Goal: Task Accomplishment & Management: Manage account settings

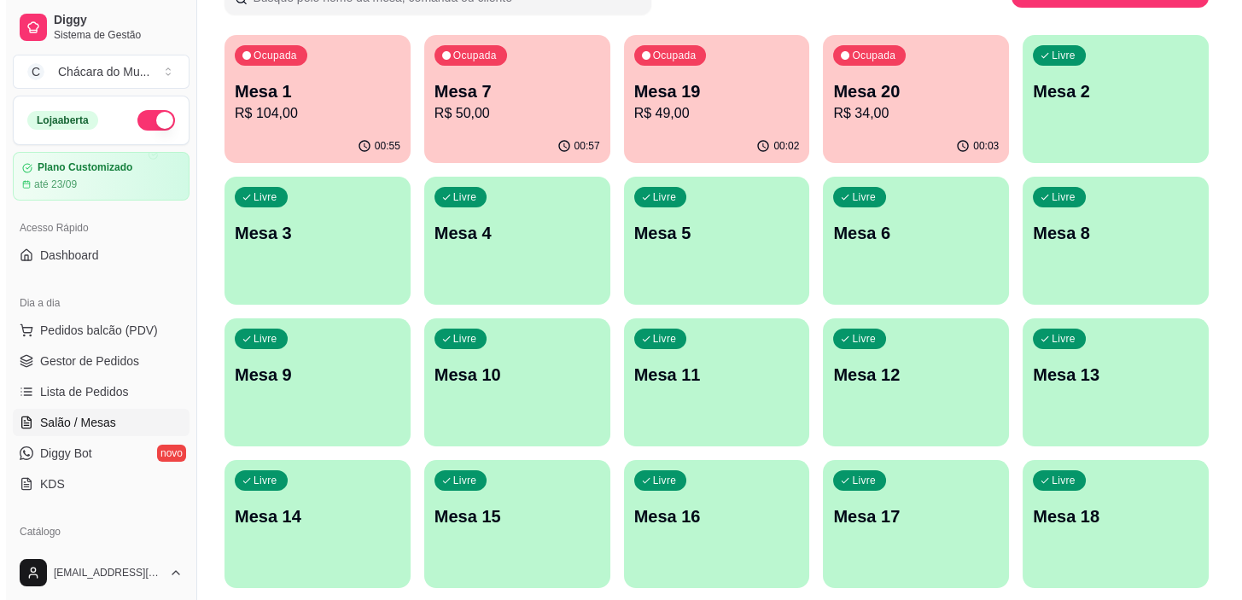
scroll to position [155, 0]
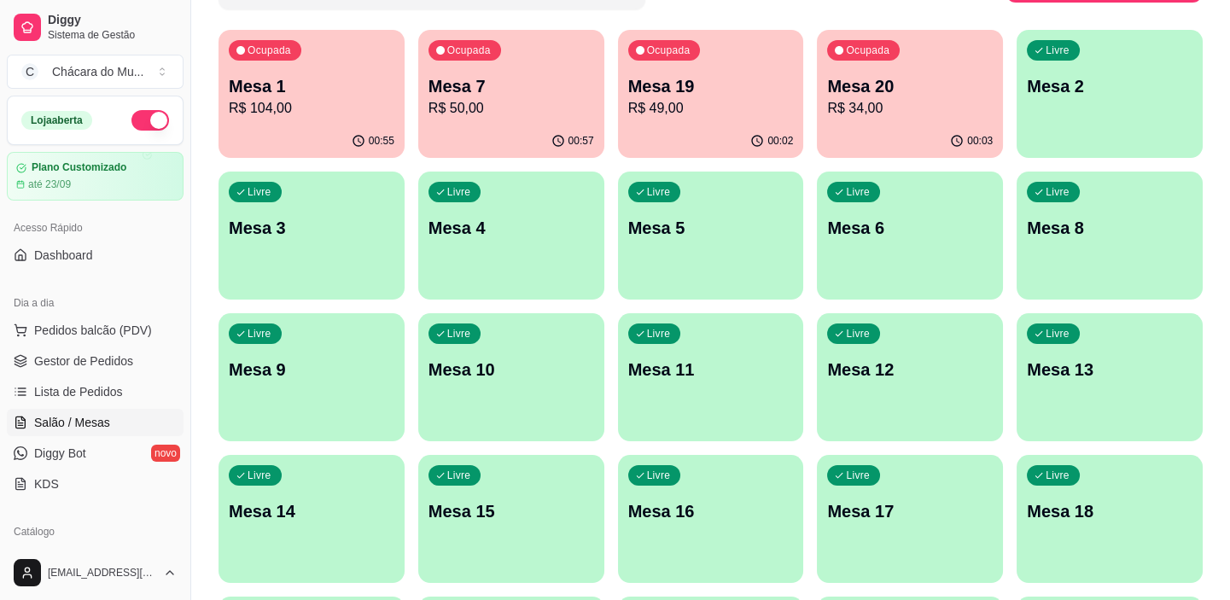
click at [1118, 377] on p "Mesa 13" at bounding box center [1110, 370] width 166 height 24
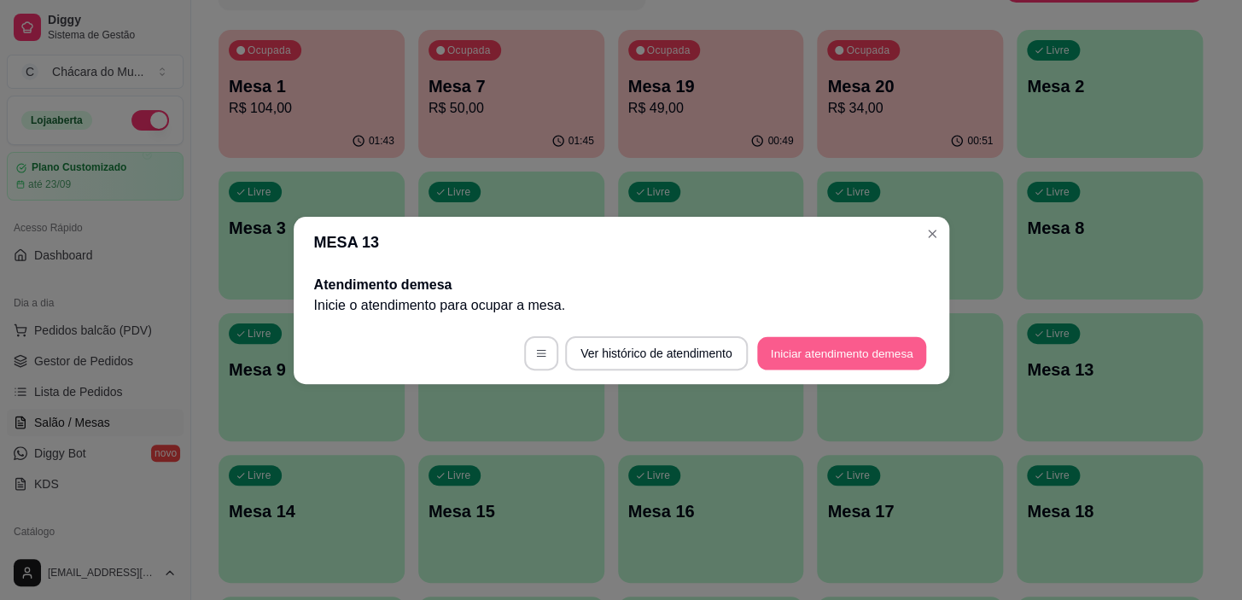
click at [829, 353] on button "Iniciar atendimento de mesa" at bounding box center [841, 352] width 169 height 33
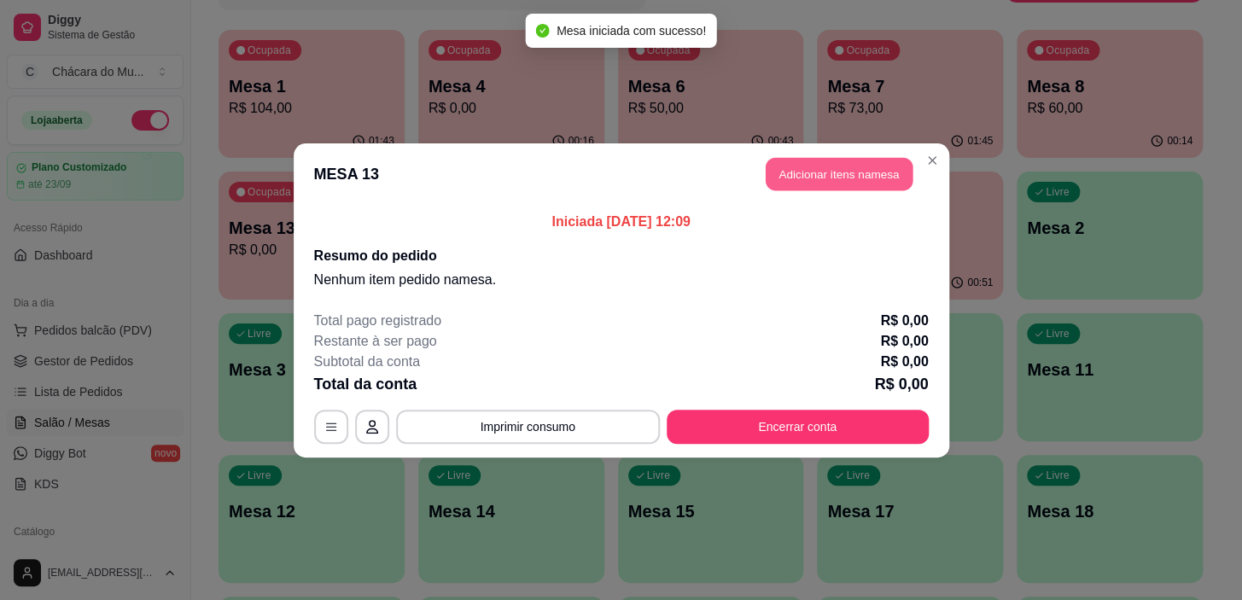
click at [814, 172] on button "Adicionar itens na mesa" at bounding box center [839, 173] width 147 height 33
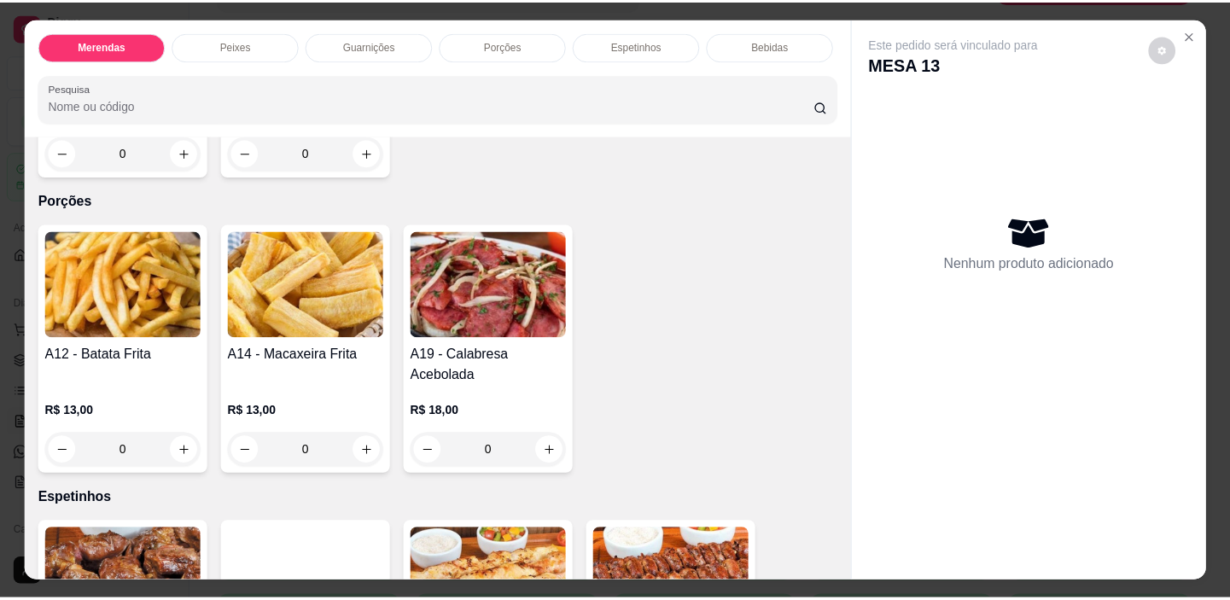
scroll to position [1164, 0]
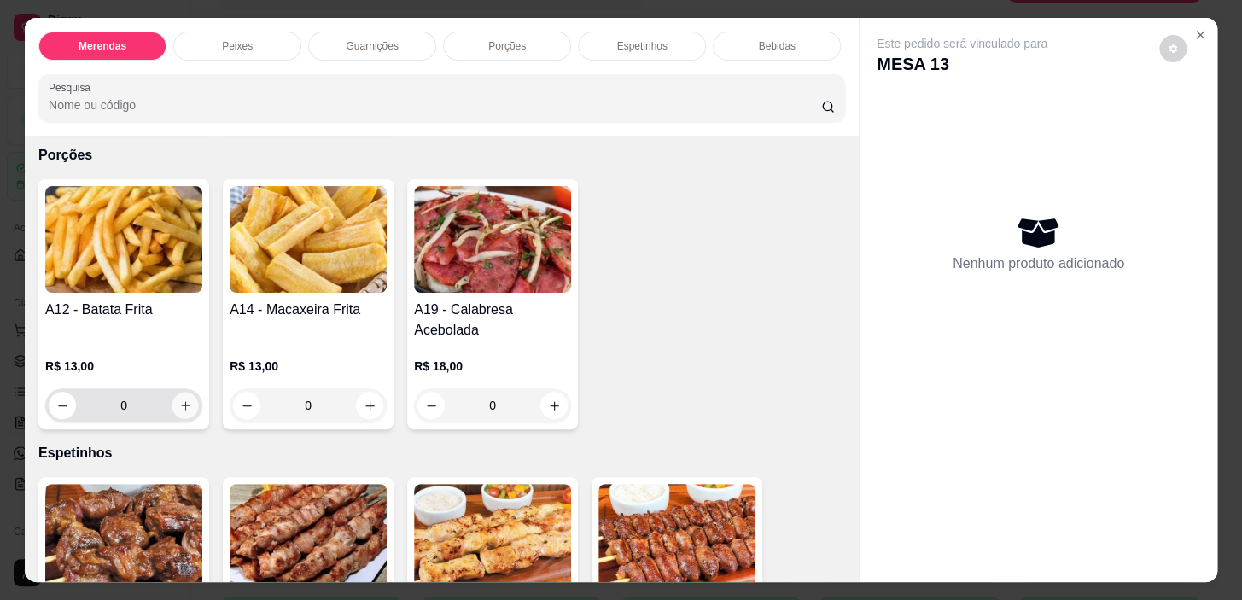
click at [173, 401] on button "increase-product-quantity" at bounding box center [185, 406] width 26 height 26
type input "1"
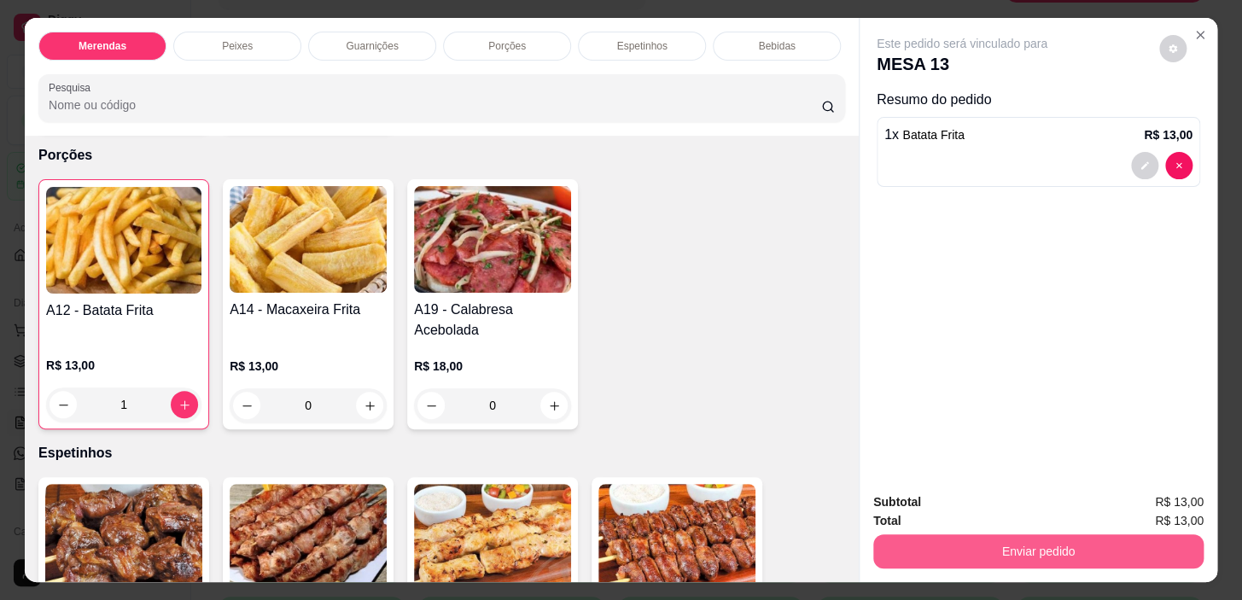
click at [1017, 534] on button "Enviar pedido" at bounding box center [1038, 551] width 330 height 34
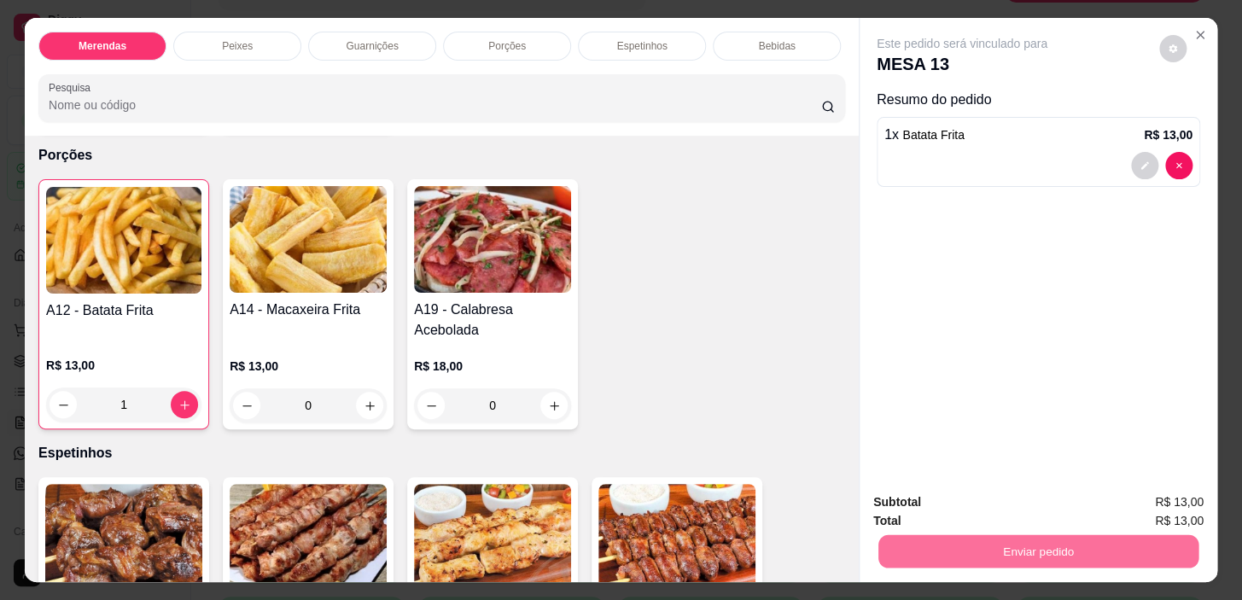
click at [1001, 506] on button "Não registrar e enviar pedido" at bounding box center [982, 504] width 172 height 32
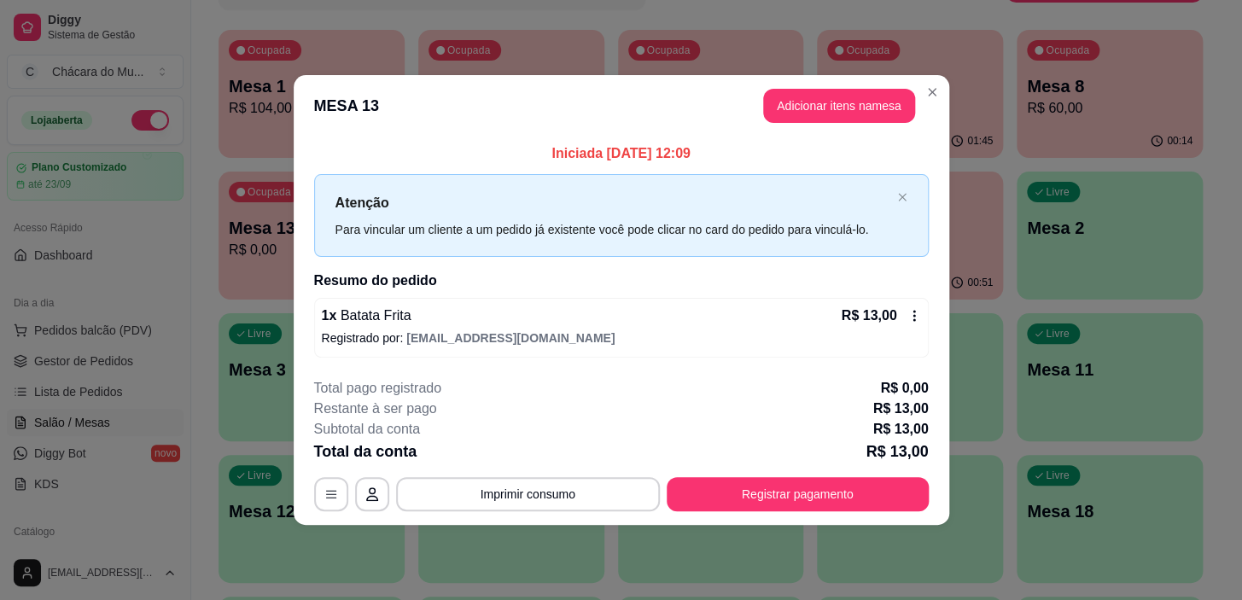
click at [934, 75] on header "MESA 13 Adicionar itens na mesa" at bounding box center [622, 105] width 656 height 61
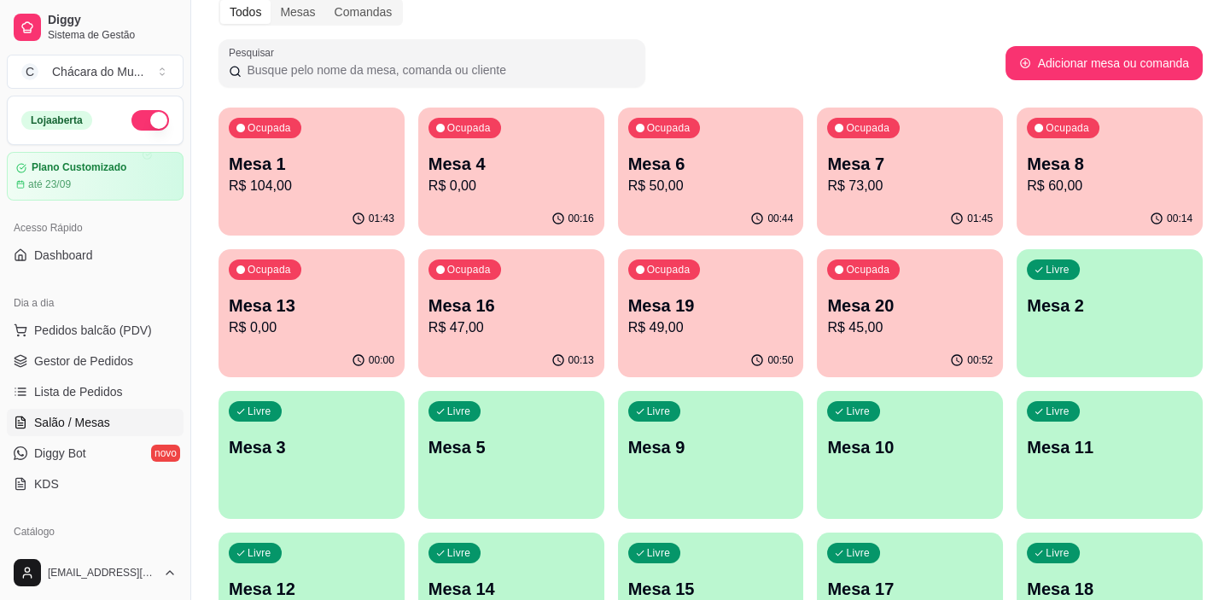
scroll to position [0, 0]
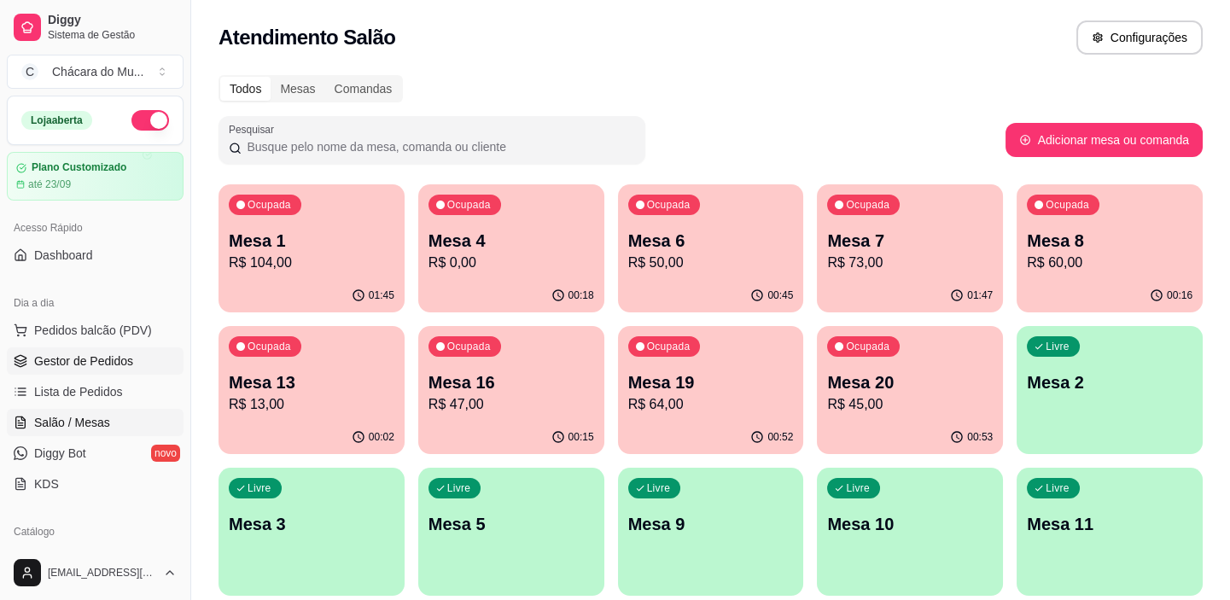
click at [90, 355] on span "Gestor de Pedidos" at bounding box center [83, 361] width 99 height 17
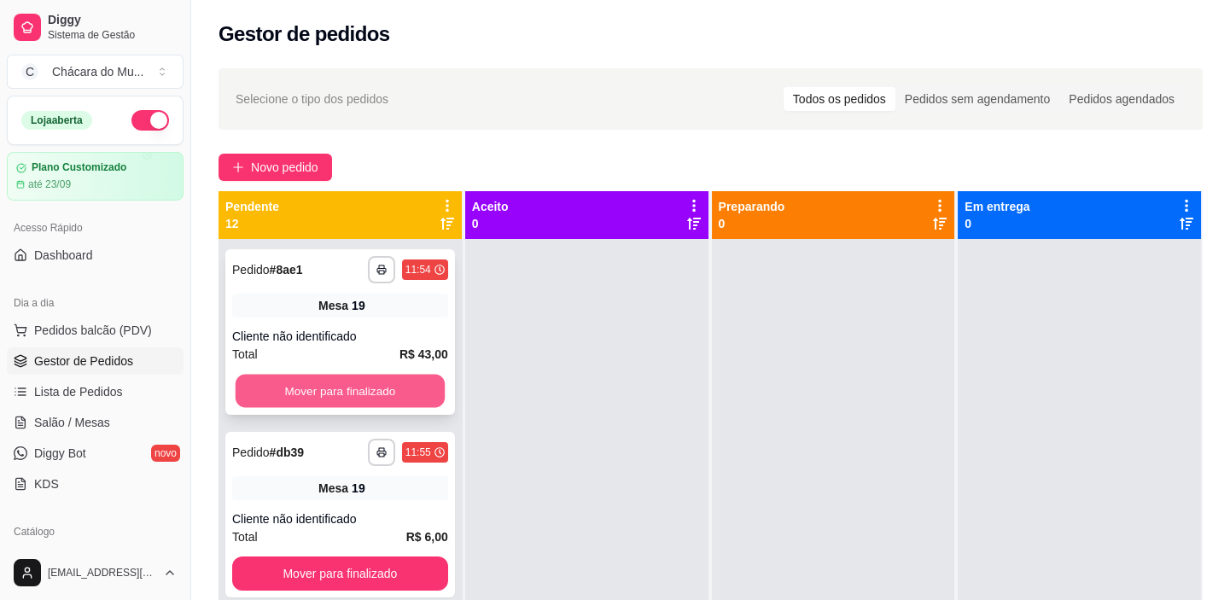
click at [270, 386] on button "Mover para finalizado" at bounding box center [340, 391] width 209 height 33
click at [270, 386] on button "Mover para finalizado" at bounding box center [340, 391] width 216 height 34
click at [270, 386] on button "Mover para finalizado" at bounding box center [340, 391] width 209 height 33
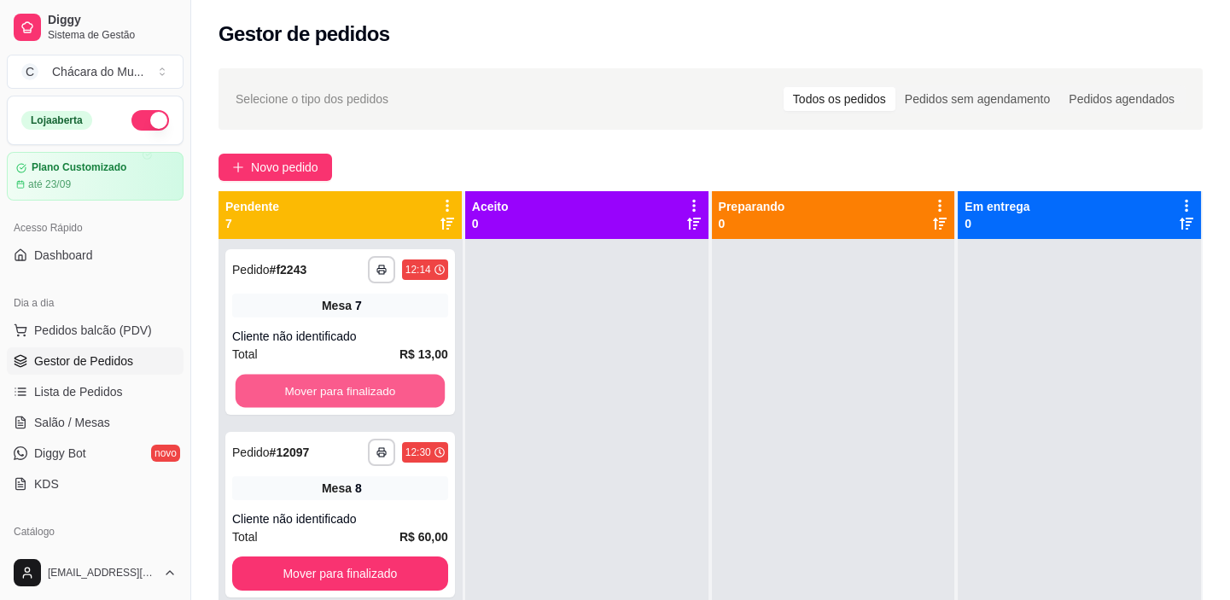
click at [270, 386] on button "Mover para finalizado" at bounding box center [340, 391] width 209 height 33
click at [270, 386] on button "Mover para finalizado" at bounding box center [340, 391] width 216 height 34
click at [270, 386] on button "Mover para finalizado" at bounding box center [340, 391] width 209 height 33
click at [270, 386] on button "Mover para finalizado" at bounding box center [340, 391] width 216 height 34
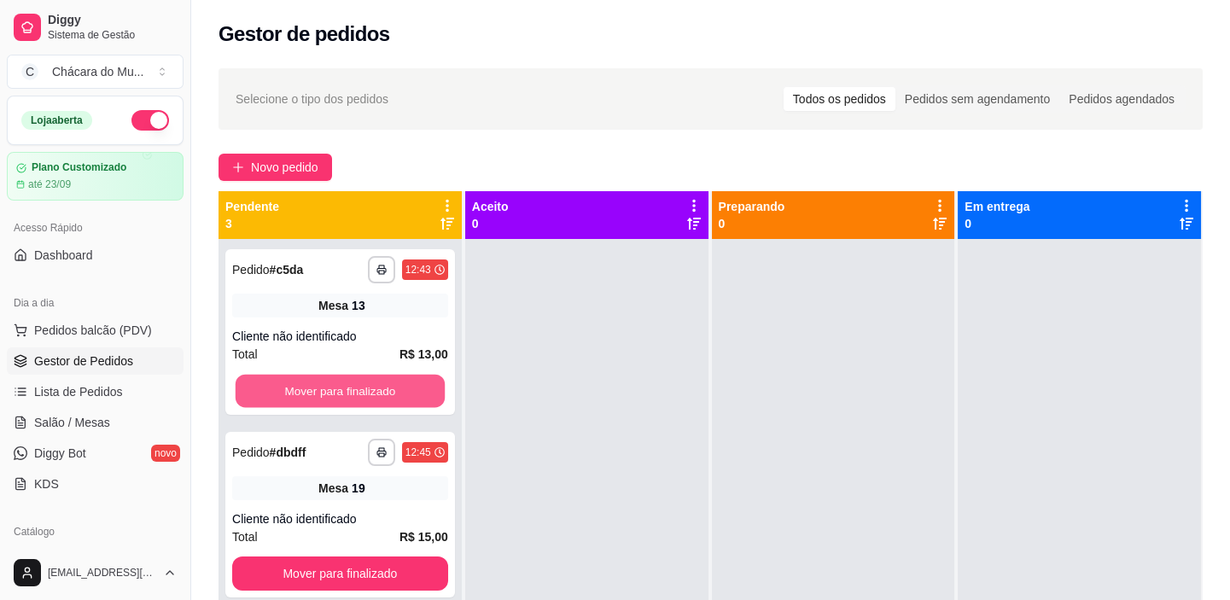
click at [270, 386] on button "Mover para finalizado" at bounding box center [340, 391] width 209 height 33
click at [270, 386] on button "Mover para finalizado" at bounding box center [340, 391] width 216 height 34
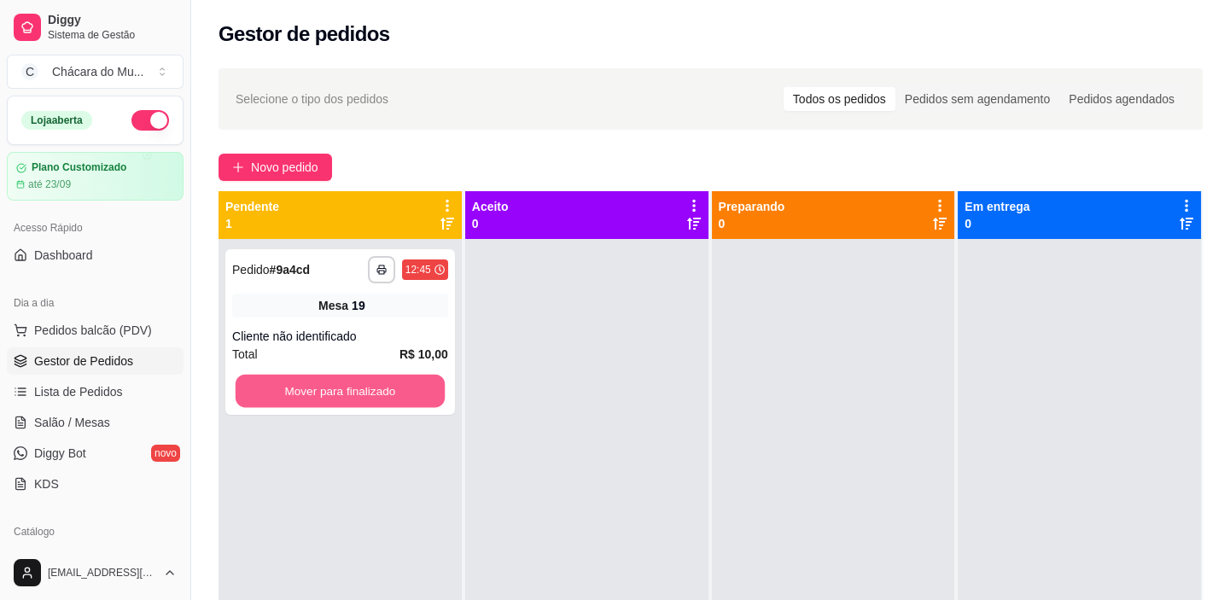
click at [270, 386] on button "Mover para finalizado" at bounding box center [340, 391] width 209 height 33
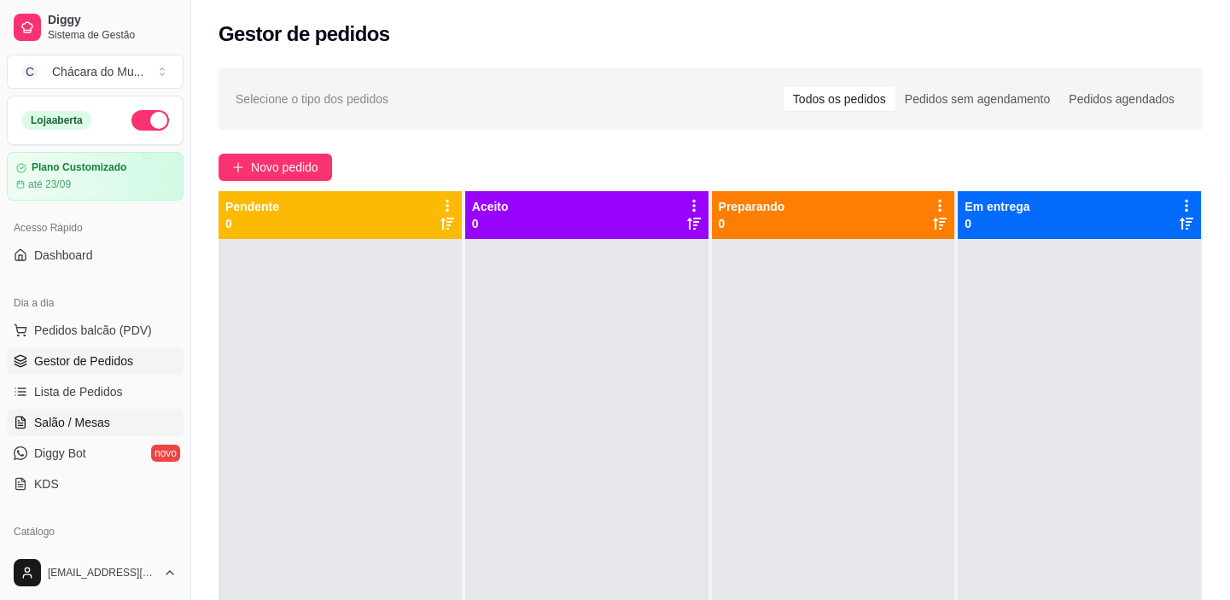
click at [51, 418] on span "Salão / Mesas" at bounding box center [72, 422] width 76 height 17
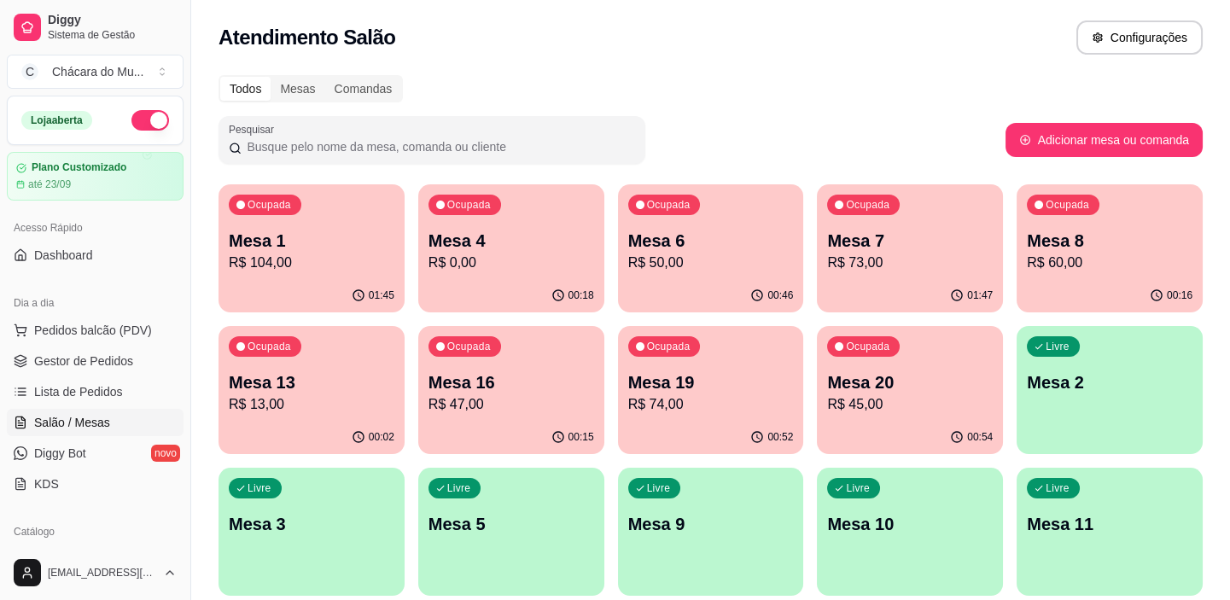
click at [659, 378] on p "Mesa 19" at bounding box center [711, 383] width 166 height 24
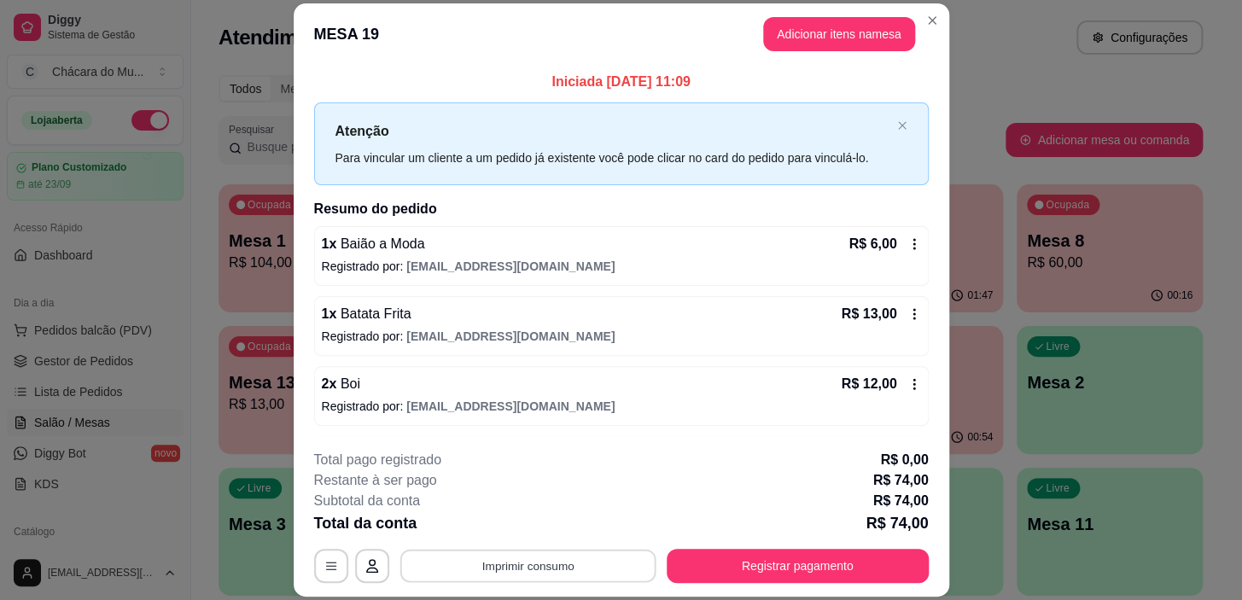
click at [587, 563] on button "Imprimir consumo" at bounding box center [528, 566] width 256 height 33
click at [507, 513] on button "IMPRESSORA" at bounding box center [527, 526] width 120 height 26
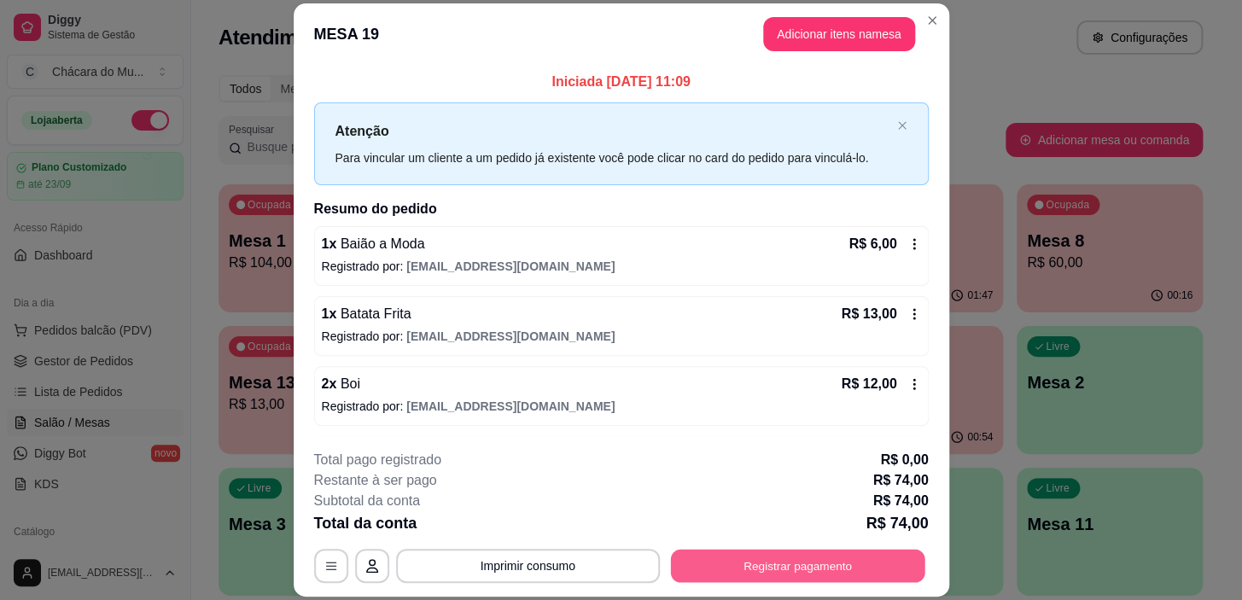
click at [691, 565] on button "Registrar pagamento" at bounding box center [797, 566] width 254 height 33
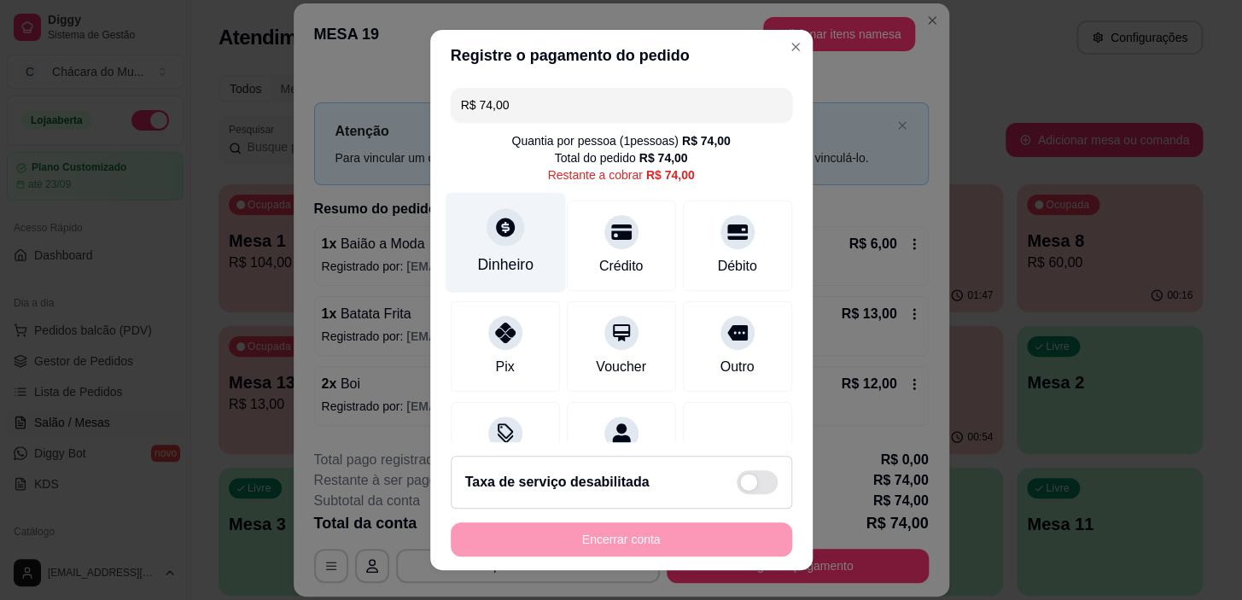
click at [496, 236] on icon at bounding box center [505, 228] width 19 height 19
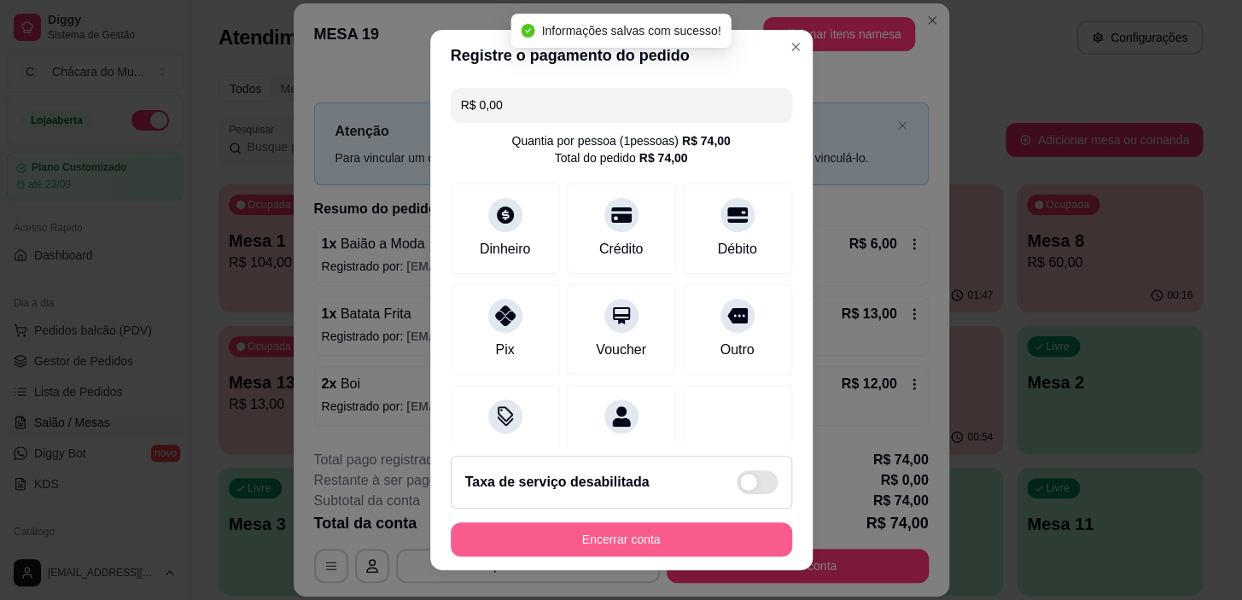
type input "R$ 0,00"
click at [709, 535] on button "Encerrar conta" at bounding box center [621, 538] width 331 height 33
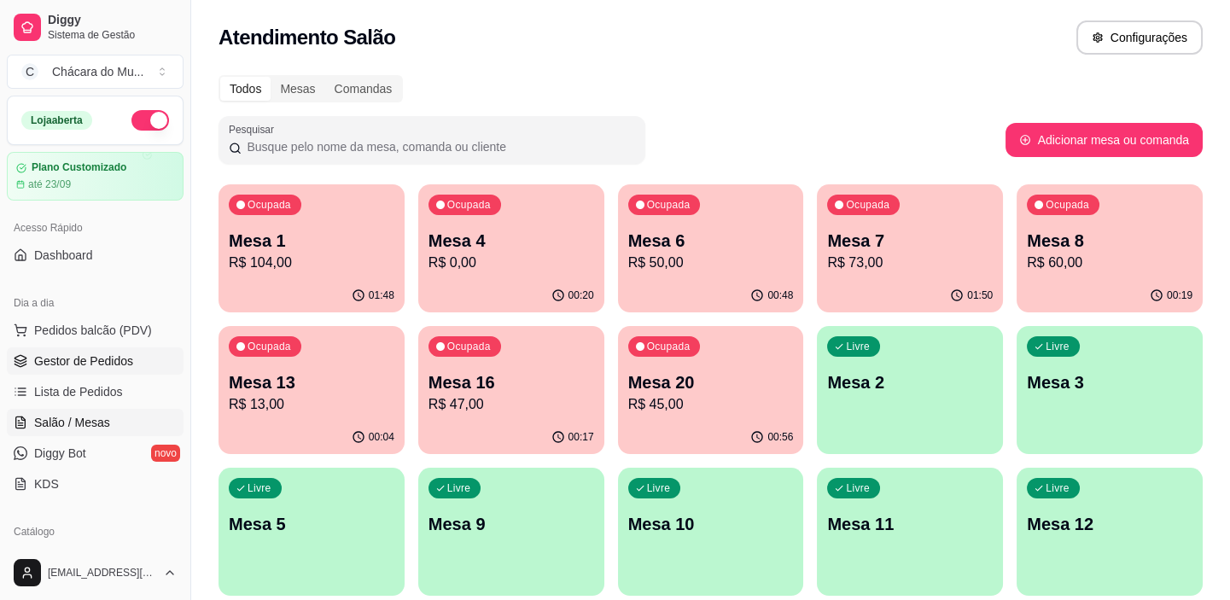
click at [110, 353] on span "Gestor de Pedidos" at bounding box center [83, 361] width 99 height 17
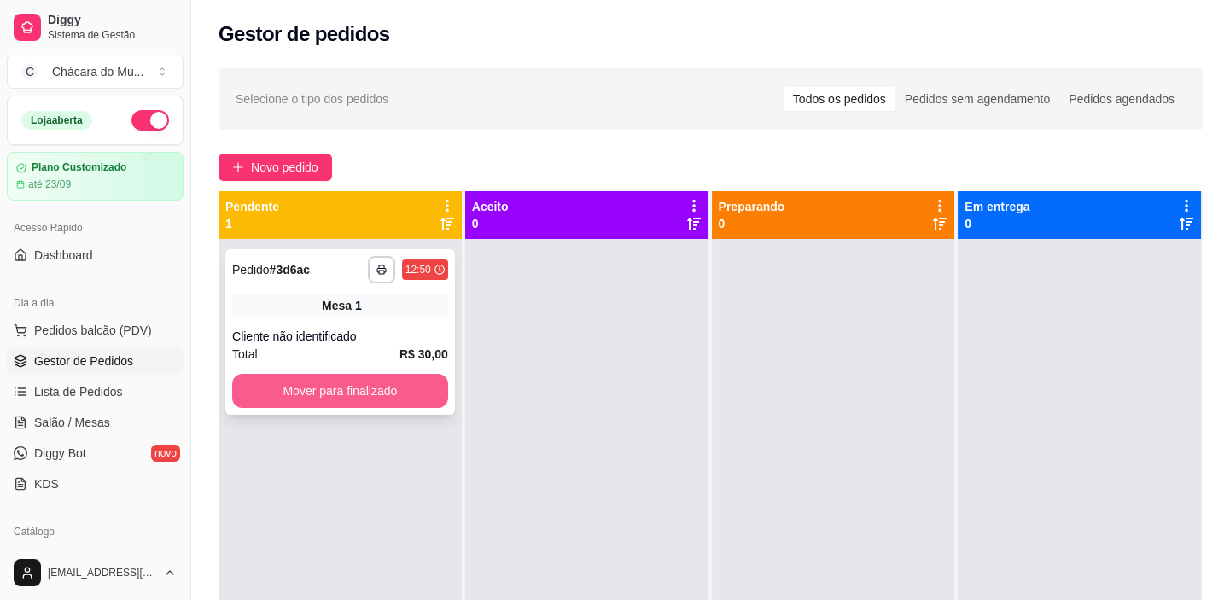
click at [298, 387] on button "Mover para finalizado" at bounding box center [340, 391] width 216 height 34
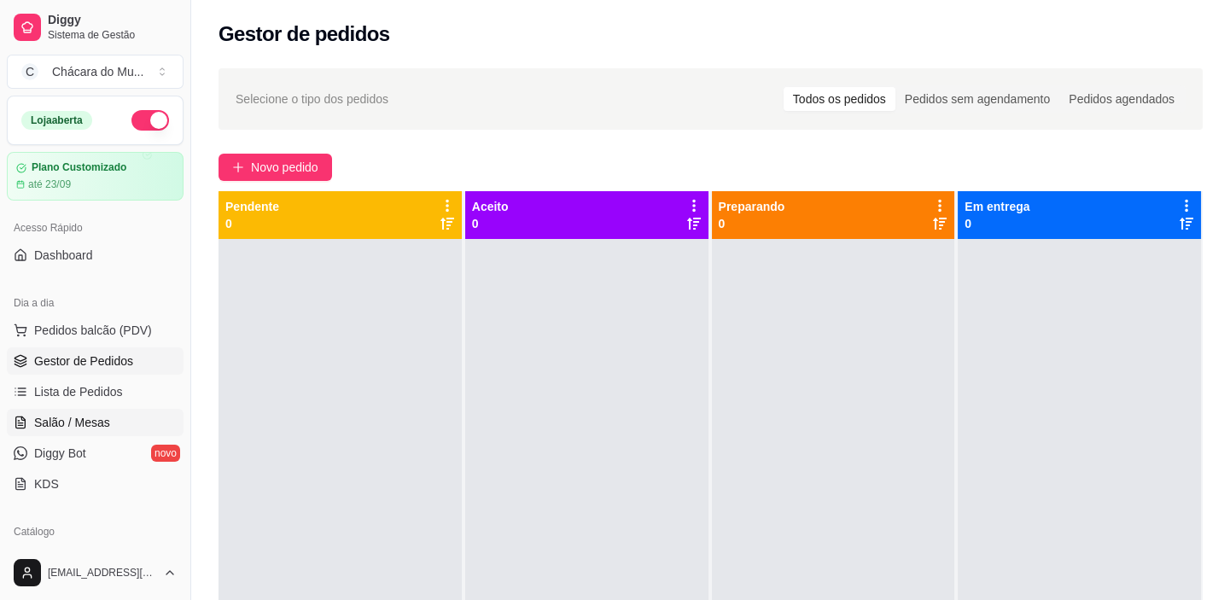
click at [78, 426] on span "Salão / Mesas" at bounding box center [72, 422] width 76 height 17
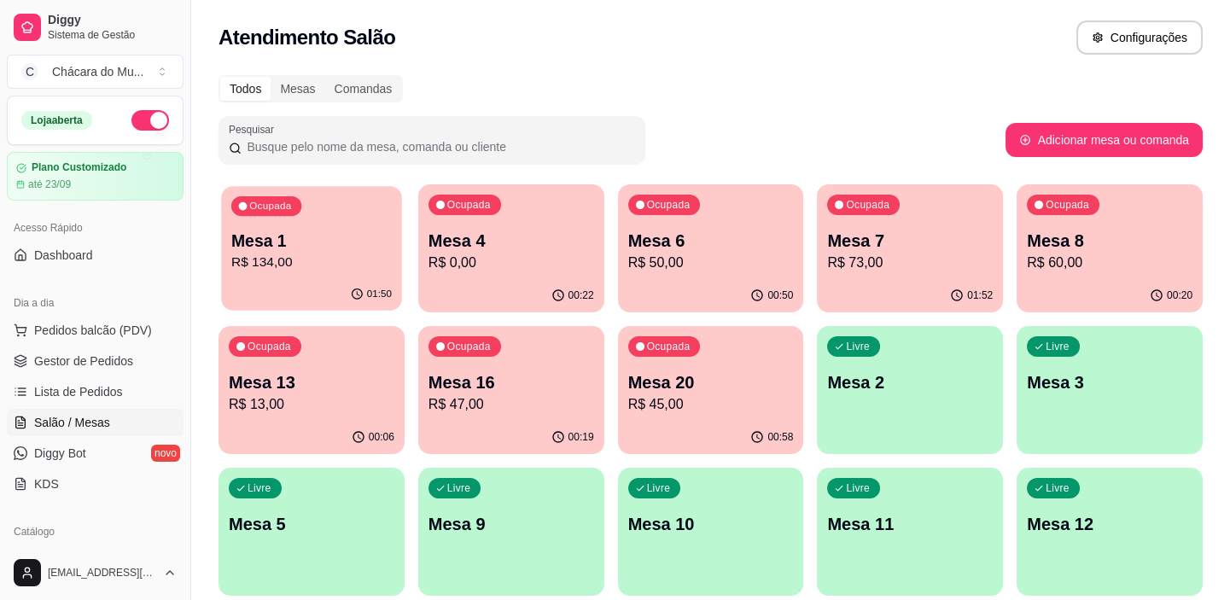
click at [335, 213] on div "Ocupada Mesa 1 R$ 134,00" at bounding box center [311, 232] width 180 height 92
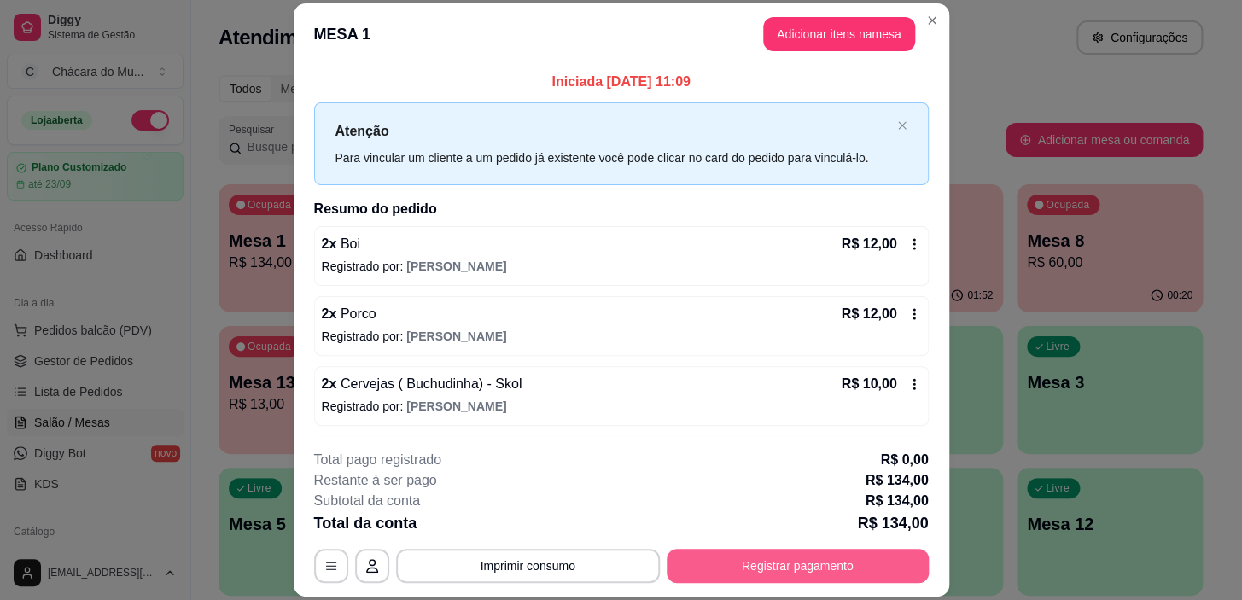
click at [845, 557] on button "Registrar pagamento" at bounding box center [798, 566] width 262 height 34
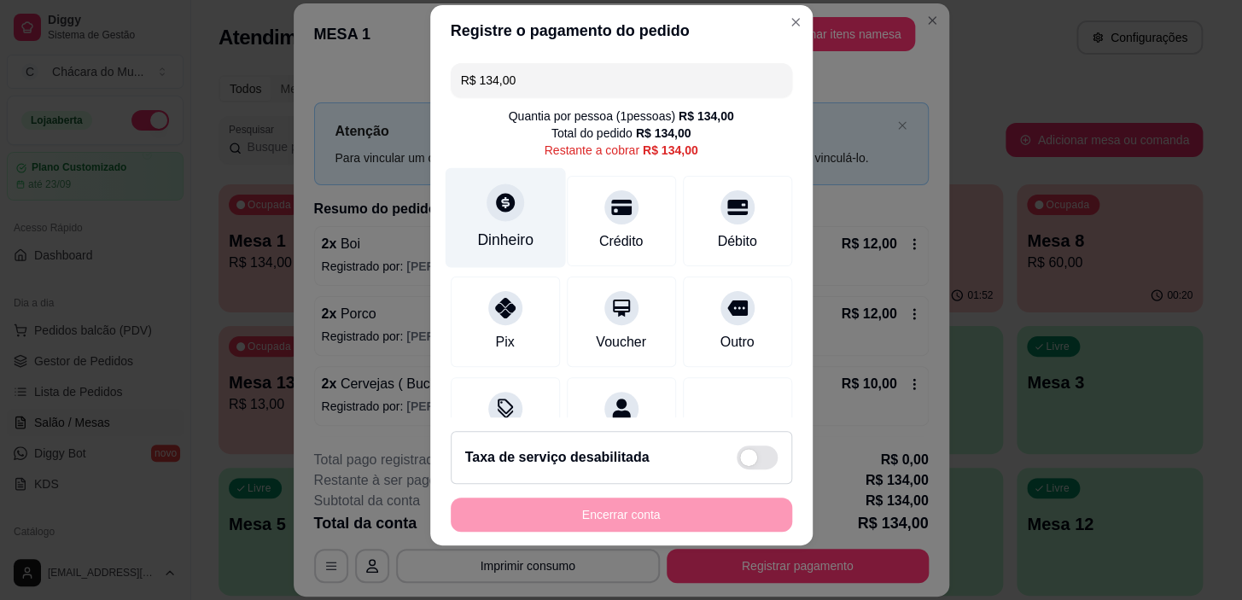
click at [499, 214] on div at bounding box center [506, 203] width 38 height 38
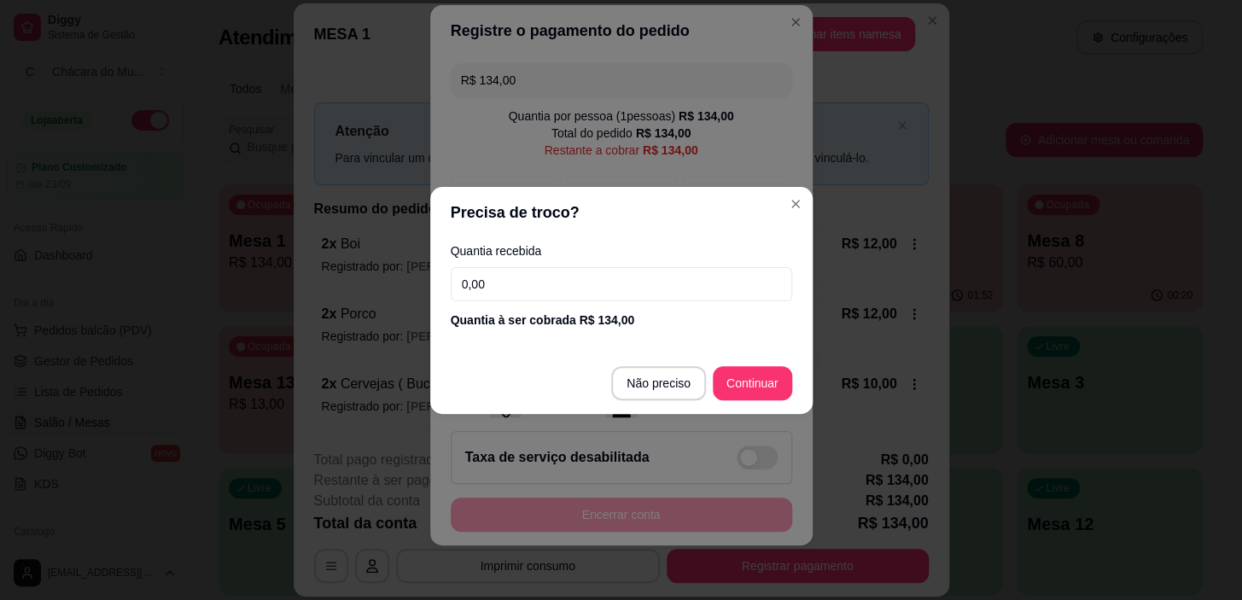
click at [631, 287] on input "0,00" at bounding box center [621, 284] width 341 height 34
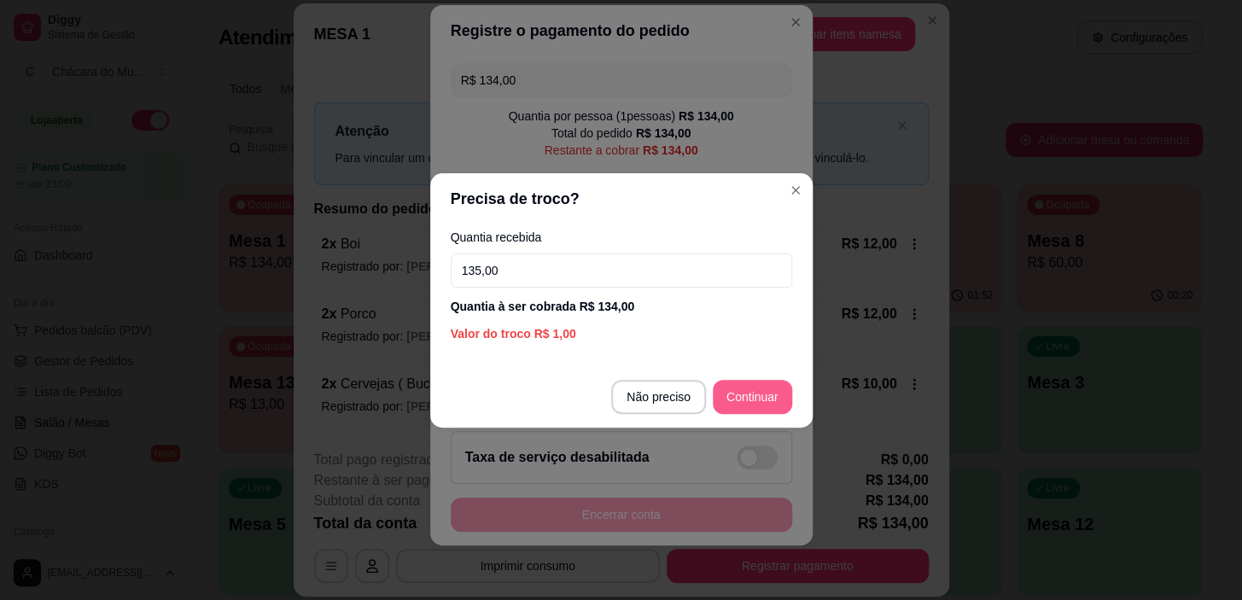
type input "135,00"
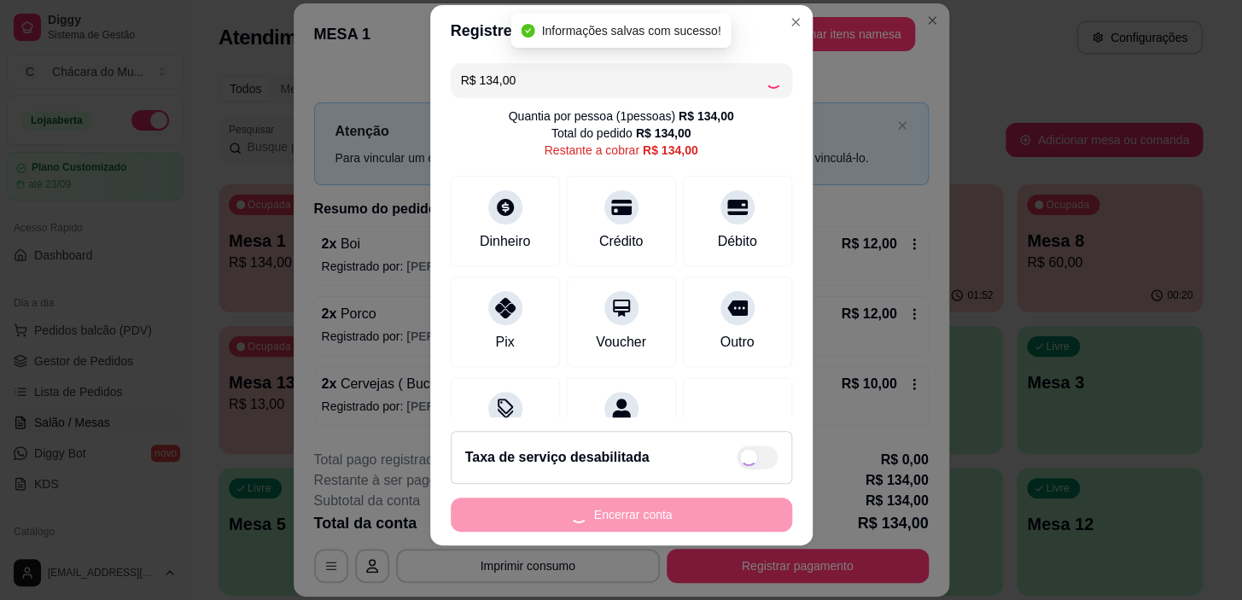
type input "R$ 0,00"
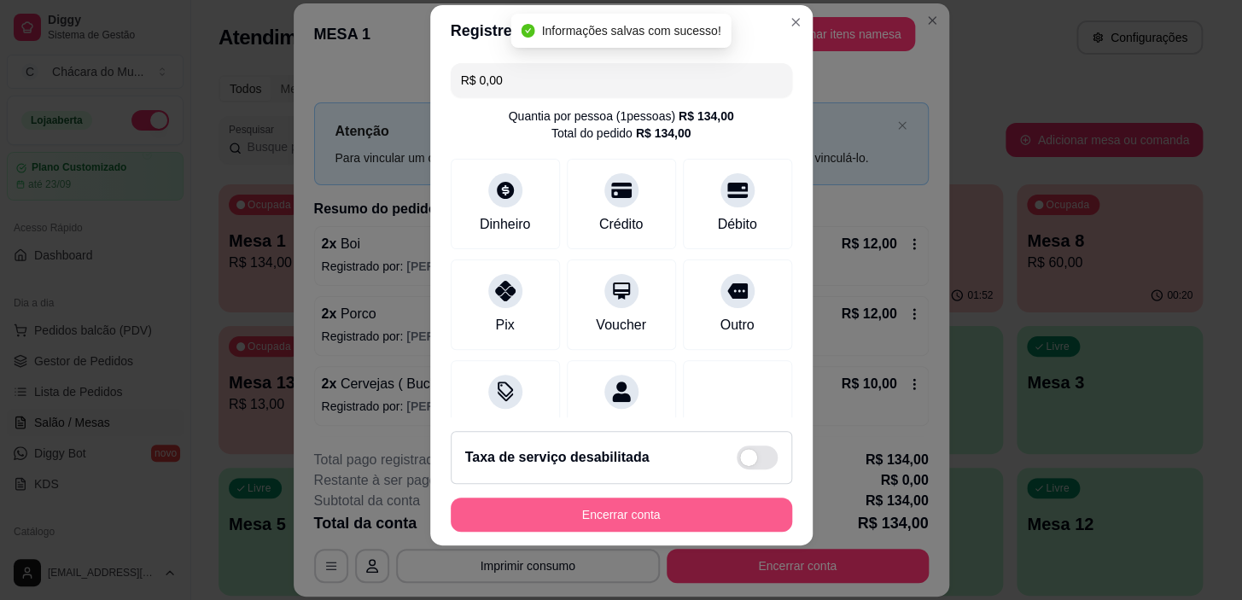
click at [681, 508] on button "Encerrar conta" at bounding box center [621, 515] width 341 height 34
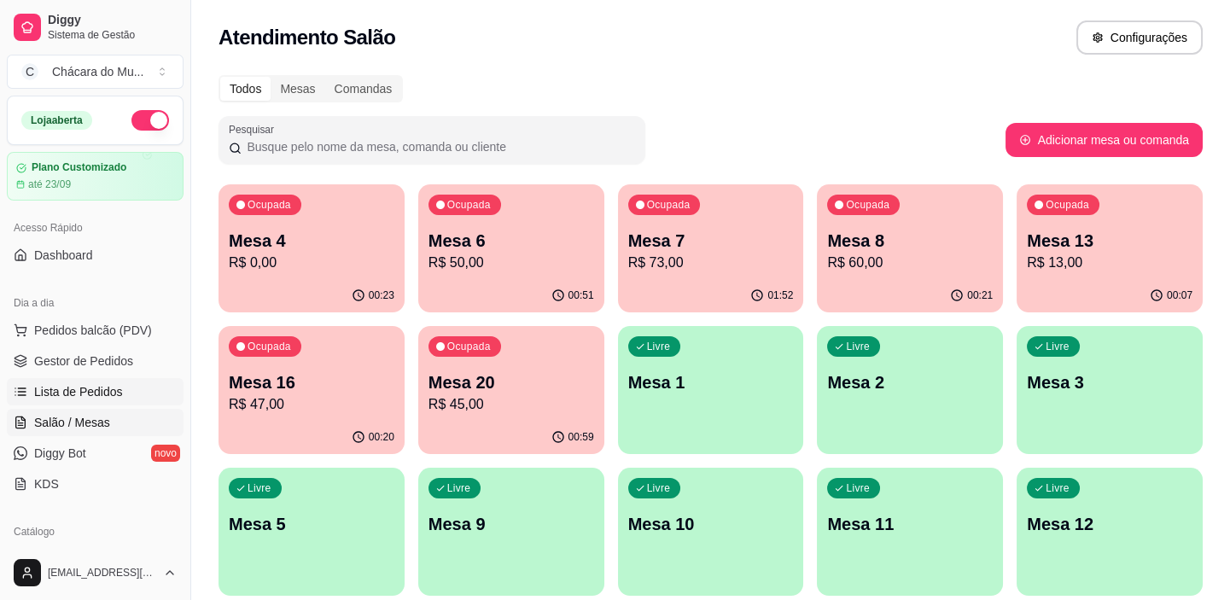
click at [79, 398] on span "Lista de Pedidos" at bounding box center [78, 391] width 89 height 17
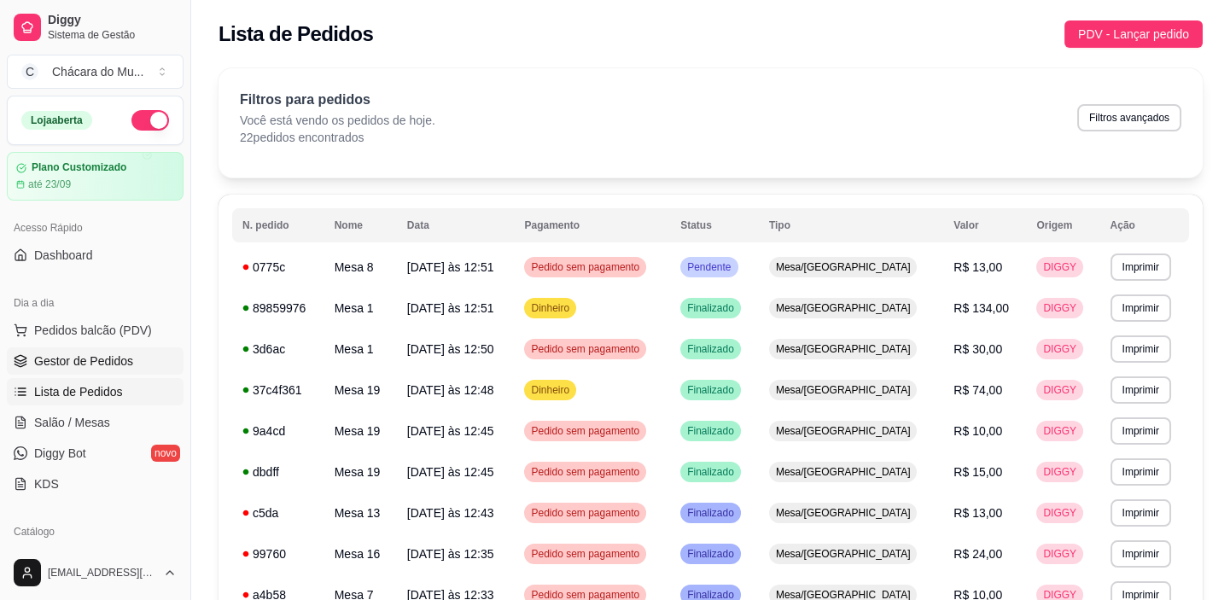
click at [90, 357] on span "Gestor de Pedidos" at bounding box center [83, 361] width 99 height 17
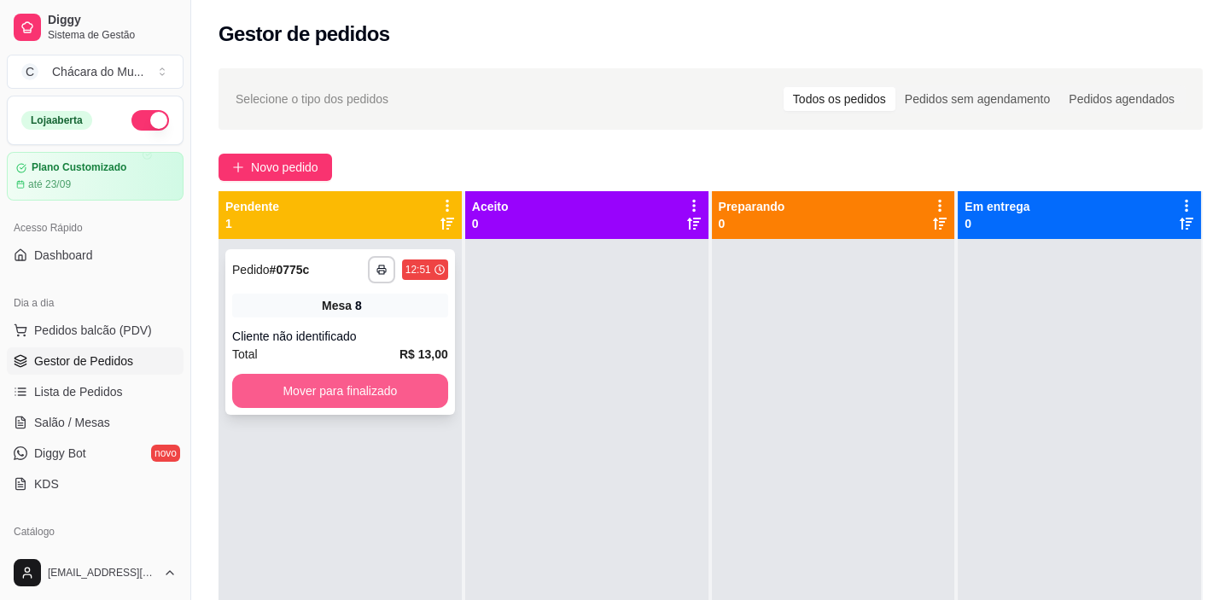
click at [382, 387] on button "Mover para finalizado" at bounding box center [340, 391] width 216 height 34
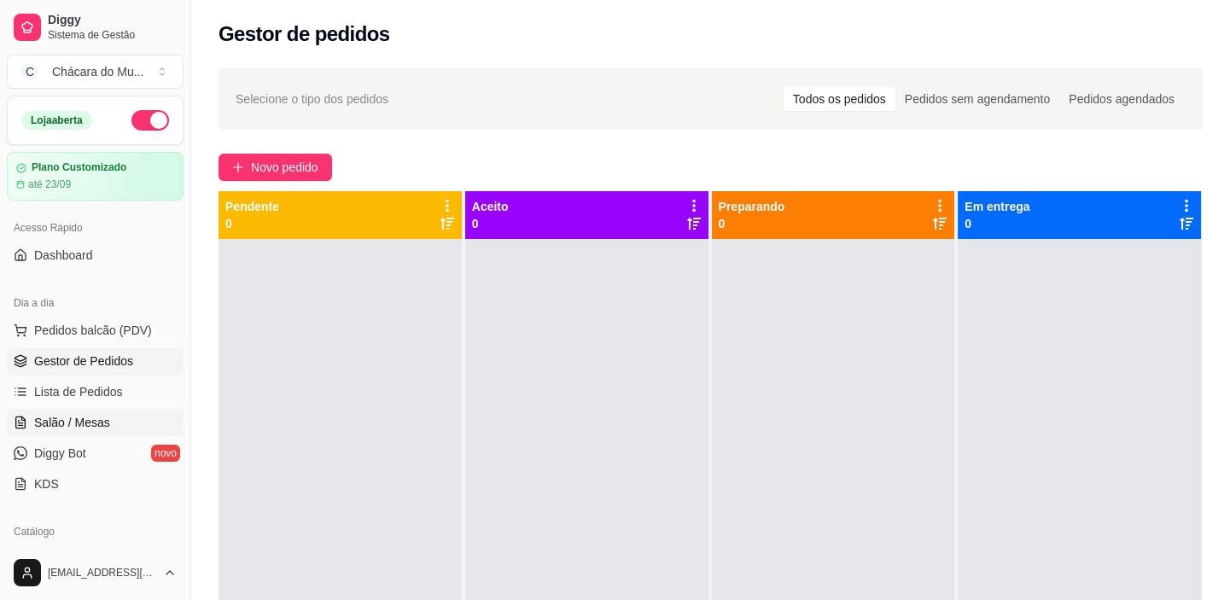
click at [96, 418] on span "Salão / Mesas" at bounding box center [72, 422] width 76 height 17
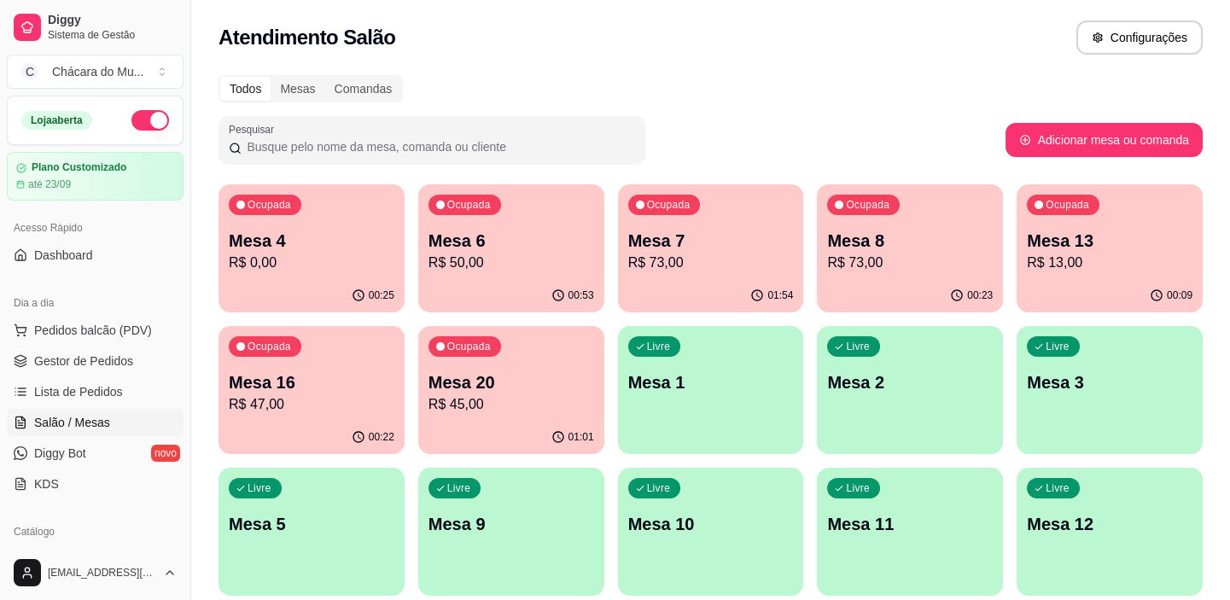
click at [878, 290] on div "00:23" at bounding box center [910, 295] width 186 height 33
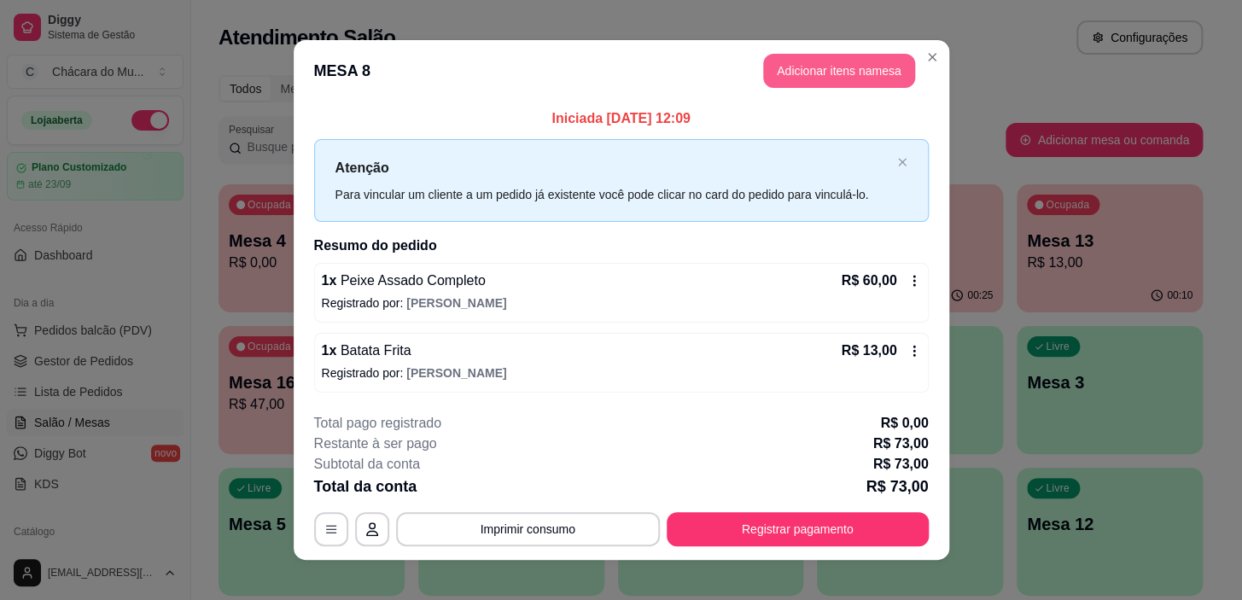
click at [847, 73] on button "Adicionar itens na mesa" at bounding box center [839, 71] width 152 height 34
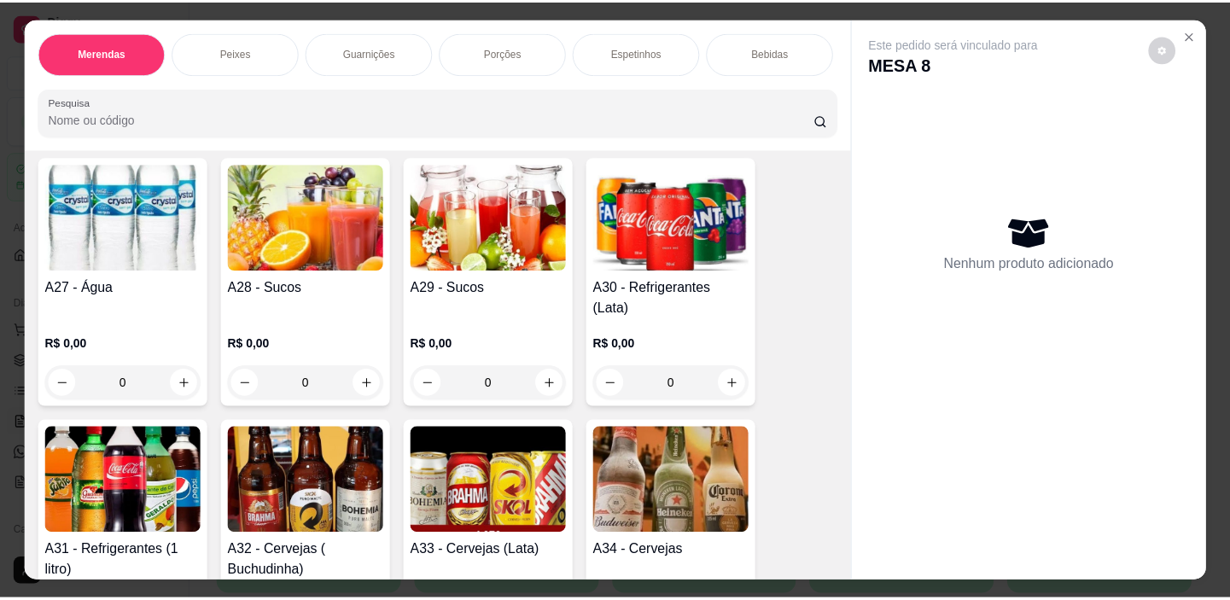
scroll to position [2017, 0]
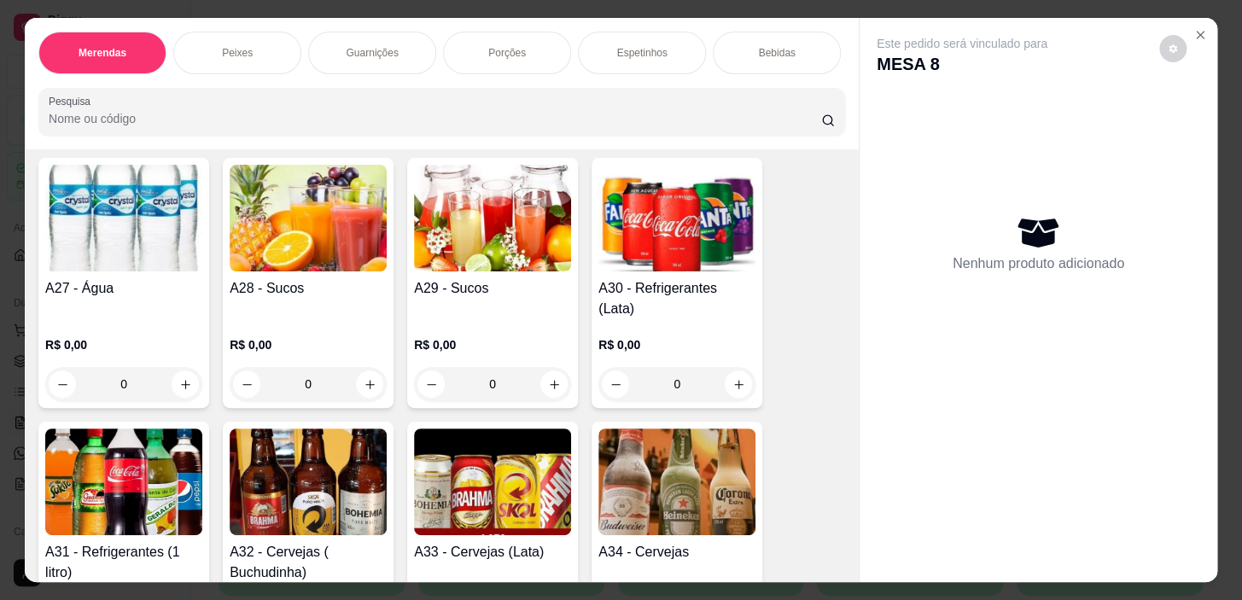
click at [732, 367] on div "0" at bounding box center [676, 384] width 157 height 34
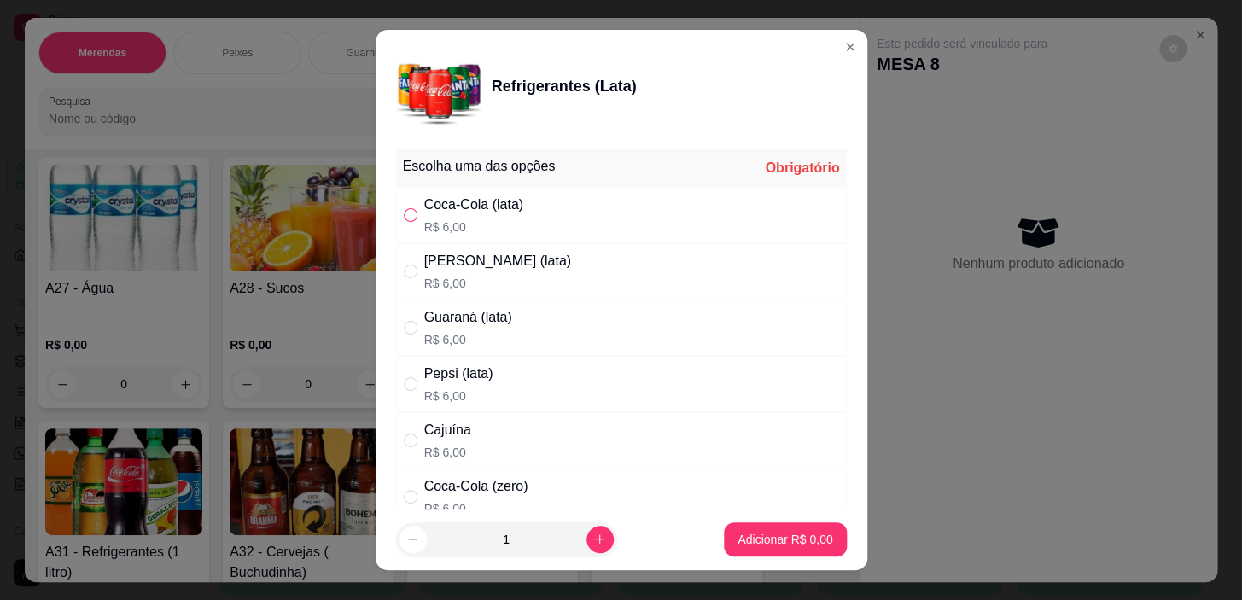
click at [406, 213] on input "" at bounding box center [411, 215] width 14 height 14
radio input "true"
click at [785, 544] on p "Adicionar R$ 6,00" at bounding box center [785, 539] width 95 height 17
type input "1"
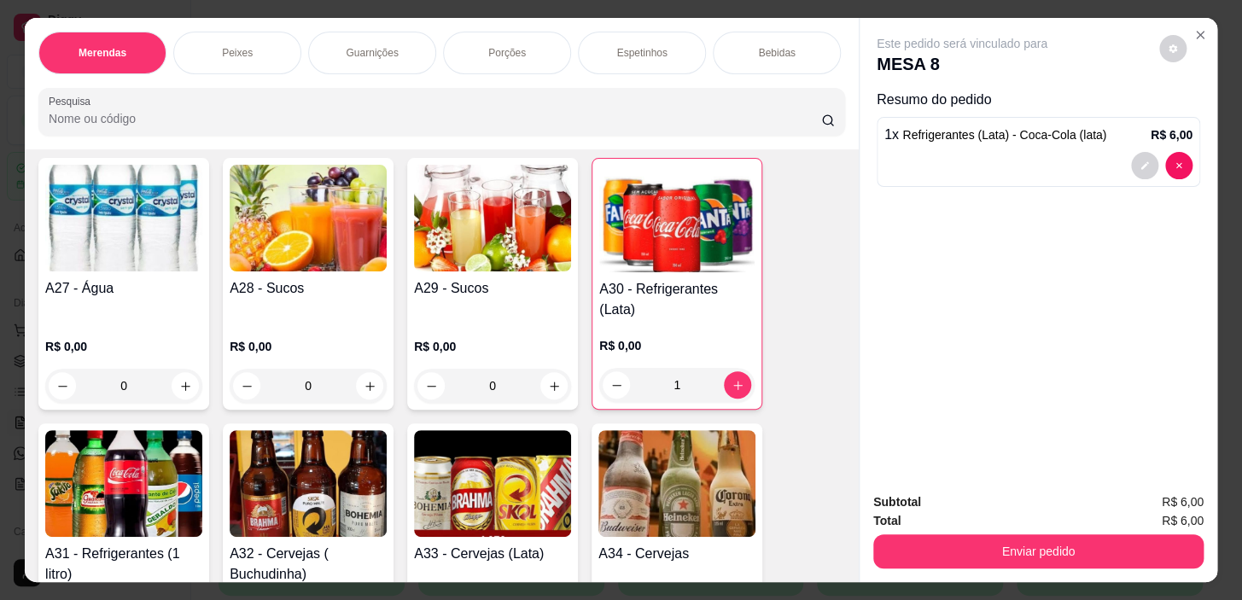
click at [971, 520] on div "Total R$ 6,00" at bounding box center [1038, 520] width 330 height 19
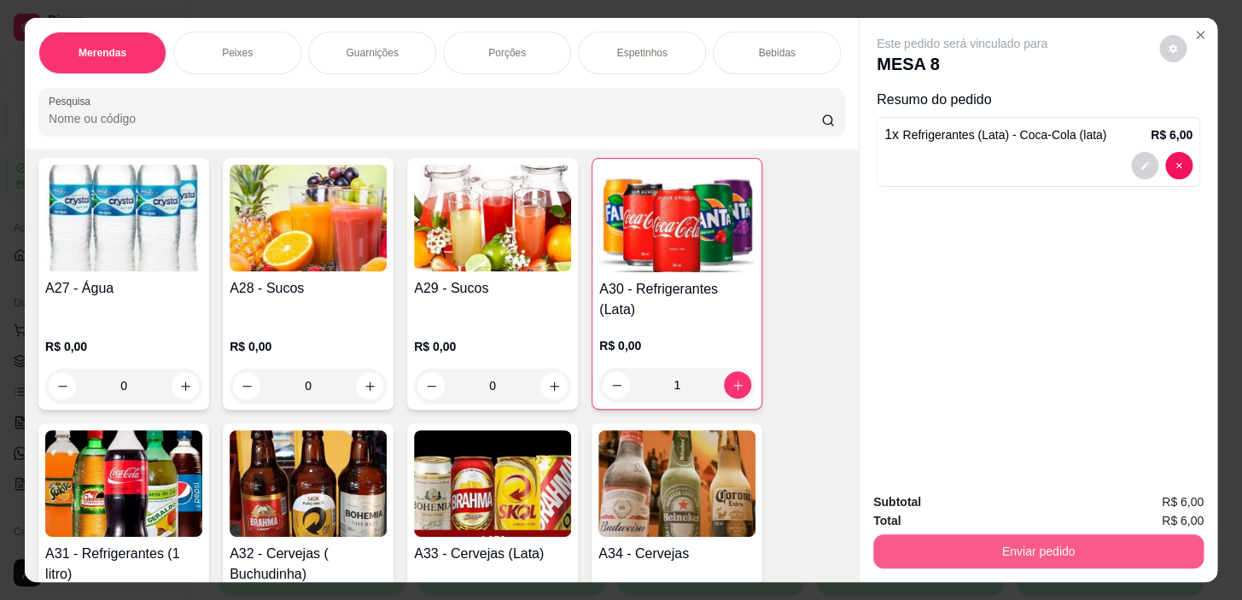
click at [974, 539] on button "Enviar pedido" at bounding box center [1038, 551] width 330 height 34
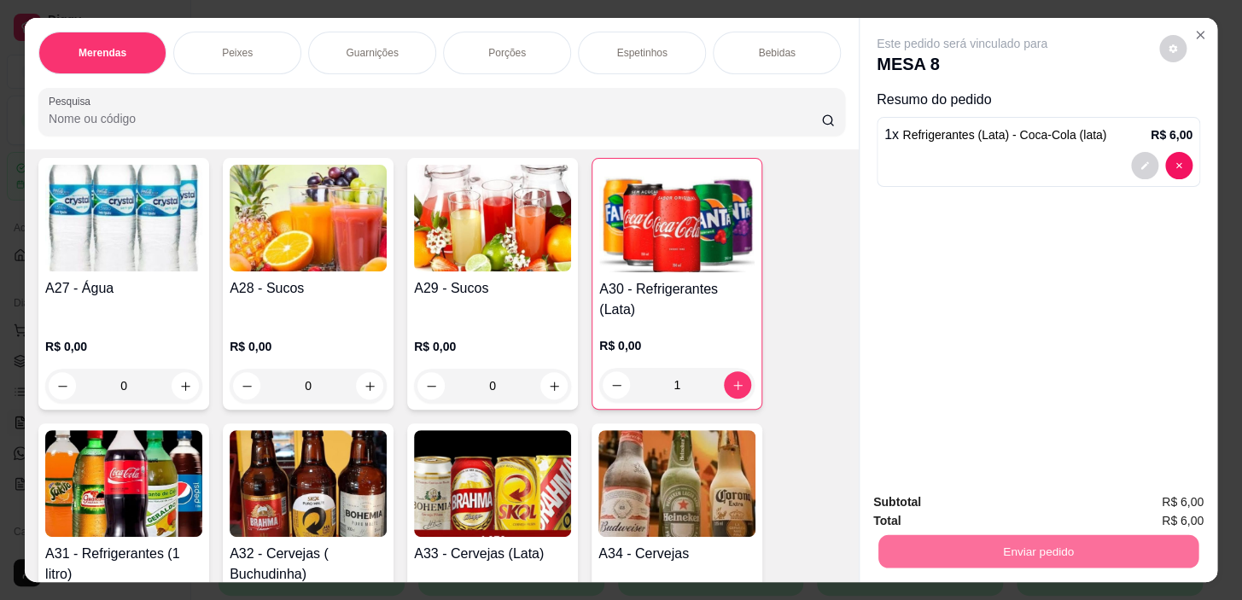
click at [963, 496] on button "Não registrar e enviar pedido" at bounding box center [982, 503] width 178 height 32
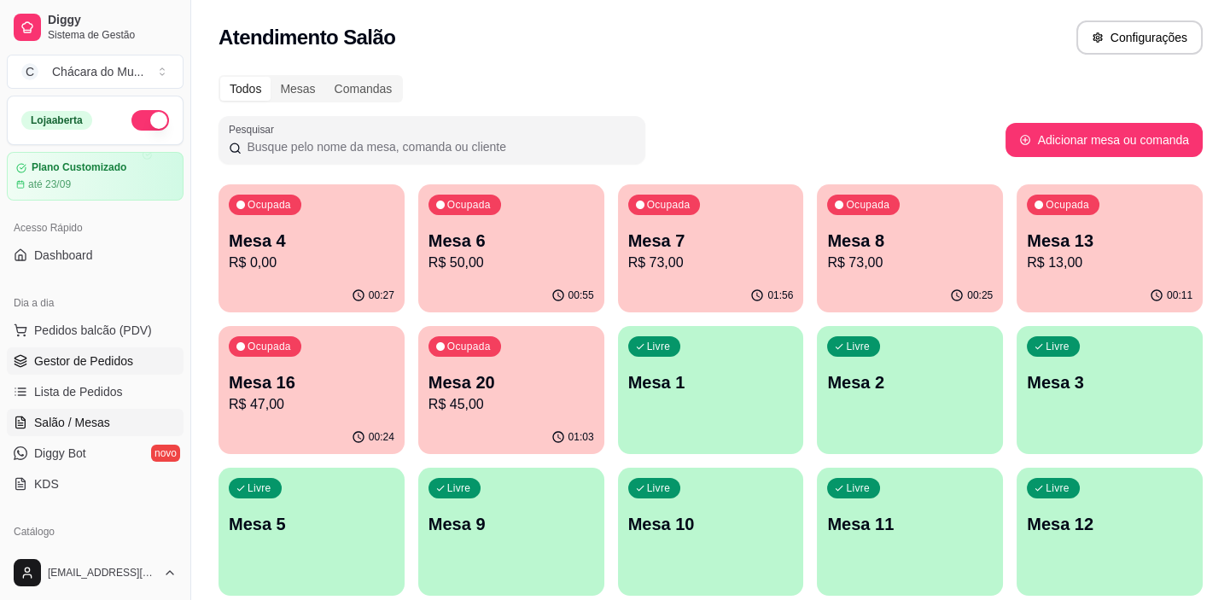
click at [102, 369] on link "Gestor de Pedidos" at bounding box center [95, 360] width 177 height 27
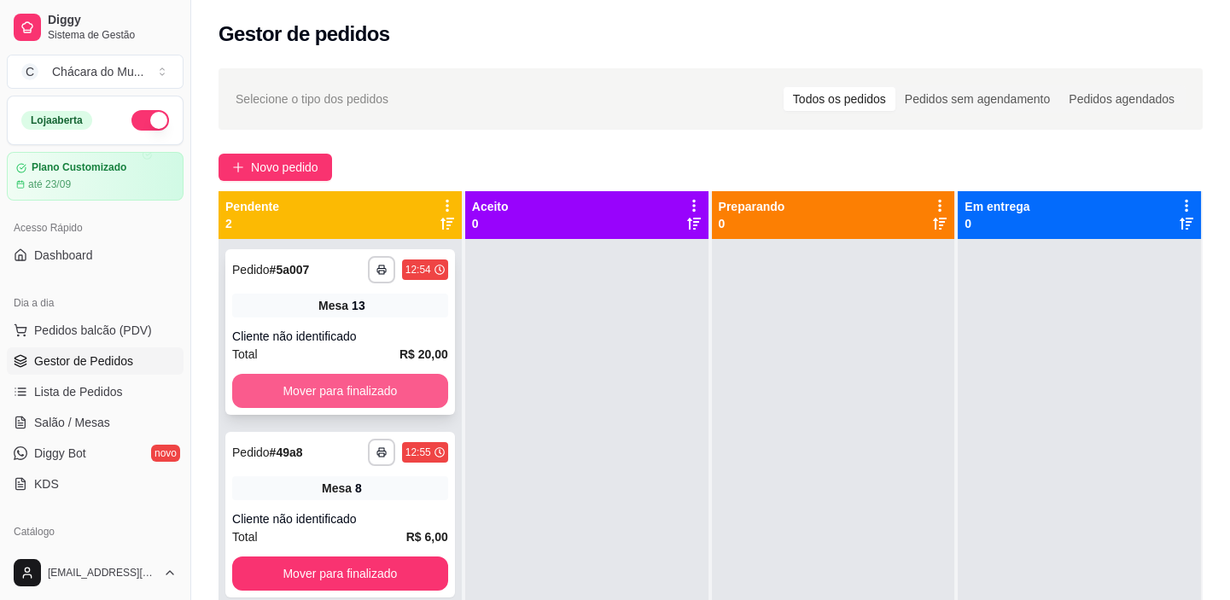
click at [309, 393] on button "Mover para finalizado" at bounding box center [340, 391] width 216 height 34
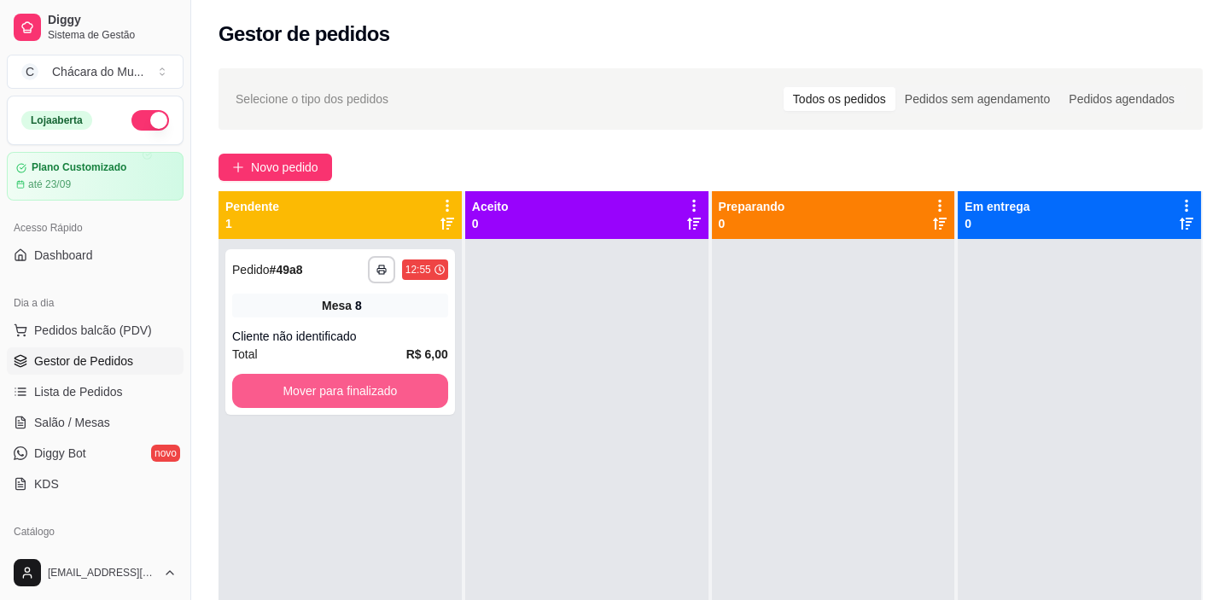
click at [309, 393] on button "Mover para finalizado" at bounding box center [340, 391] width 216 height 34
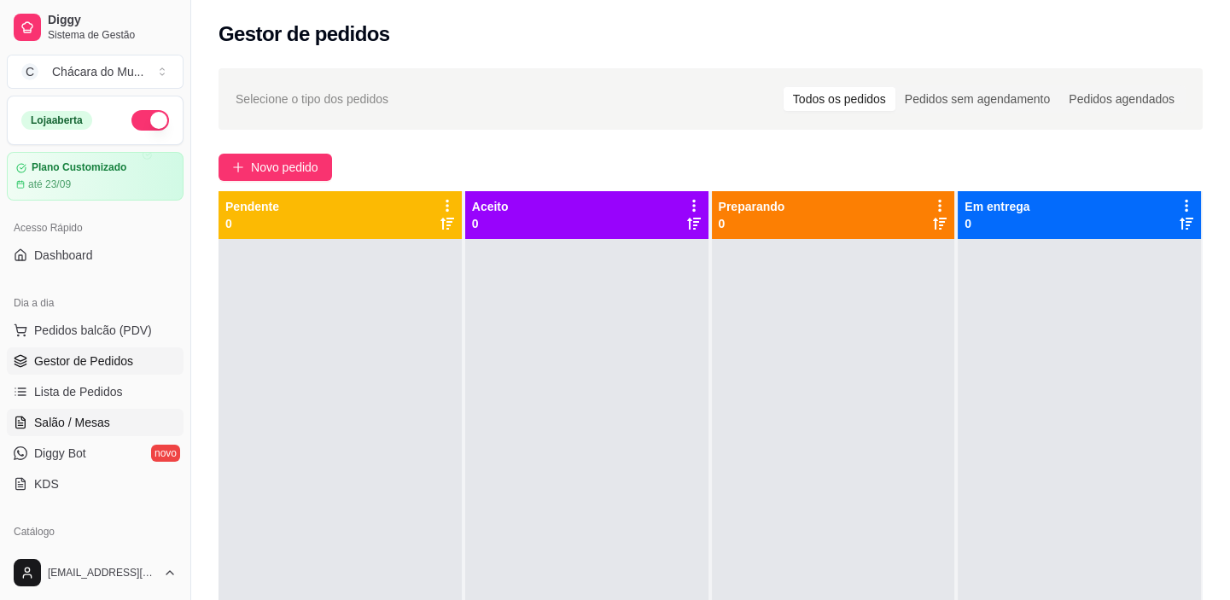
click at [101, 420] on span "Salão / Mesas" at bounding box center [72, 422] width 76 height 17
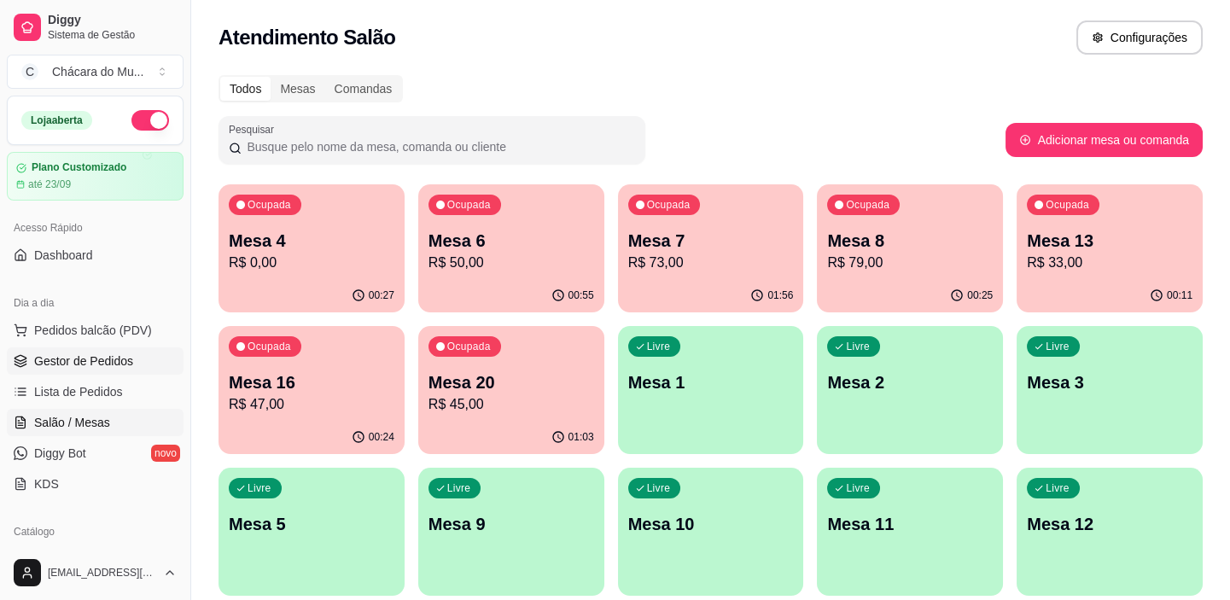
click at [71, 360] on span "Gestor de Pedidos" at bounding box center [83, 361] width 99 height 17
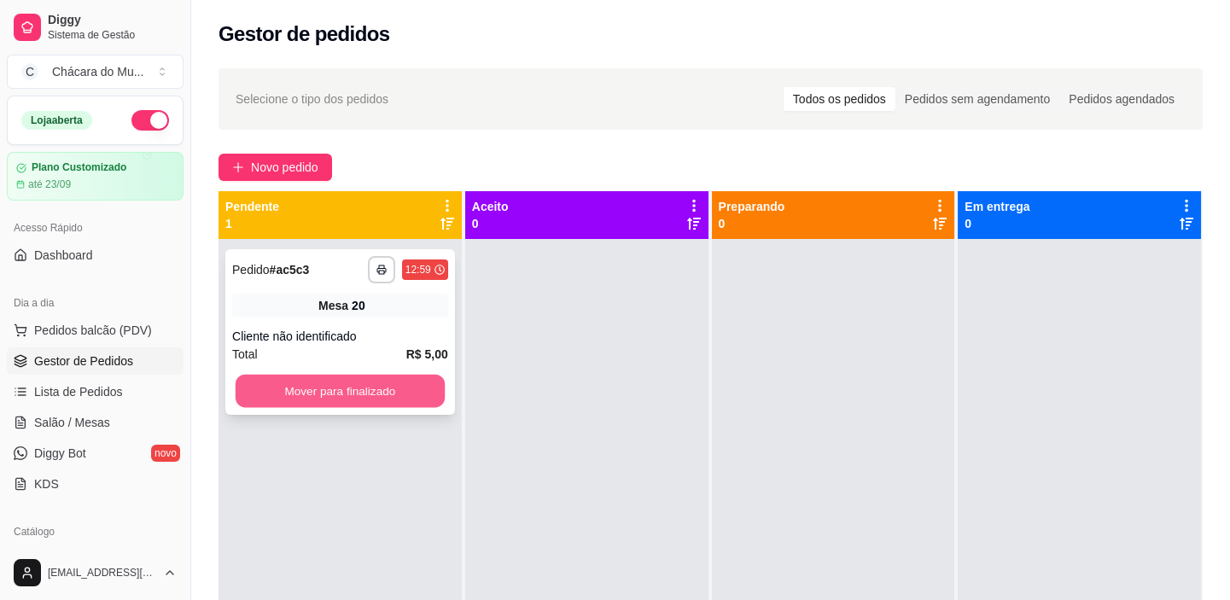
click at [351, 384] on button "Mover para finalizado" at bounding box center [340, 391] width 209 height 33
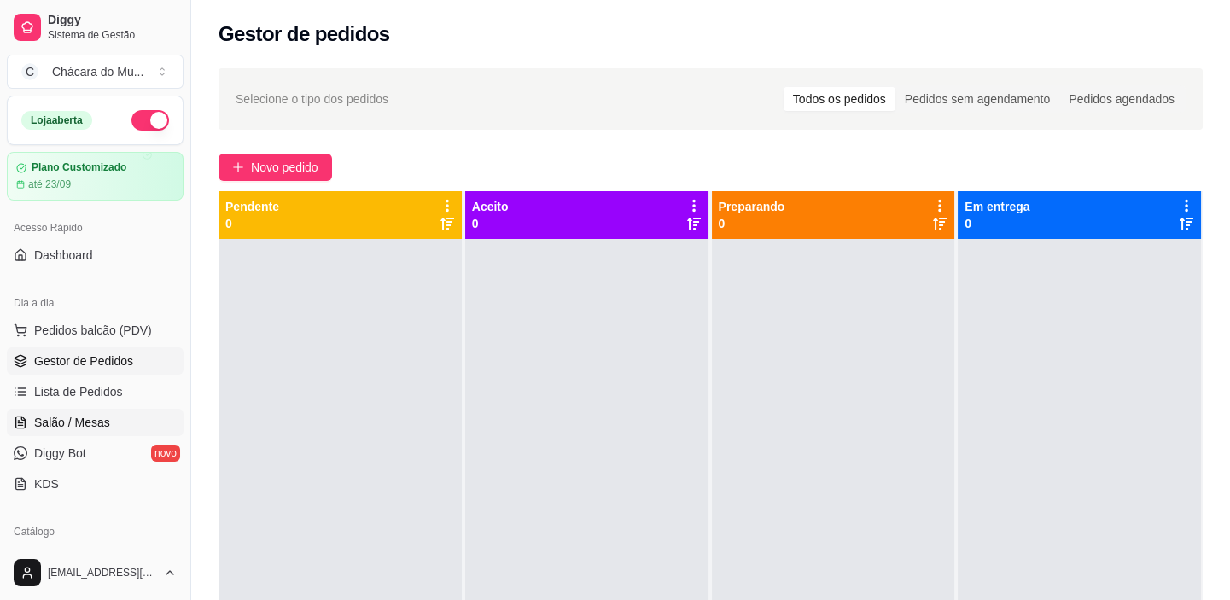
click at [60, 427] on span "Salão / Mesas" at bounding box center [72, 422] width 76 height 17
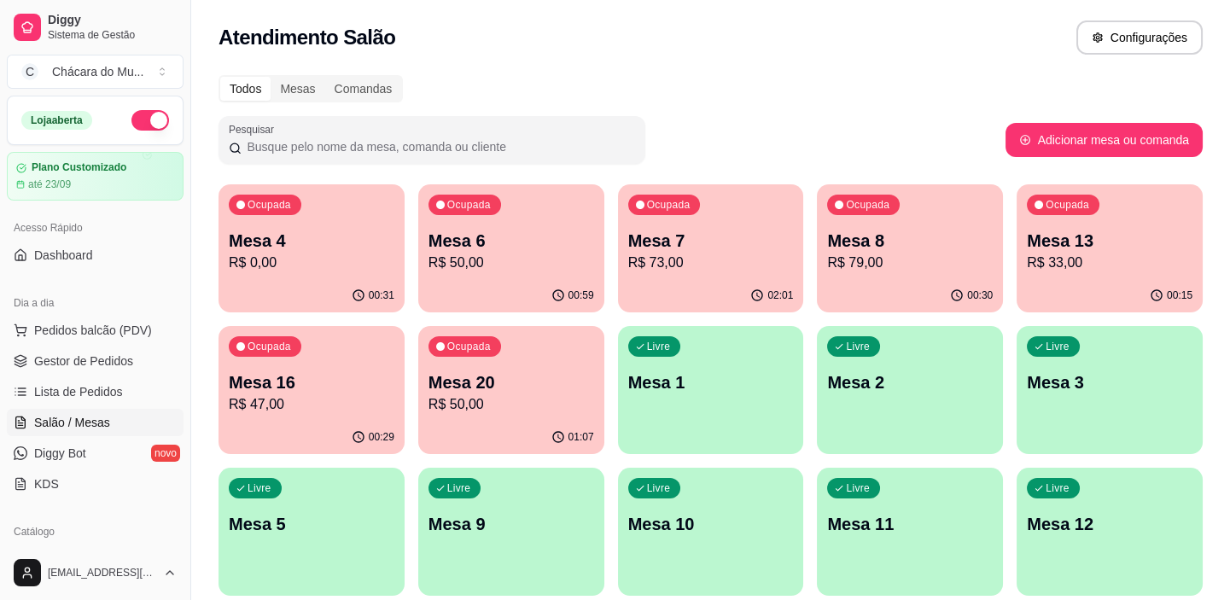
click at [554, 380] on p "Mesa 20" at bounding box center [512, 383] width 166 height 24
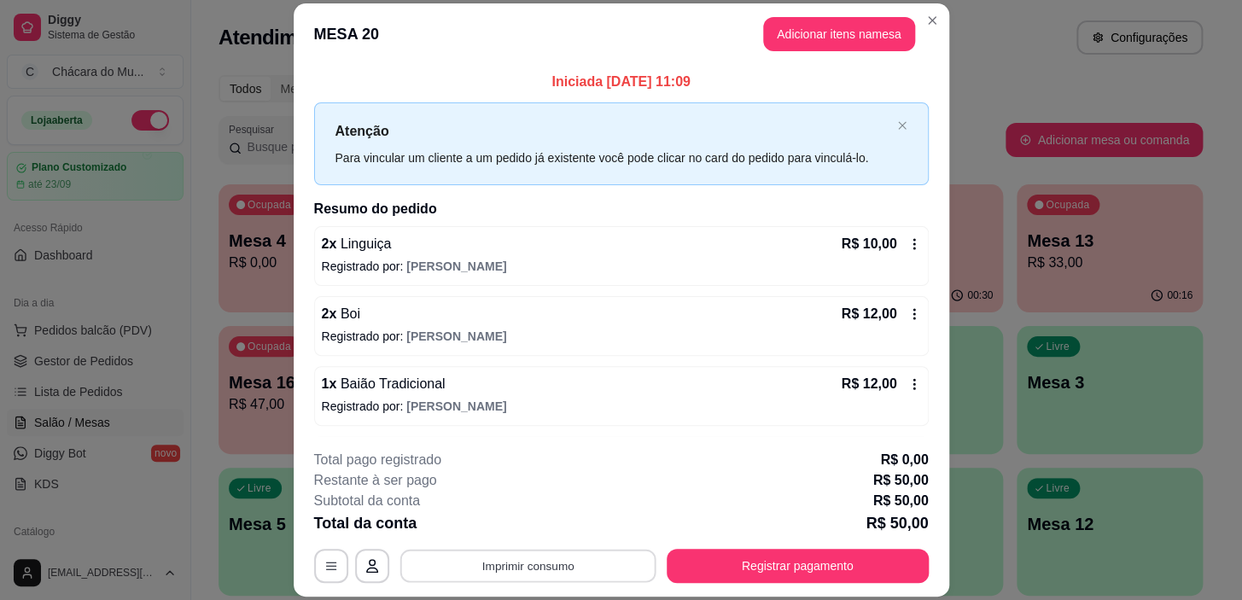
click at [548, 555] on button "Imprimir consumo" at bounding box center [528, 566] width 256 height 33
click at [538, 523] on button "IMPRESSORA" at bounding box center [527, 526] width 124 height 27
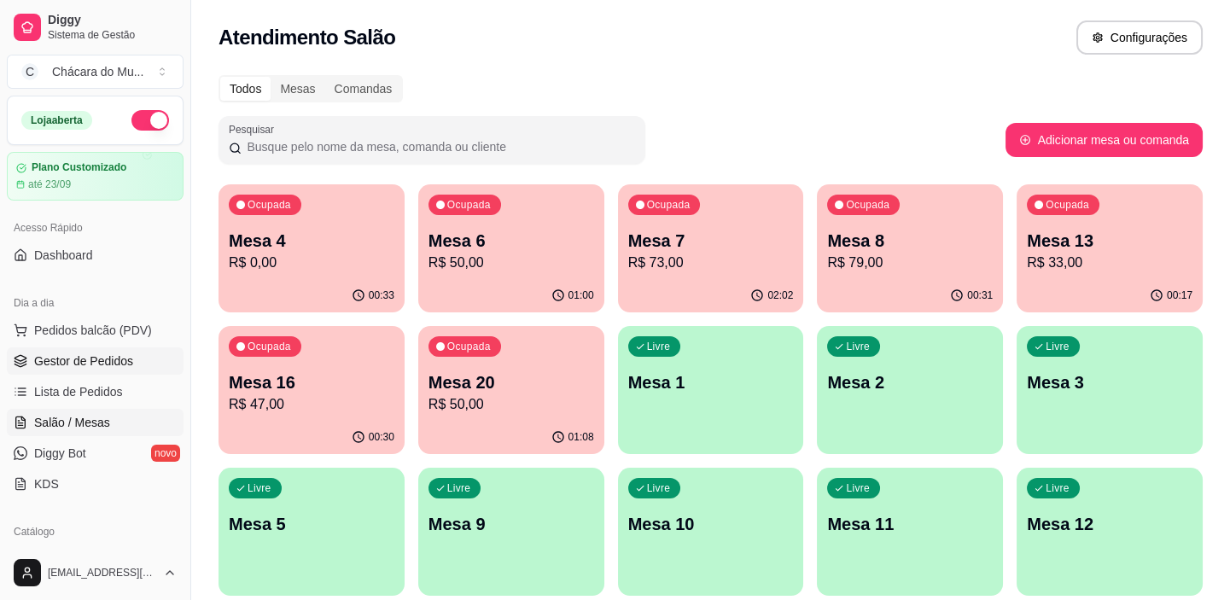
click at [114, 361] on span "Gestor de Pedidos" at bounding box center [83, 361] width 99 height 17
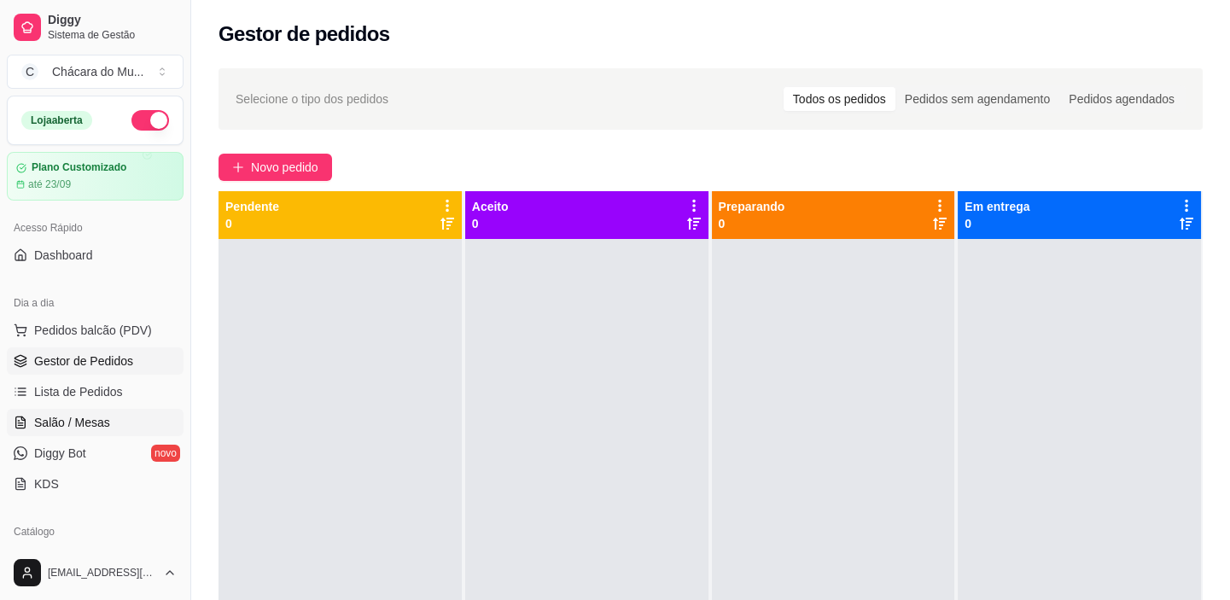
click at [70, 418] on span "Salão / Mesas" at bounding box center [72, 422] width 76 height 17
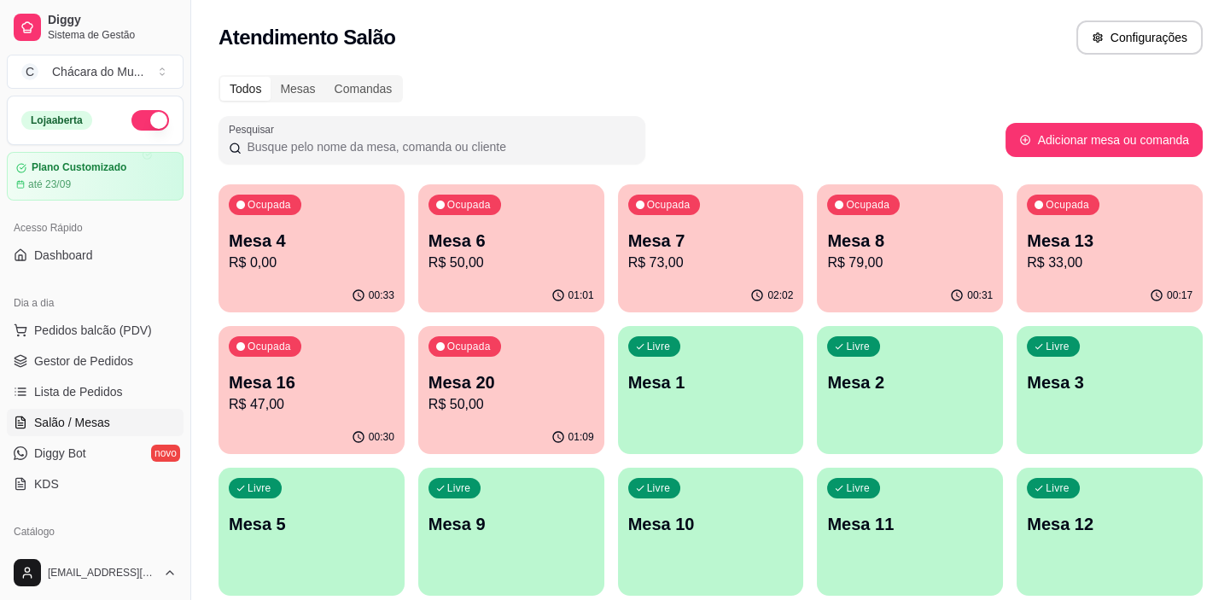
click at [561, 289] on icon "button" at bounding box center [558, 296] width 14 height 14
click at [550, 405] on p "R$ 50,00" at bounding box center [512, 404] width 166 height 20
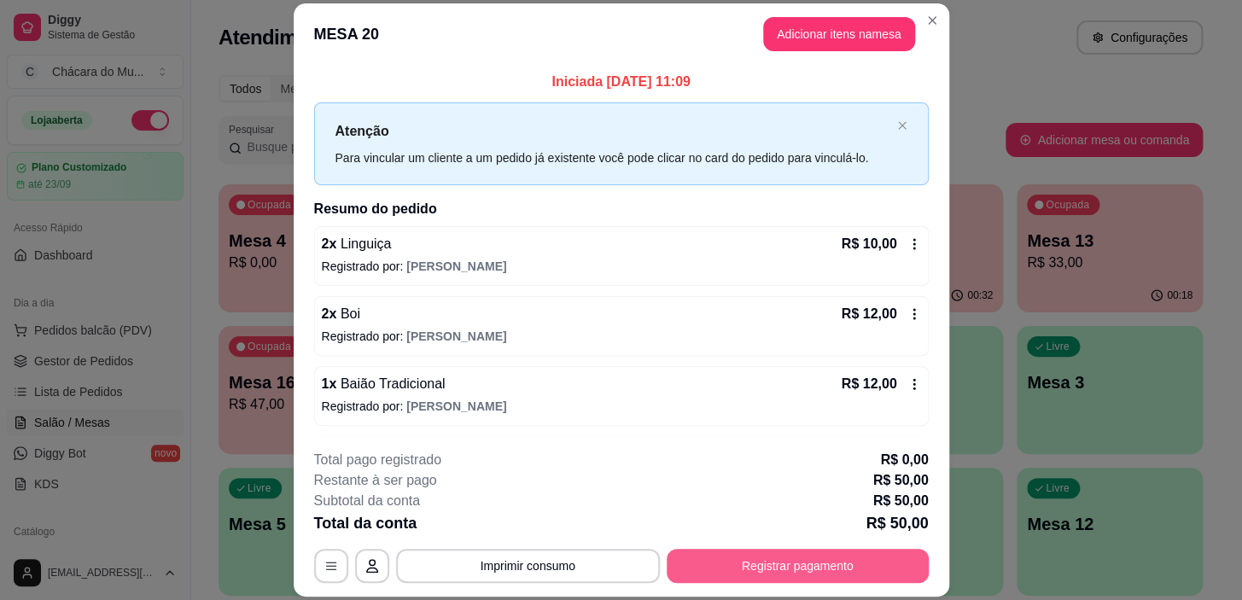
click at [794, 563] on button "Registrar pagamento" at bounding box center [798, 566] width 262 height 34
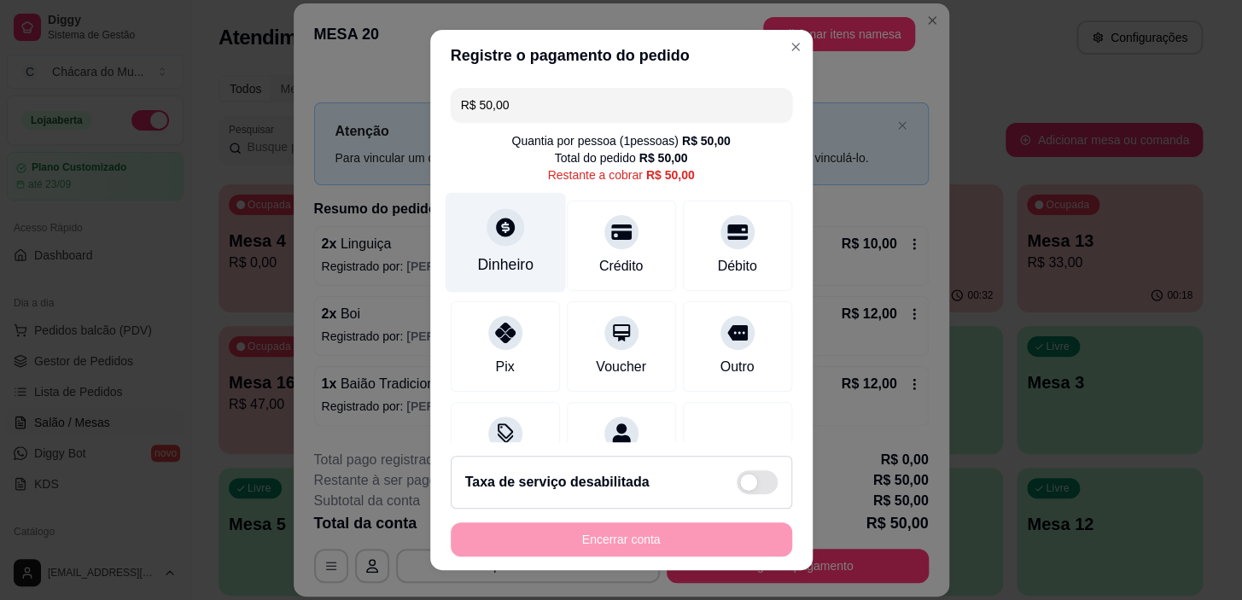
click at [495, 228] on icon at bounding box center [504, 227] width 22 height 22
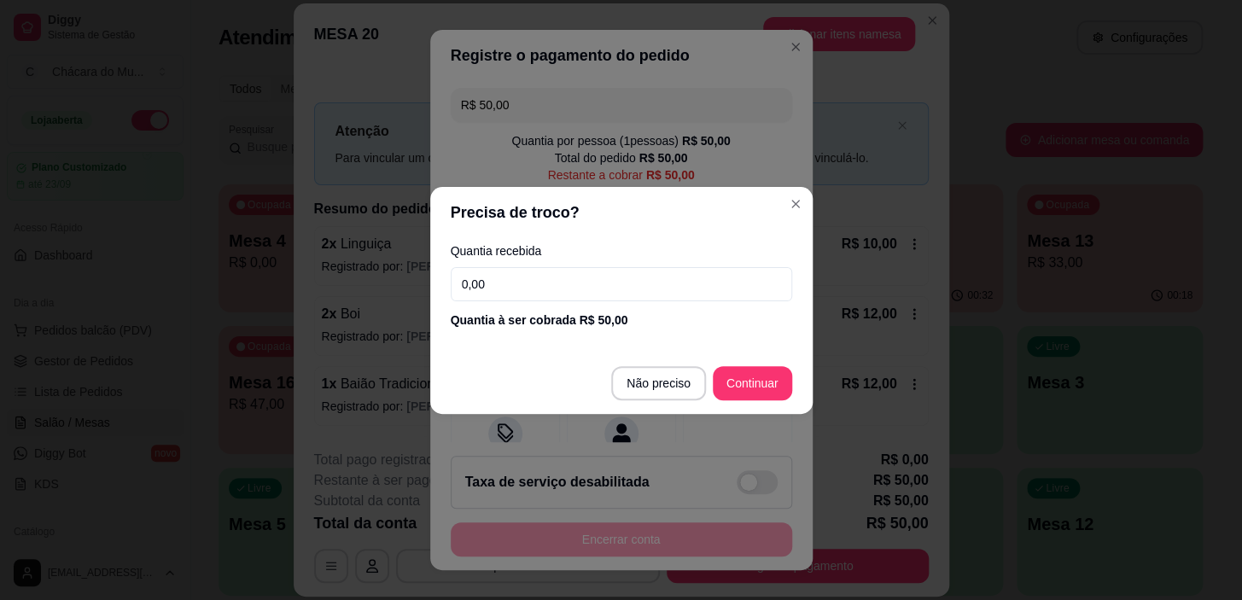
click at [553, 281] on input "0,00" at bounding box center [621, 284] width 341 height 34
drag, startPoint x: 600, startPoint y: 288, endPoint x: 258, endPoint y: 251, distance: 344.3
click at [258, 251] on div "Precisa de troco? Quantia recebida 5,00 Quantia à ser cobrada R$ 50,00 Não prec…" at bounding box center [621, 300] width 1242 height 600
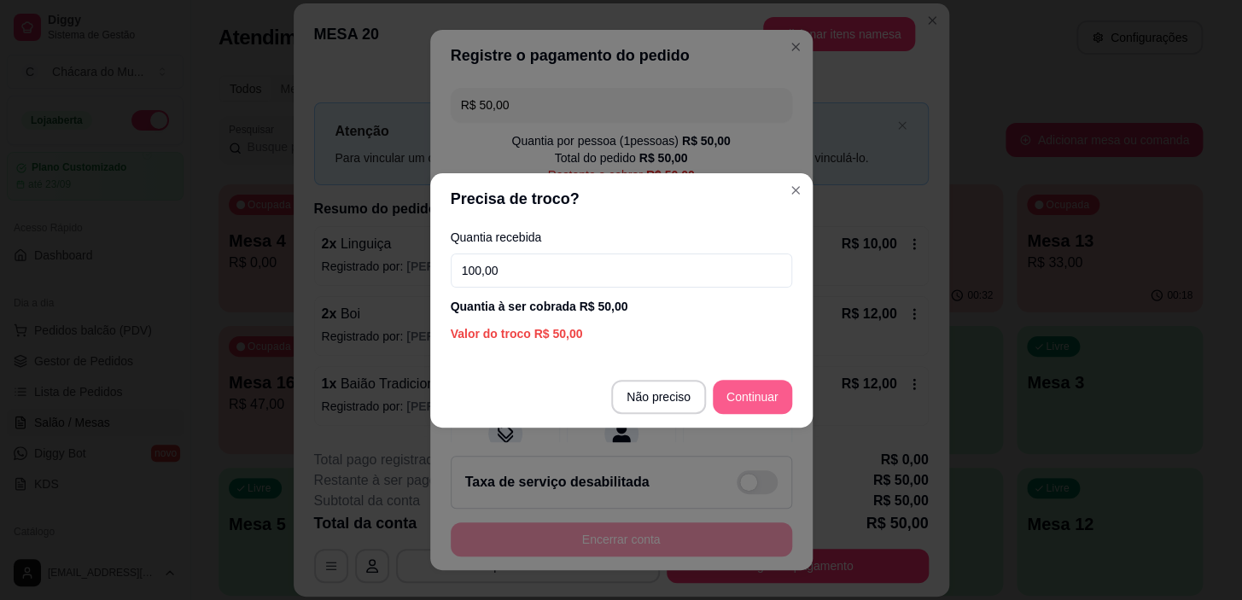
type input "100,00"
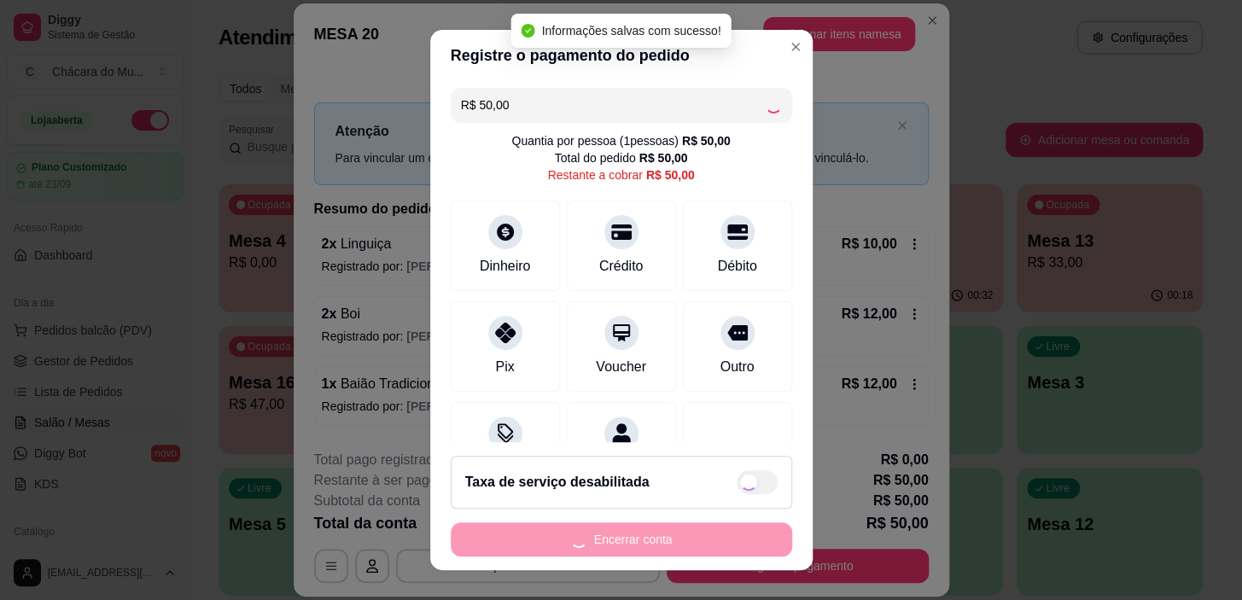
type input "R$ 0,00"
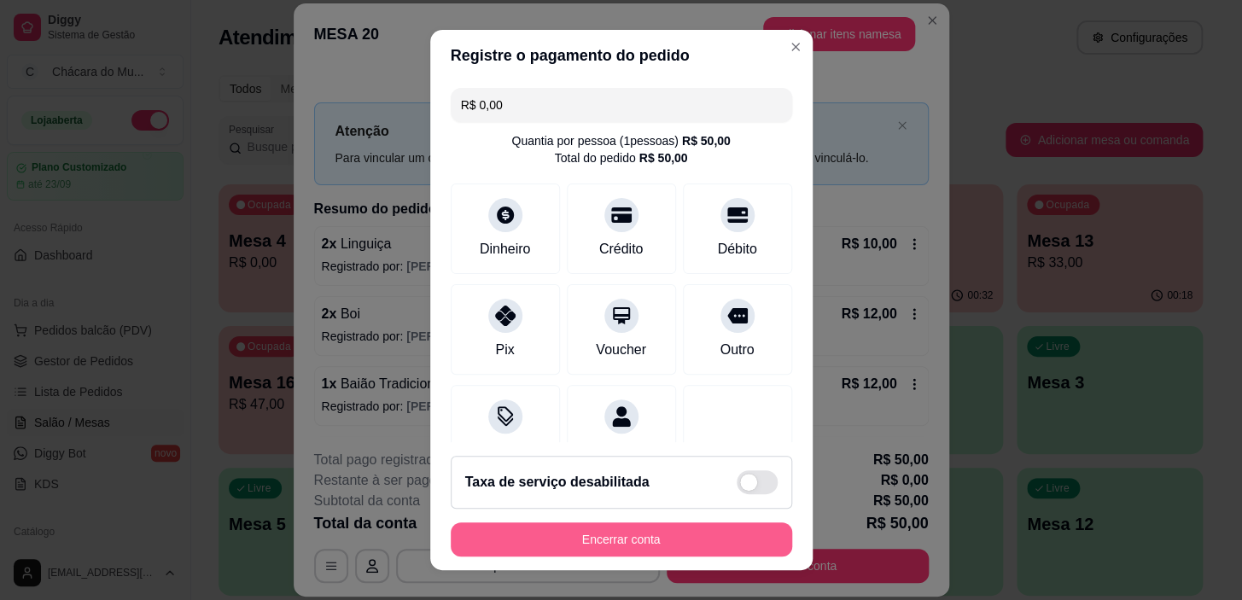
click at [664, 528] on button "Encerrar conta" at bounding box center [621, 539] width 341 height 34
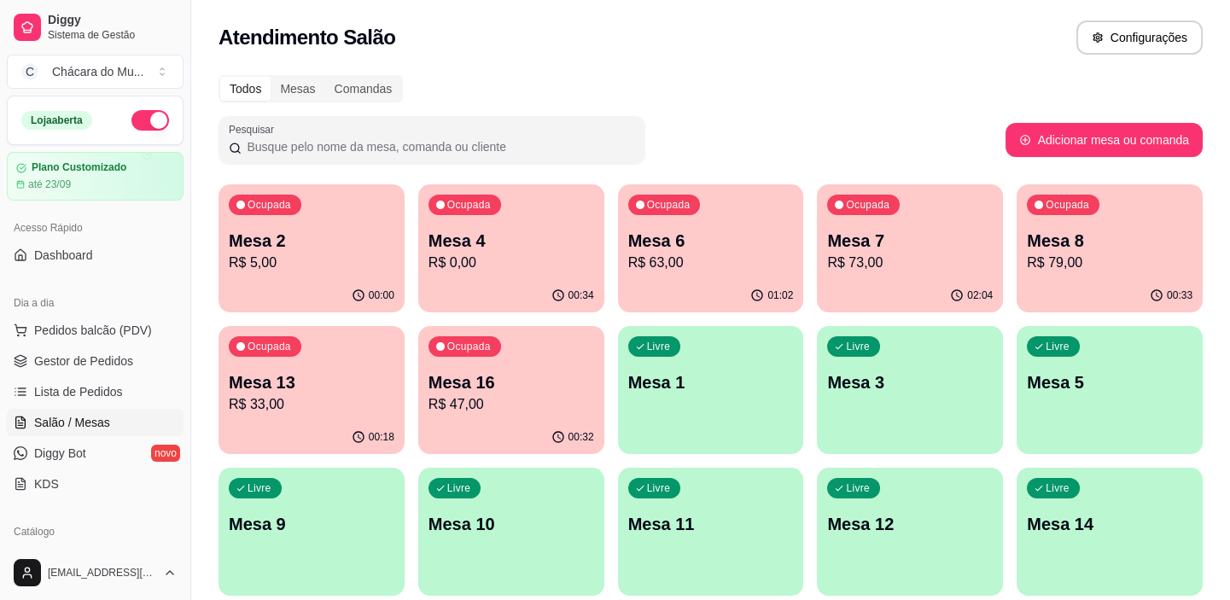
click at [304, 268] on p "R$ 5,00" at bounding box center [312, 263] width 166 height 20
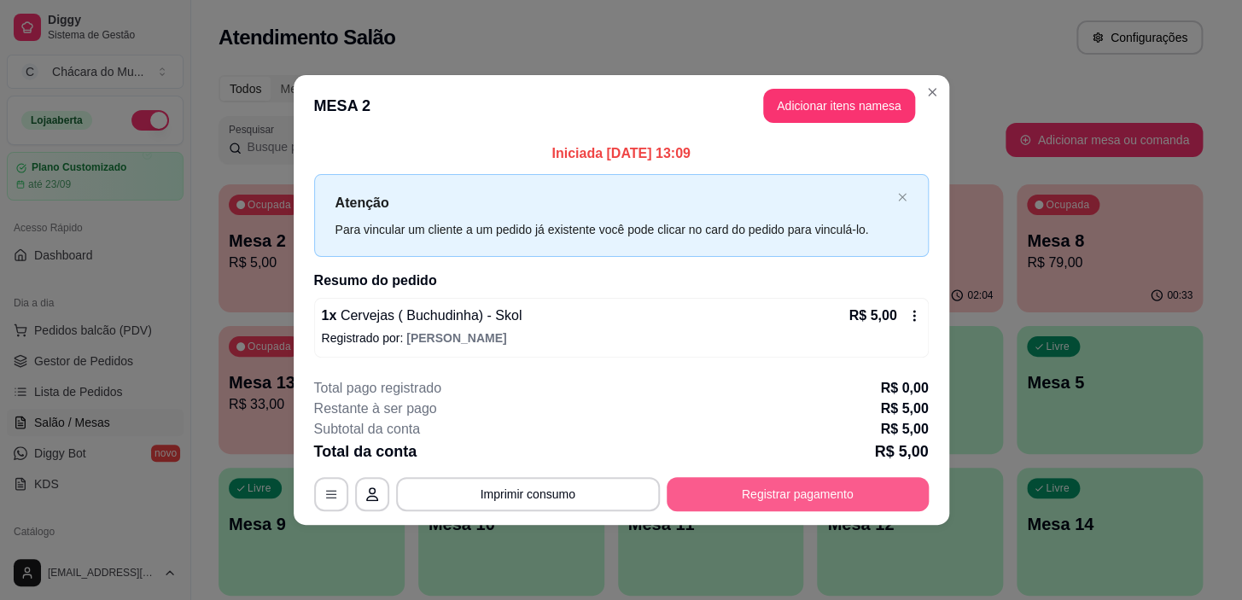
click at [727, 487] on button "Registrar pagamento" at bounding box center [798, 494] width 262 height 34
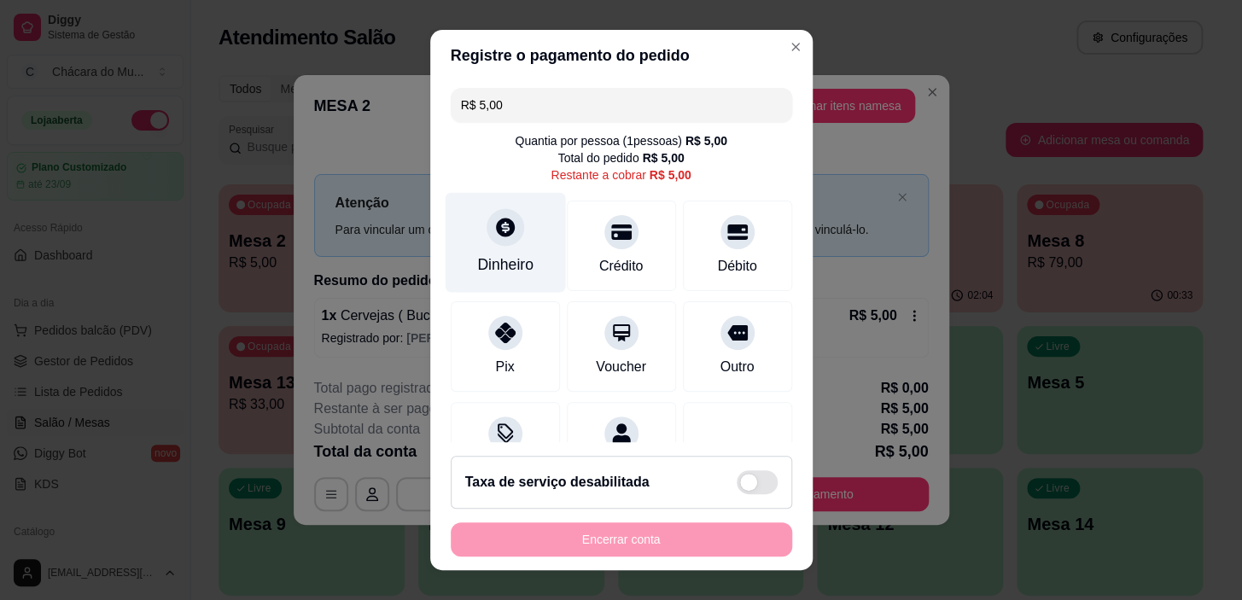
click at [493, 246] on div at bounding box center [506, 228] width 38 height 38
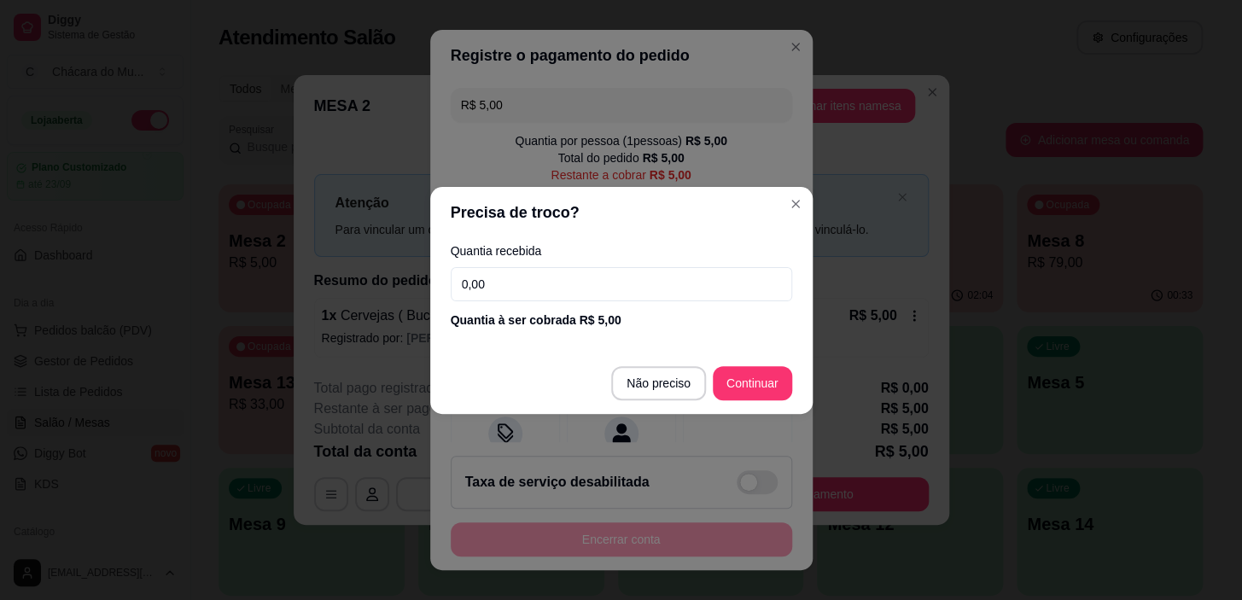
click at [556, 277] on input "0,00" at bounding box center [621, 284] width 341 height 34
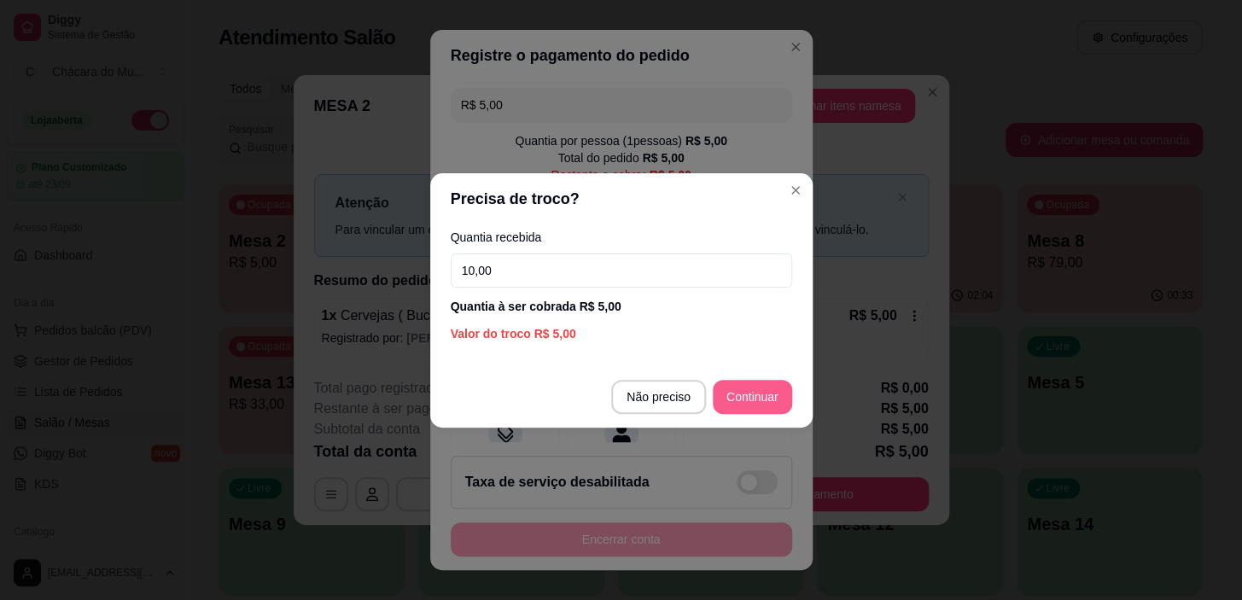
type input "10,00"
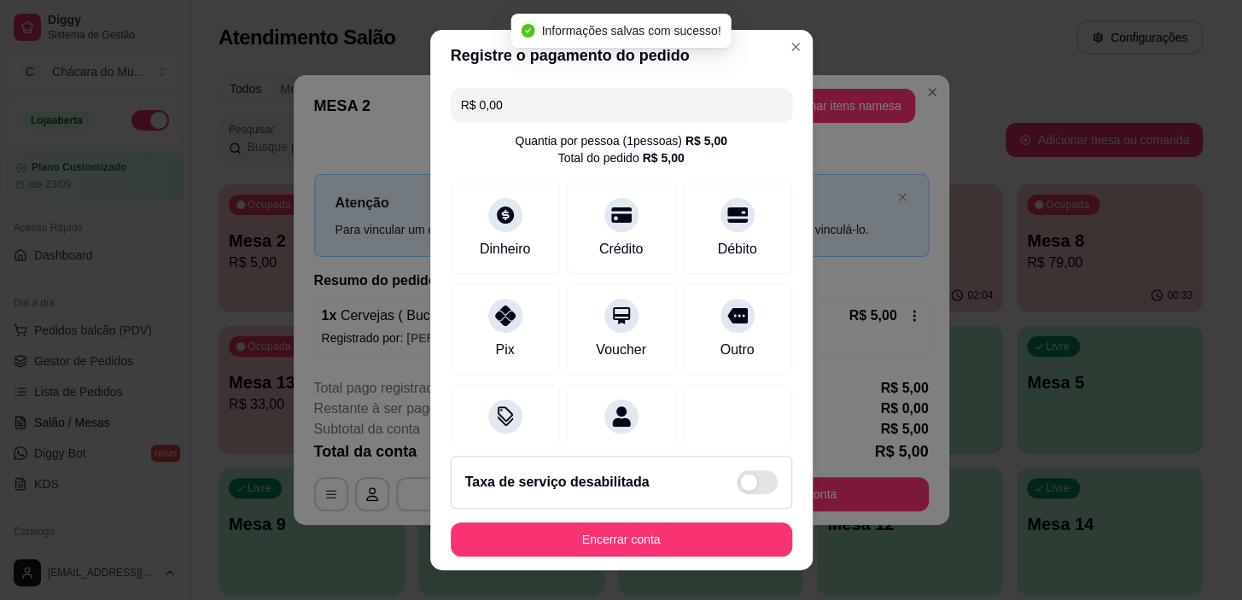
type input "R$ 0,00"
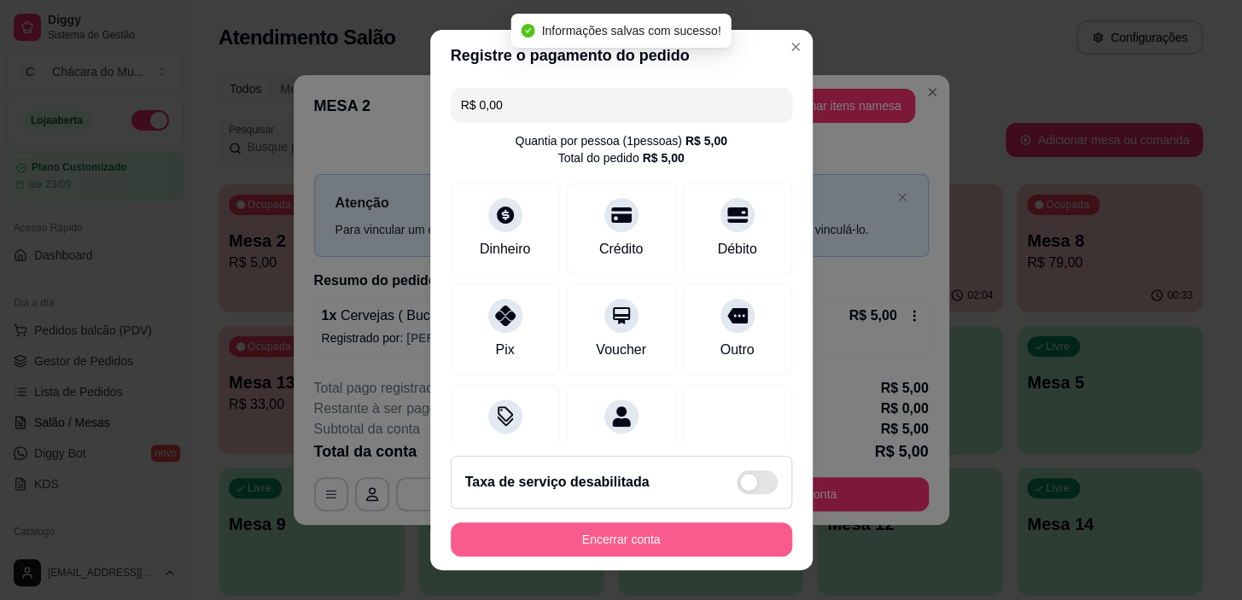
click at [719, 538] on button "Encerrar conta" at bounding box center [621, 539] width 341 height 34
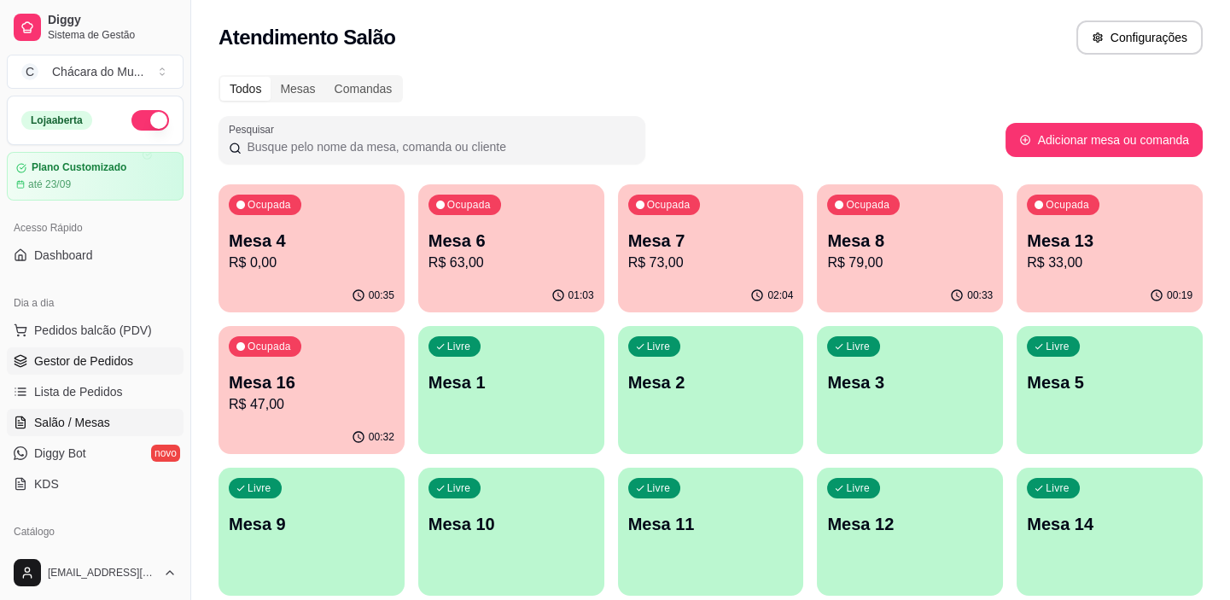
click at [93, 353] on span "Gestor de Pedidos" at bounding box center [83, 361] width 99 height 17
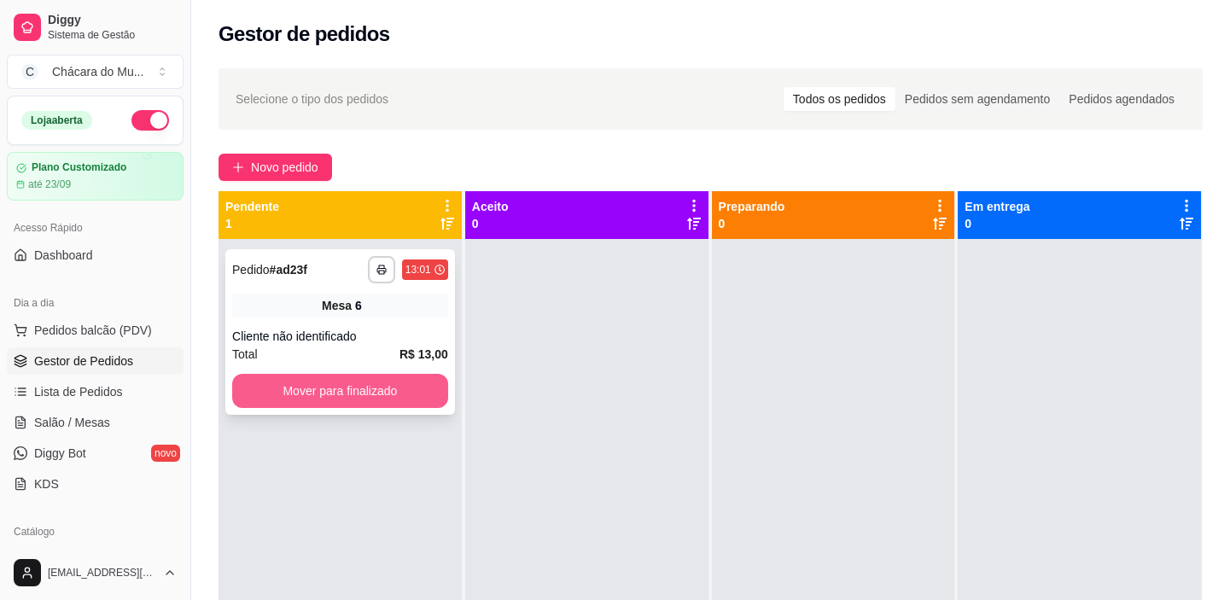
click at [388, 383] on button "Mover para finalizado" at bounding box center [340, 391] width 216 height 34
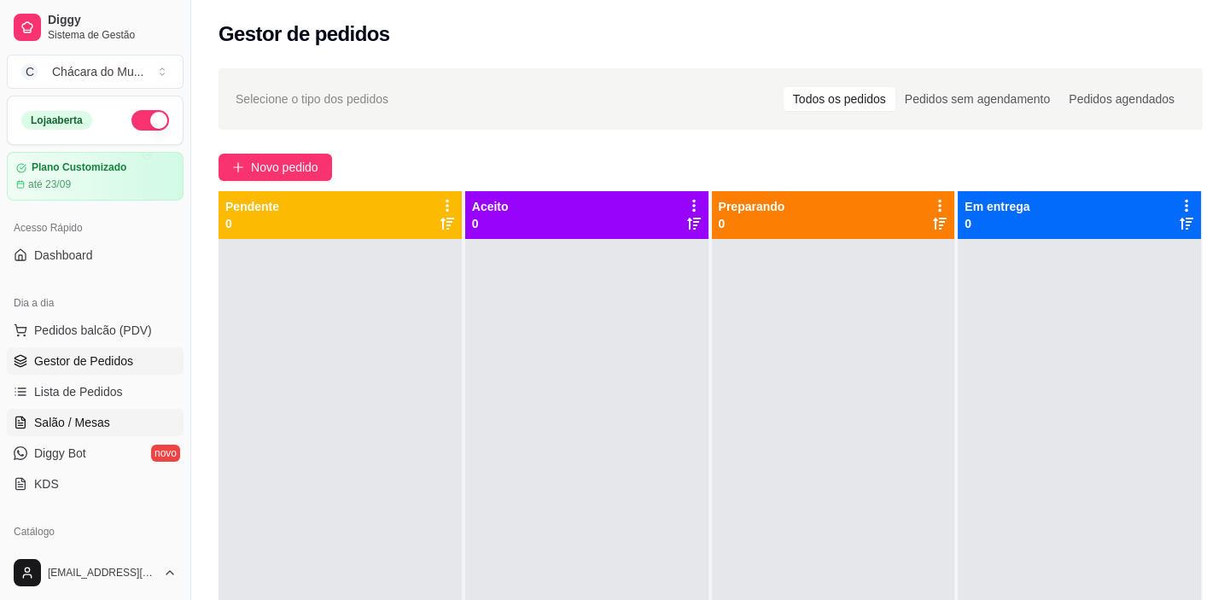
click at [67, 418] on span "Salão / Mesas" at bounding box center [72, 422] width 76 height 17
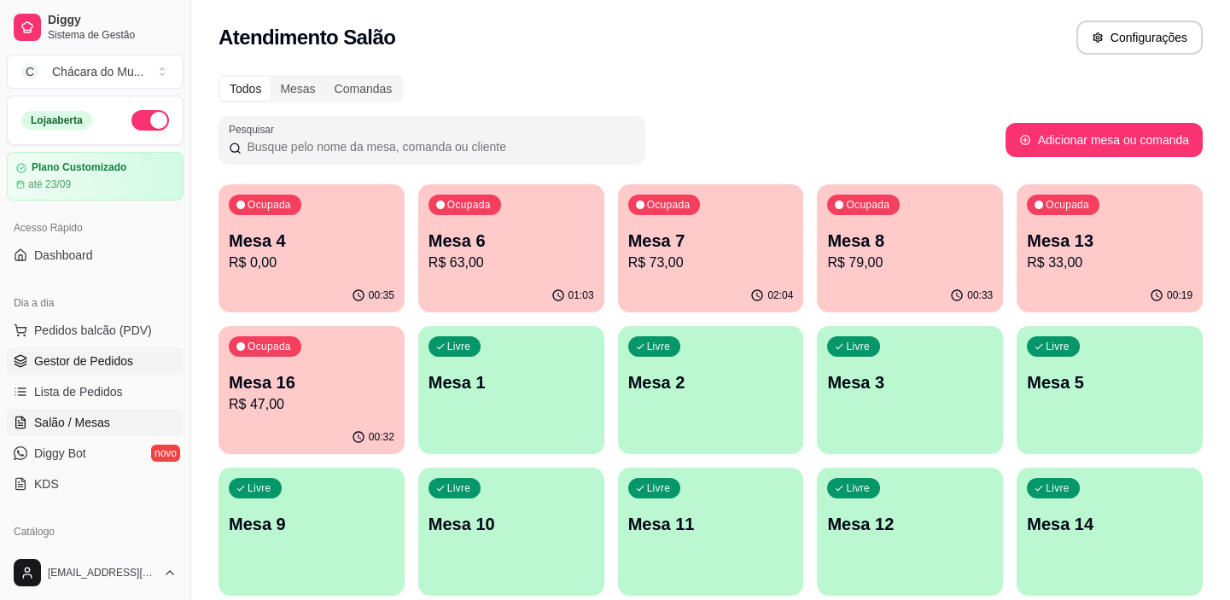
click at [75, 359] on span "Gestor de Pedidos" at bounding box center [83, 361] width 99 height 17
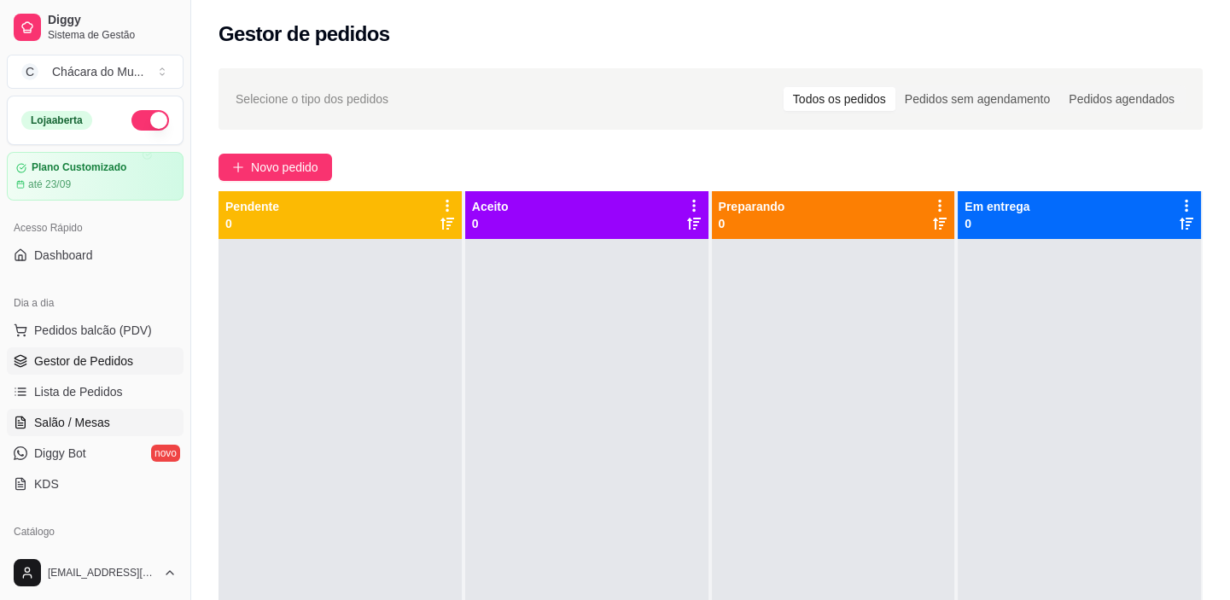
click at [80, 417] on span "Salão / Mesas" at bounding box center [72, 422] width 76 height 17
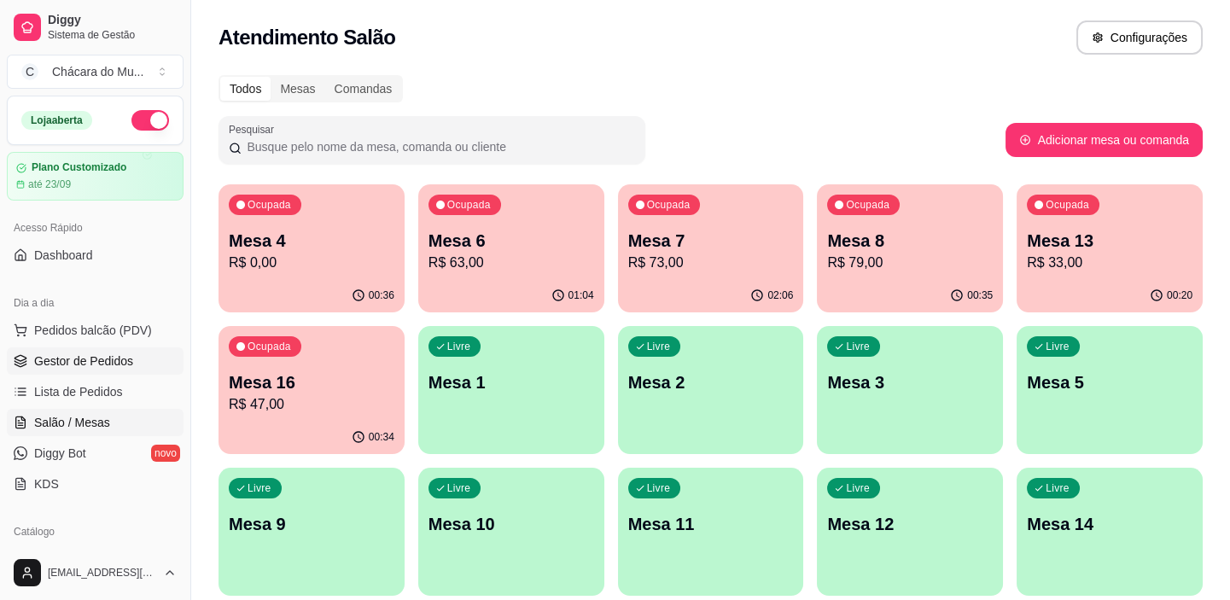
click at [73, 364] on span "Gestor de Pedidos" at bounding box center [83, 361] width 99 height 17
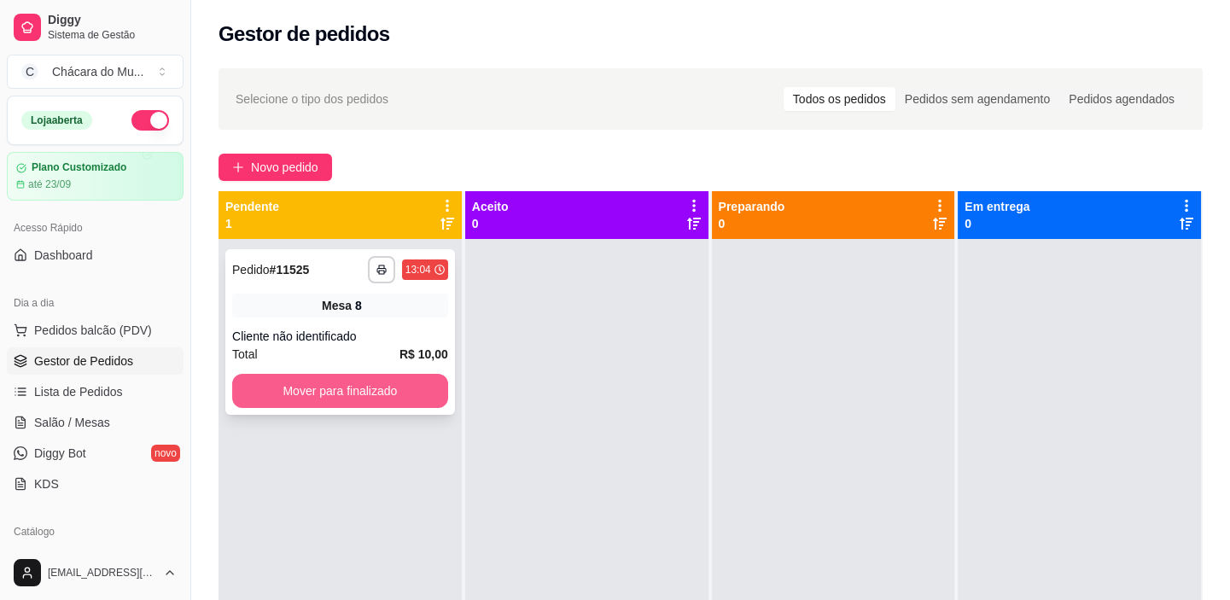
click at [268, 386] on button "Mover para finalizado" at bounding box center [340, 391] width 216 height 34
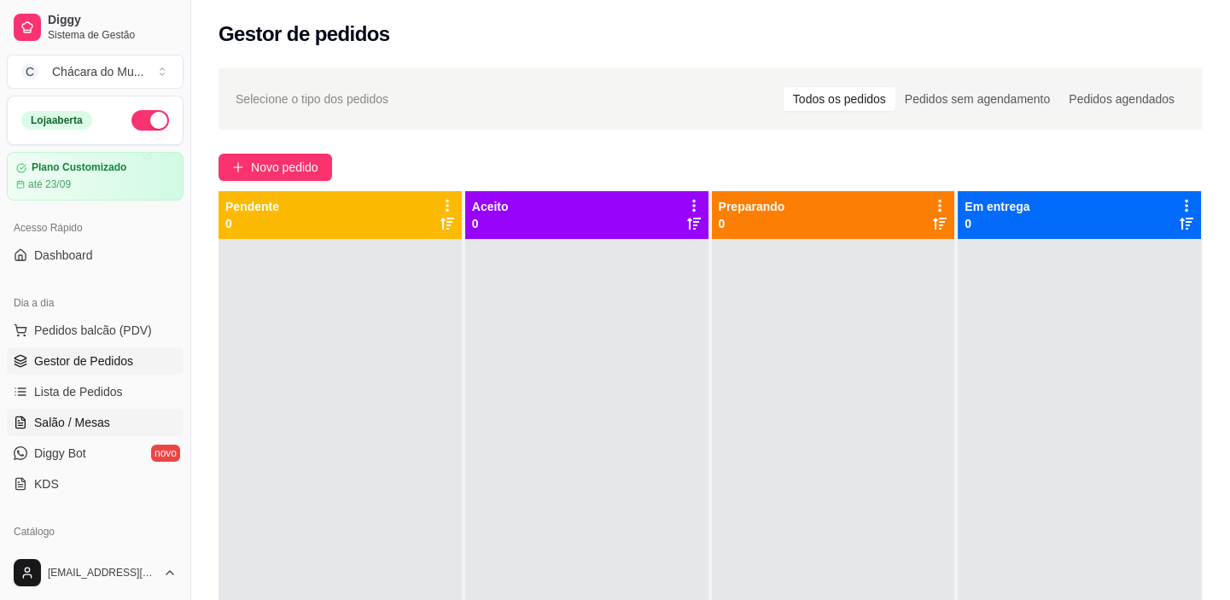
click at [71, 426] on span "Salão / Mesas" at bounding box center [72, 422] width 76 height 17
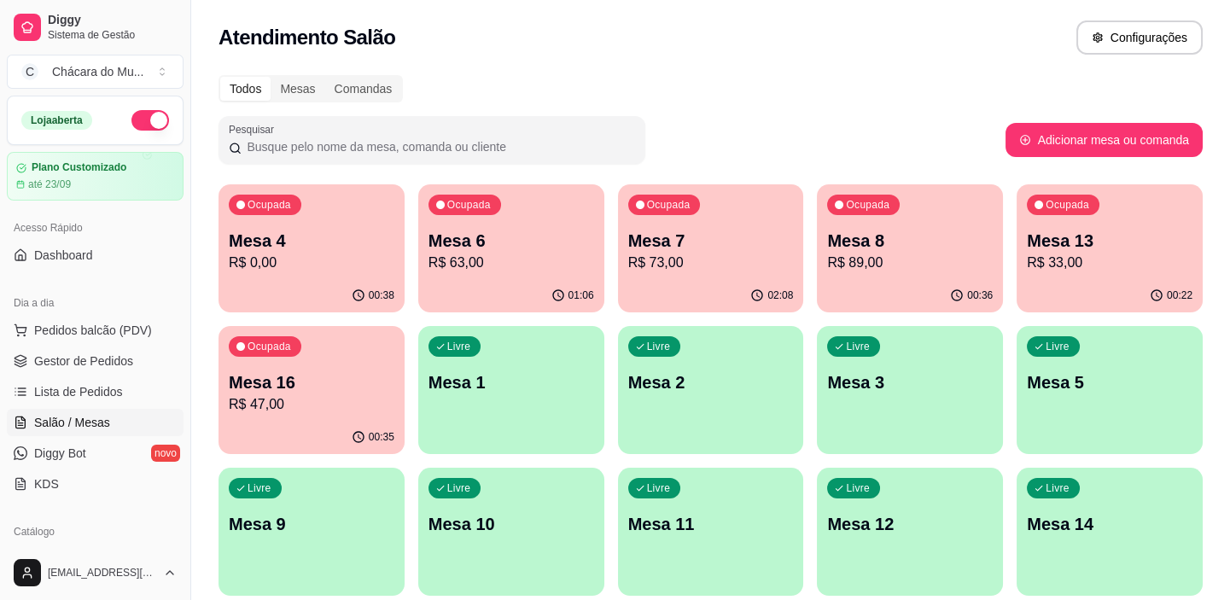
click at [95, 409] on link "Salão / Mesas" at bounding box center [95, 422] width 177 height 27
click at [102, 424] on span "Salão / Mesas" at bounding box center [72, 422] width 76 height 17
click at [101, 354] on span "Gestor de Pedidos" at bounding box center [83, 361] width 99 height 17
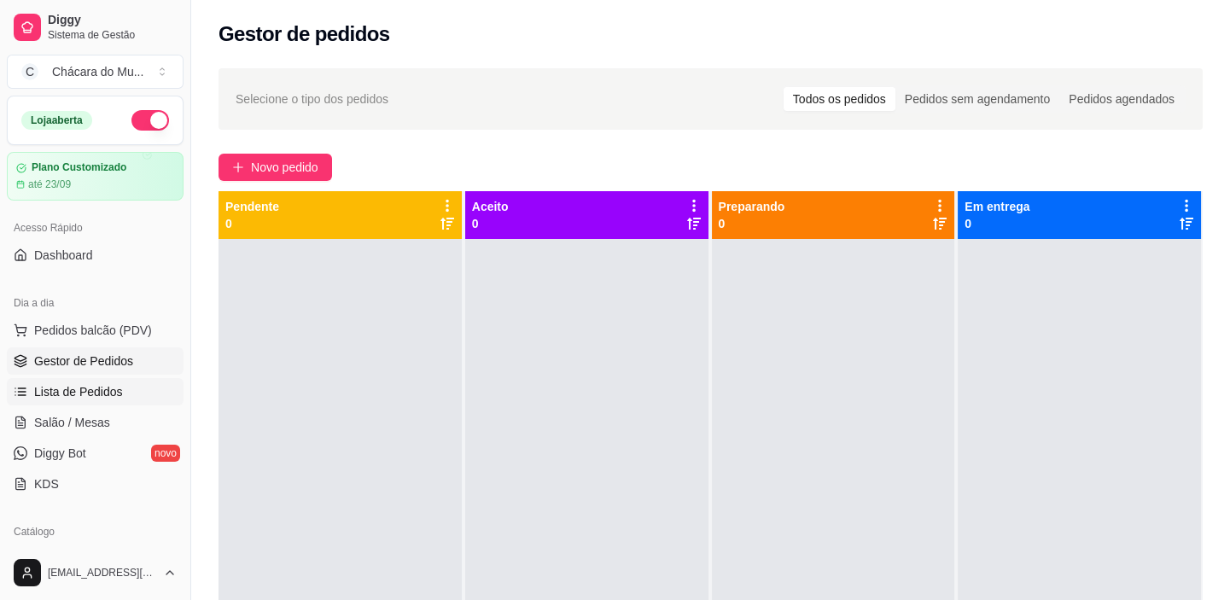
click at [106, 394] on span "Lista de Pedidos" at bounding box center [78, 391] width 89 height 17
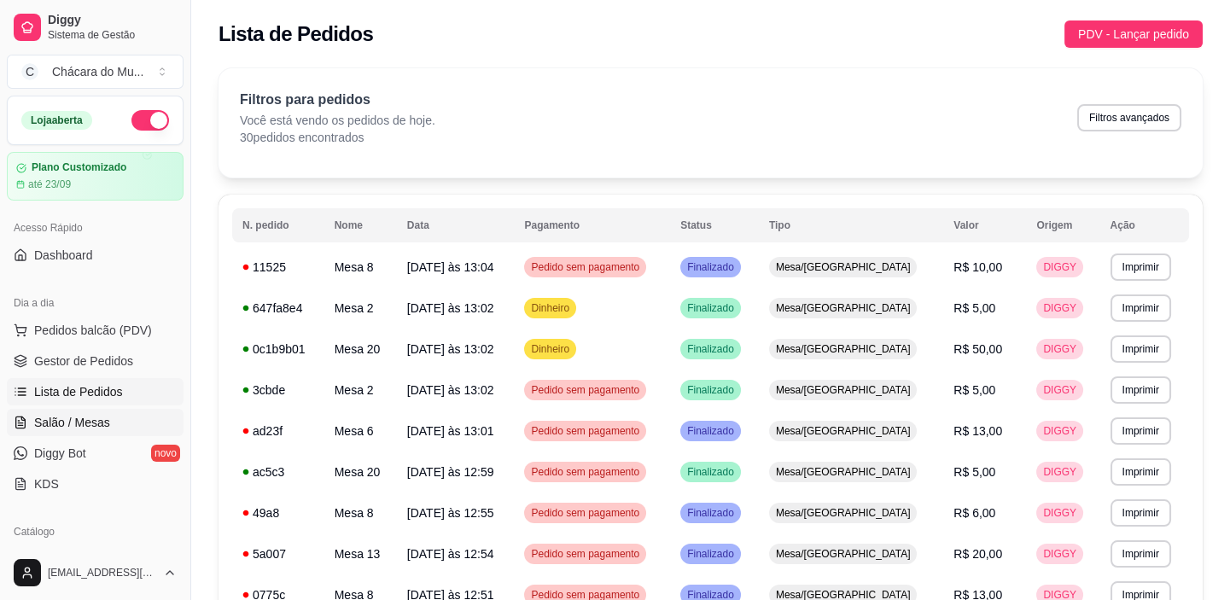
click at [95, 417] on span "Salão / Mesas" at bounding box center [72, 422] width 76 height 17
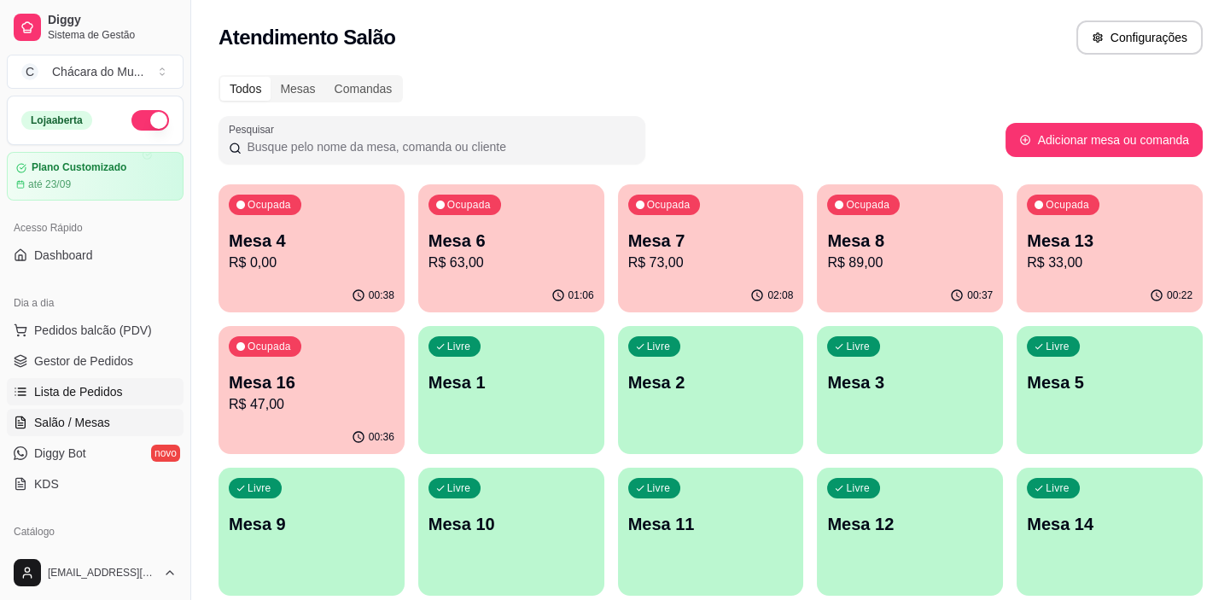
click at [106, 401] on link "Lista de Pedidos" at bounding box center [95, 391] width 177 height 27
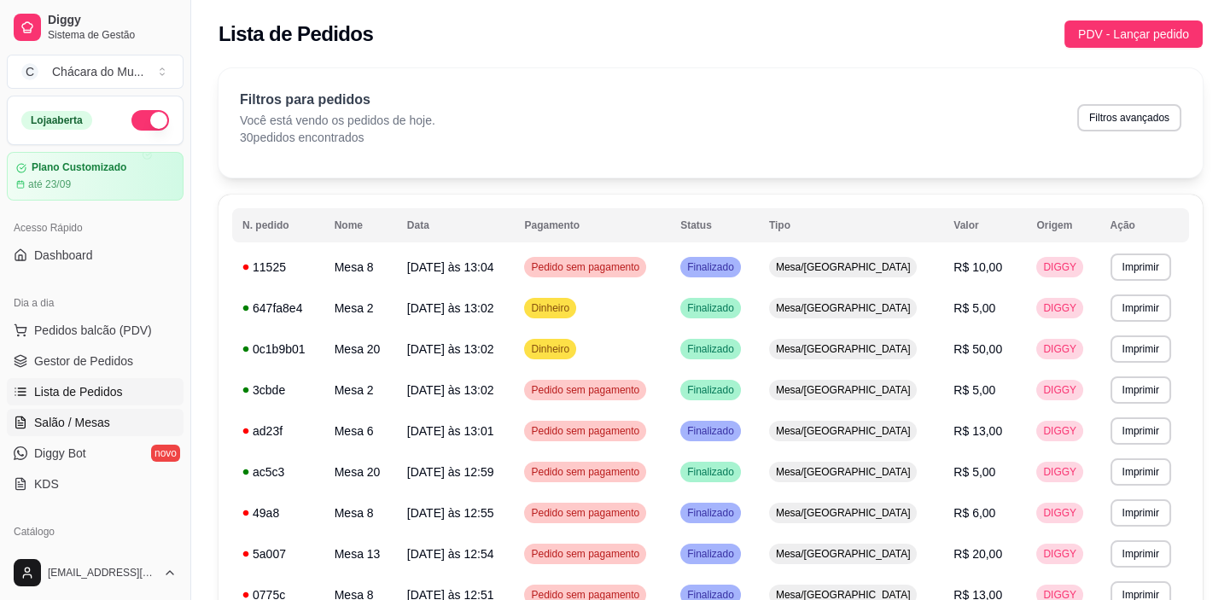
click at [96, 417] on span "Salão / Mesas" at bounding box center [72, 422] width 76 height 17
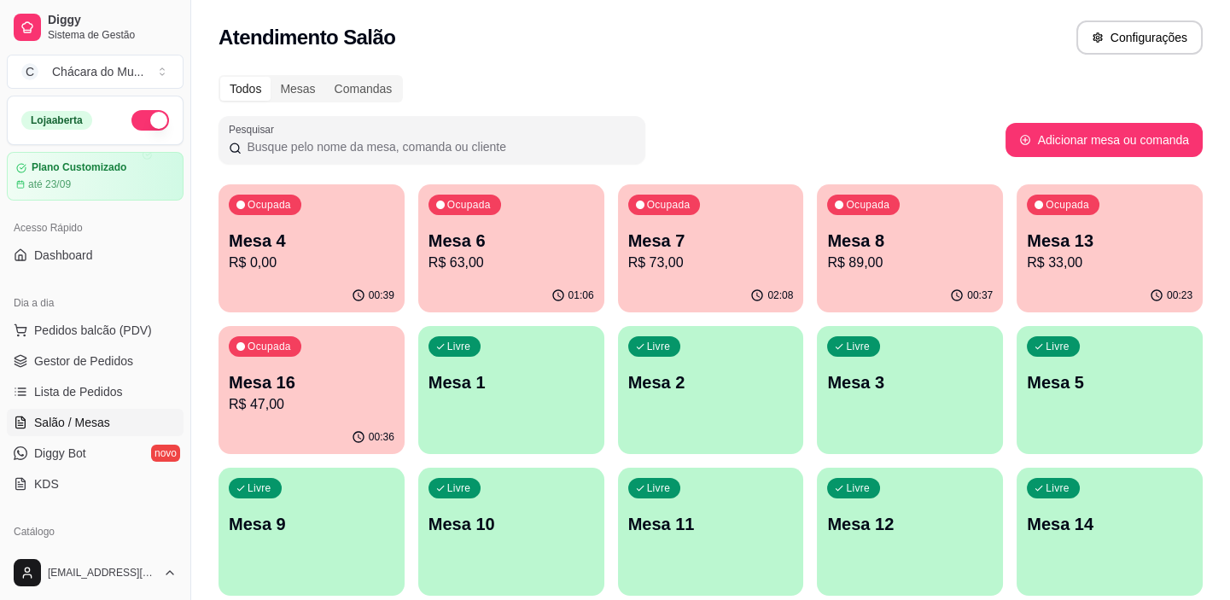
click at [1135, 250] on p "Mesa 13" at bounding box center [1110, 241] width 160 height 23
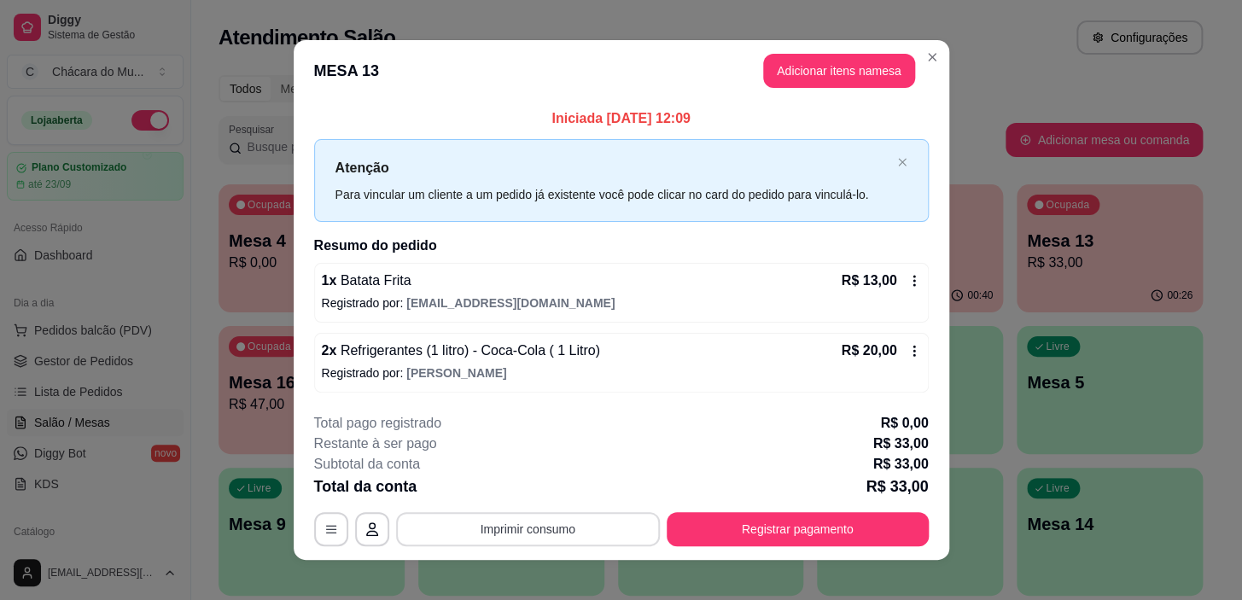
click at [523, 530] on button "Imprimir consumo" at bounding box center [528, 529] width 264 height 34
click at [513, 477] on button "IMPRESSORA" at bounding box center [527, 489] width 120 height 26
click at [705, 516] on button "Registrar pagamento" at bounding box center [798, 529] width 262 height 34
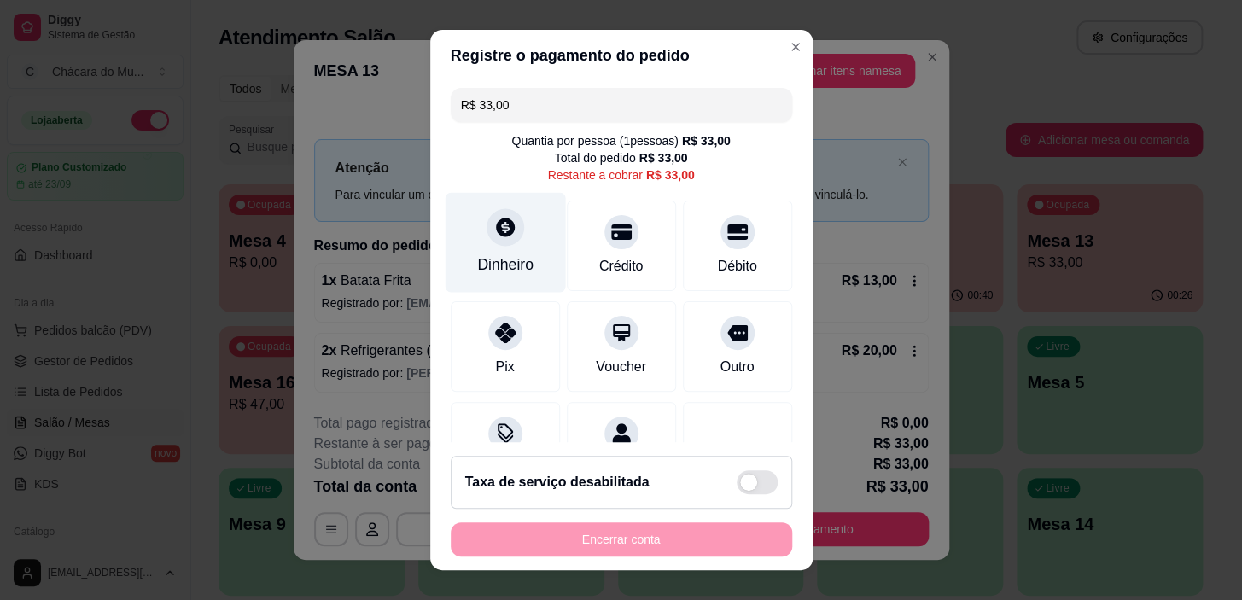
click at [493, 234] on icon at bounding box center [504, 227] width 22 height 22
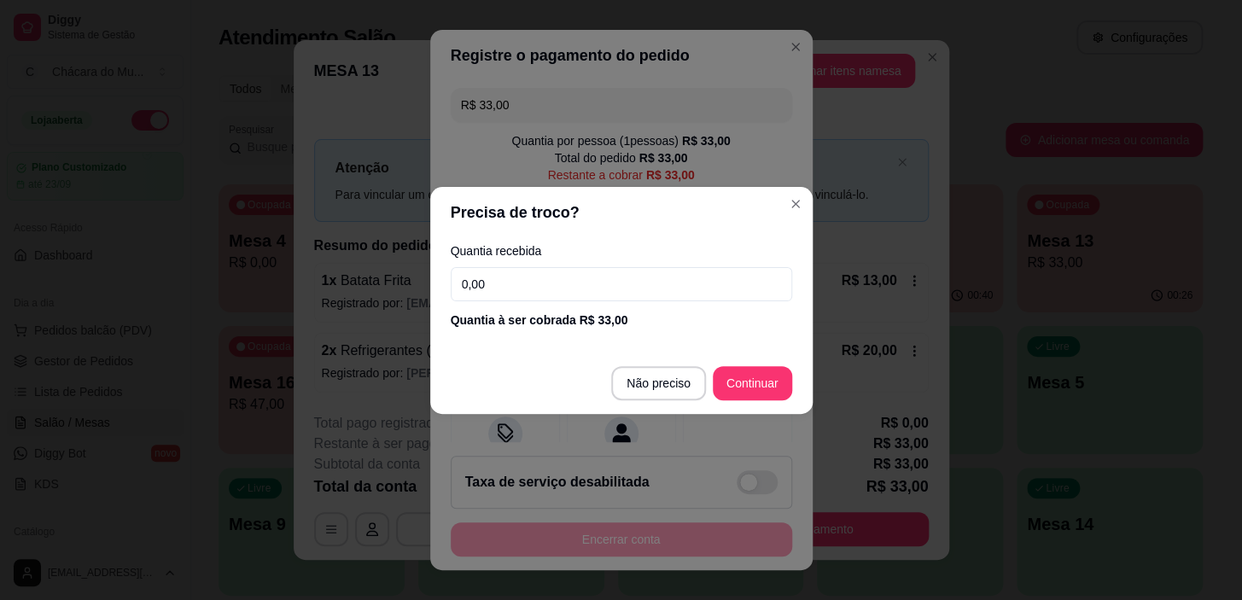
click at [507, 289] on input "0,00" at bounding box center [621, 284] width 341 height 34
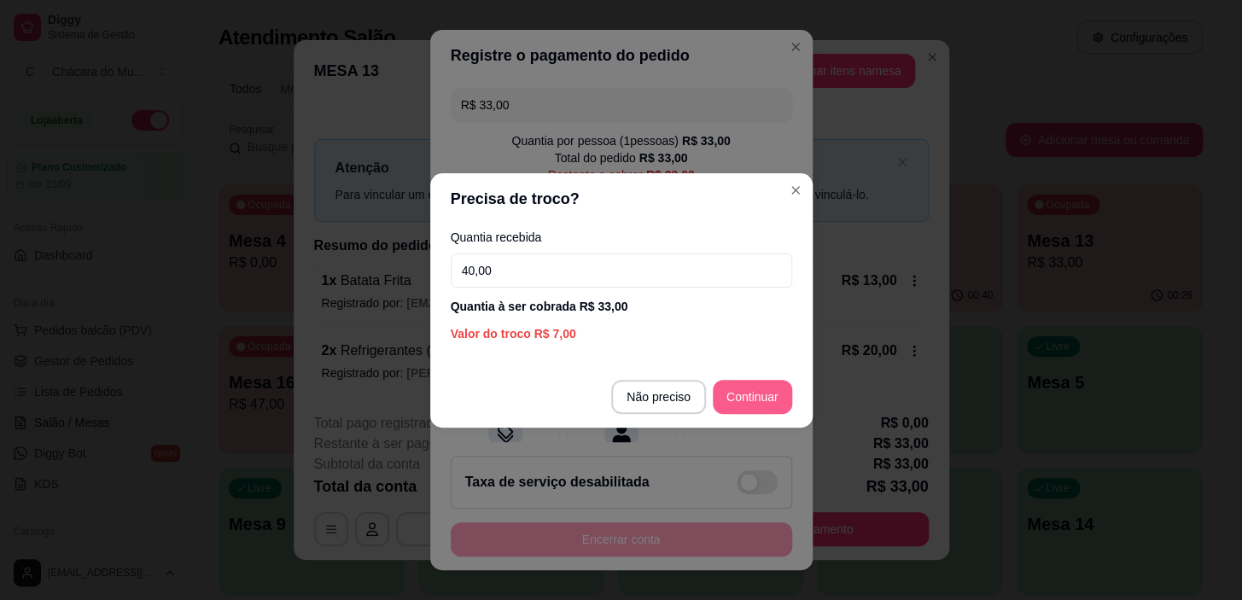
type input "40,00"
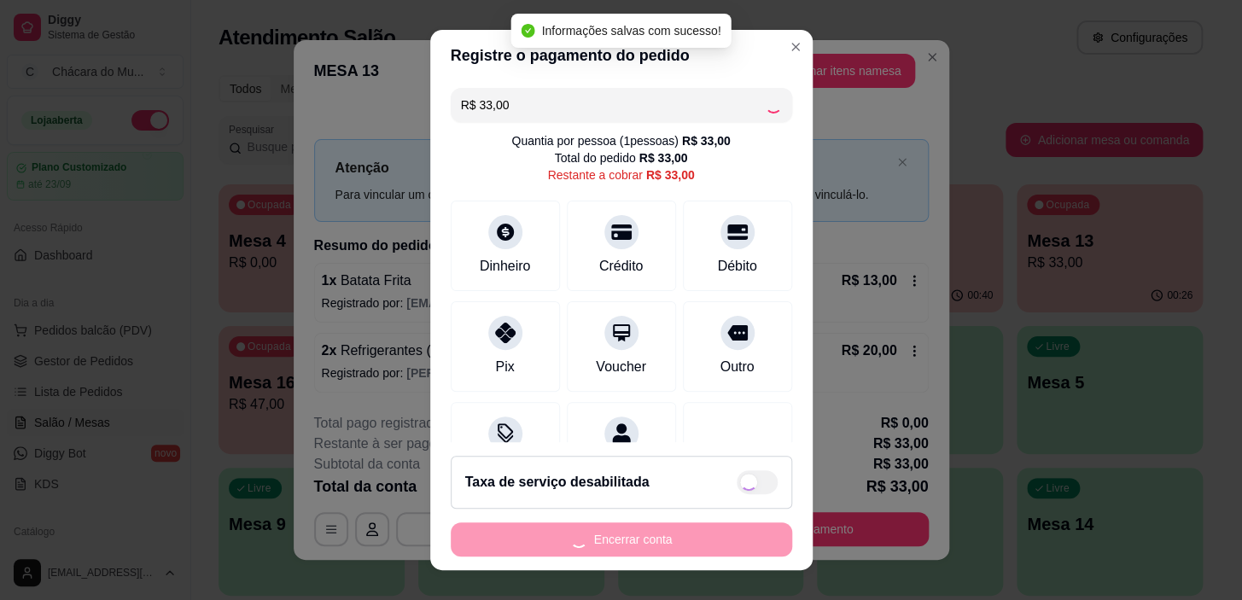
type input "R$ 0,00"
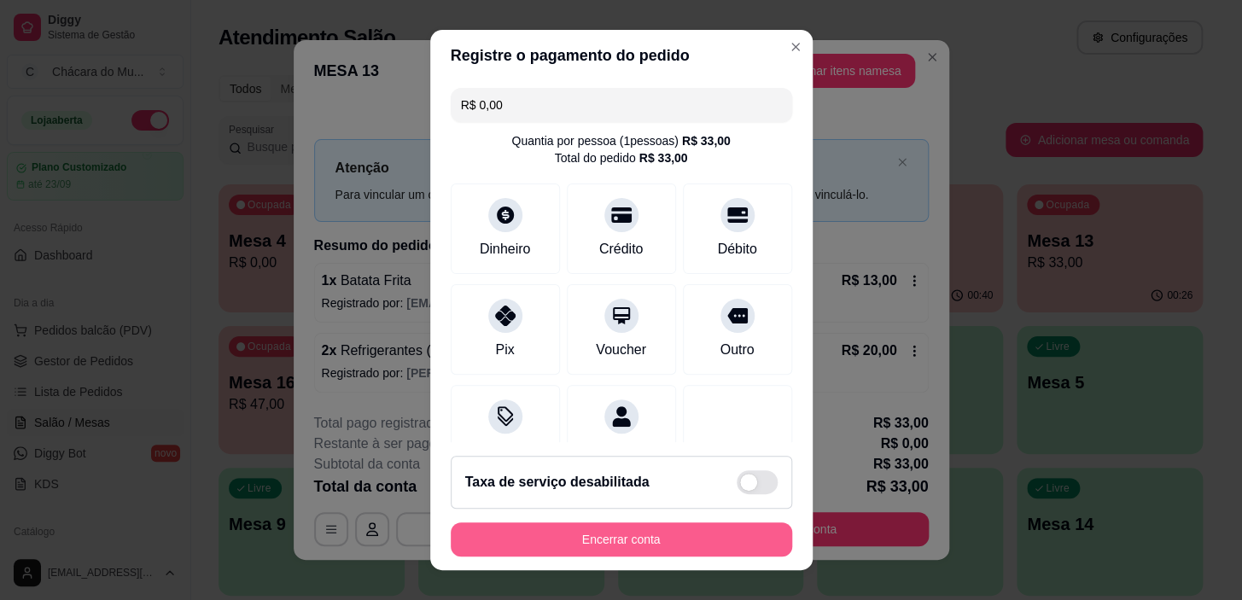
click at [623, 527] on button "Encerrar conta" at bounding box center [621, 539] width 341 height 34
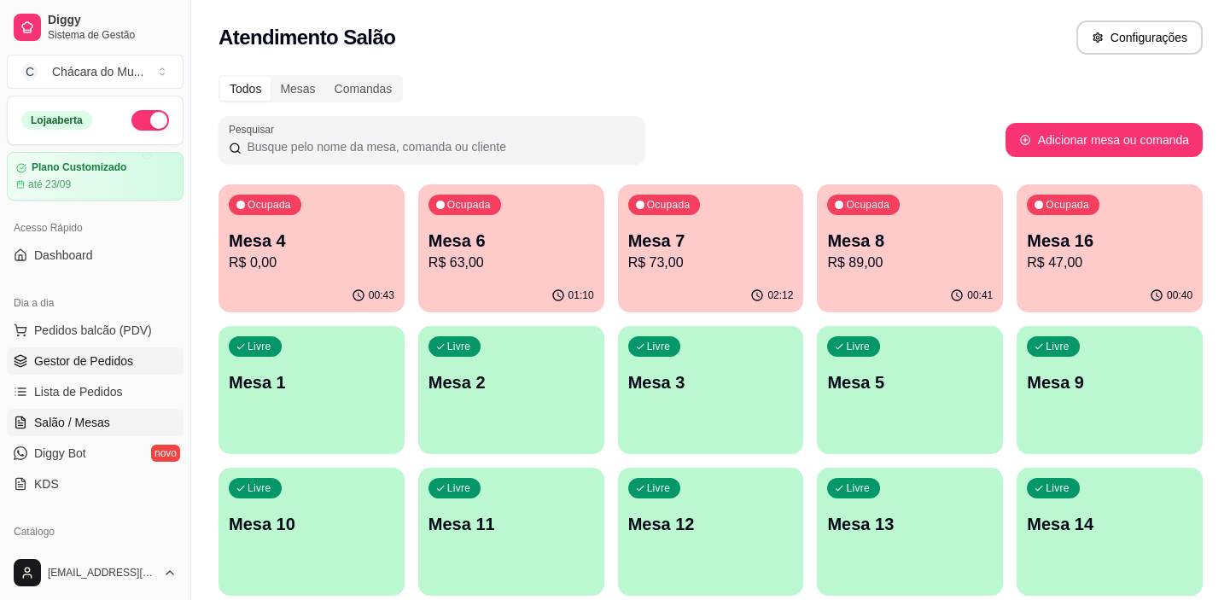
click at [91, 353] on span "Gestor de Pedidos" at bounding box center [83, 361] width 99 height 17
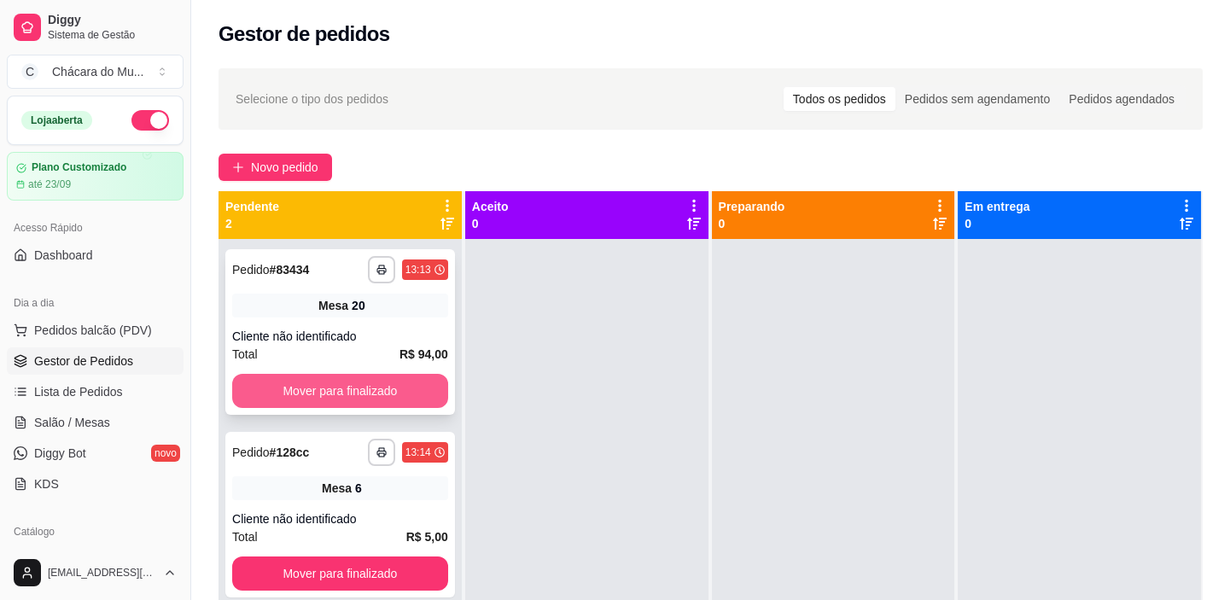
click at [341, 382] on button "Mover para finalizado" at bounding box center [340, 391] width 216 height 34
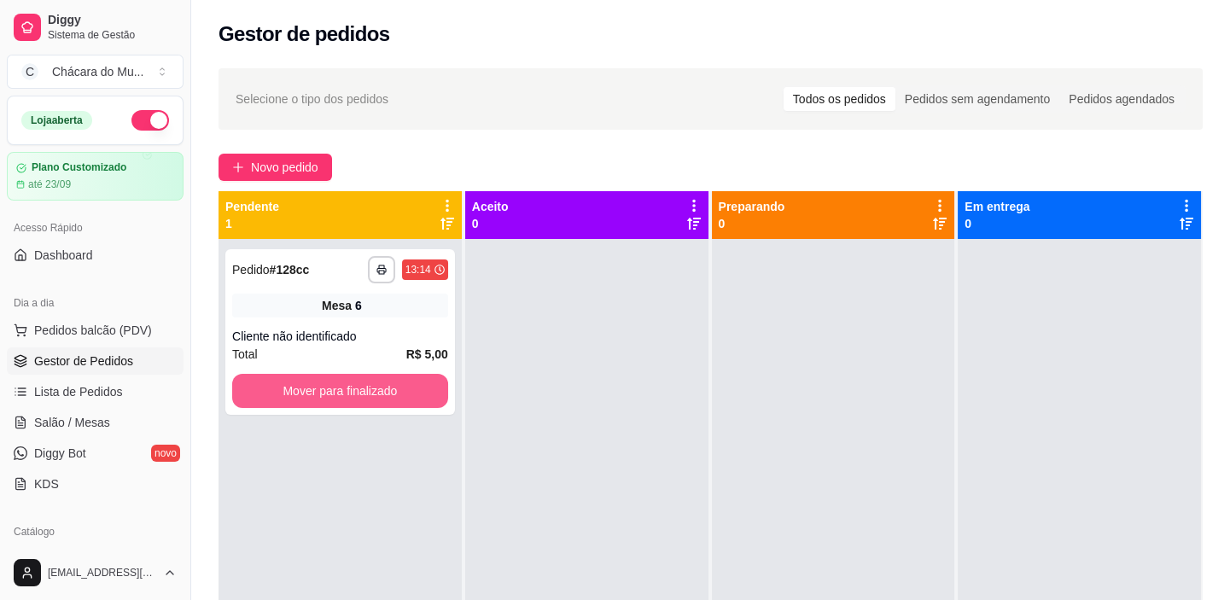
click at [341, 382] on button "Mover para finalizado" at bounding box center [340, 391] width 216 height 34
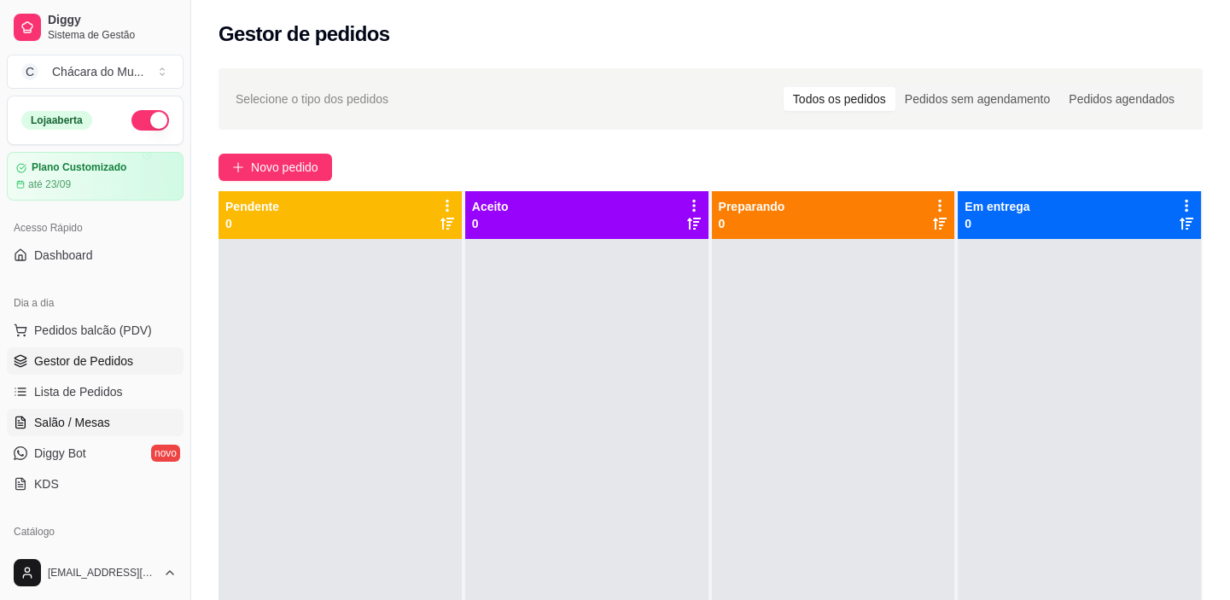
click at [51, 417] on span "Salão / Mesas" at bounding box center [72, 422] width 76 height 17
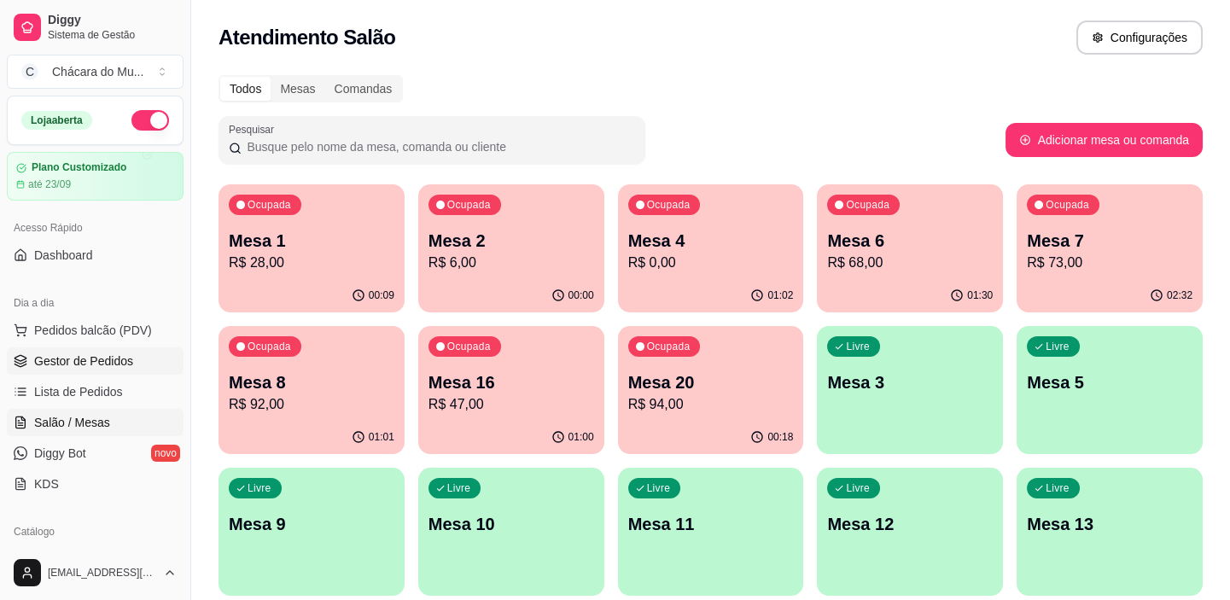
click at [108, 364] on span "Gestor de Pedidos" at bounding box center [83, 361] width 99 height 17
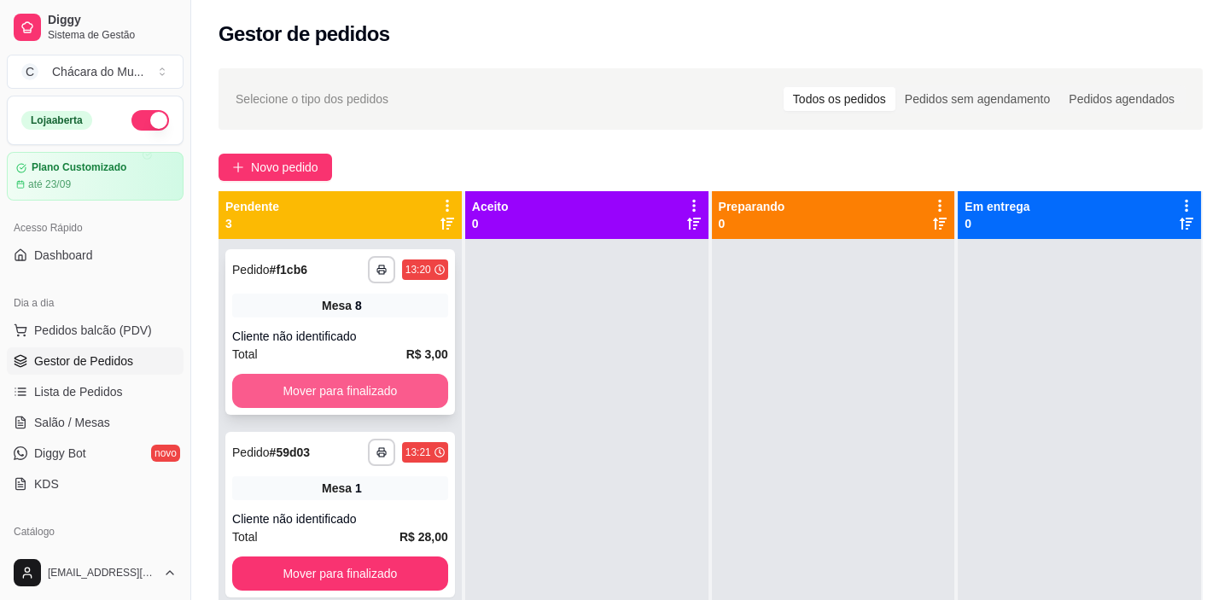
click at [381, 383] on button "Mover para finalizado" at bounding box center [340, 391] width 216 height 34
click at [381, 383] on button "Mover para finalizado" at bounding box center [340, 391] width 209 height 33
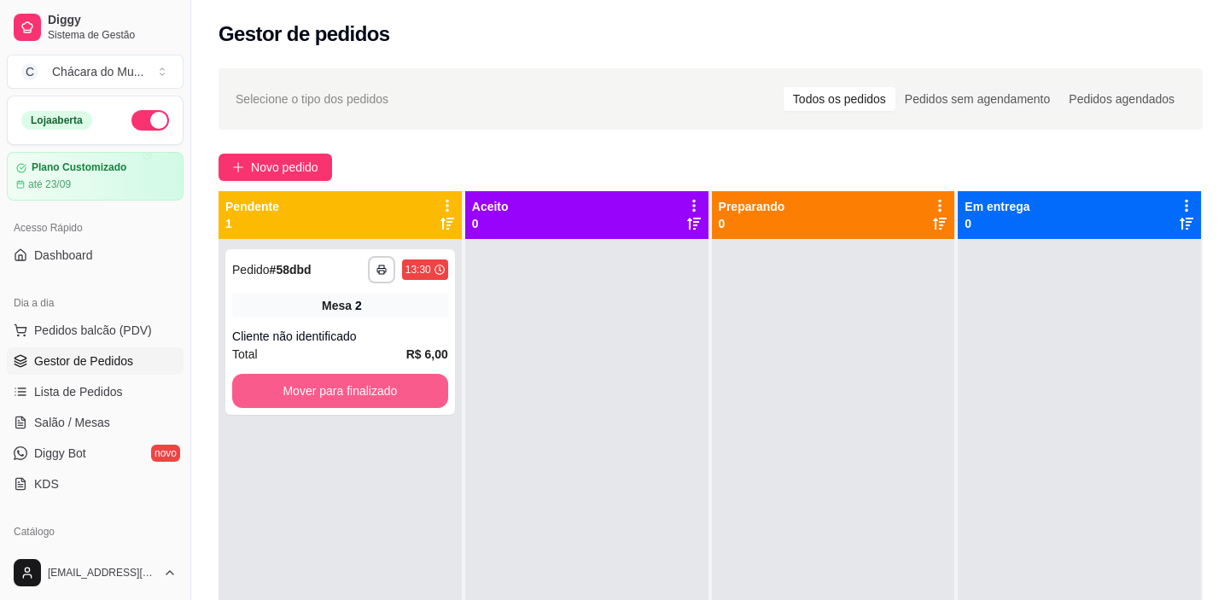
click at [381, 383] on button "Mover para finalizado" at bounding box center [340, 391] width 216 height 34
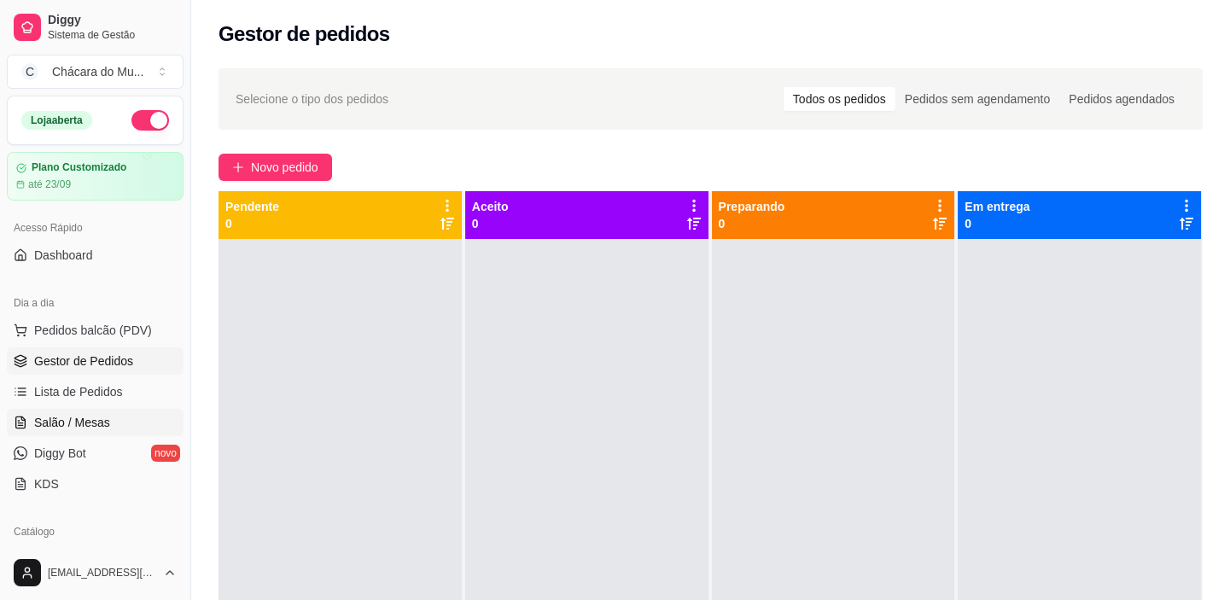
click at [74, 422] on span "Salão / Mesas" at bounding box center [72, 422] width 76 height 17
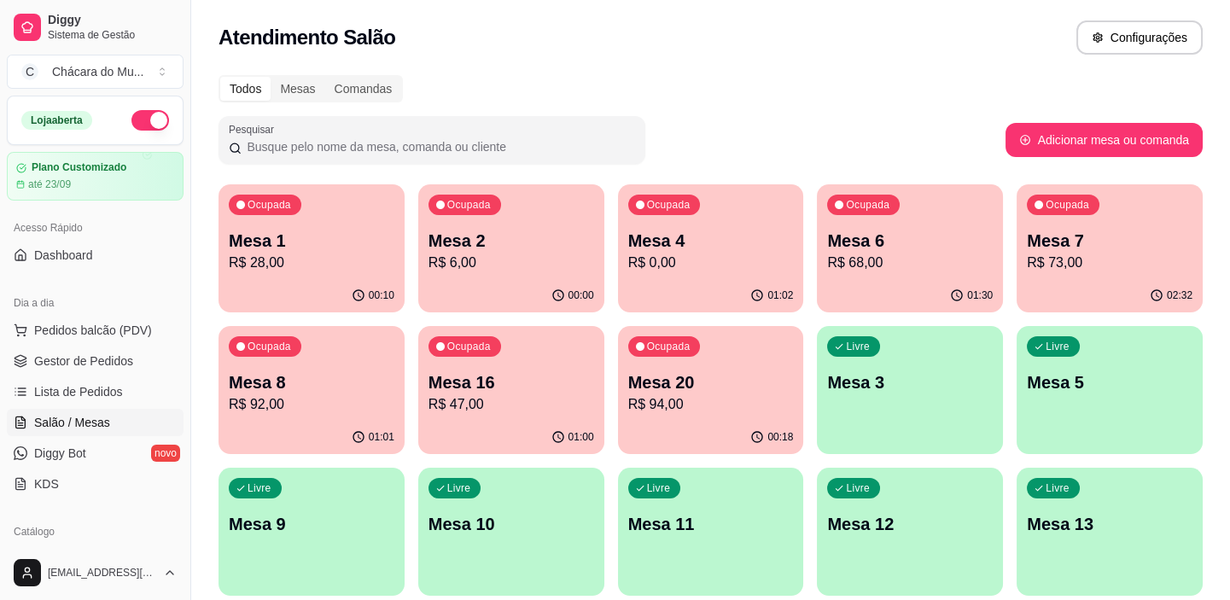
click at [88, 423] on span "Salão / Mesas" at bounding box center [72, 422] width 76 height 17
click at [551, 222] on div "Ocupada Mesa 2 R$ 6,00" at bounding box center [511, 231] width 186 height 95
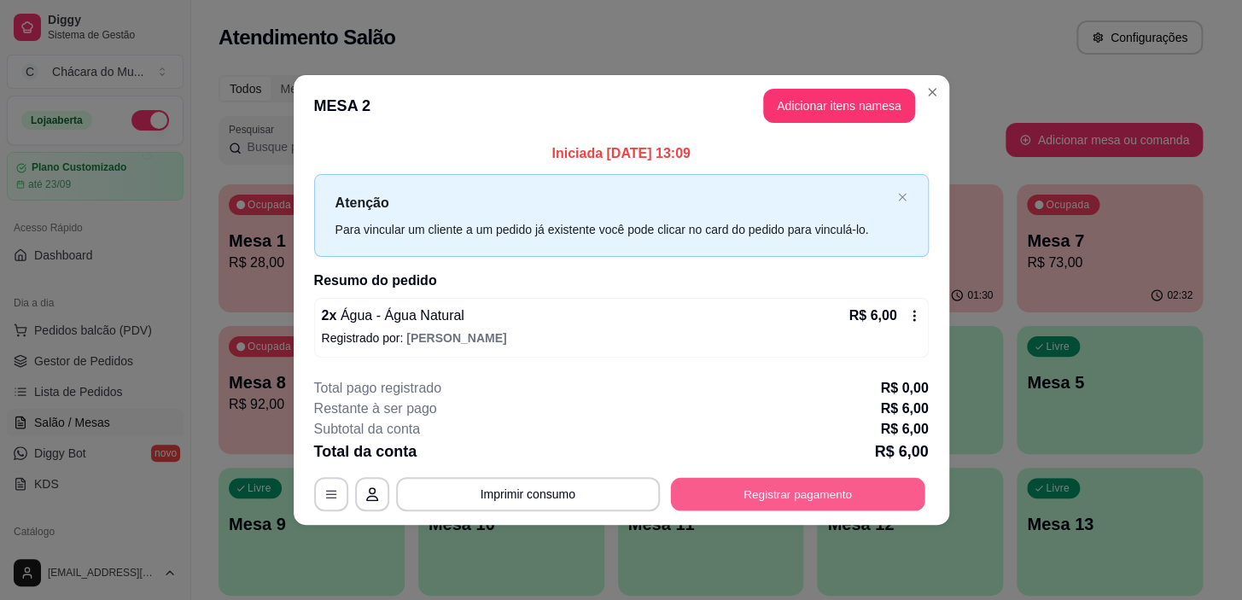
click at [808, 490] on button "Registrar pagamento" at bounding box center [797, 494] width 254 height 33
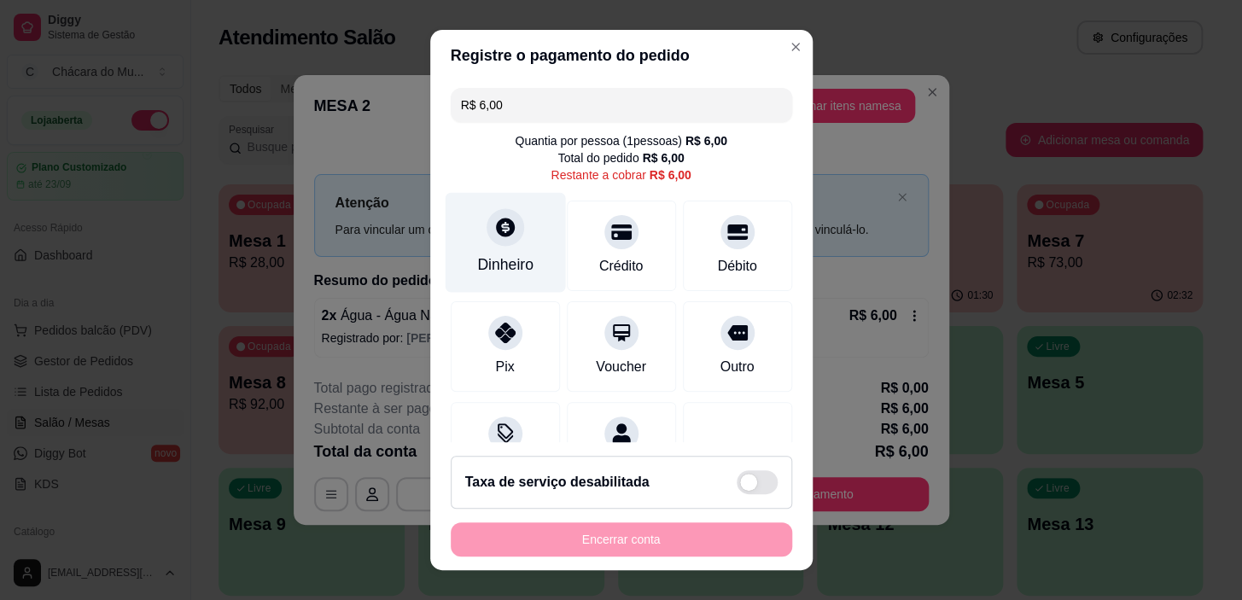
click at [487, 239] on div at bounding box center [506, 228] width 38 height 38
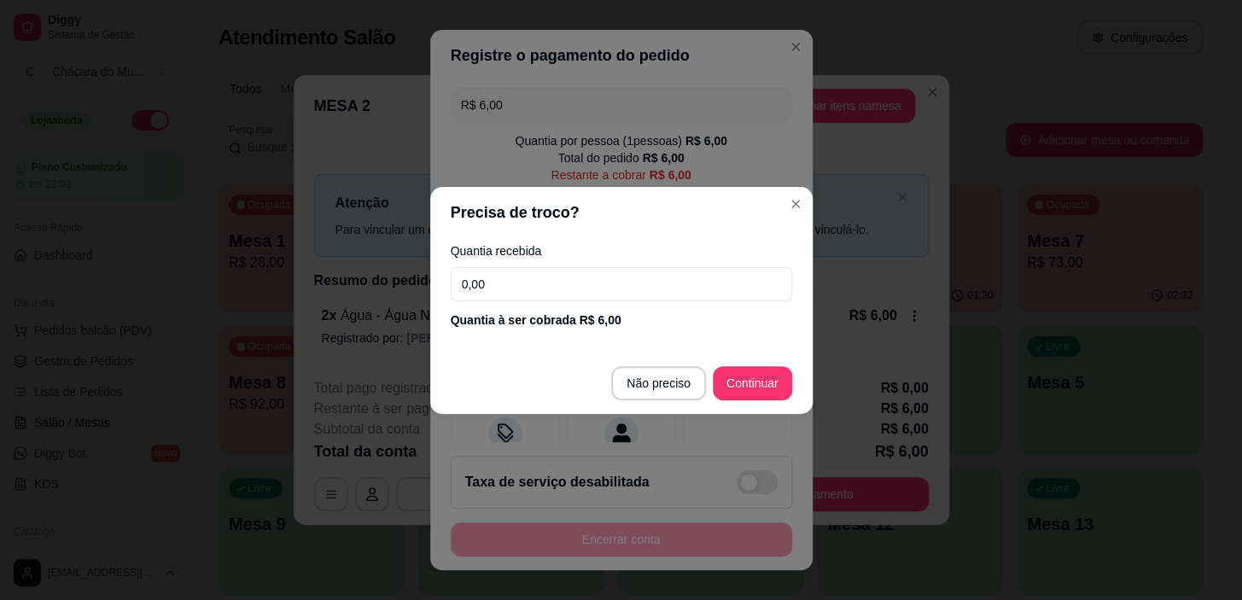
click at [540, 282] on input "0,00" at bounding box center [621, 284] width 341 height 34
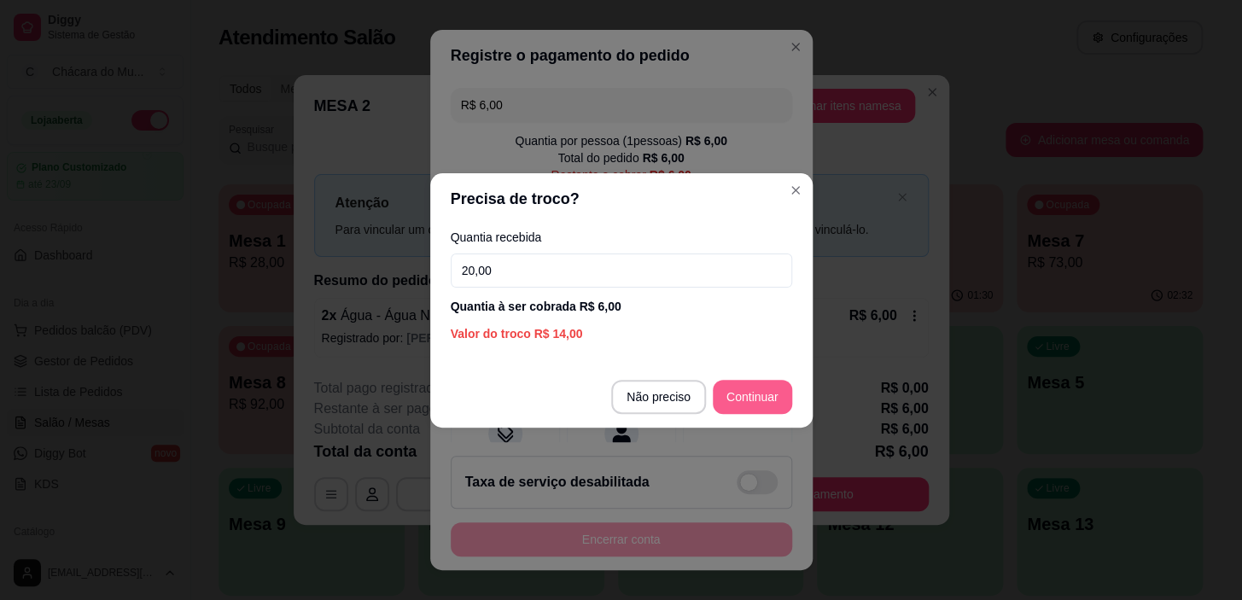
type input "20,00"
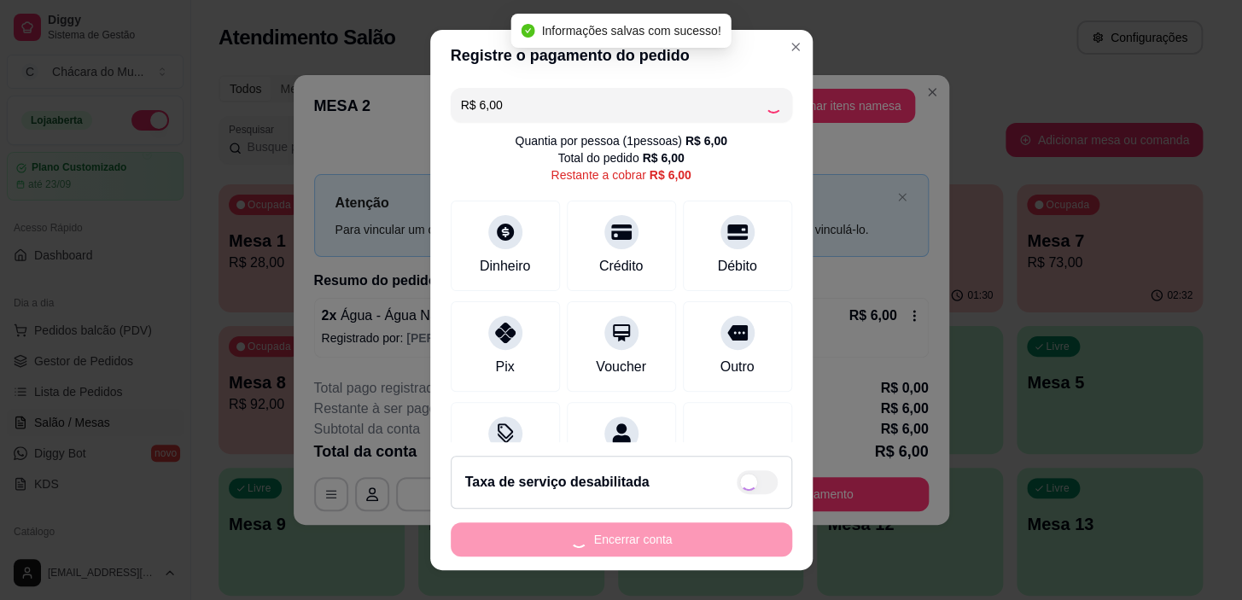
type input "R$ 0,00"
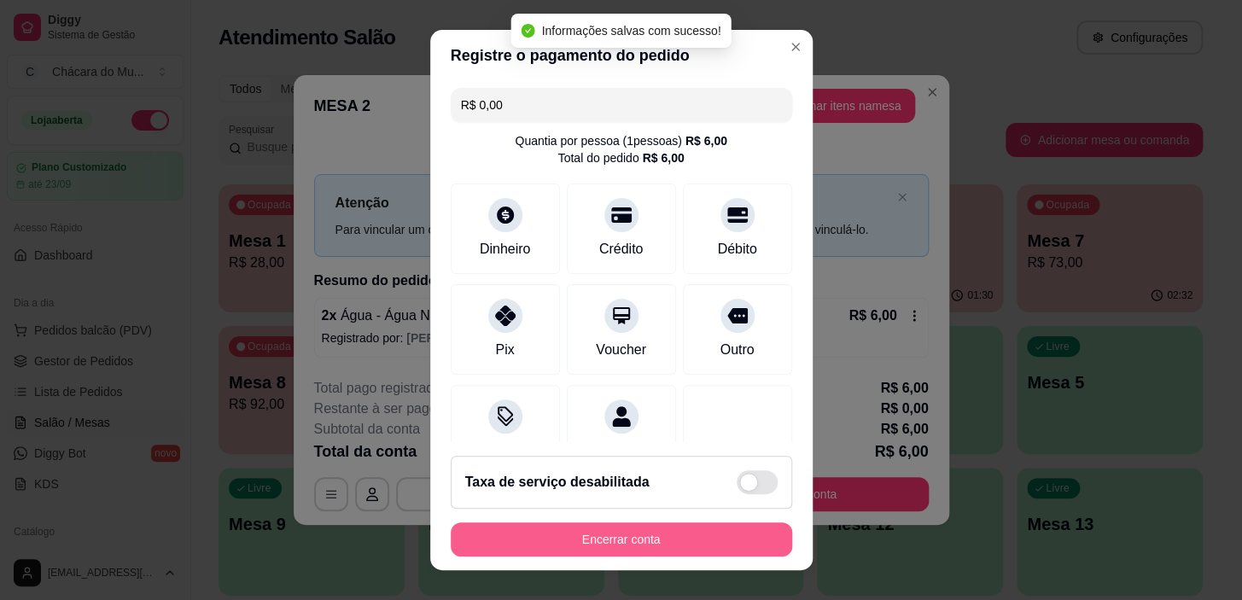
click at [674, 541] on button "Encerrar conta" at bounding box center [621, 539] width 341 height 34
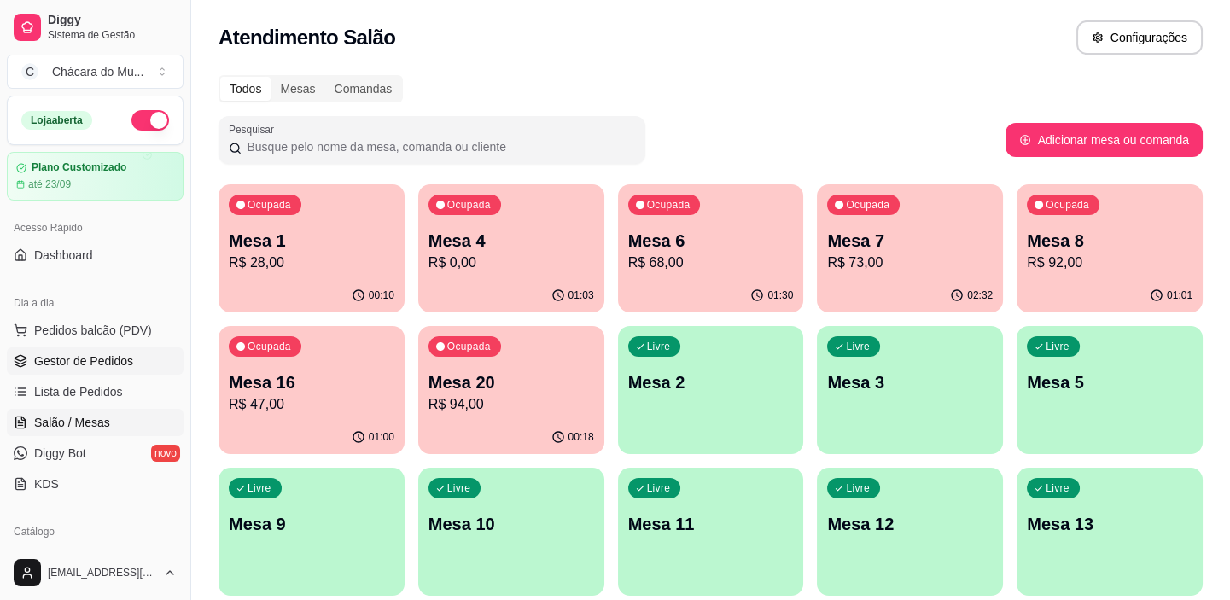
click at [77, 356] on span "Gestor de Pedidos" at bounding box center [83, 361] width 99 height 17
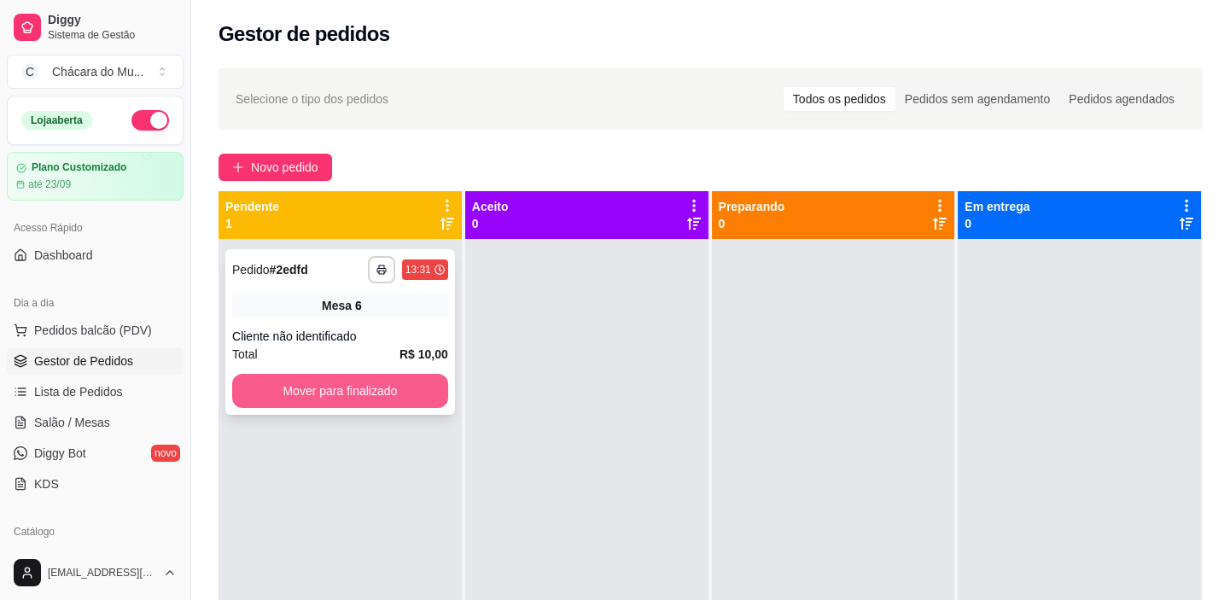
click at [290, 383] on button "Mover para finalizado" at bounding box center [340, 391] width 216 height 34
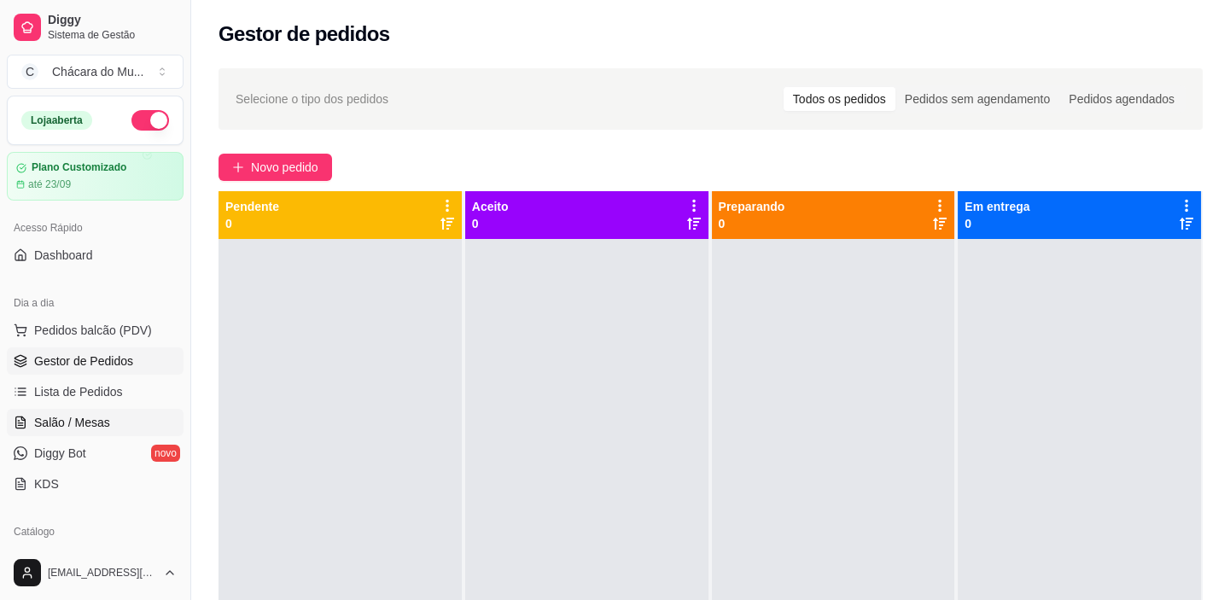
click at [43, 414] on span "Salão / Mesas" at bounding box center [72, 422] width 76 height 17
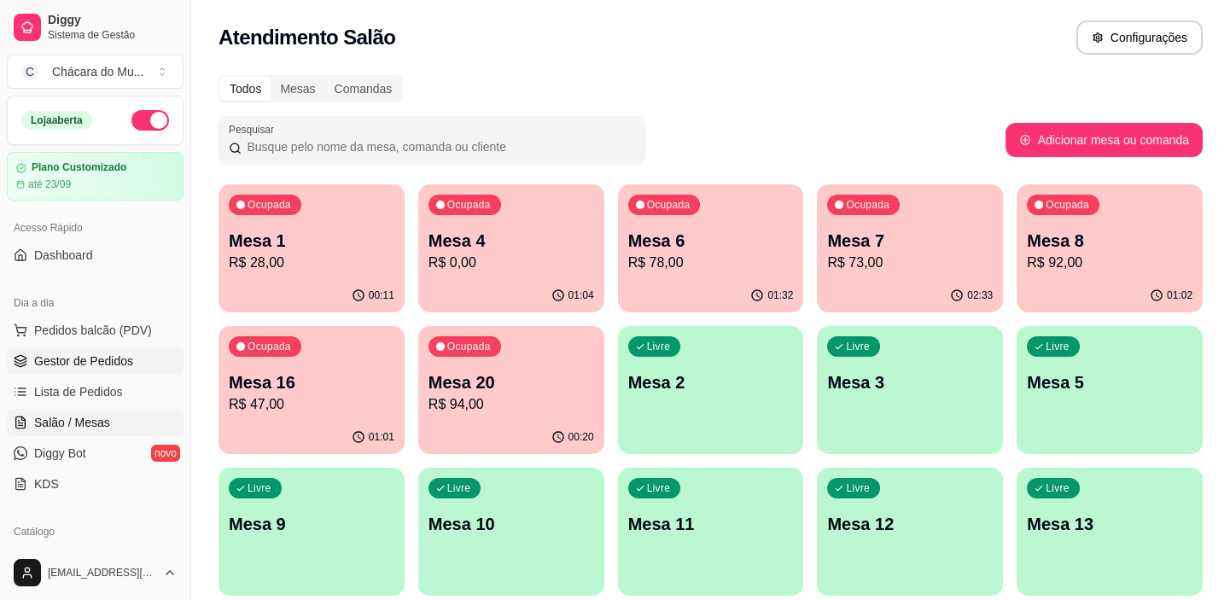
click at [50, 354] on span "Gestor de Pedidos" at bounding box center [83, 361] width 99 height 17
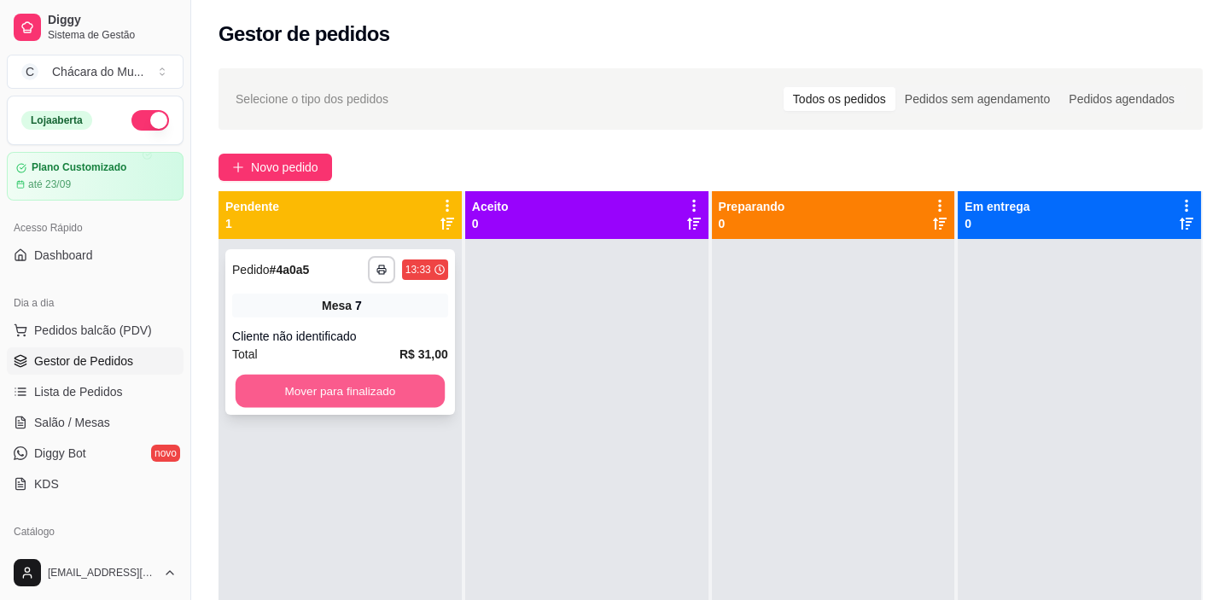
click at [316, 385] on button "Mover para finalizado" at bounding box center [340, 391] width 209 height 33
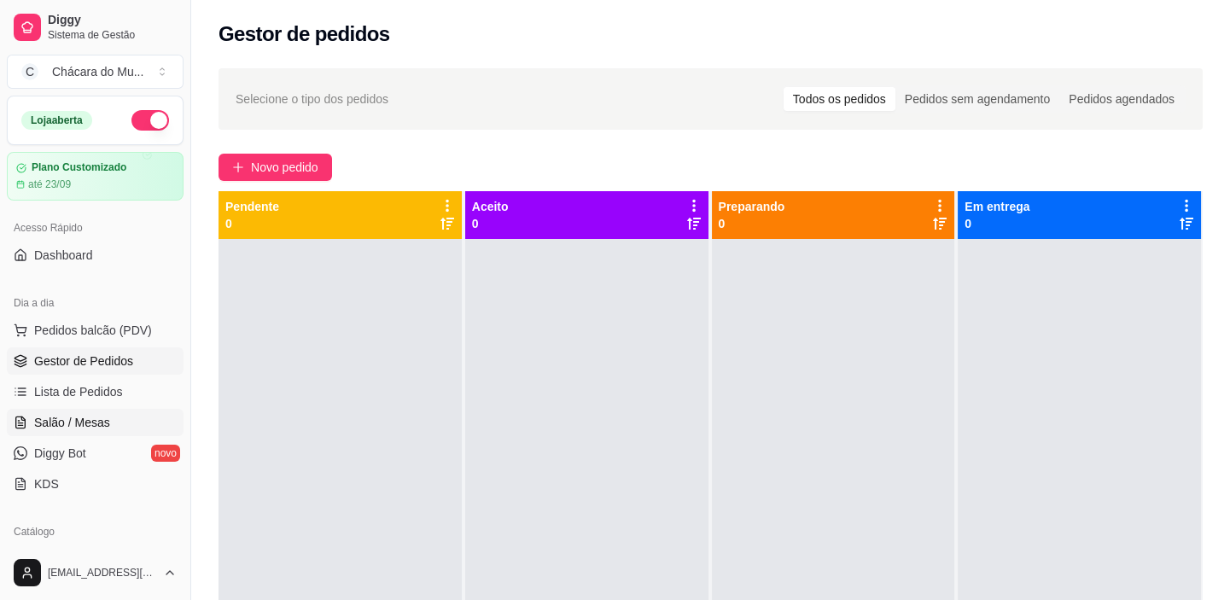
click at [93, 425] on span "Salão / Mesas" at bounding box center [72, 422] width 76 height 17
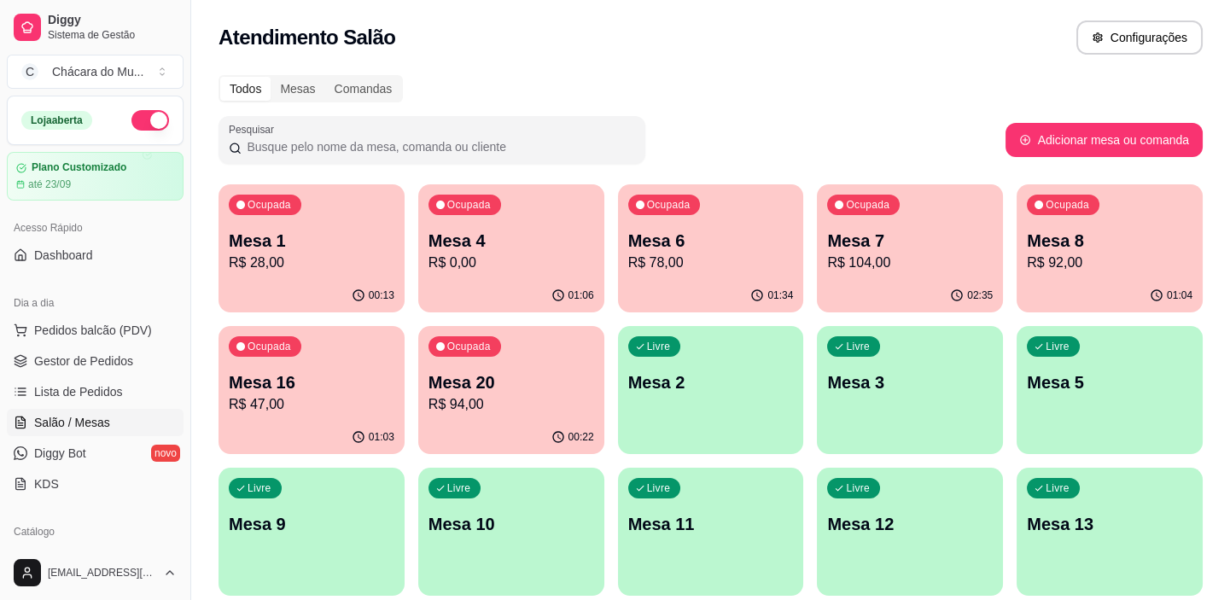
click at [905, 258] on p "R$ 104,00" at bounding box center [910, 263] width 166 height 20
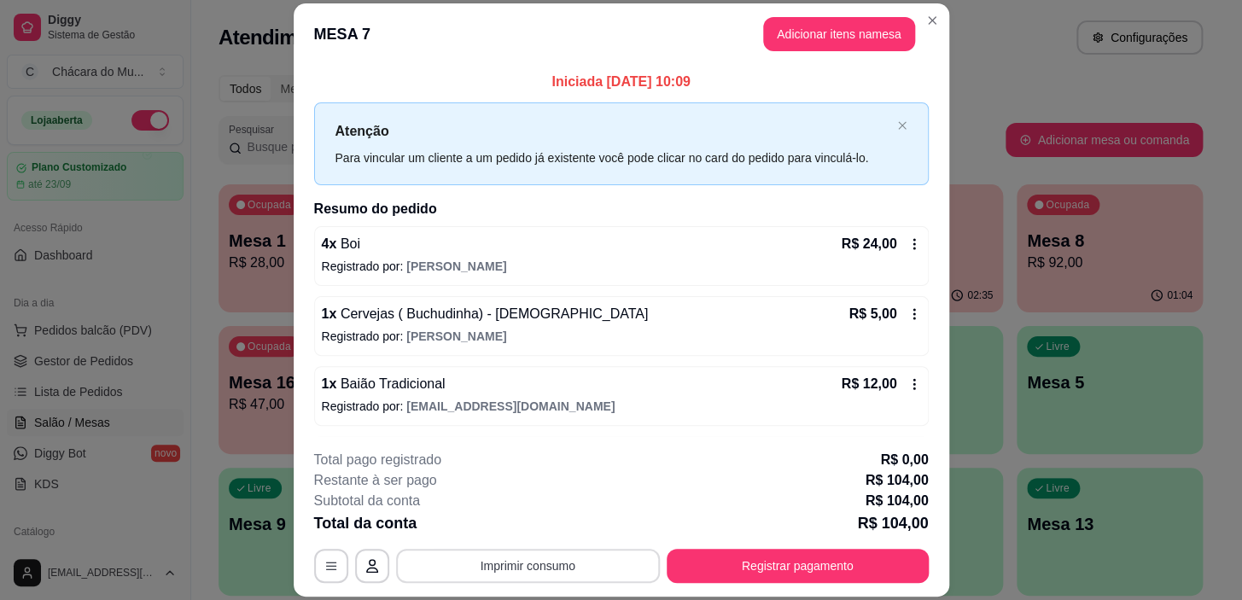
click at [512, 568] on button "Imprimir consumo" at bounding box center [528, 566] width 264 height 34
click at [534, 529] on button "IMPRESSORA" at bounding box center [527, 526] width 124 height 27
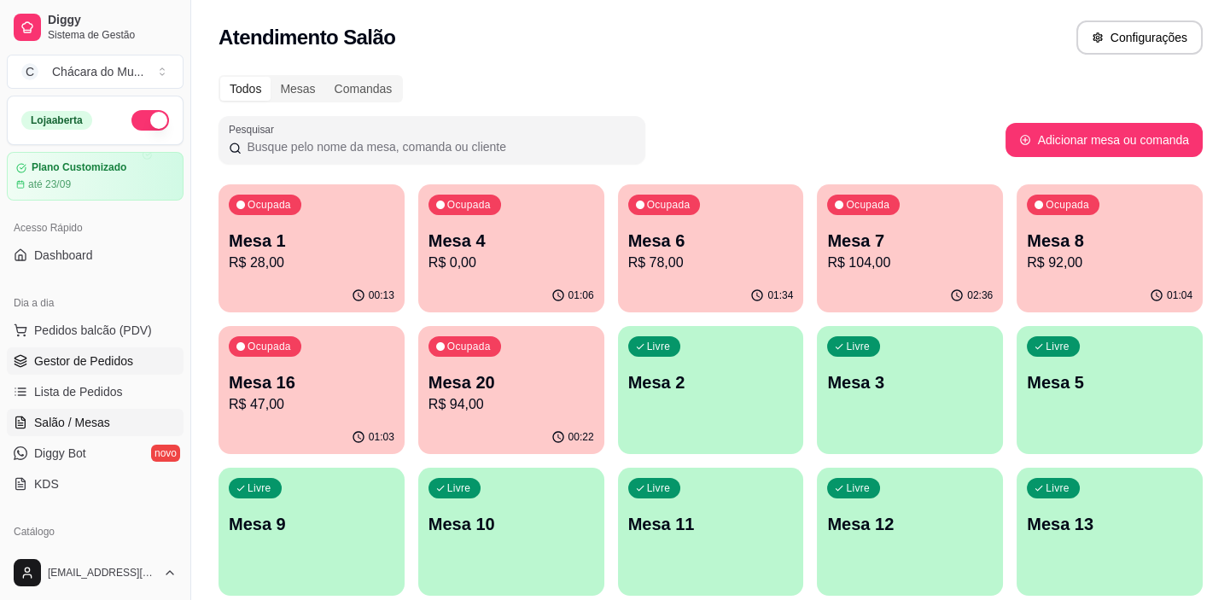
click at [97, 358] on span "Gestor de Pedidos" at bounding box center [83, 361] width 99 height 17
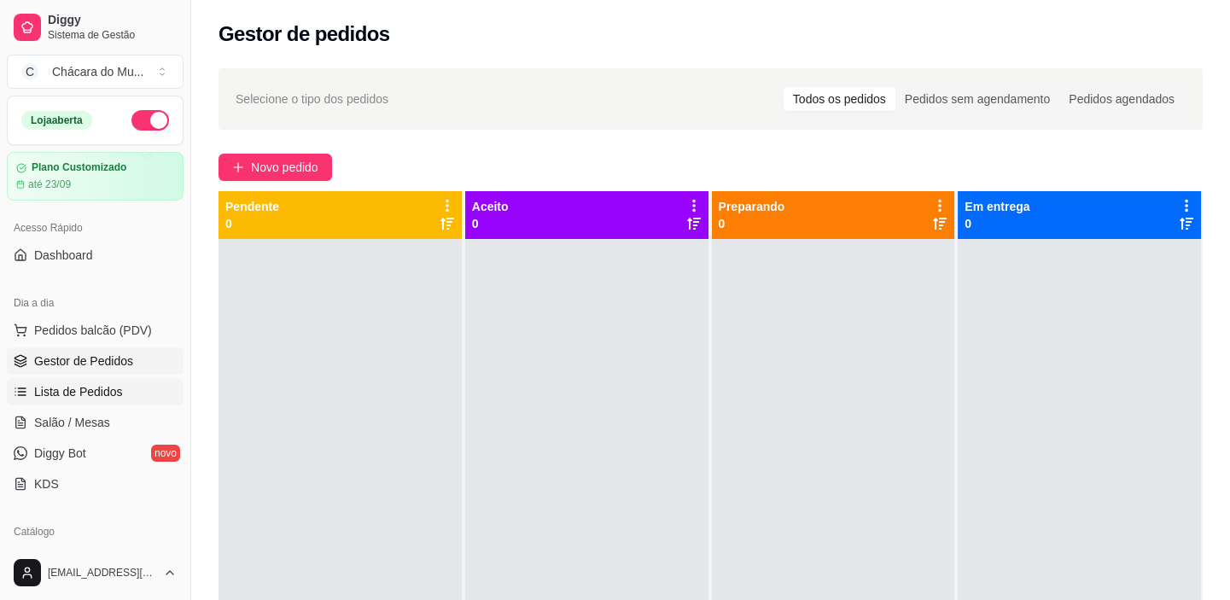
click at [99, 396] on span "Lista de Pedidos" at bounding box center [78, 391] width 89 height 17
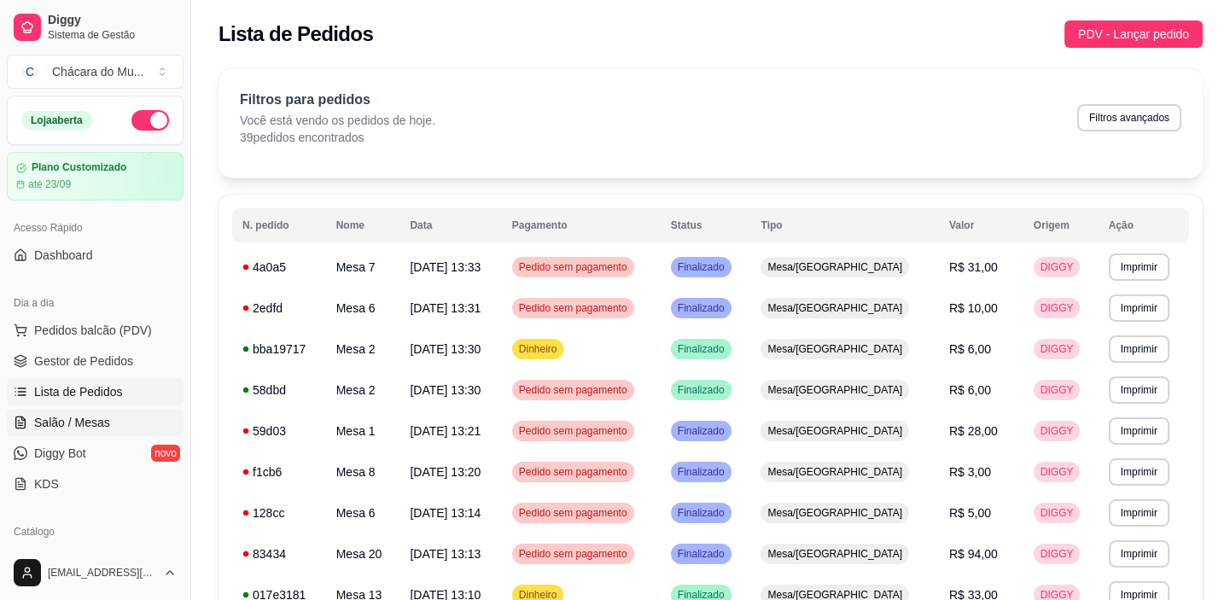
click at [98, 420] on span "Salão / Mesas" at bounding box center [72, 422] width 76 height 17
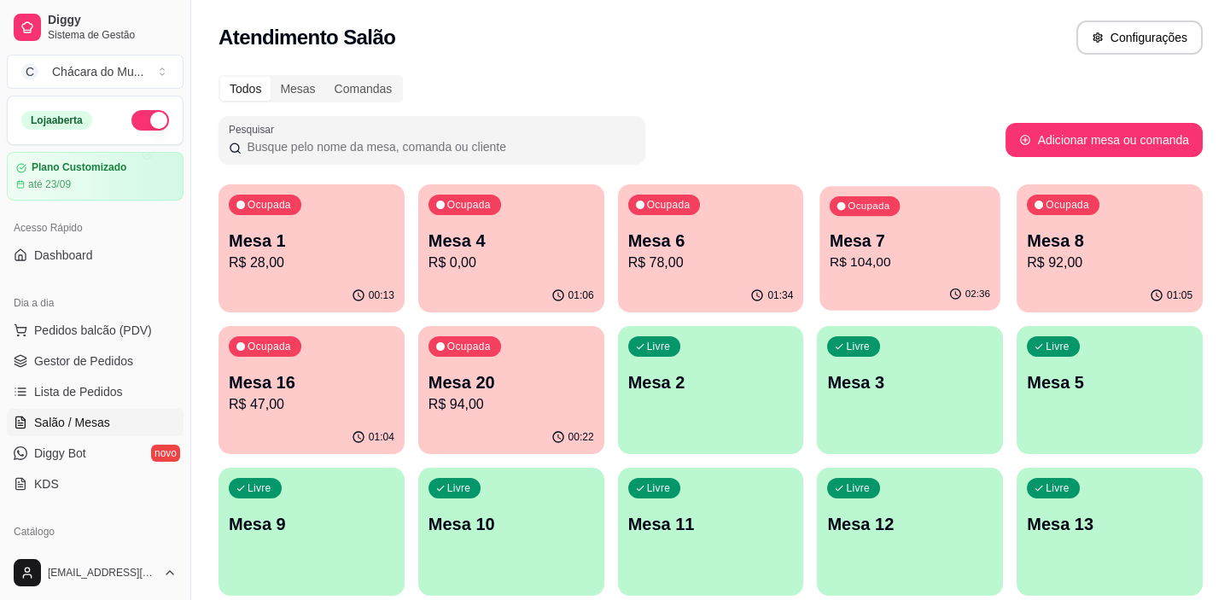
click at [913, 290] on div "02:36" at bounding box center [910, 294] width 180 height 32
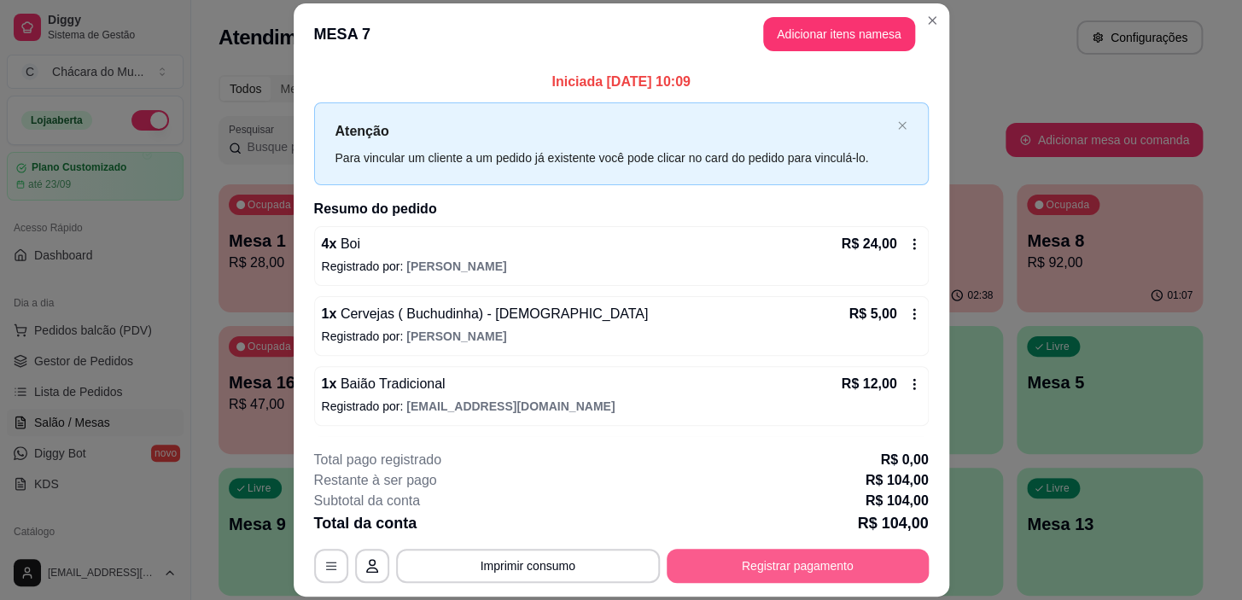
click at [730, 555] on button "Registrar pagamento" at bounding box center [798, 566] width 262 height 34
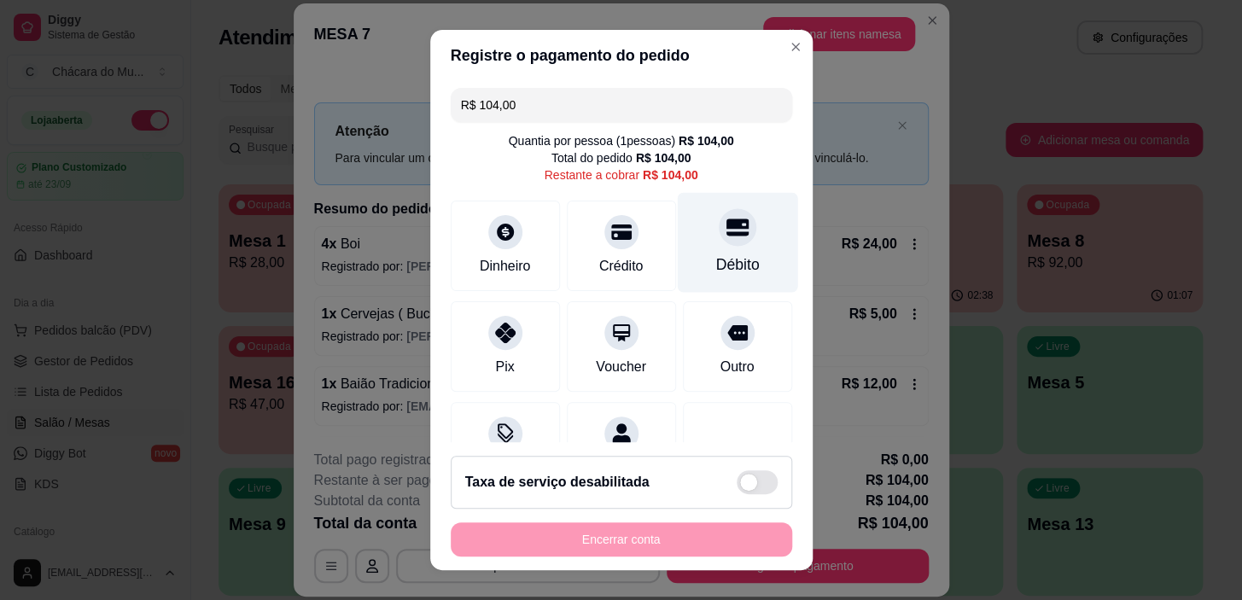
click at [726, 227] on icon at bounding box center [737, 227] width 22 height 17
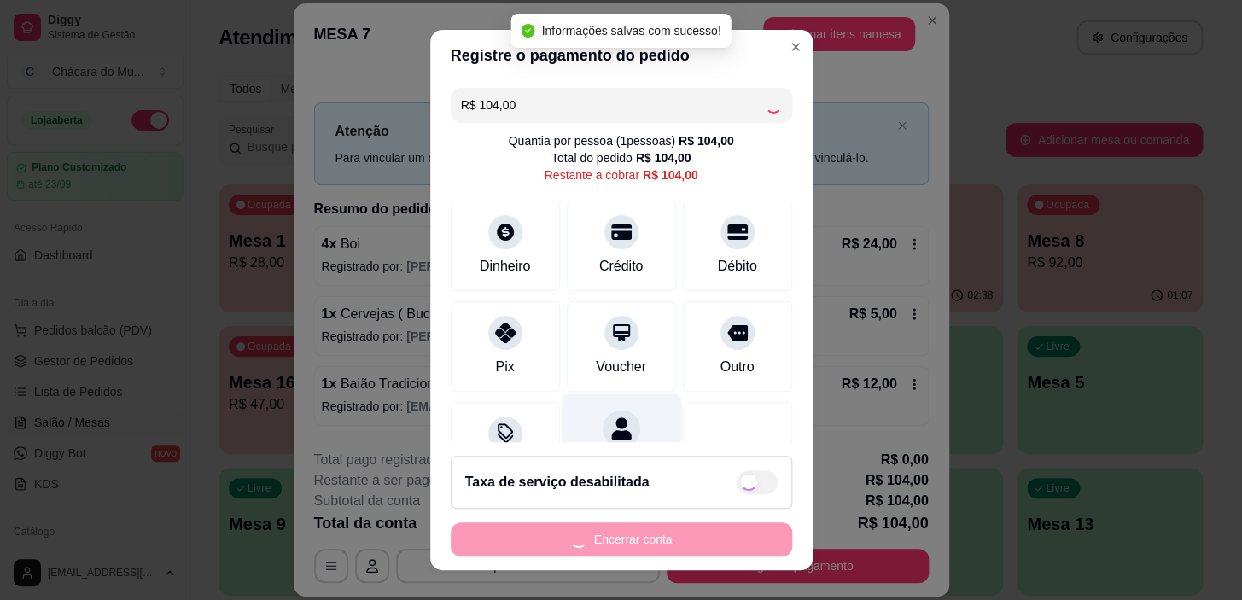
type input "R$ 0,00"
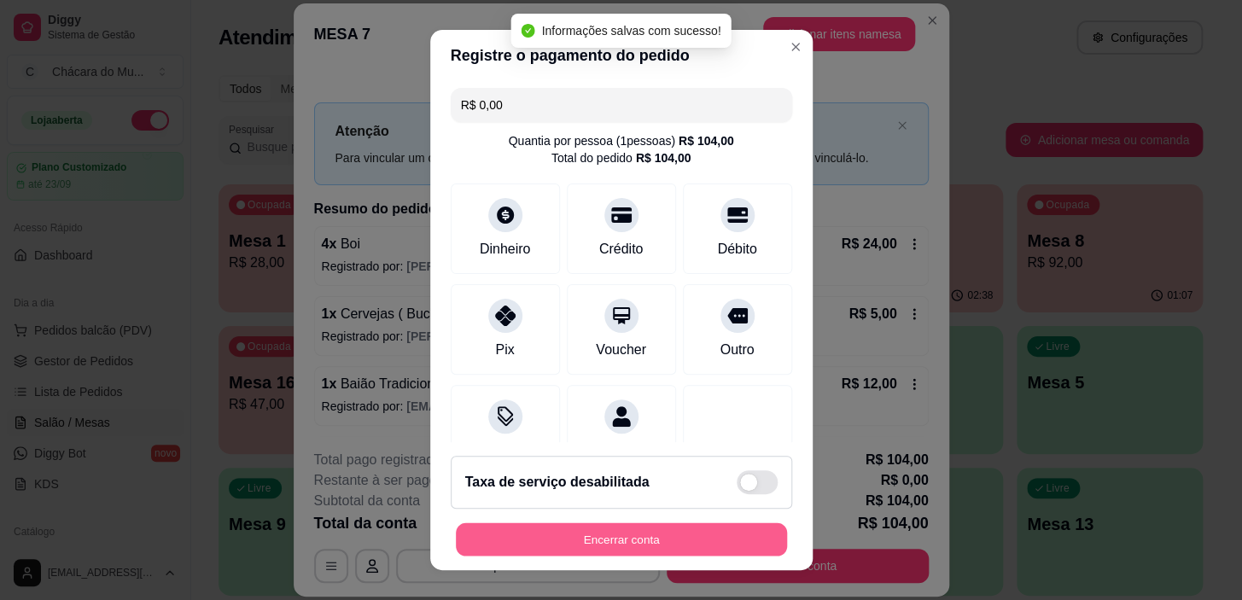
click at [598, 534] on button "Encerrar conta" at bounding box center [621, 538] width 331 height 33
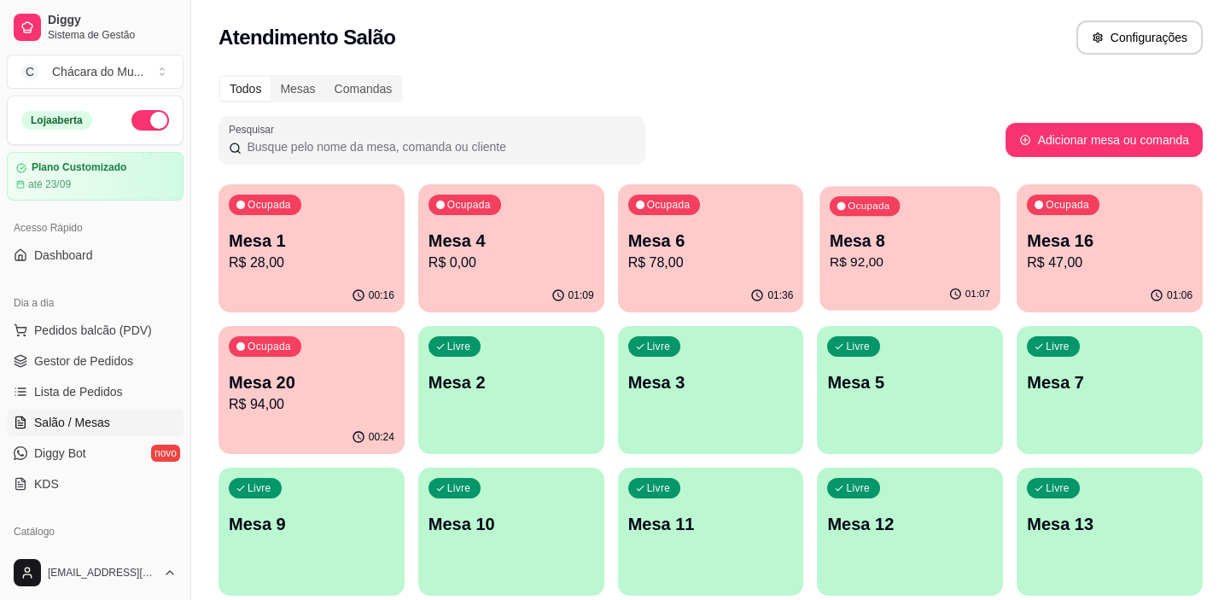
click at [931, 231] on p "Mesa 8" at bounding box center [910, 241] width 160 height 23
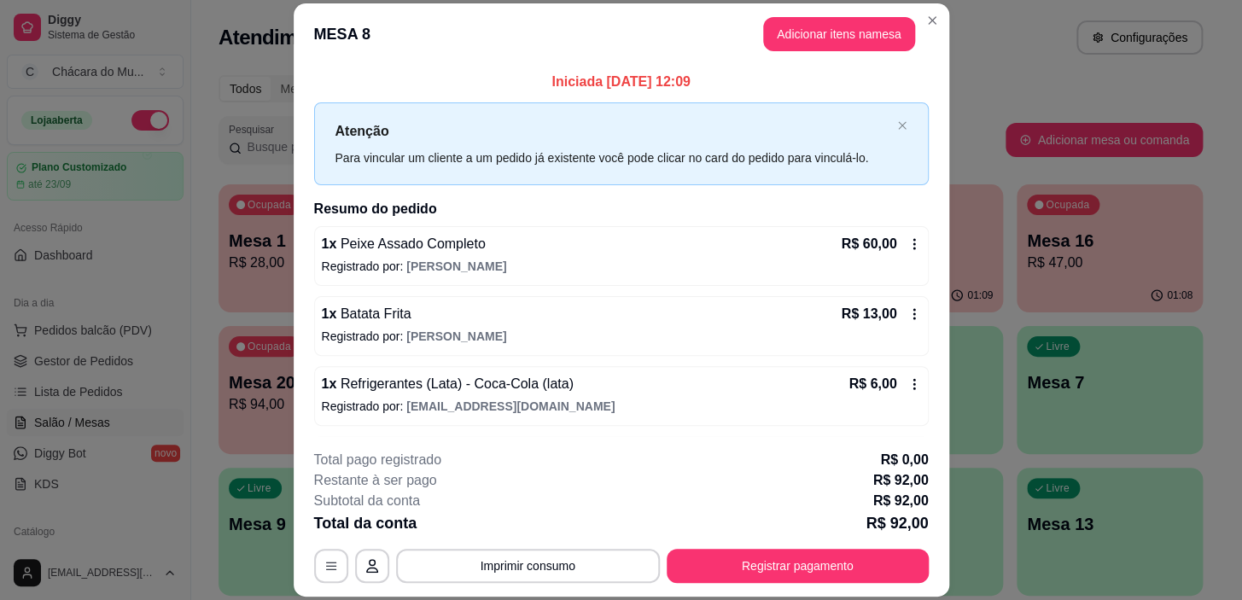
click at [538, 547] on div "**********" at bounding box center [621, 516] width 615 height 133
click at [529, 555] on button "Imprimir consumo" at bounding box center [528, 566] width 256 height 33
click at [517, 527] on button "IMPRESSORA" at bounding box center [527, 526] width 120 height 26
click at [857, 567] on button "Registrar pagamento" at bounding box center [798, 566] width 262 height 34
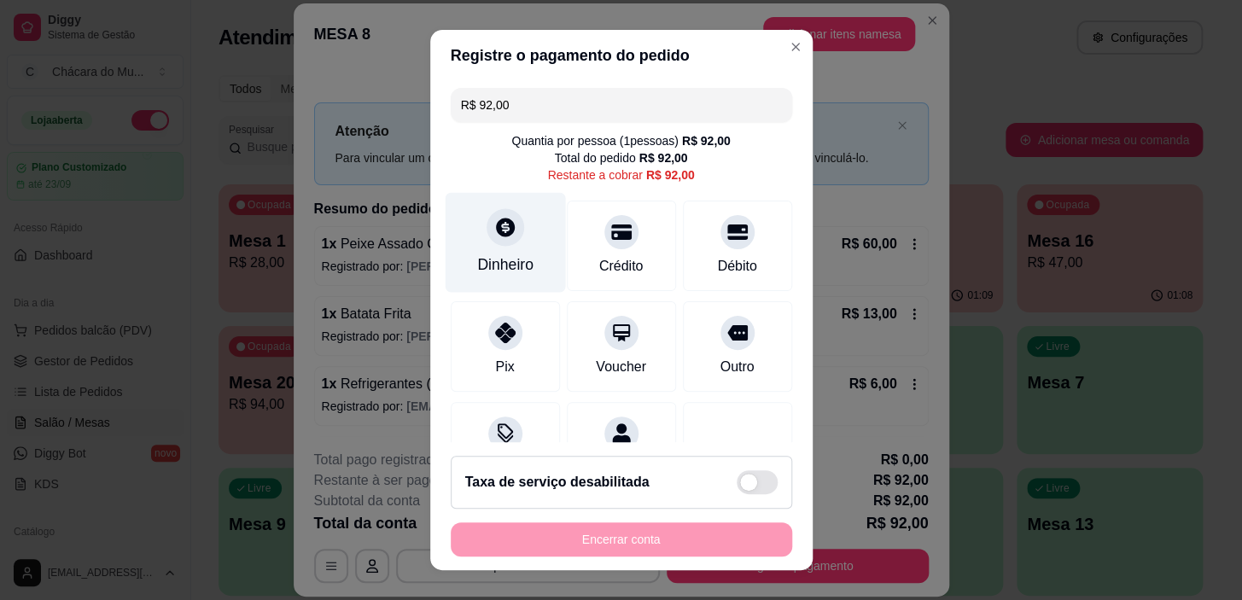
click at [499, 237] on icon at bounding box center [504, 227] width 22 height 22
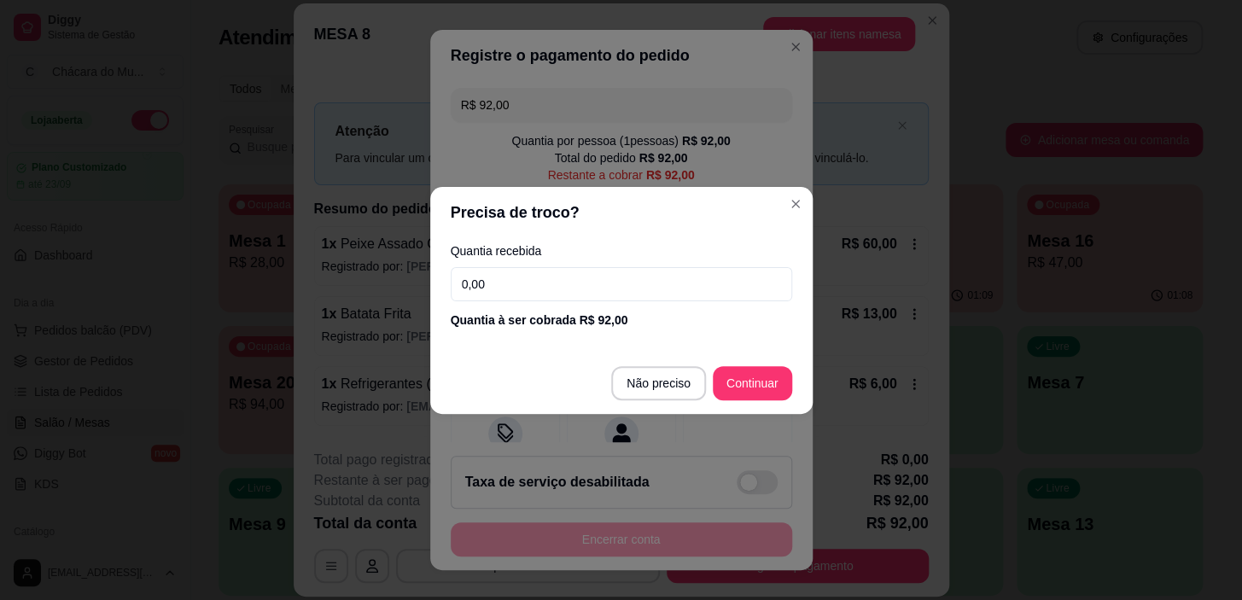
click at [538, 286] on input "0,00" at bounding box center [621, 284] width 341 height 34
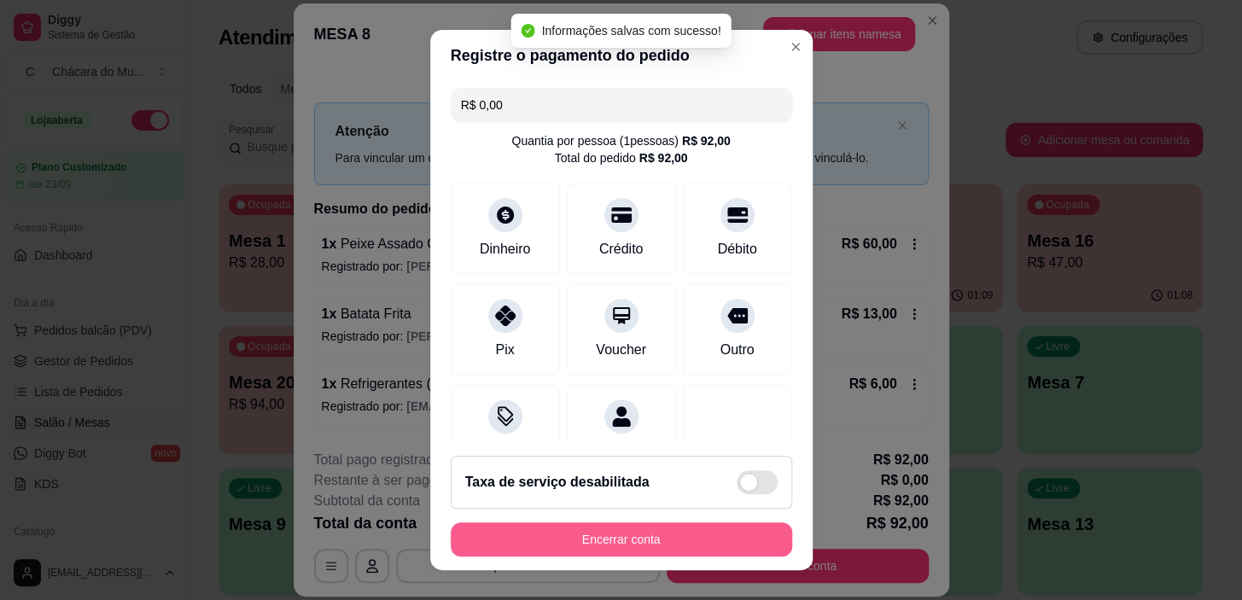
type input "R$ 0,00"
click at [718, 530] on button "Encerrar conta" at bounding box center [621, 539] width 341 height 34
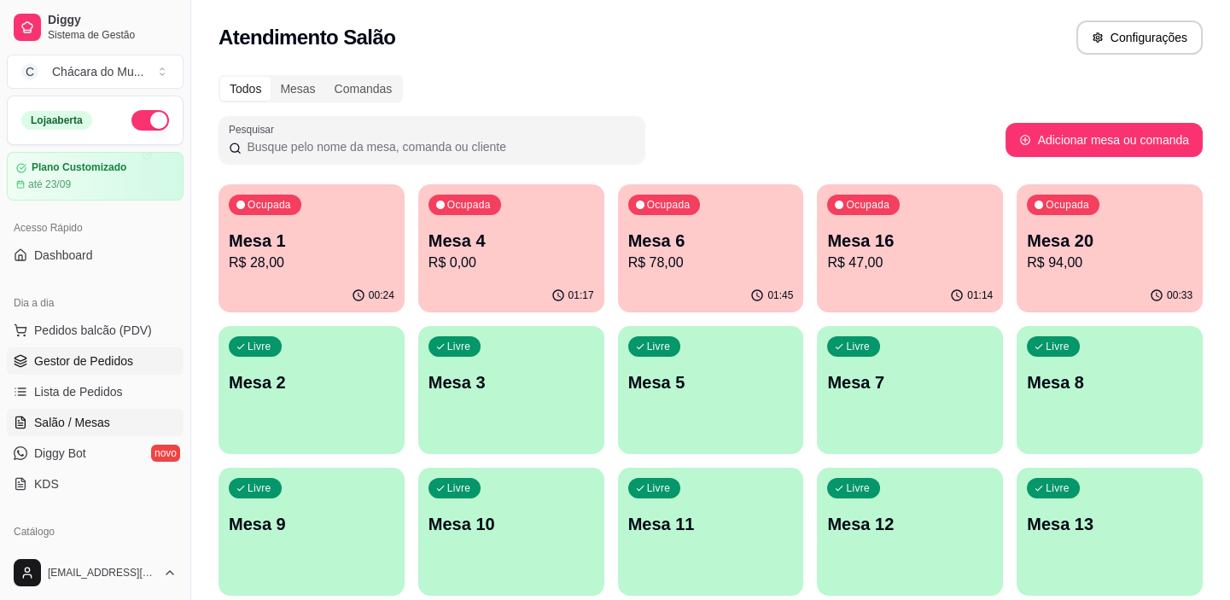
click at [116, 353] on span "Gestor de Pedidos" at bounding box center [83, 361] width 99 height 17
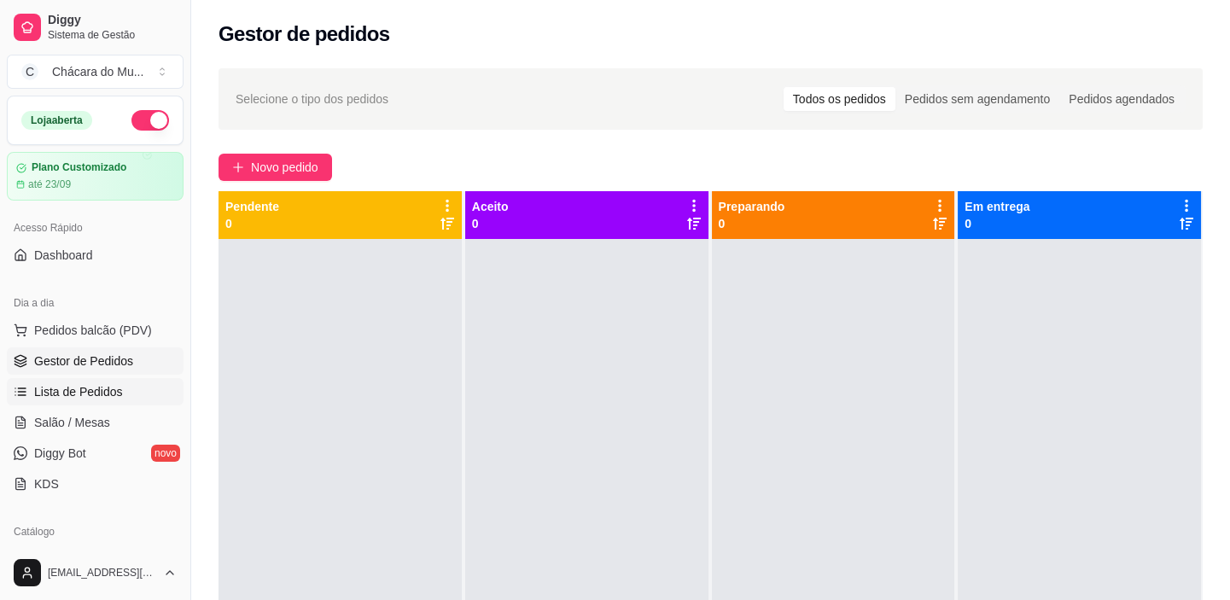
click at [104, 400] on span "Lista de Pedidos" at bounding box center [78, 391] width 89 height 17
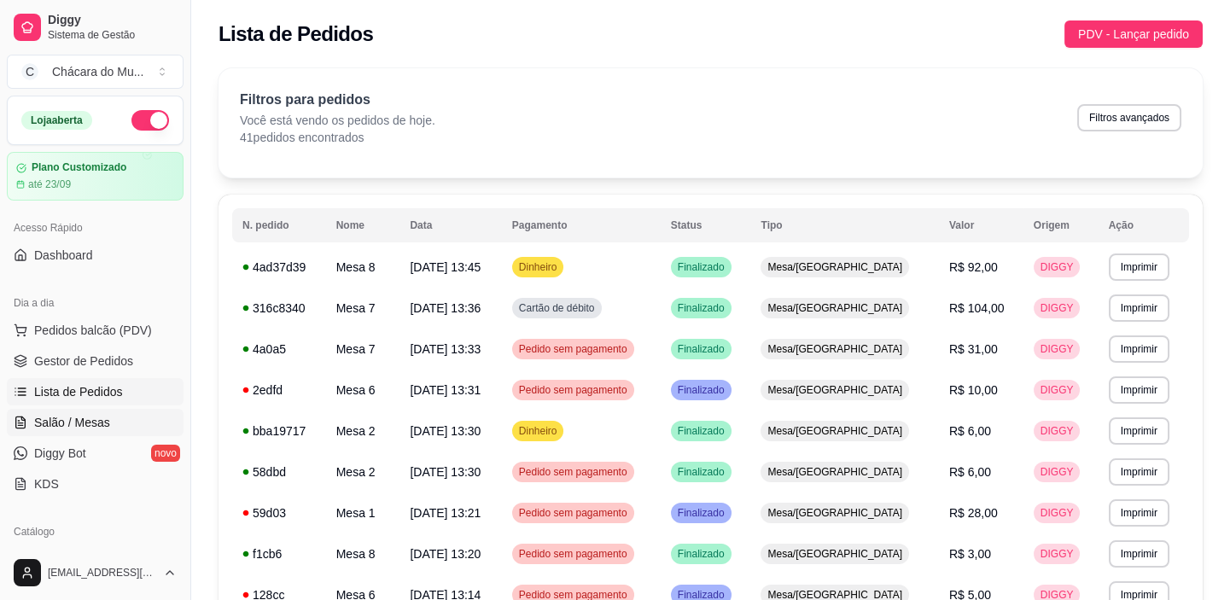
click at [99, 414] on span "Salão / Mesas" at bounding box center [72, 422] width 76 height 17
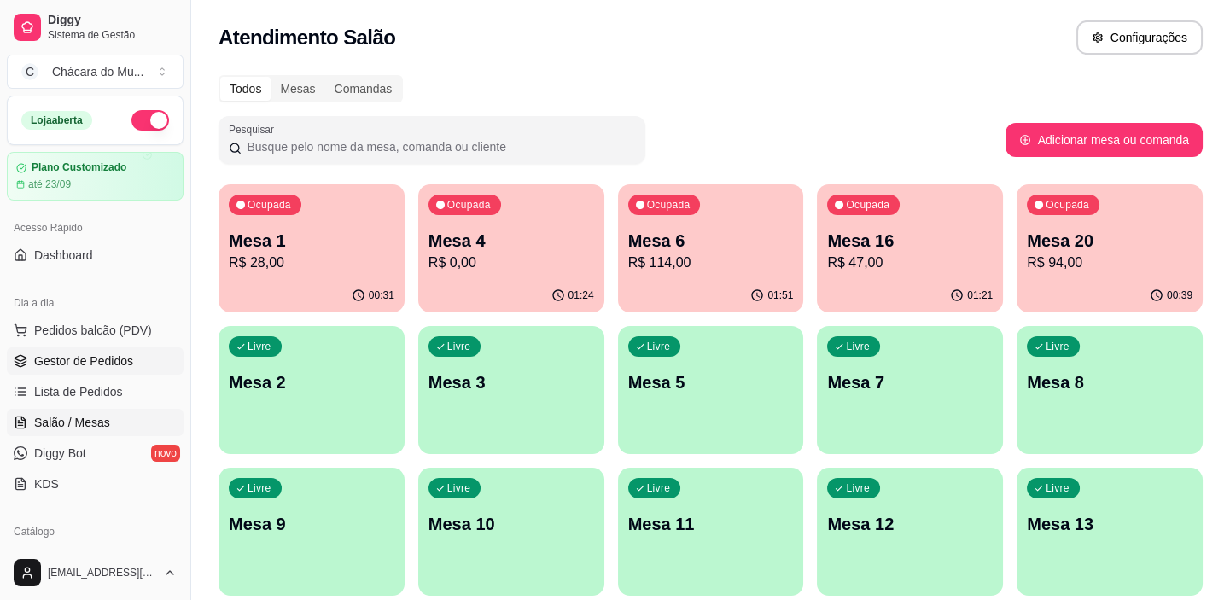
click at [77, 355] on span "Gestor de Pedidos" at bounding box center [83, 361] width 99 height 17
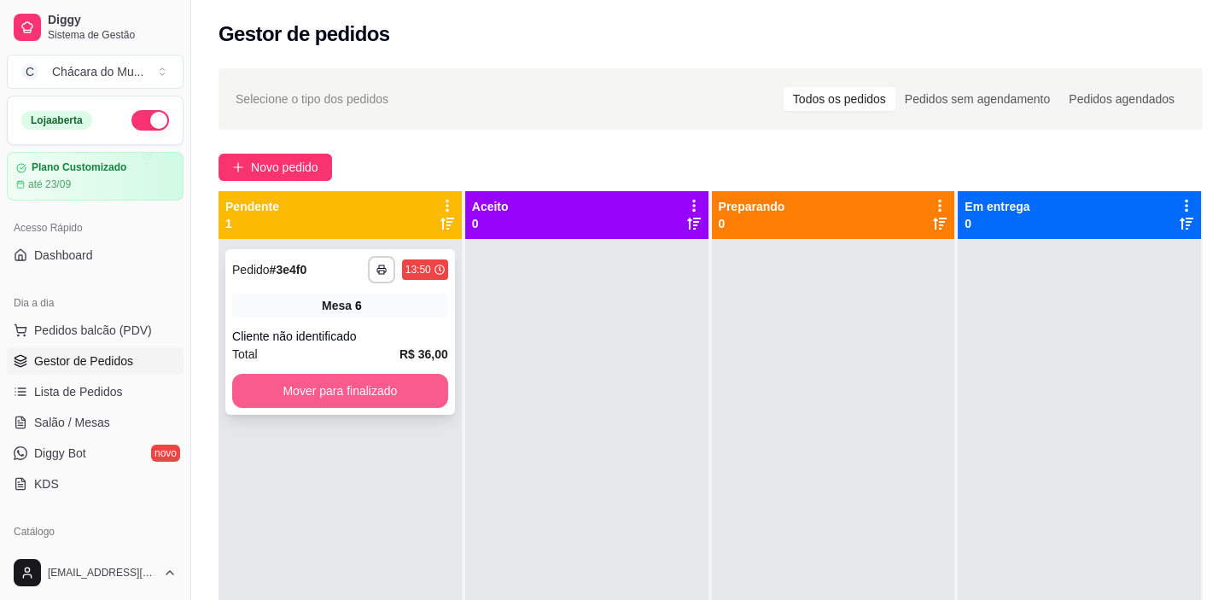
click at [273, 377] on button "Mover para finalizado" at bounding box center [340, 391] width 216 height 34
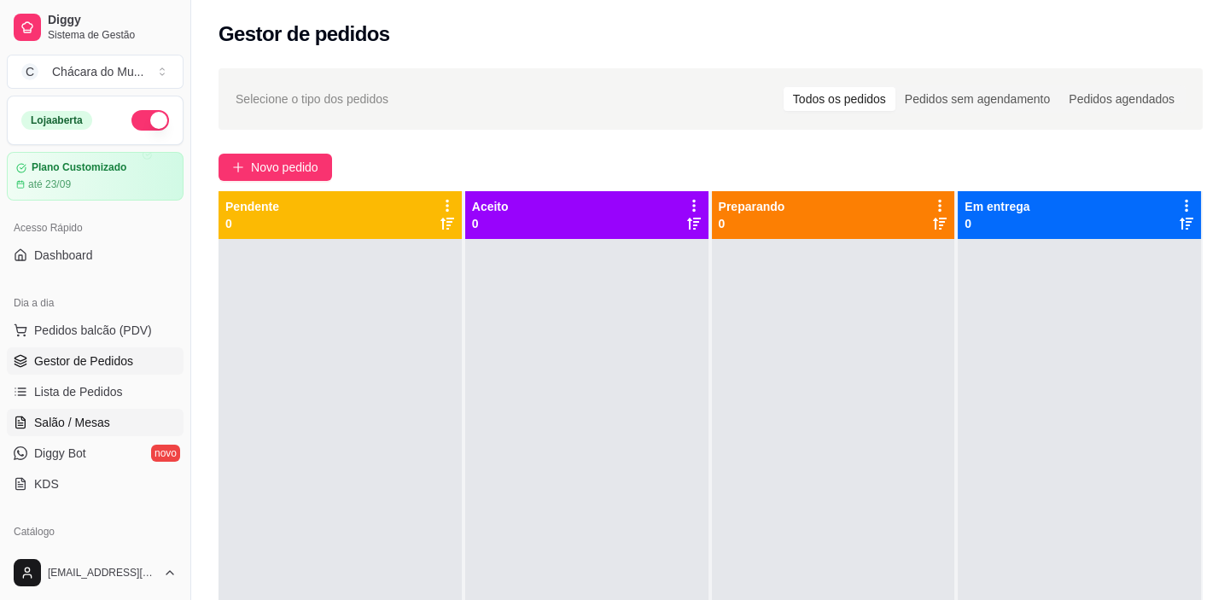
click at [67, 415] on span "Salão / Mesas" at bounding box center [72, 422] width 76 height 17
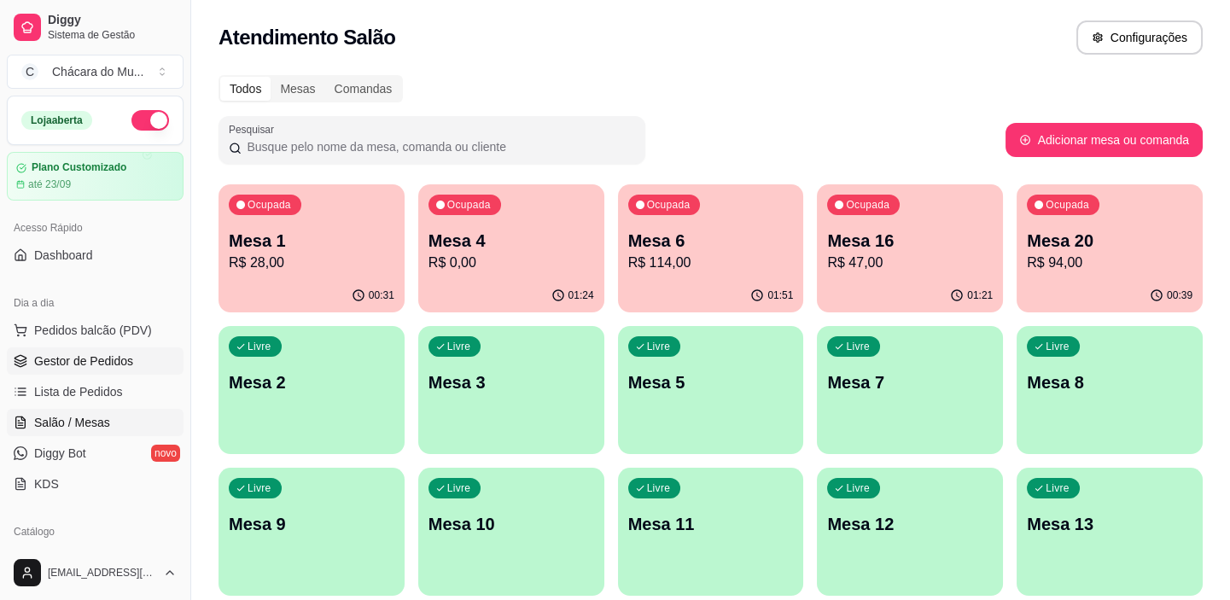
click at [60, 358] on span "Gestor de Pedidos" at bounding box center [83, 361] width 99 height 17
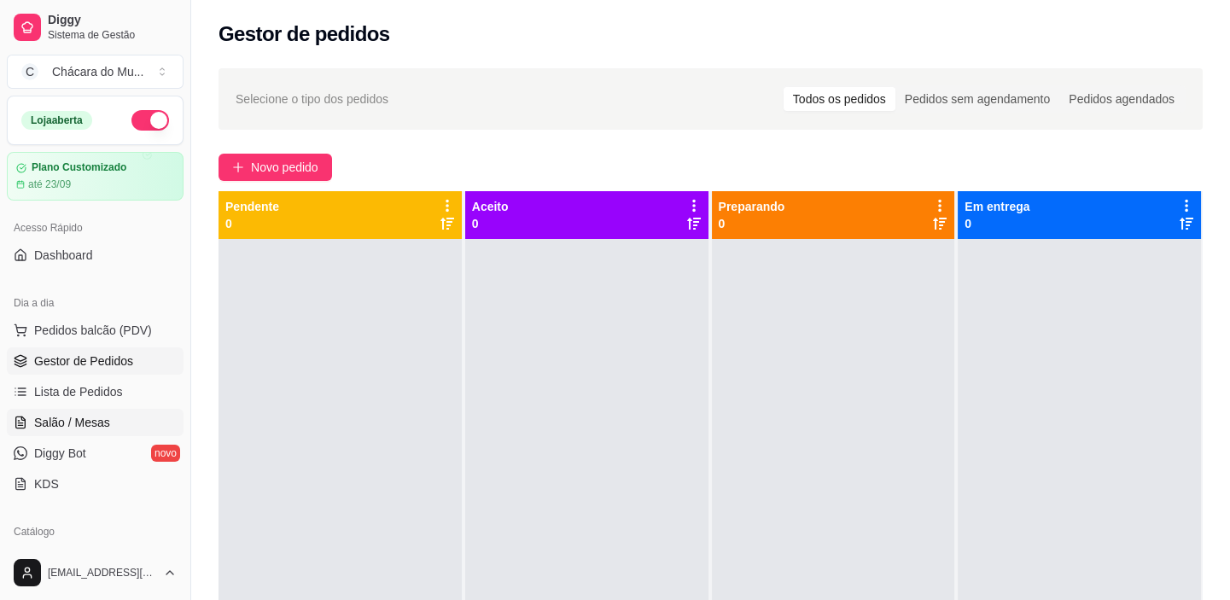
click at [73, 417] on span "Salão / Mesas" at bounding box center [72, 422] width 76 height 17
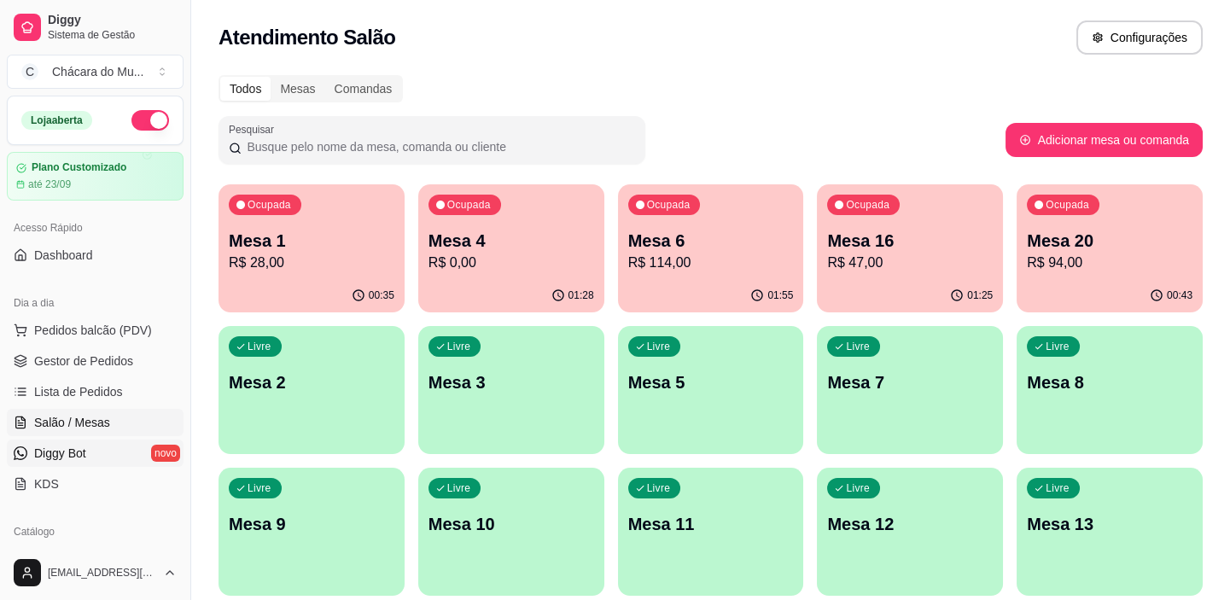
click at [104, 446] on link "Diggy Bot novo" at bounding box center [95, 453] width 177 height 27
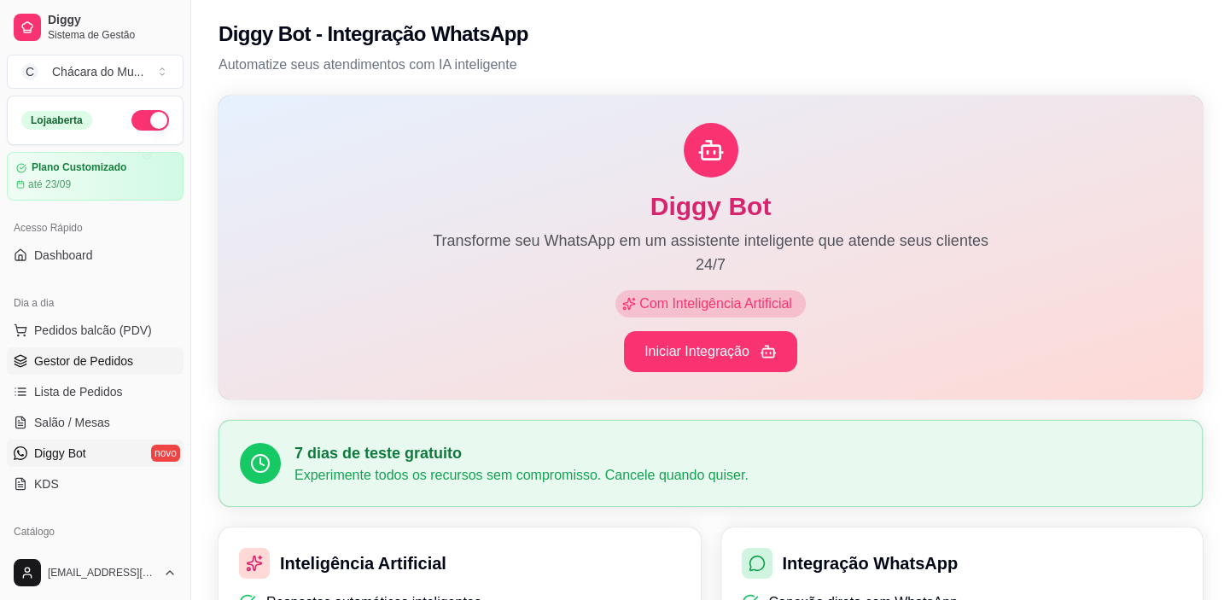
click at [108, 354] on span "Gestor de Pedidos" at bounding box center [83, 361] width 99 height 17
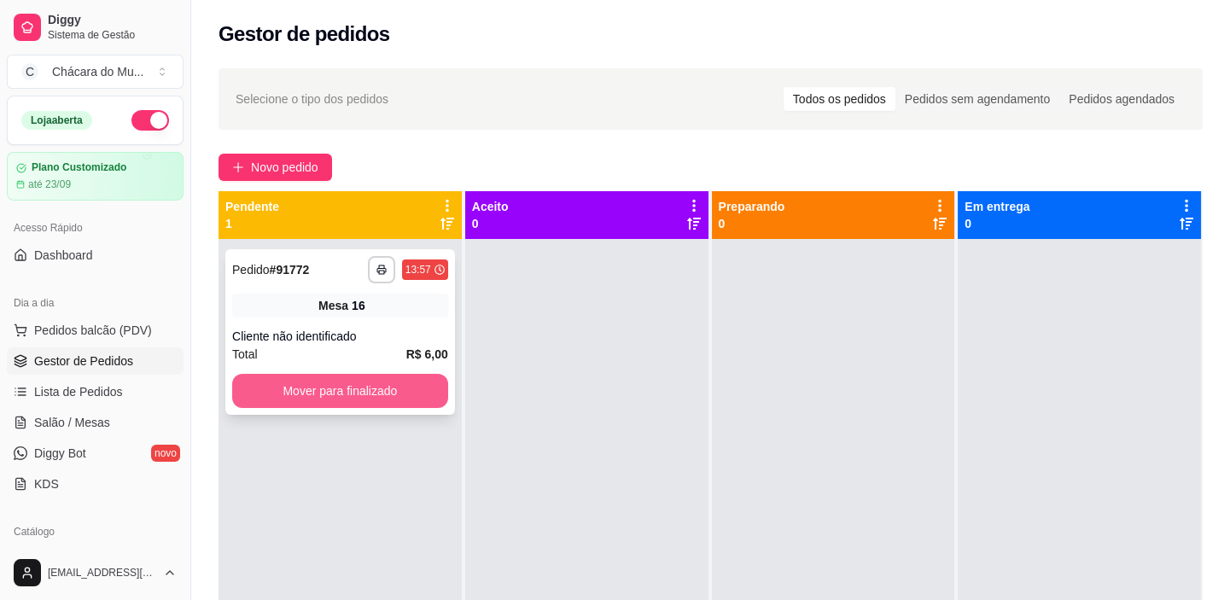
click at [292, 386] on button "Mover para finalizado" at bounding box center [340, 391] width 216 height 34
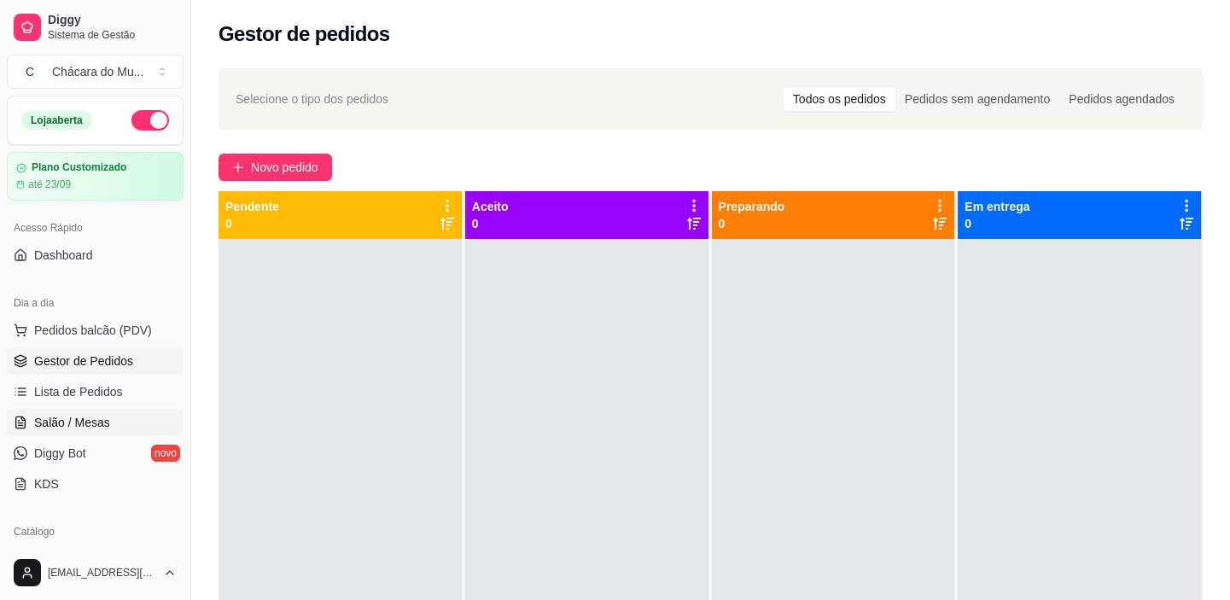
click at [98, 420] on span "Salão / Mesas" at bounding box center [72, 422] width 76 height 17
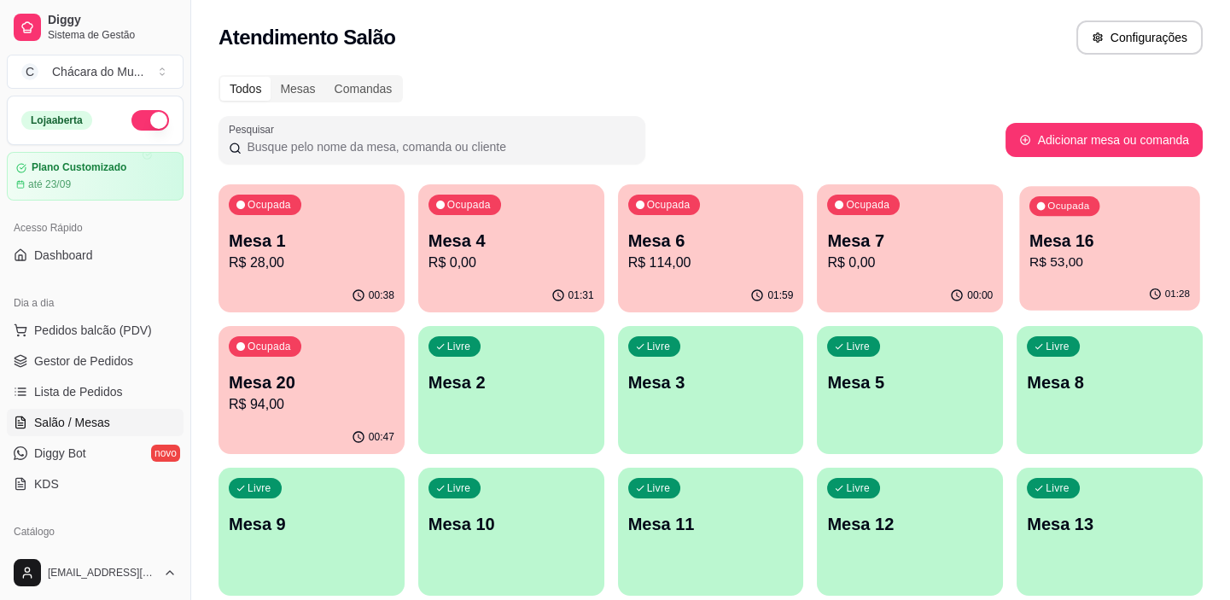
click at [1103, 275] on div "Ocupada Mesa 16 R$ 53,00" at bounding box center [1109, 232] width 180 height 92
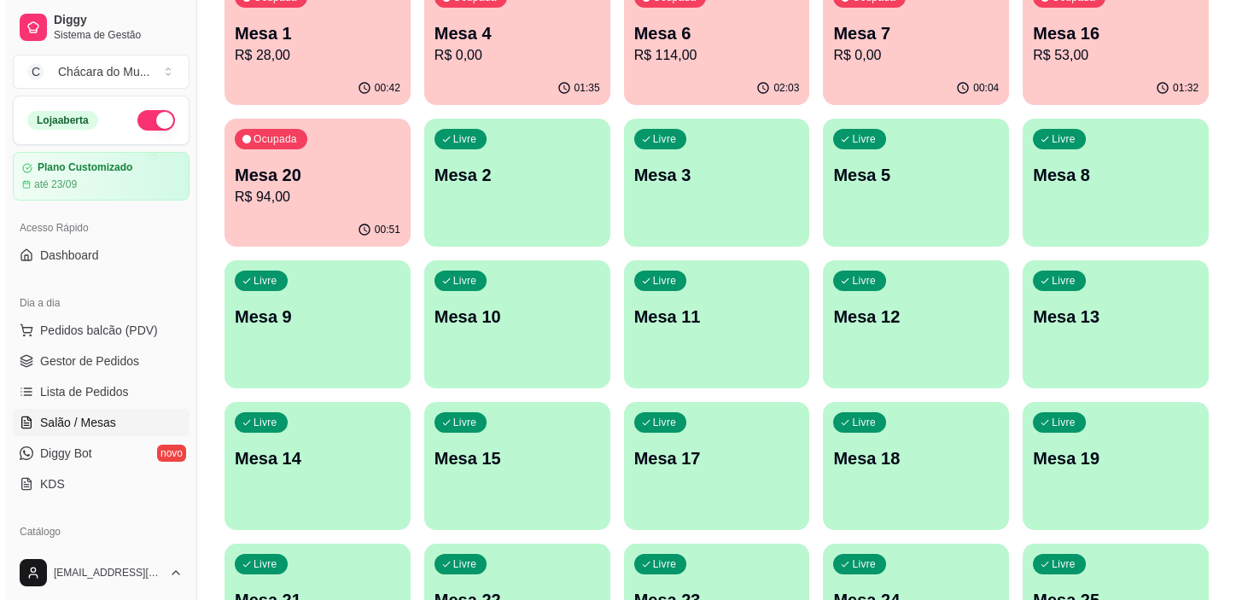
scroll to position [232, 0]
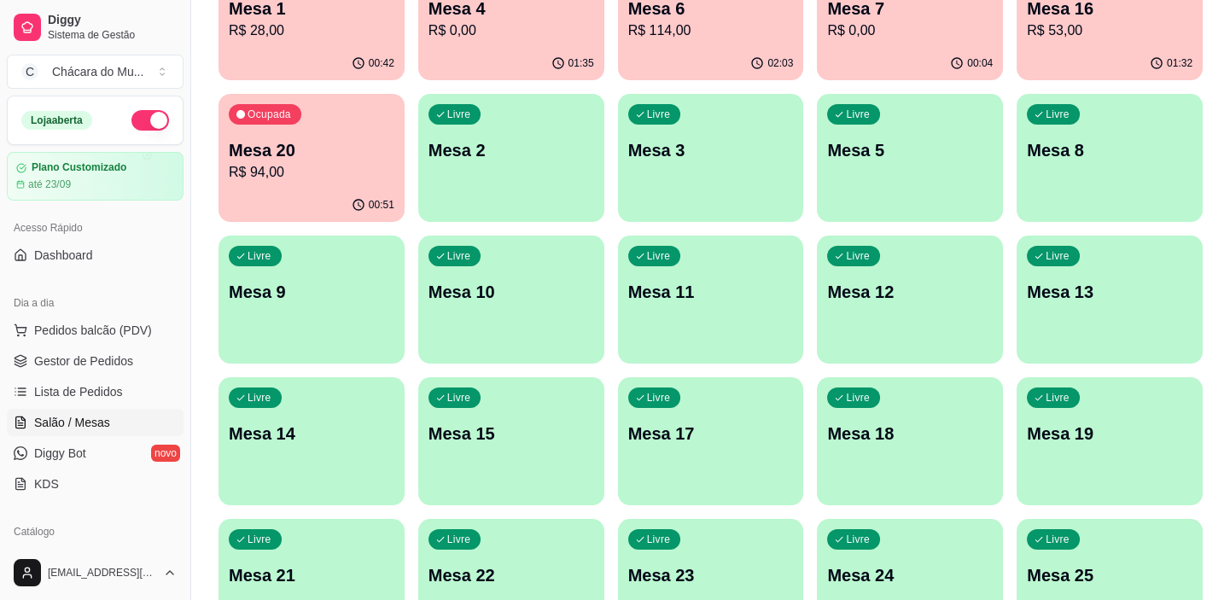
click at [785, 283] on p "Mesa 11" at bounding box center [711, 292] width 166 height 24
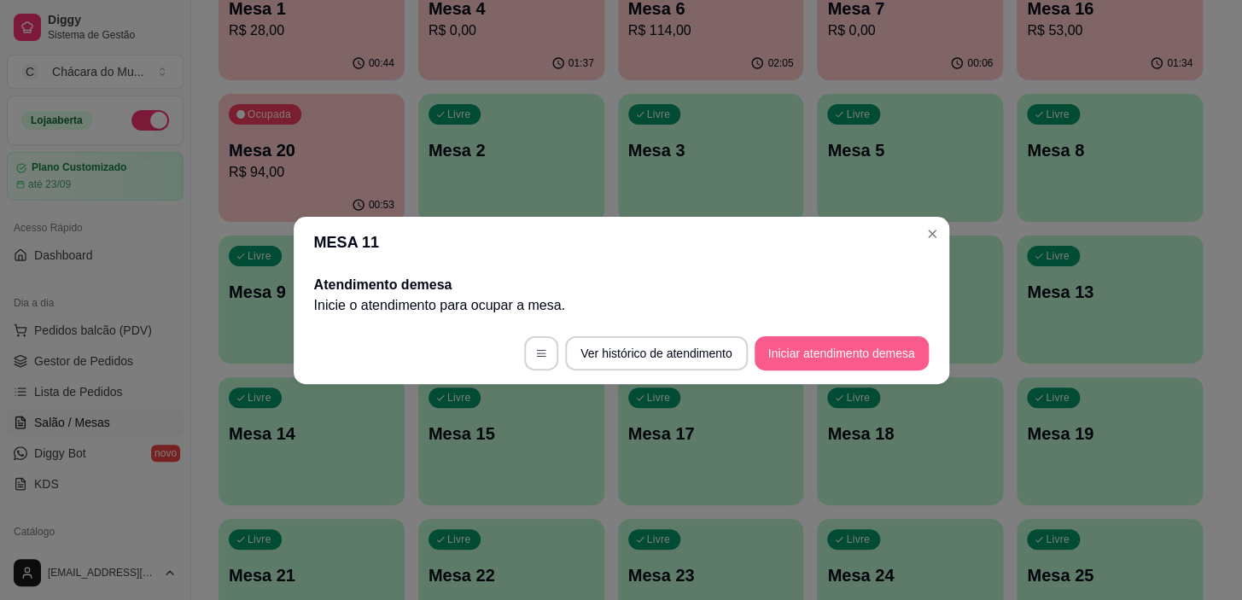
click at [793, 341] on button "Iniciar atendimento de mesa" at bounding box center [842, 353] width 174 height 34
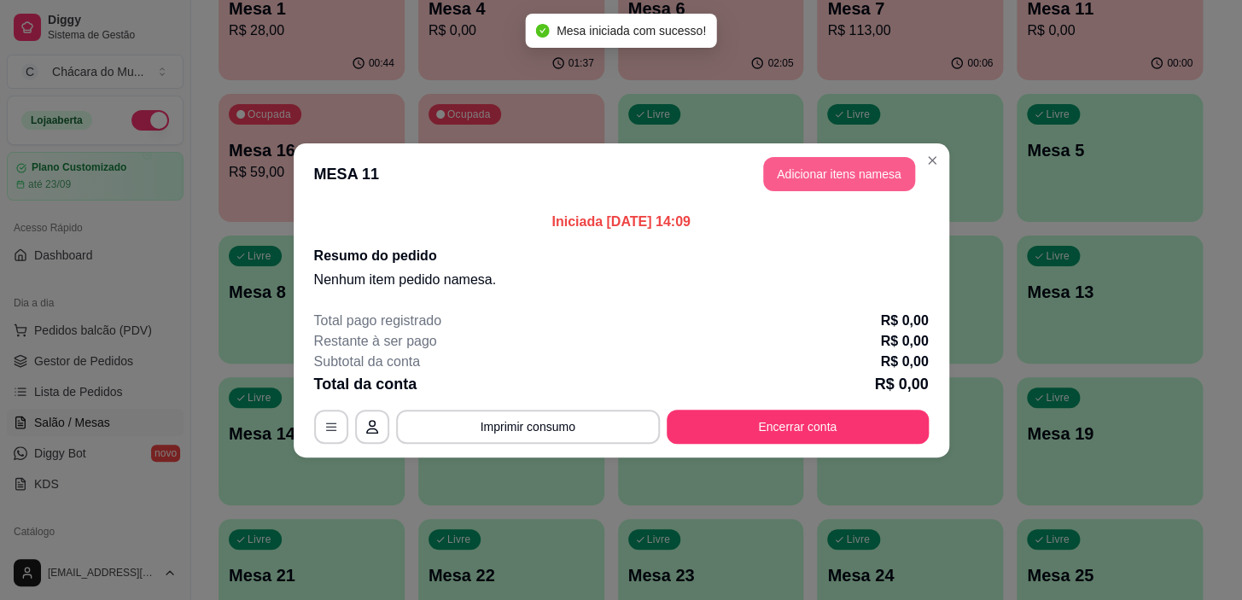
click at [836, 172] on button "Adicionar itens na mesa" at bounding box center [839, 174] width 152 height 34
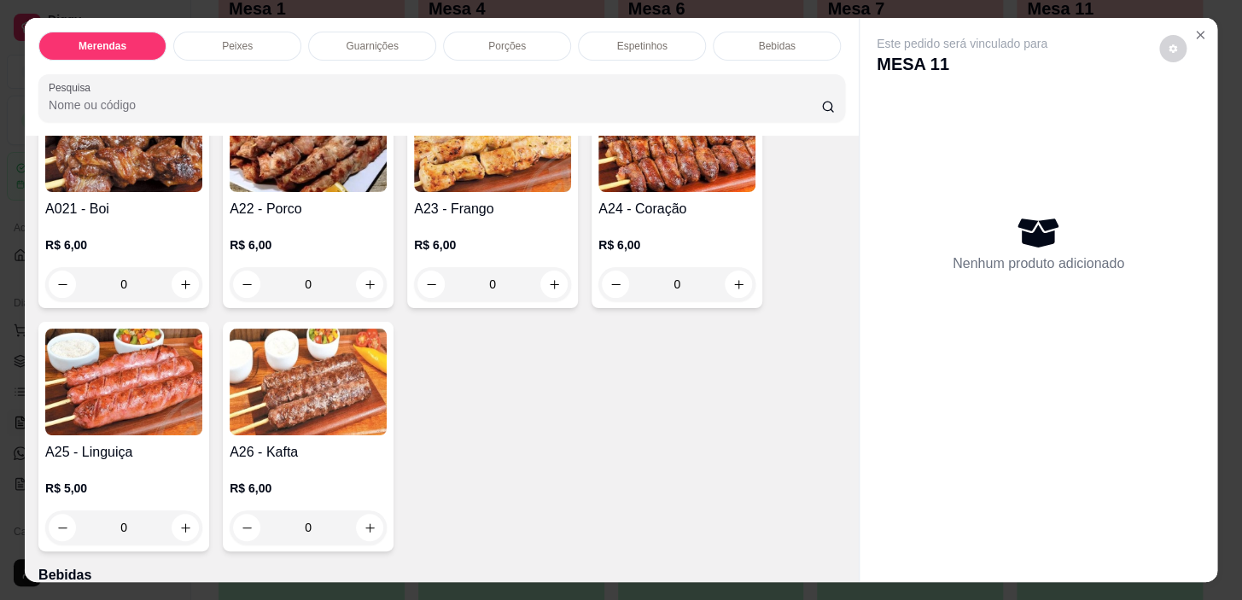
scroll to position [1552, 0]
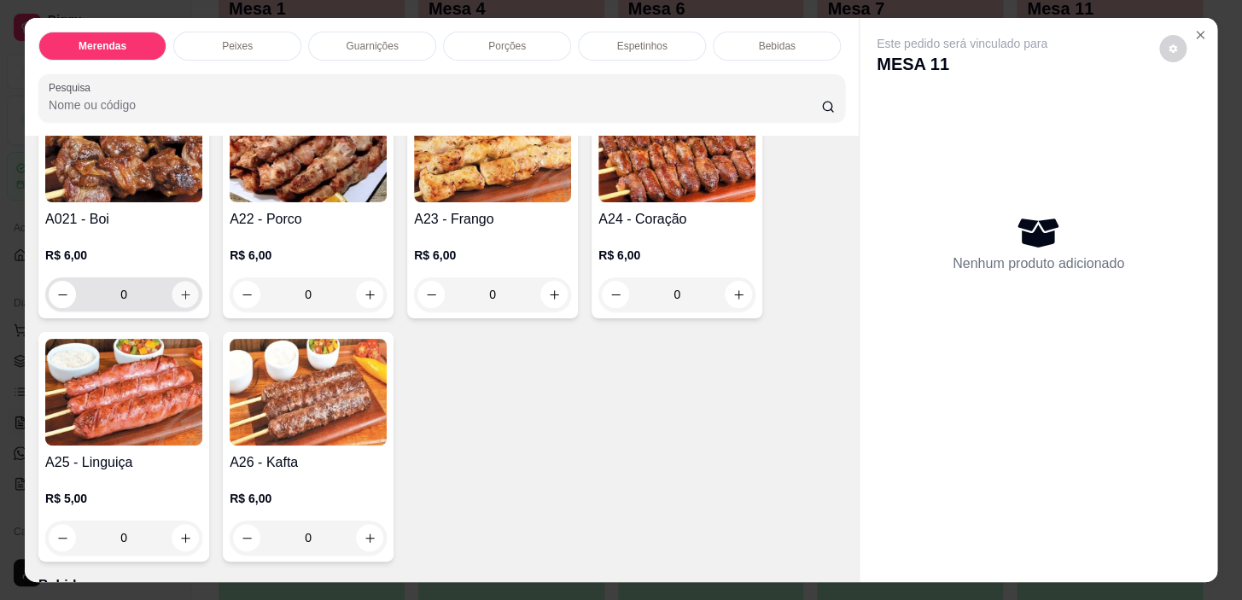
click at [182, 296] on icon "increase-product-quantity" at bounding box center [185, 295] width 13 height 13
type input "1"
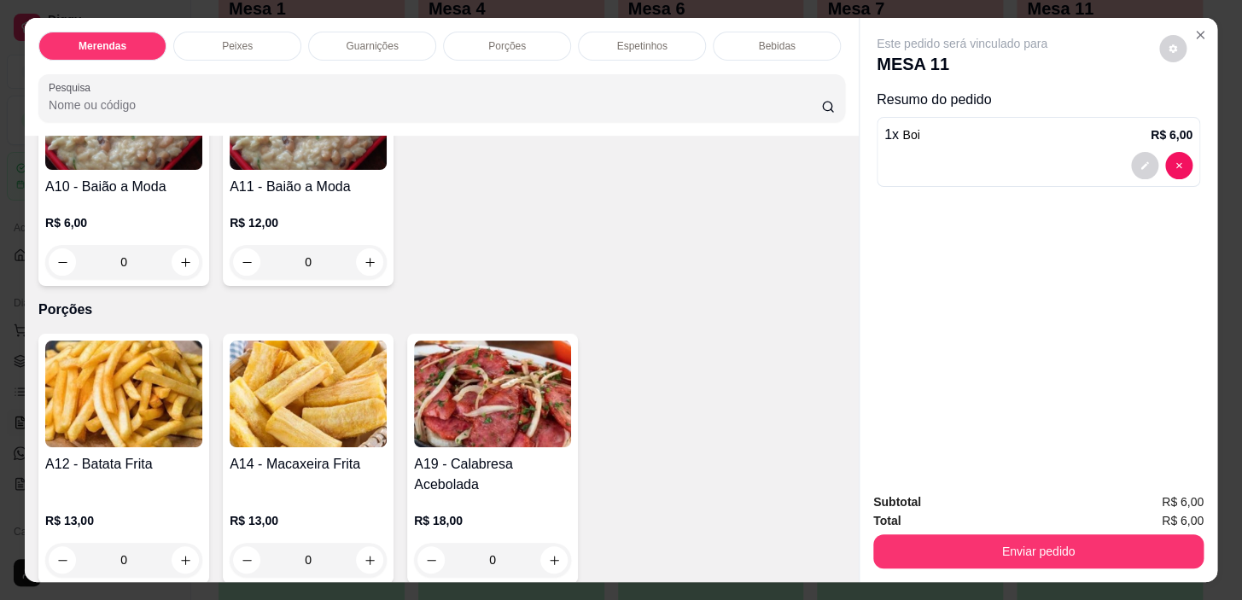
scroll to position [621, 0]
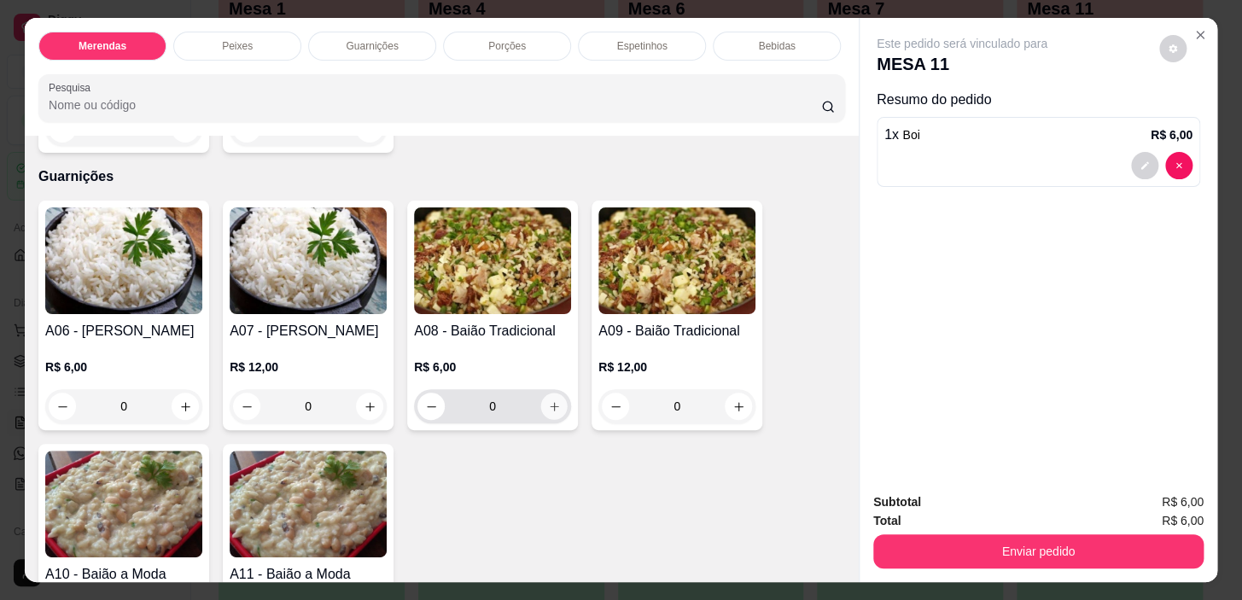
click at [553, 405] on icon "increase-product-quantity" at bounding box center [554, 406] width 13 height 13
type input "1"
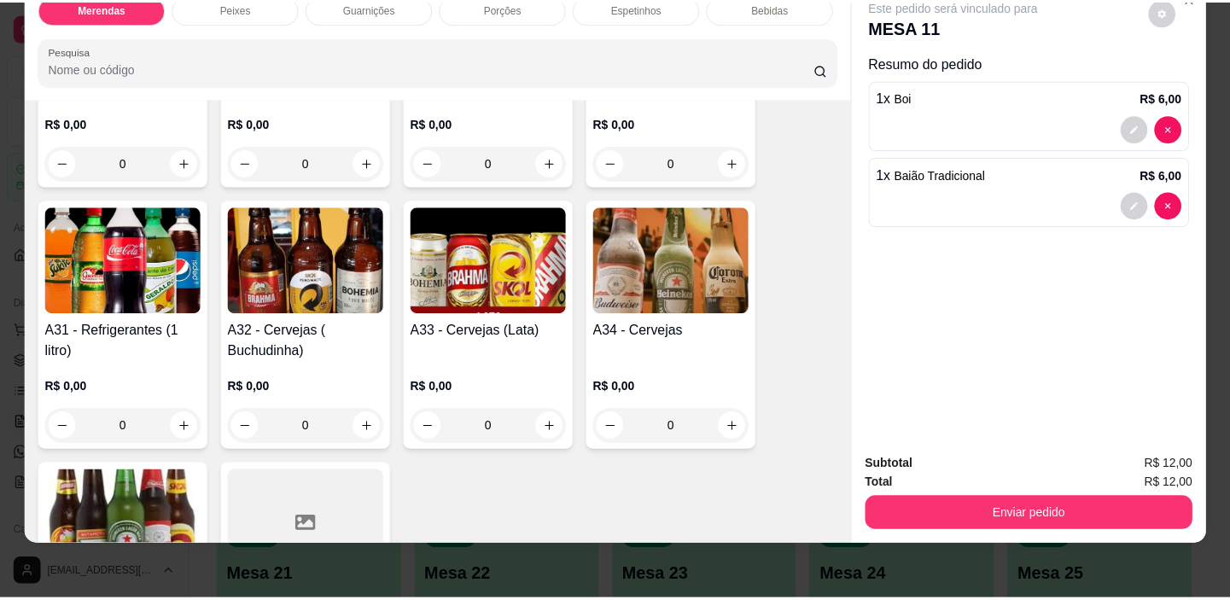
scroll to position [2211, 0]
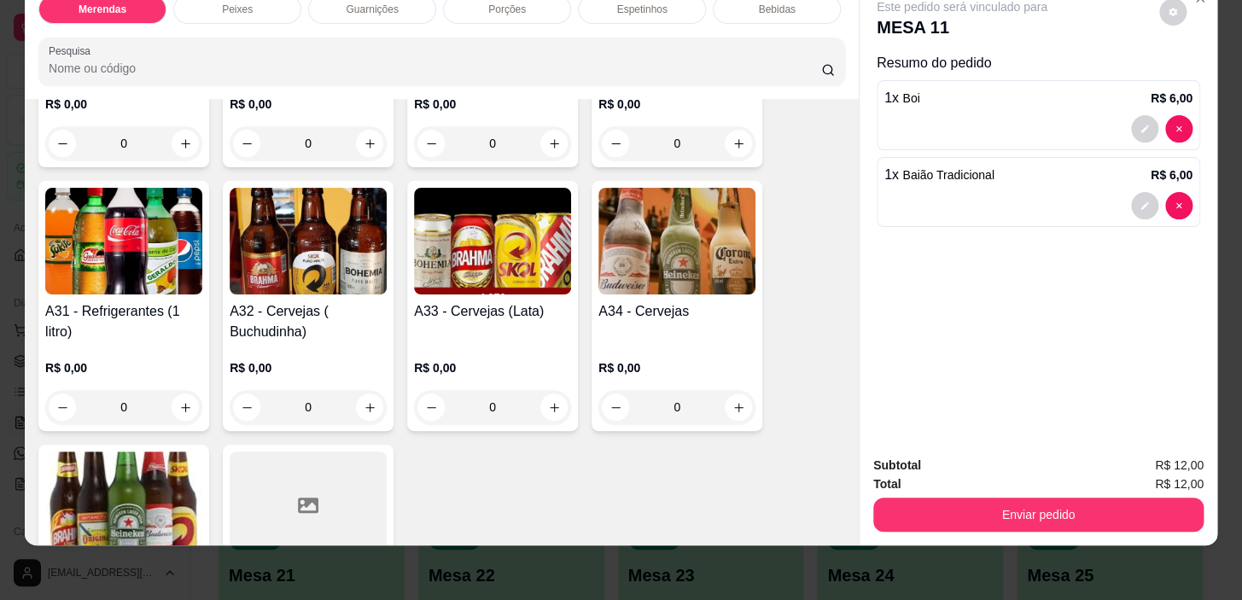
click at [184, 390] on div "0" at bounding box center [123, 407] width 157 height 34
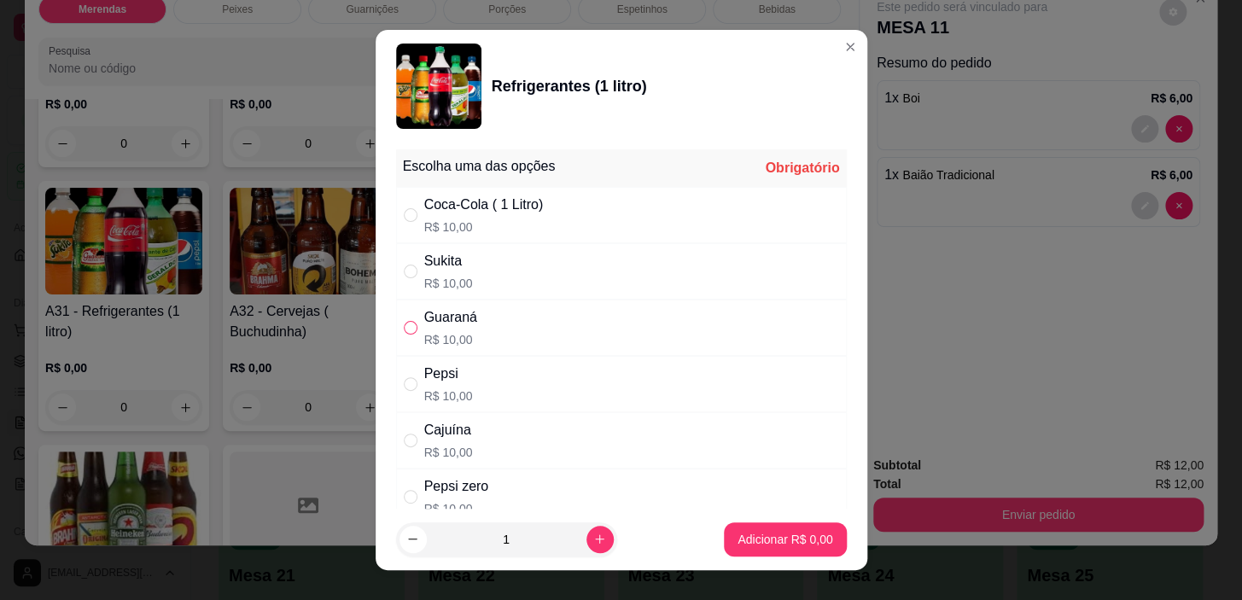
click at [404, 328] on input "" at bounding box center [411, 328] width 14 height 14
radio input "true"
click at [802, 545] on p "Adicionar R$ 10,00" at bounding box center [781, 539] width 99 height 16
type input "1"
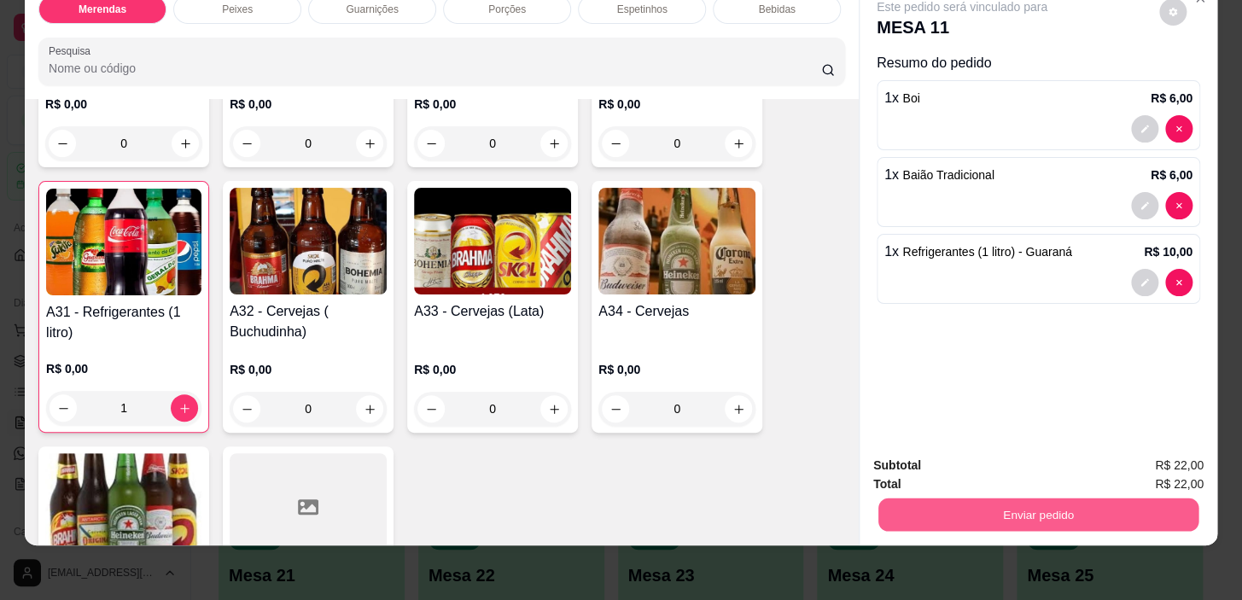
click at [1011, 504] on button "Enviar pedido" at bounding box center [1038, 515] width 320 height 33
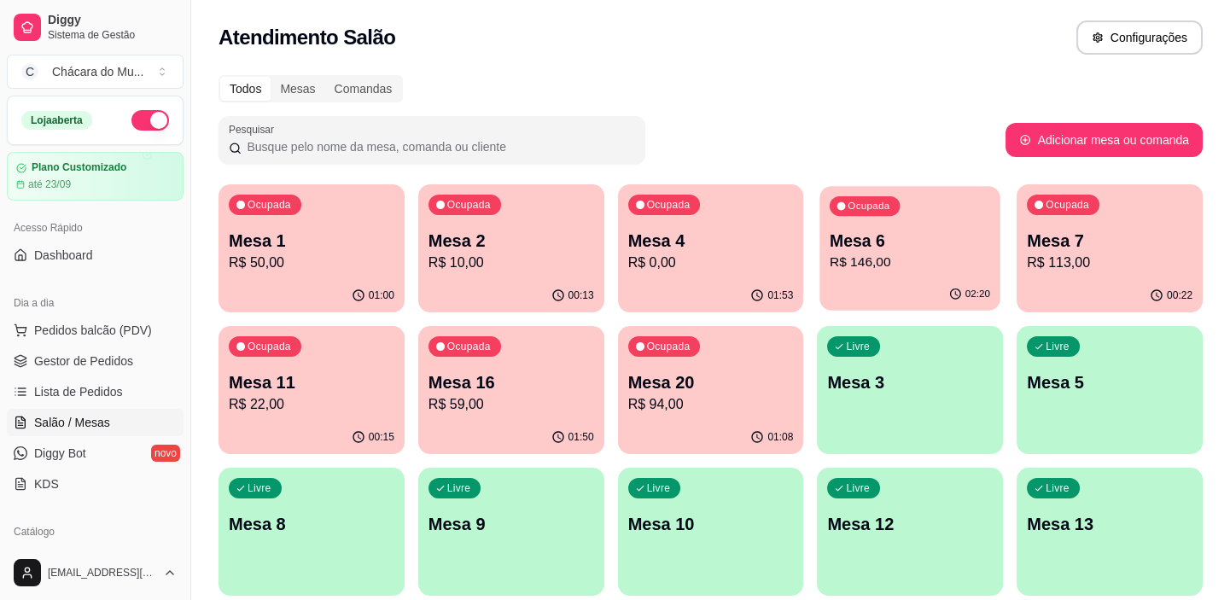
click at [925, 270] on p "R$ 146,00" at bounding box center [910, 263] width 160 height 20
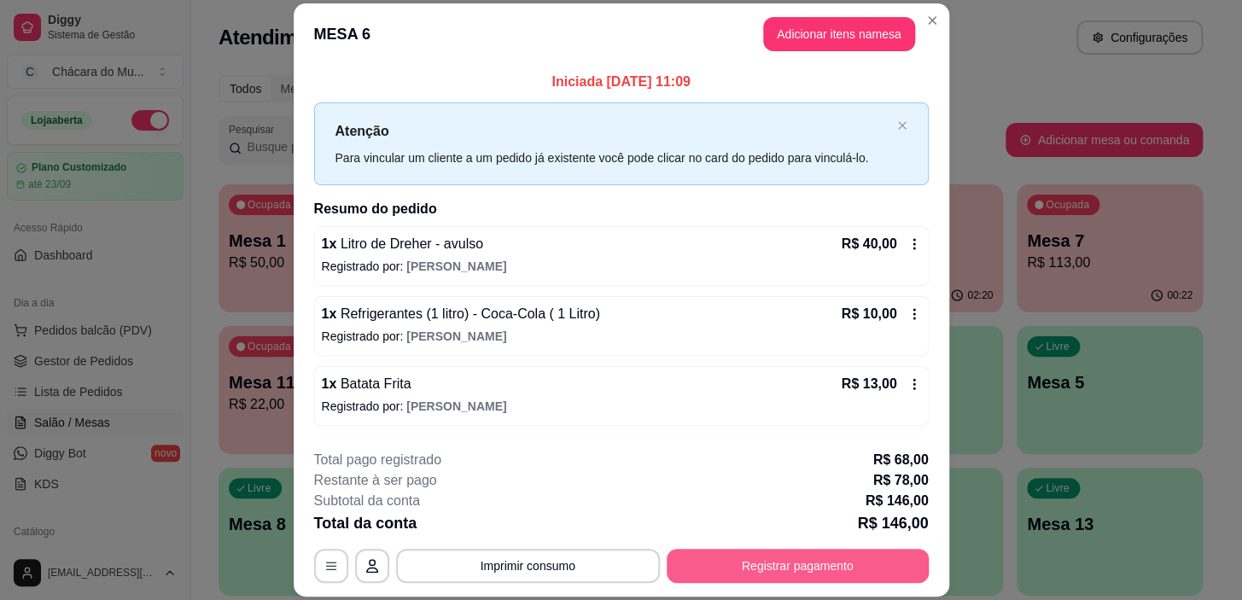
click at [700, 557] on button "Registrar pagamento" at bounding box center [798, 566] width 262 height 34
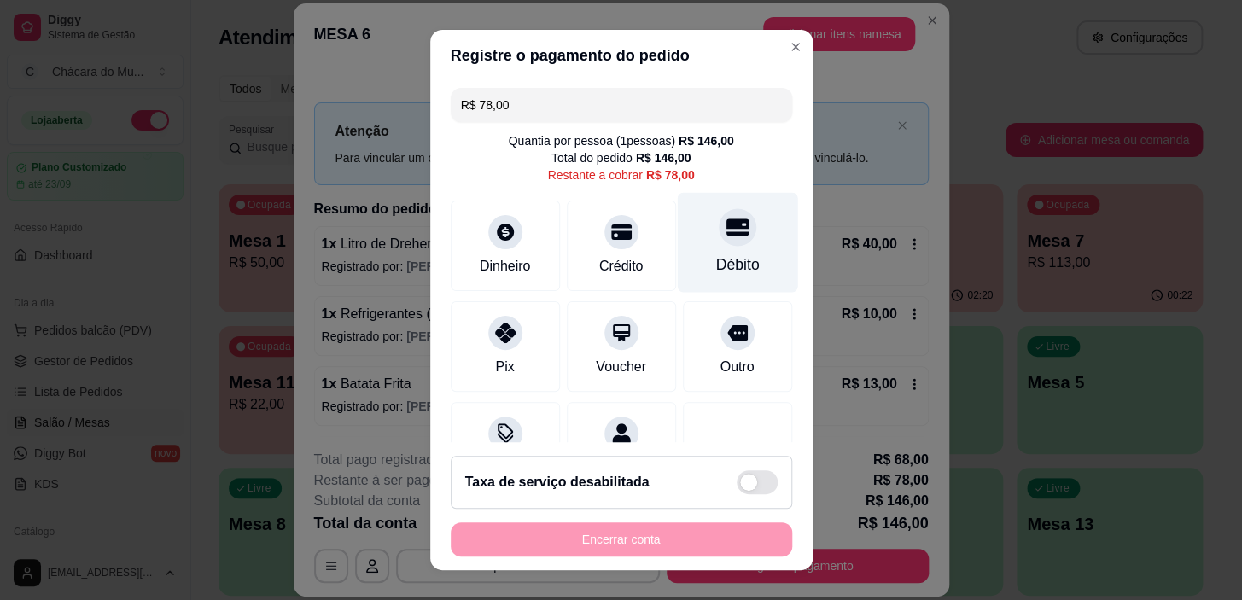
click at [728, 239] on div "Débito" at bounding box center [737, 243] width 120 height 100
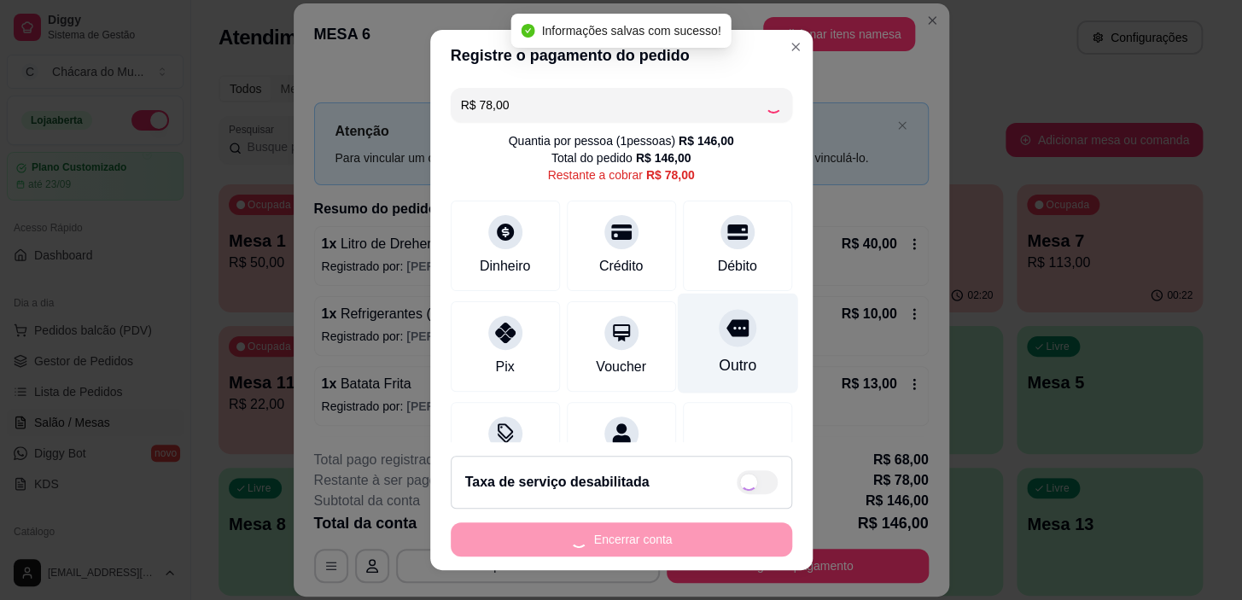
type input "R$ 0,00"
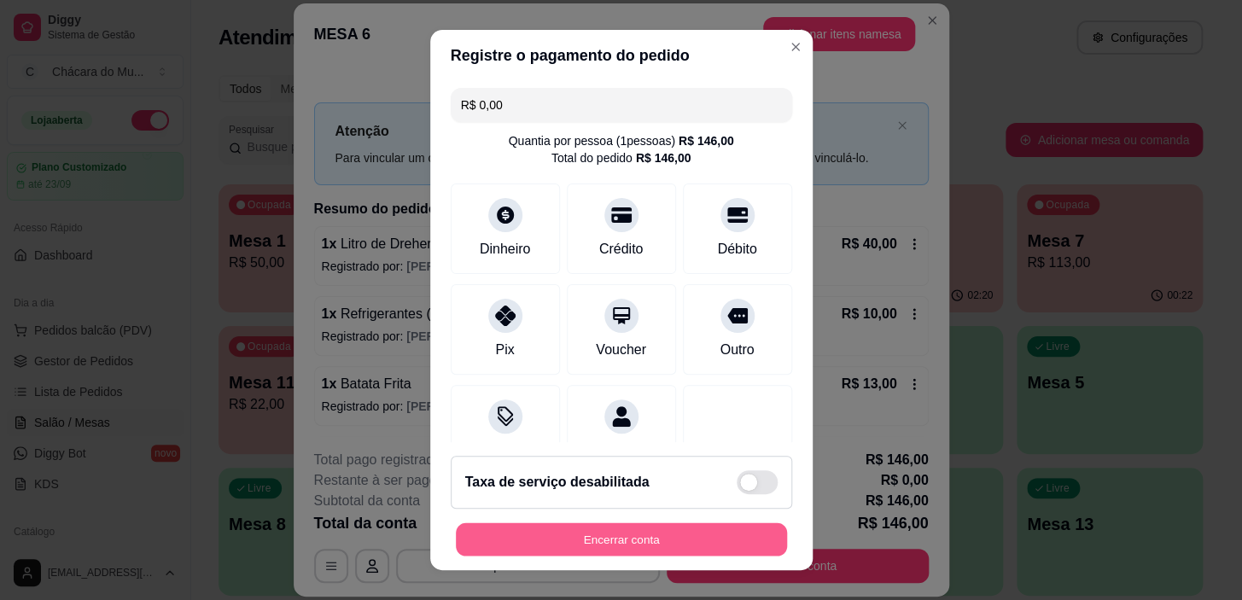
click at [675, 525] on button "Encerrar conta" at bounding box center [621, 538] width 331 height 33
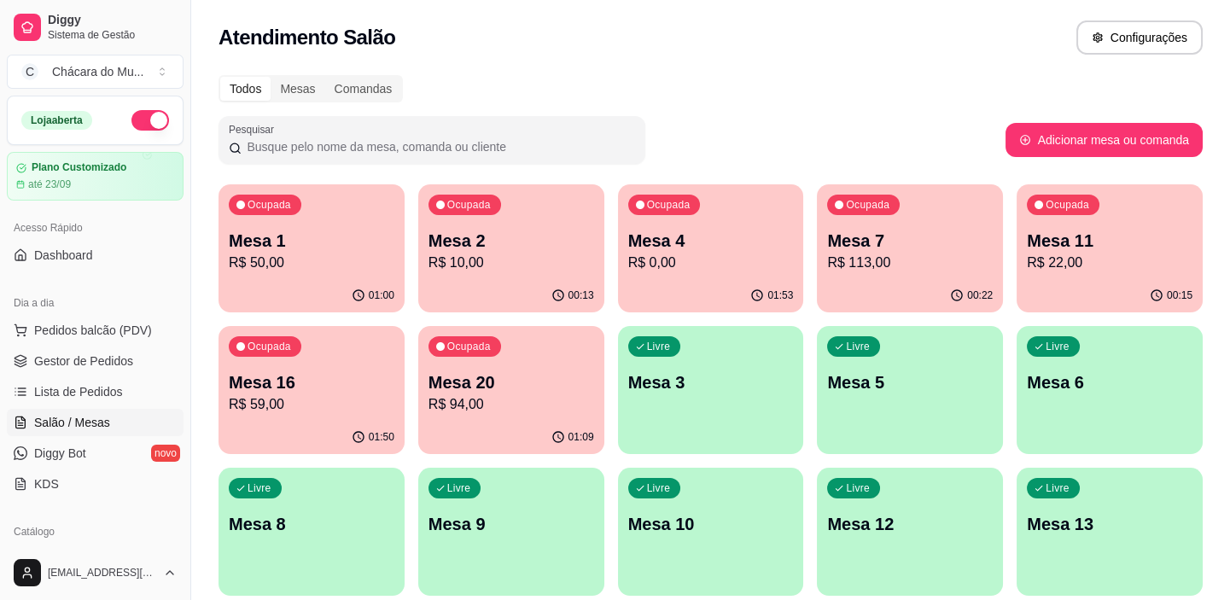
click at [486, 254] on p "R$ 10,00" at bounding box center [512, 263] width 166 height 20
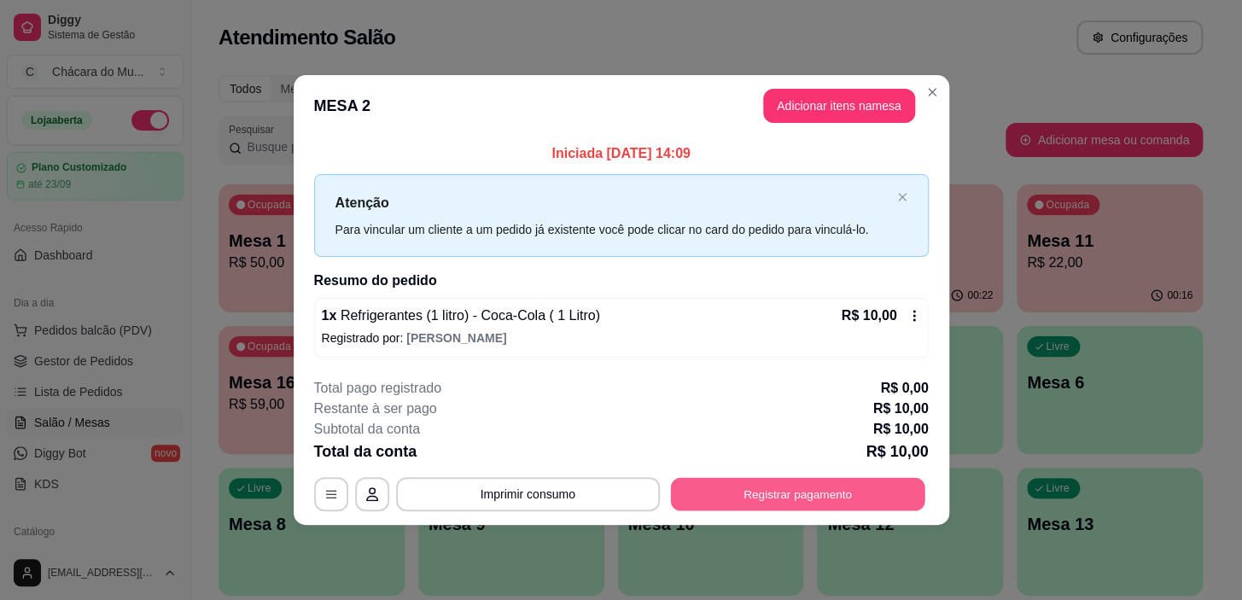
click at [767, 495] on button "Registrar pagamento" at bounding box center [797, 494] width 254 height 33
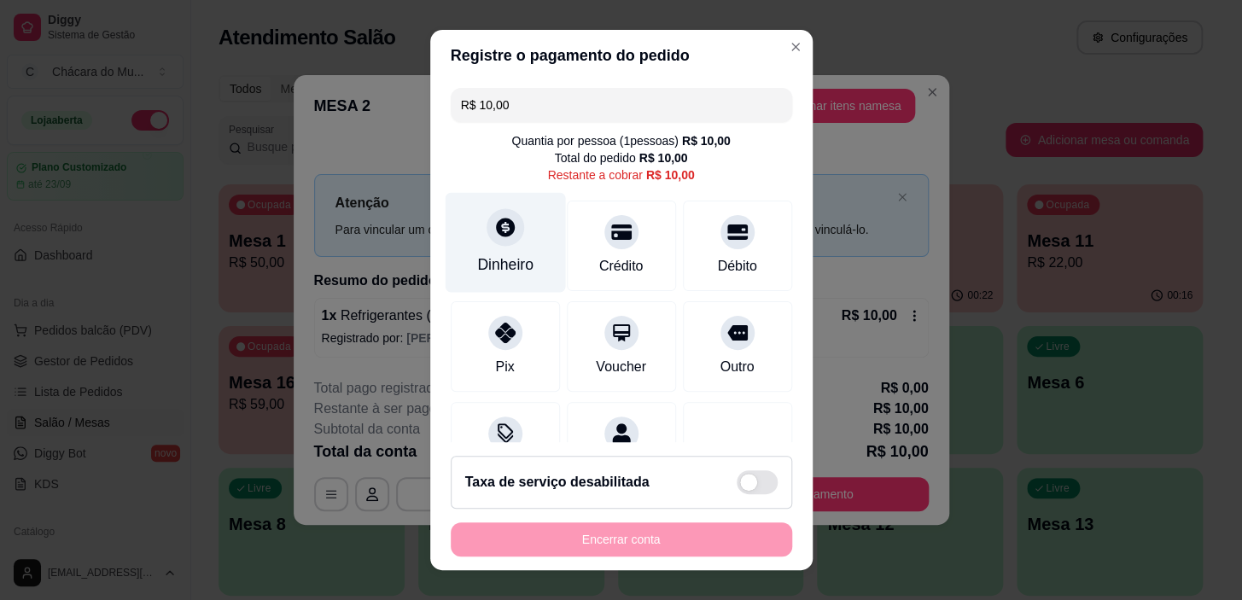
click at [496, 234] on icon at bounding box center [505, 228] width 19 height 19
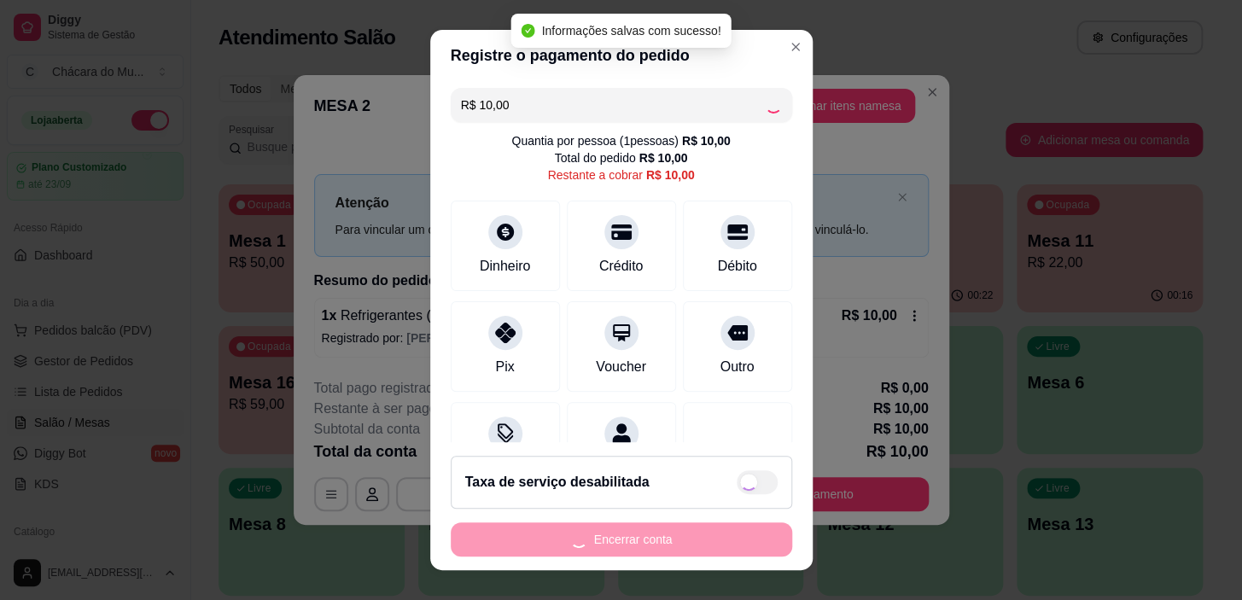
type input "R$ 0,00"
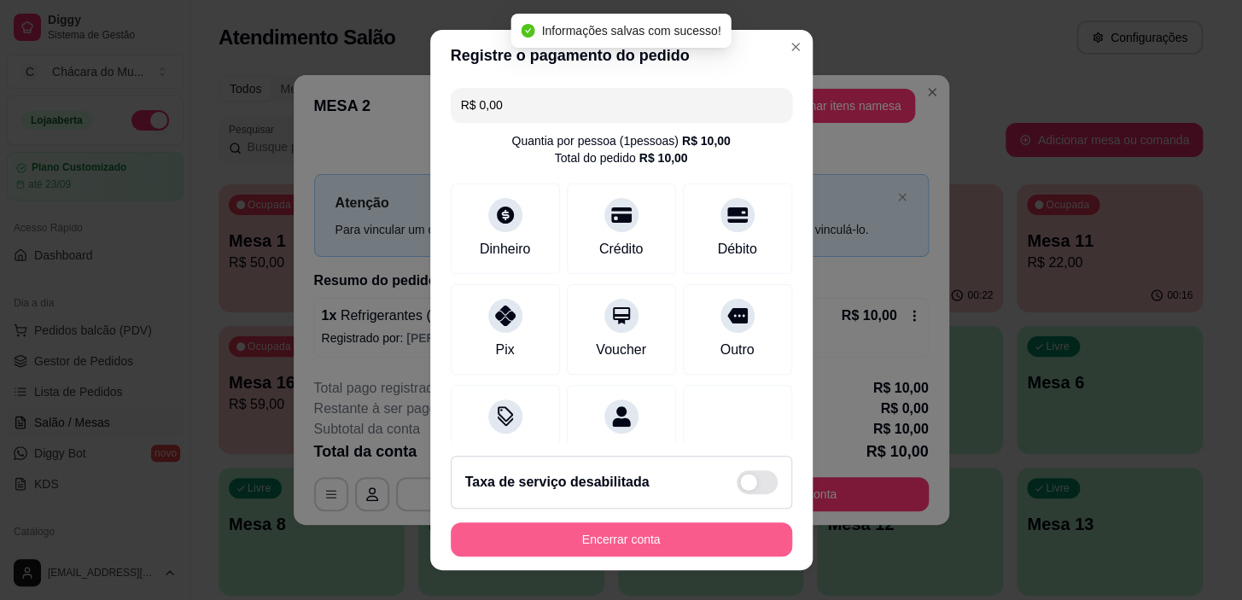
click at [666, 540] on button "Encerrar conta" at bounding box center [621, 539] width 341 height 34
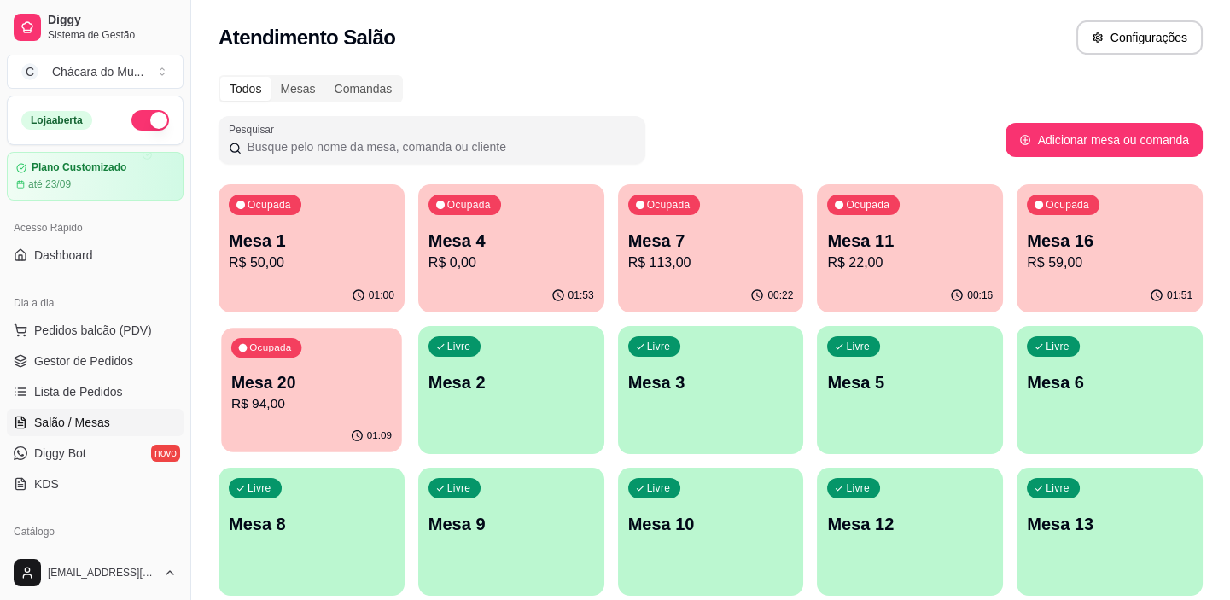
click at [304, 388] on p "Mesa 20" at bounding box center [311, 382] width 160 height 23
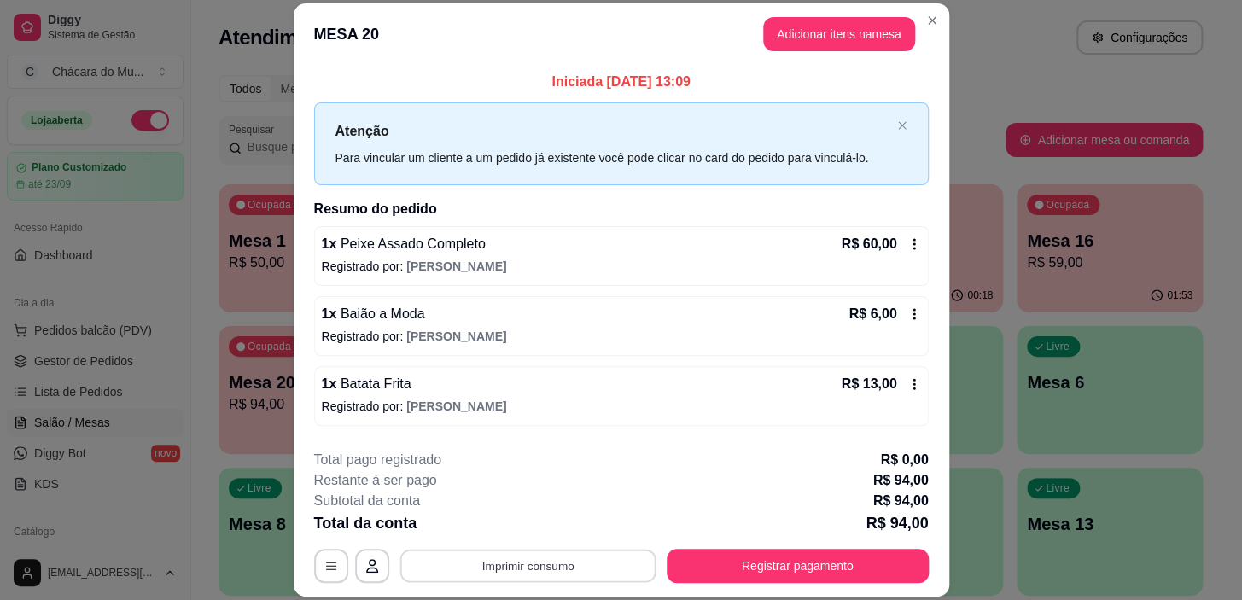
click at [568, 571] on button "Imprimir consumo" at bounding box center [528, 566] width 256 height 33
click at [551, 521] on button "IMPRESSORA" at bounding box center [527, 526] width 120 height 26
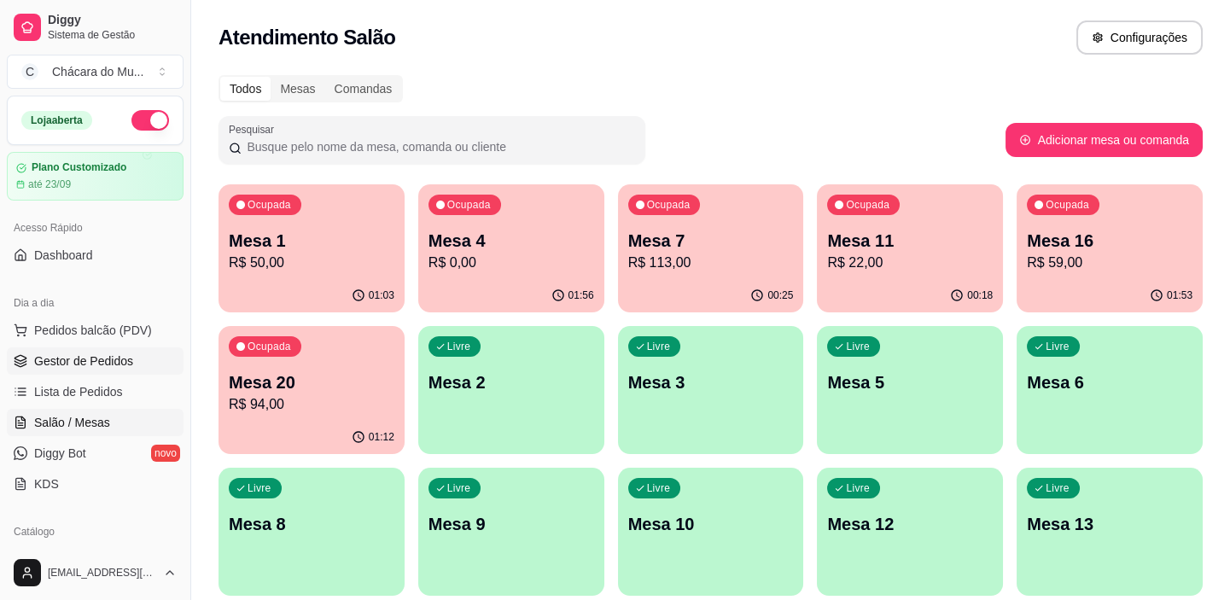
click at [52, 363] on span "Gestor de Pedidos" at bounding box center [83, 361] width 99 height 17
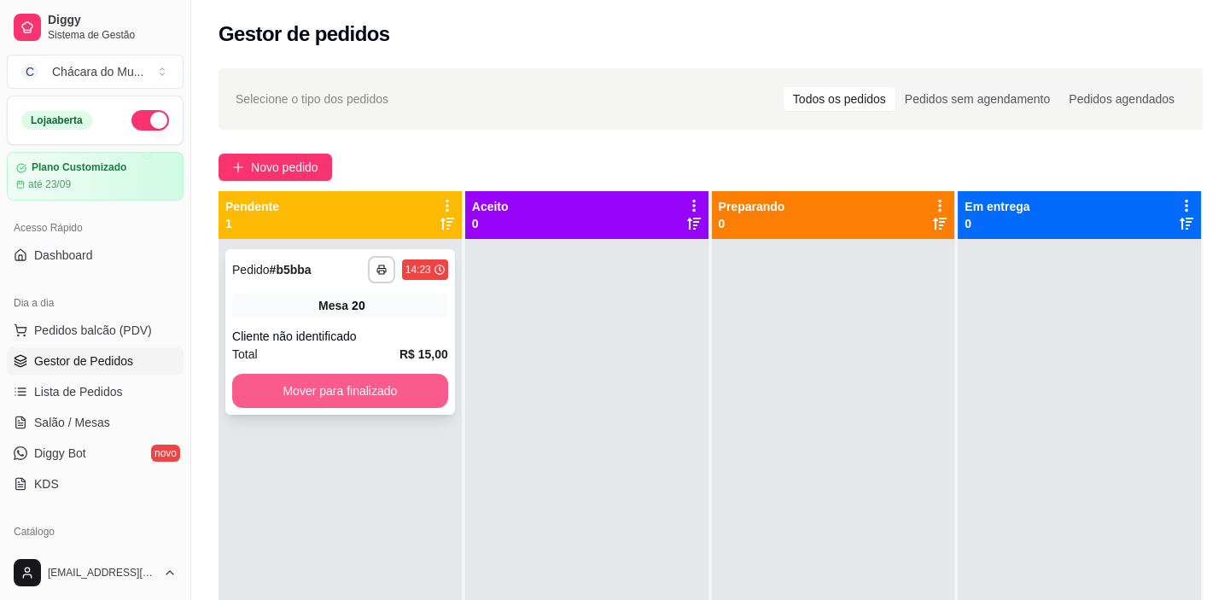
click at [324, 392] on button "Mover para finalizado" at bounding box center [340, 391] width 216 height 34
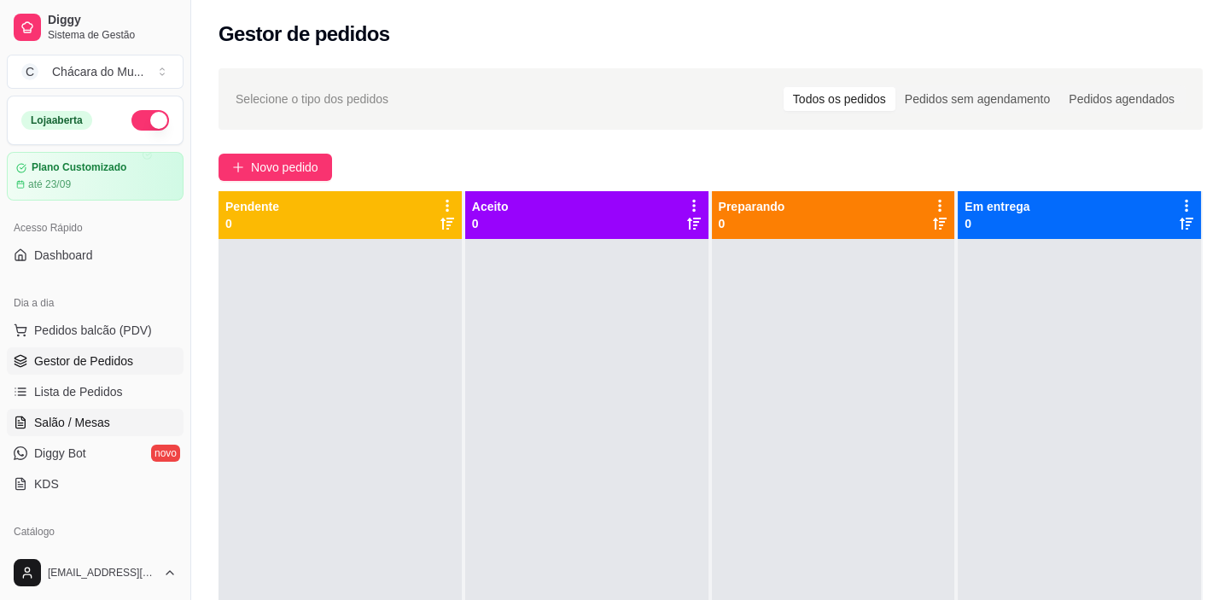
click at [89, 414] on span "Salão / Mesas" at bounding box center [72, 422] width 76 height 17
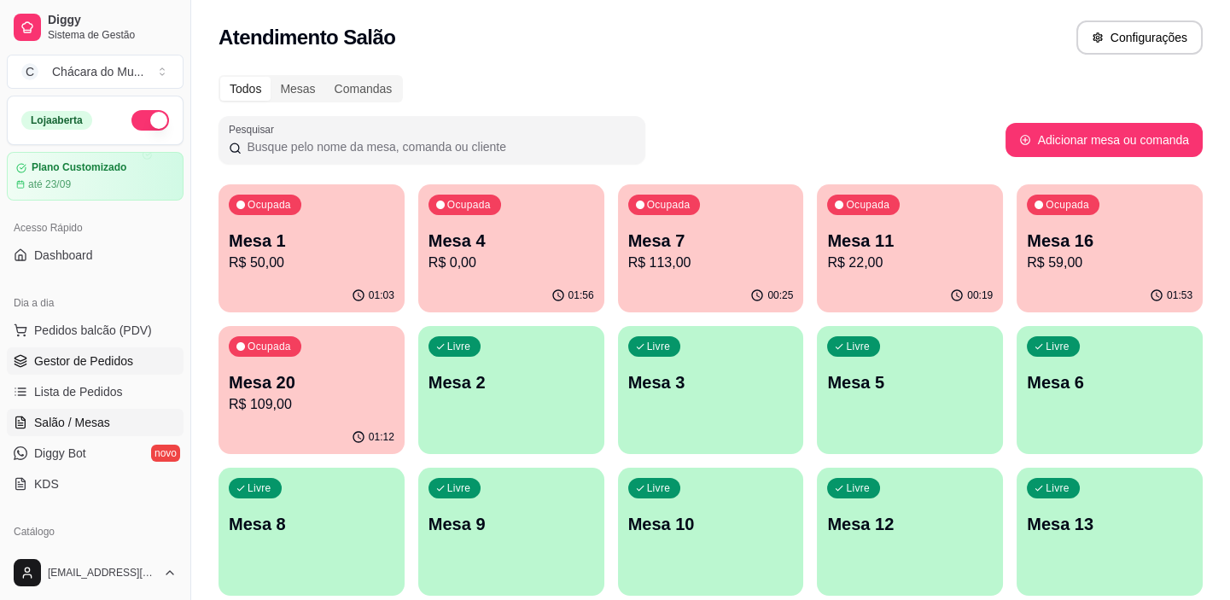
click at [117, 356] on span "Gestor de Pedidos" at bounding box center [83, 361] width 99 height 17
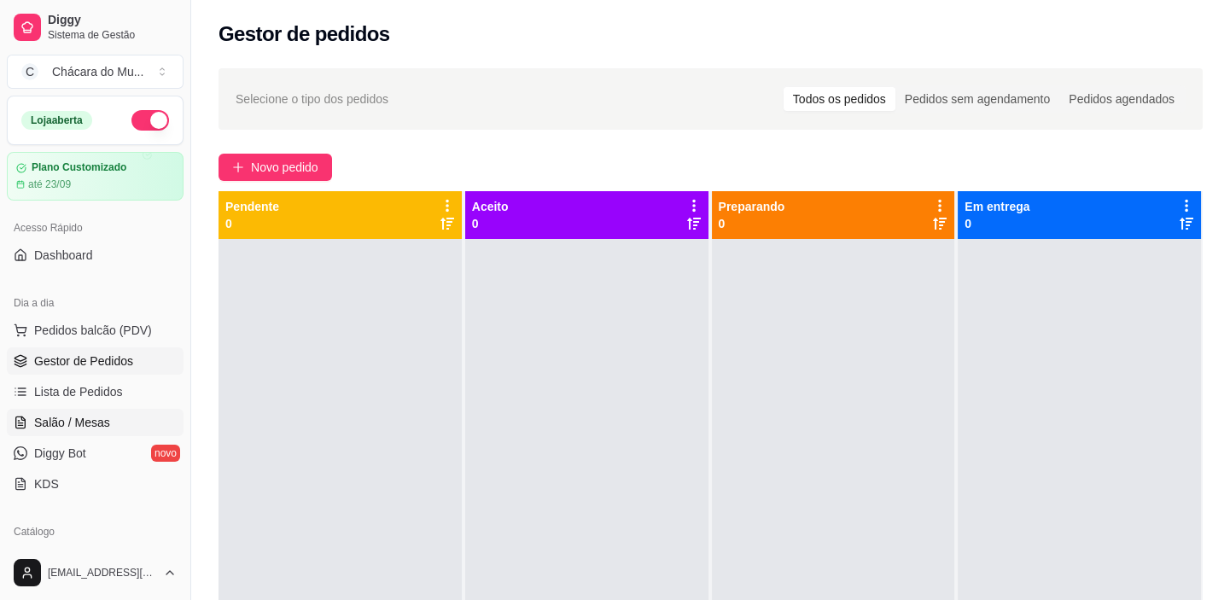
click at [71, 417] on span "Salão / Mesas" at bounding box center [72, 422] width 76 height 17
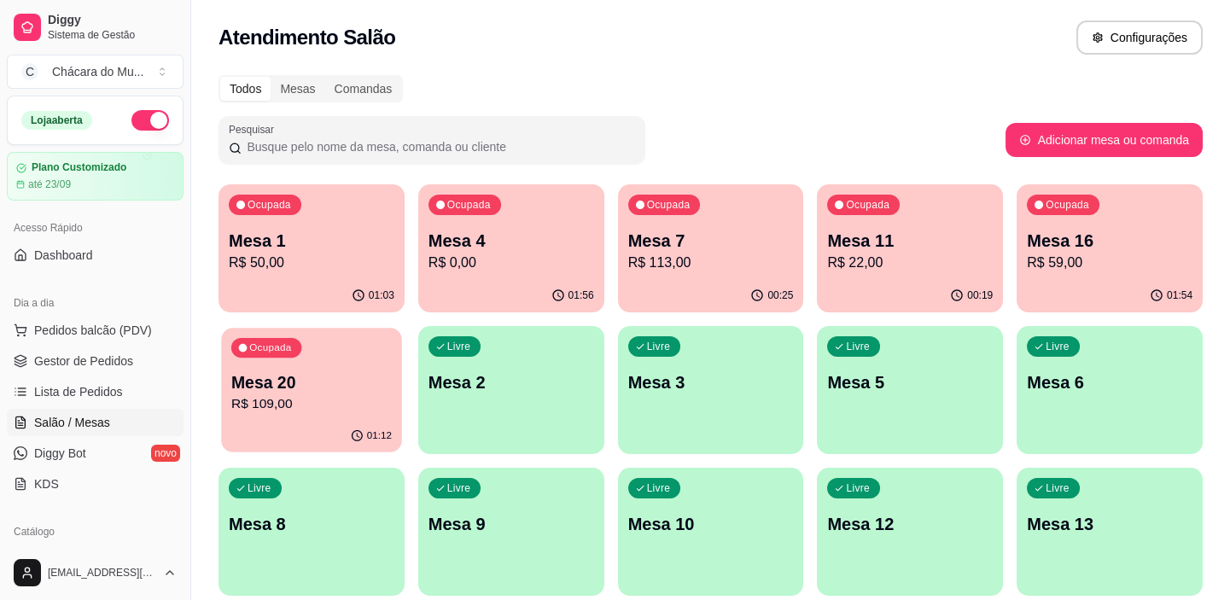
click at [311, 391] on p "Mesa 20" at bounding box center [311, 382] width 160 height 23
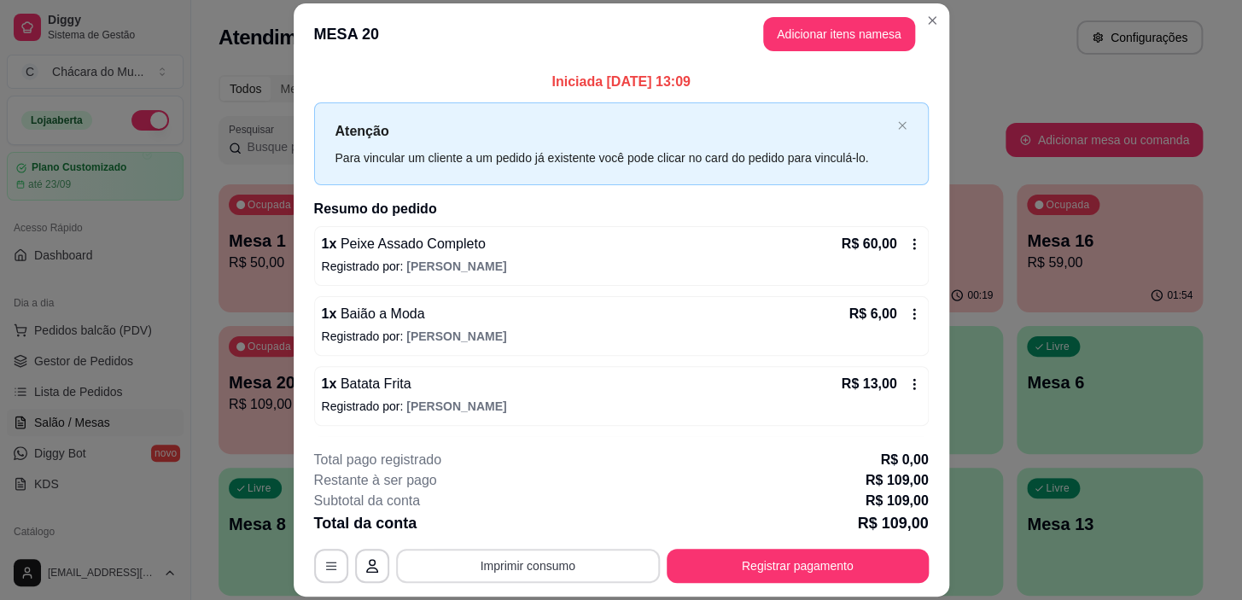
click at [640, 568] on button "Imprimir consumo" at bounding box center [528, 566] width 264 height 34
click at [528, 514] on button "IMPRESSORA" at bounding box center [527, 526] width 124 height 27
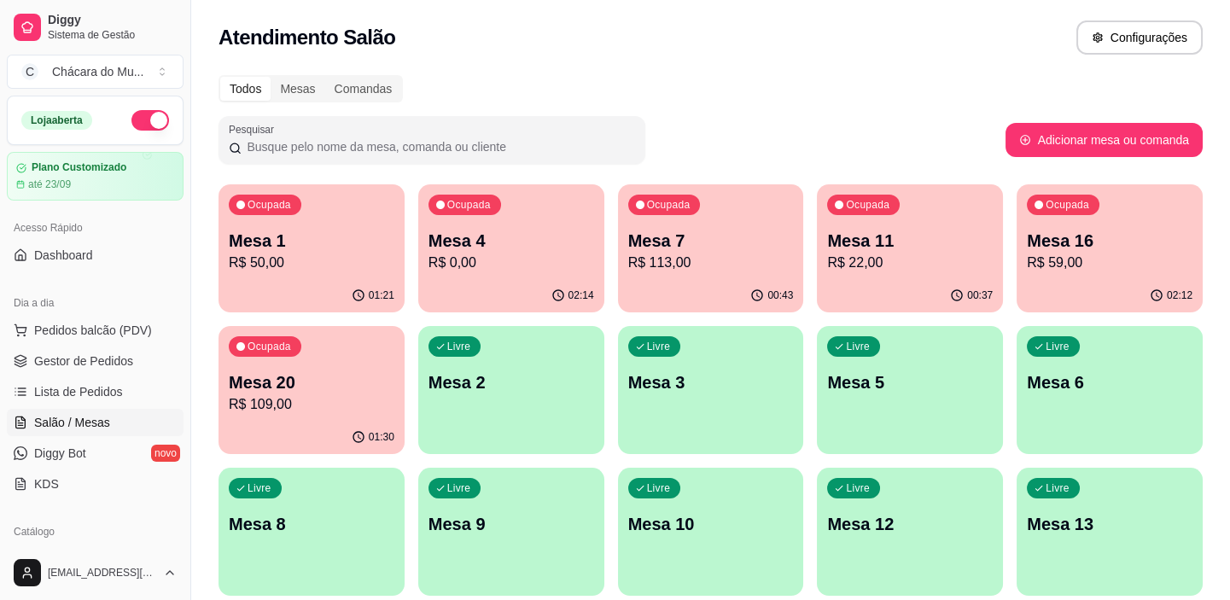
click at [346, 383] on p "Mesa 20" at bounding box center [312, 383] width 166 height 24
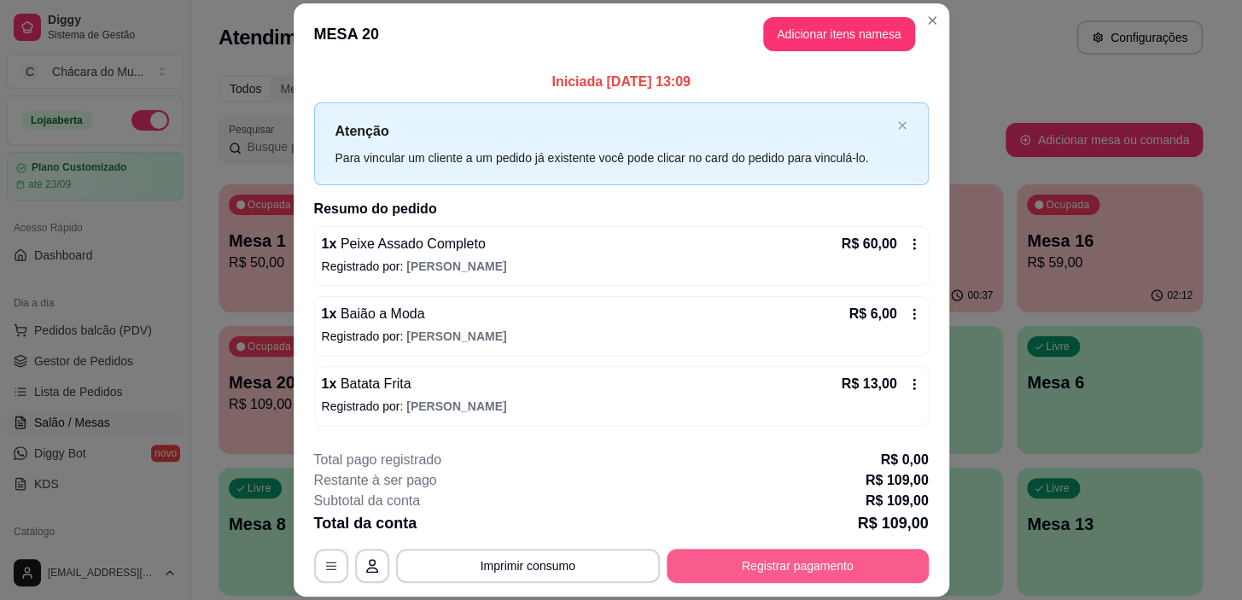
click at [714, 562] on button "Registrar pagamento" at bounding box center [798, 566] width 262 height 34
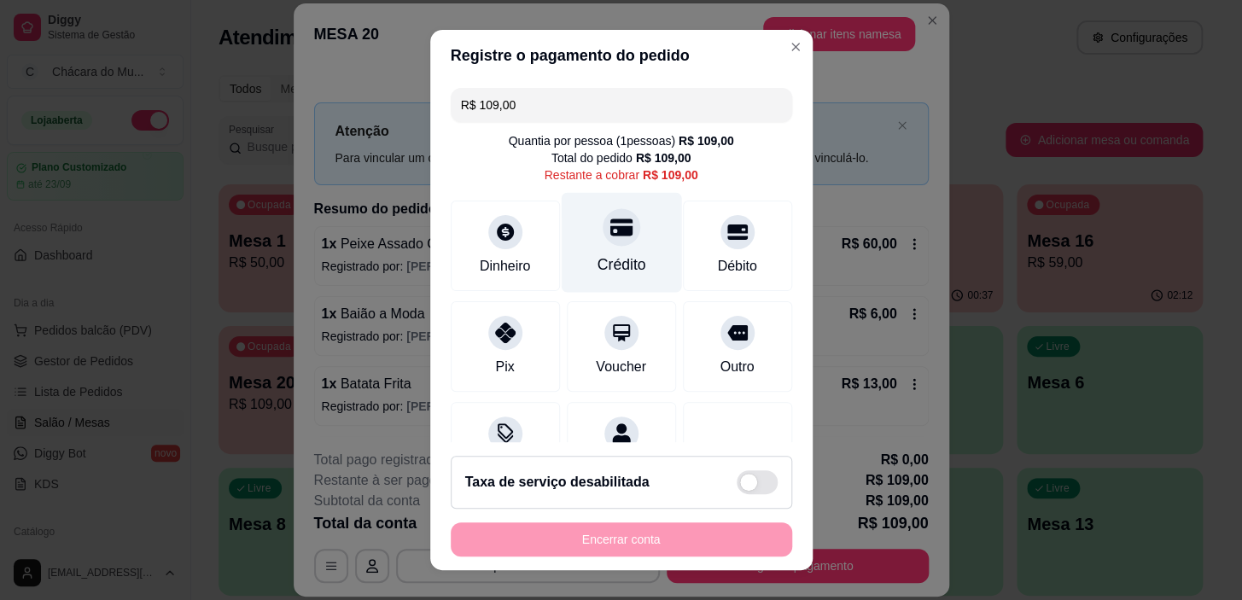
click at [610, 232] on icon at bounding box center [621, 227] width 22 height 17
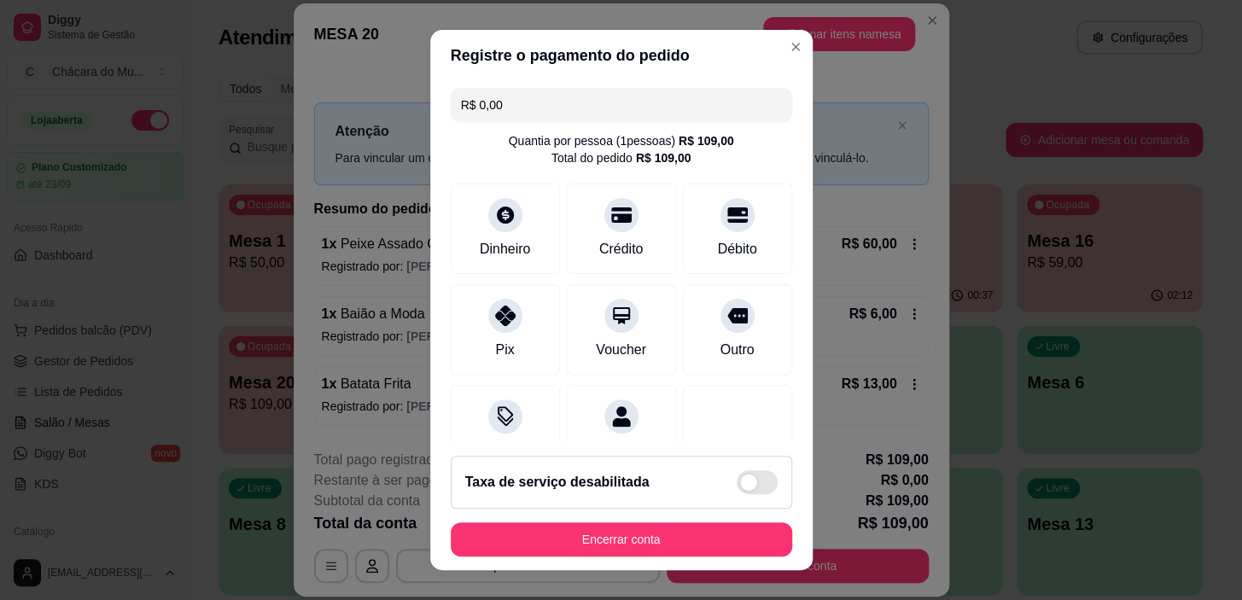
scroll to position [149, 0]
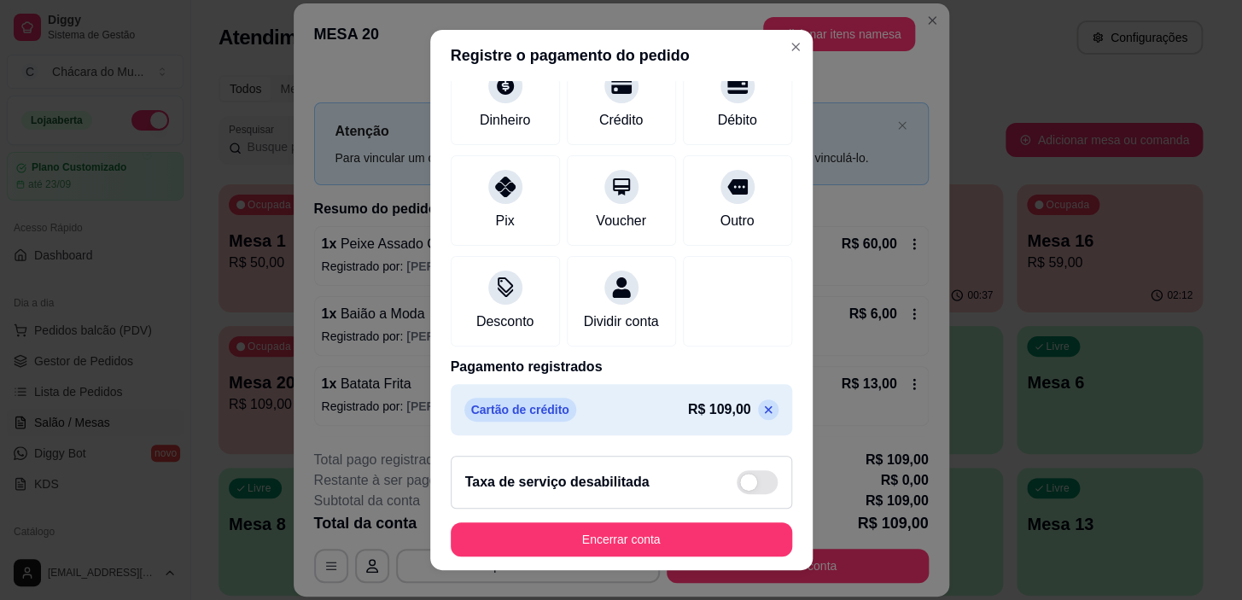
click at [764, 407] on icon at bounding box center [768, 410] width 8 height 8
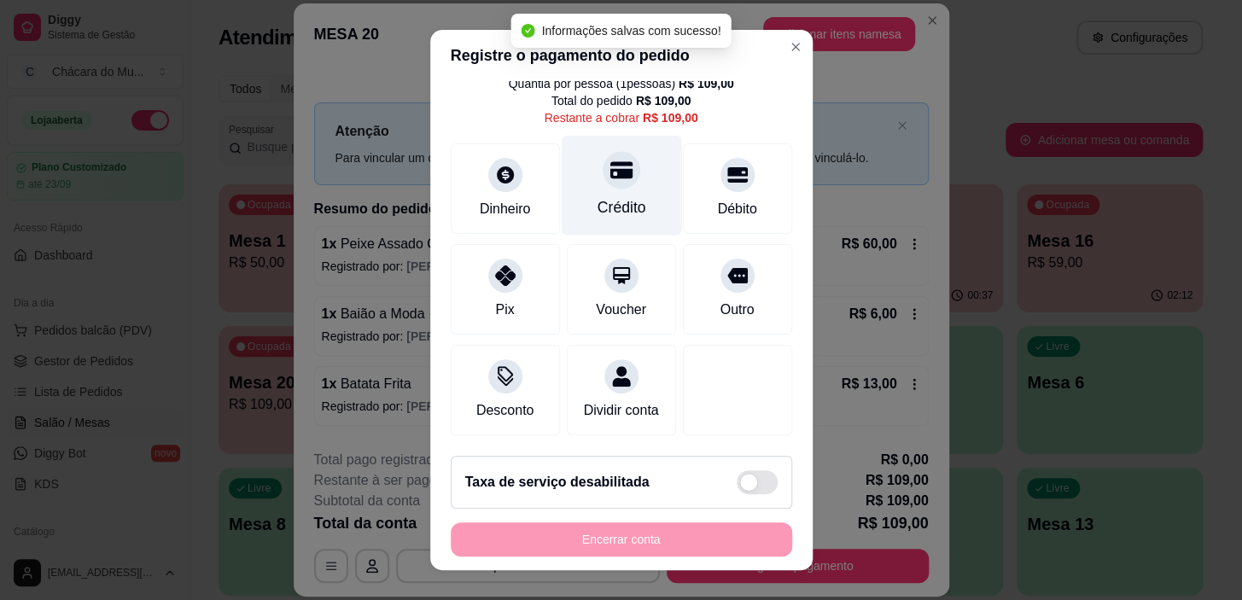
scroll to position [0, 0]
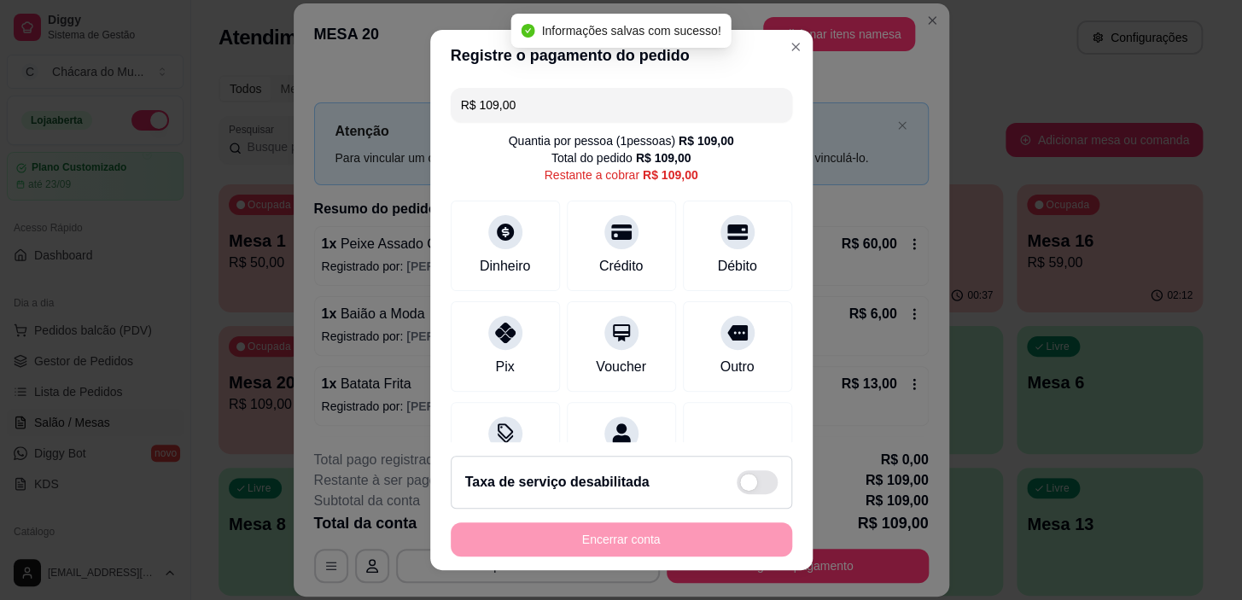
click at [607, 108] on input "R$ 109,00" at bounding box center [621, 105] width 321 height 34
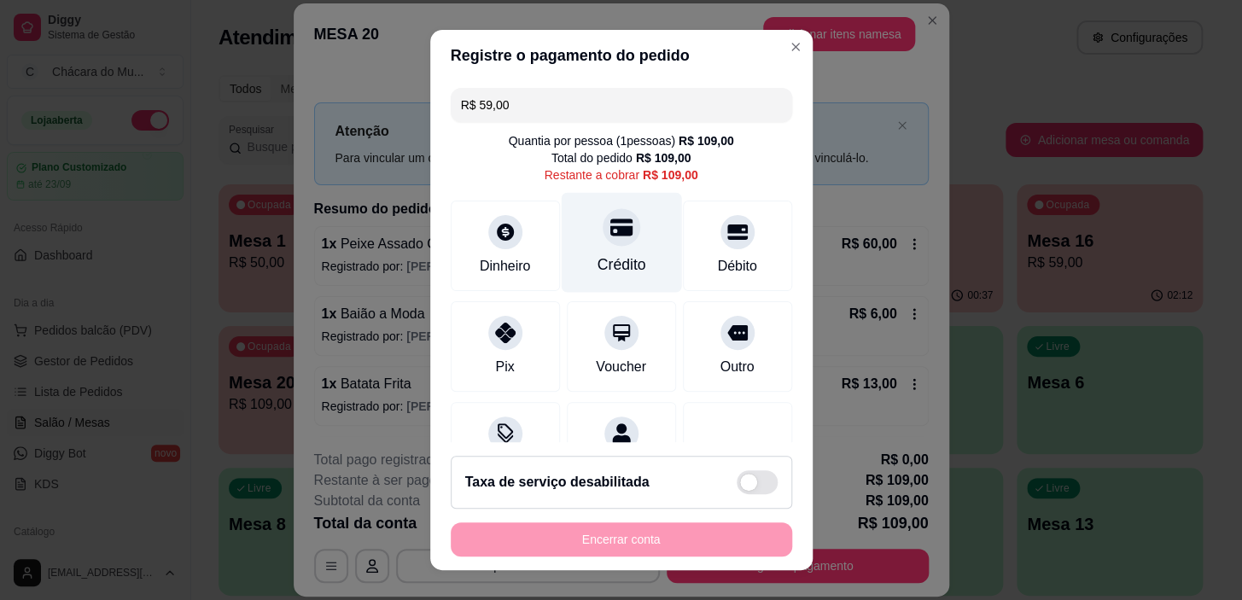
click at [605, 254] on div "Crédito" at bounding box center [621, 265] width 49 height 22
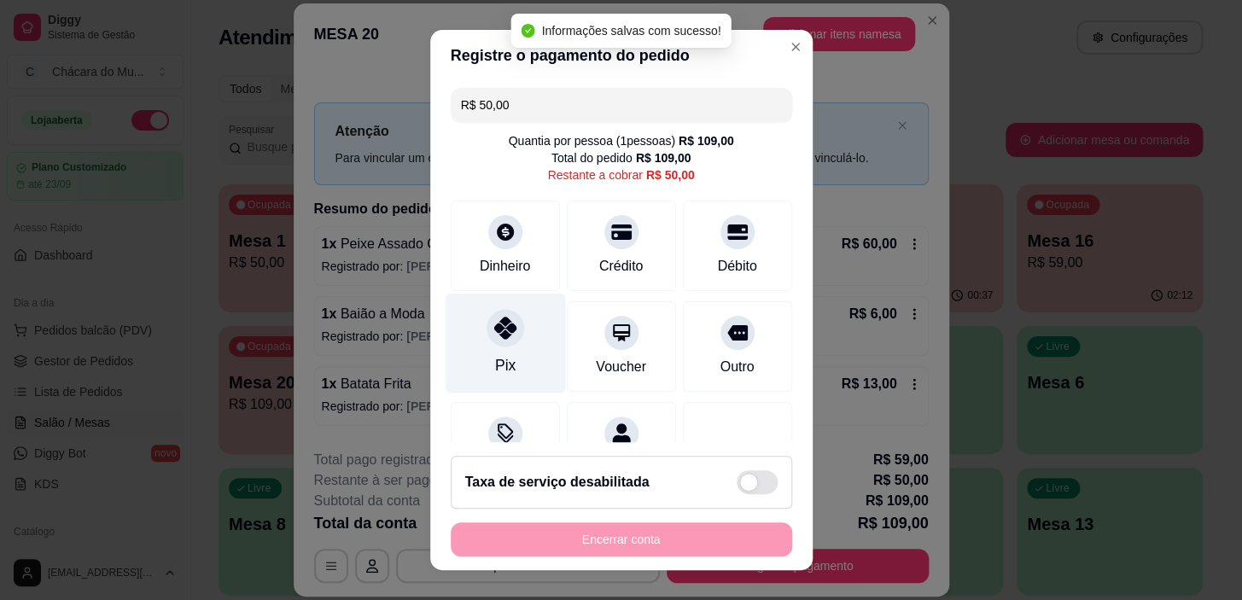
drag, startPoint x: 504, startPoint y: 318, endPoint x: 495, endPoint y: 335, distance: 19.1
click at [504, 319] on icon at bounding box center [504, 328] width 22 height 22
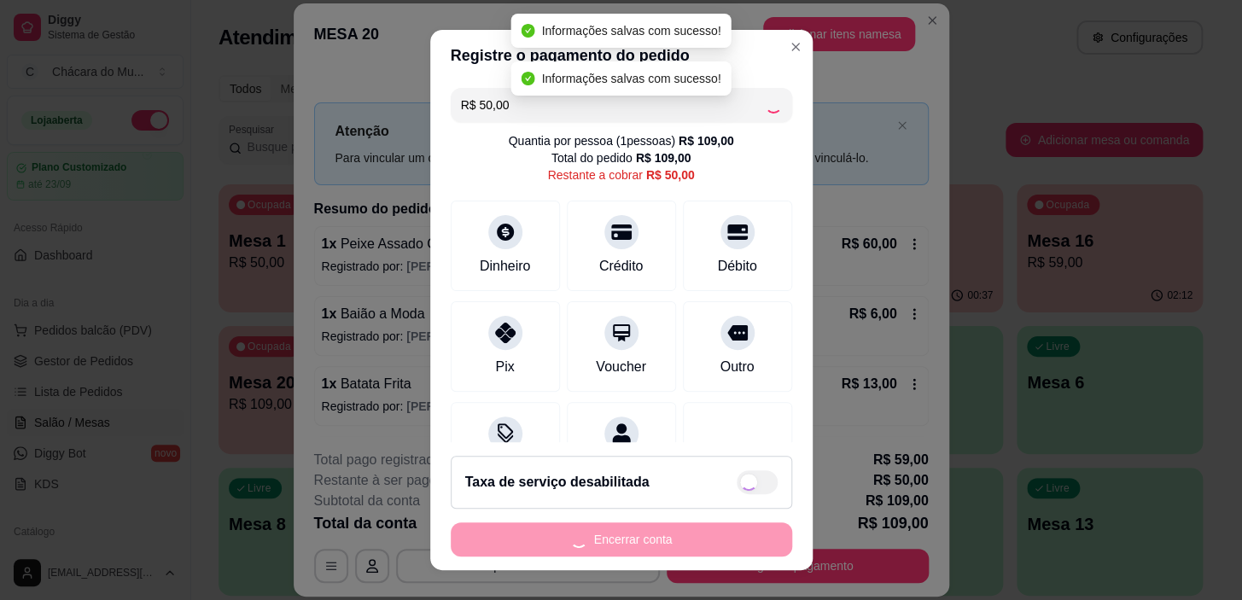
type input "R$ 0,00"
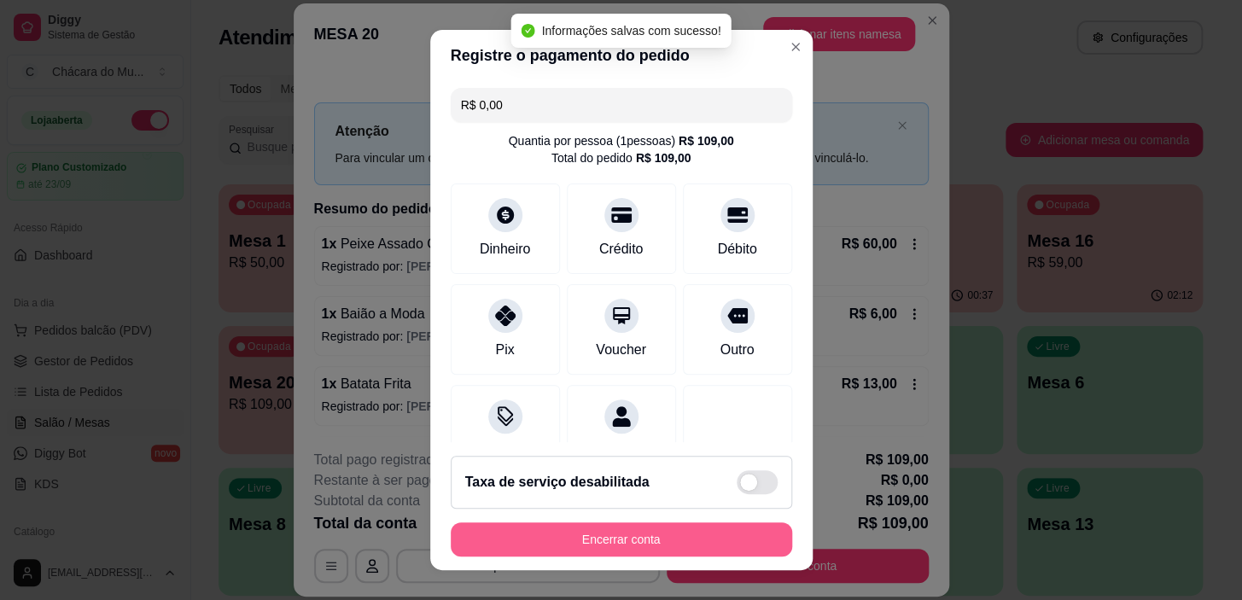
click at [718, 541] on button "Encerrar conta" at bounding box center [621, 539] width 341 height 34
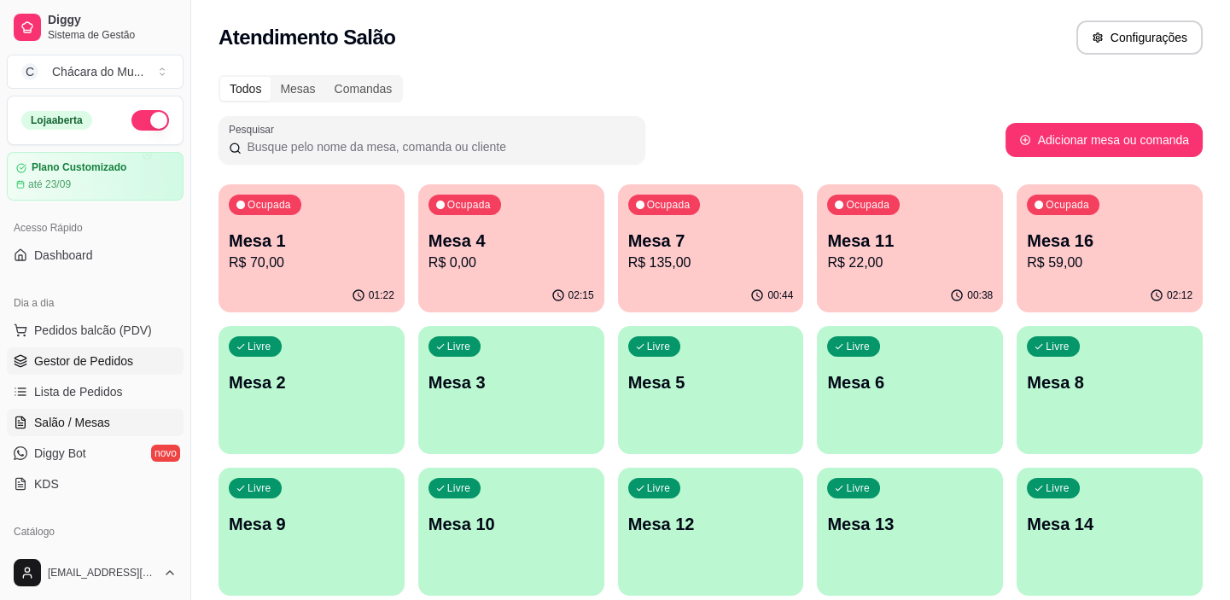
click at [74, 365] on span "Gestor de Pedidos" at bounding box center [83, 361] width 99 height 17
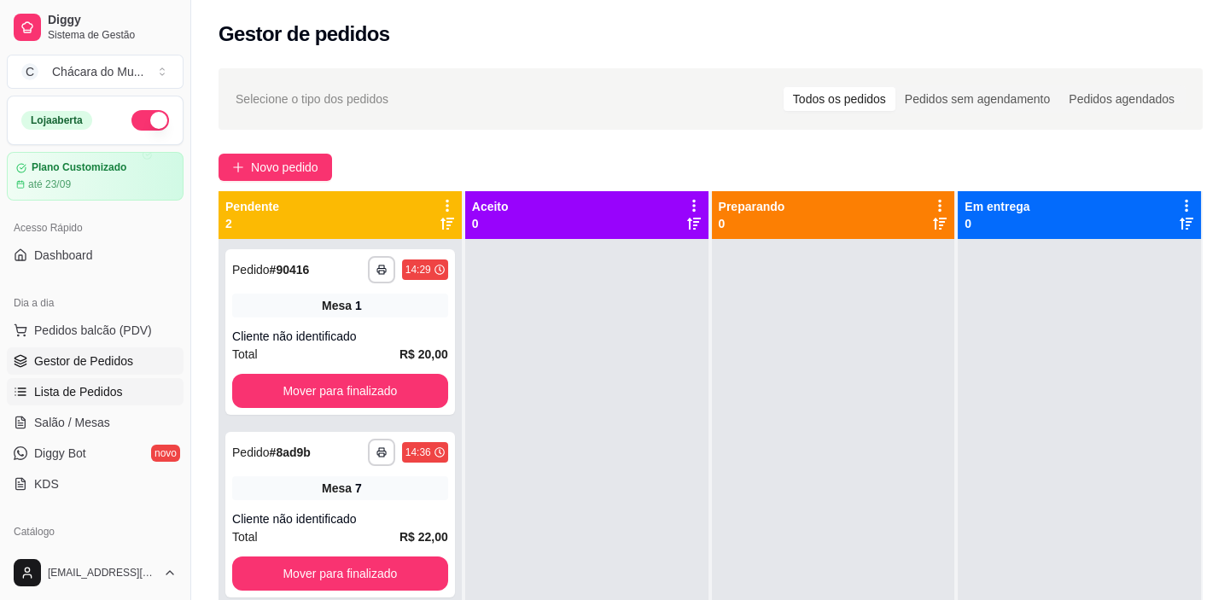
click at [85, 400] on span "Lista de Pedidos" at bounding box center [78, 391] width 89 height 17
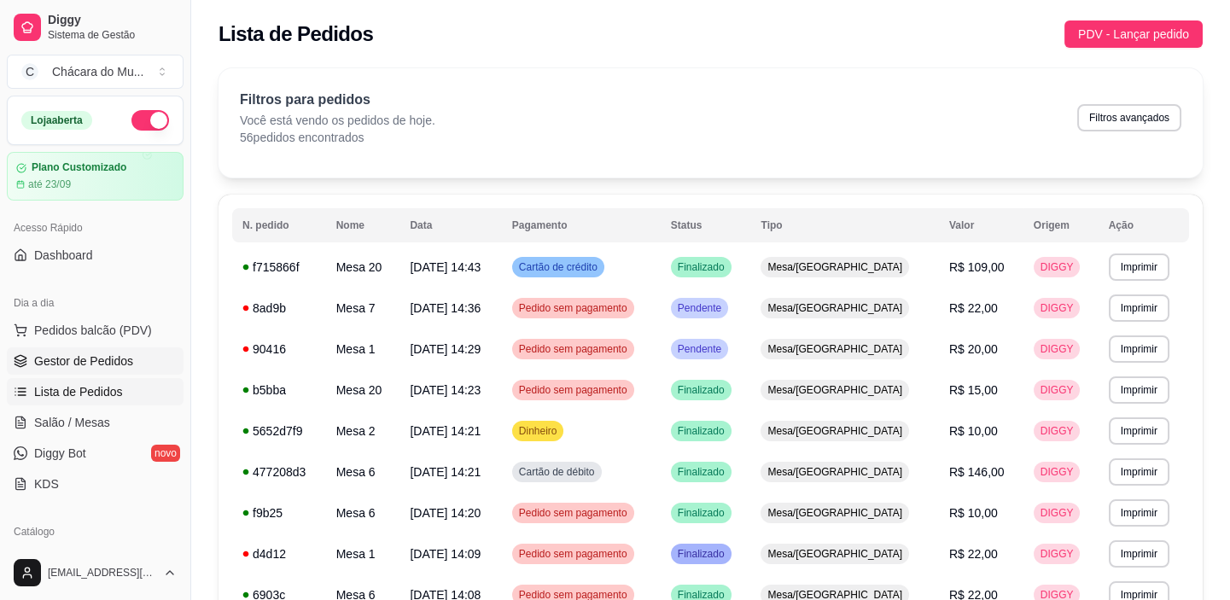
click at [101, 348] on link "Gestor de Pedidos" at bounding box center [95, 360] width 177 height 27
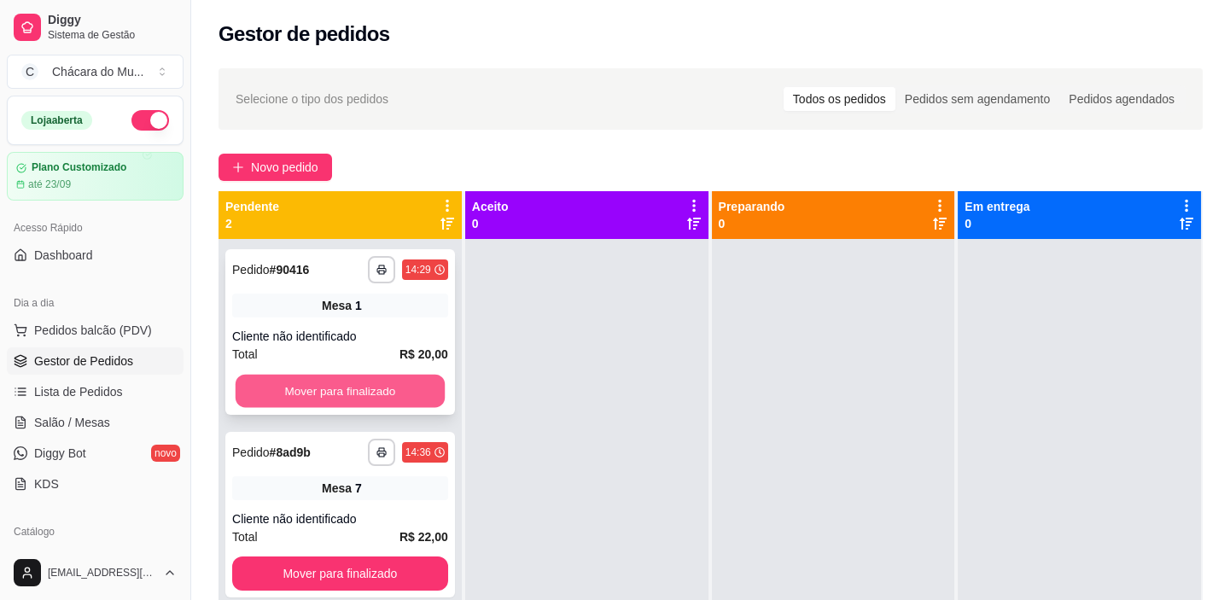
click at [375, 377] on button "Mover para finalizado" at bounding box center [340, 391] width 209 height 33
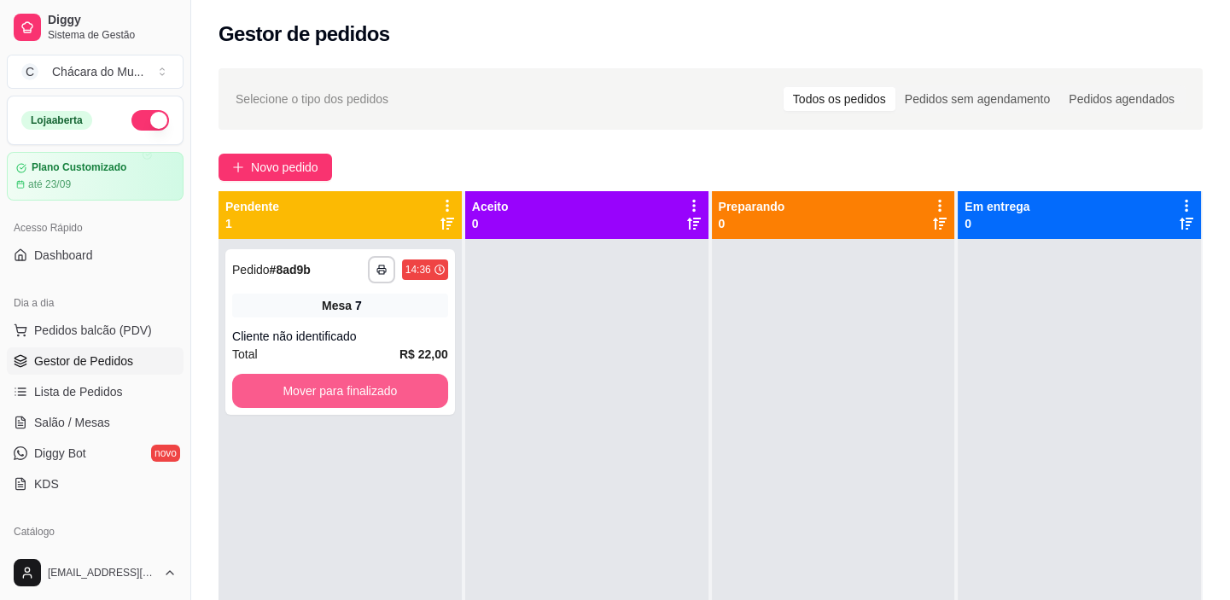
click at [375, 377] on button "Mover para finalizado" at bounding box center [340, 391] width 216 height 34
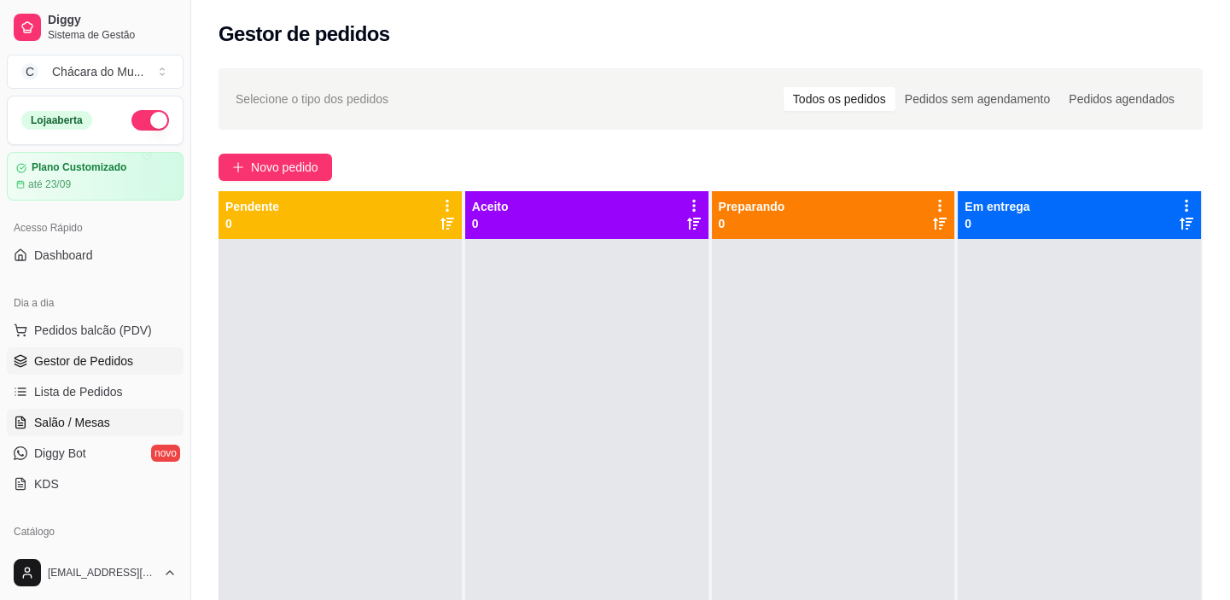
click at [80, 417] on span "Salão / Mesas" at bounding box center [72, 422] width 76 height 17
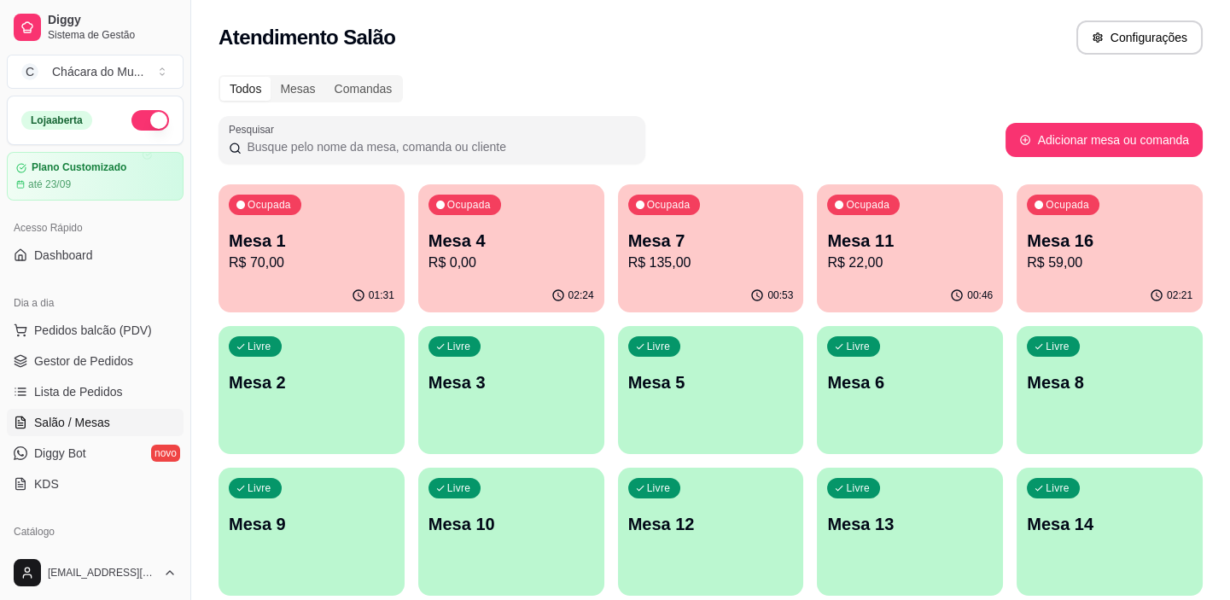
click at [735, 276] on div "Ocupada Mesa 7 R$ 135,00" at bounding box center [711, 231] width 186 height 95
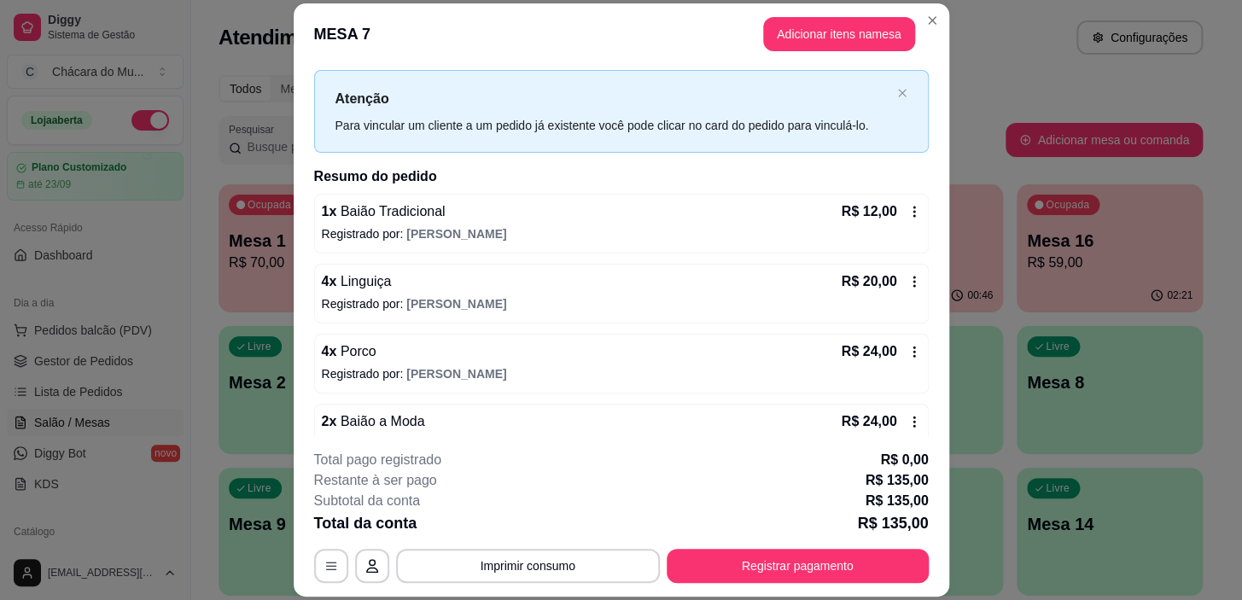
scroll to position [26, 0]
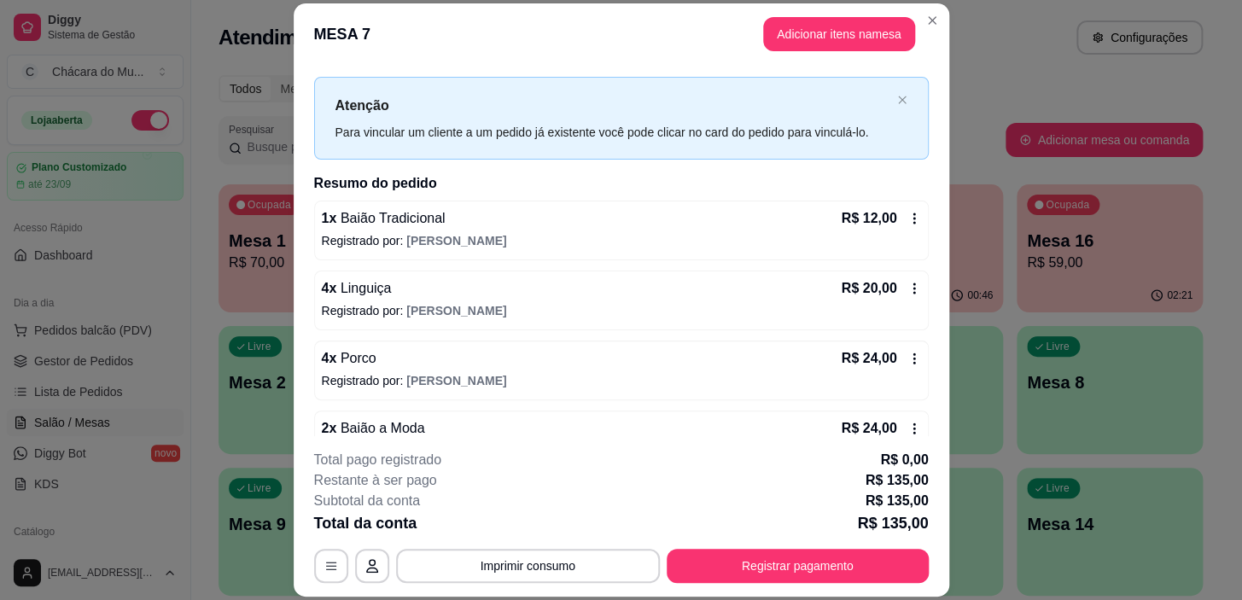
click at [907, 216] on icon at bounding box center [914, 219] width 14 height 14
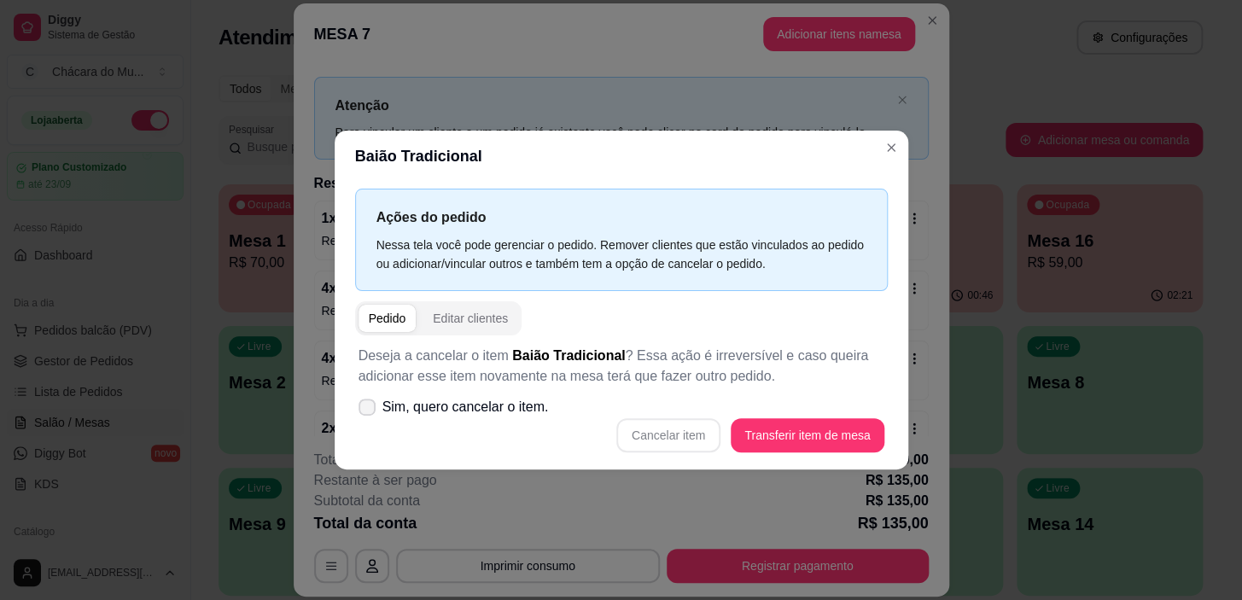
click at [369, 406] on icon at bounding box center [367, 407] width 14 height 10
click at [369, 410] on input "Sim, quero cancelar o item." at bounding box center [363, 415] width 11 height 11
checkbox input "true"
click at [700, 440] on button "Cancelar item" at bounding box center [668, 435] width 104 height 34
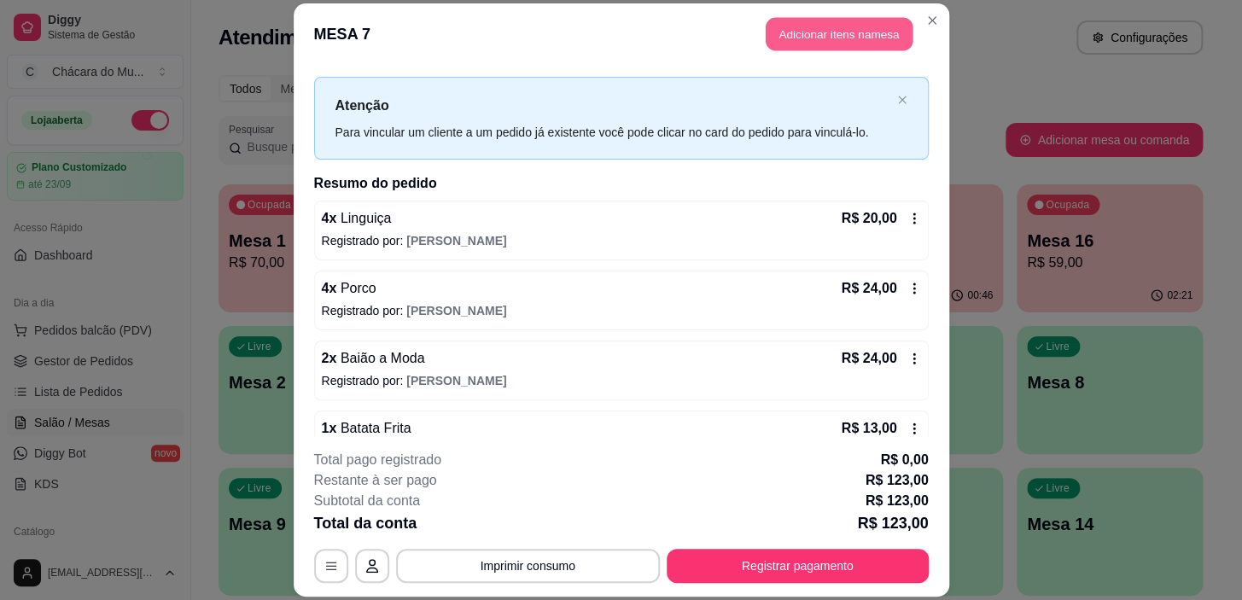
click at [843, 43] on button "Adicionar itens na mesa" at bounding box center [839, 33] width 147 height 33
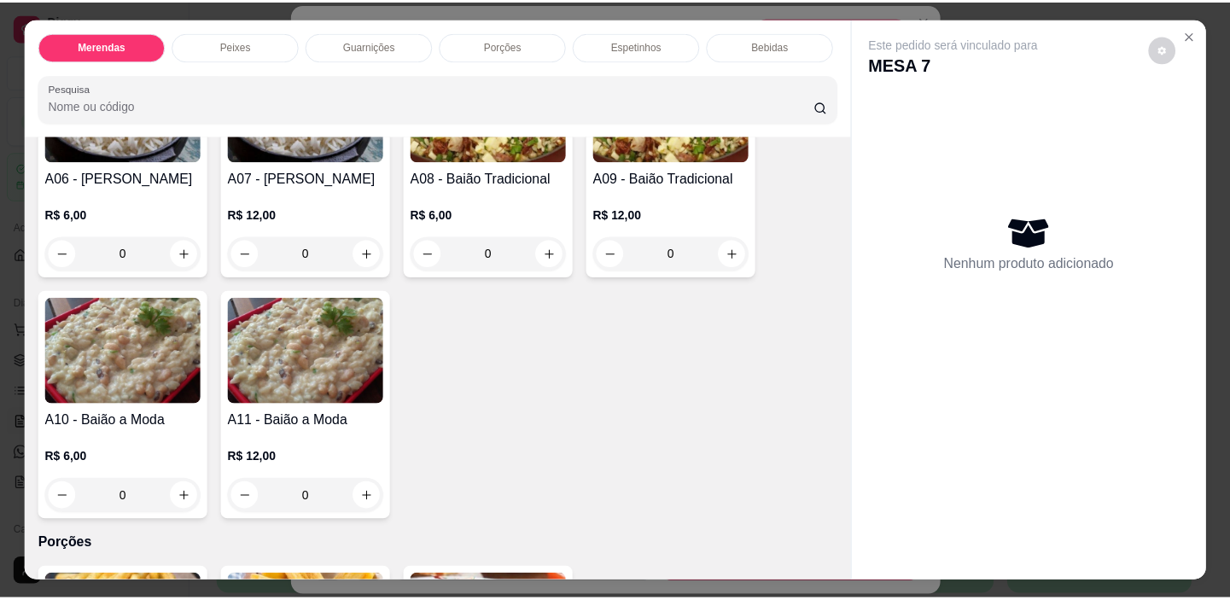
scroll to position [776, 0]
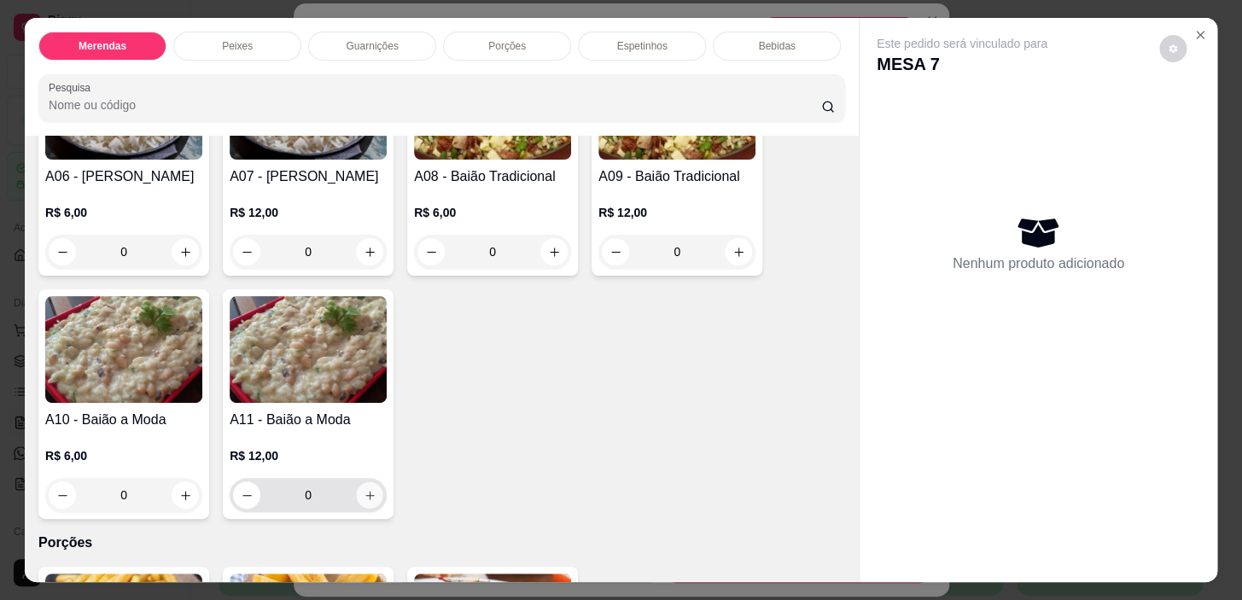
click at [364, 502] on icon "increase-product-quantity" at bounding box center [370, 495] width 13 height 13
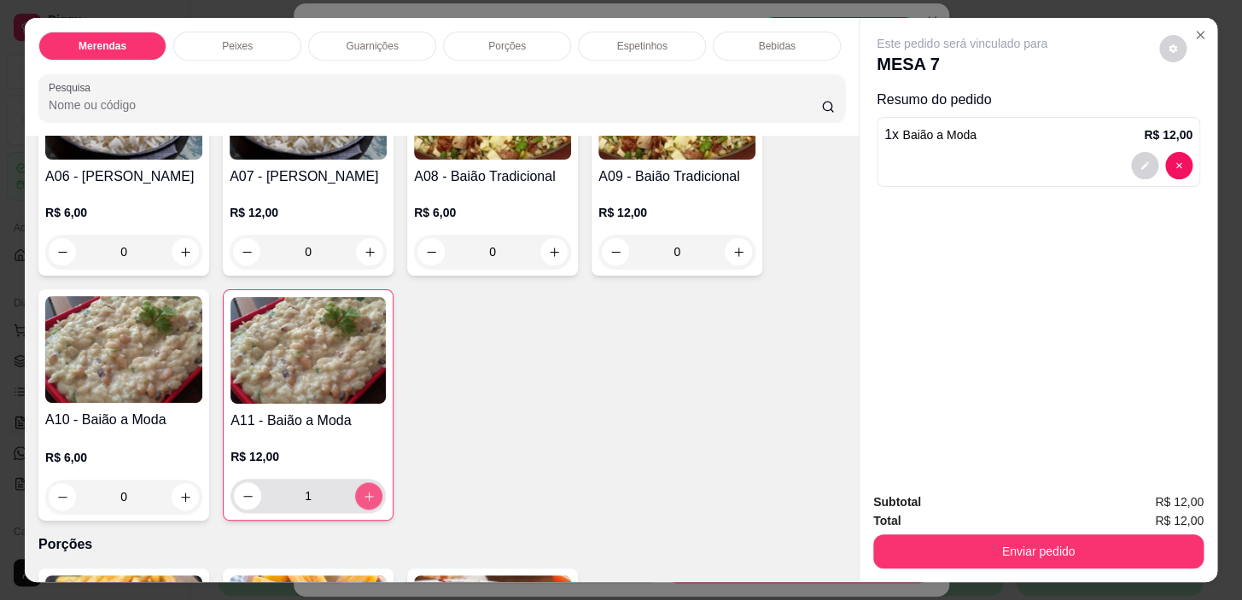
click at [364, 503] on icon "increase-product-quantity" at bounding box center [369, 496] width 13 height 13
type input "3"
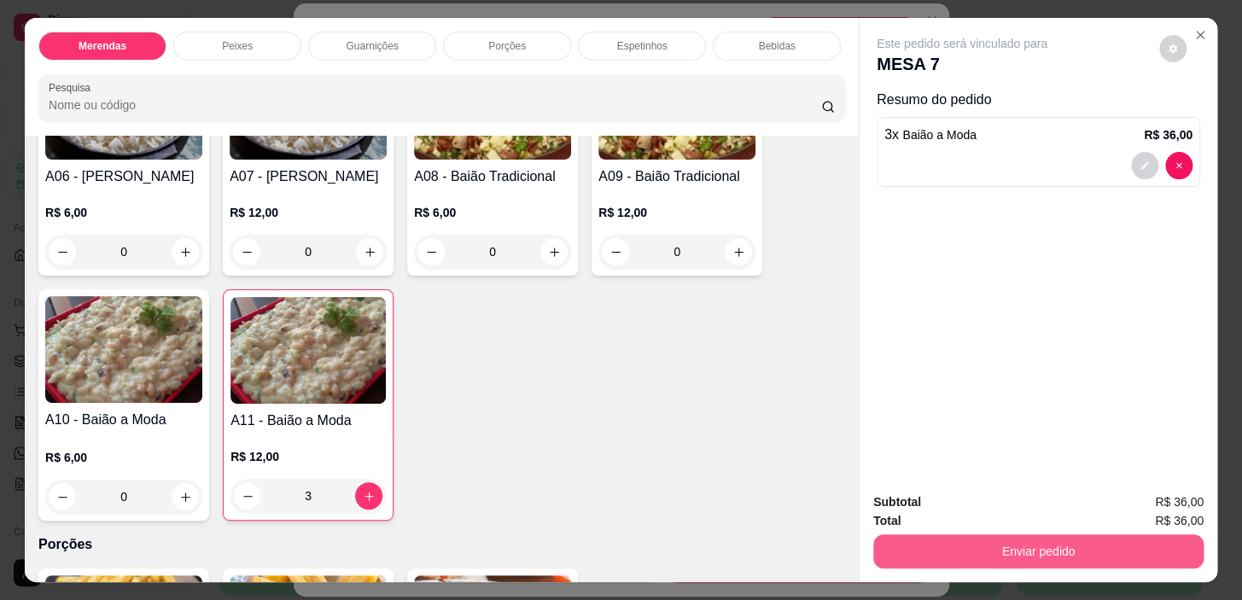
click at [1070, 543] on button "Enviar pedido" at bounding box center [1038, 551] width 330 height 34
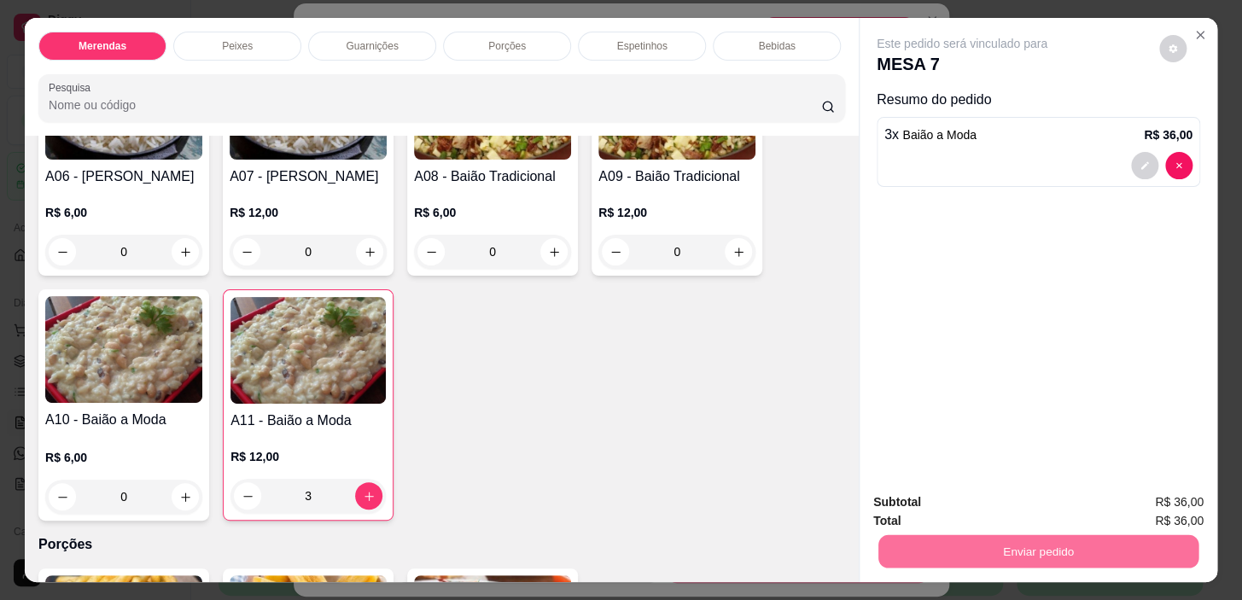
click at [1032, 496] on button "Não registrar e enviar pedido" at bounding box center [982, 503] width 178 height 32
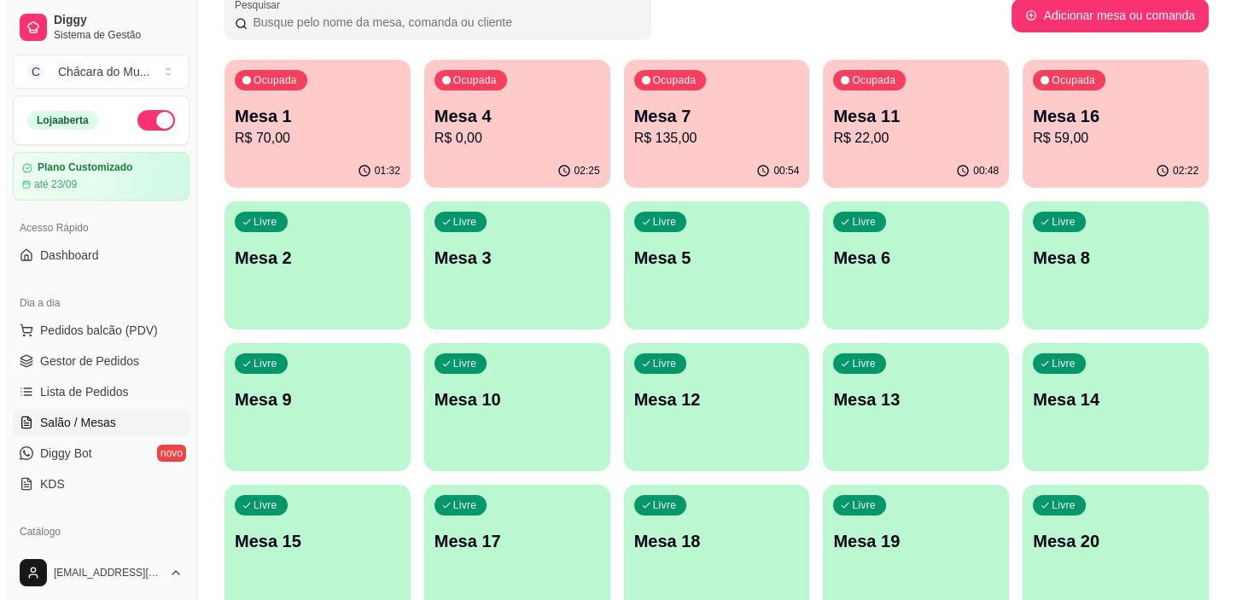
scroll to position [77, 0]
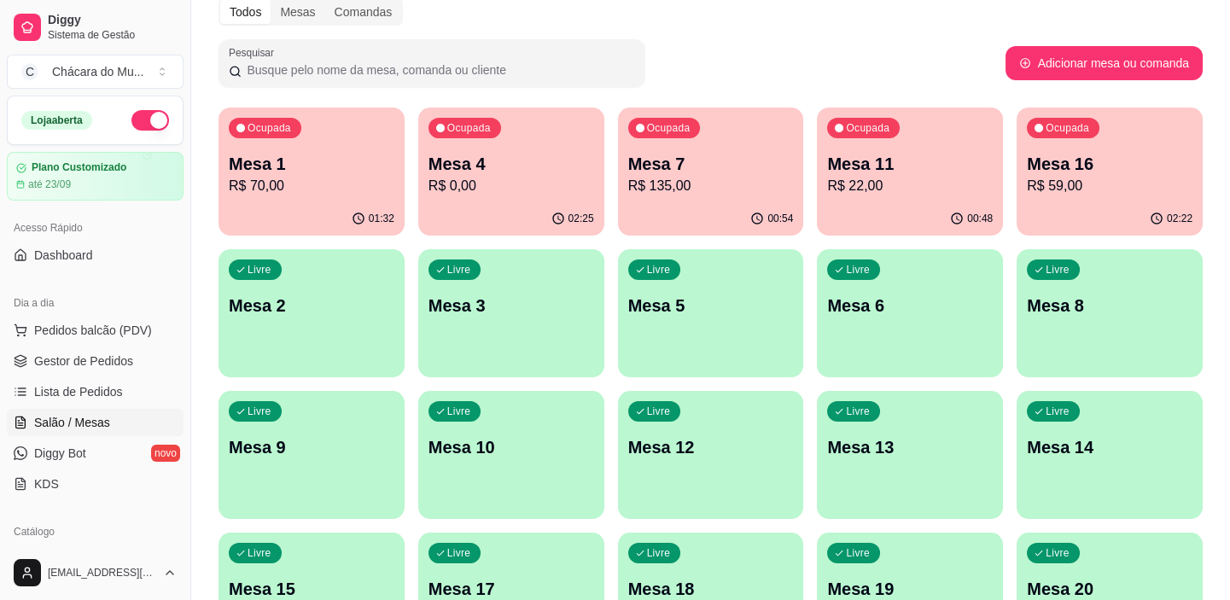
click at [705, 180] on p "R$ 135,00" at bounding box center [711, 186] width 166 height 20
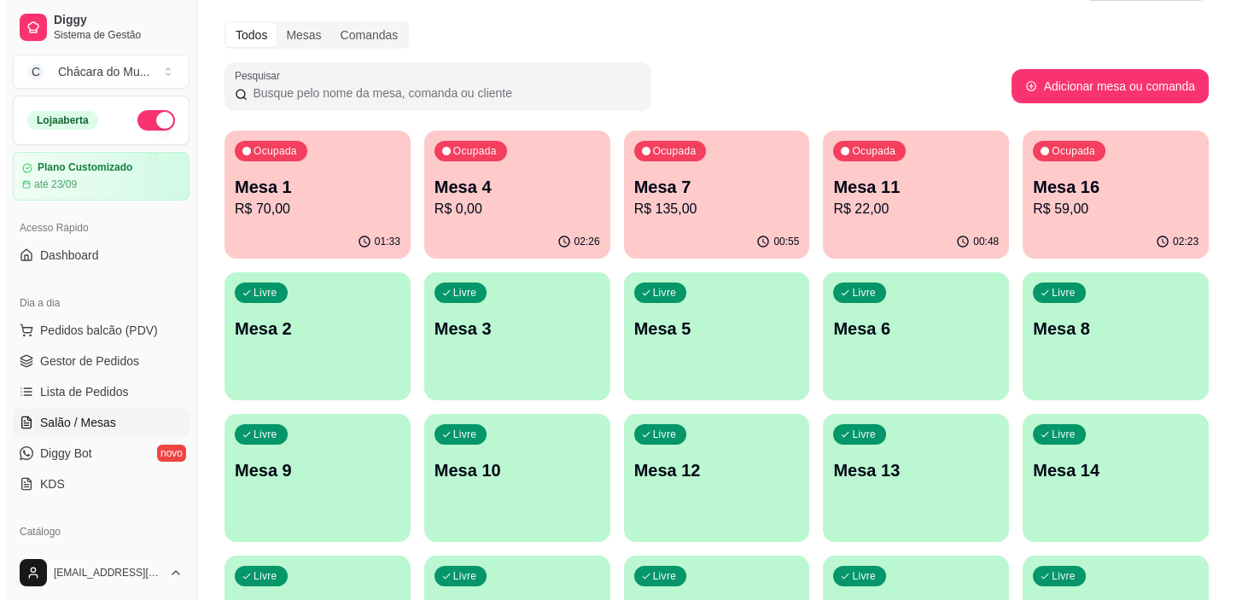
scroll to position [0, 0]
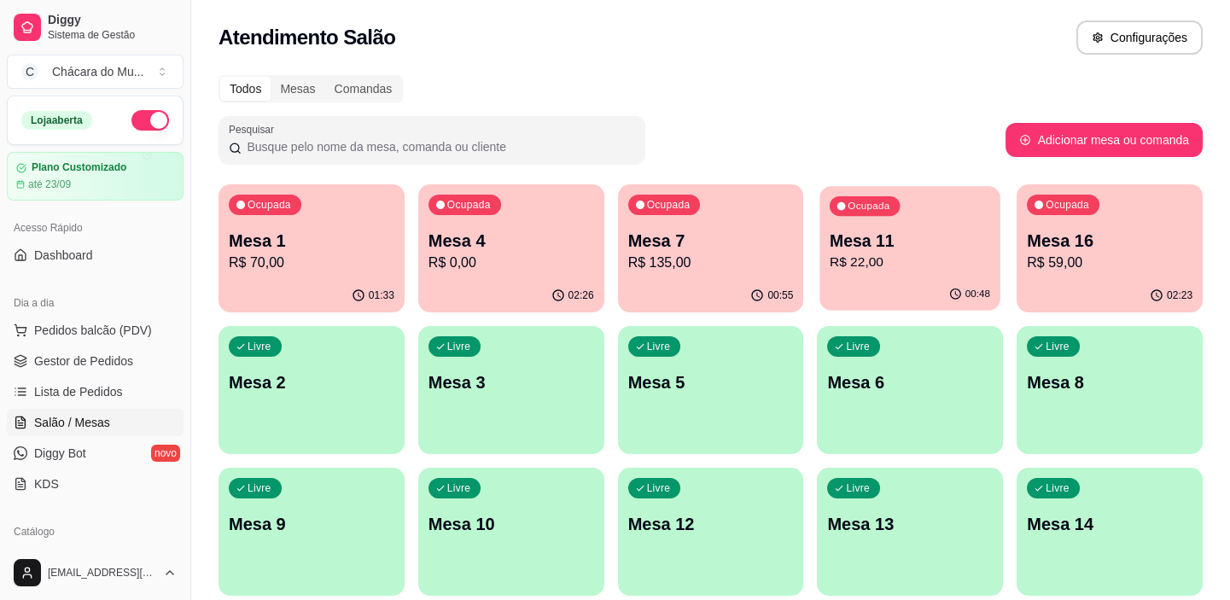
click at [822, 261] on div "Ocupada Mesa 11 R$ 22,00" at bounding box center [910, 232] width 180 height 92
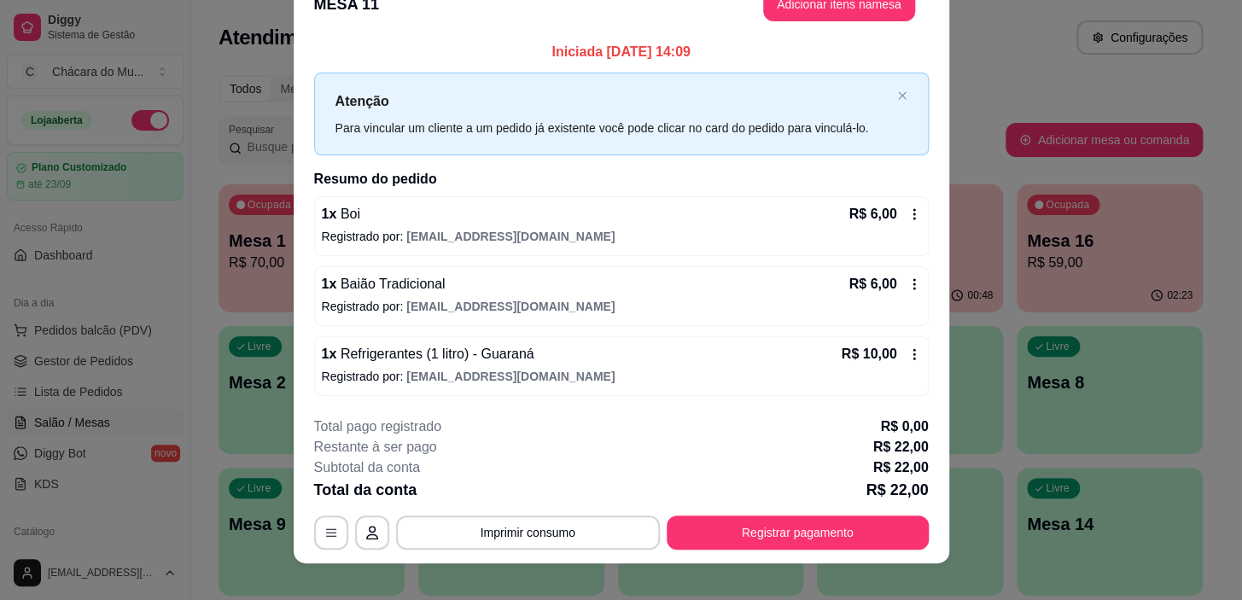
scroll to position [50, 0]
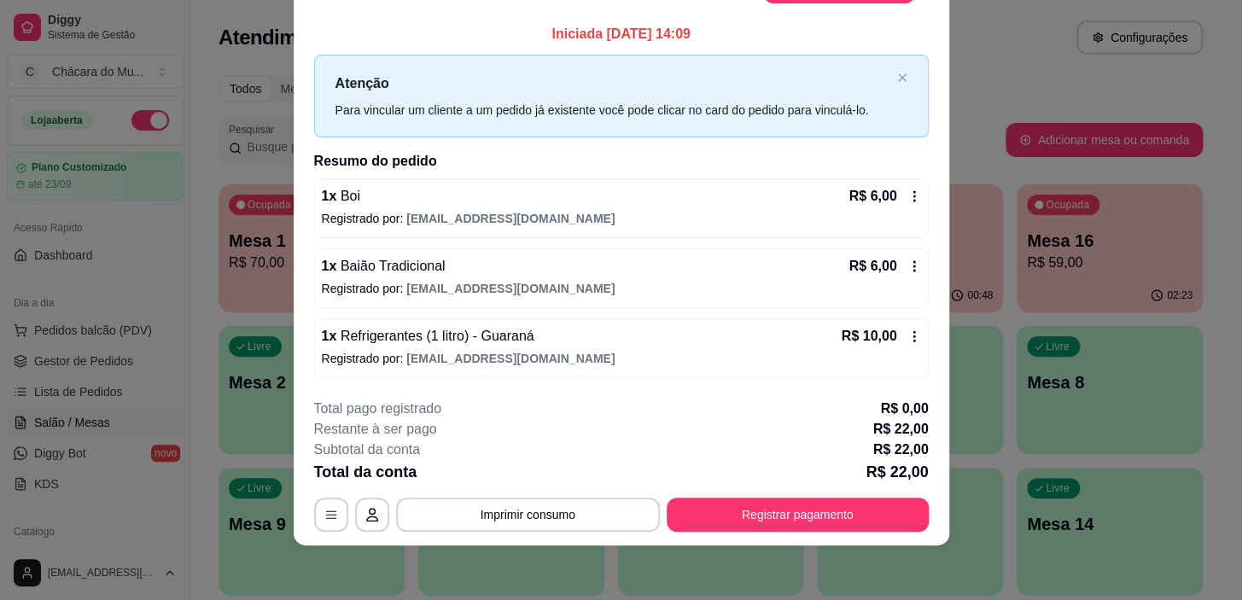
click at [662, 533] on footer "**********" at bounding box center [622, 465] width 656 height 160
click at [676, 524] on button "Registrar pagamento" at bounding box center [797, 515] width 254 height 33
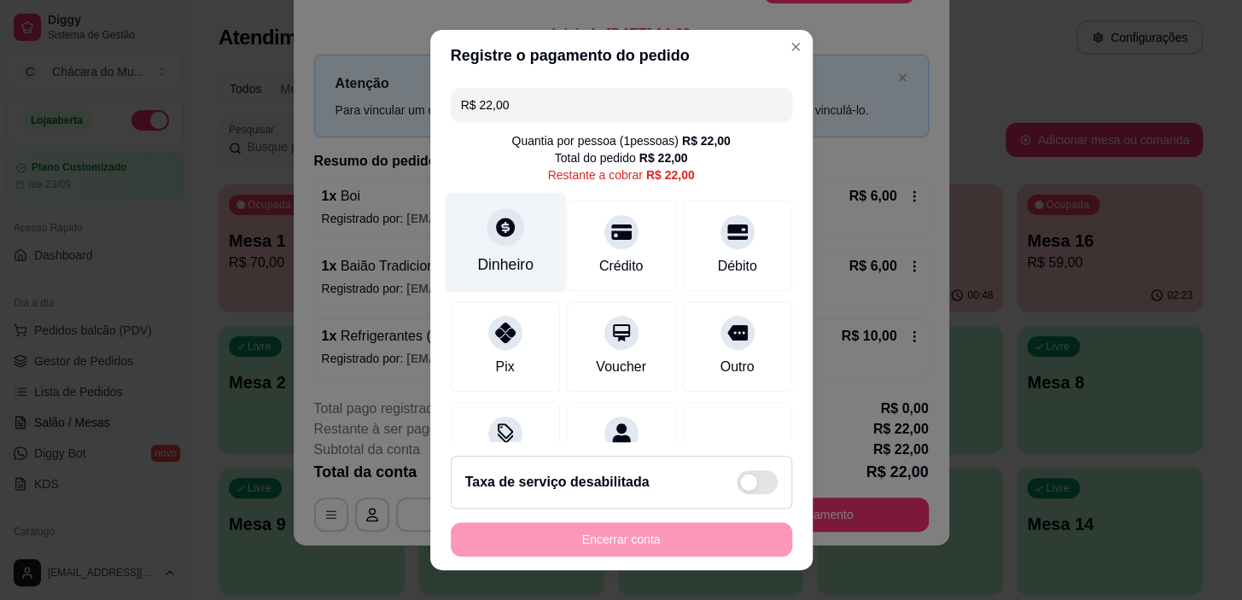
click at [493, 261] on div "Dinheiro" at bounding box center [505, 265] width 56 height 22
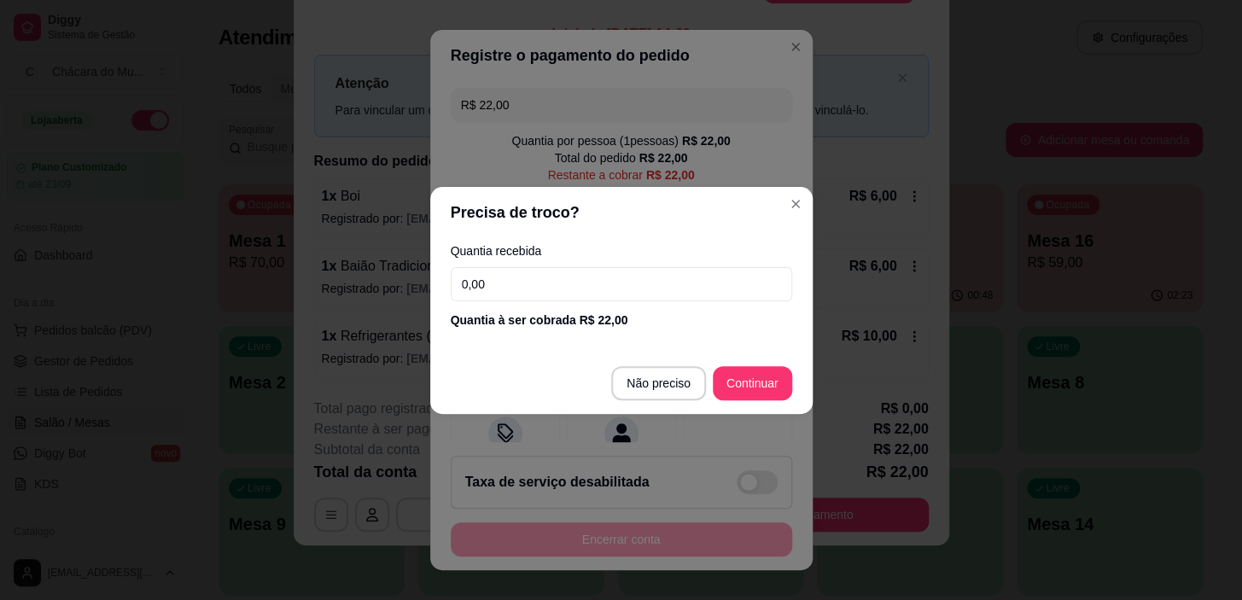
click at [490, 301] on div "Quantia recebida 0,00 Quantia à ser cobrada R$ 22,00" at bounding box center [621, 286] width 382 height 97
click at [491, 297] on input "0,00" at bounding box center [621, 284] width 341 height 34
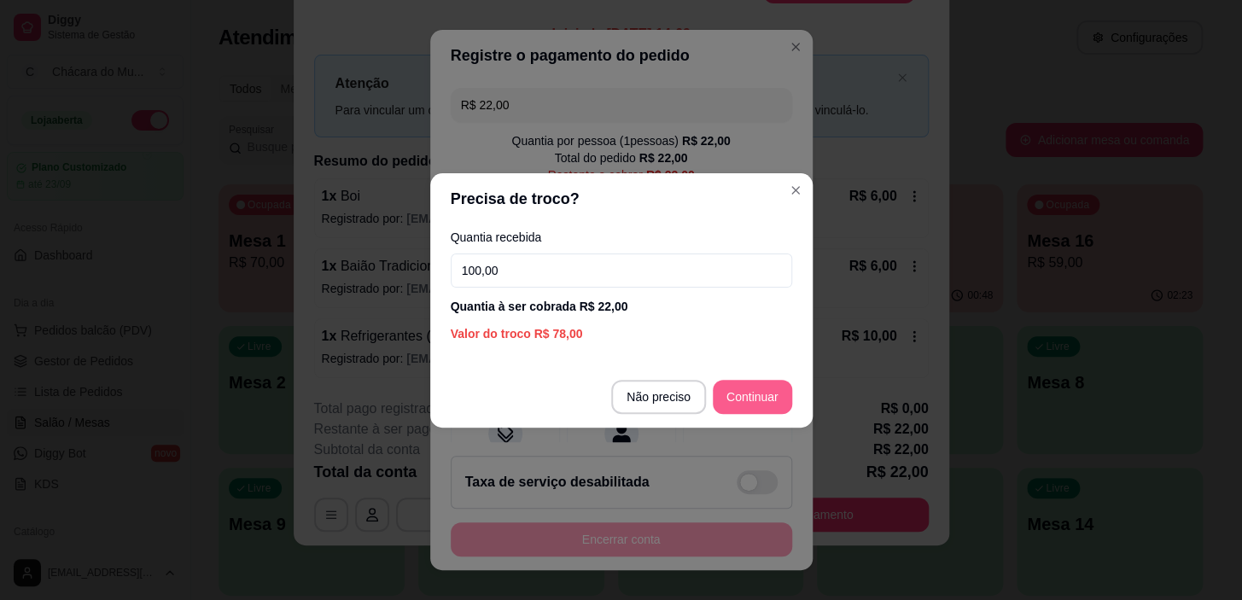
type input "100,00"
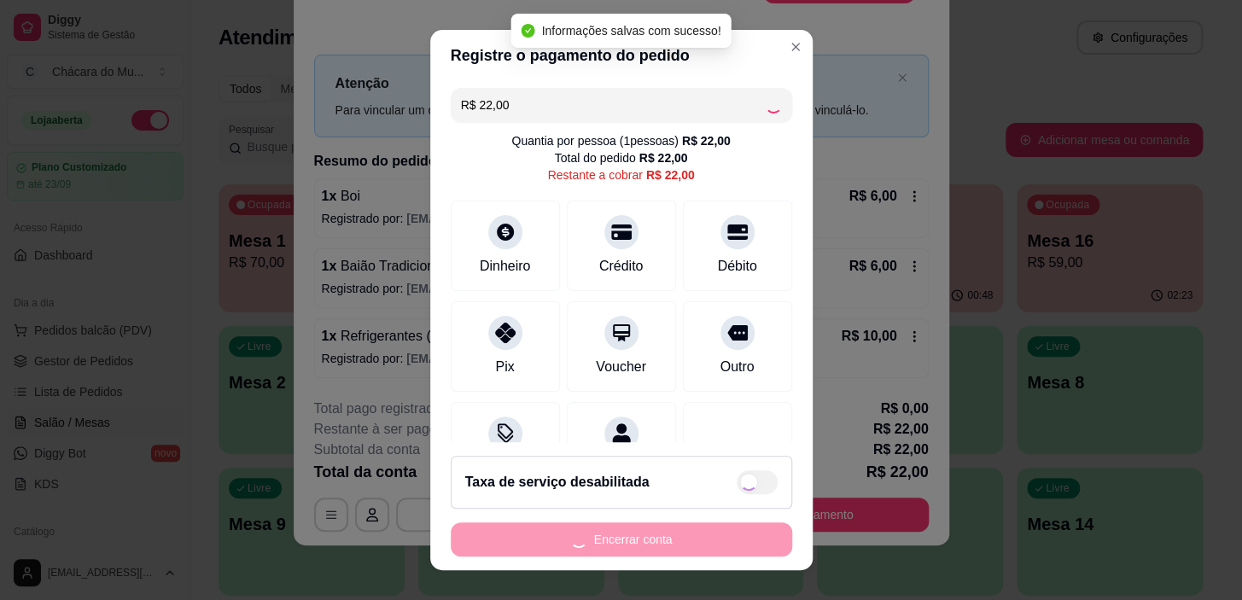
type input "R$ 0,00"
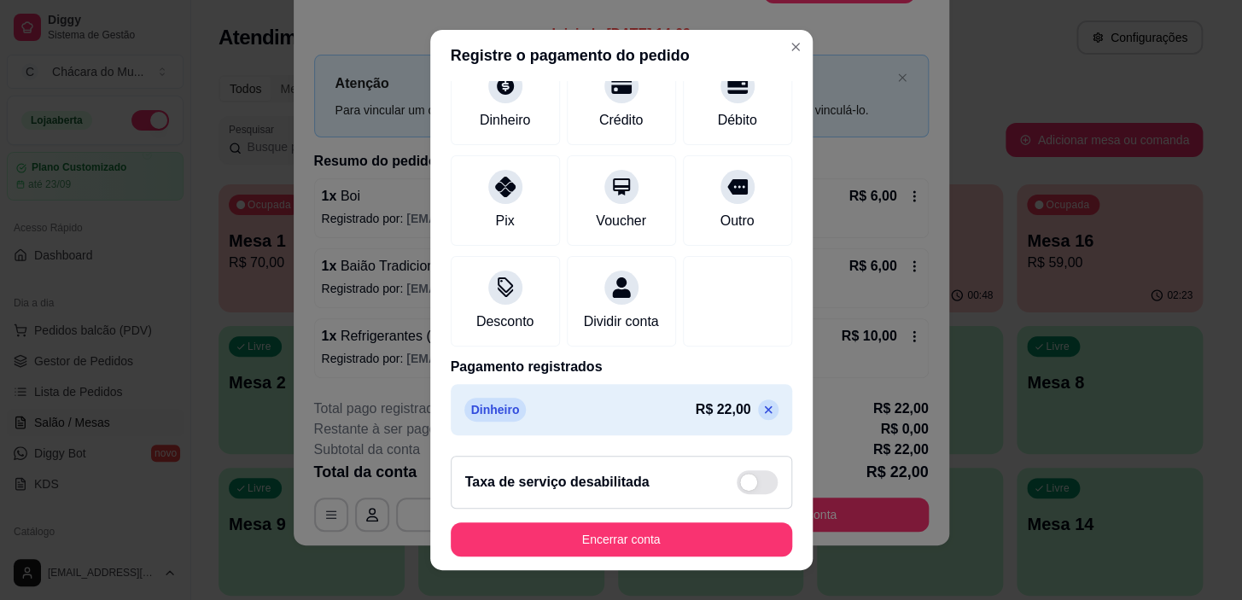
scroll to position [149, 0]
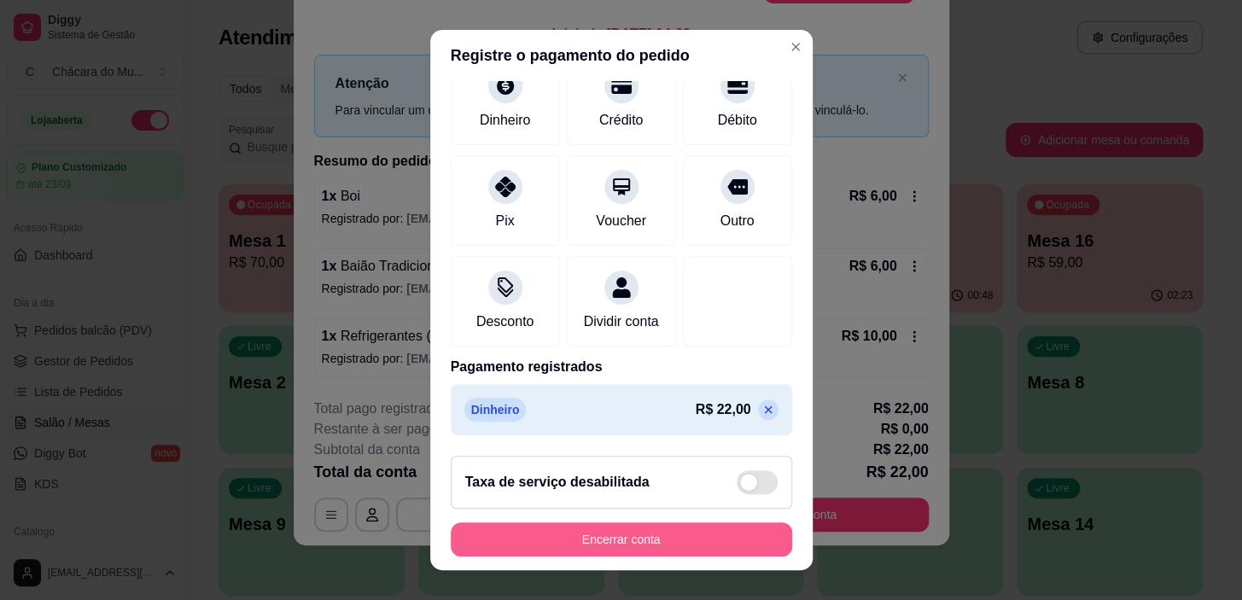
click at [583, 538] on button "Encerrar conta" at bounding box center [621, 539] width 341 height 34
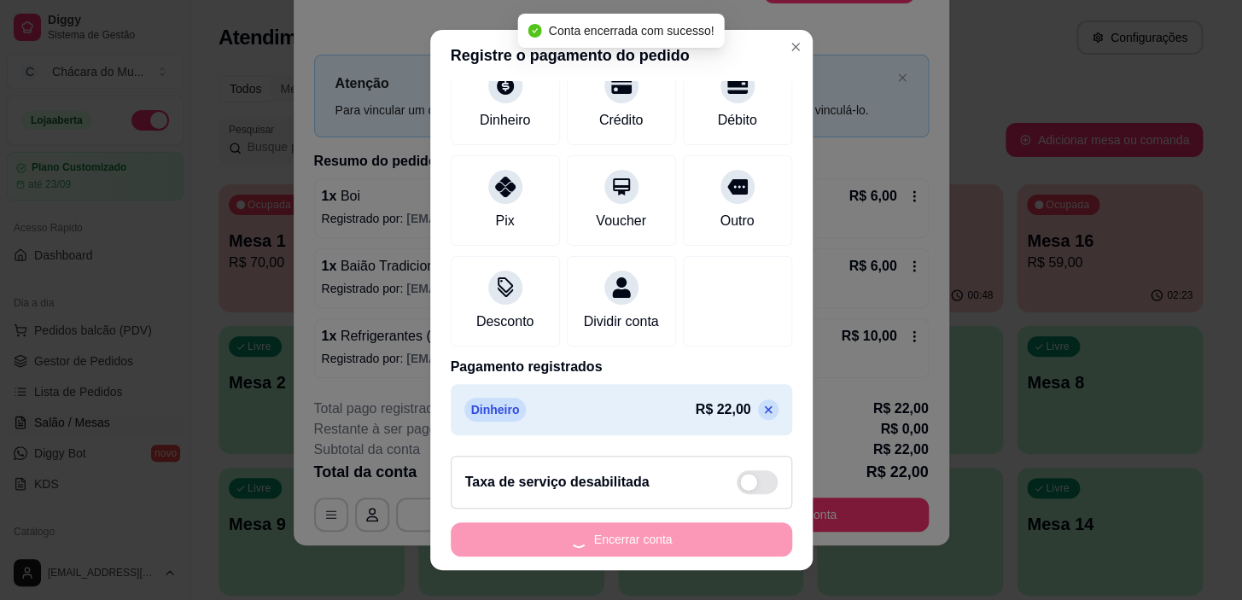
scroll to position [0, 0]
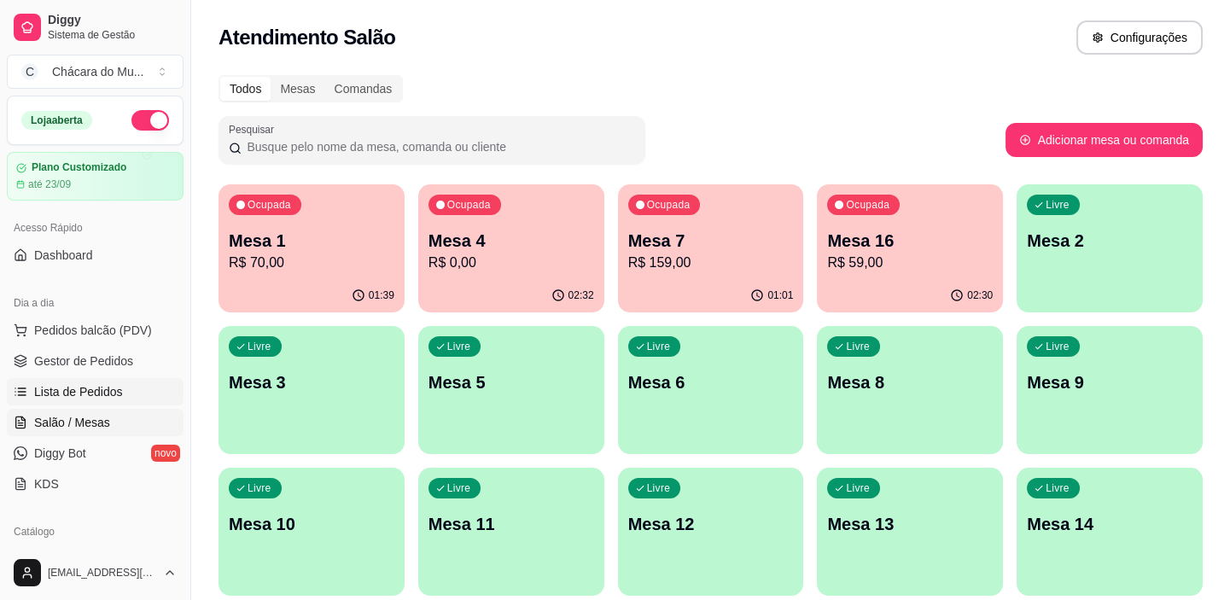
click at [79, 384] on span "Lista de Pedidos" at bounding box center [78, 391] width 89 height 17
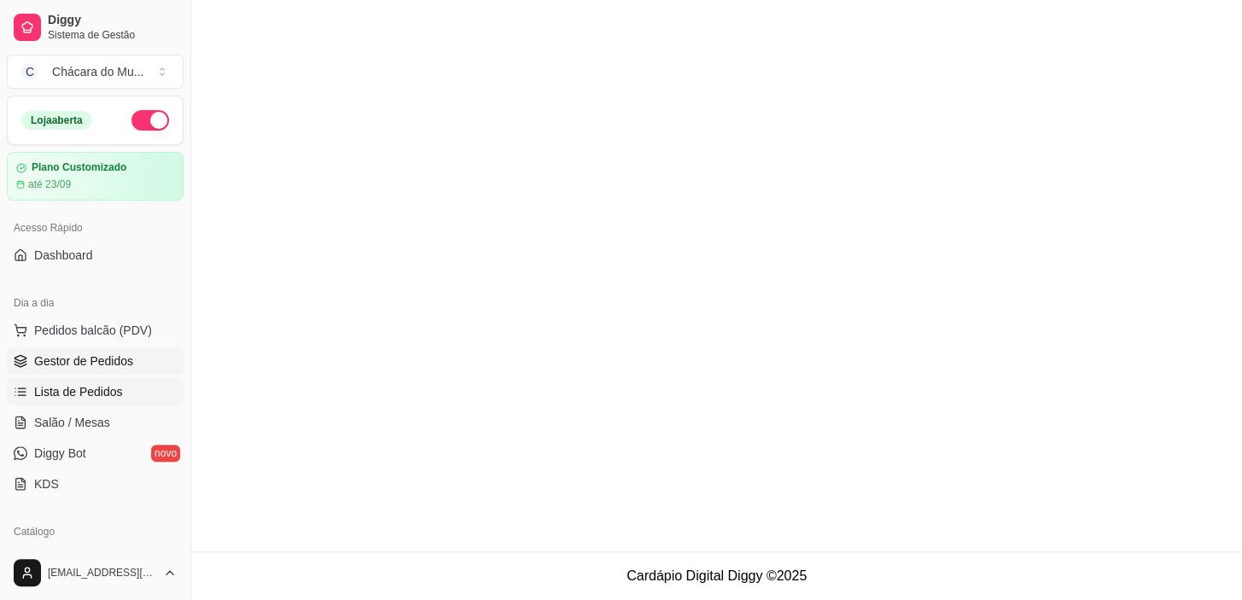
click at [87, 359] on span "Gestor de Pedidos" at bounding box center [83, 361] width 99 height 17
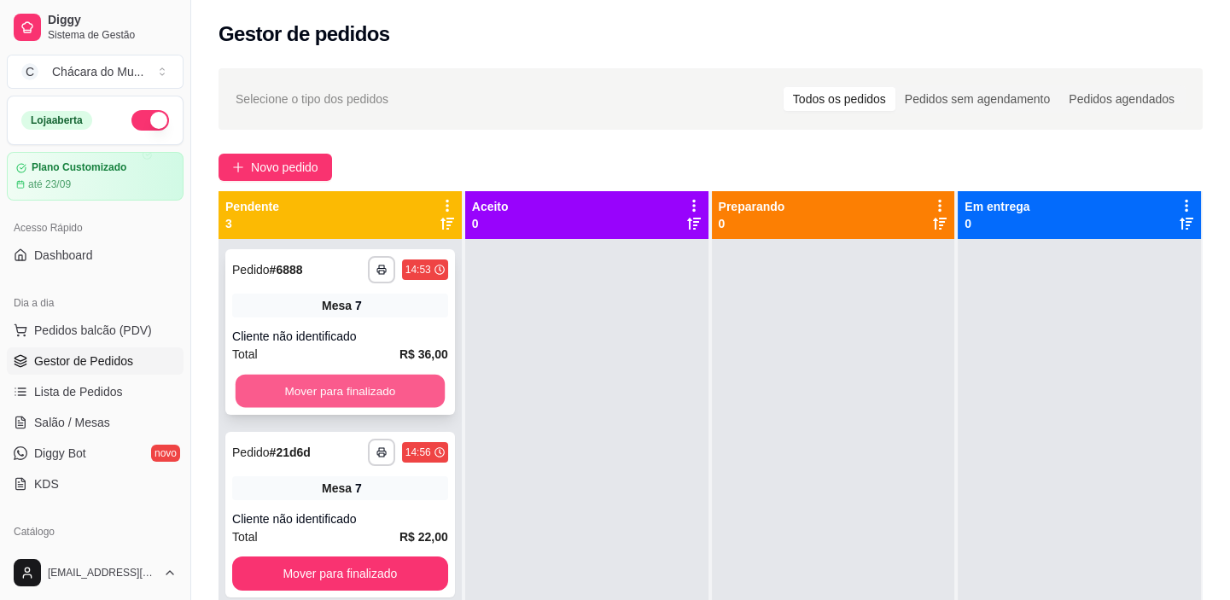
click at [297, 387] on button "Mover para finalizado" at bounding box center [340, 391] width 209 height 33
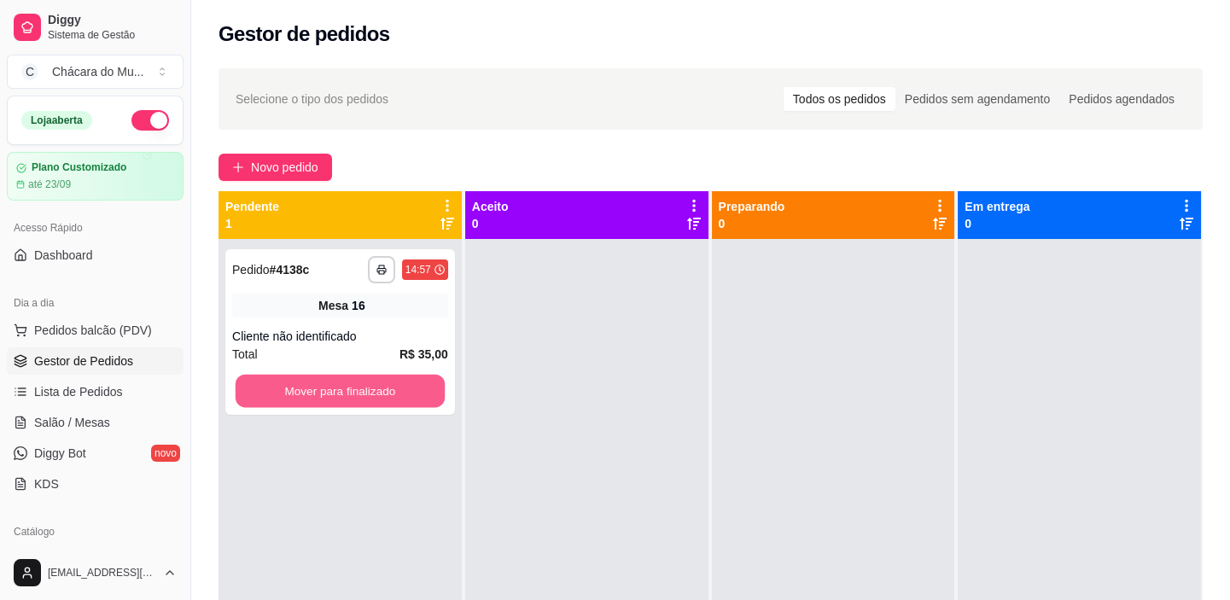
click at [297, 387] on button "Mover para finalizado" at bounding box center [340, 391] width 209 height 33
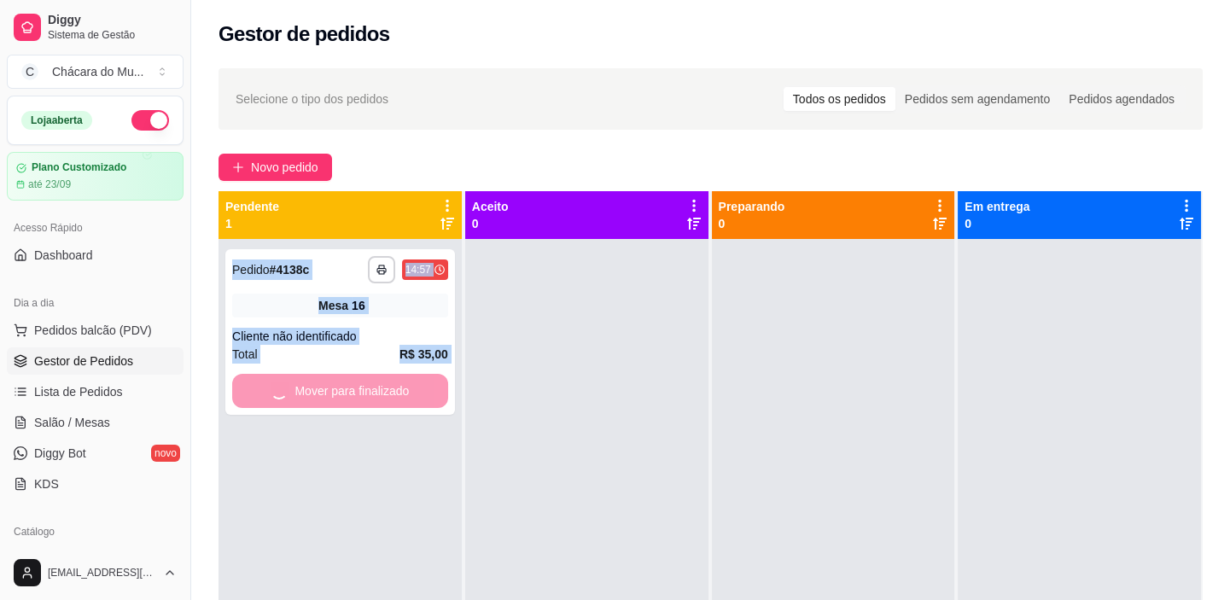
click at [297, 387] on div "**********" at bounding box center [340, 539] width 243 height 600
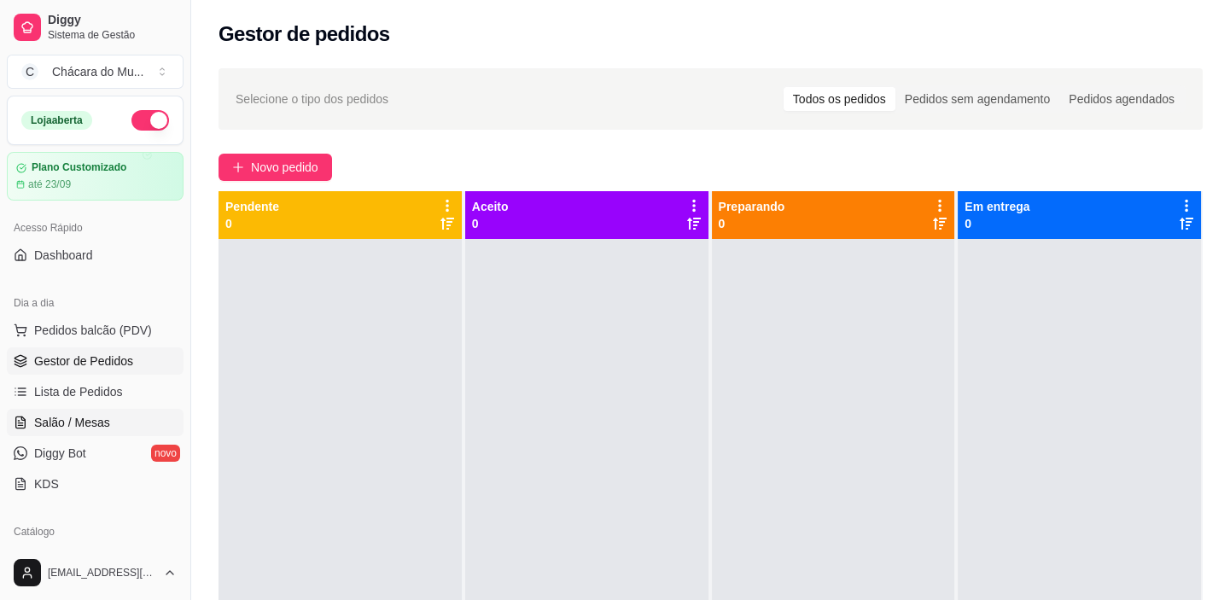
click at [80, 414] on span "Salão / Mesas" at bounding box center [72, 422] width 76 height 17
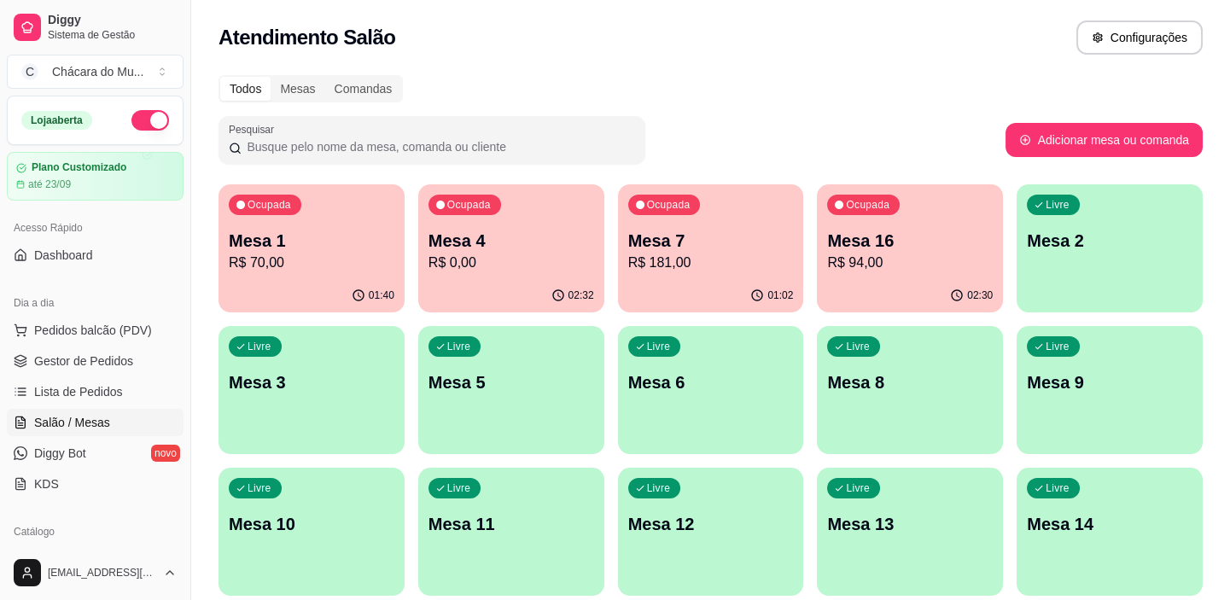
click at [257, 378] on p "Mesa 3" at bounding box center [312, 383] width 166 height 24
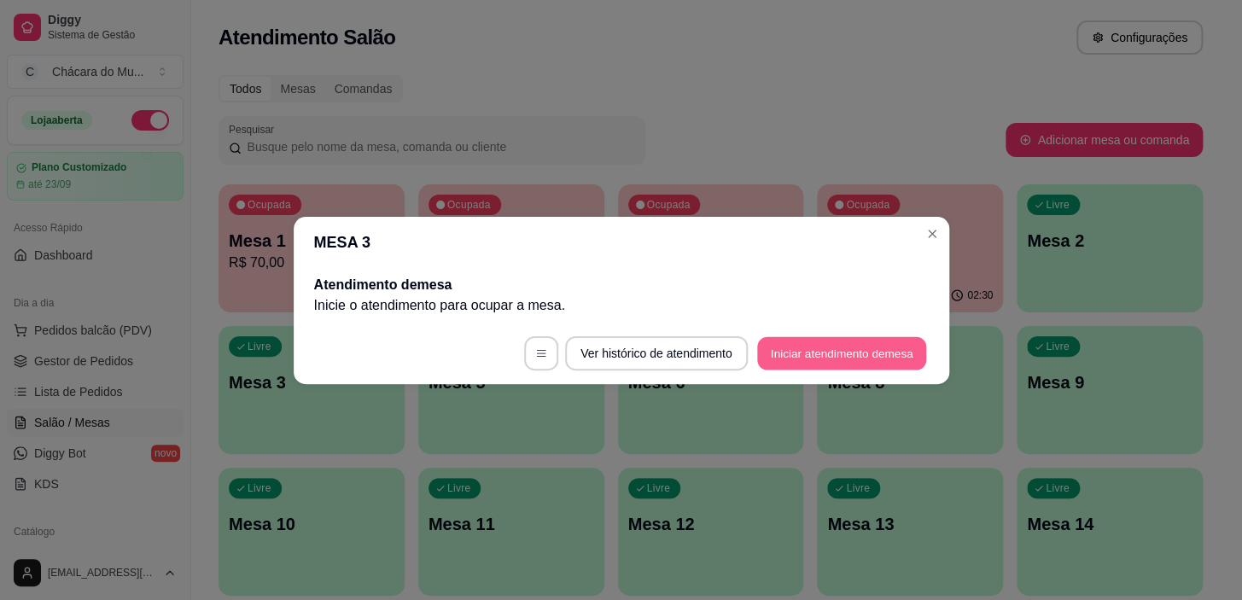
click at [788, 346] on button "Iniciar atendimento de mesa" at bounding box center [841, 352] width 169 height 33
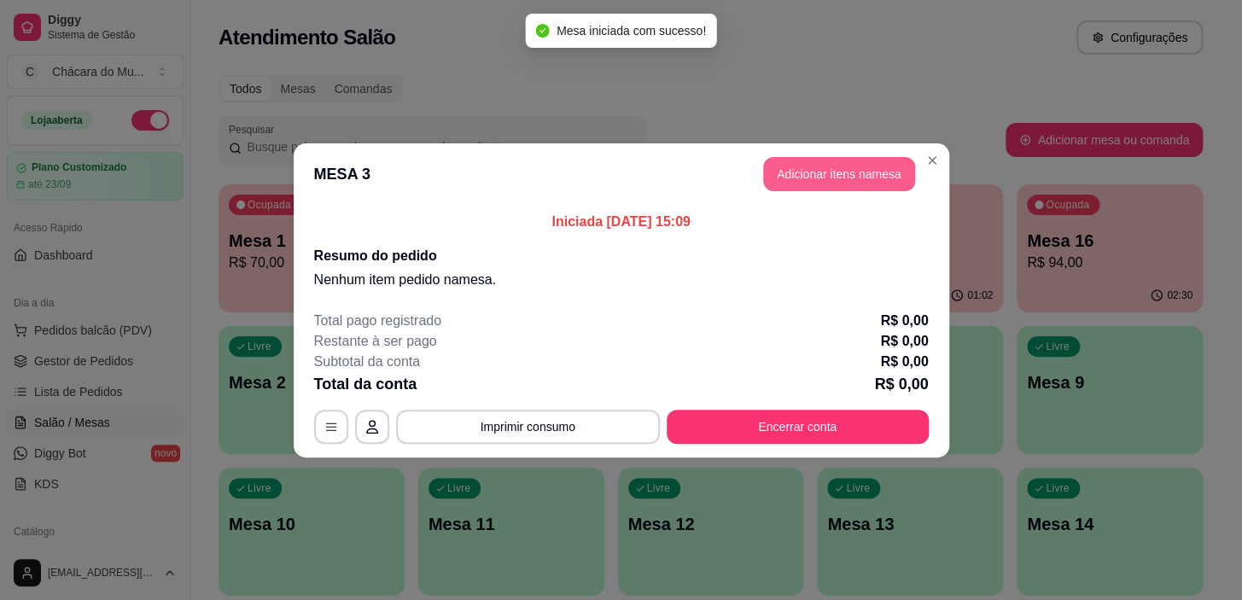
click at [833, 173] on button "Adicionar itens na mesa" at bounding box center [839, 174] width 152 height 34
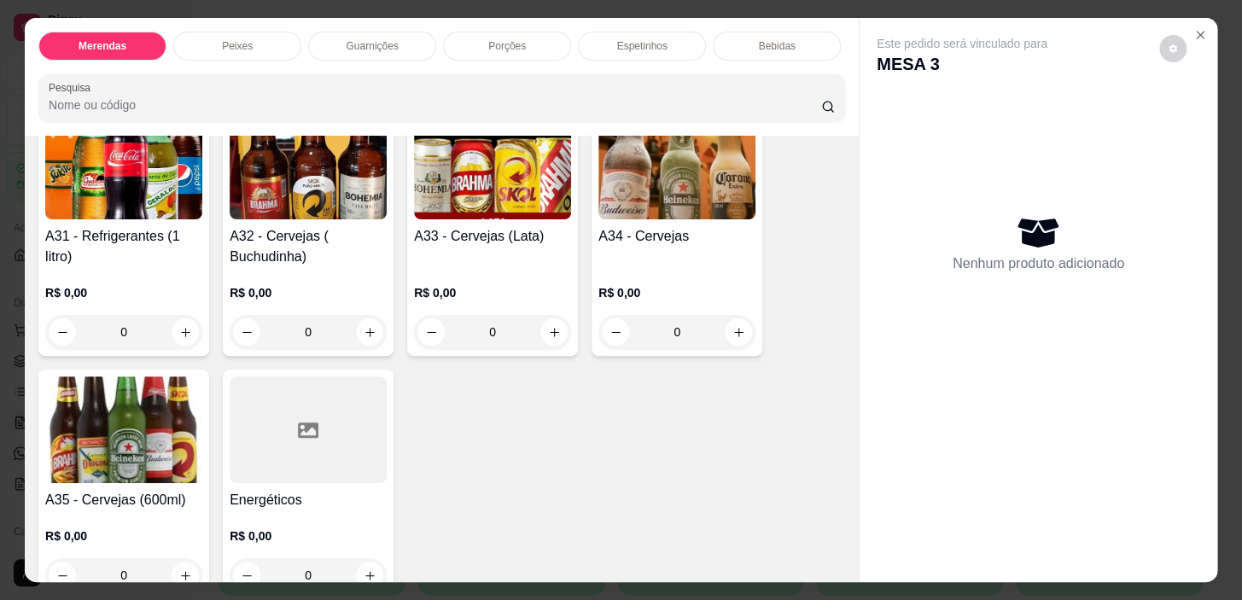
scroll to position [2328, 0]
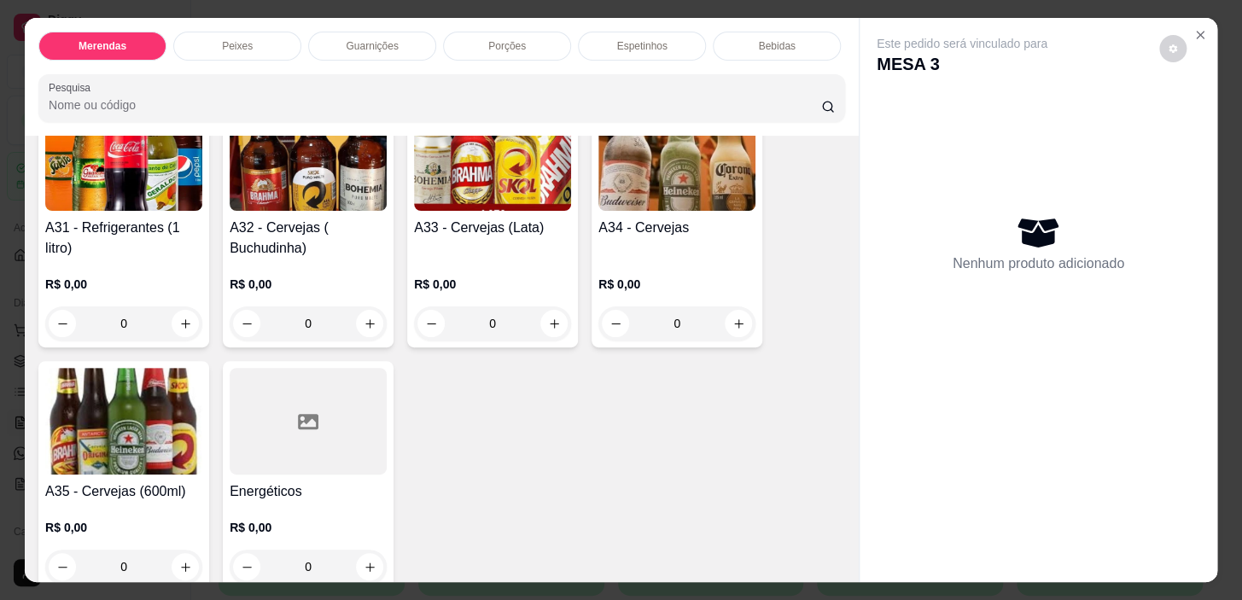
click at [177, 306] on div "0" at bounding box center [123, 323] width 157 height 34
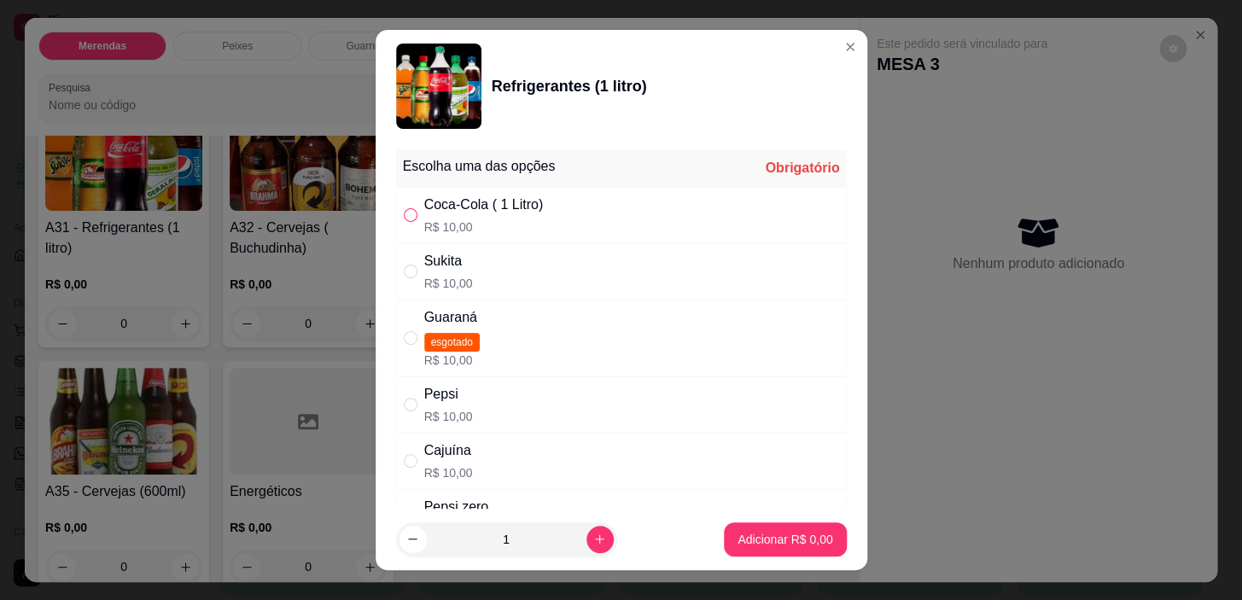
click at [406, 206] on label "" at bounding box center [411, 215] width 14 height 19
click at [406, 208] on input "" at bounding box center [411, 215] width 14 height 14
click at [404, 213] on input "" at bounding box center [411, 215] width 14 height 14
radio input "true"
click at [748, 520] on footer "1 Adicionar R$ 10,00" at bounding box center [622, 539] width 492 height 61
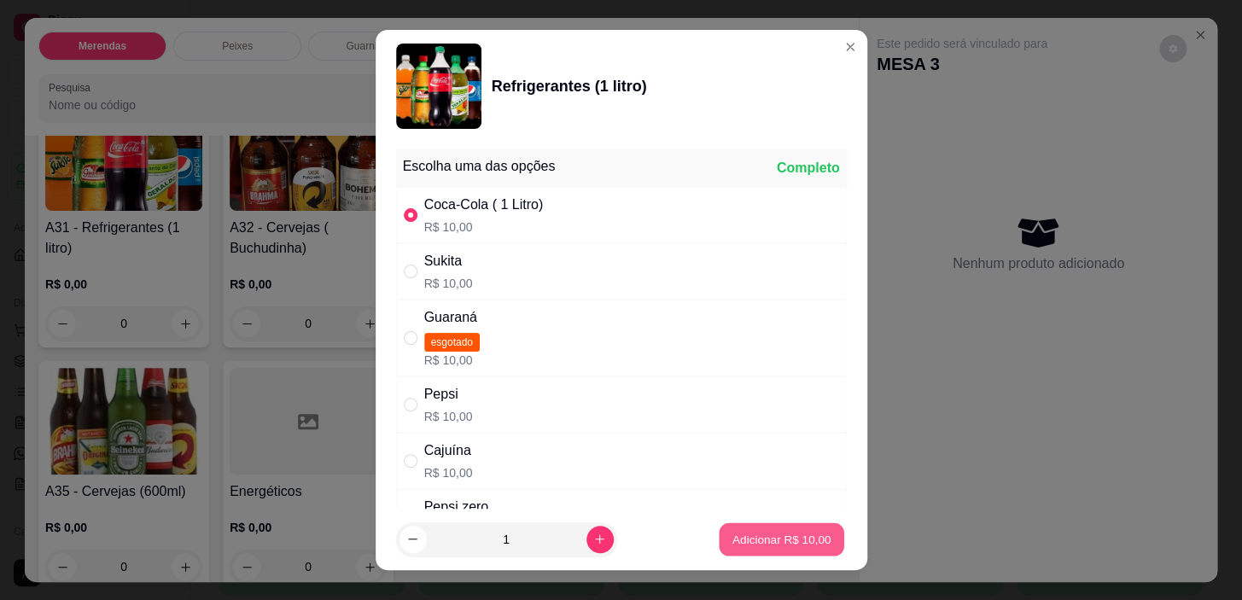
click at [748, 529] on button "Adicionar R$ 10,00" at bounding box center [782, 538] width 125 height 33
type input "1"
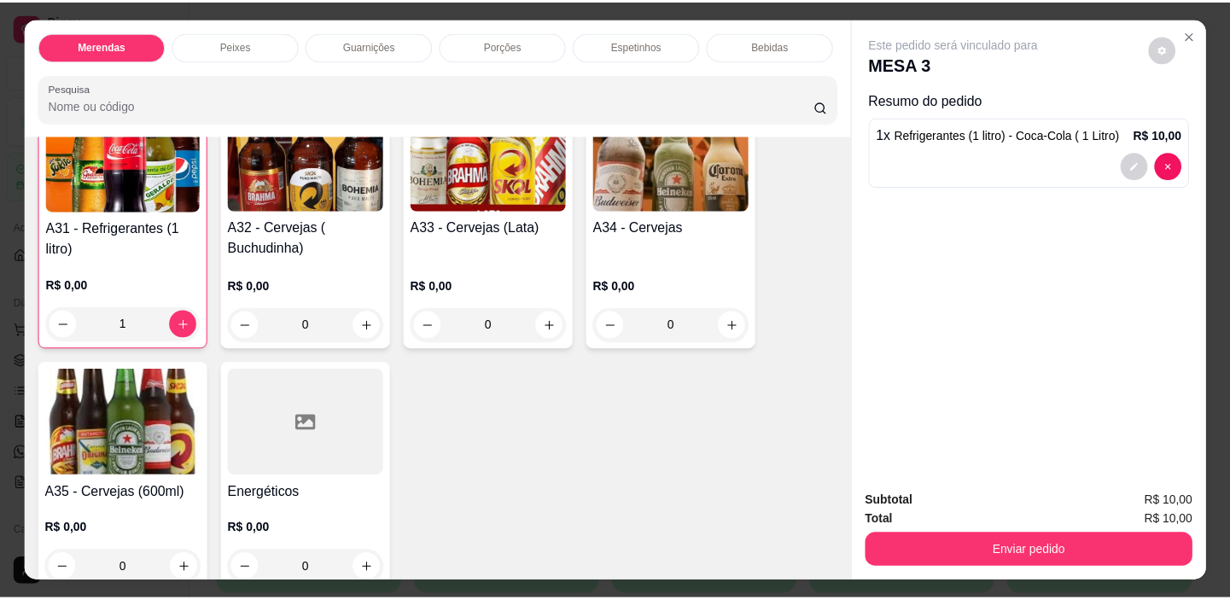
scroll to position [2329, 0]
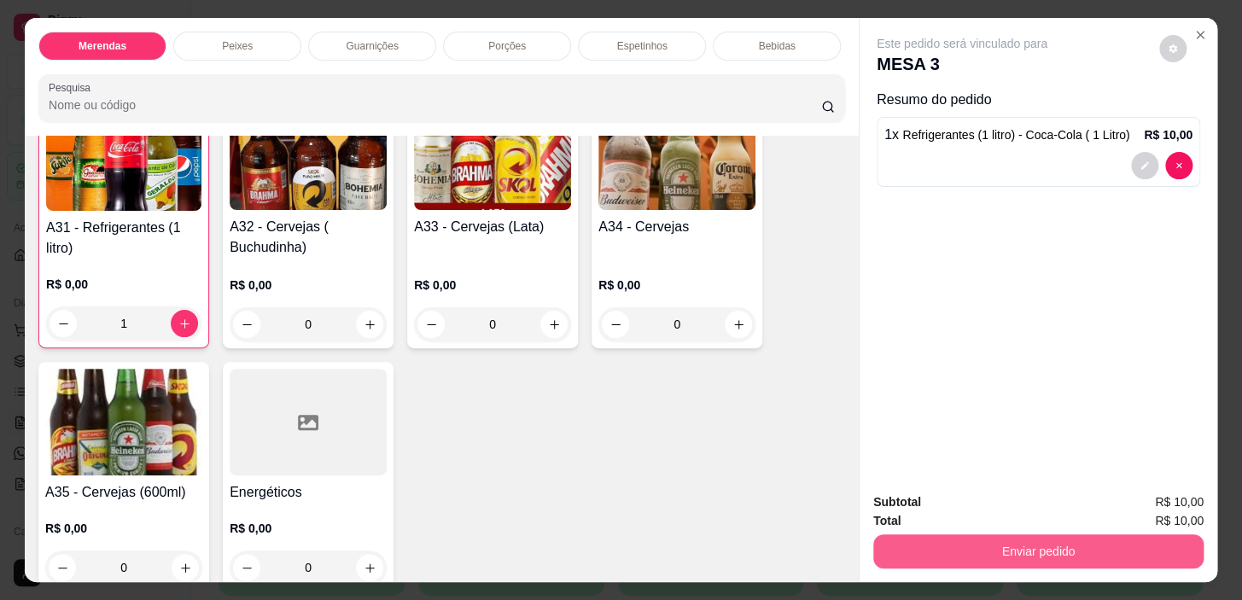
click at [957, 539] on button "Enviar pedido" at bounding box center [1038, 551] width 330 height 34
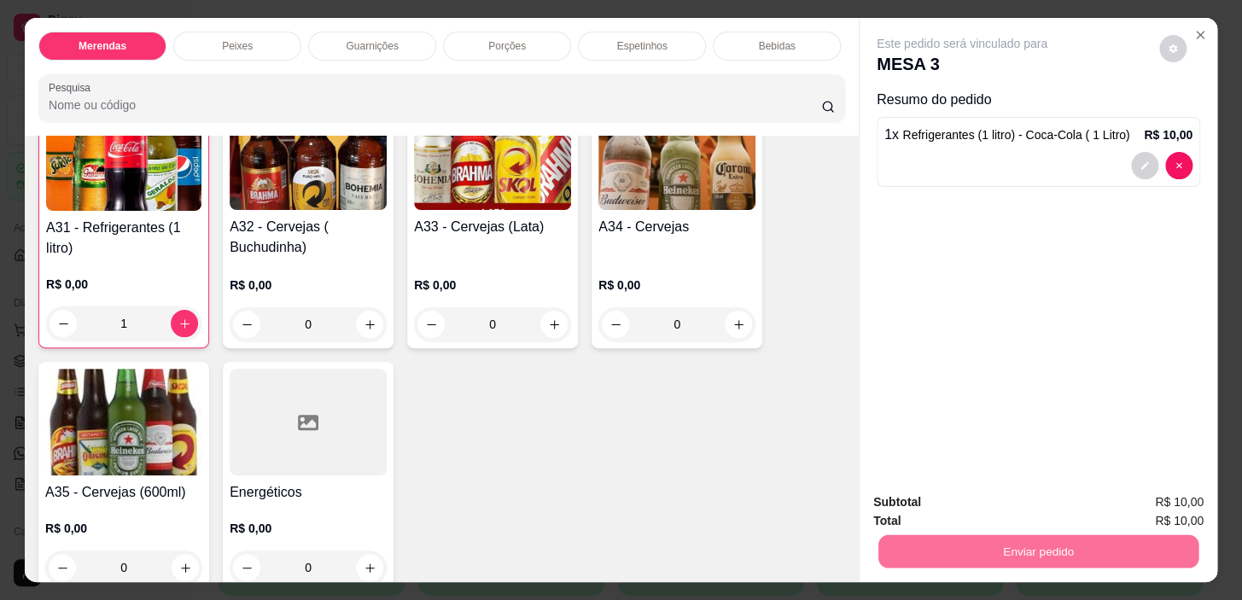
click at [989, 504] on button "Não registrar e enviar pedido" at bounding box center [982, 503] width 178 height 32
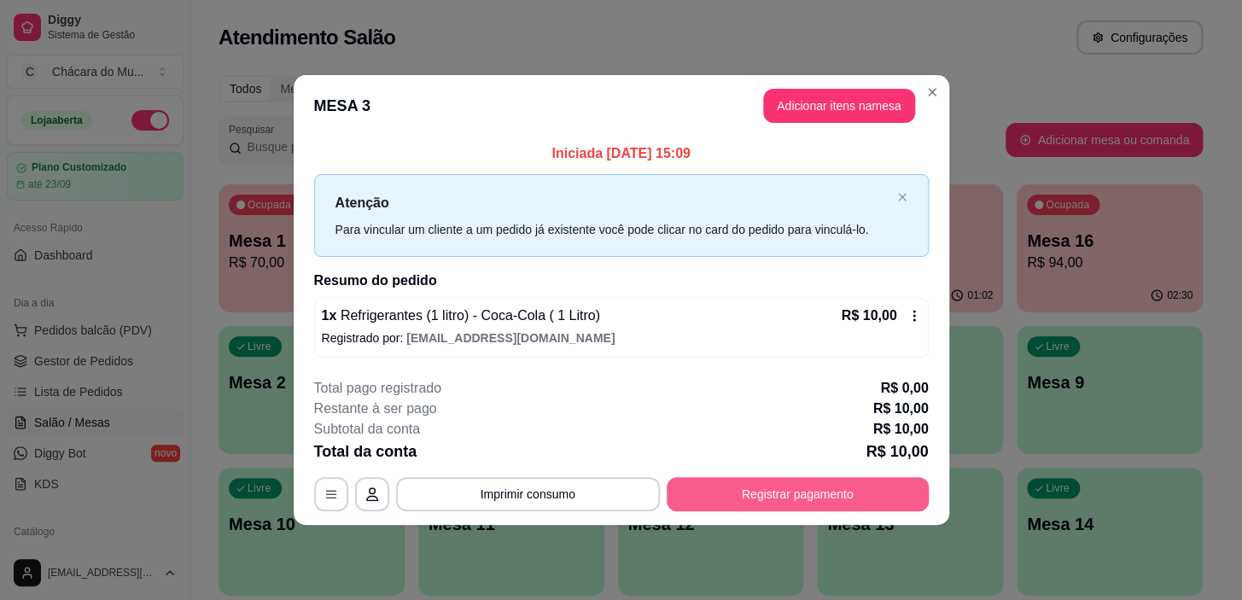
click at [724, 483] on button "Registrar pagamento" at bounding box center [798, 494] width 262 height 34
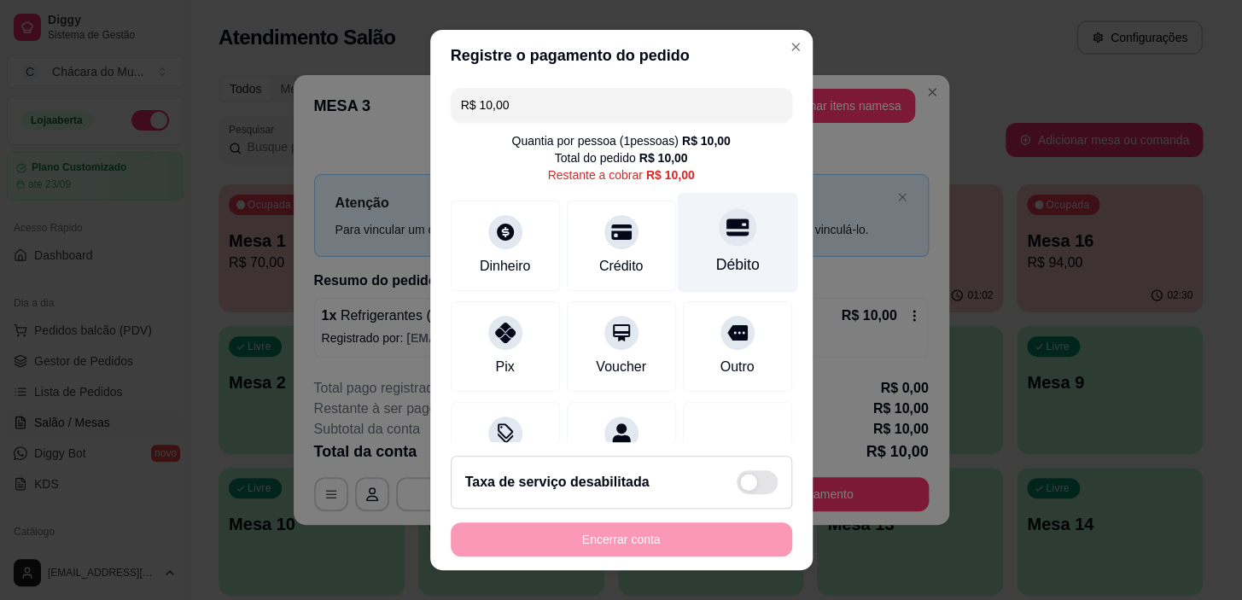
click at [726, 235] on icon at bounding box center [737, 227] width 22 height 17
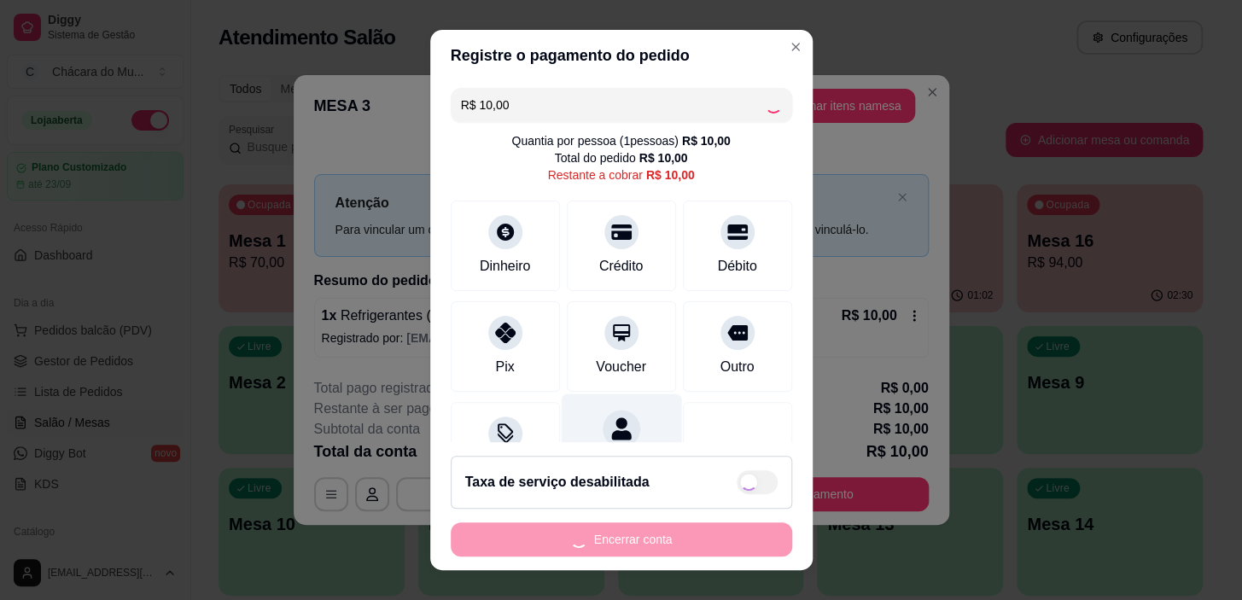
type input "R$ 0,00"
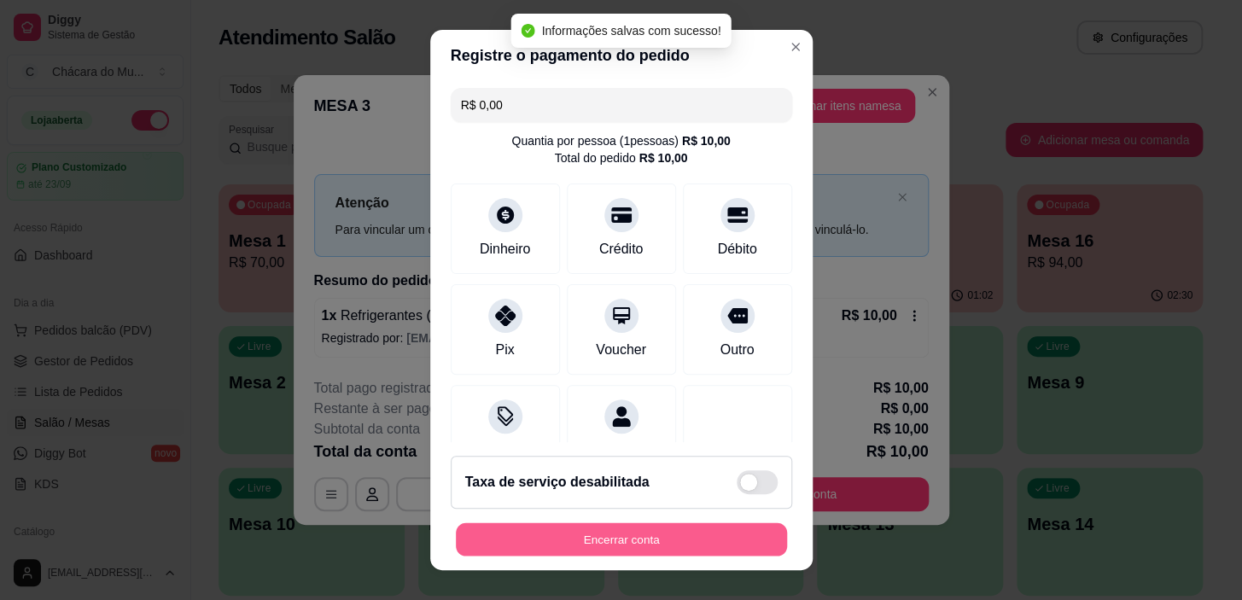
click at [622, 529] on button "Encerrar conta" at bounding box center [621, 538] width 331 height 33
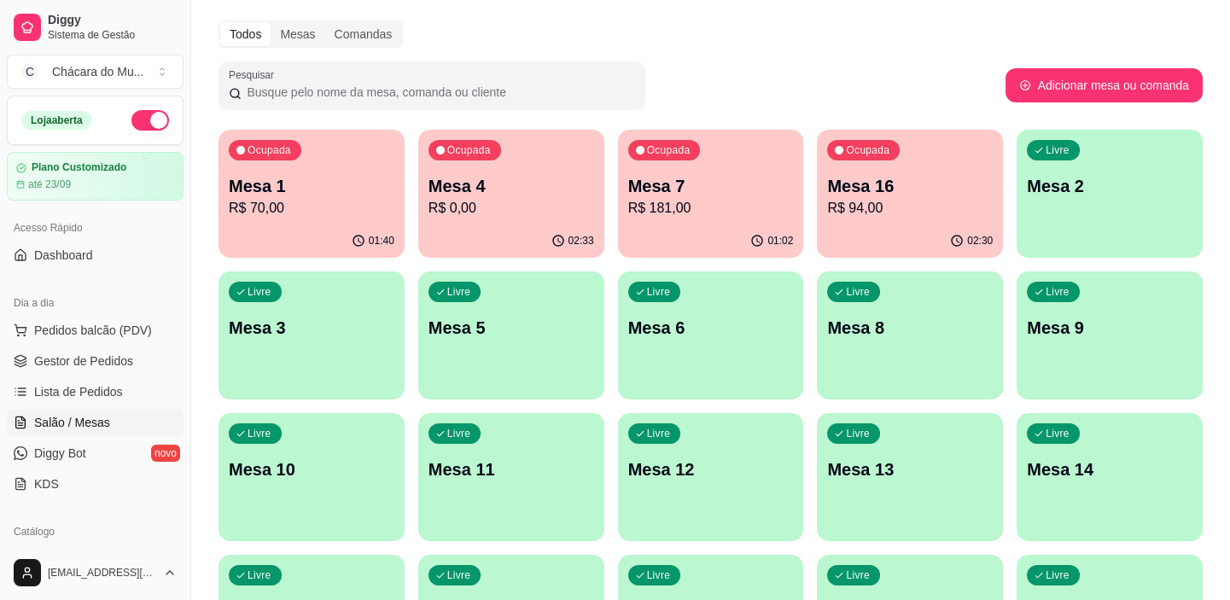
scroll to position [77, 0]
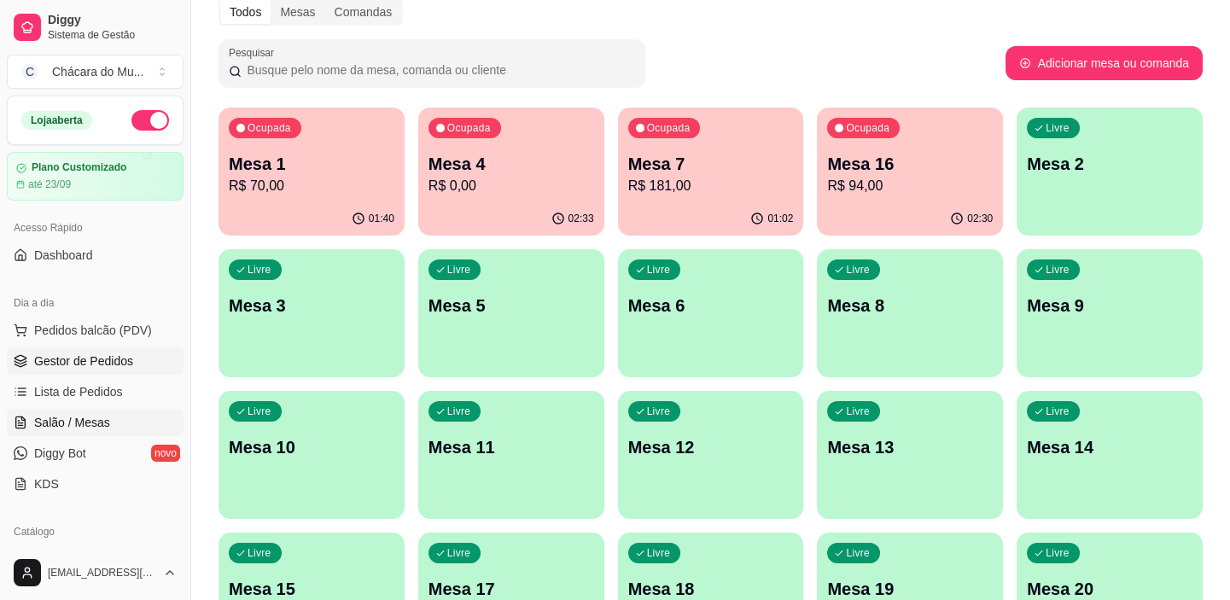
click at [137, 365] on link "Gestor de Pedidos" at bounding box center [95, 360] width 177 height 27
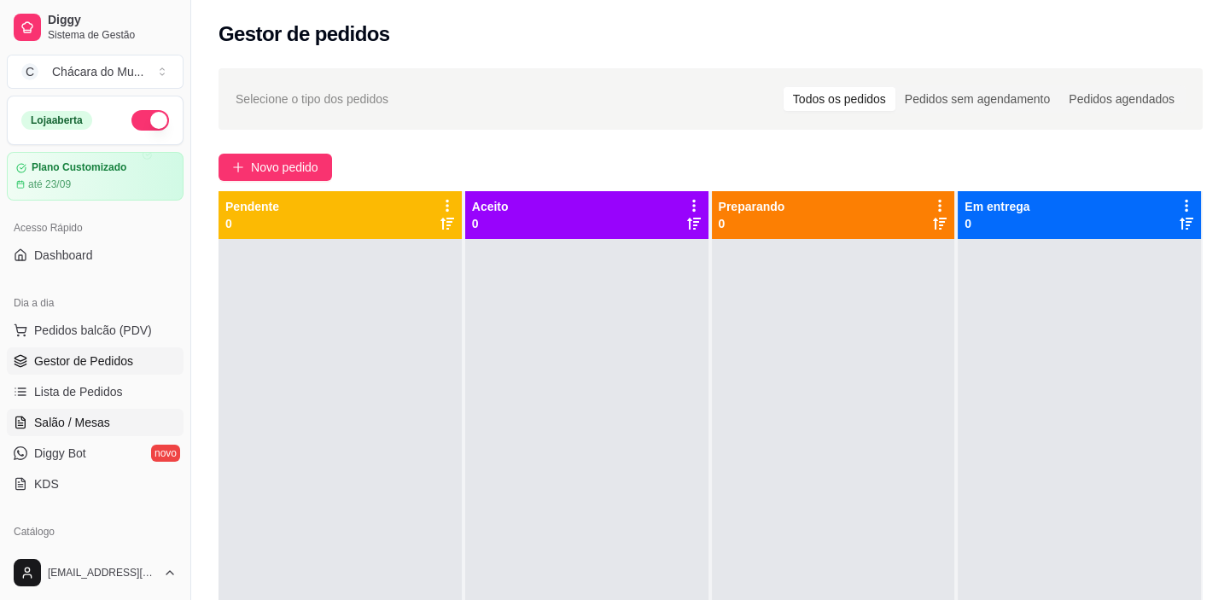
click at [61, 422] on span "Salão / Mesas" at bounding box center [72, 422] width 76 height 17
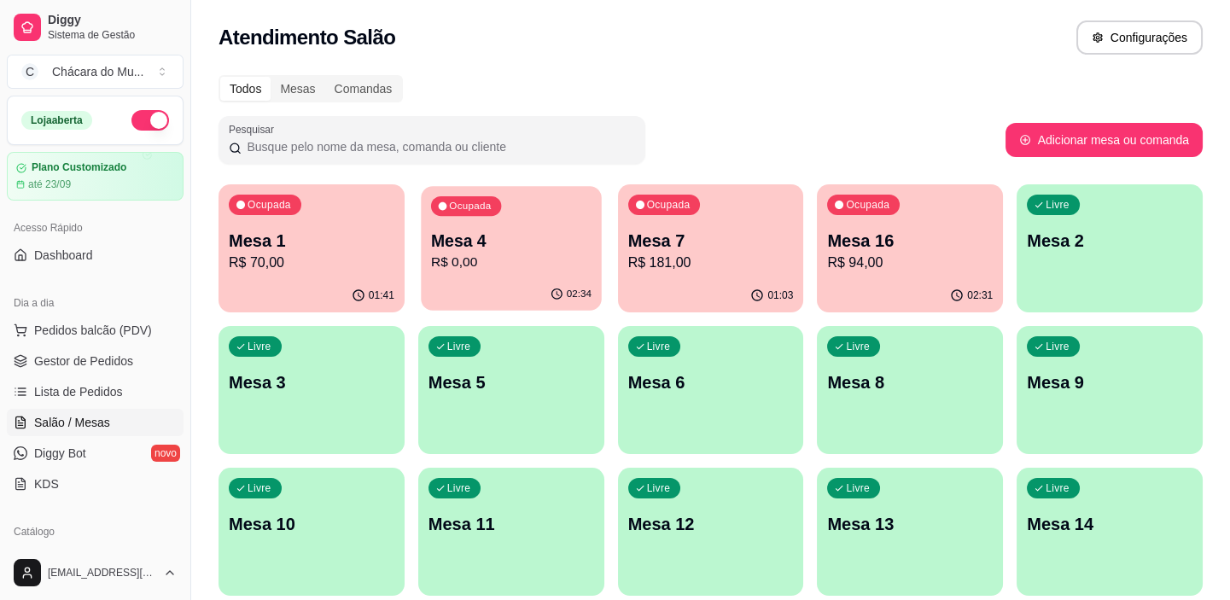
click at [459, 249] on p "Mesa 4" at bounding box center [511, 241] width 160 height 23
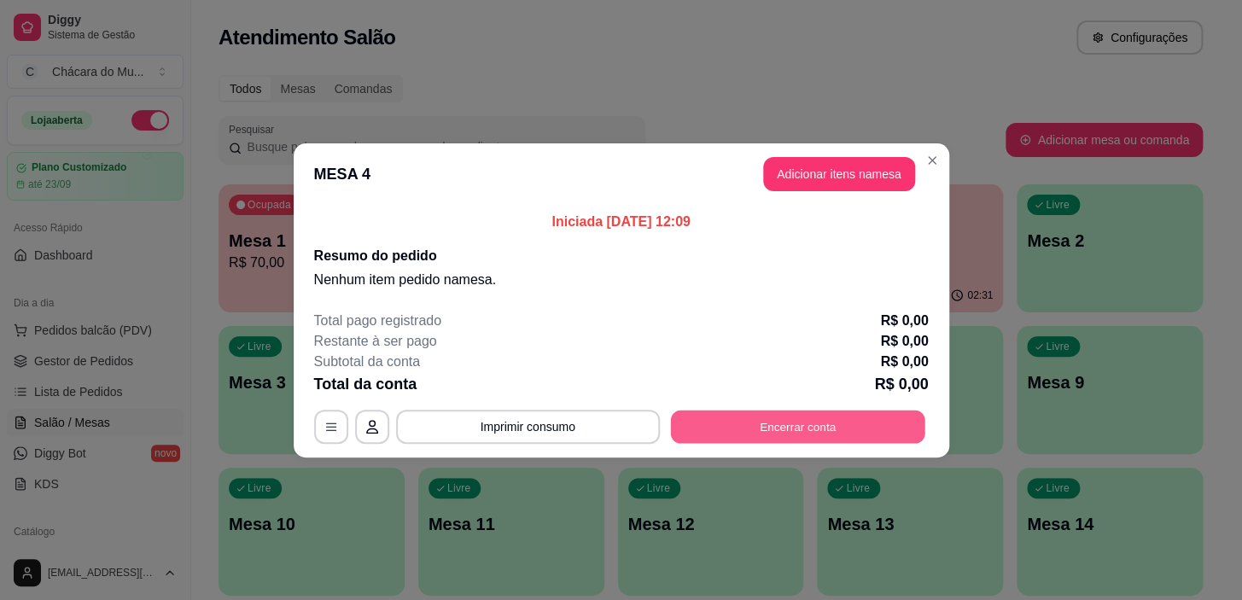
click at [779, 427] on button "Encerrar conta" at bounding box center [797, 426] width 254 height 33
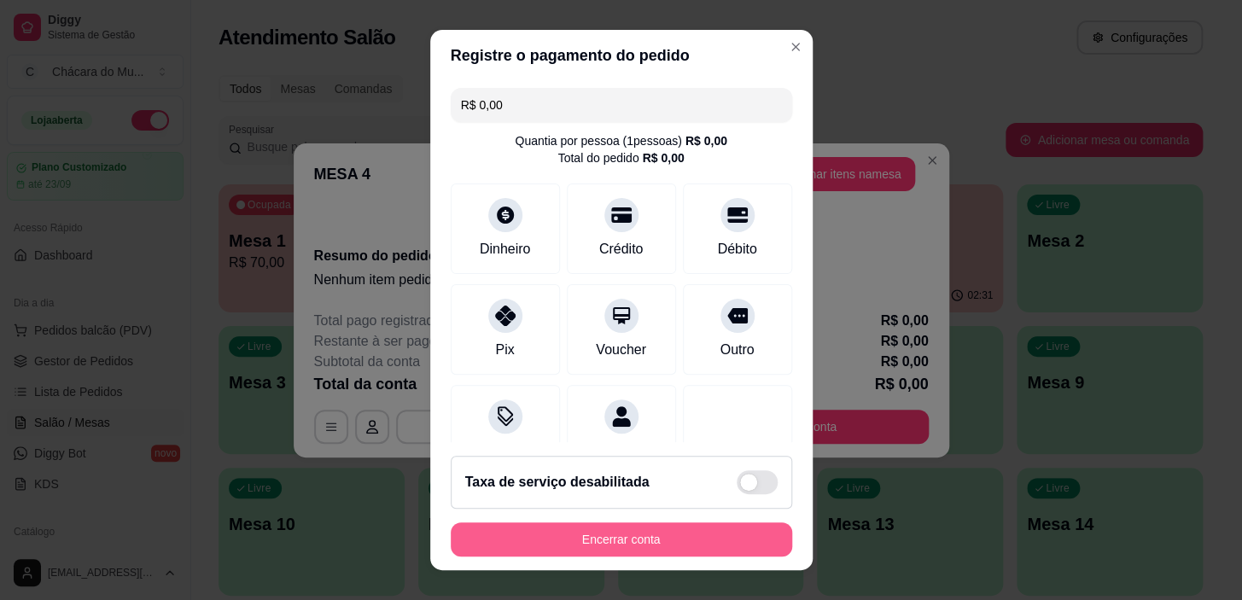
click at [623, 538] on button "Encerrar conta" at bounding box center [621, 539] width 341 height 34
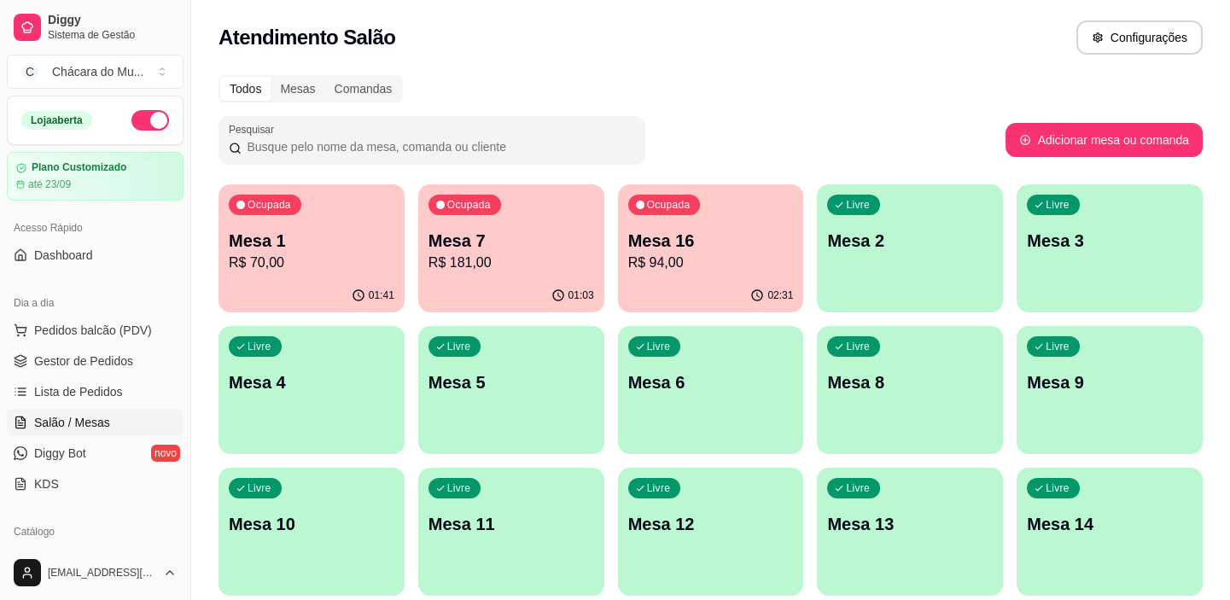
click at [715, 272] on p "R$ 94,00" at bounding box center [711, 263] width 166 height 20
click at [110, 402] on link "Lista de Pedidos" at bounding box center [95, 391] width 177 height 27
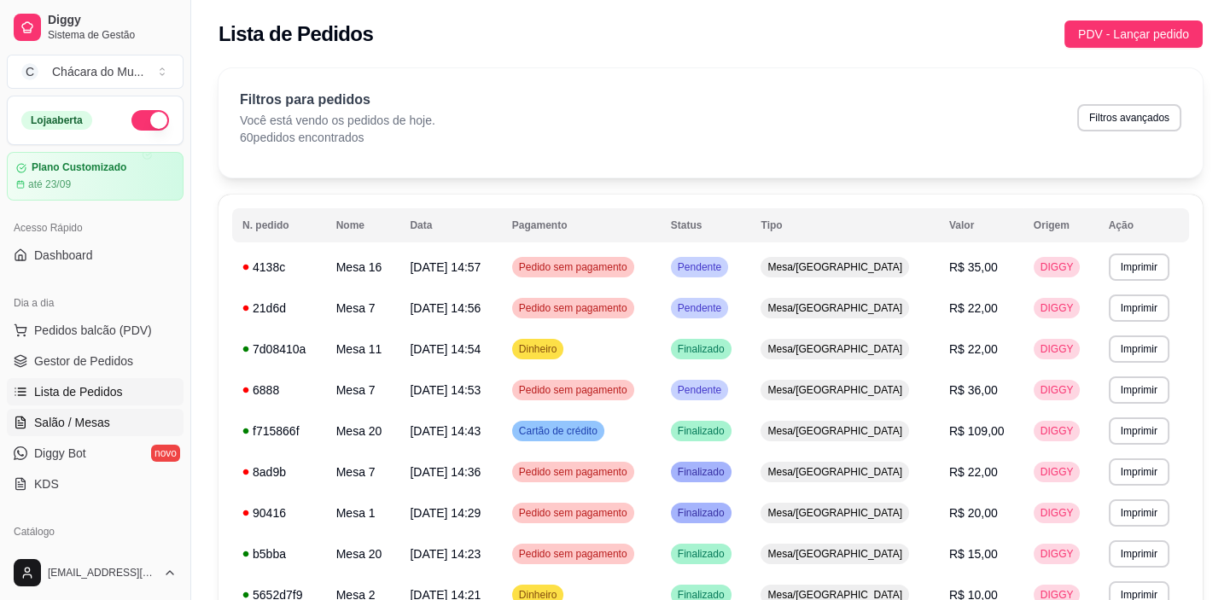
click at [103, 418] on span "Salão / Mesas" at bounding box center [72, 422] width 76 height 17
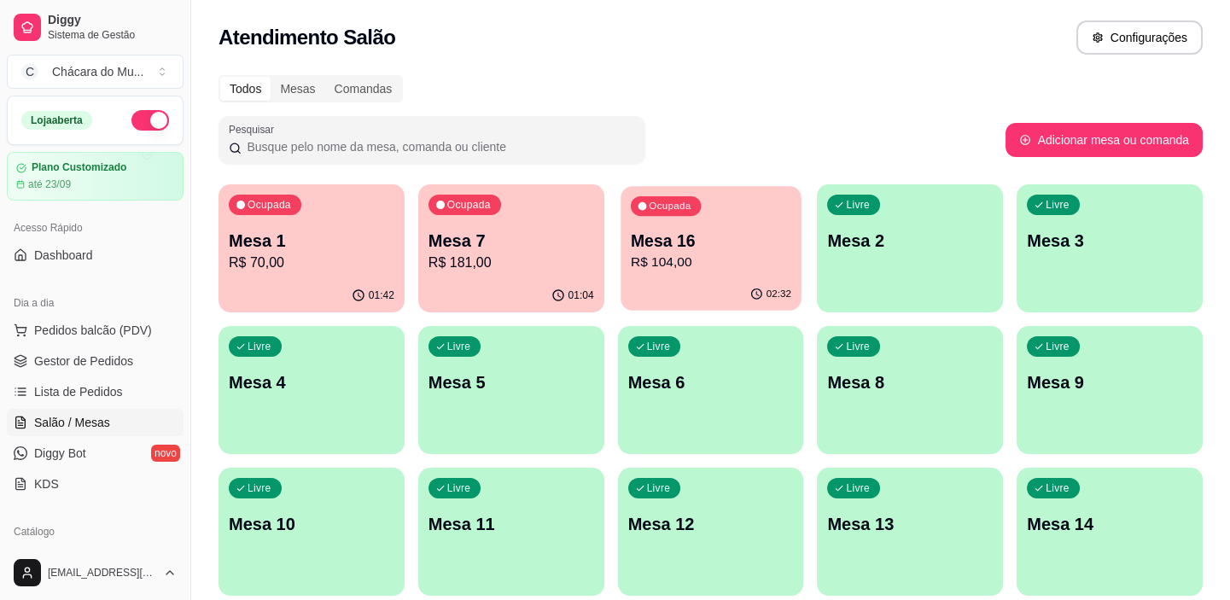
click at [657, 289] on div "02:32" at bounding box center [711, 294] width 180 height 32
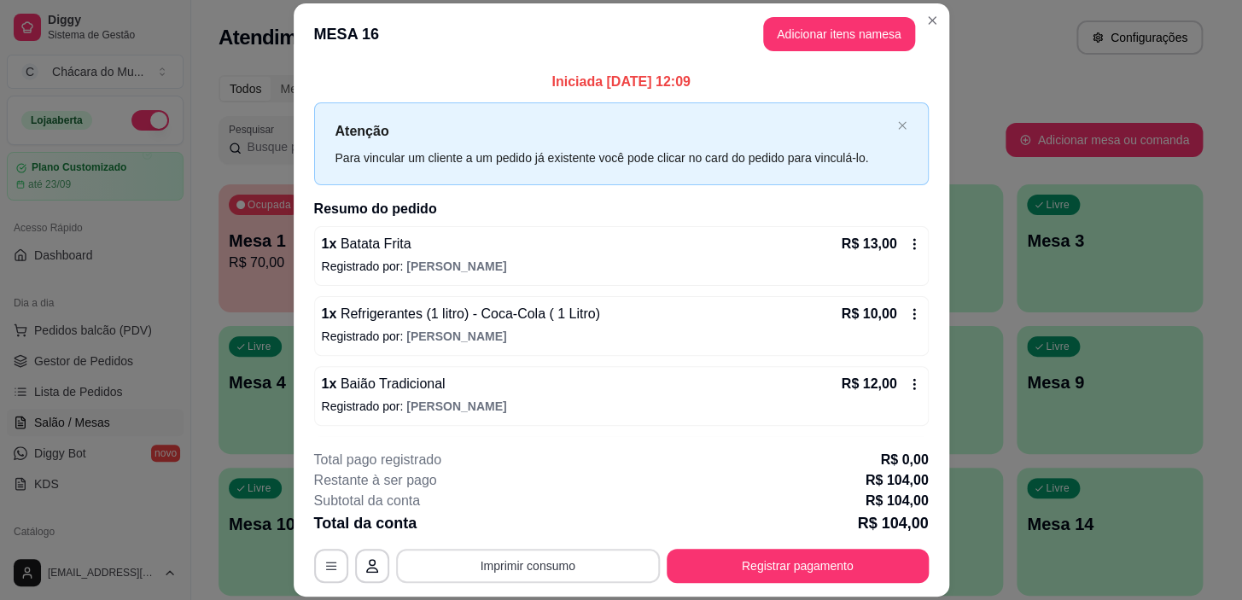
click at [585, 577] on button "Imprimir consumo" at bounding box center [528, 566] width 264 height 34
click at [522, 529] on button "IMPRESSORA" at bounding box center [527, 526] width 120 height 26
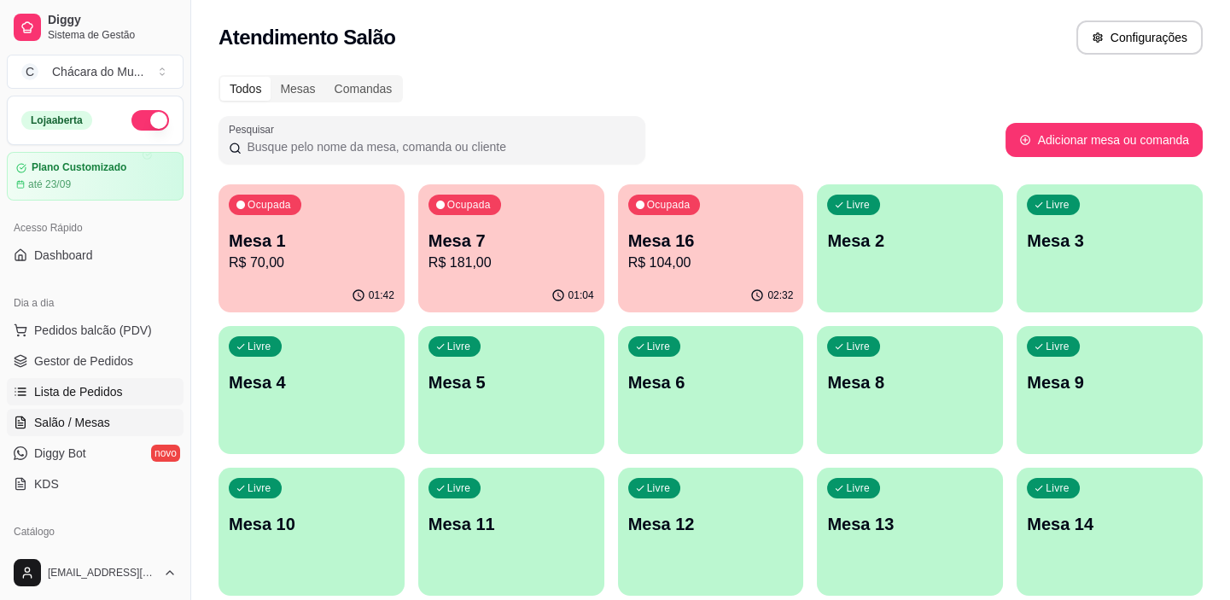
click at [96, 382] on link "Lista de Pedidos" at bounding box center [95, 391] width 177 height 27
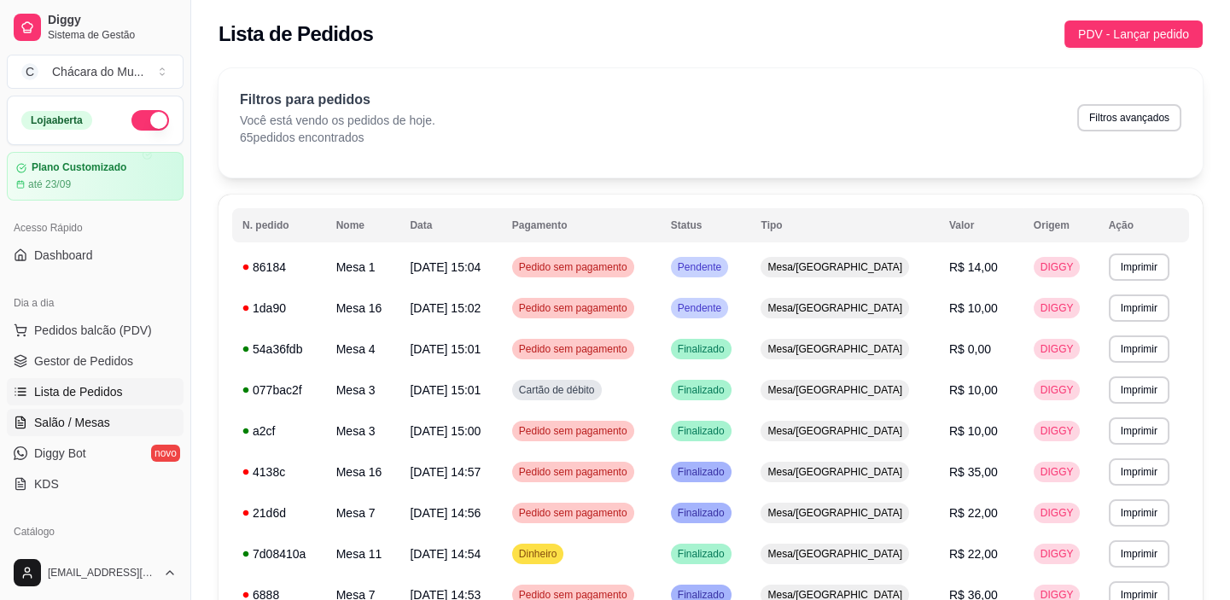
click at [84, 409] on link "Salão / Mesas" at bounding box center [95, 422] width 177 height 27
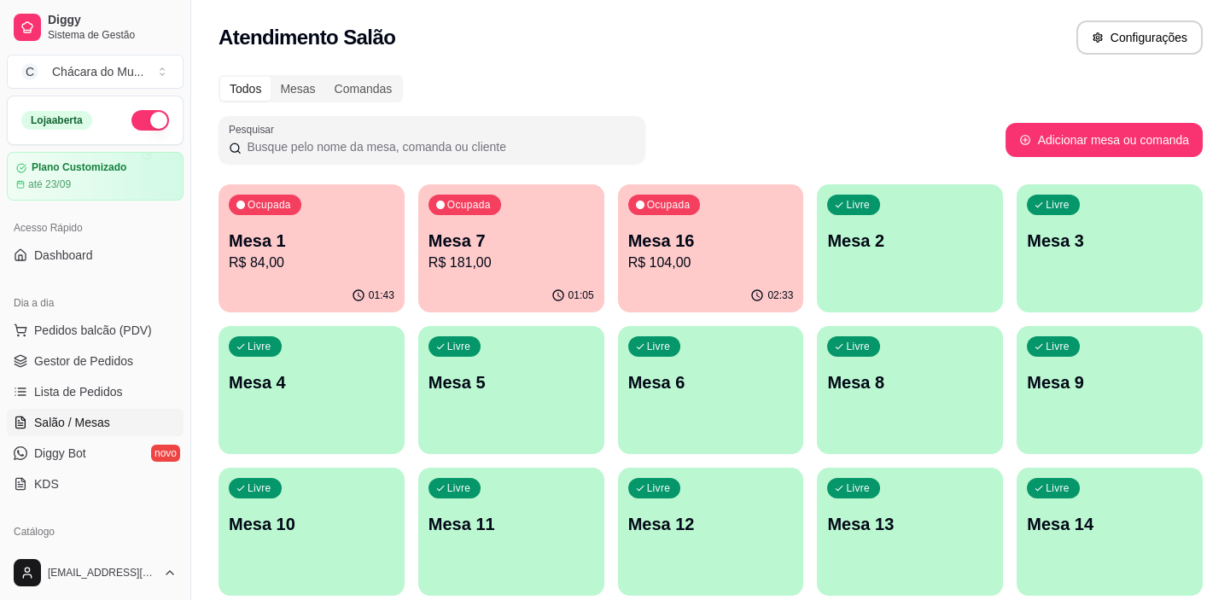
click at [261, 301] on div "01:43" at bounding box center [312, 295] width 186 height 33
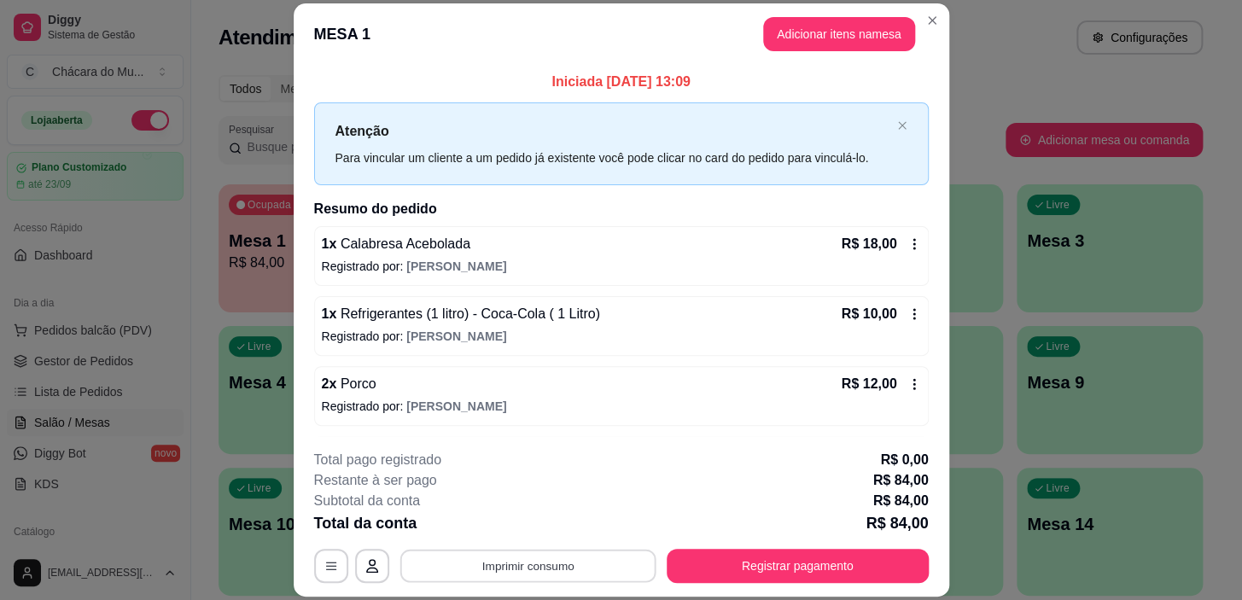
click at [564, 566] on button "Imprimir consumo" at bounding box center [528, 566] width 256 height 33
click at [563, 533] on button "IMPRESSORA" at bounding box center [527, 526] width 120 height 26
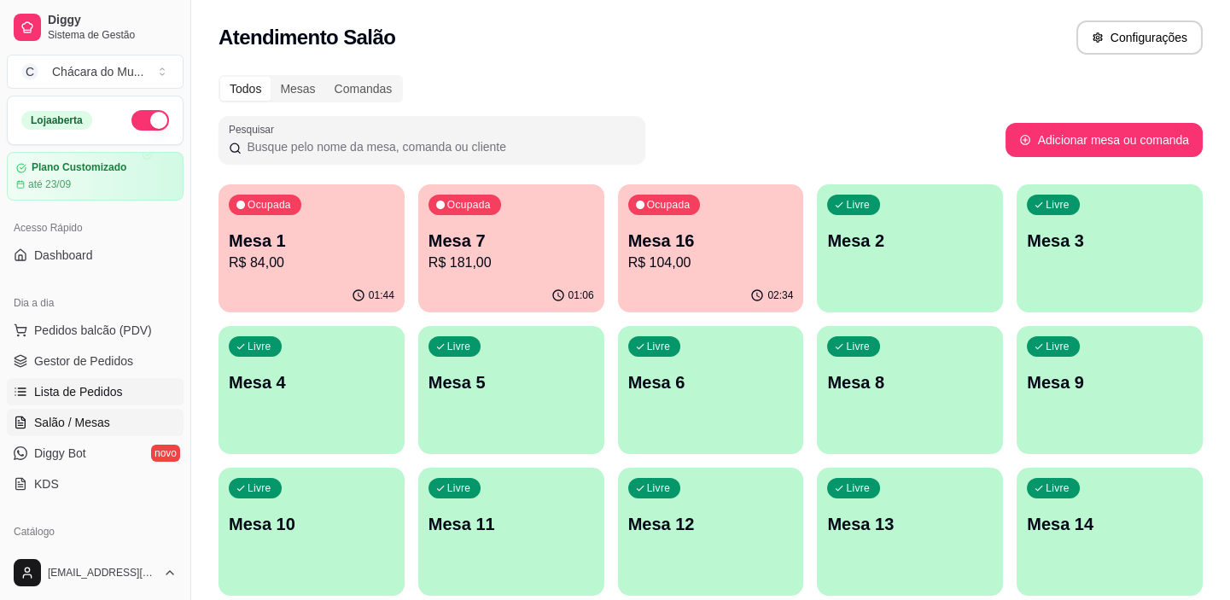
click at [78, 391] on span "Lista de Pedidos" at bounding box center [78, 391] width 89 height 17
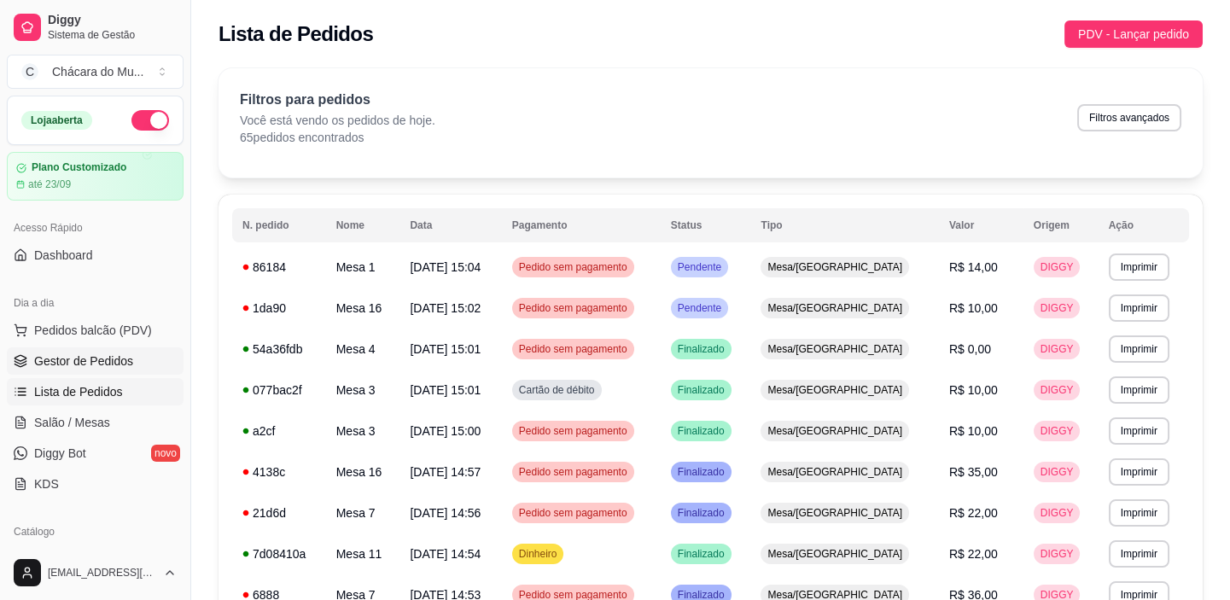
click at [120, 358] on span "Gestor de Pedidos" at bounding box center [83, 361] width 99 height 17
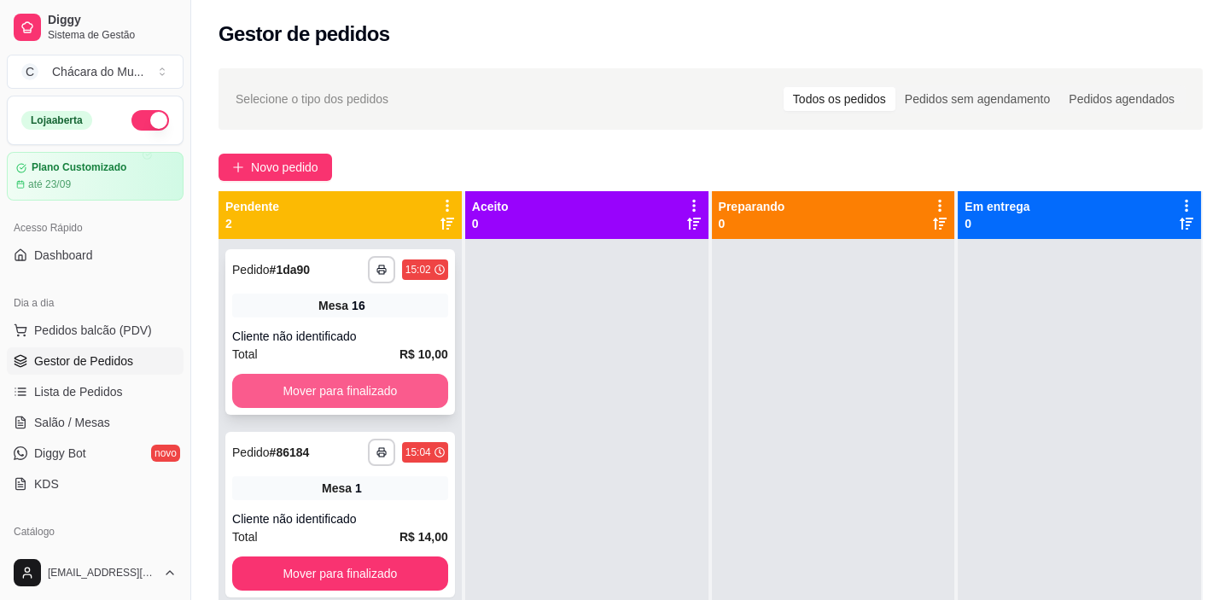
click at [293, 375] on button "Mover para finalizado" at bounding box center [340, 391] width 216 height 34
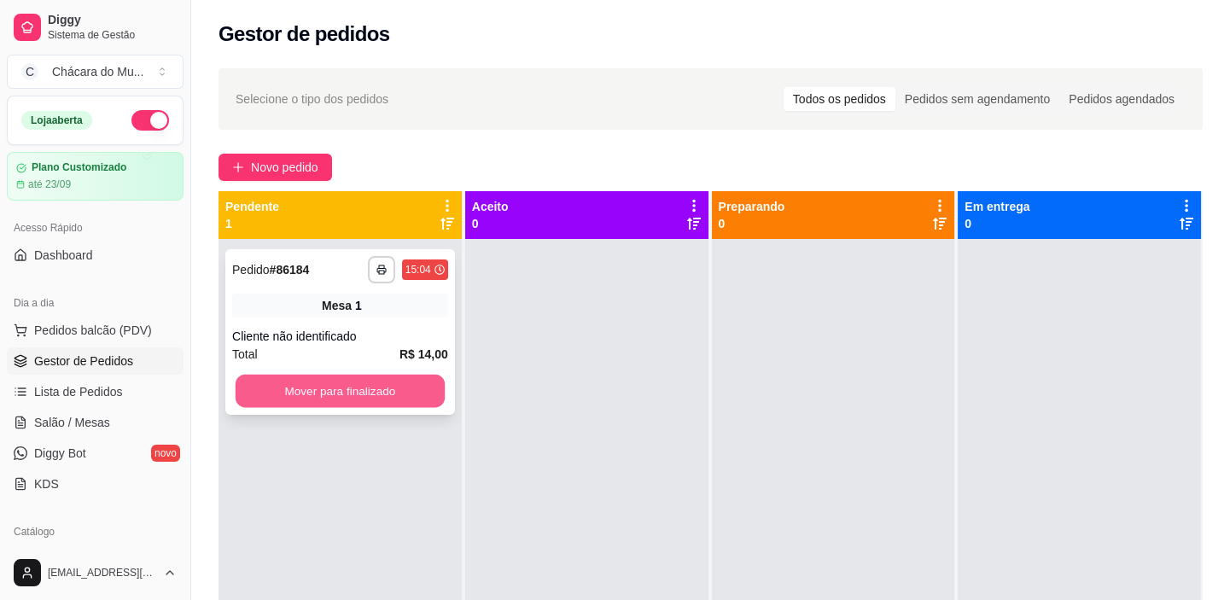
click at [296, 398] on button "Mover para finalizado" at bounding box center [340, 391] width 209 height 33
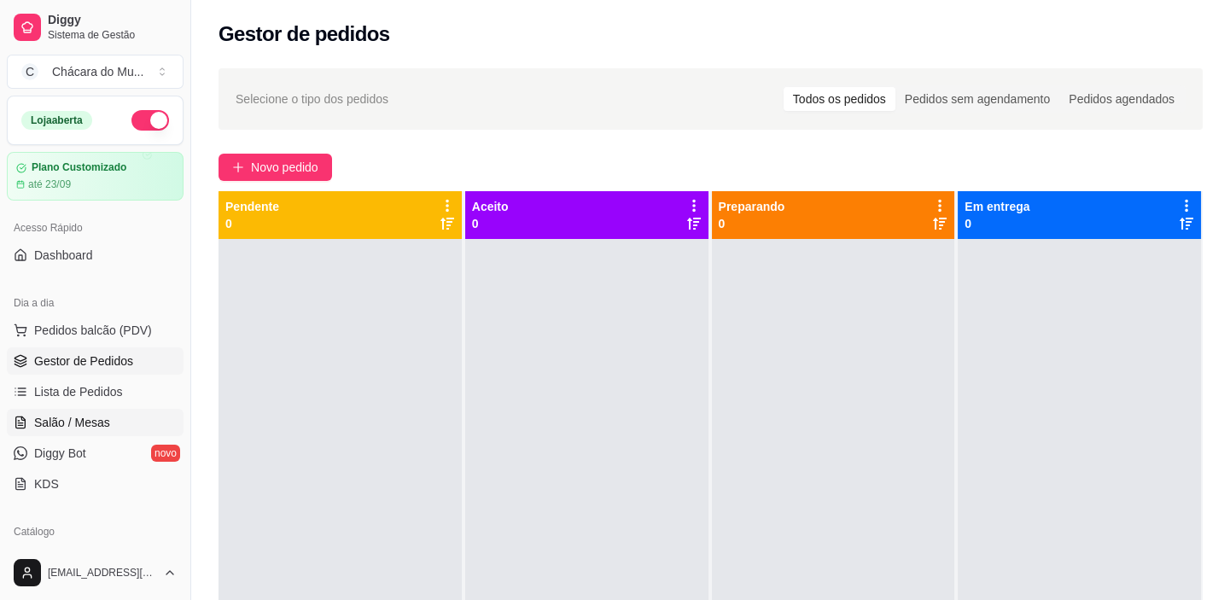
click at [83, 427] on span "Salão / Mesas" at bounding box center [72, 422] width 76 height 17
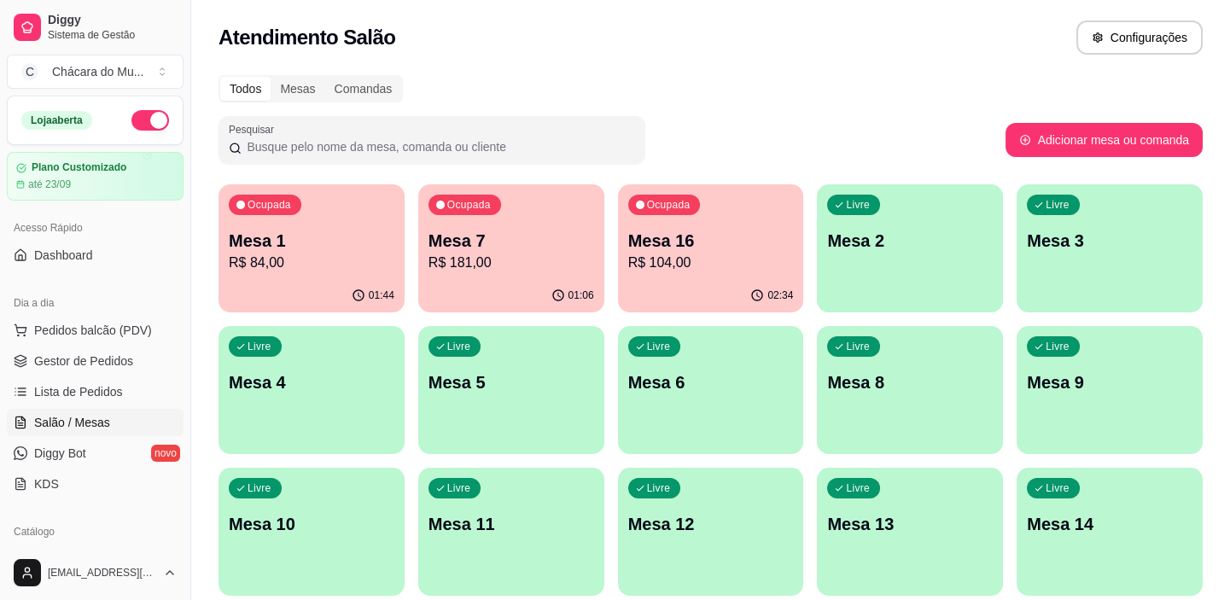
click at [85, 419] on span "Salão / Mesas" at bounding box center [72, 422] width 76 height 17
click at [91, 388] on span "Lista de Pedidos" at bounding box center [78, 391] width 89 height 17
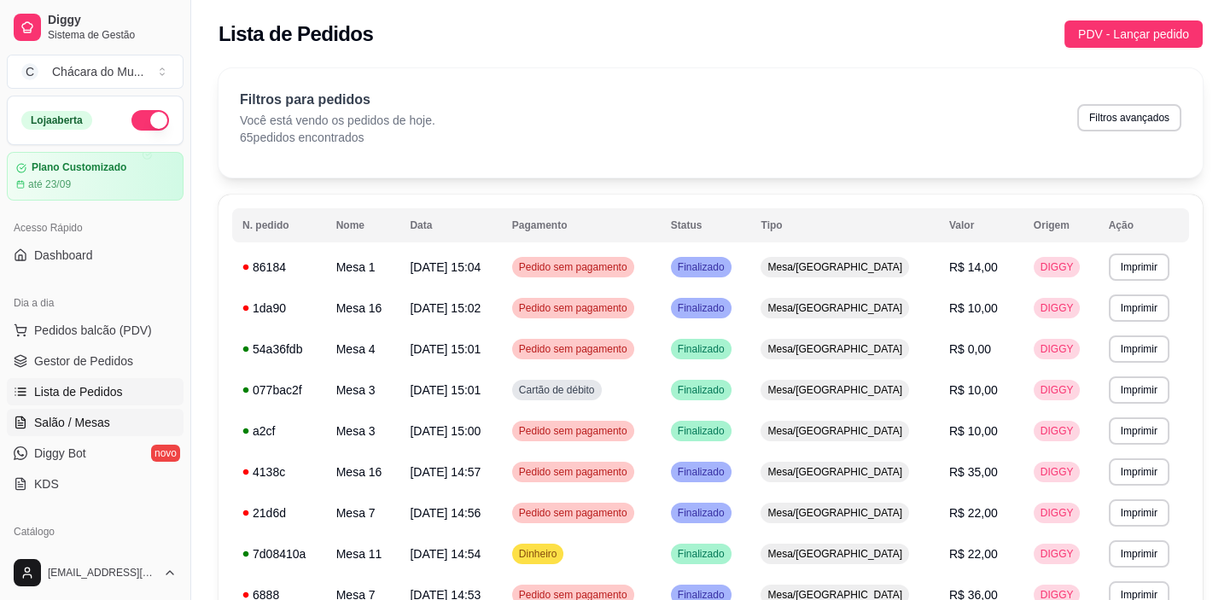
click at [65, 423] on span "Salão / Mesas" at bounding box center [72, 422] width 76 height 17
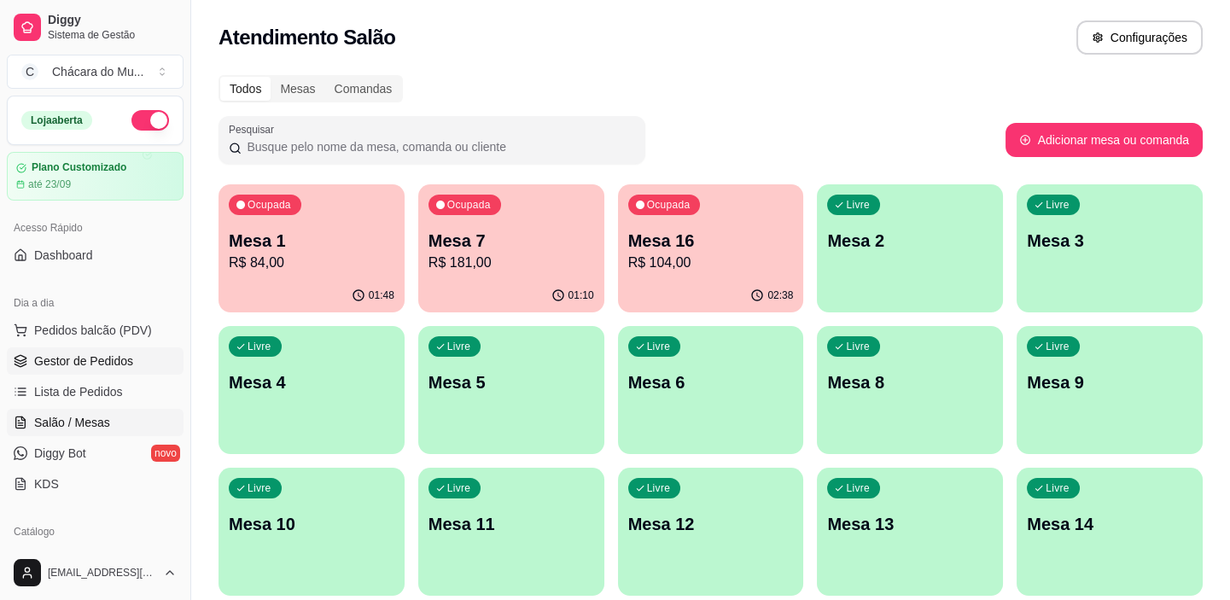
click at [69, 371] on link "Gestor de Pedidos" at bounding box center [95, 360] width 177 height 27
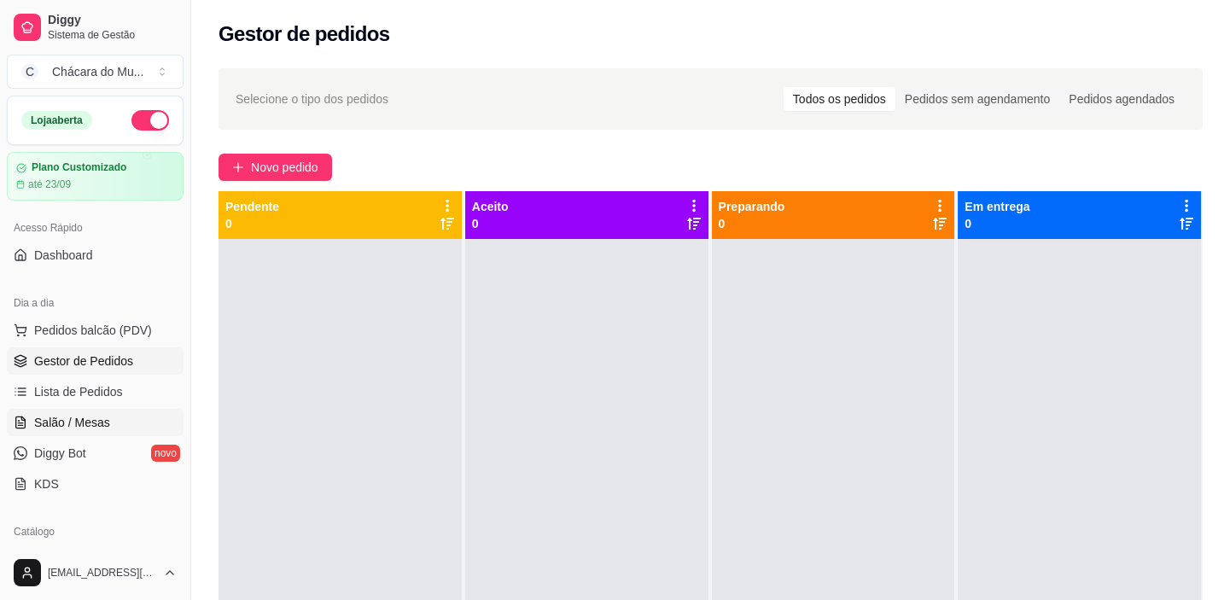
click at [86, 411] on link "Salão / Mesas" at bounding box center [95, 422] width 177 height 27
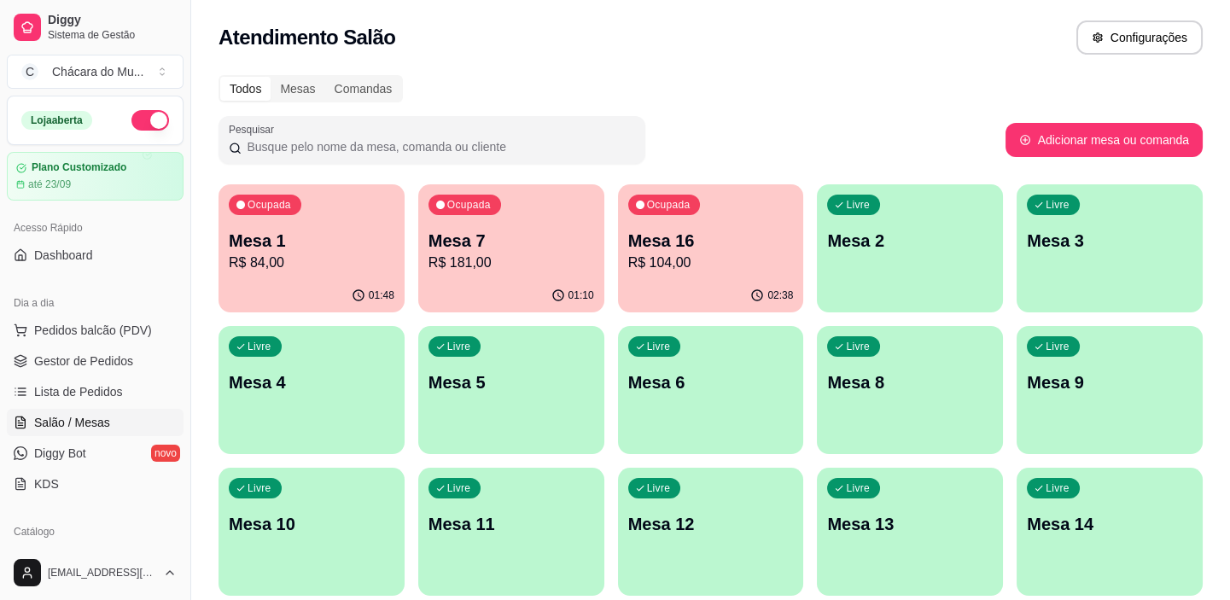
click at [102, 411] on link "Salão / Mesas" at bounding box center [95, 422] width 177 height 27
click at [305, 274] on div "Ocupada Mesa 1 R$ 84,00" at bounding box center [312, 231] width 186 height 95
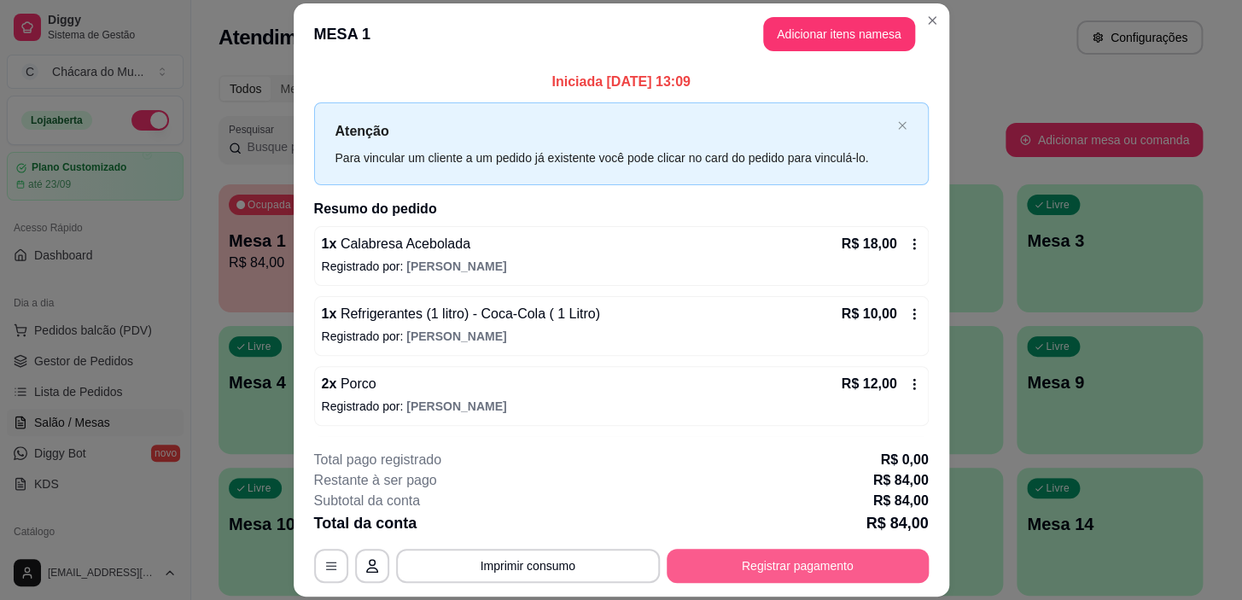
click at [757, 575] on button "Registrar pagamento" at bounding box center [798, 566] width 262 height 34
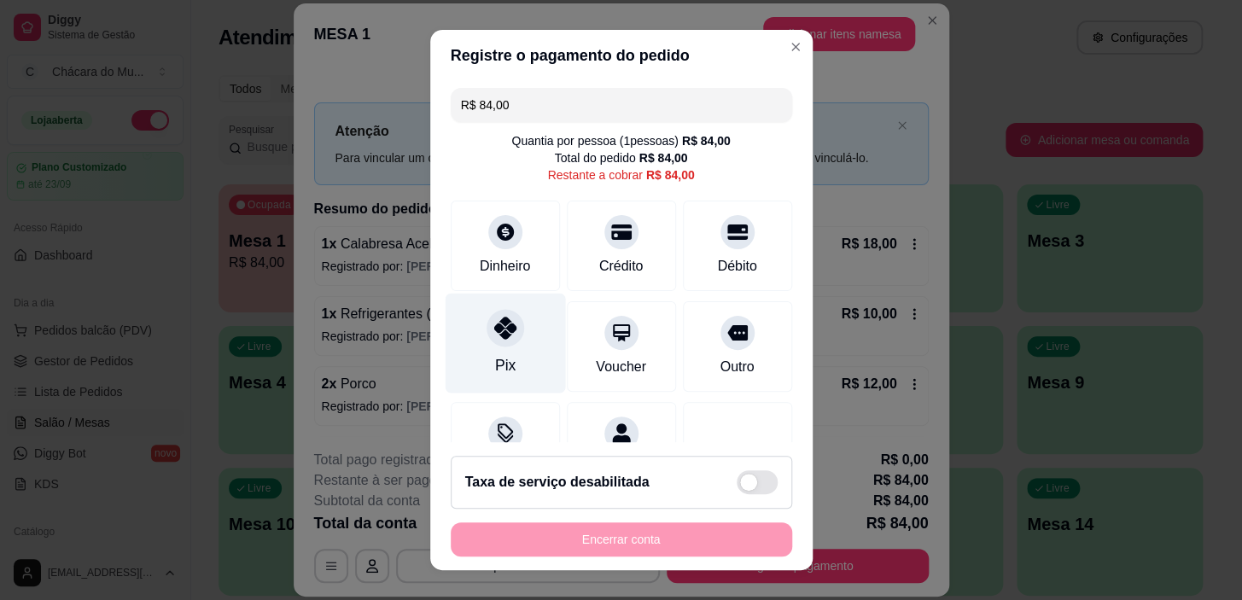
click at [492, 340] on div at bounding box center [506, 329] width 38 height 38
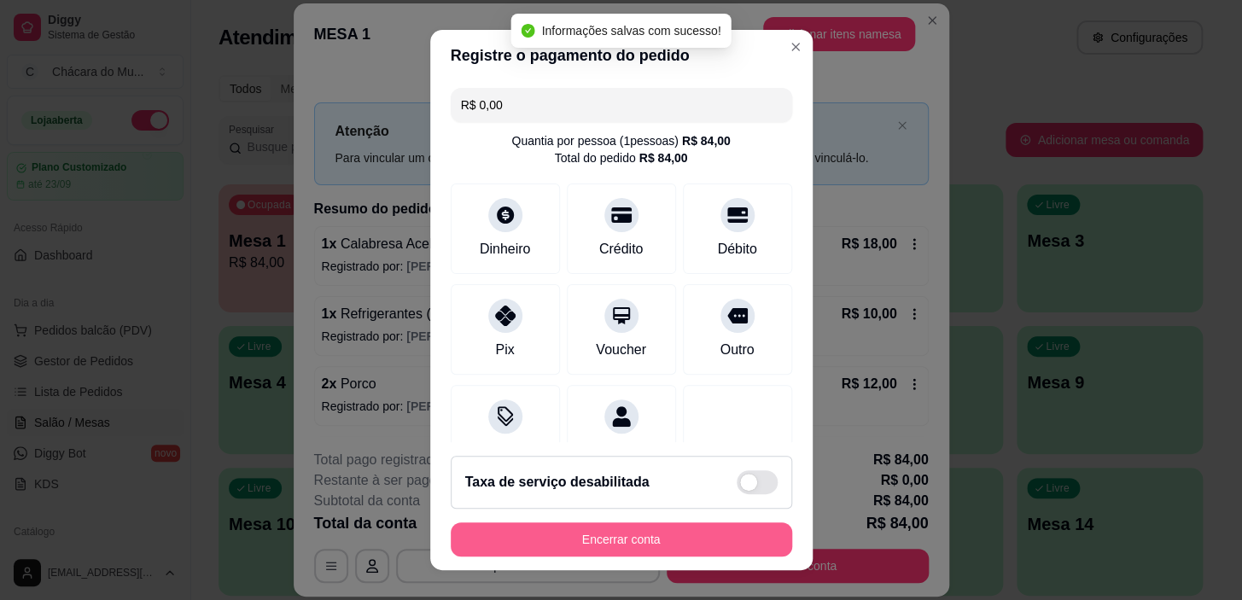
type input "R$ 0,00"
click at [650, 539] on button "Encerrar conta" at bounding box center [621, 539] width 341 height 34
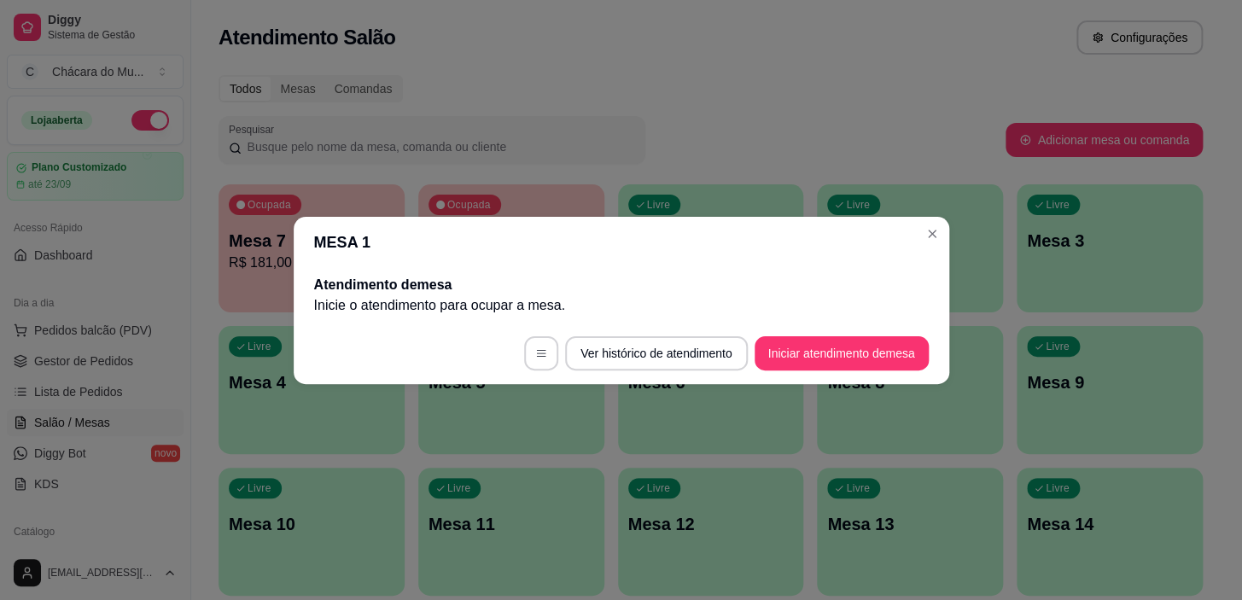
click at [926, 247] on header "MESA 1" at bounding box center [622, 242] width 656 height 51
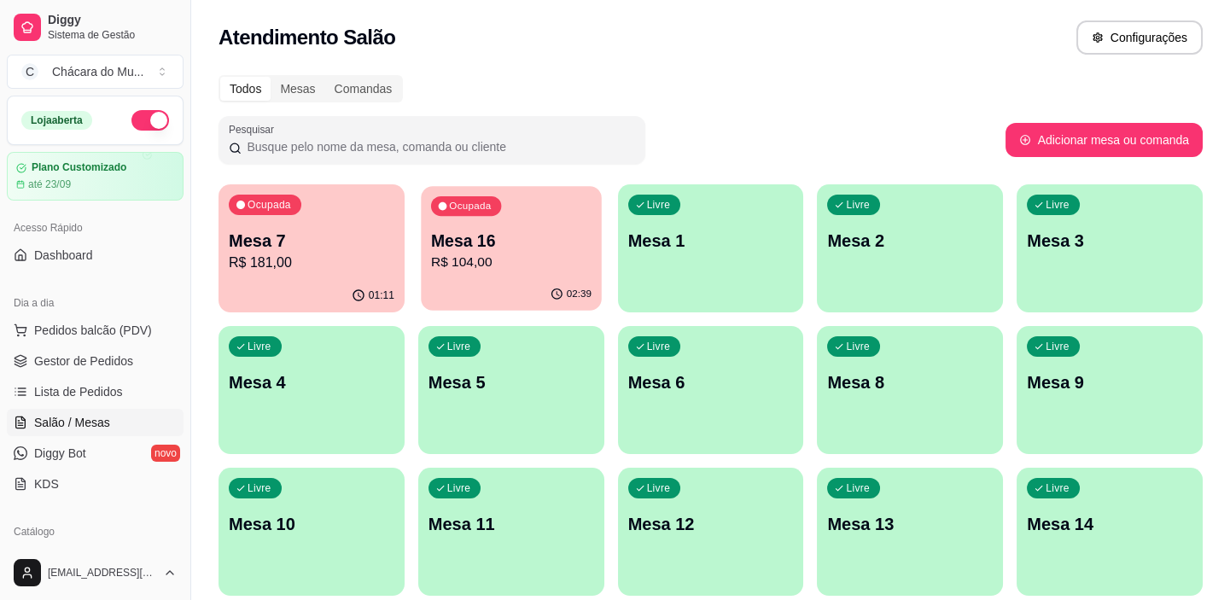
click at [491, 257] on p "R$ 104,00" at bounding box center [511, 263] width 160 height 20
click at [295, 261] on p "R$ 181,00" at bounding box center [311, 263] width 160 height 20
click at [736, 283] on div "Livre Mesa 1" at bounding box center [711, 238] width 180 height 104
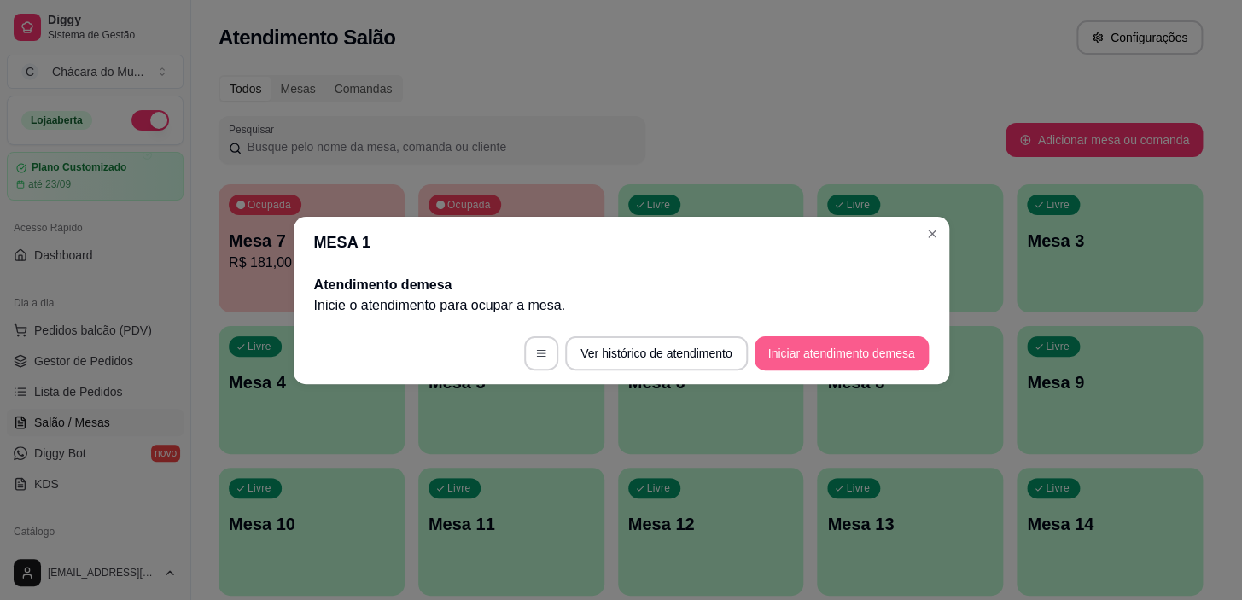
click at [849, 363] on button "Iniciar atendimento de mesa" at bounding box center [842, 353] width 174 height 34
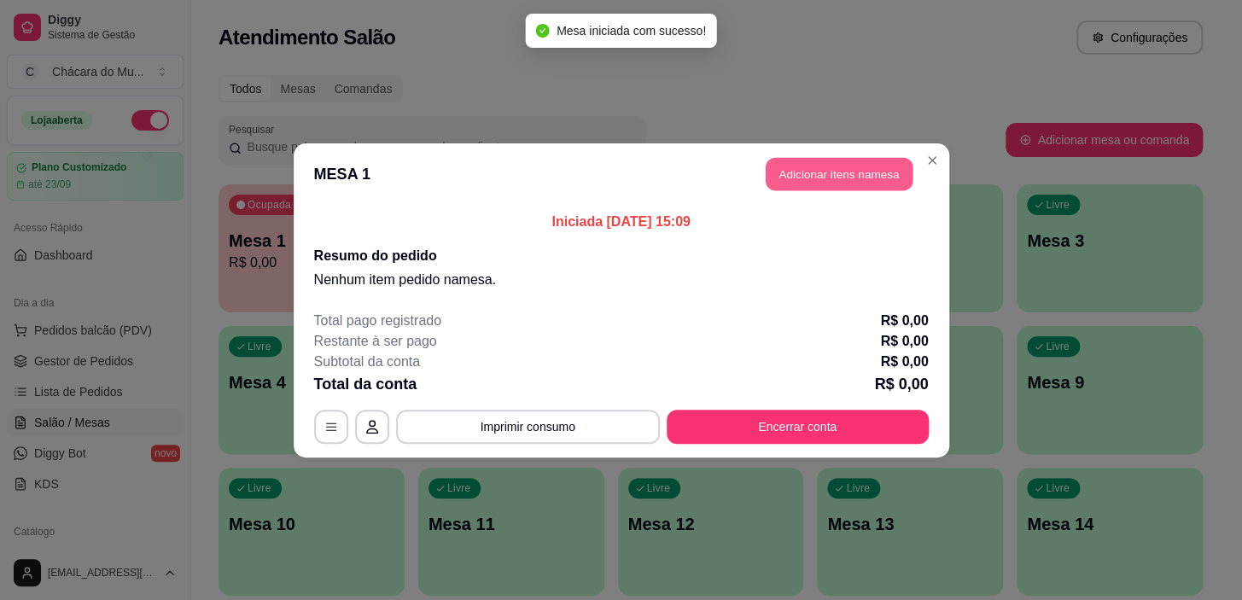
click at [808, 163] on button "Adicionar itens na mesa" at bounding box center [839, 173] width 147 height 33
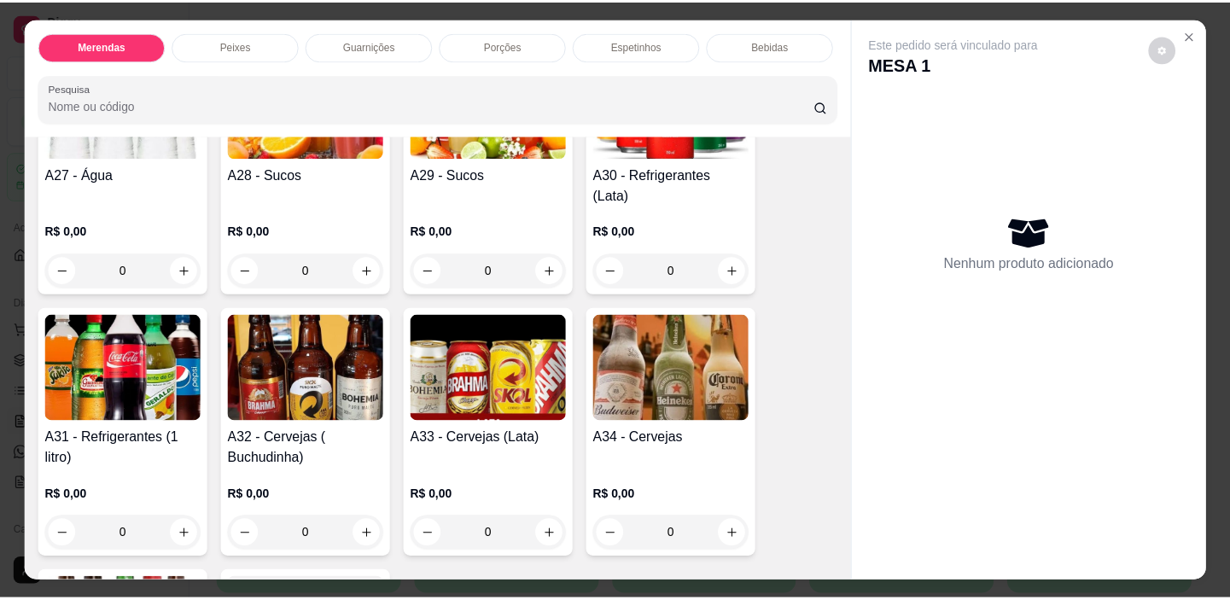
scroll to position [2250, 0]
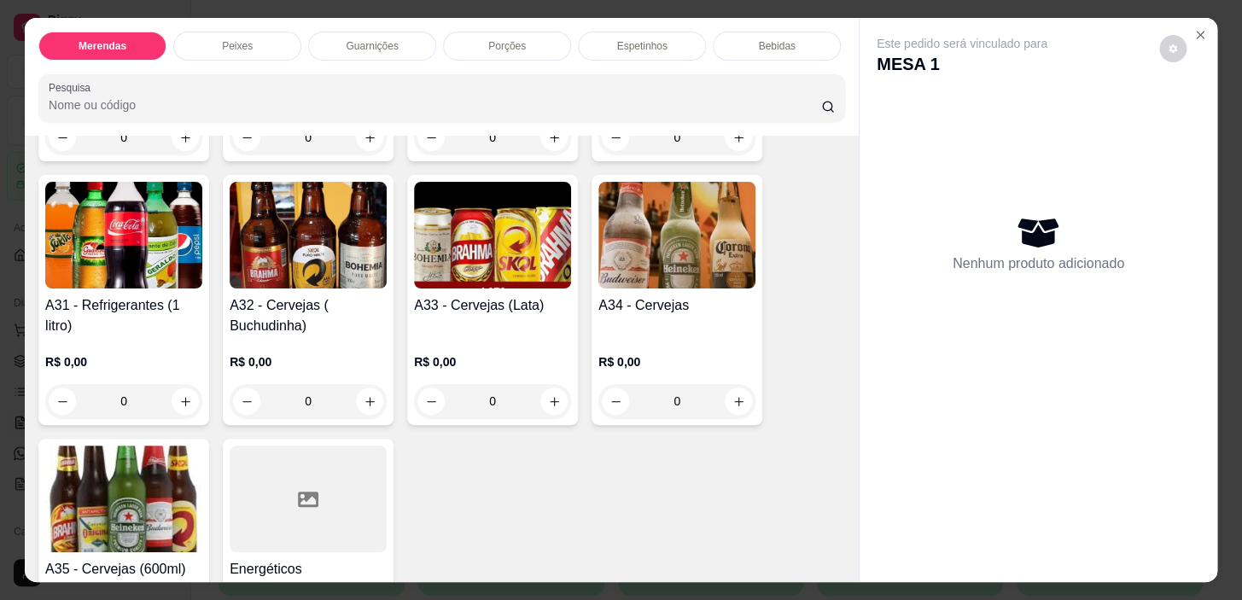
click at [365, 384] on div "0" at bounding box center [308, 401] width 157 height 34
click at [356, 384] on div "0" at bounding box center [308, 401] width 157 height 34
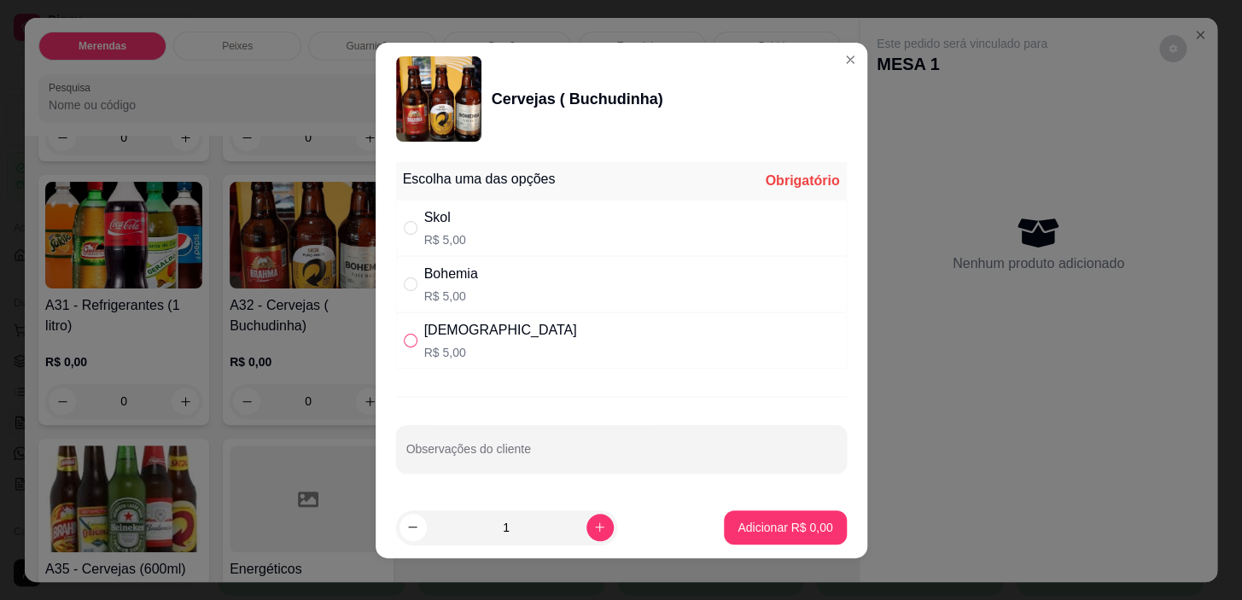
click at [406, 332] on label "" at bounding box center [411, 340] width 14 height 19
click at [406, 334] on input "" at bounding box center [411, 341] width 14 height 14
click at [407, 335] on input "" at bounding box center [411, 341] width 14 height 14
radio input "true"
click at [593, 529] on icon "increase-product-quantity" at bounding box center [599, 527] width 13 height 13
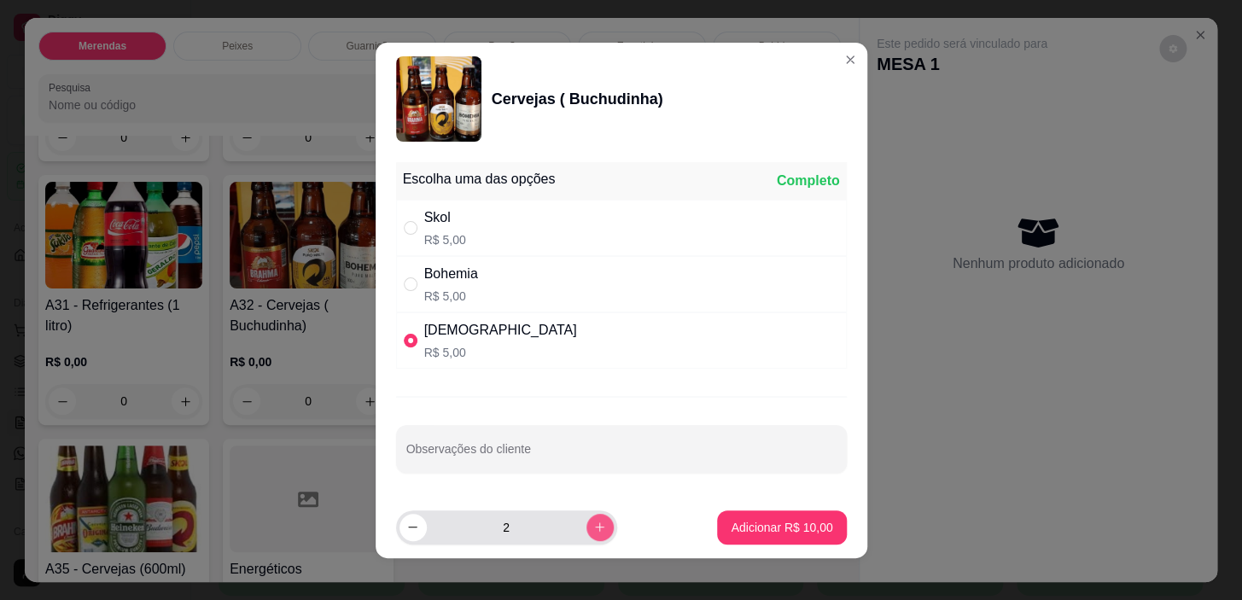
click at [593, 529] on icon "increase-product-quantity" at bounding box center [599, 527] width 13 height 13
type input "4"
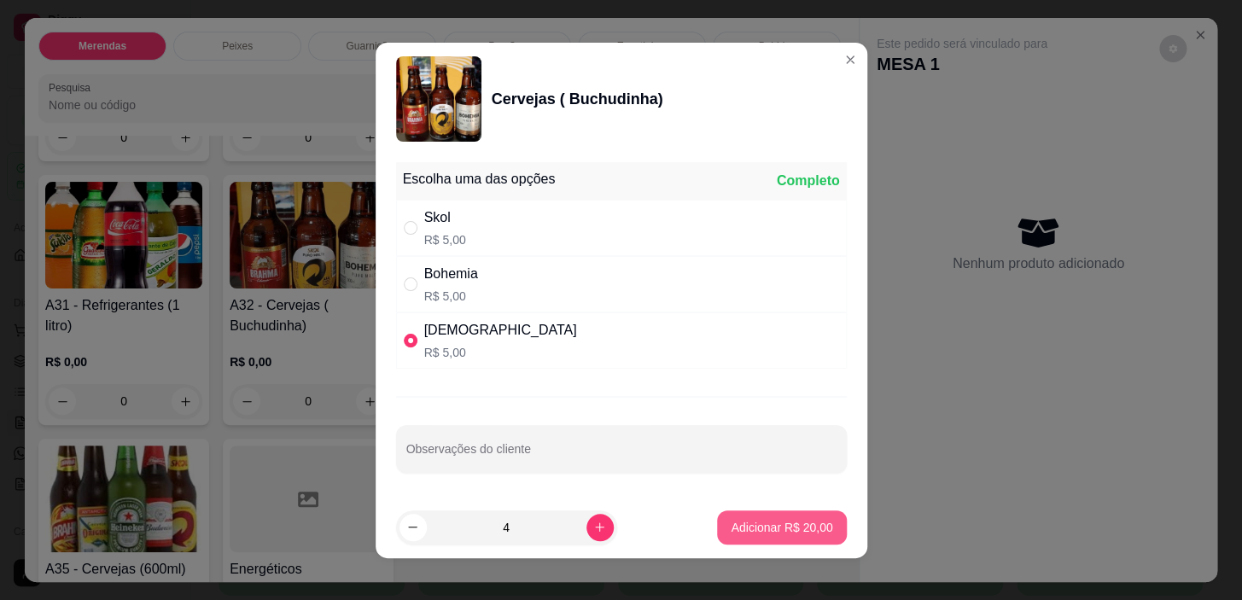
click at [734, 527] on p "Adicionar R$ 20,00" at bounding box center [782, 527] width 102 height 17
type input "4"
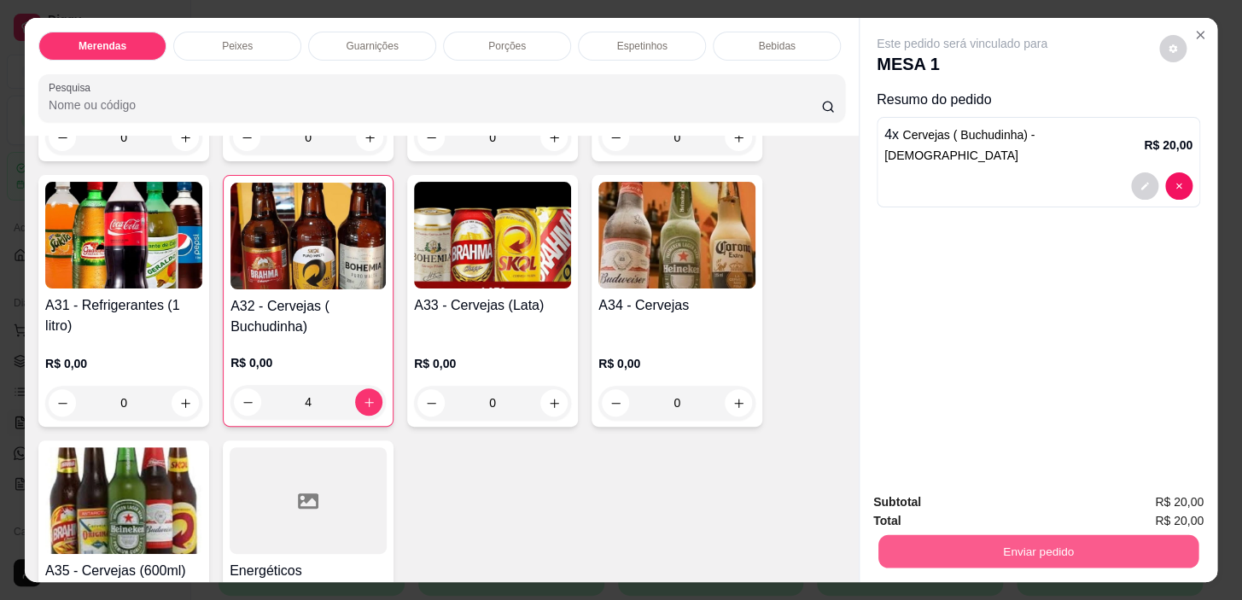
click at [997, 540] on button "Enviar pedido" at bounding box center [1038, 551] width 320 height 33
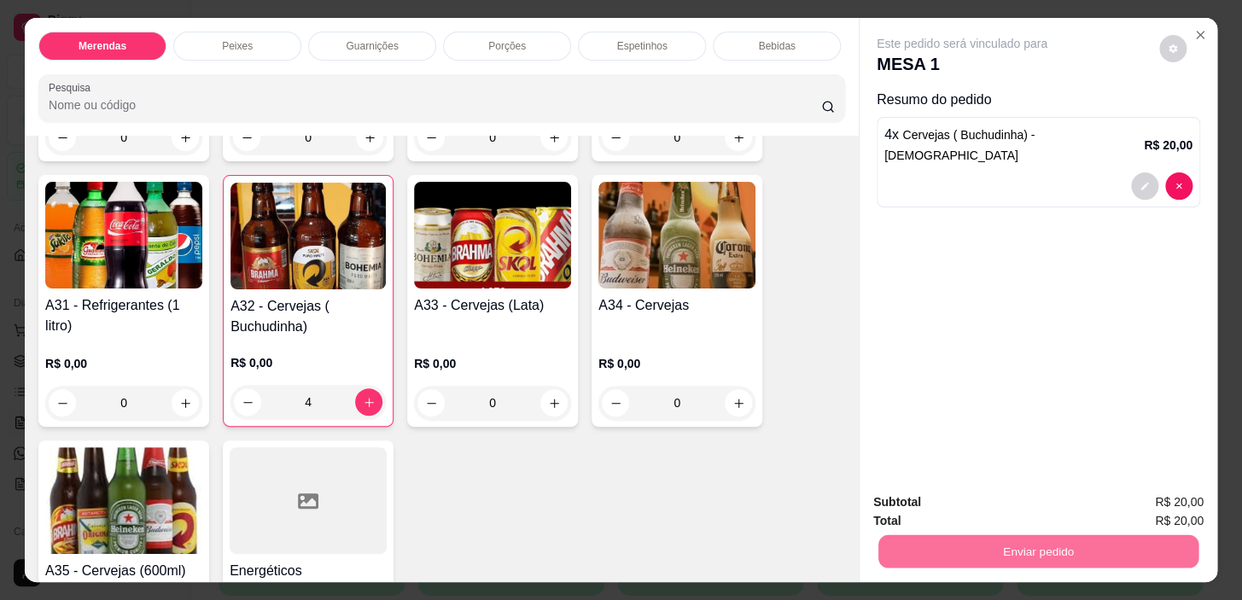
click at [966, 502] on button "Não registrar e enviar pedido" at bounding box center [982, 503] width 178 height 32
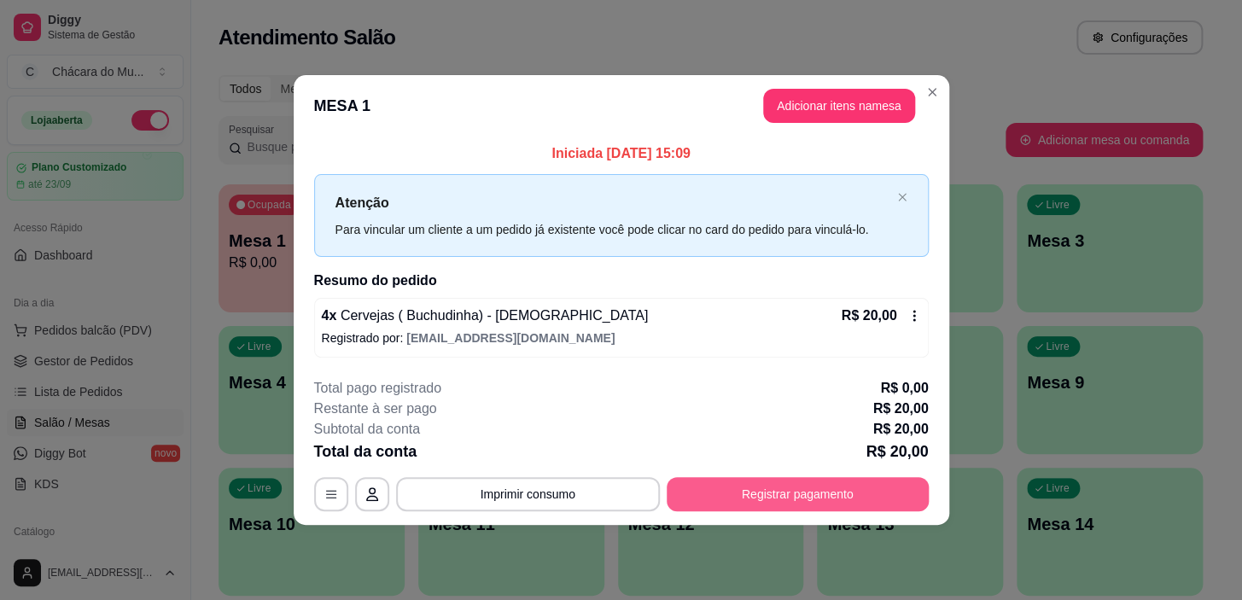
click at [810, 496] on button "Registrar pagamento" at bounding box center [798, 494] width 262 height 34
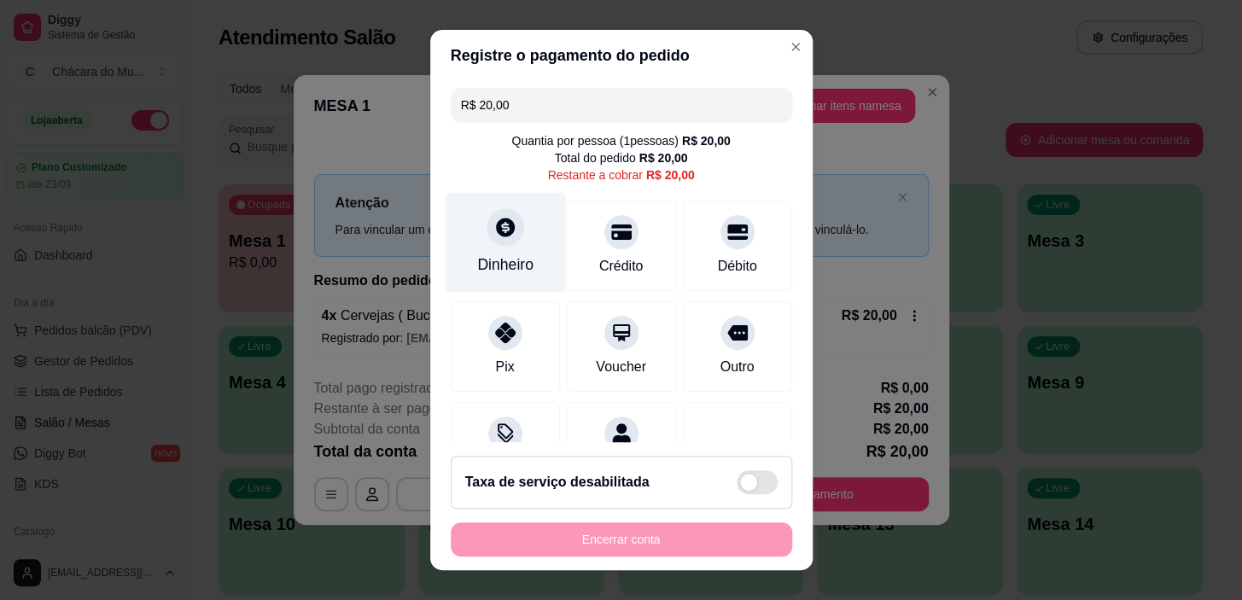
click at [487, 239] on div at bounding box center [506, 228] width 38 height 38
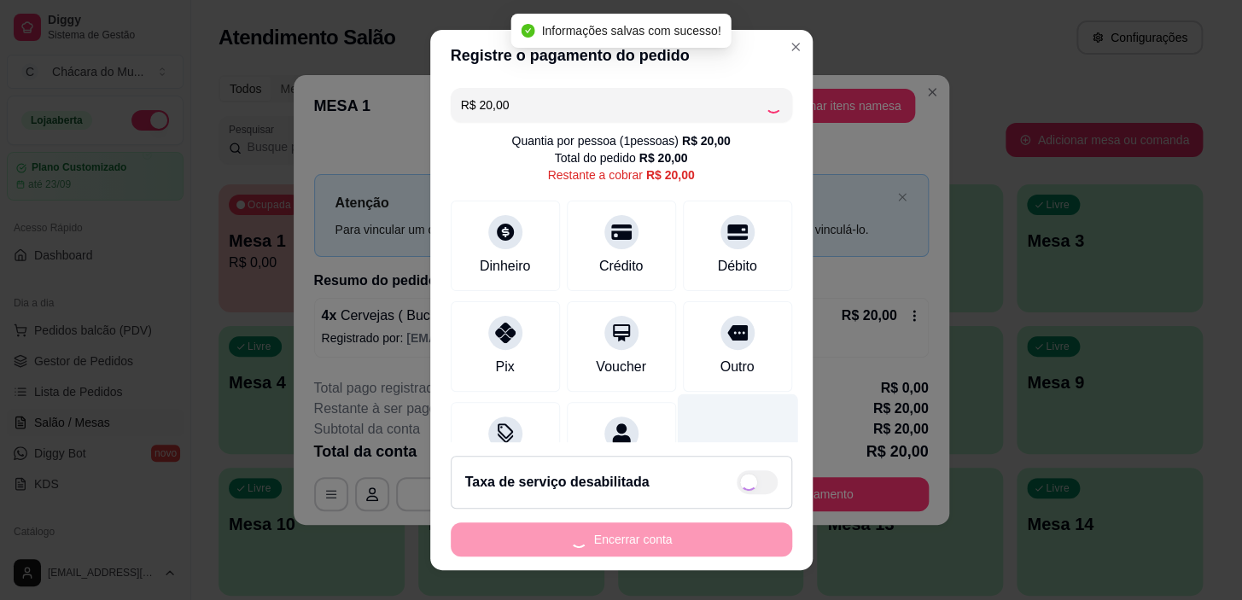
type input "R$ 0,00"
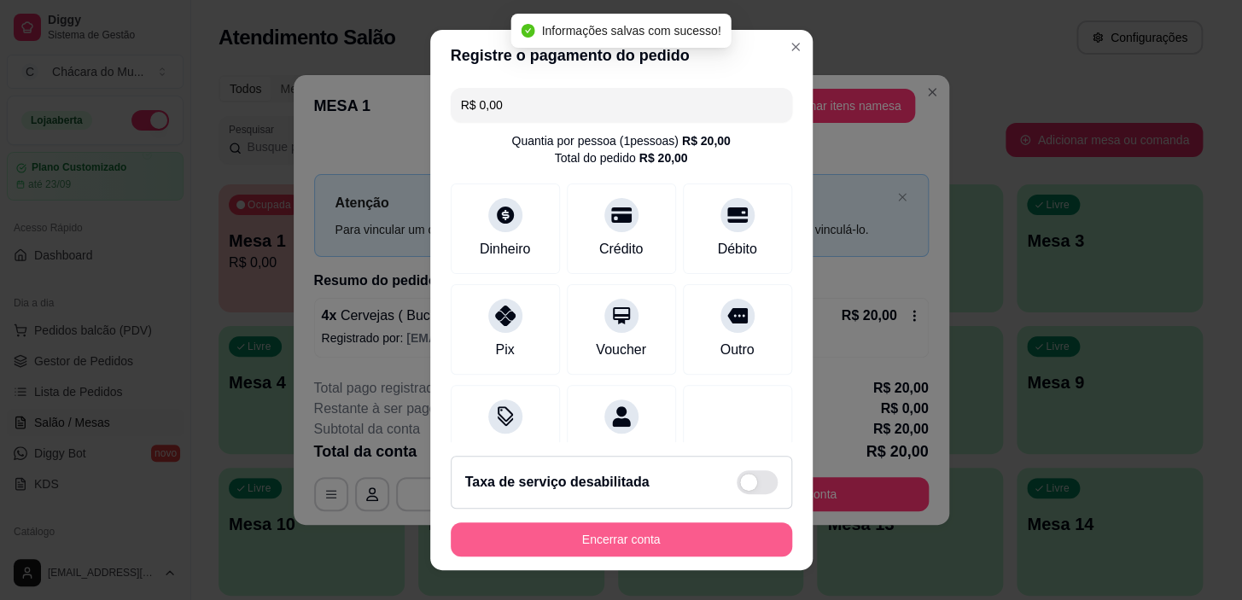
click at [727, 525] on button "Encerrar conta" at bounding box center [621, 539] width 341 height 34
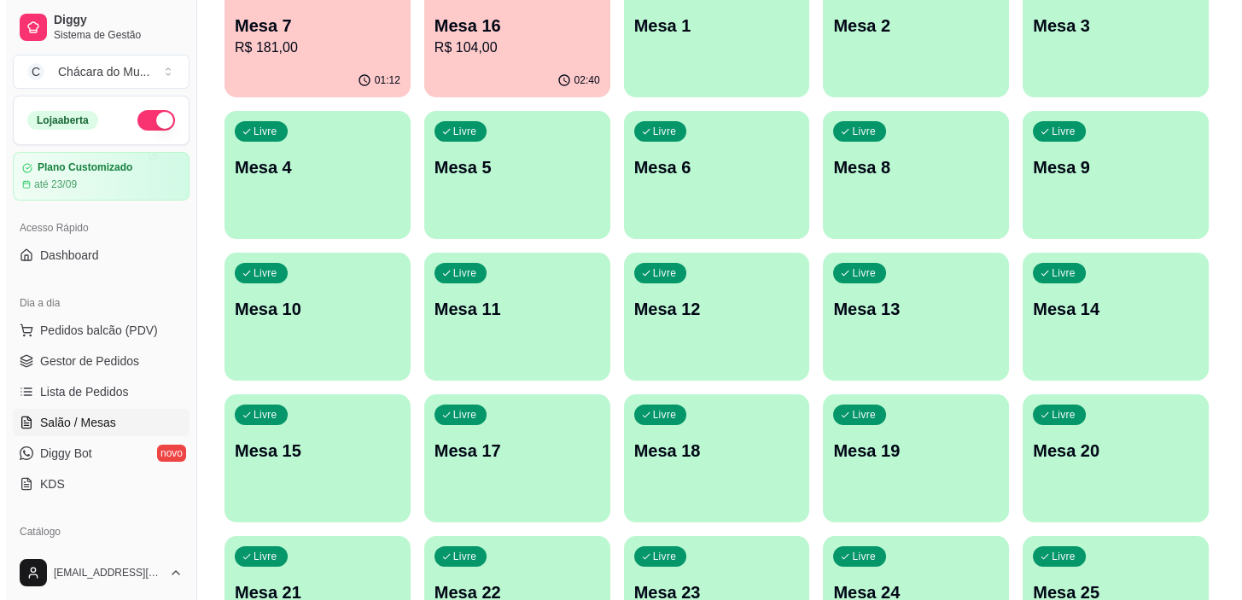
scroll to position [310, 0]
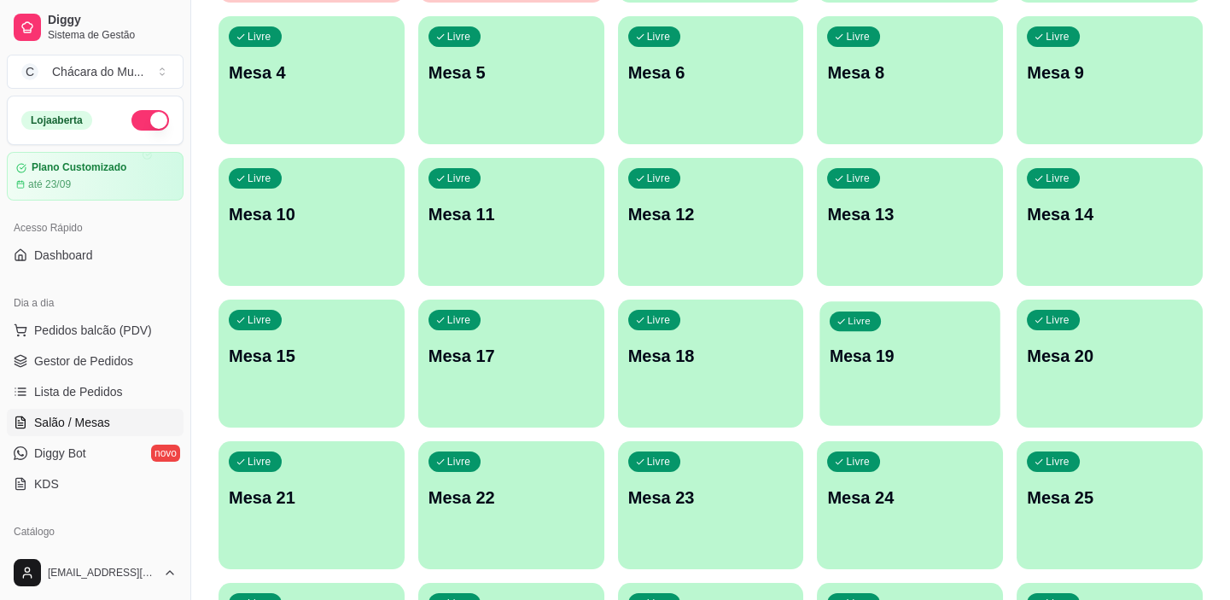
click at [913, 367] on div "Livre Mesa 19" at bounding box center [910, 353] width 180 height 104
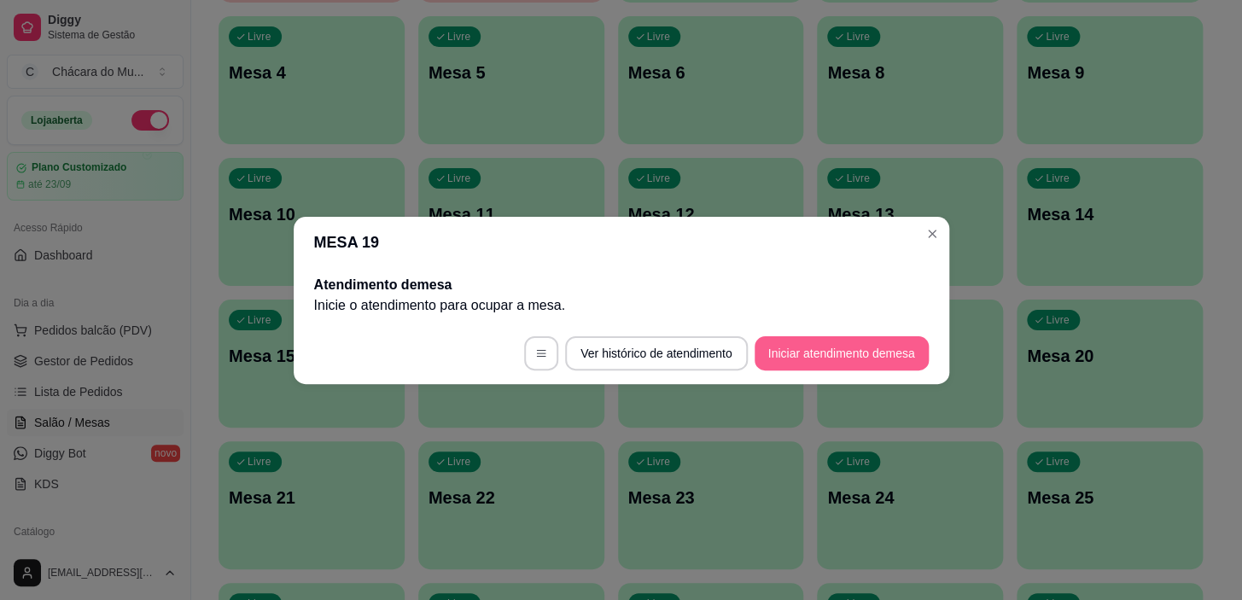
click at [829, 342] on button "Iniciar atendimento de mesa" at bounding box center [842, 353] width 174 height 34
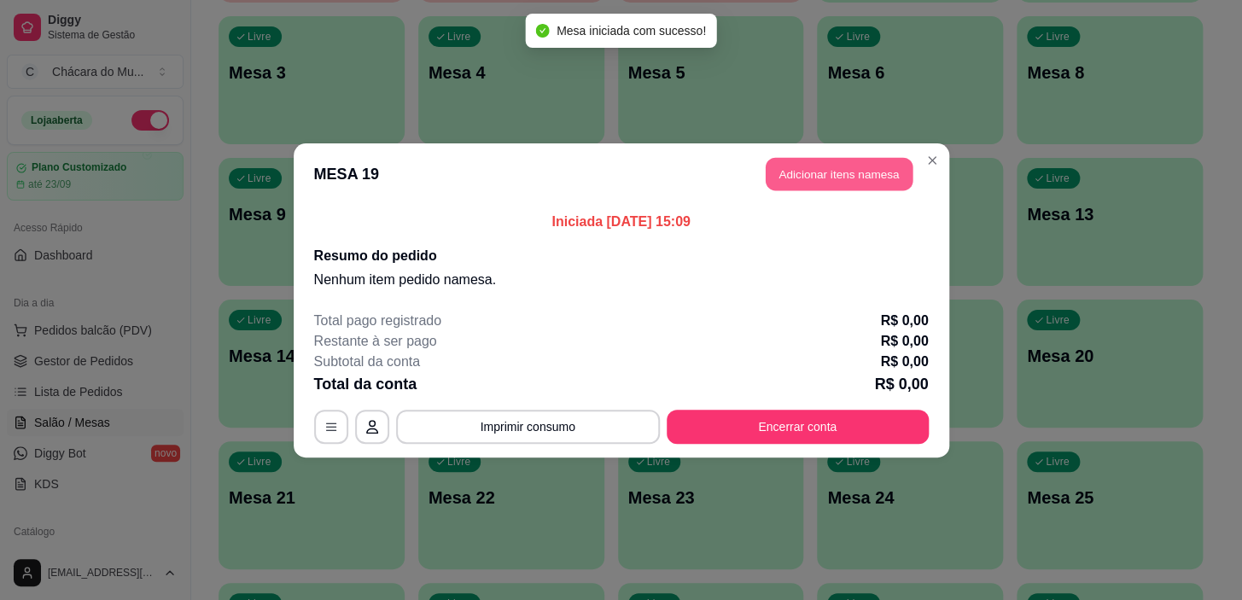
click at [845, 161] on button "Adicionar itens na mesa" at bounding box center [839, 173] width 147 height 33
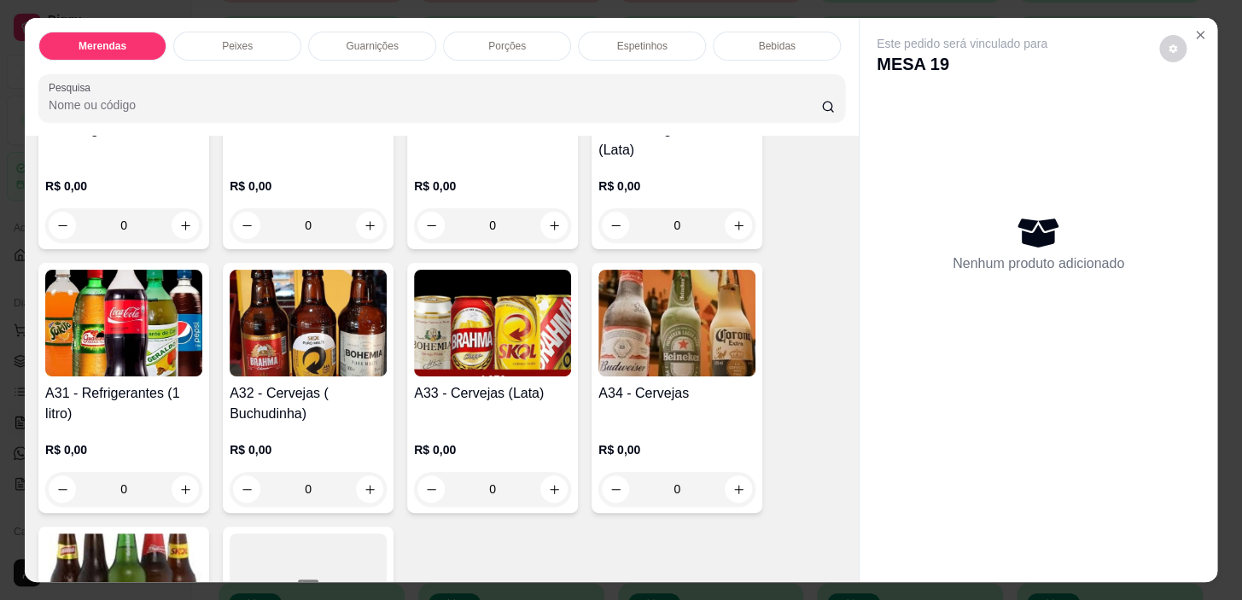
scroll to position [2173, 0]
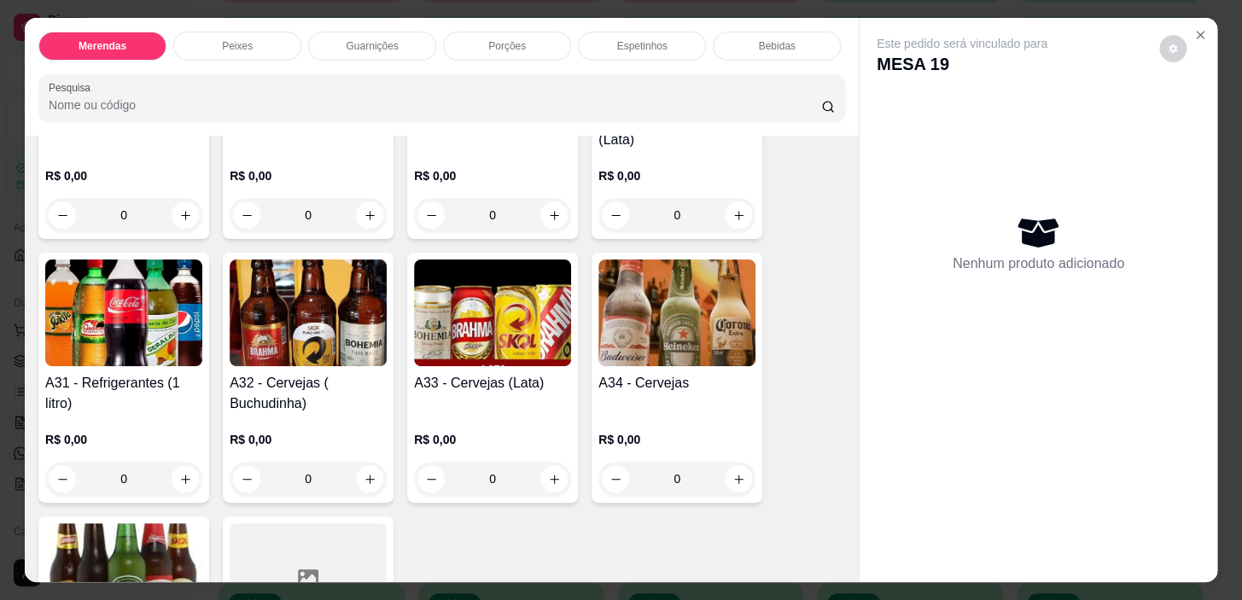
click at [359, 462] on div "0" at bounding box center [308, 479] width 157 height 34
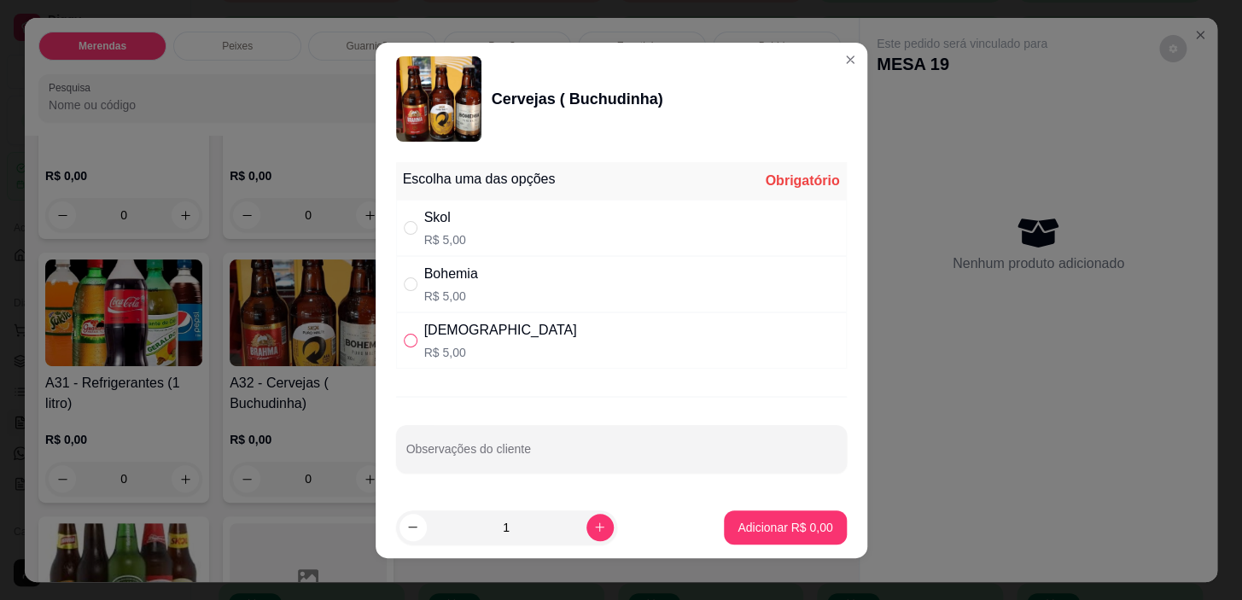
click at [404, 331] on label "" at bounding box center [411, 340] width 14 height 19
click at [404, 334] on input "" at bounding box center [411, 341] width 14 height 14
click at [405, 341] on input "" at bounding box center [411, 341] width 14 height 14
radio input "true"
click at [750, 528] on p "Adicionar R$ 5,00" at bounding box center [785, 527] width 92 height 16
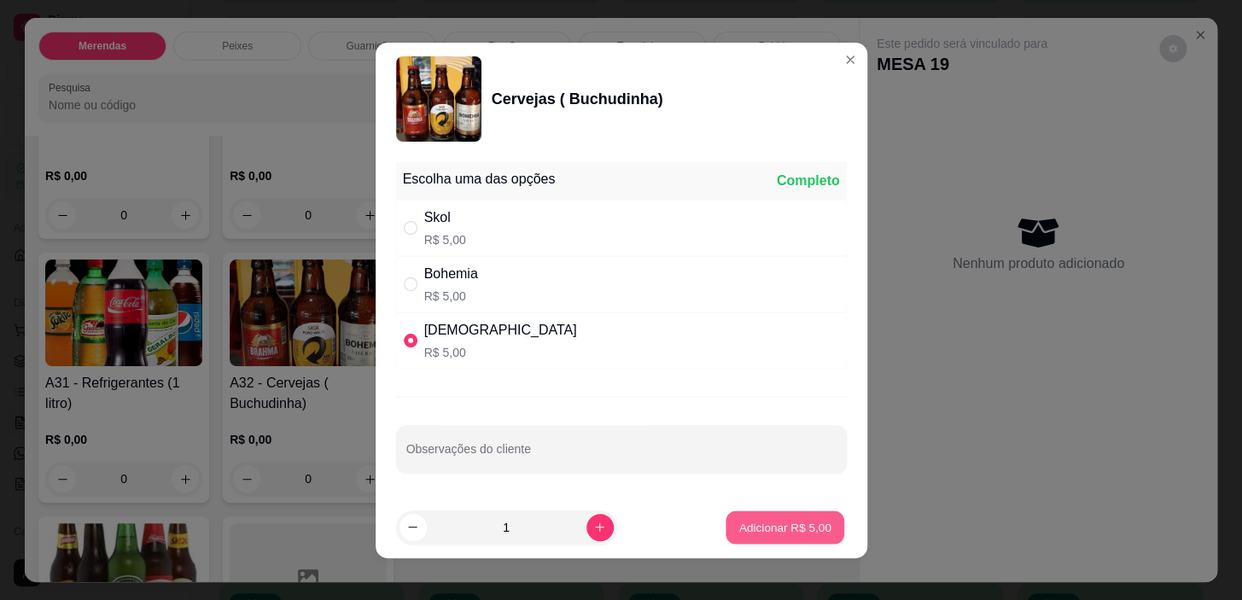
type input "1"
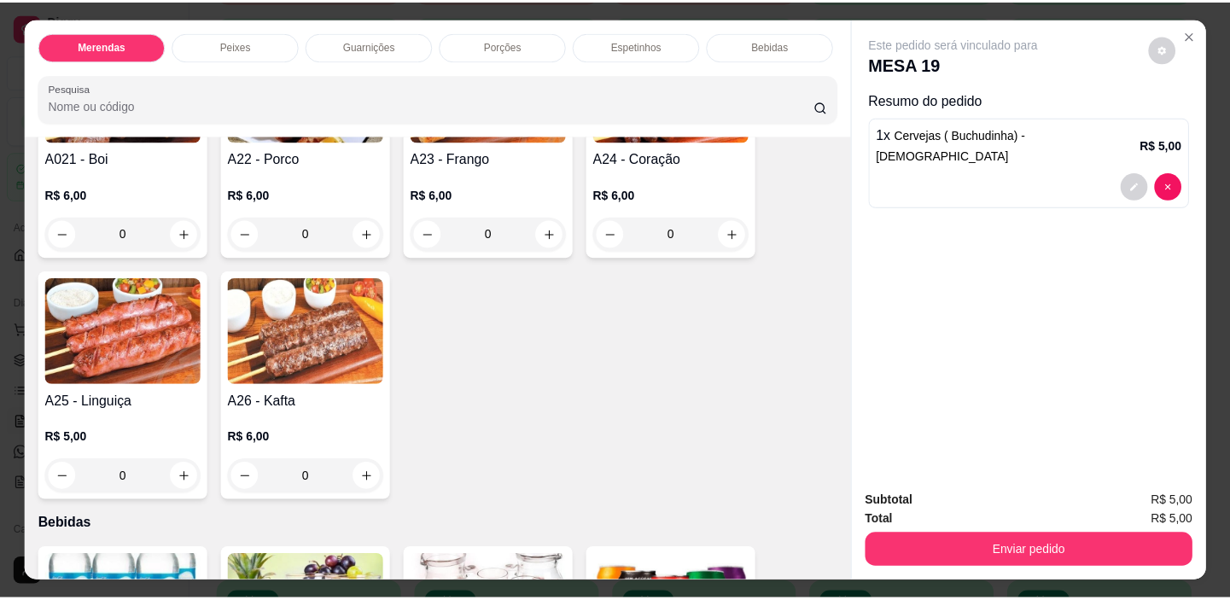
scroll to position [1630, 0]
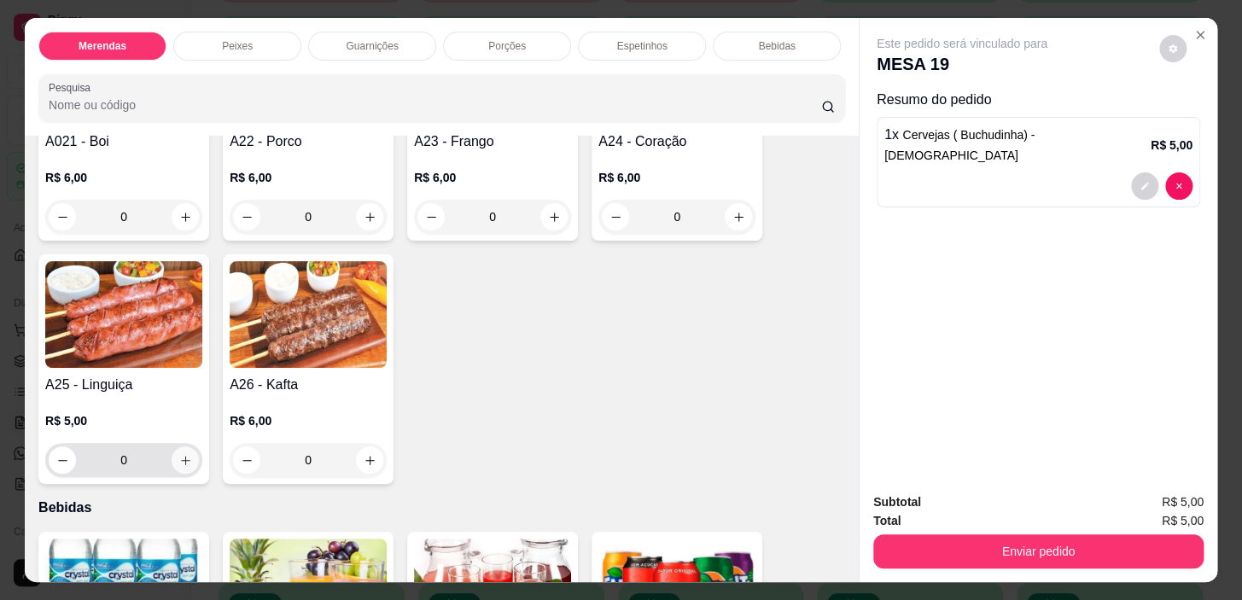
click at [180, 467] on icon "increase-product-quantity" at bounding box center [185, 460] width 13 height 13
type input "1"
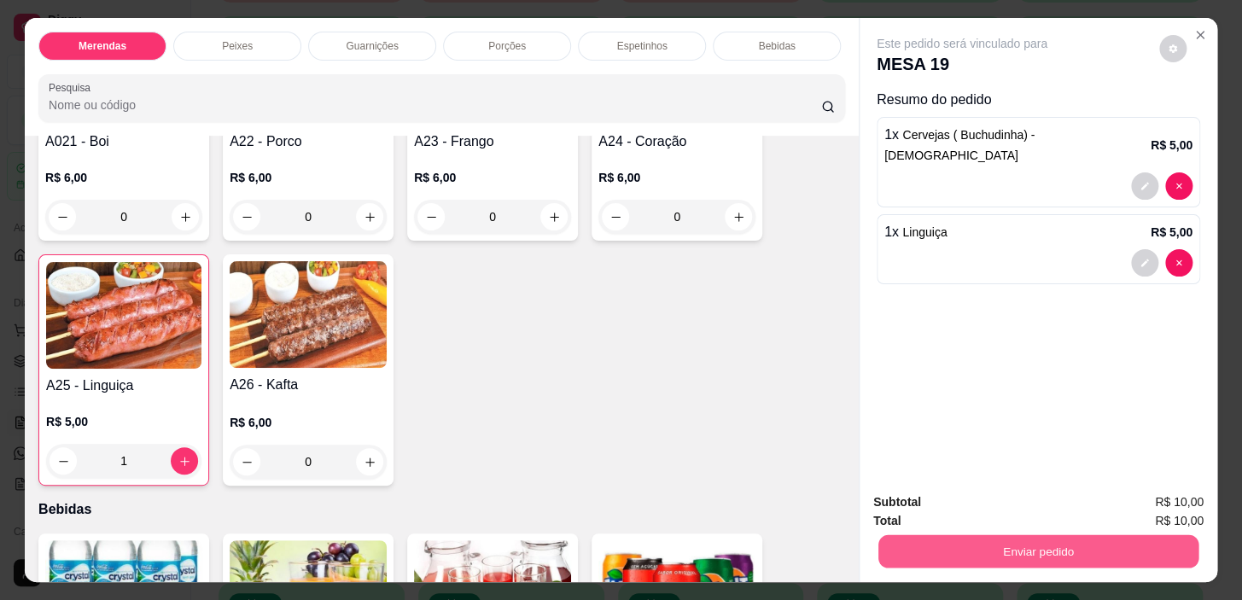
click at [1050, 535] on button "Enviar pedido" at bounding box center [1038, 551] width 320 height 33
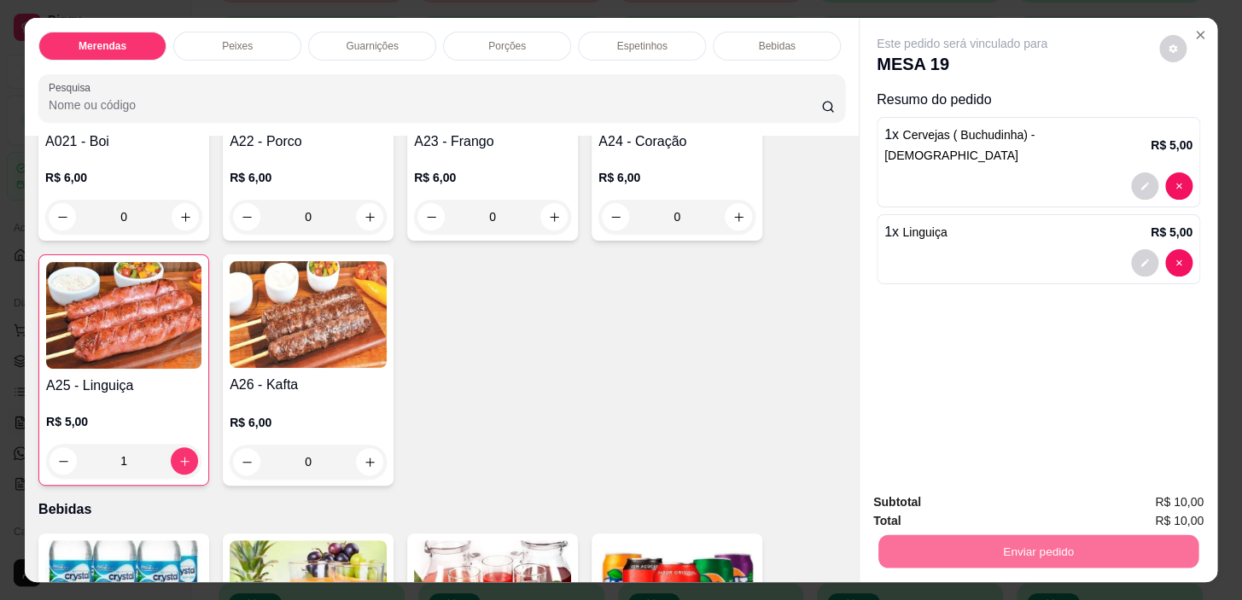
click at [1031, 495] on button "Não registrar e enviar pedido" at bounding box center [982, 504] width 172 height 32
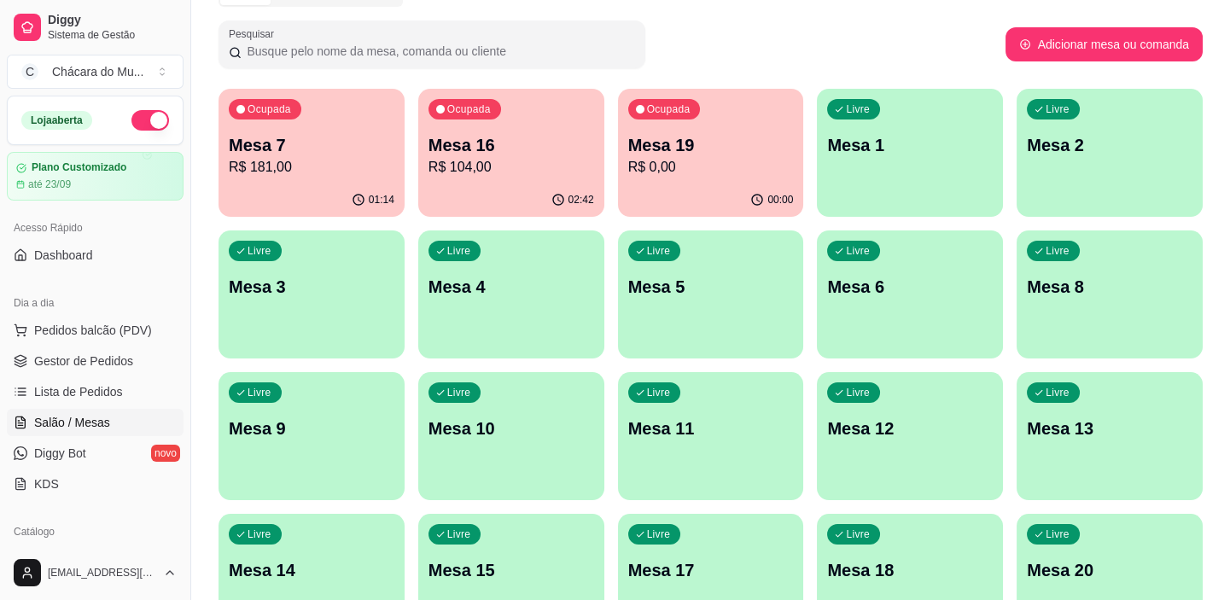
scroll to position [0, 0]
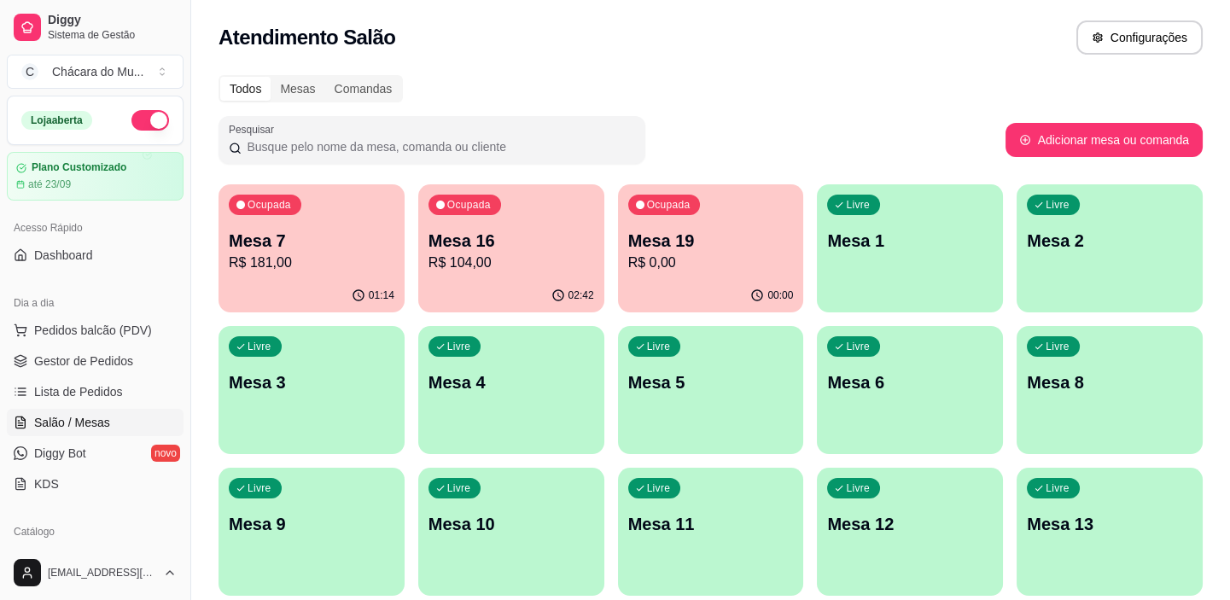
click at [90, 425] on span "Salão / Mesas" at bounding box center [72, 422] width 76 height 17
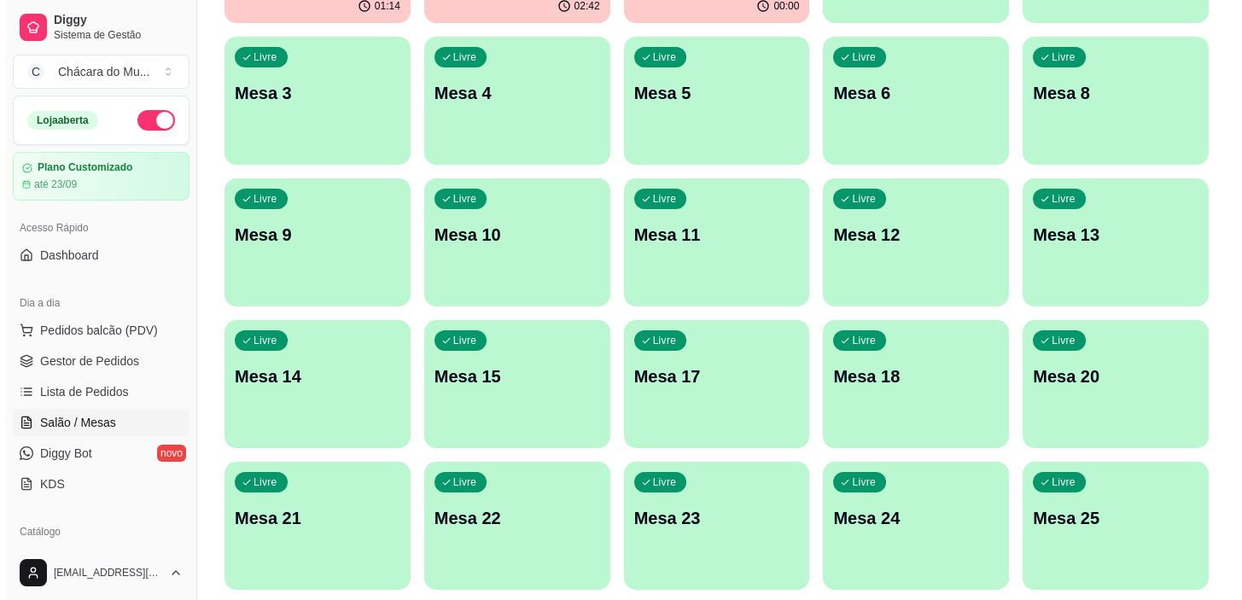
scroll to position [310, 0]
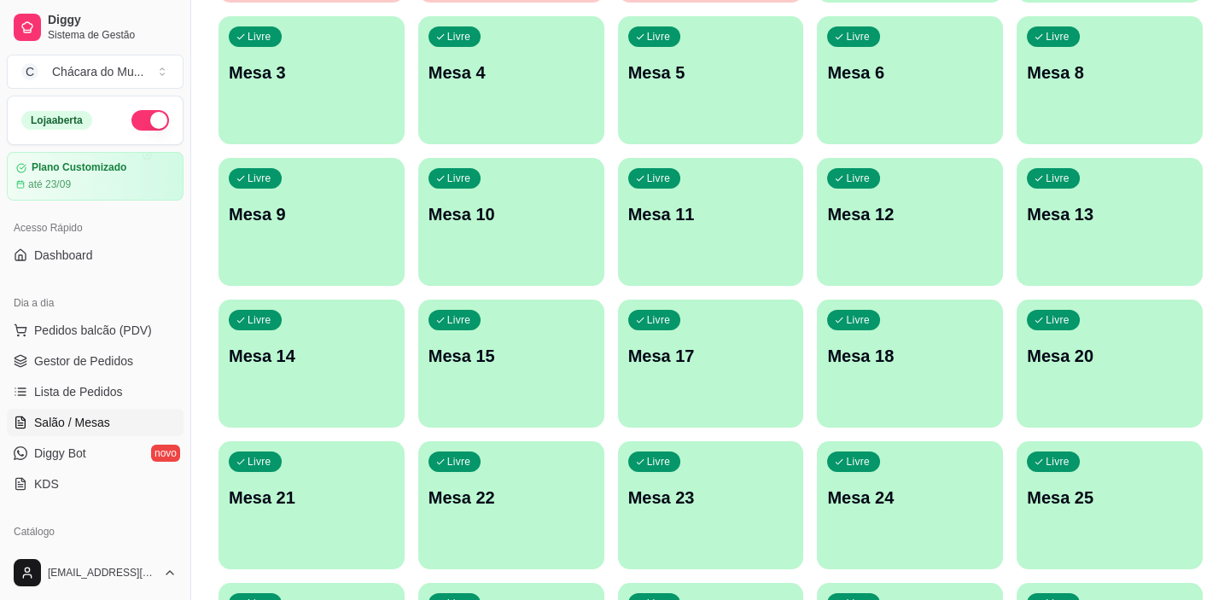
click at [943, 341] on div "Livre Mesa 18" at bounding box center [910, 354] width 186 height 108
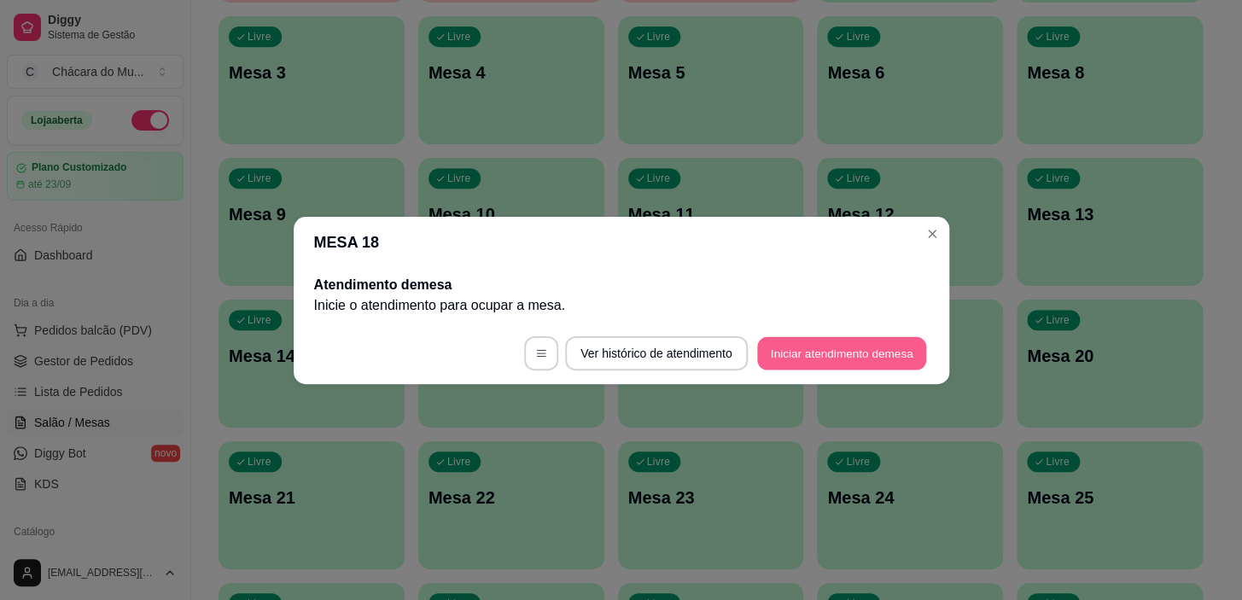
click at [866, 344] on button "Iniciar atendimento de mesa" at bounding box center [841, 352] width 169 height 33
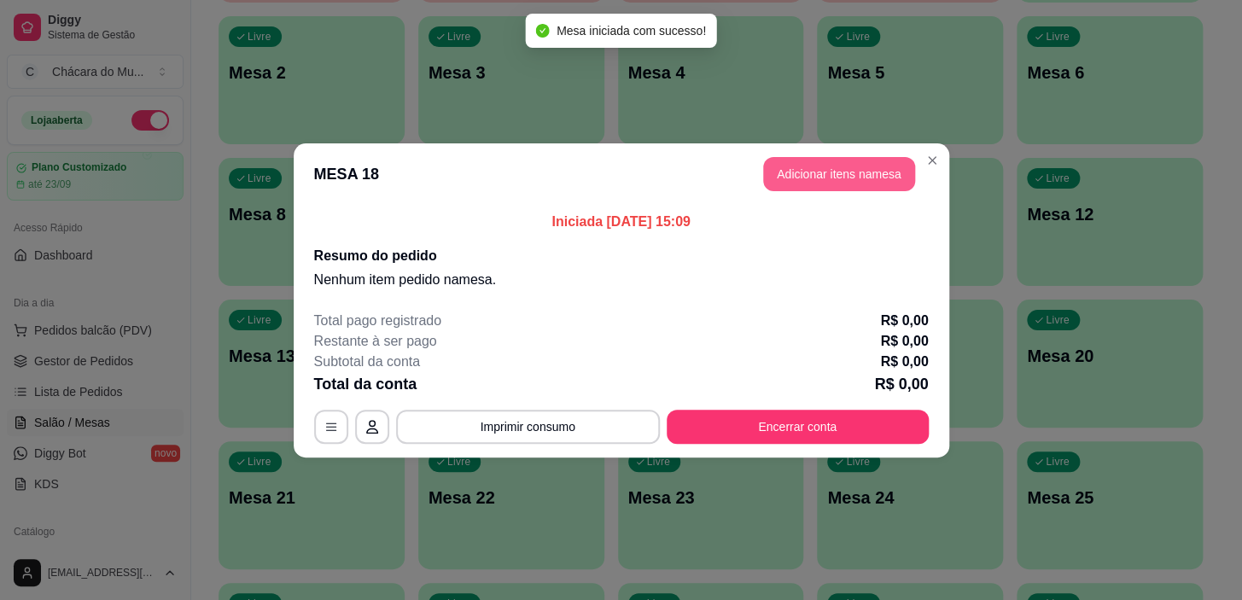
click at [833, 174] on button "Adicionar itens na mesa" at bounding box center [839, 174] width 152 height 34
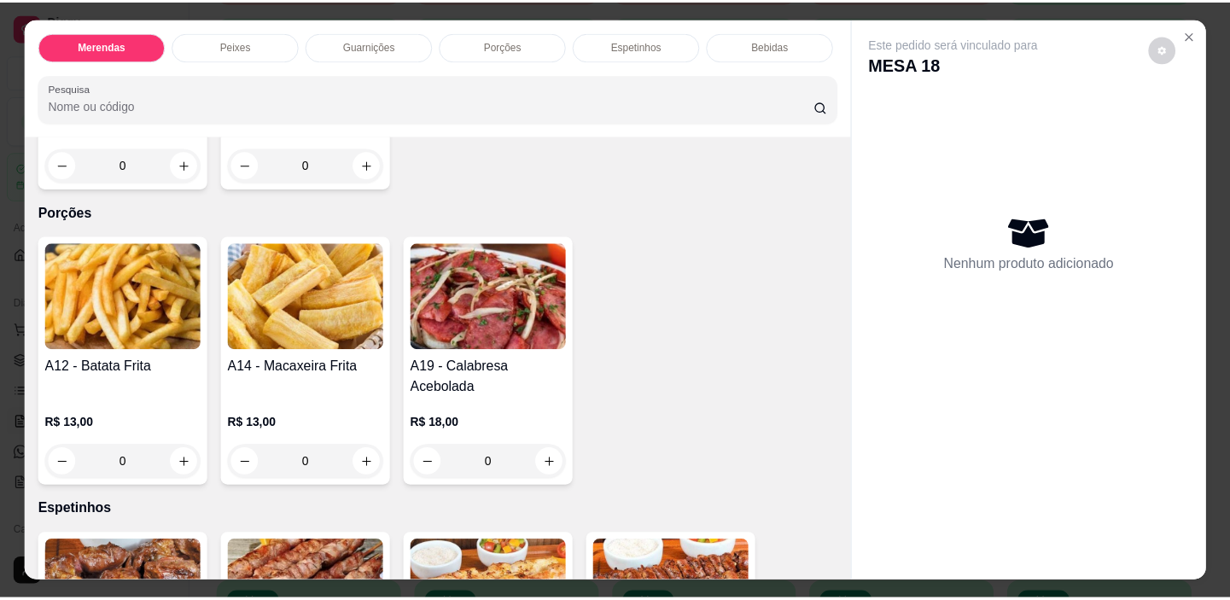
scroll to position [1164, 0]
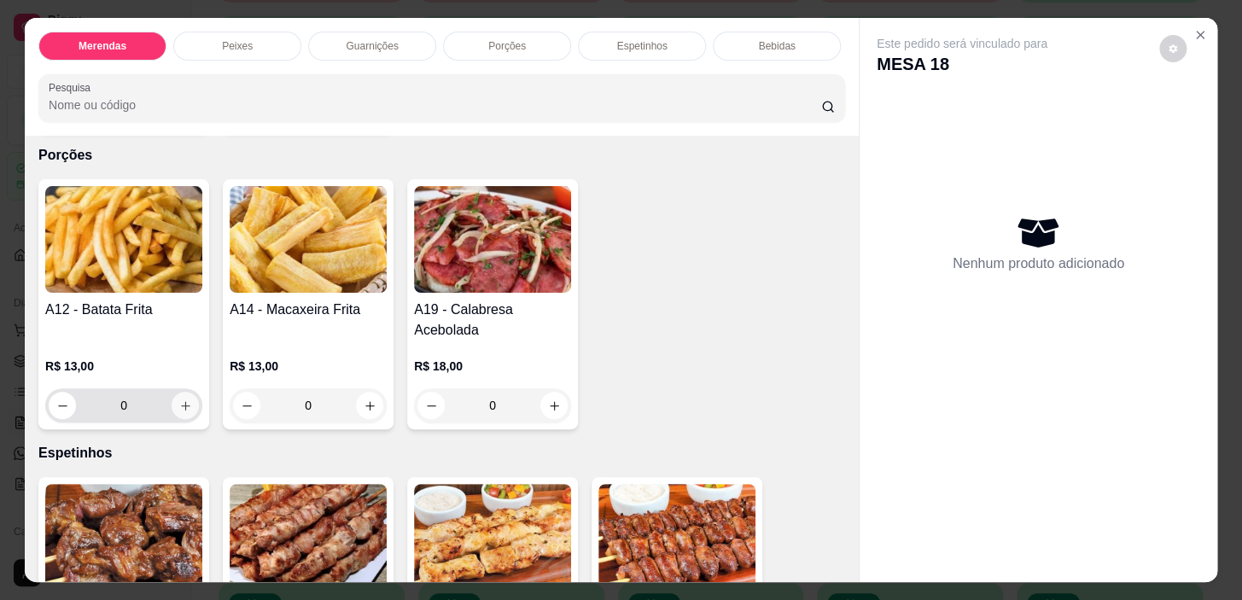
click at [184, 402] on button "increase-product-quantity" at bounding box center [185, 405] width 27 height 27
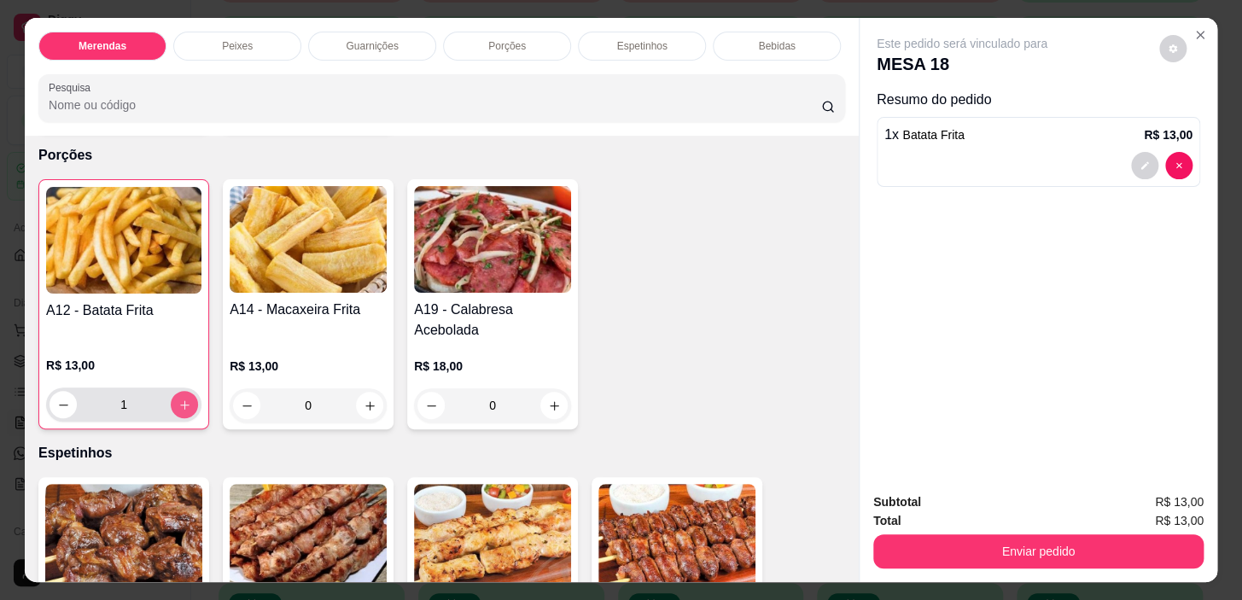
type input "1"
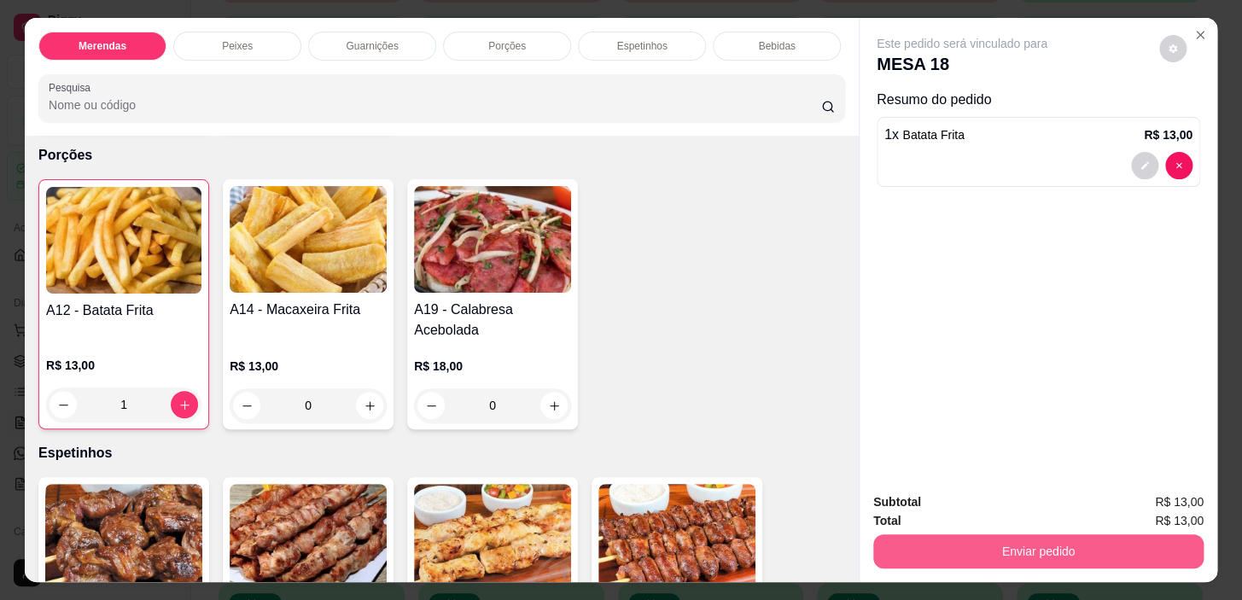
click at [1007, 547] on button "Enviar pedido" at bounding box center [1038, 551] width 330 height 34
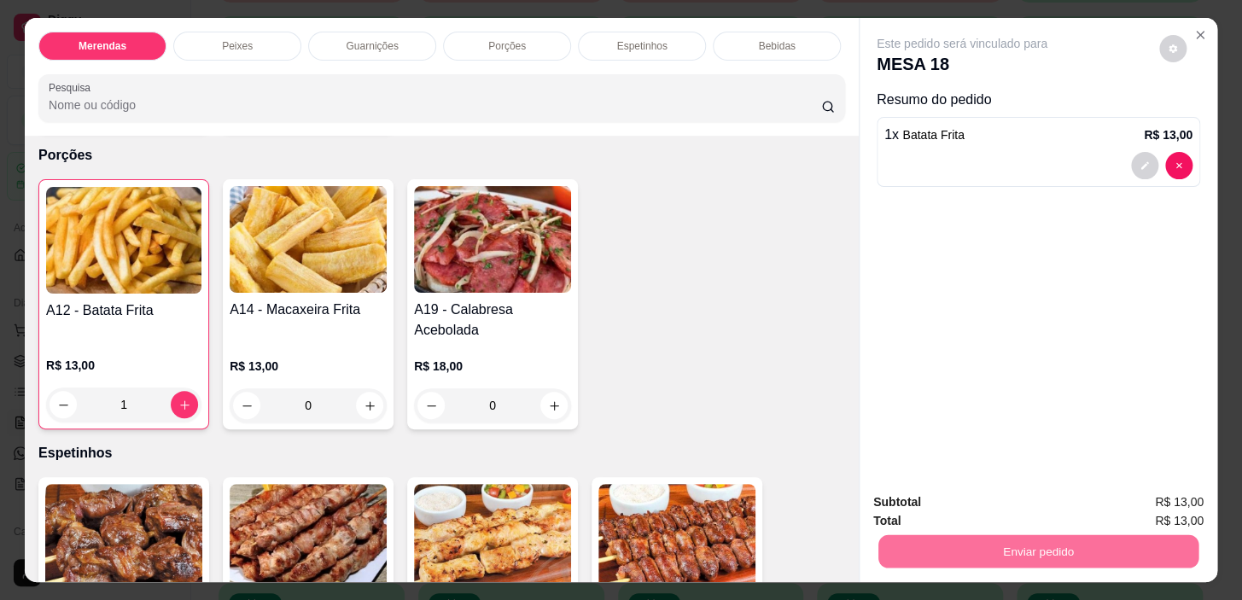
click at [929, 492] on button "Não registrar e enviar pedido" at bounding box center [982, 503] width 178 height 32
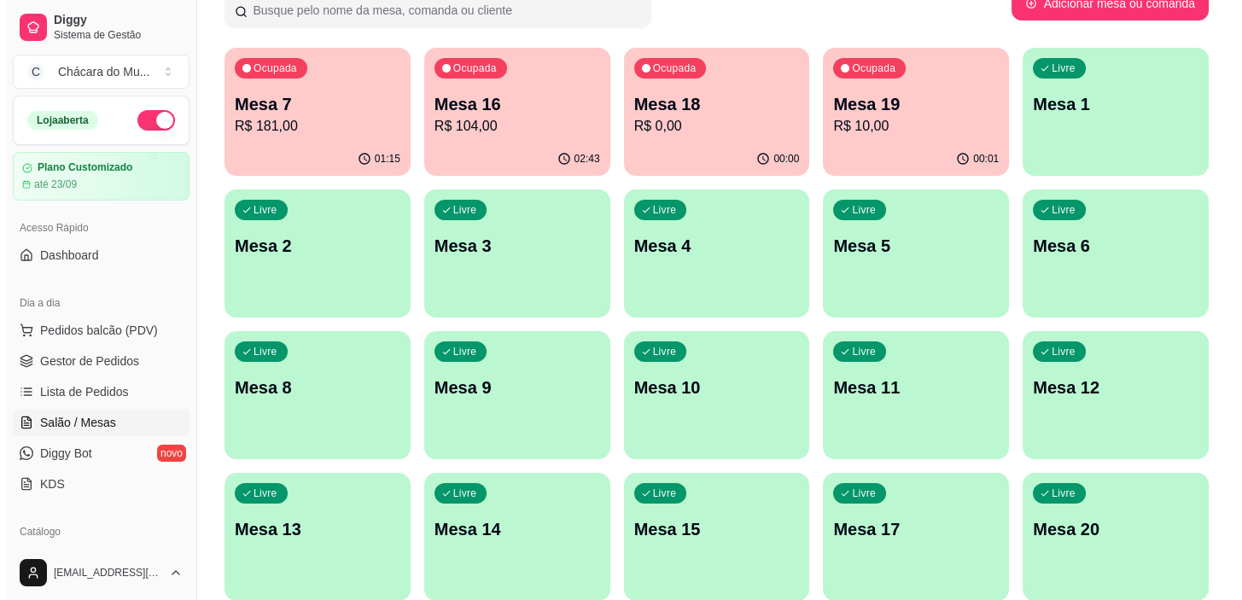
scroll to position [0, 0]
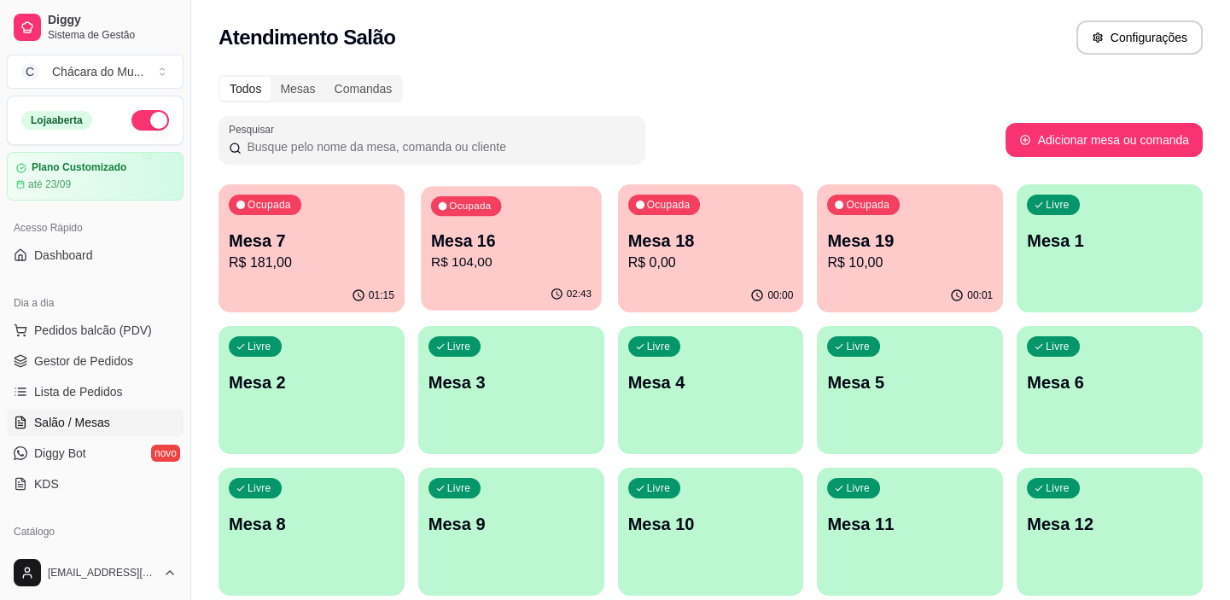
click at [450, 261] on p "R$ 104,00" at bounding box center [511, 263] width 160 height 20
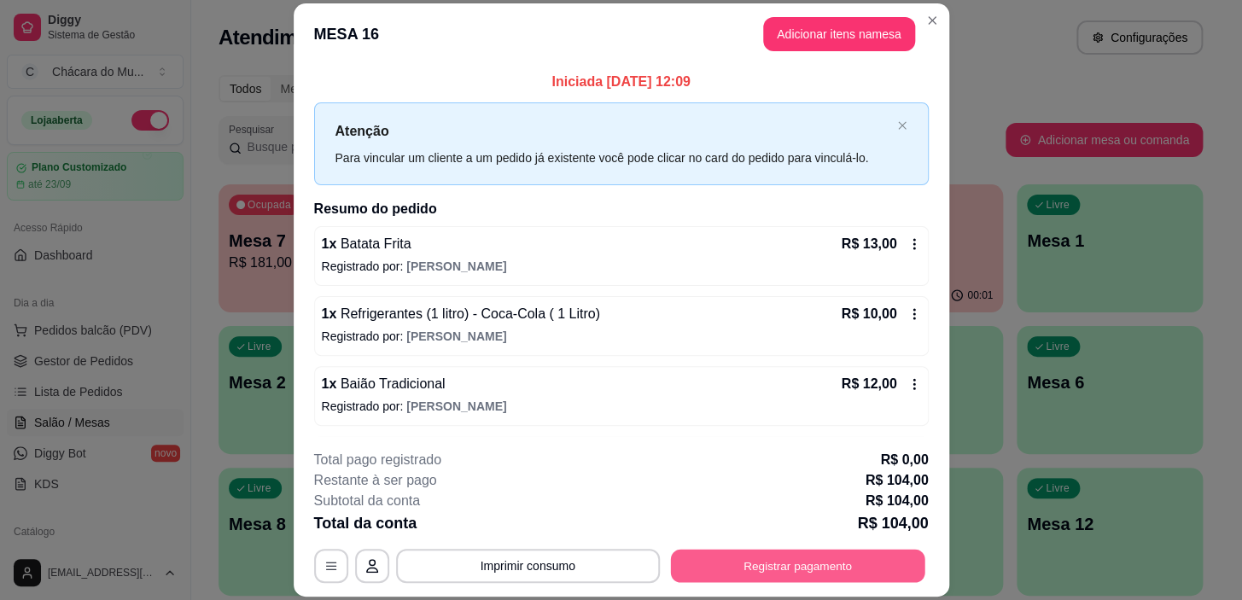
click at [776, 560] on button "Registrar pagamento" at bounding box center [797, 566] width 254 height 33
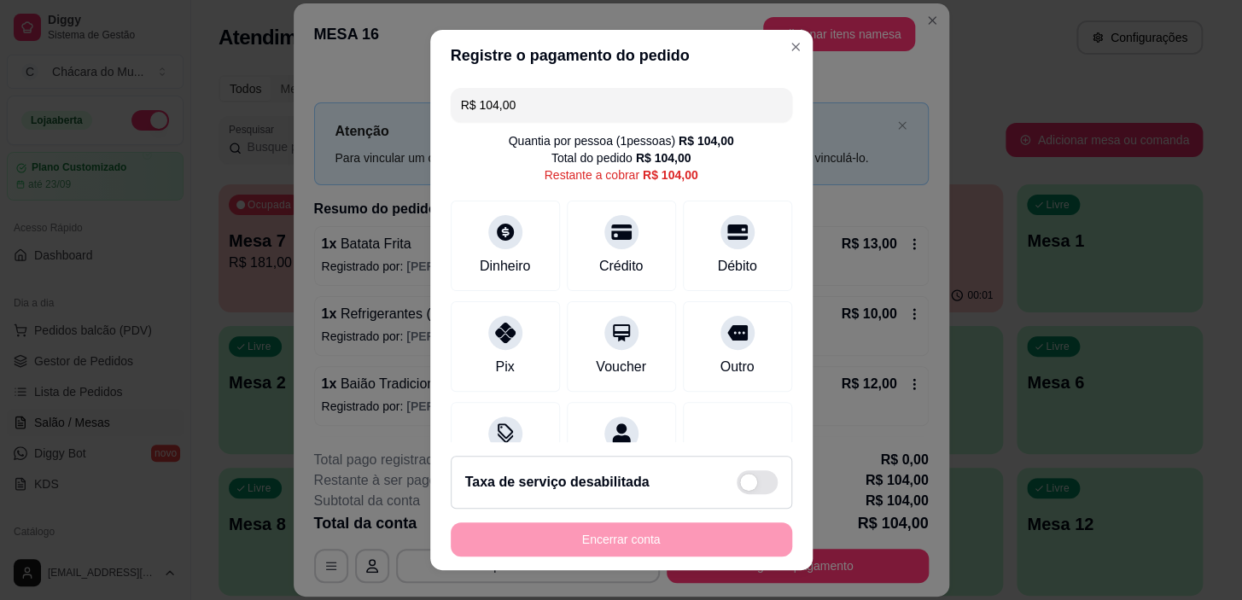
drag, startPoint x: 537, startPoint y: 88, endPoint x: 258, endPoint y: 110, distance: 280.0
click at [258, 110] on div "Registre o pagamento do pedido R$ 104,00 Quantia por pessoa ( 1 pessoas) R$ 104…" at bounding box center [621, 300] width 1242 height 600
click at [471, 243] on div "Dinheiro" at bounding box center [505, 243] width 120 height 100
click at [487, 340] on div at bounding box center [506, 329] width 38 height 38
type input "R$ 0,00"
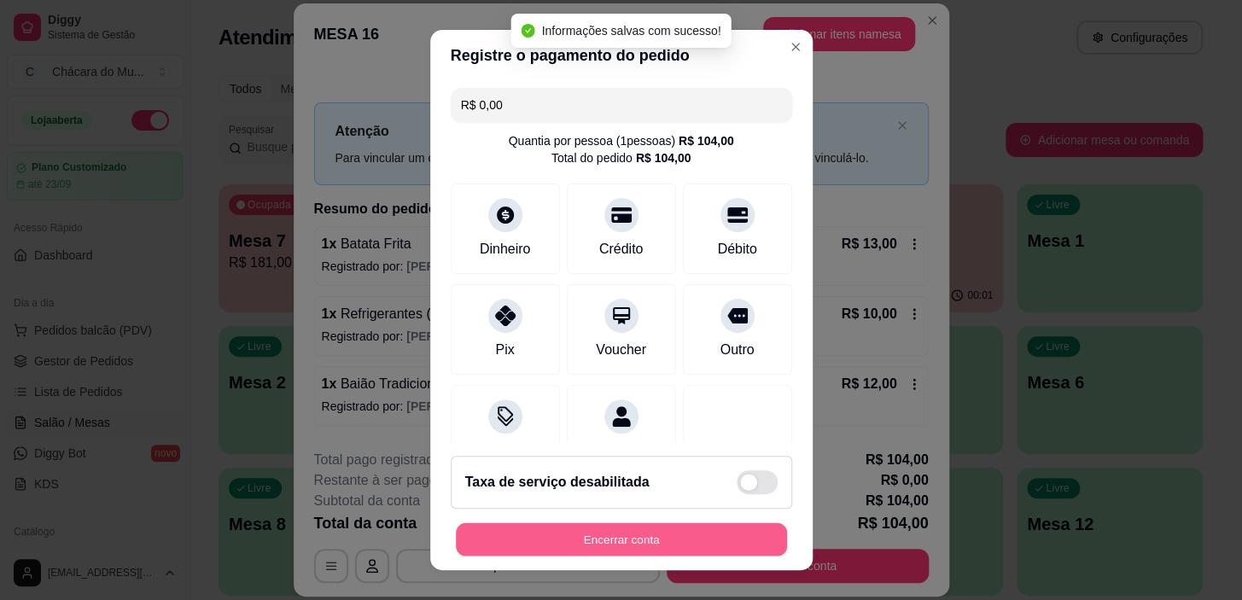
click at [652, 528] on button "Encerrar conta" at bounding box center [621, 538] width 331 height 33
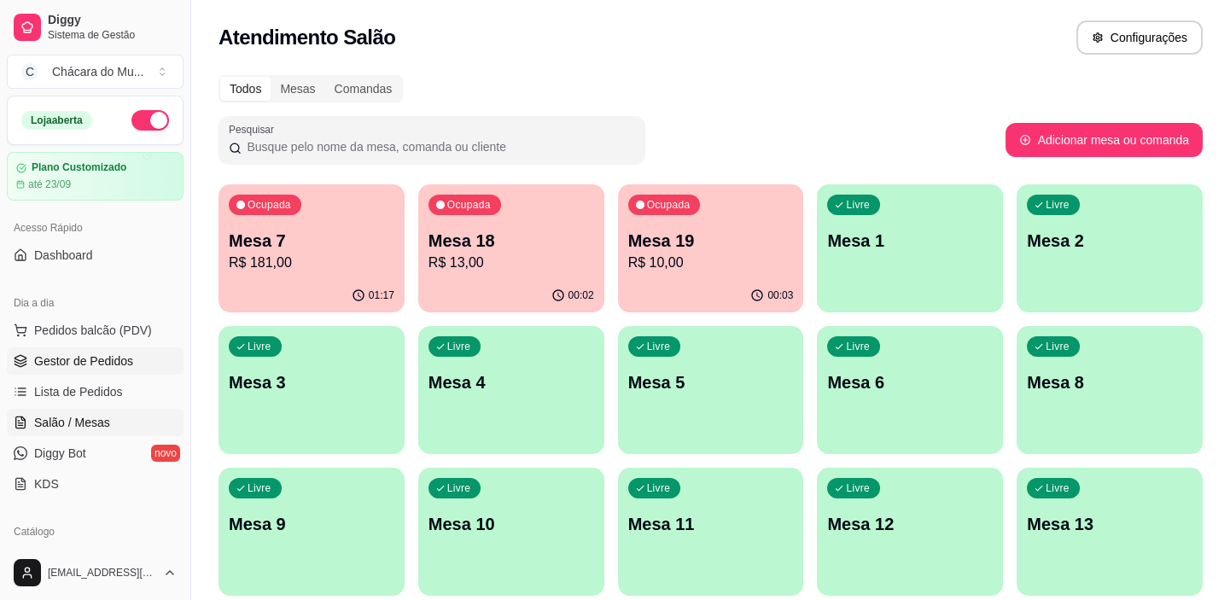
click at [76, 353] on span "Gestor de Pedidos" at bounding box center [83, 361] width 99 height 17
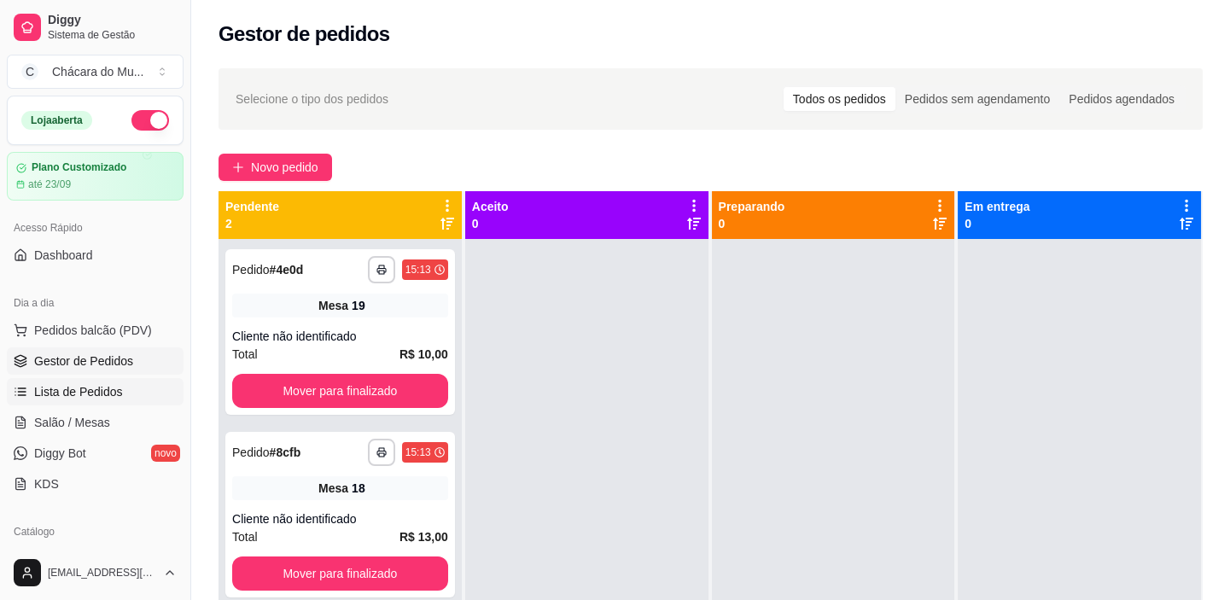
click at [67, 389] on span "Lista de Pedidos" at bounding box center [78, 391] width 89 height 17
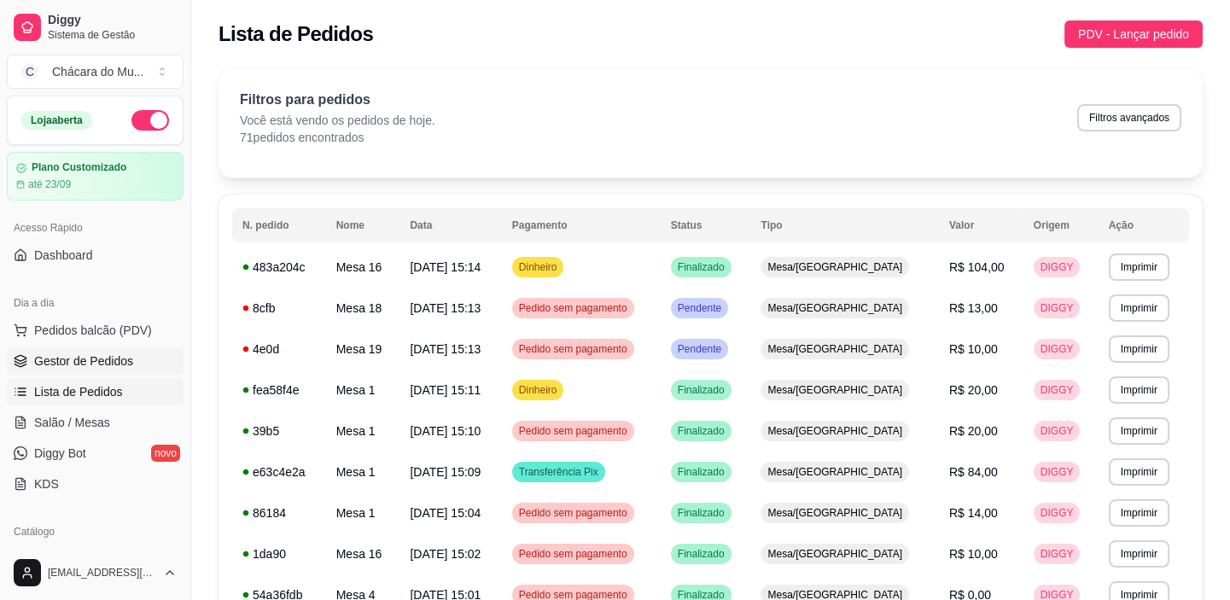
click at [95, 350] on link "Gestor de Pedidos" at bounding box center [95, 360] width 177 height 27
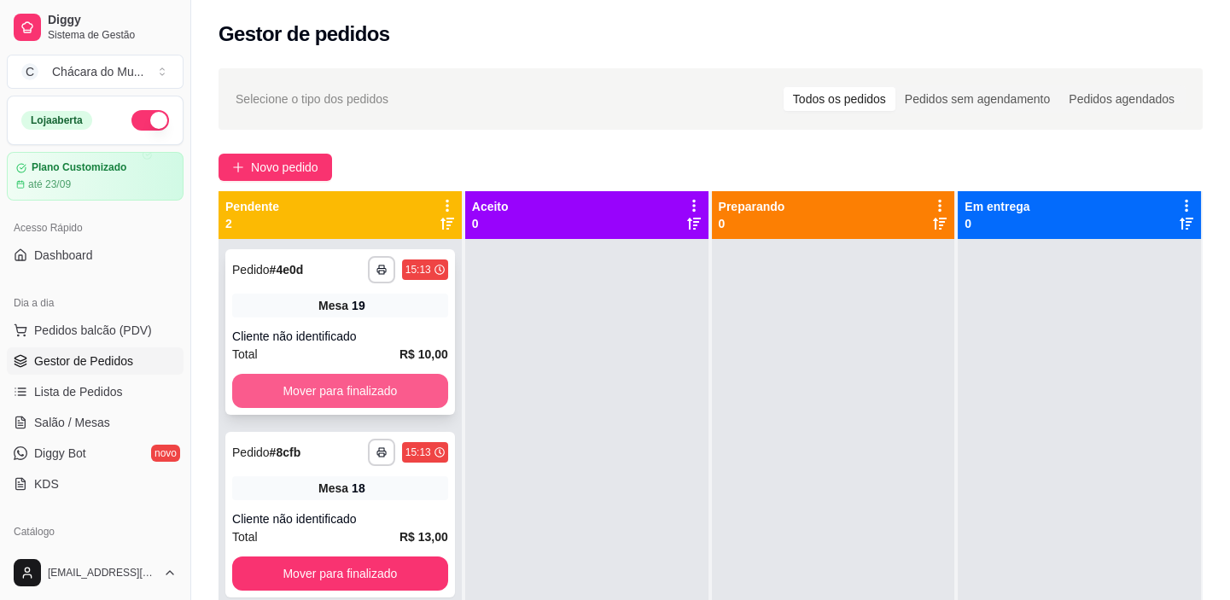
click at [303, 381] on button "Mover para finalizado" at bounding box center [340, 391] width 216 height 34
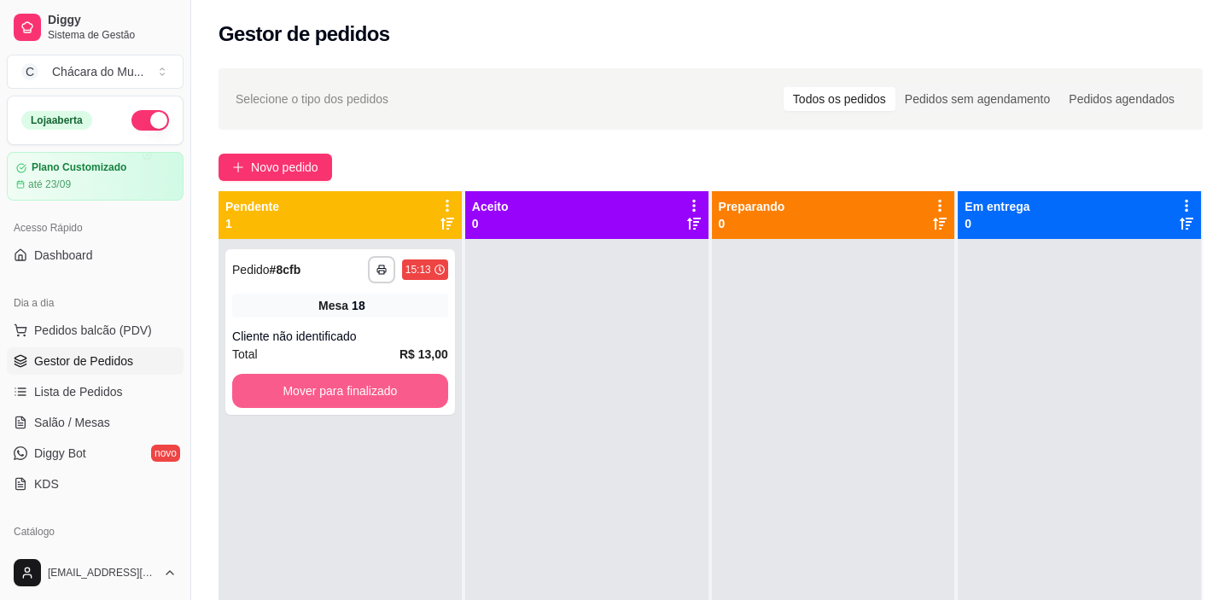
click at [303, 381] on button "Mover para finalizado" at bounding box center [340, 391] width 216 height 34
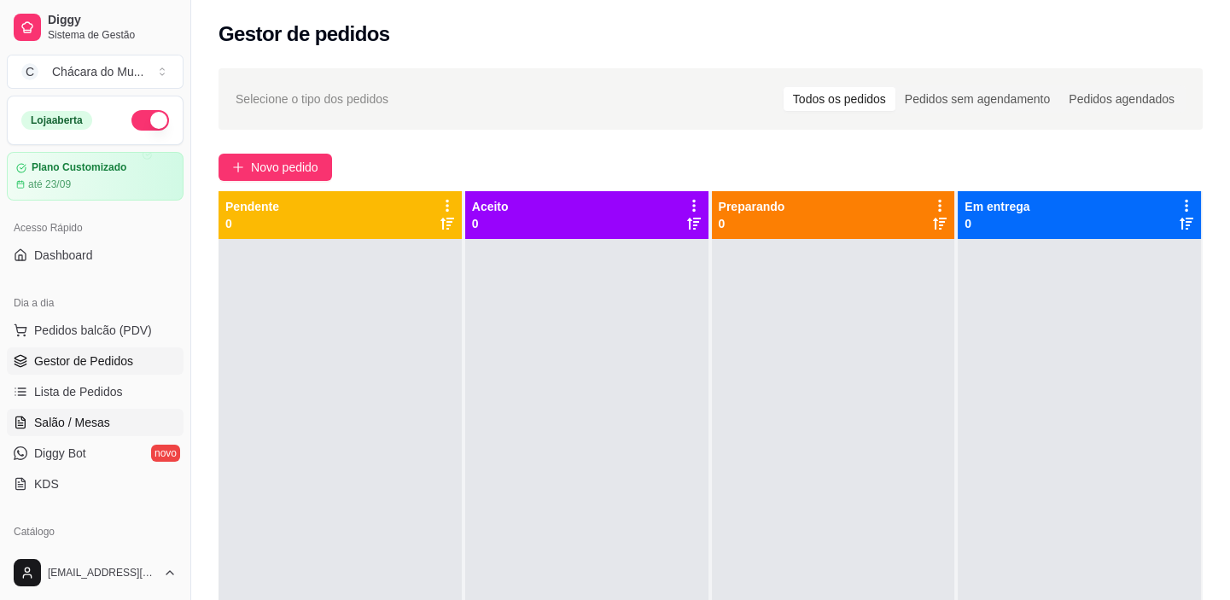
click at [122, 423] on link "Salão / Mesas" at bounding box center [95, 422] width 177 height 27
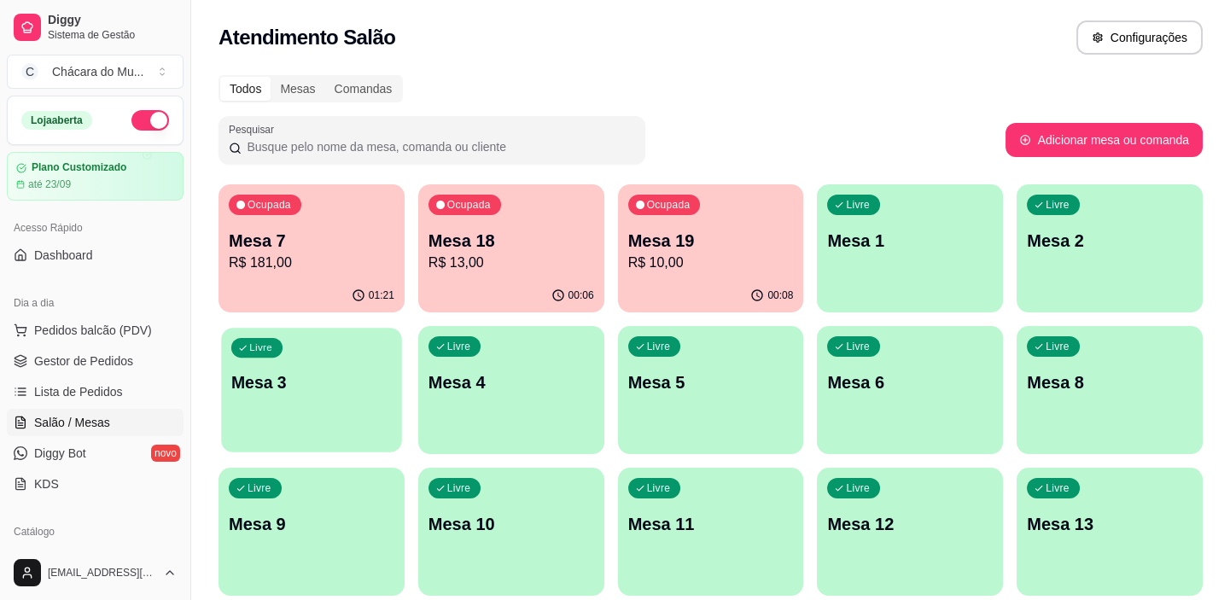
click at [265, 361] on div "Livre Mesa 3" at bounding box center [311, 380] width 180 height 104
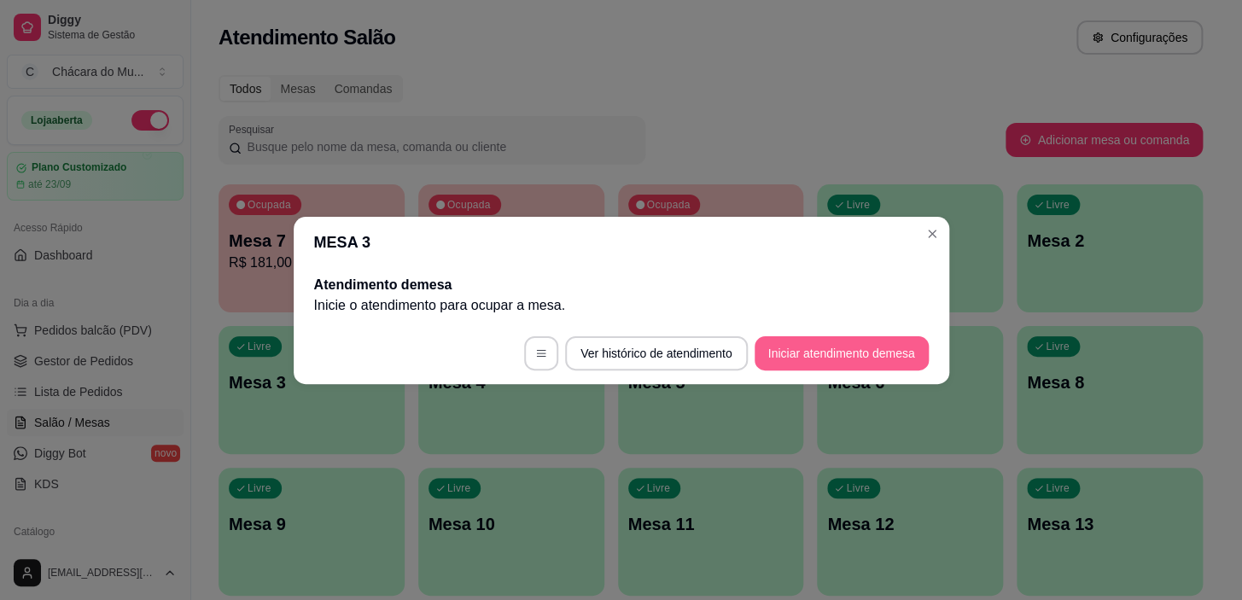
click at [871, 346] on button "Iniciar atendimento de mesa" at bounding box center [842, 353] width 174 height 34
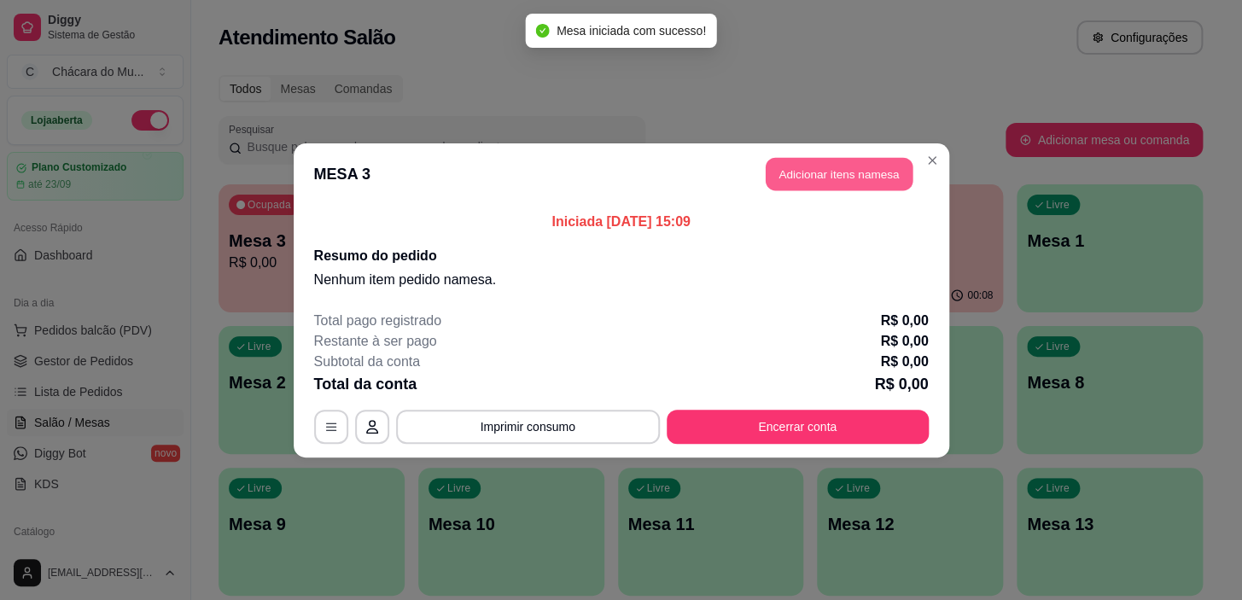
click at [847, 180] on button "Adicionar itens na mesa" at bounding box center [839, 173] width 147 height 33
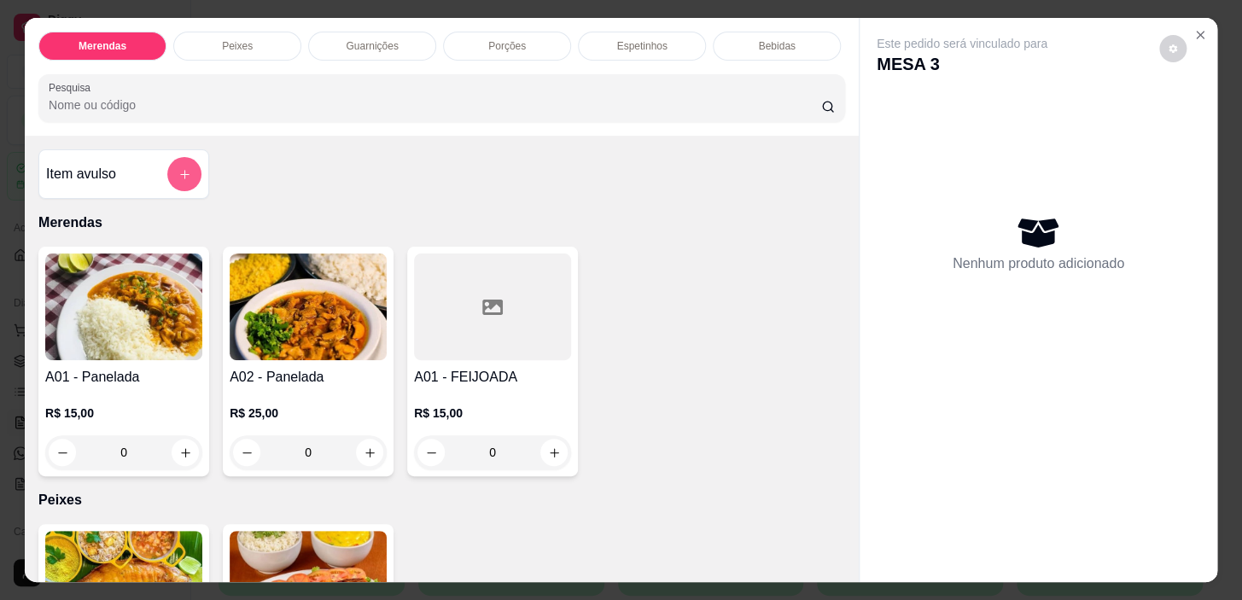
click at [182, 177] on icon "add-separate-item" at bounding box center [184, 174] width 13 height 13
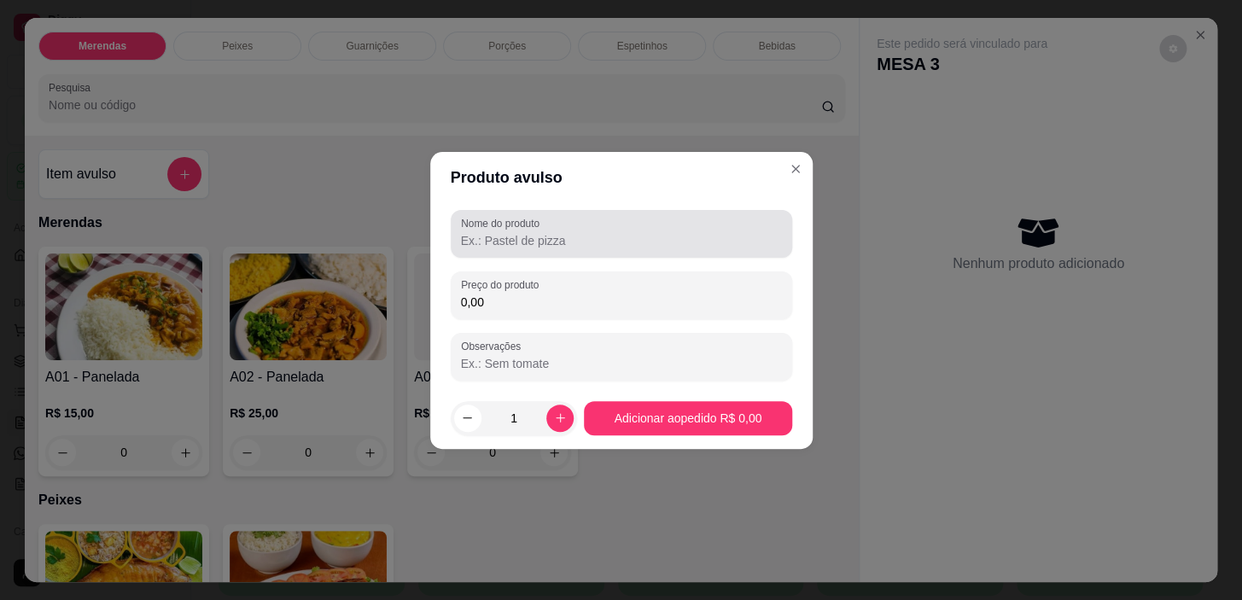
click at [589, 249] on div at bounding box center [621, 234] width 321 height 34
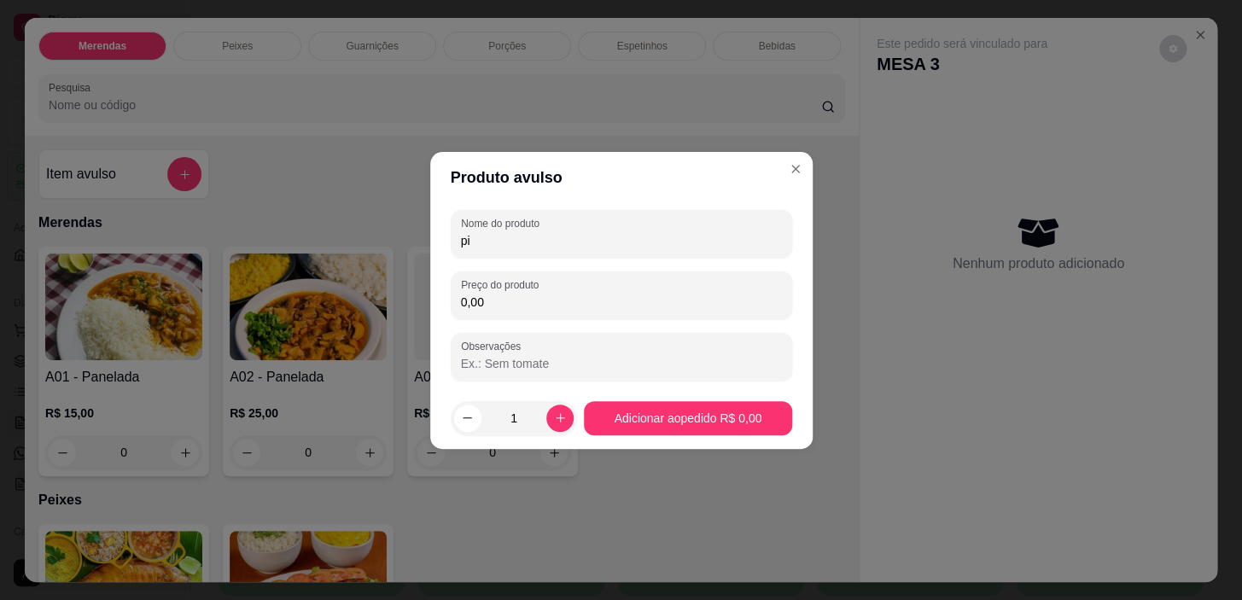
type input "p"
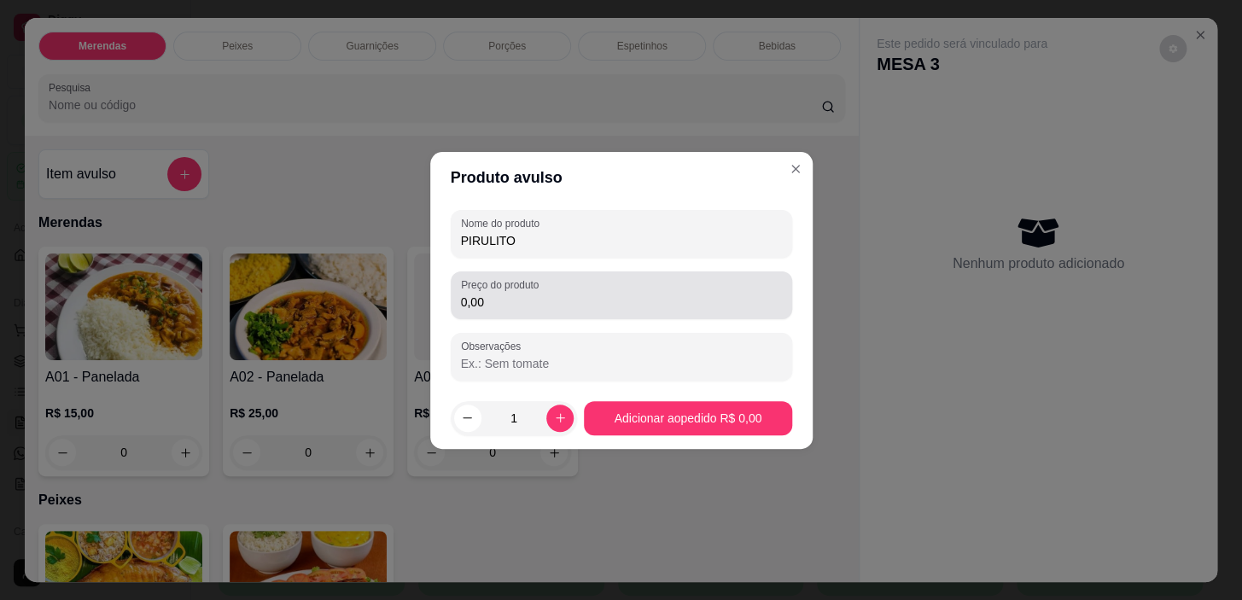
type input "PIRULITO"
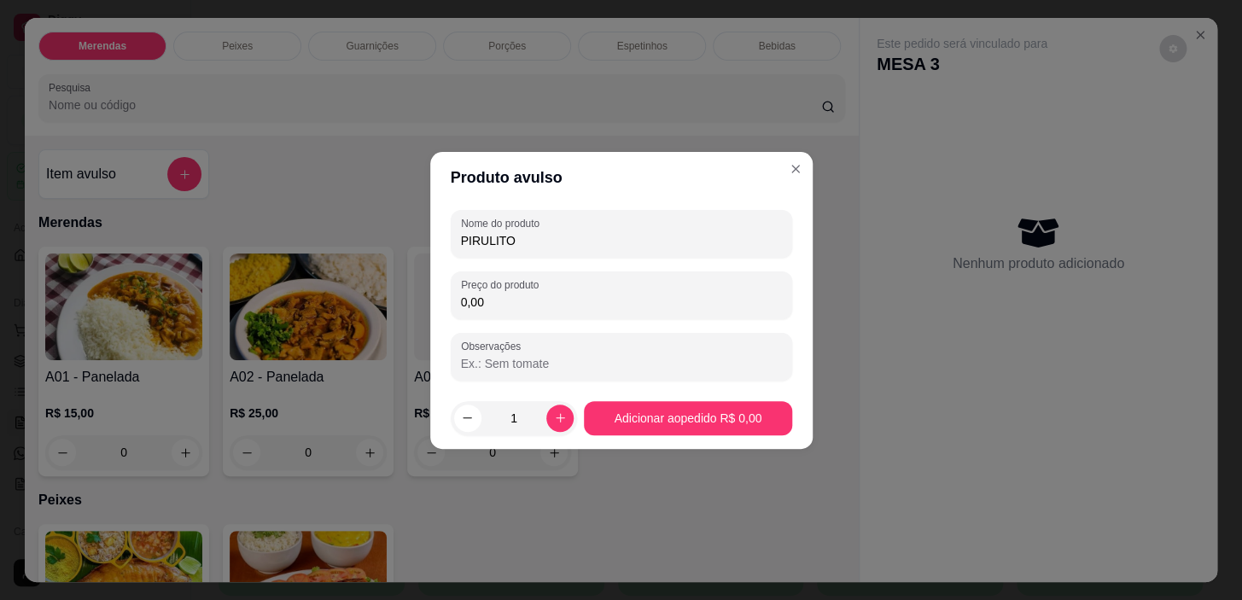
click at [514, 303] on input "0,00" at bounding box center [621, 302] width 321 height 17
type input "0,50"
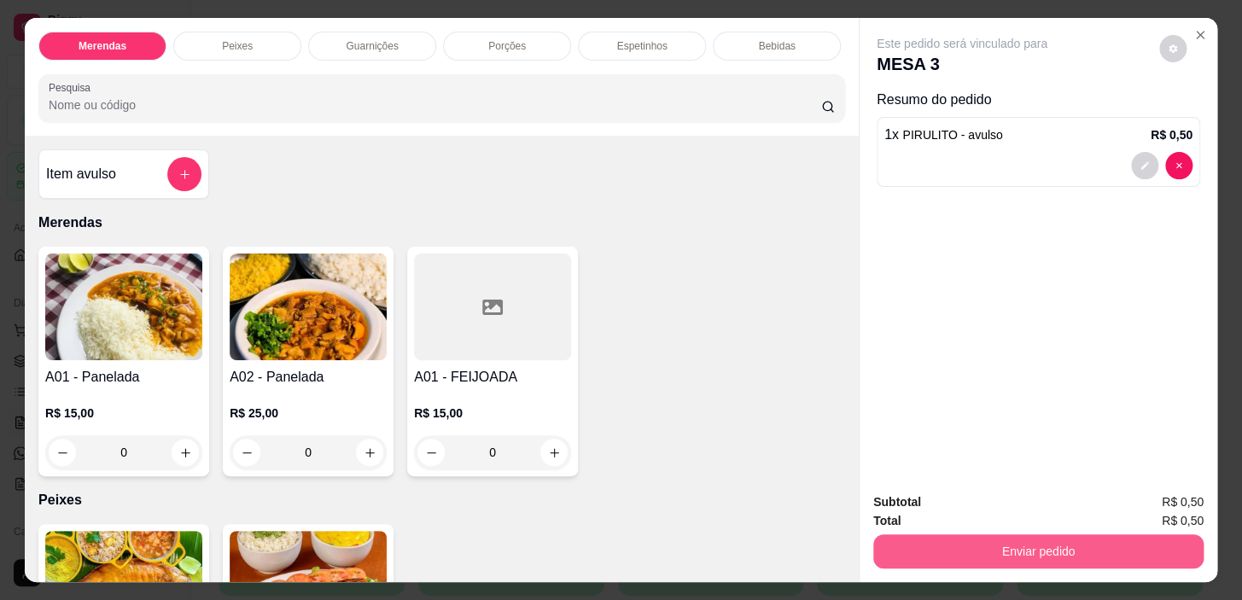
click at [1035, 542] on button "Enviar pedido" at bounding box center [1038, 551] width 330 height 34
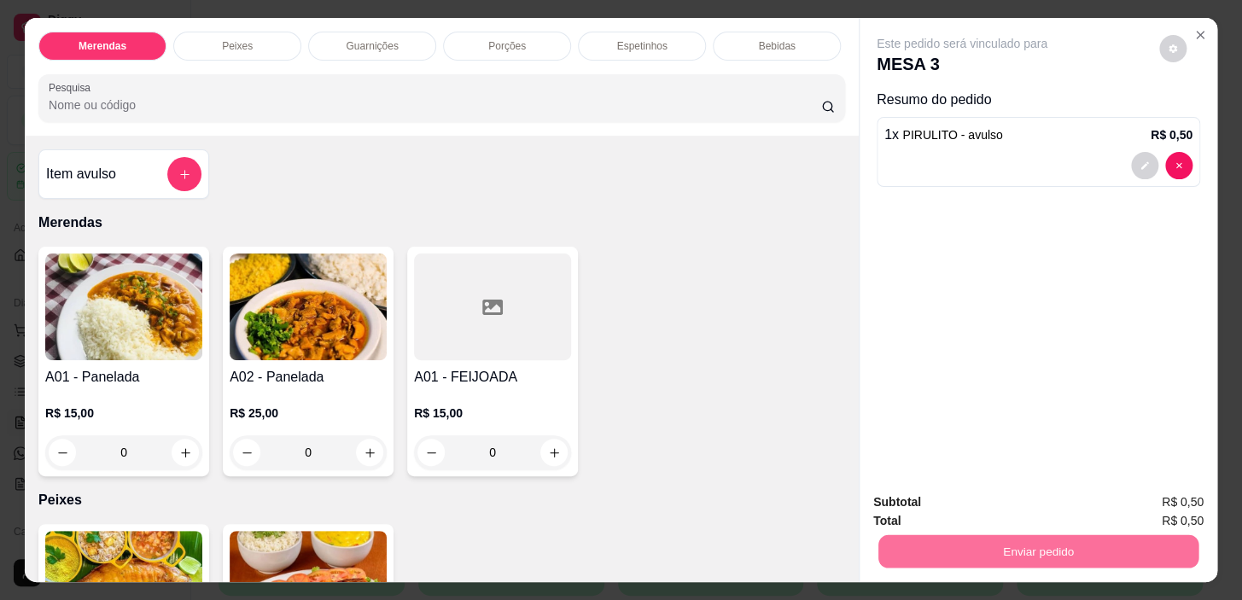
click at [1016, 506] on button "Não registrar e enviar pedido" at bounding box center [982, 503] width 172 height 32
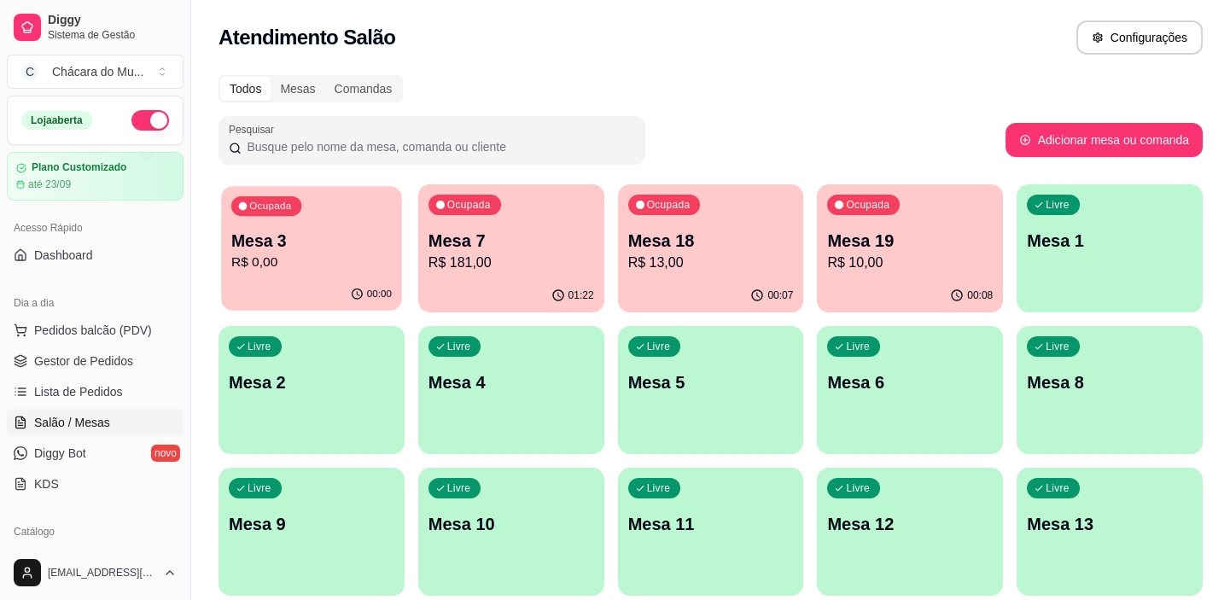
click at [355, 243] on p "Mesa 3" at bounding box center [311, 241] width 160 height 23
click at [26, 358] on icon at bounding box center [20, 358] width 11 height 6
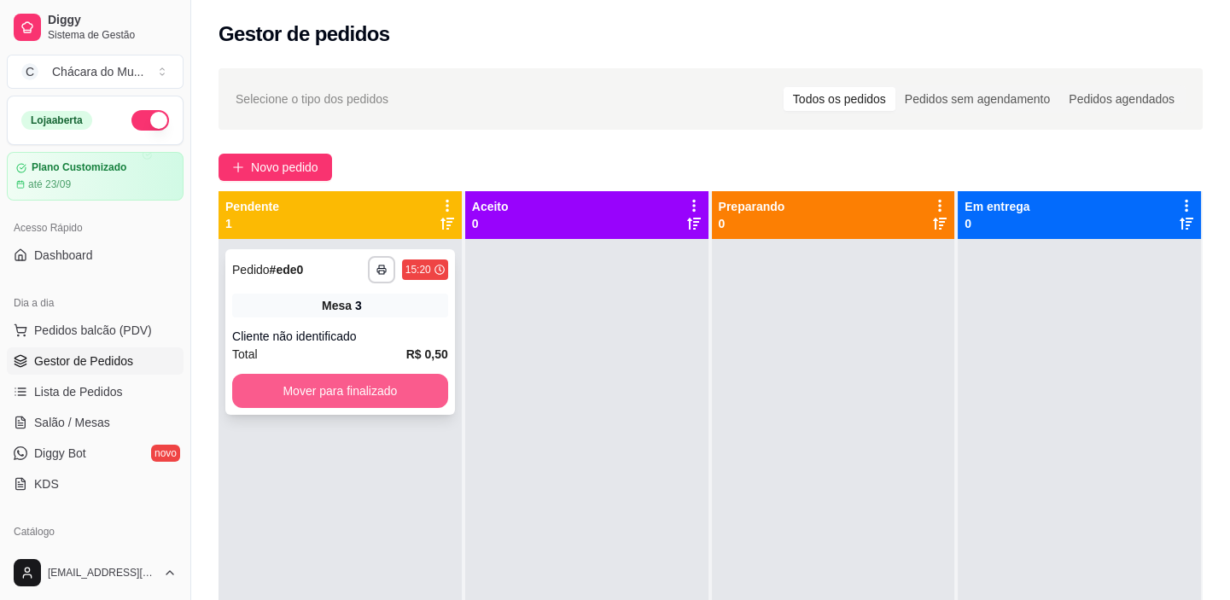
click at [297, 386] on button "Mover para finalizado" at bounding box center [340, 391] width 216 height 34
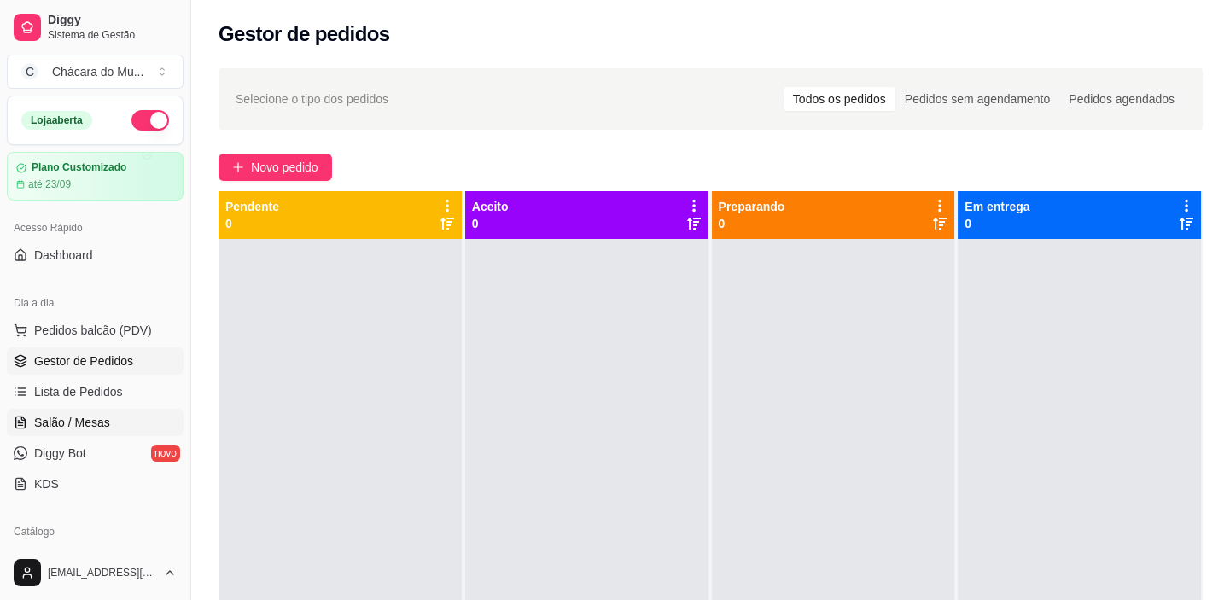
click at [71, 427] on span "Salão / Mesas" at bounding box center [72, 422] width 76 height 17
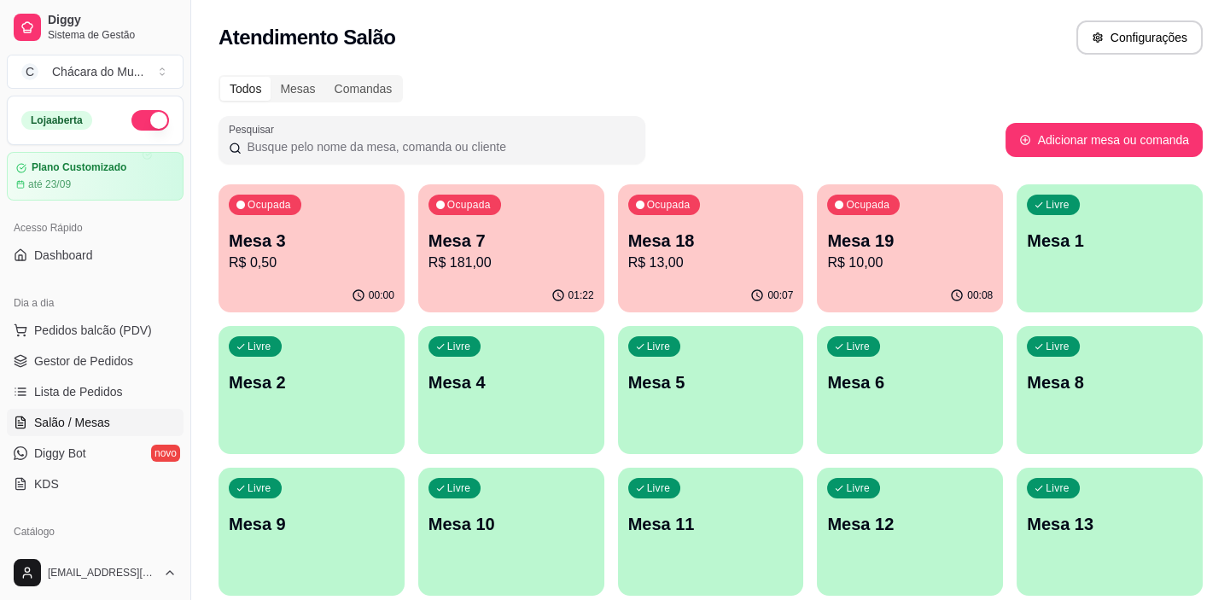
click at [304, 248] on p "Mesa 3" at bounding box center [312, 241] width 166 height 24
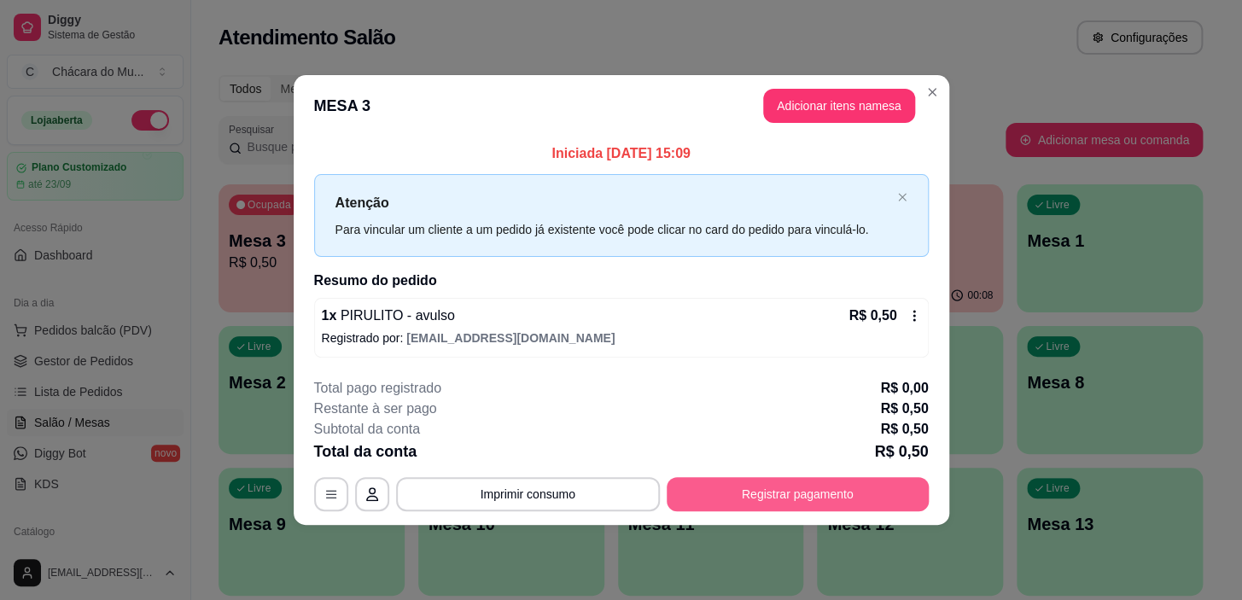
click at [776, 486] on button "Registrar pagamento" at bounding box center [798, 494] width 262 height 34
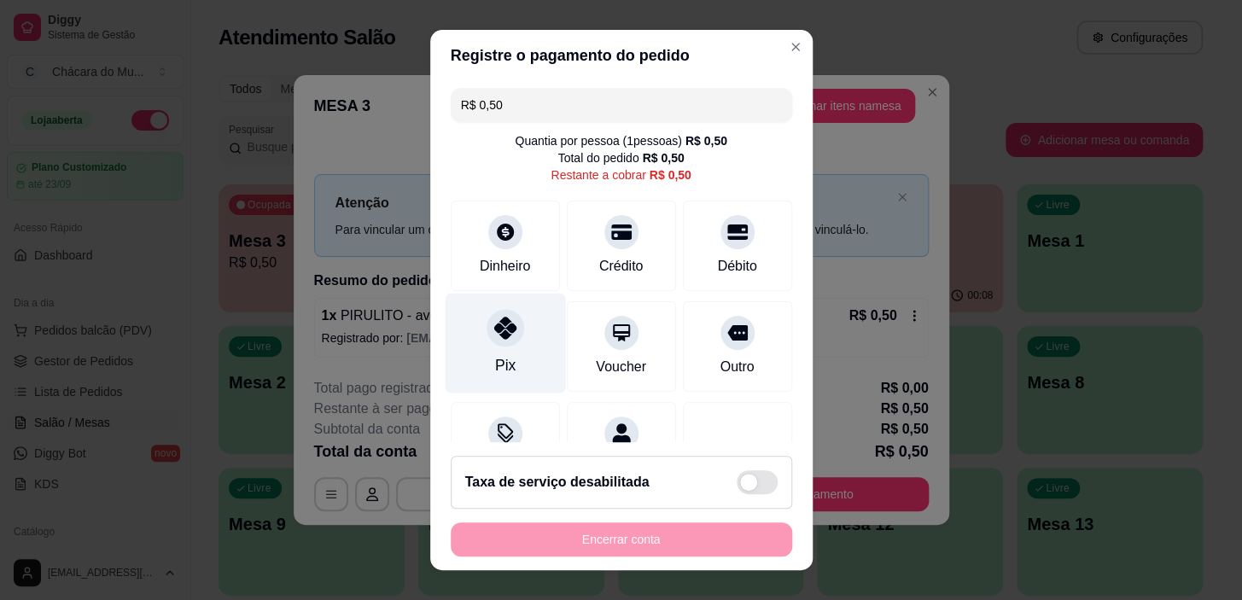
click at [500, 338] on icon at bounding box center [504, 328] width 22 height 22
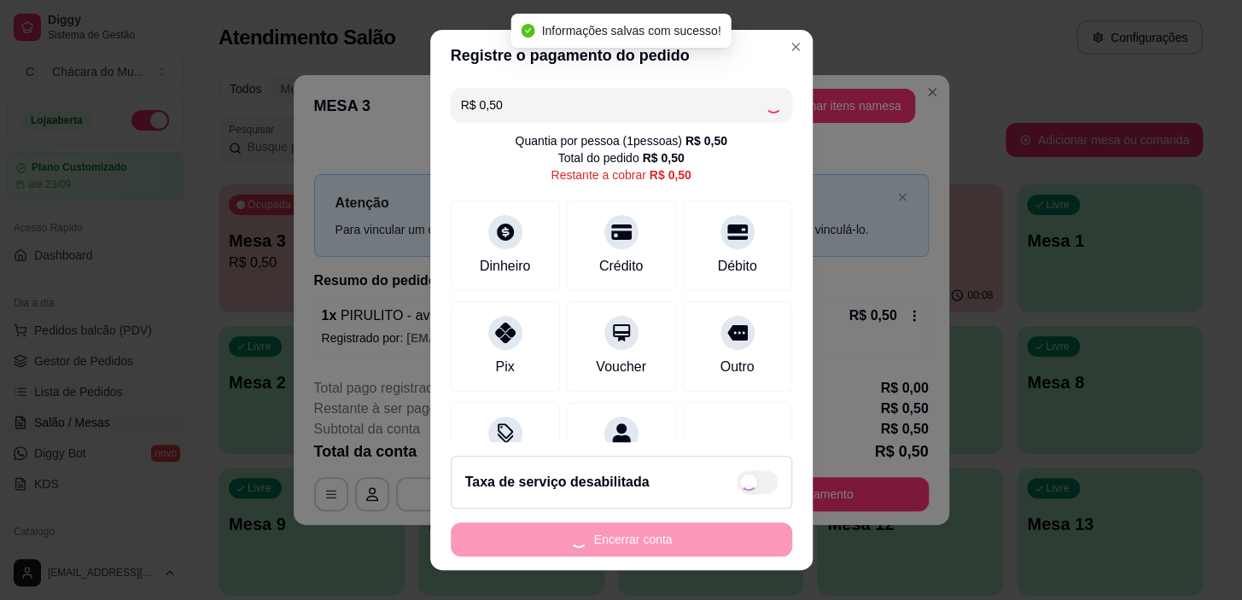
type input "R$ 0,00"
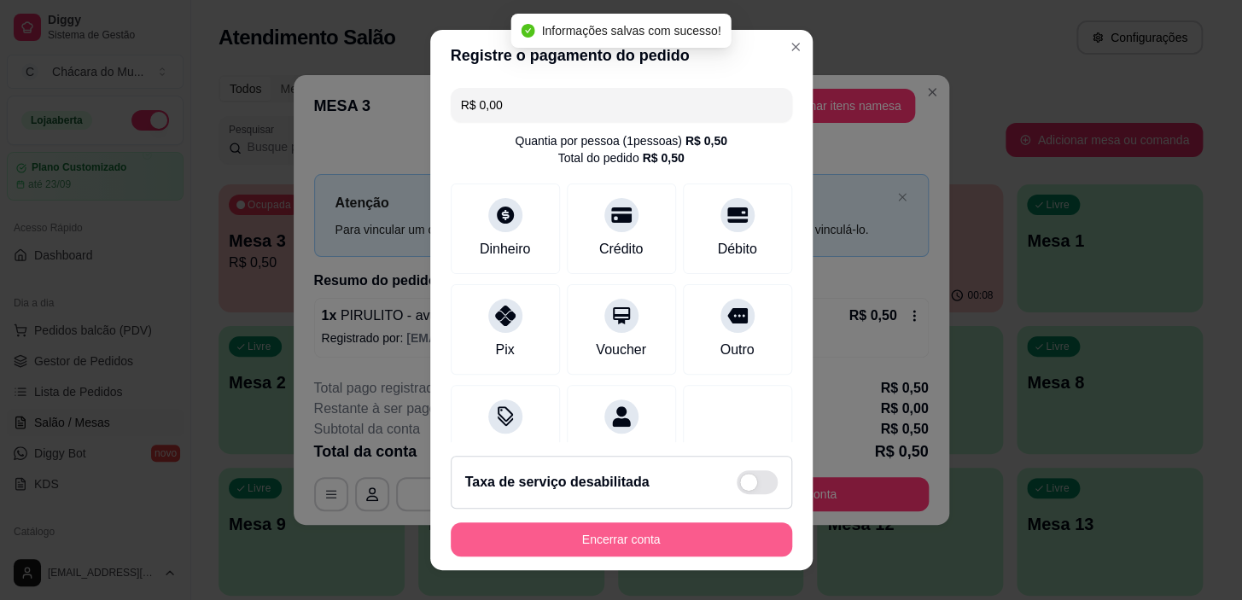
click at [688, 542] on button "Encerrar conta" at bounding box center [621, 539] width 341 height 34
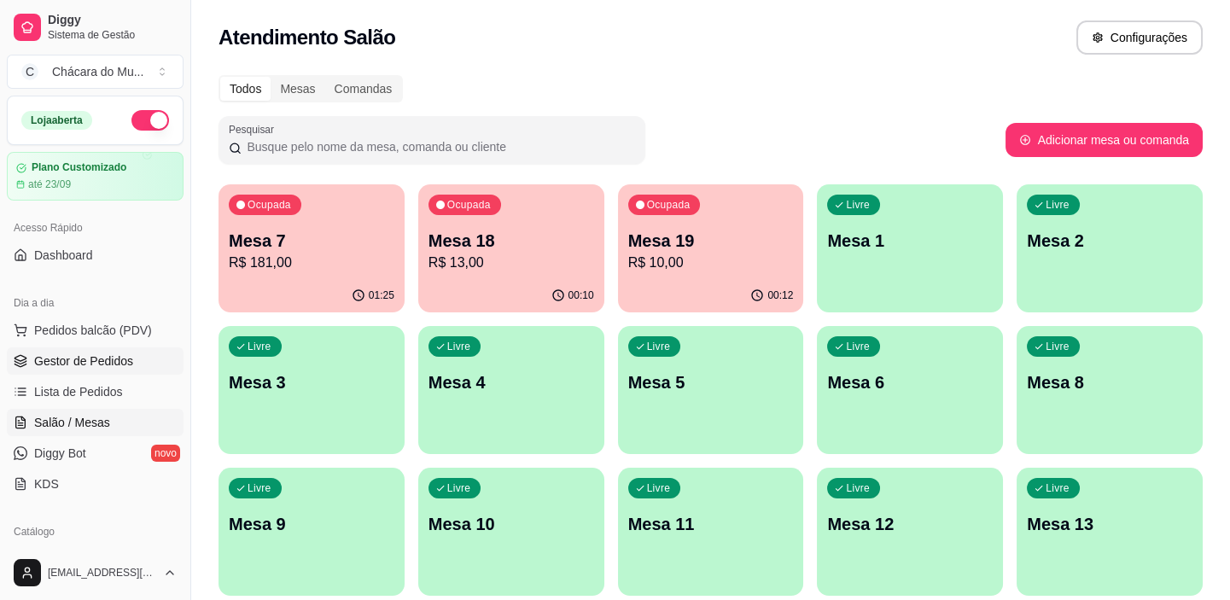
click at [86, 353] on span "Gestor de Pedidos" at bounding box center [83, 361] width 99 height 17
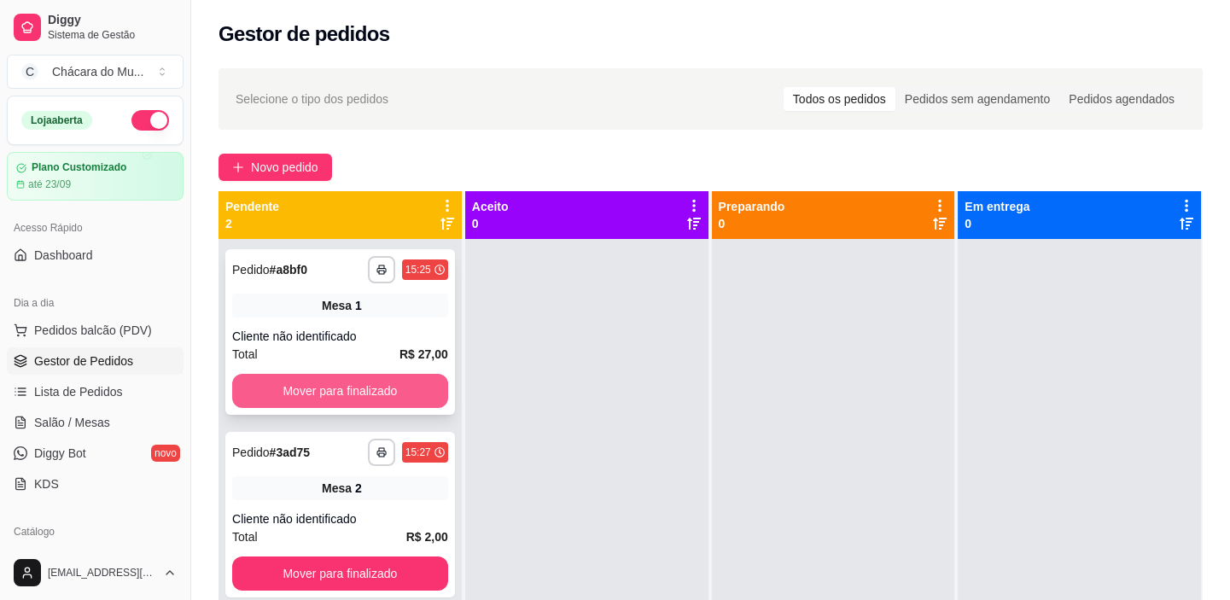
click at [278, 381] on button "Mover para finalizado" at bounding box center [340, 391] width 216 height 34
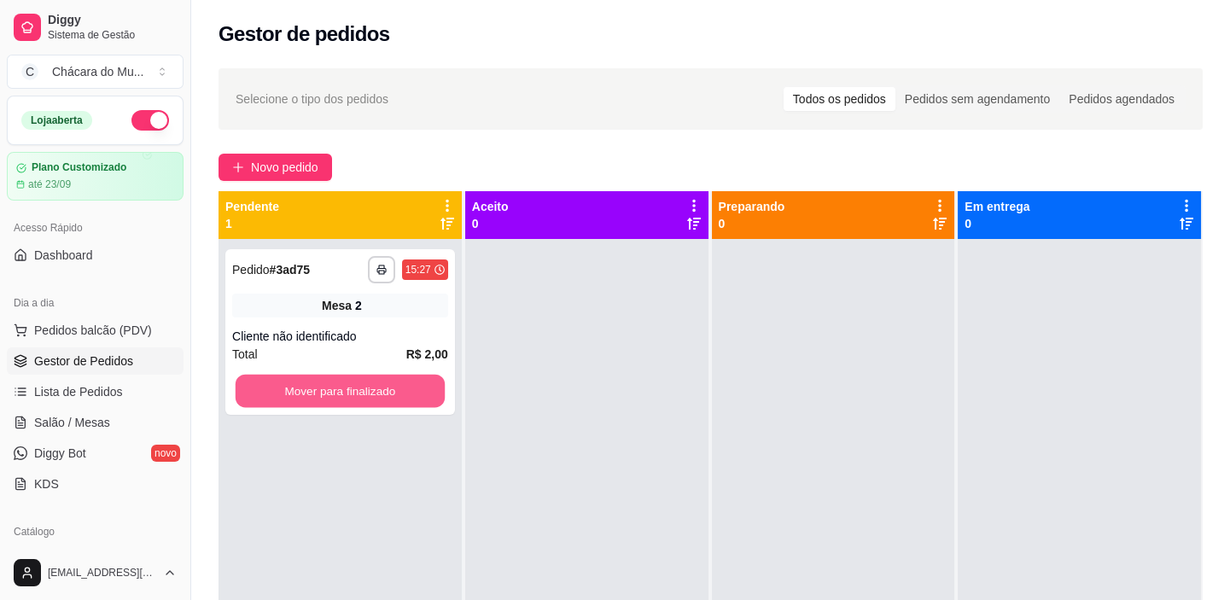
click at [278, 381] on button "Mover para finalizado" at bounding box center [340, 391] width 209 height 33
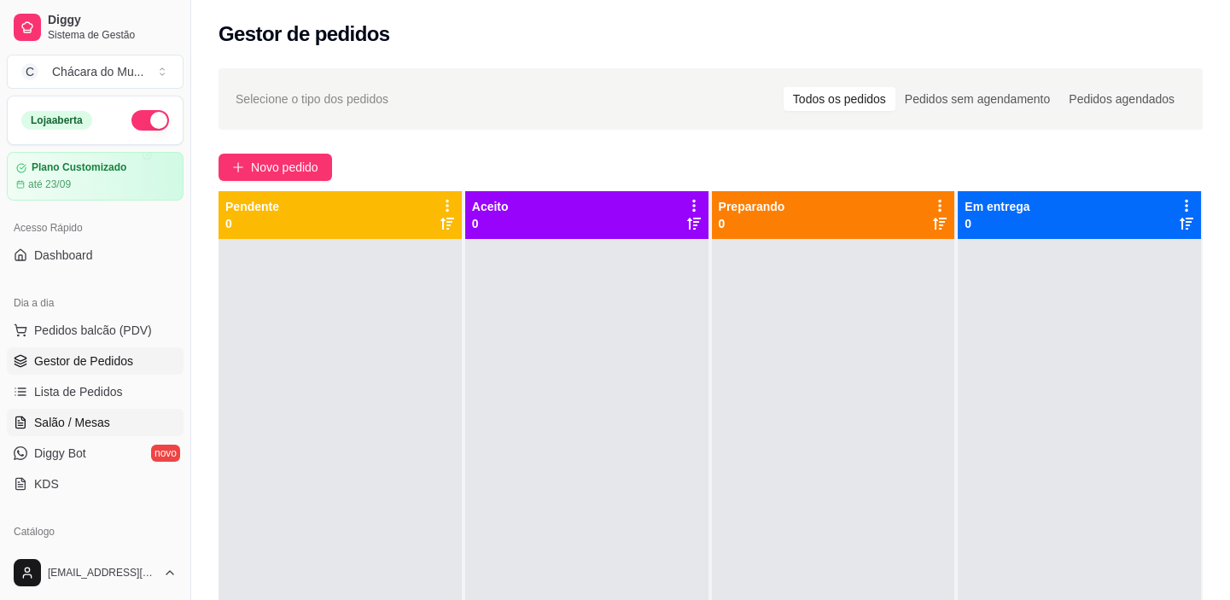
click at [67, 424] on span "Salão / Mesas" at bounding box center [72, 422] width 76 height 17
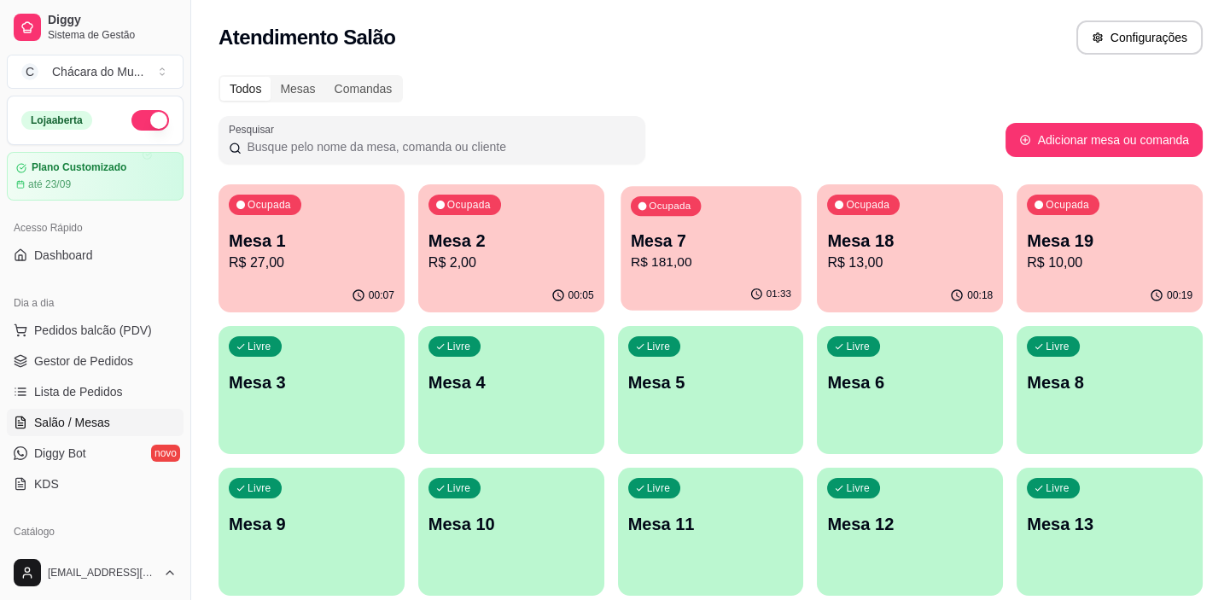
click at [740, 236] on p "Mesa 7" at bounding box center [711, 241] width 160 height 23
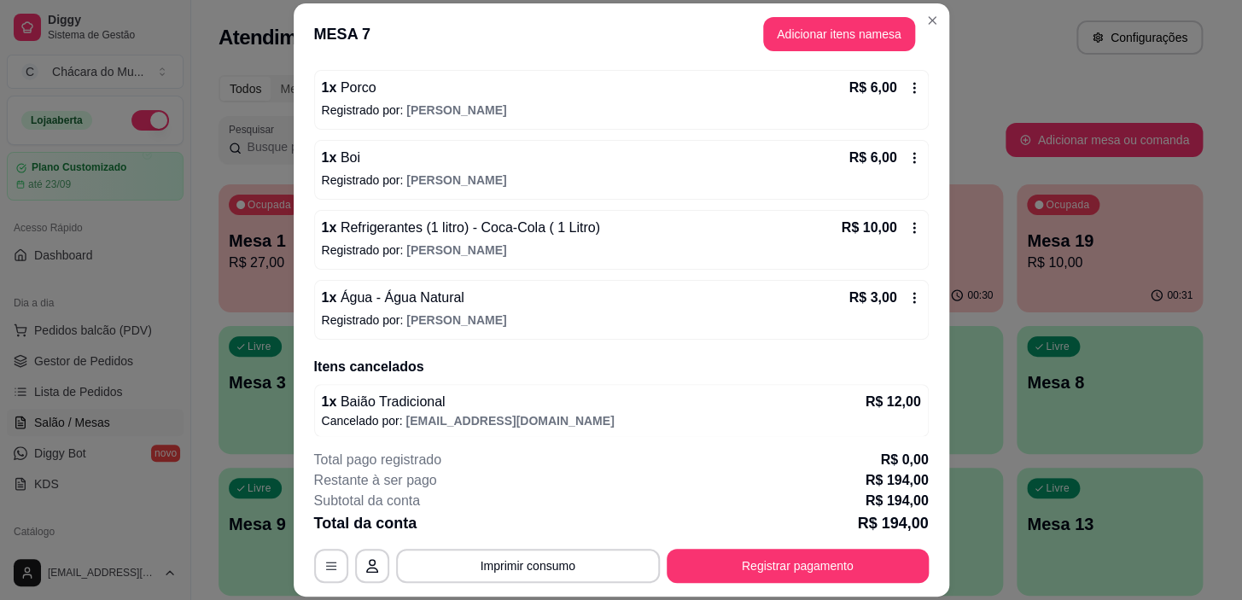
scroll to position [861, 0]
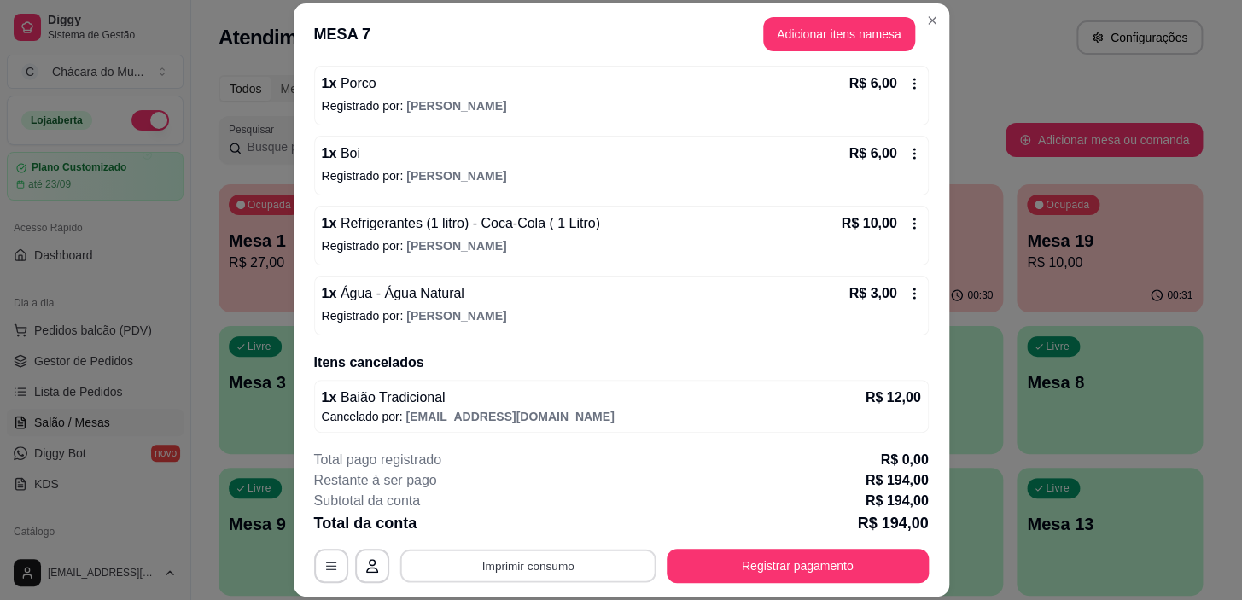
click at [552, 565] on button "Imprimir consumo" at bounding box center [528, 566] width 256 height 33
click at [542, 518] on button "IMPRESSORA" at bounding box center [527, 526] width 120 height 26
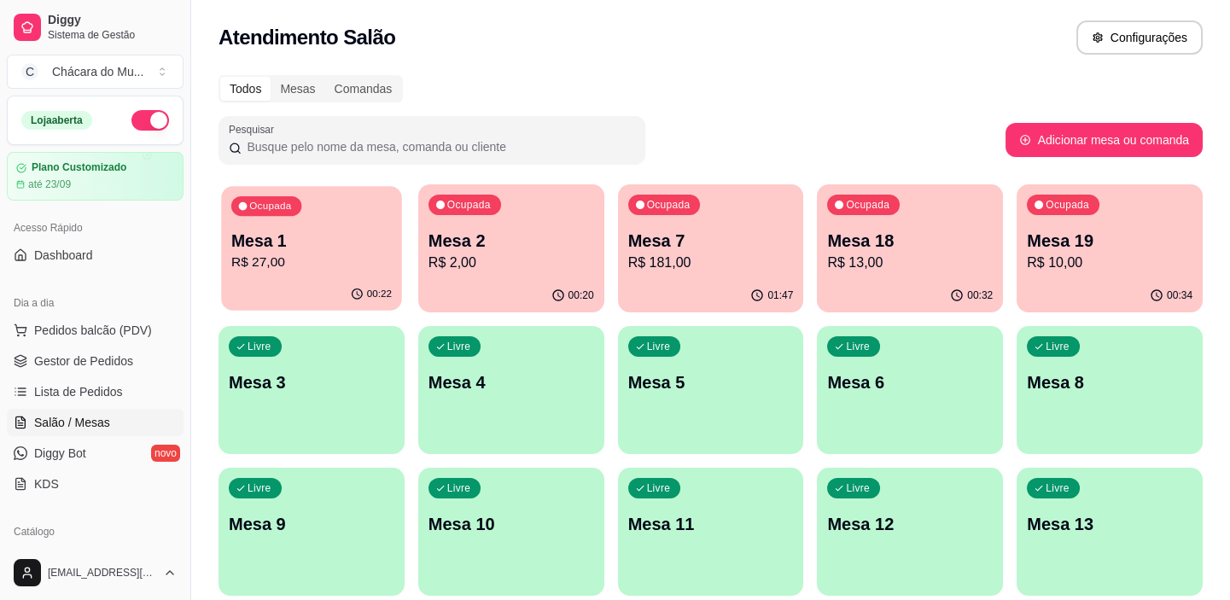
click at [295, 261] on p "R$ 27,00" at bounding box center [311, 263] width 160 height 20
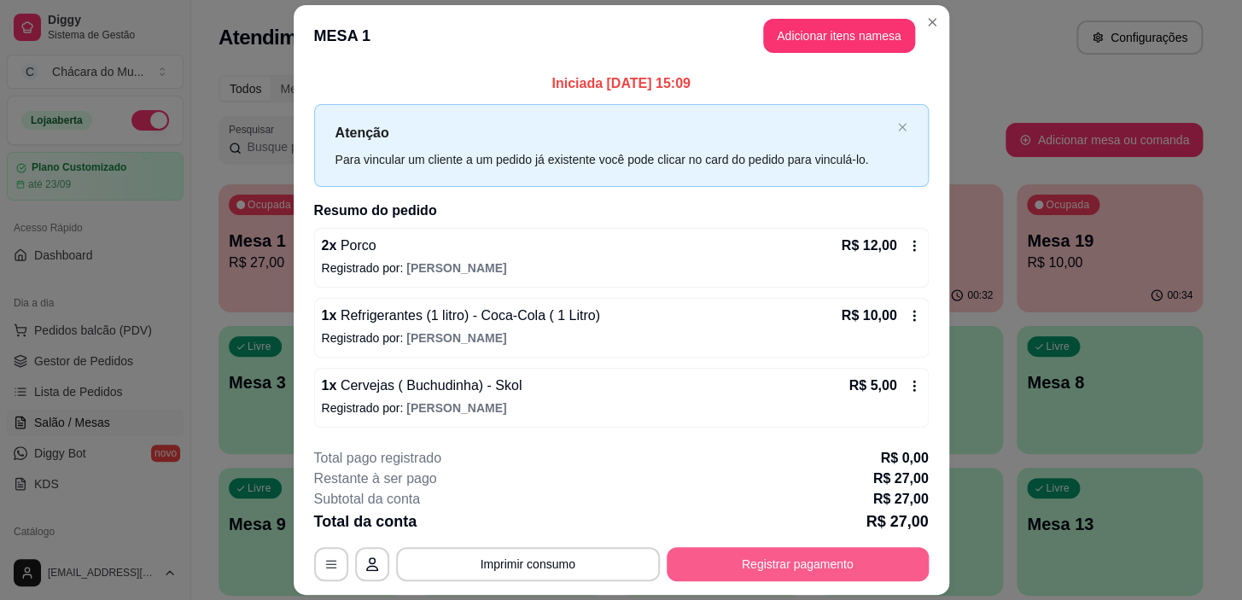
click at [710, 558] on button "Registrar pagamento" at bounding box center [798, 564] width 262 height 34
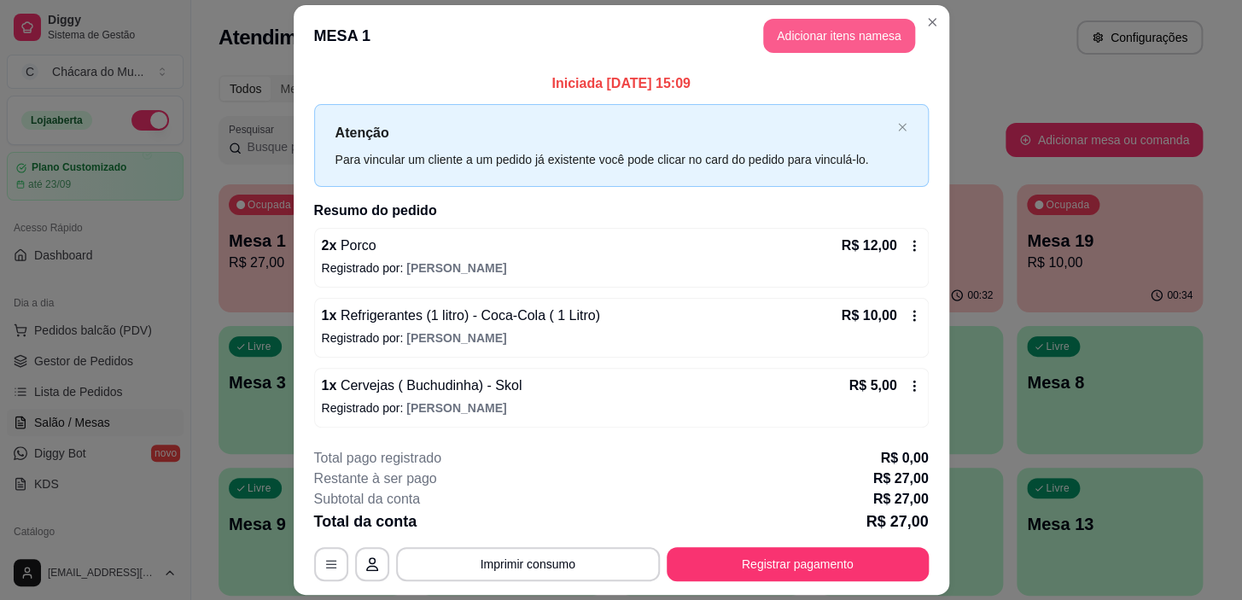
click at [815, 26] on button "Adicionar itens na mesa" at bounding box center [839, 36] width 152 height 34
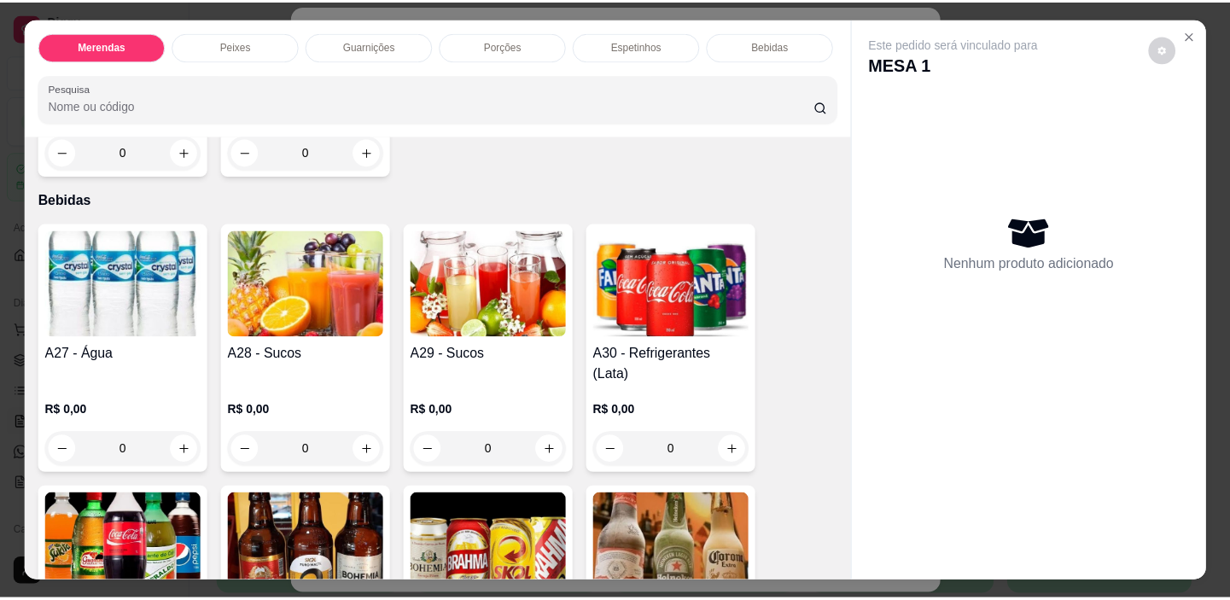
scroll to position [1940, 0]
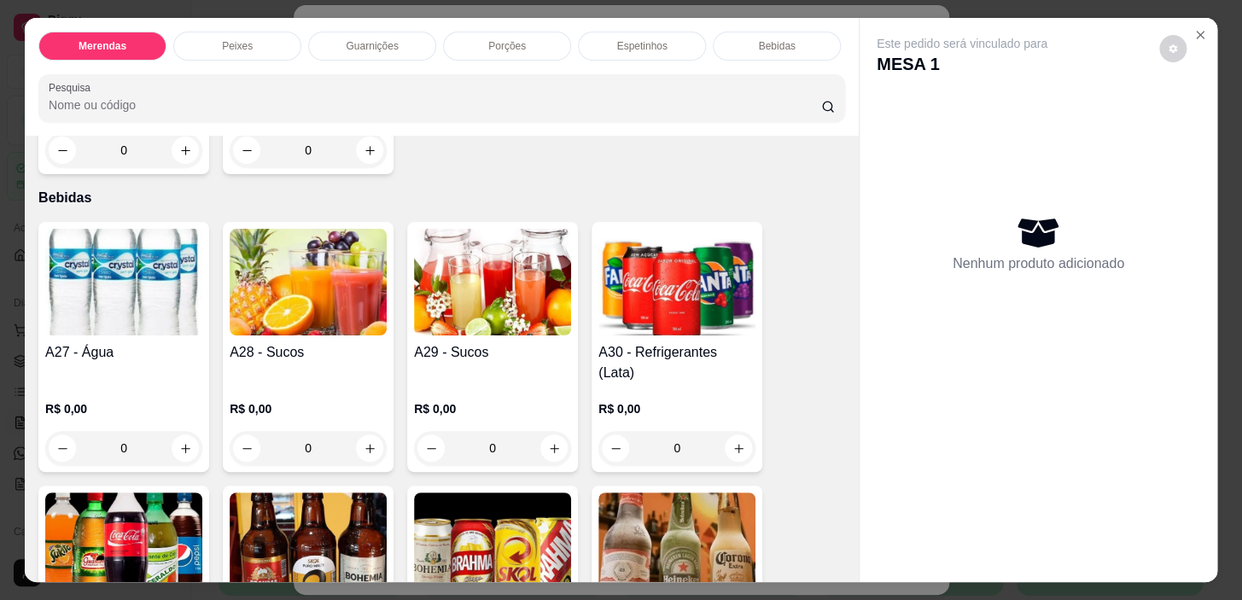
click at [371, 431] on div "0" at bounding box center [308, 448] width 157 height 34
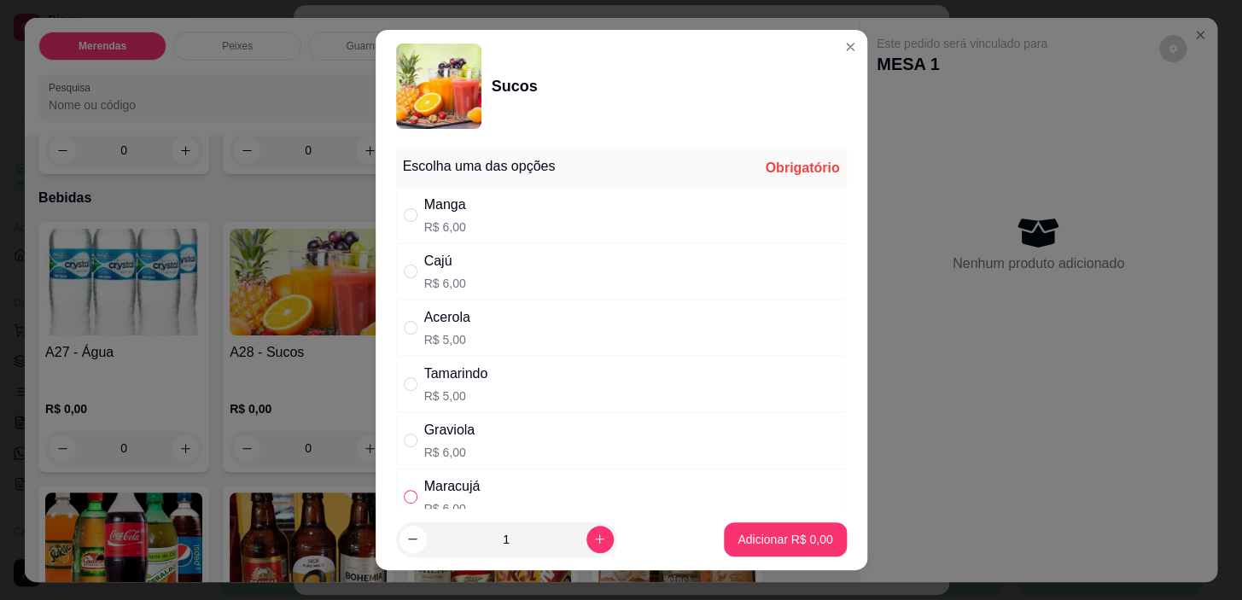
click at [406, 499] on input "" at bounding box center [411, 497] width 14 height 14
radio input "true"
click at [757, 532] on p "Adicionar R$ 6,00" at bounding box center [785, 539] width 95 height 17
type input "1"
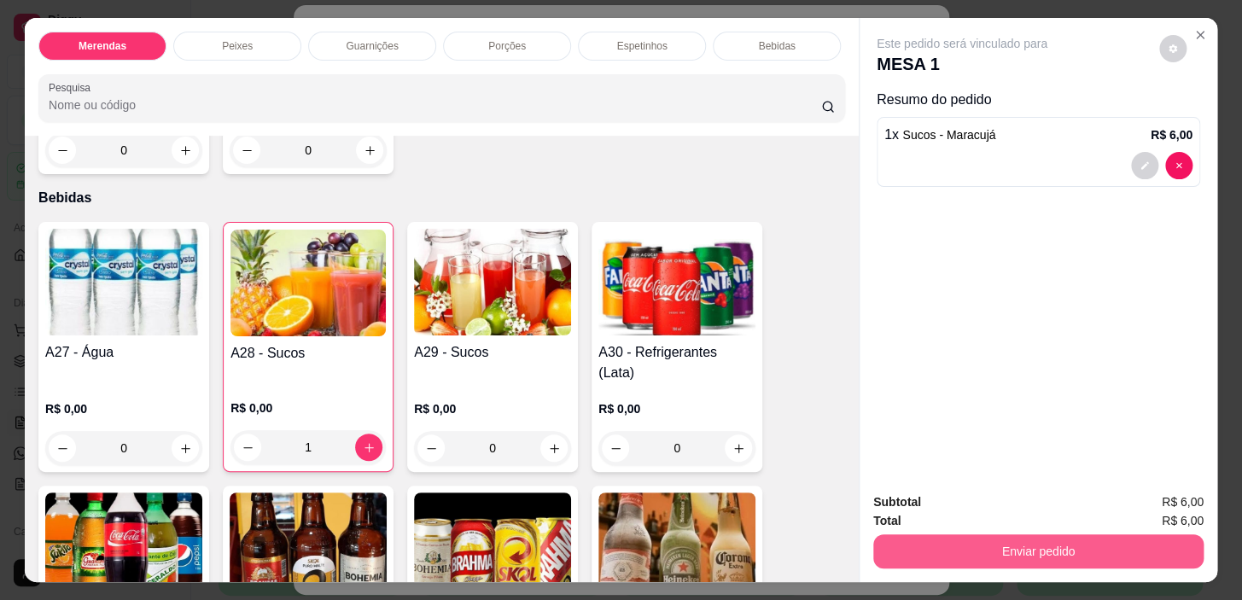
click at [955, 534] on button "Enviar pedido" at bounding box center [1038, 551] width 330 height 34
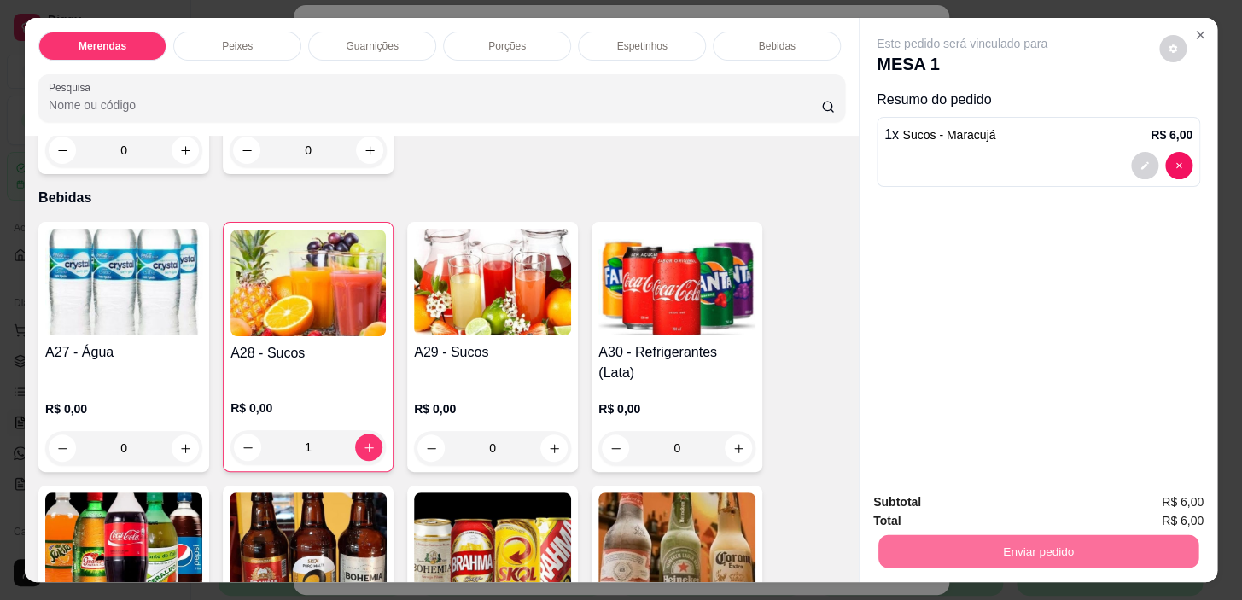
click at [979, 504] on button "Não registrar e enviar pedido" at bounding box center [982, 503] width 178 height 32
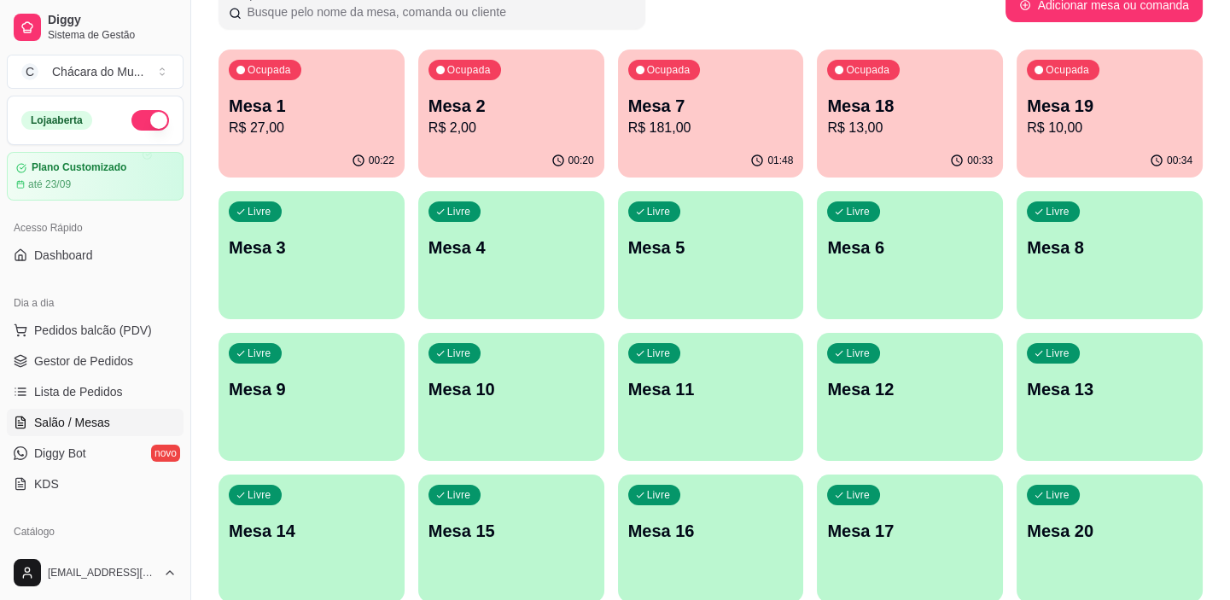
scroll to position [0, 0]
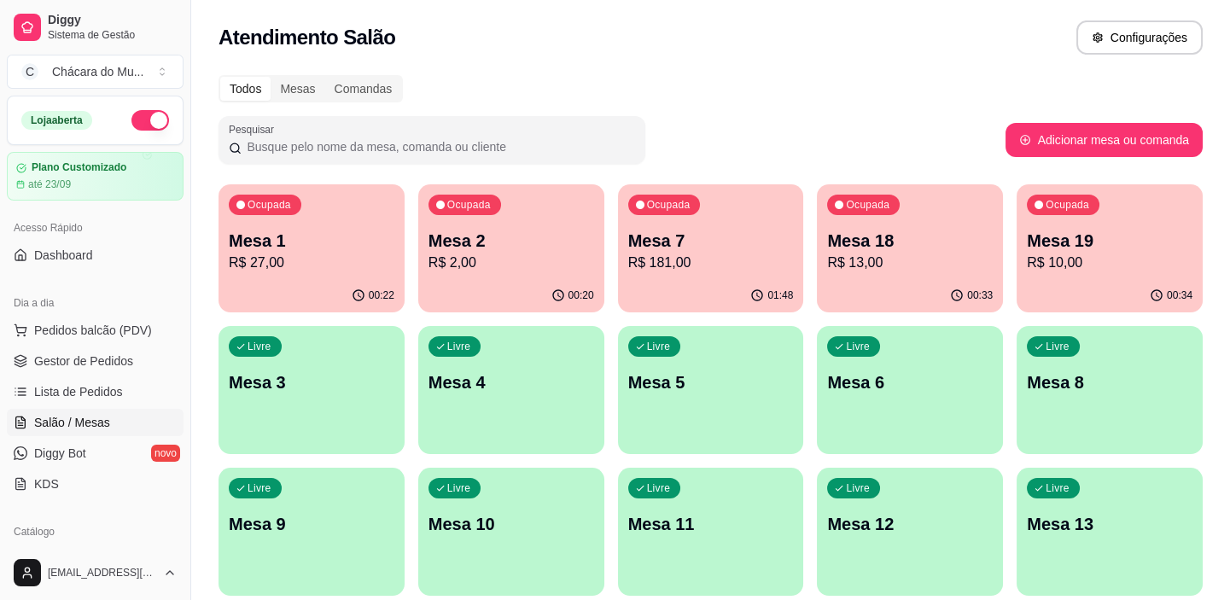
click at [756, 281] on div "01:48" at bounding box center [711, 295] width 186 height 33
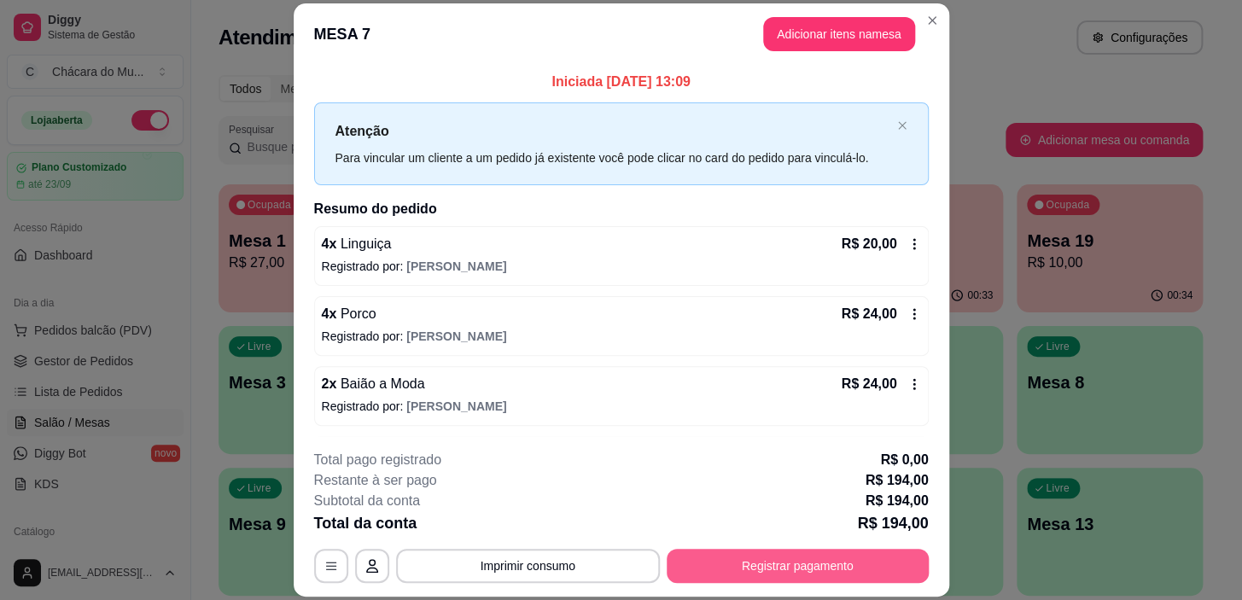
click at [726, 564] on button "Registrar pagamento" at bounding box center [798, 566] width 262 height 34
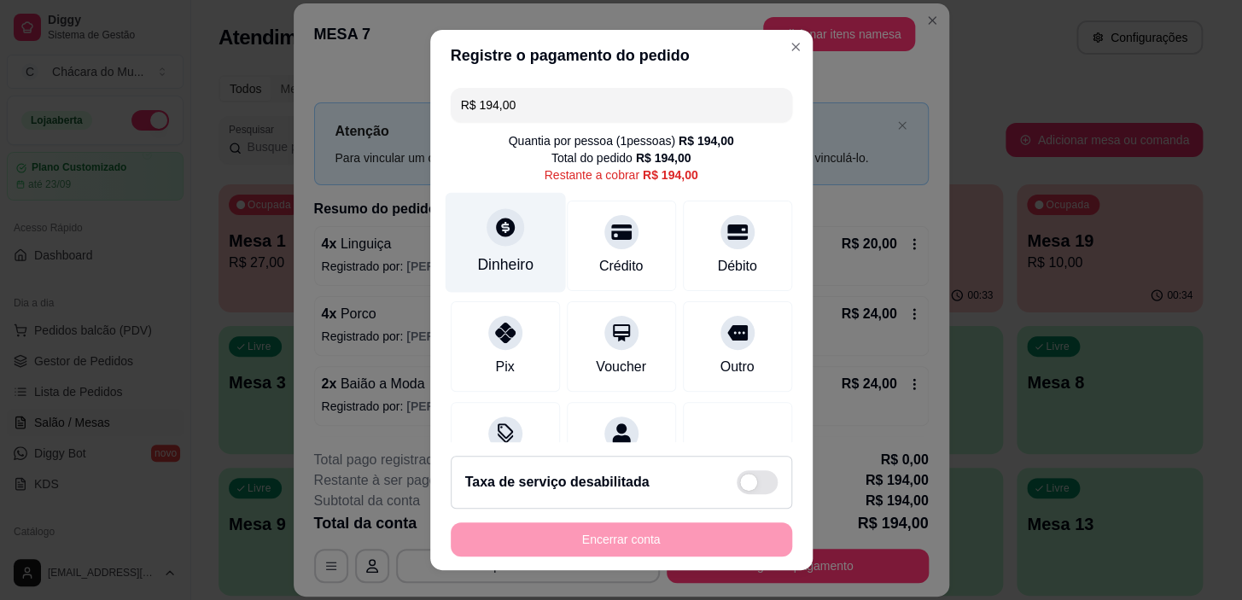
click at [496, 231] on icon at bounding box center [505, 228] width 19 height 19
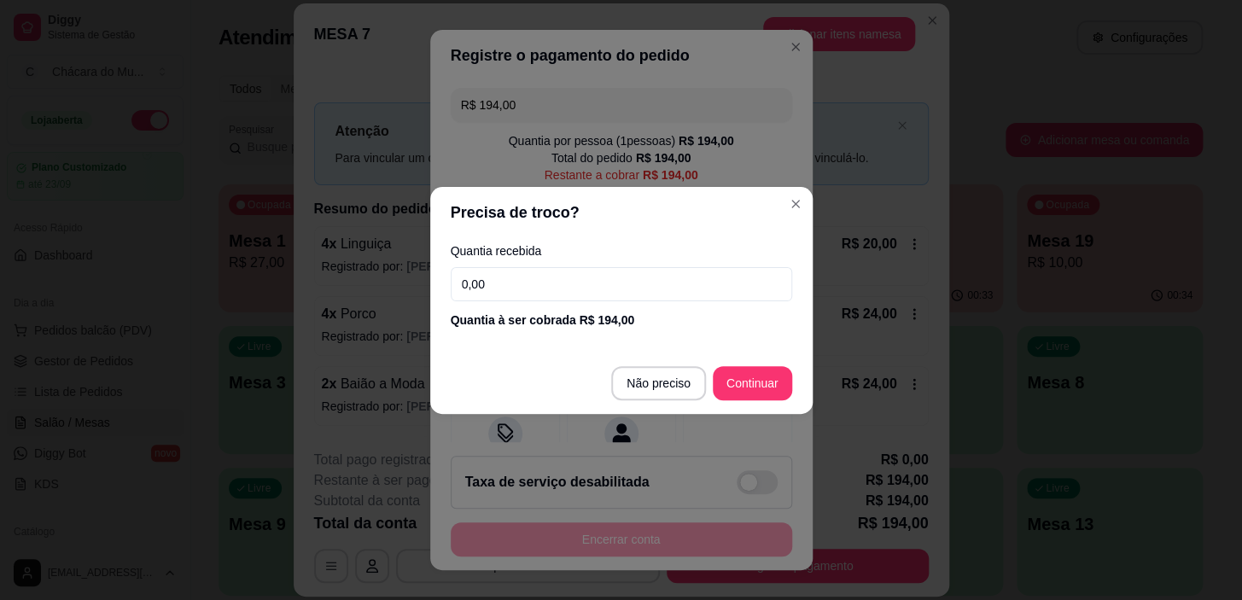
click at [564, 271] on input "0,00" at bounding box center [621, 284] width 341 height 34
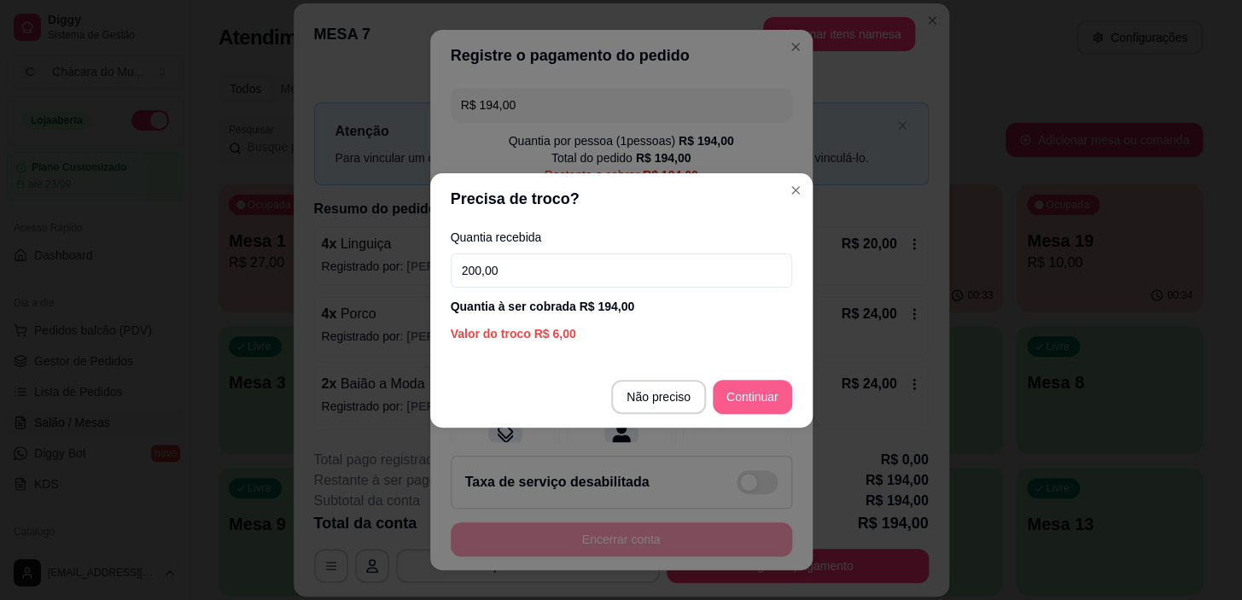
type input "200,00"
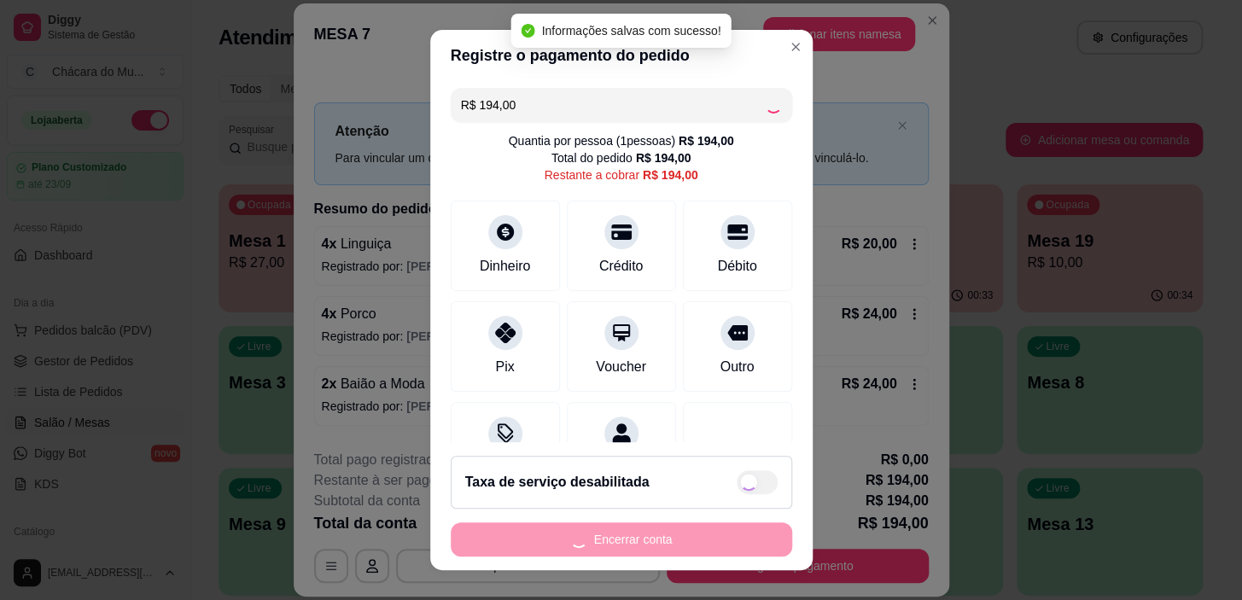
type input "R$ 0,00"
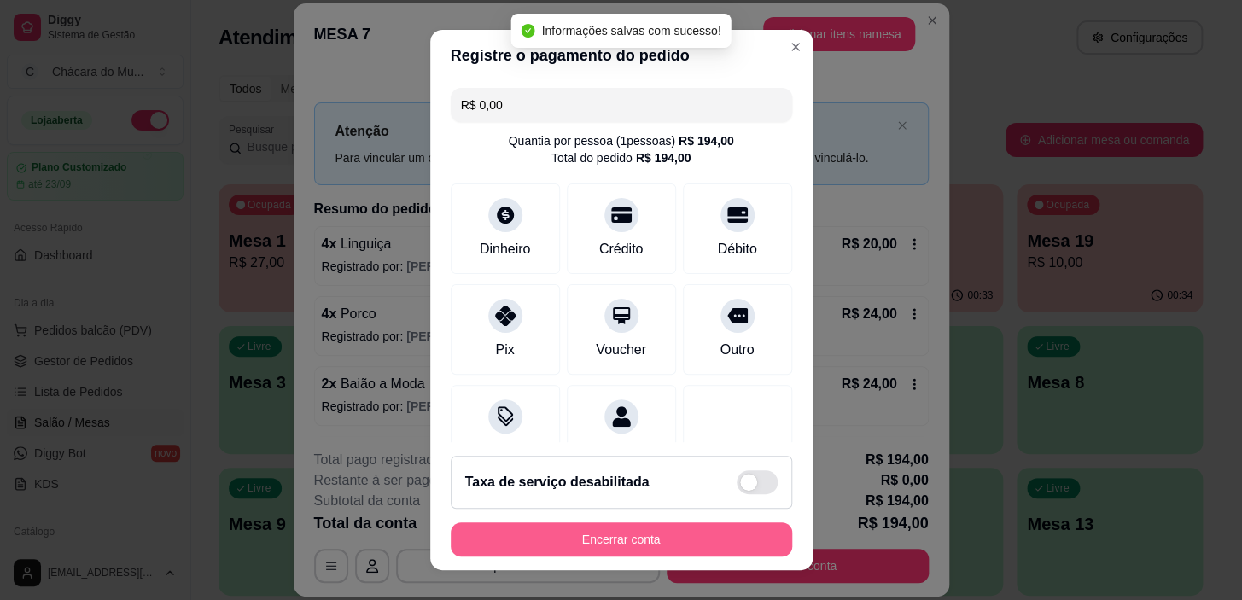
click at [562, 537] on button "Encerrar conta" at bounding box center [621, 539] width 341 height 34
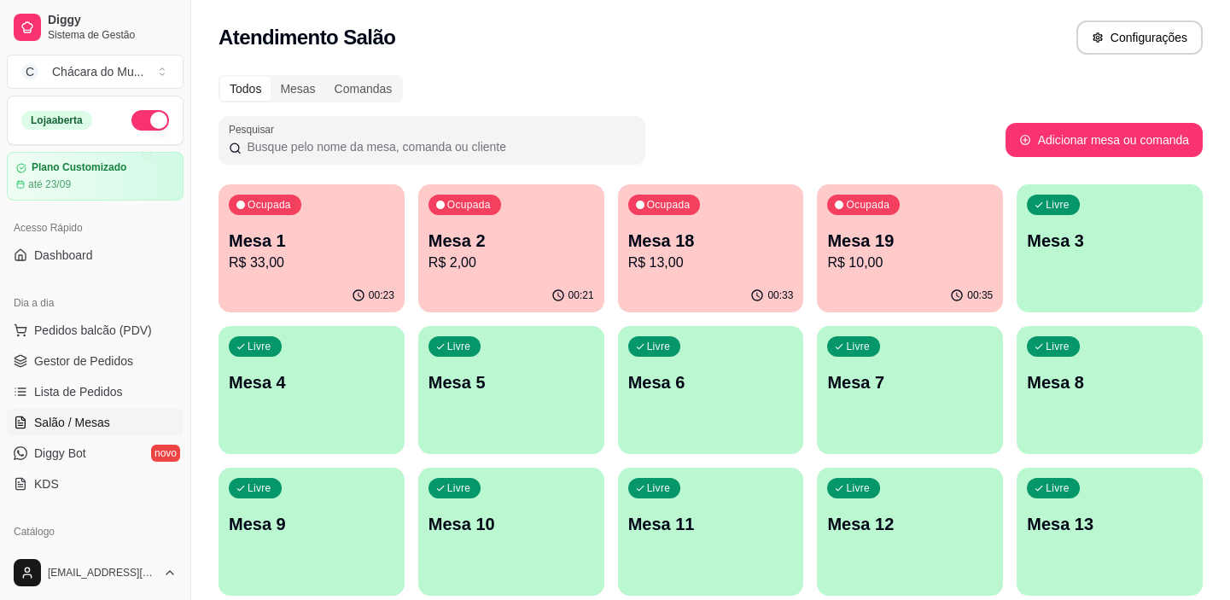
click at [680, 241] on p "Mesa 18" at bounding box center [711, 241] width 166 height 24
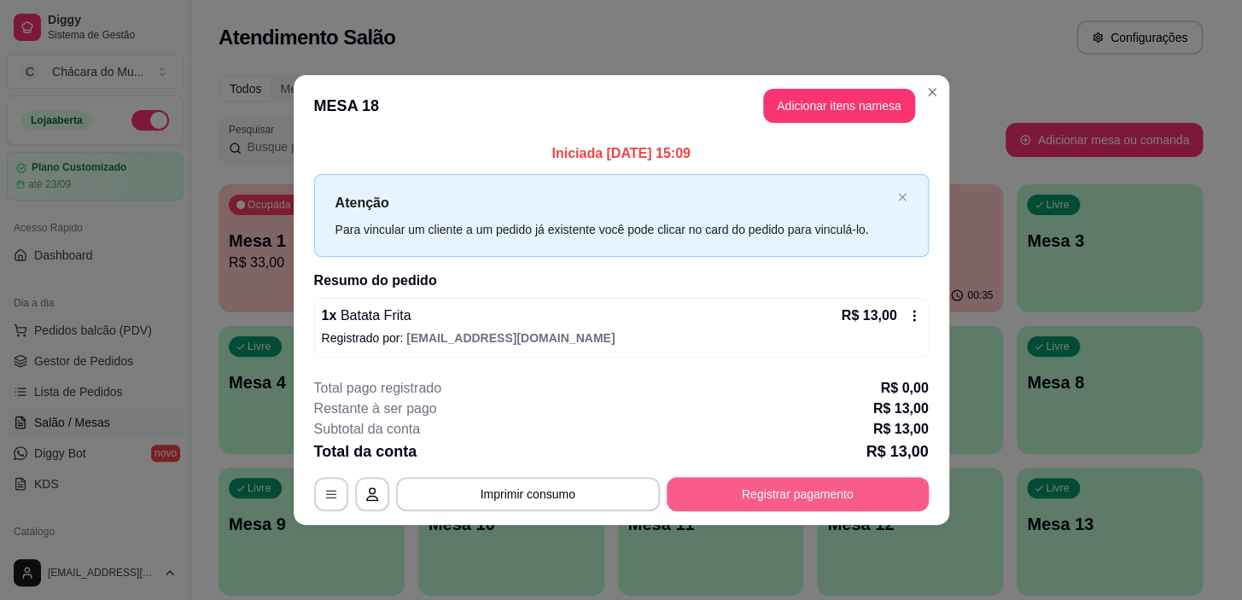
click at [751, 498] on button "Registrar pagamento" at bounding box center [798, 494] width 262 height 34
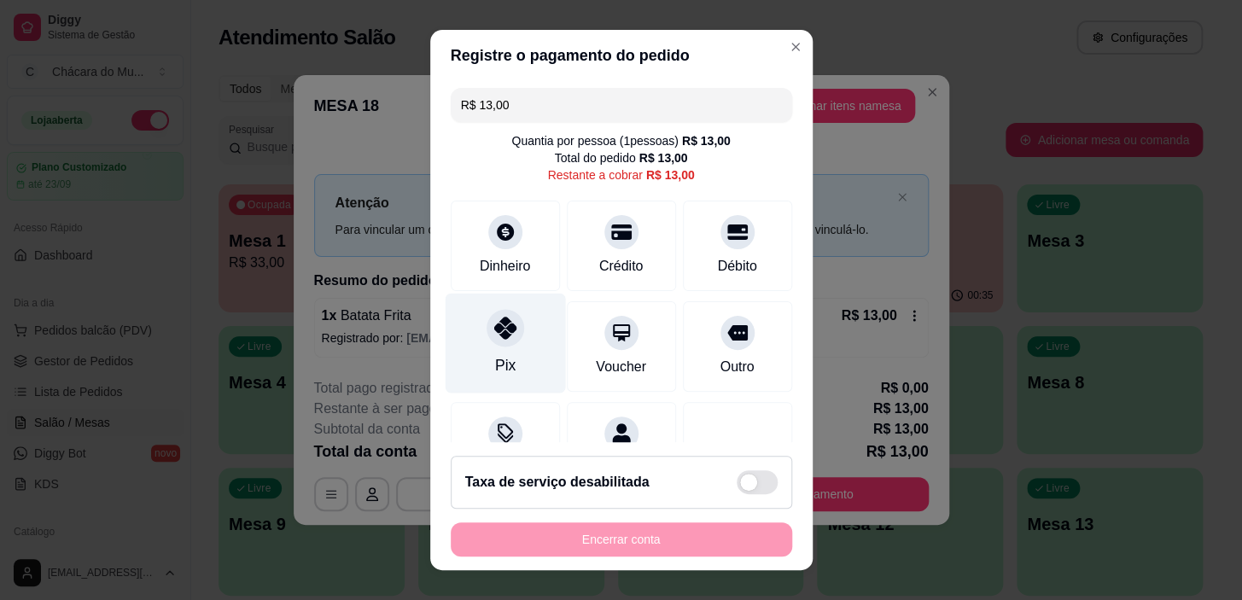
click at [488, 341] on div at bounding box center [506, 329] width 38 height 38
type input "R$ 0,00"
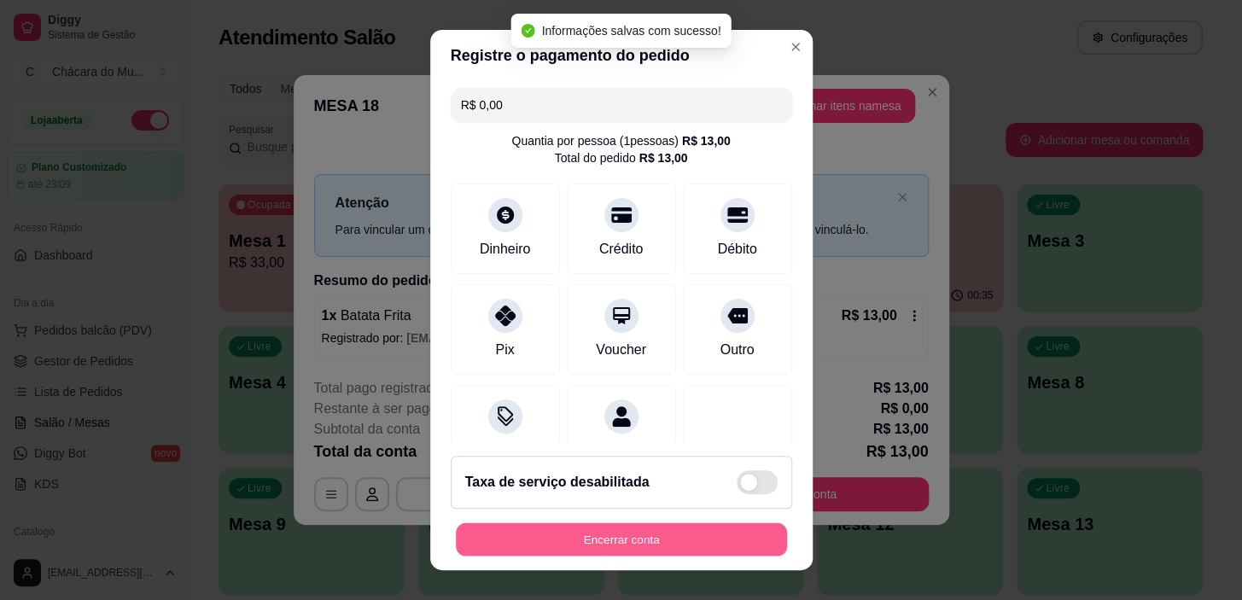
click at [615, 536] on button "Encerrar conta" at bounding box center [621, 538] width 331 height 33
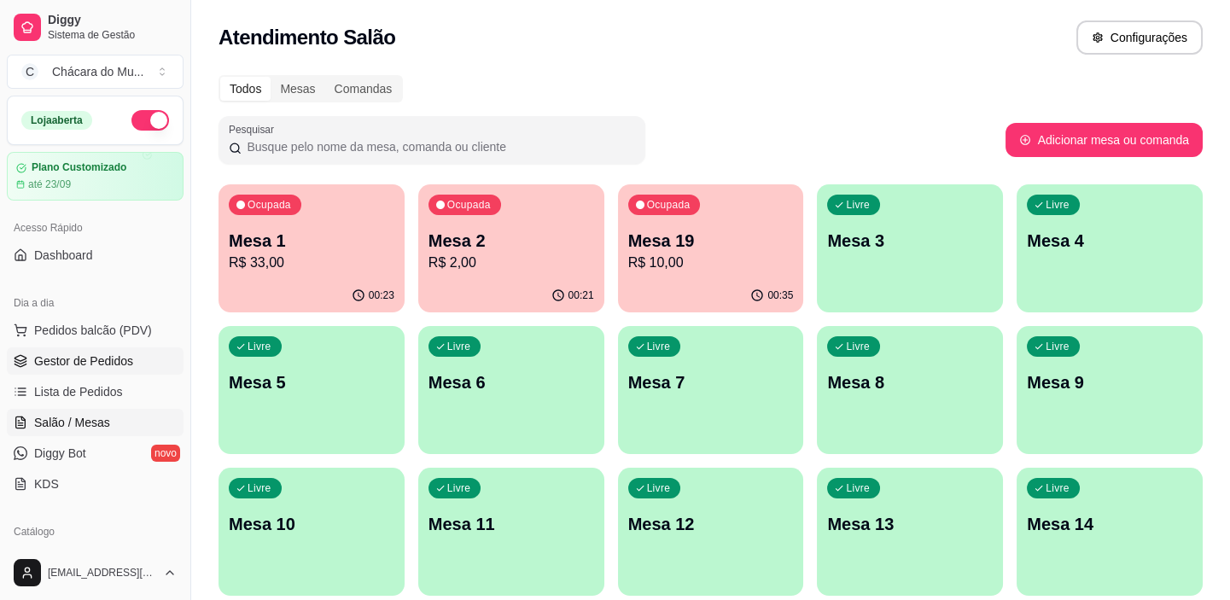
click at [73, 359] on span "Gestor de Pedidos" at bounding box center [83, 361] width 99 height 17
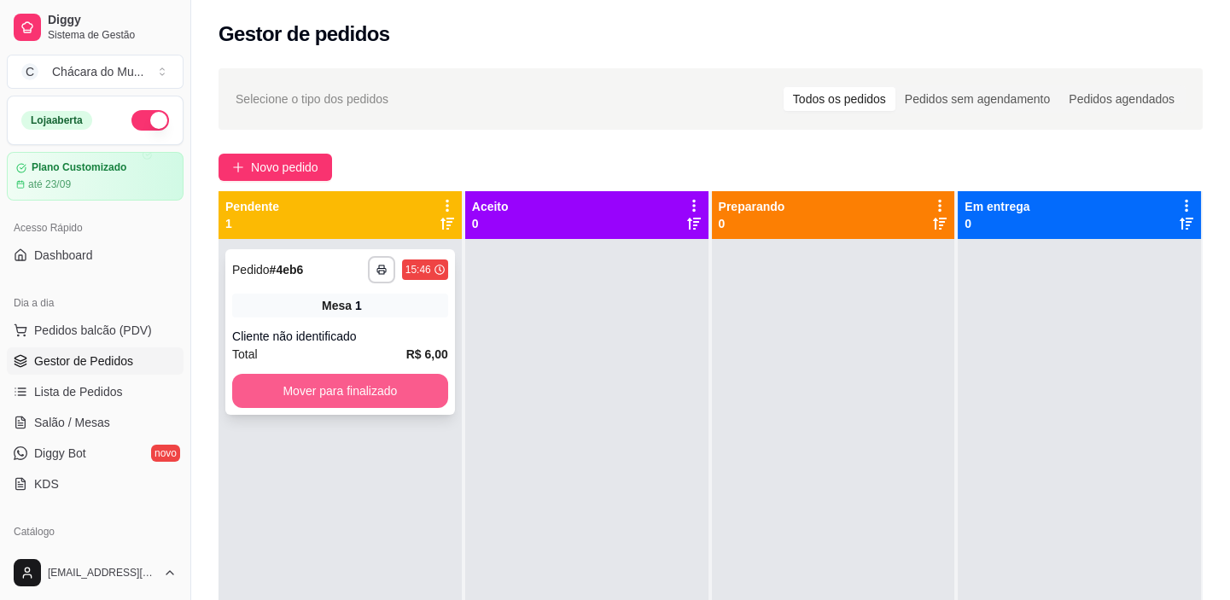
click at [247, 377] on button "Mover para finalizado" at bounding box center [340, 391] width 216 height 34
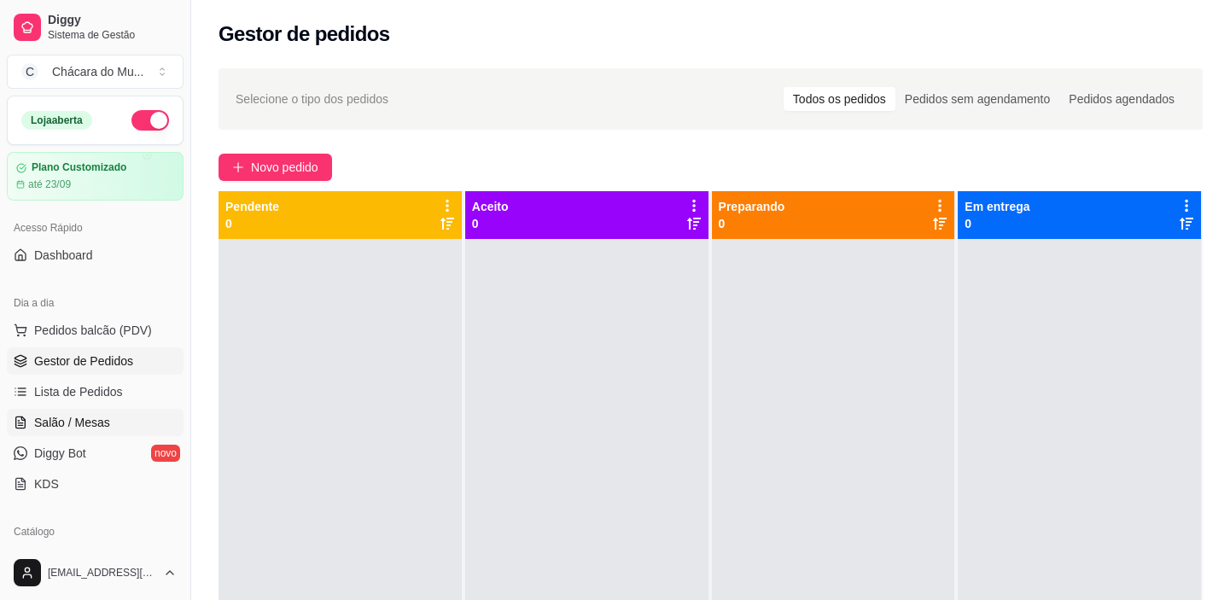
click at [55, 423] on span "Salão / Mesas" at bounding box center [72, 422] width 76 height 17
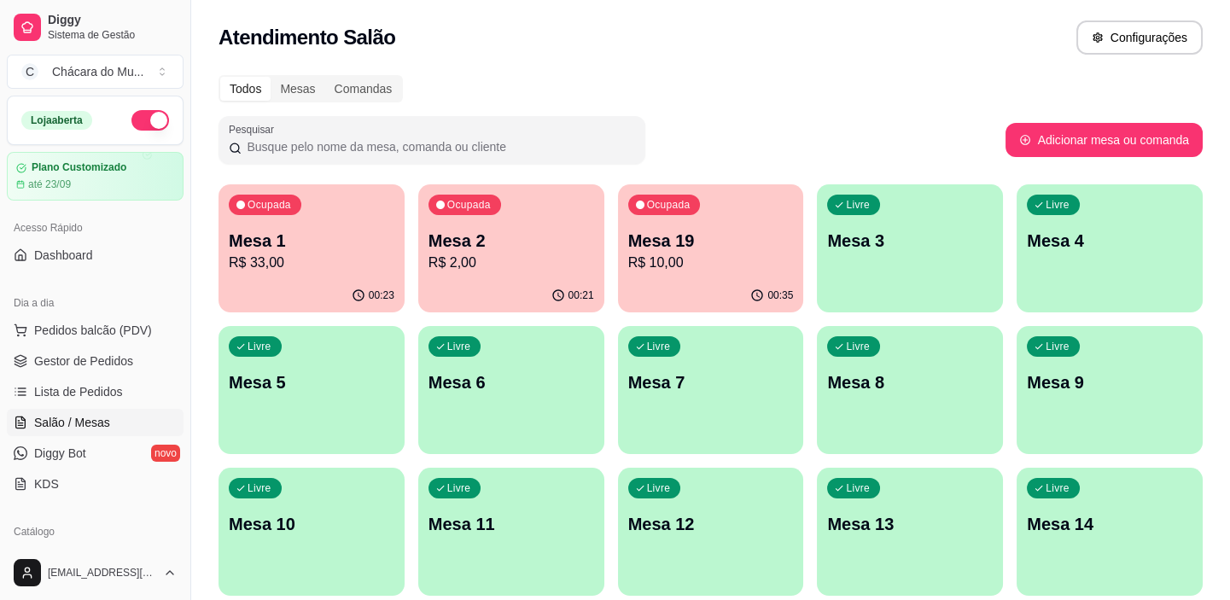
click at [484, 248] on p "Mesa 2" at bounding box center [512, 241] width 166 height 24
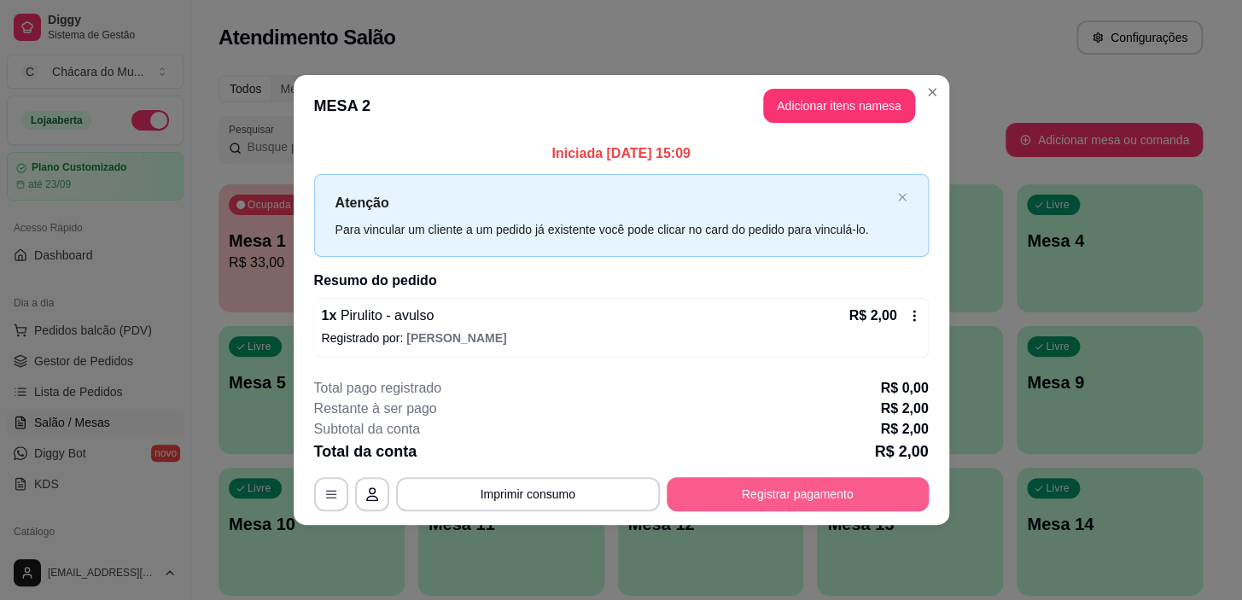
click at [737, 479] on button "Registrar pagamento" at bounding box center [798, 494] width 262 height 34
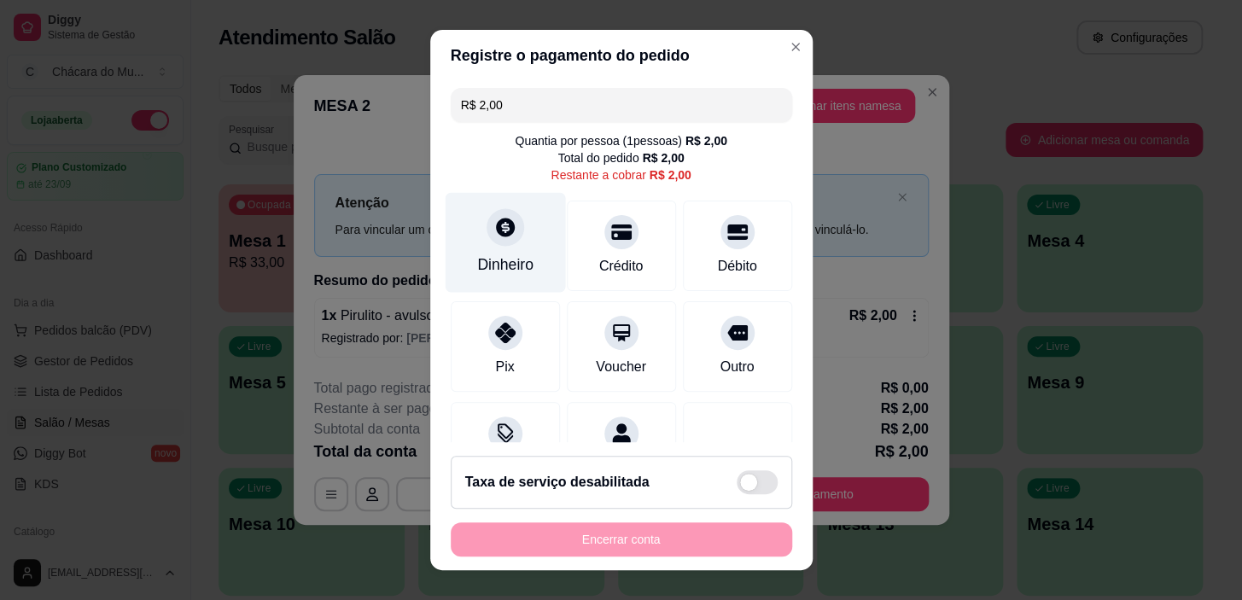
click at [475, 245] on div "Dinheiro" at bounding box center [505, 243] width 120 height 100
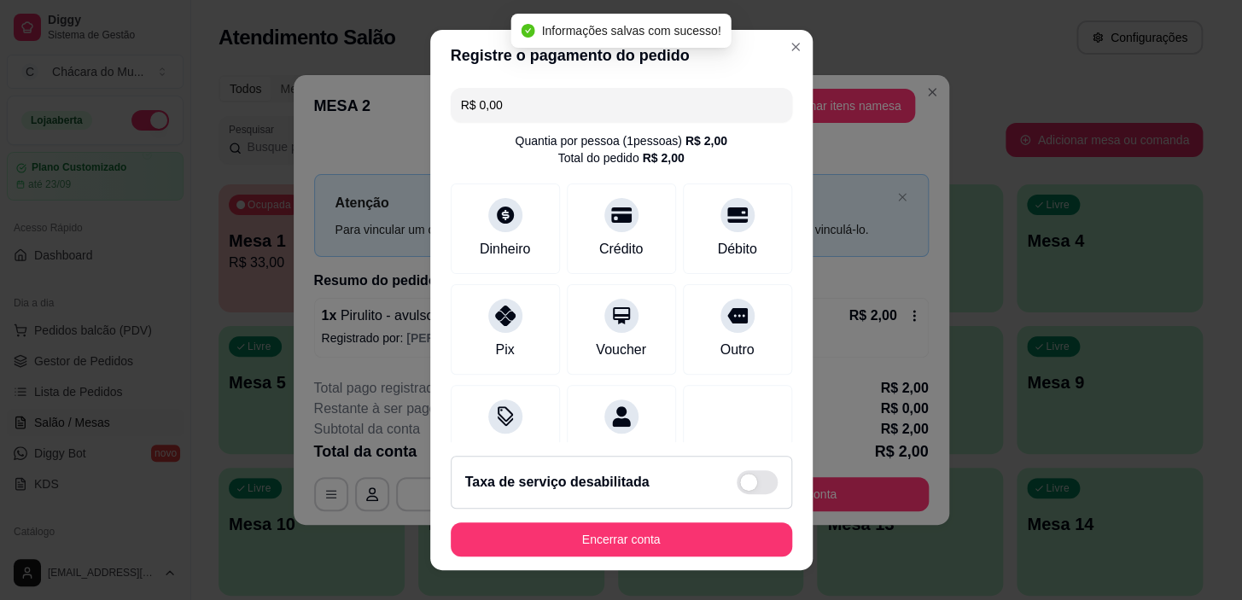
type input "R$ 0,00"
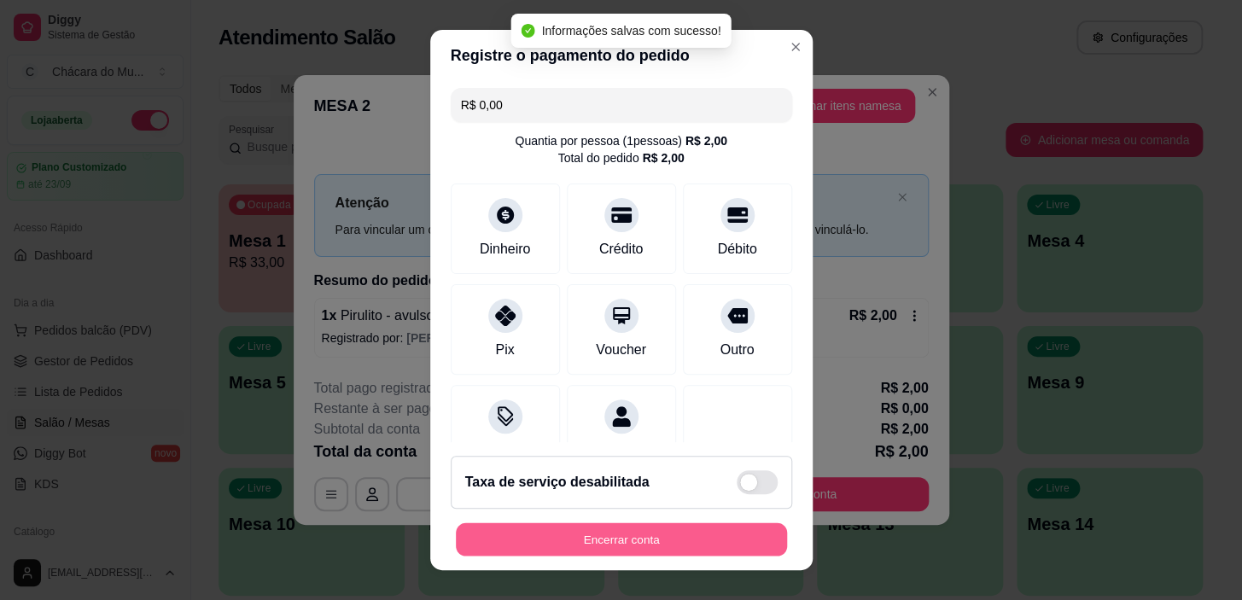
click at [680, 539] on button "Encerrar conta" at bounding box center [621, 538] width 331 height 33
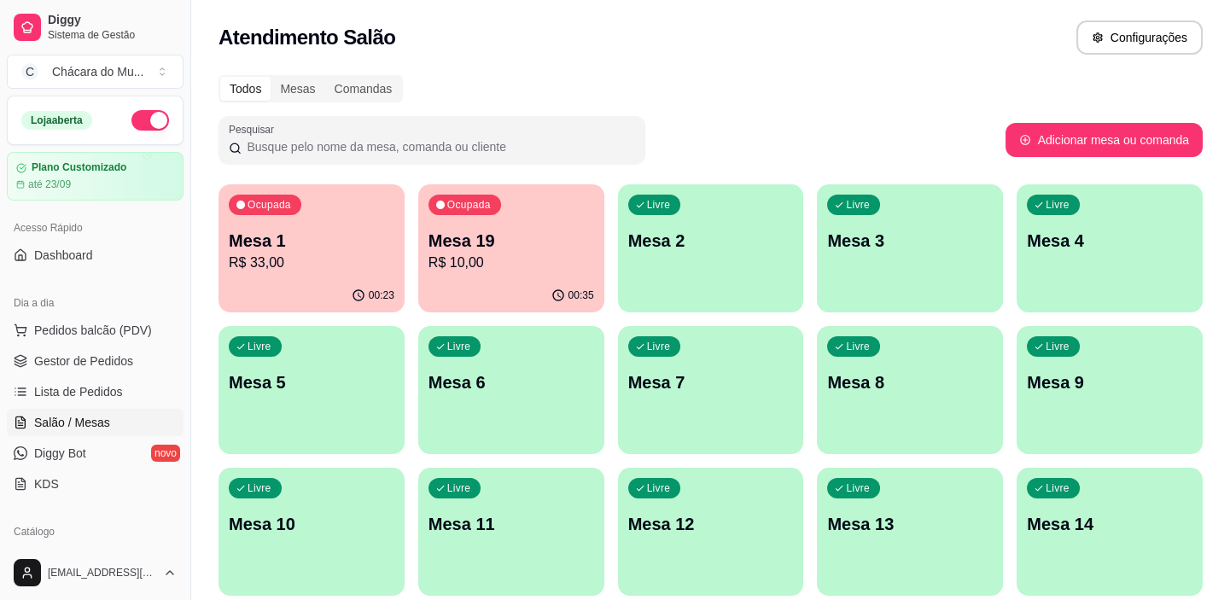
click at [504, 277] on div "Ocupada Mesa 19 R$ 10,00" at bounding box center [511, 231] width 186 height 95
click at [59, 367] on span "Gestor de Pedidos" at bounding box center [83, 361] width 99 height 17
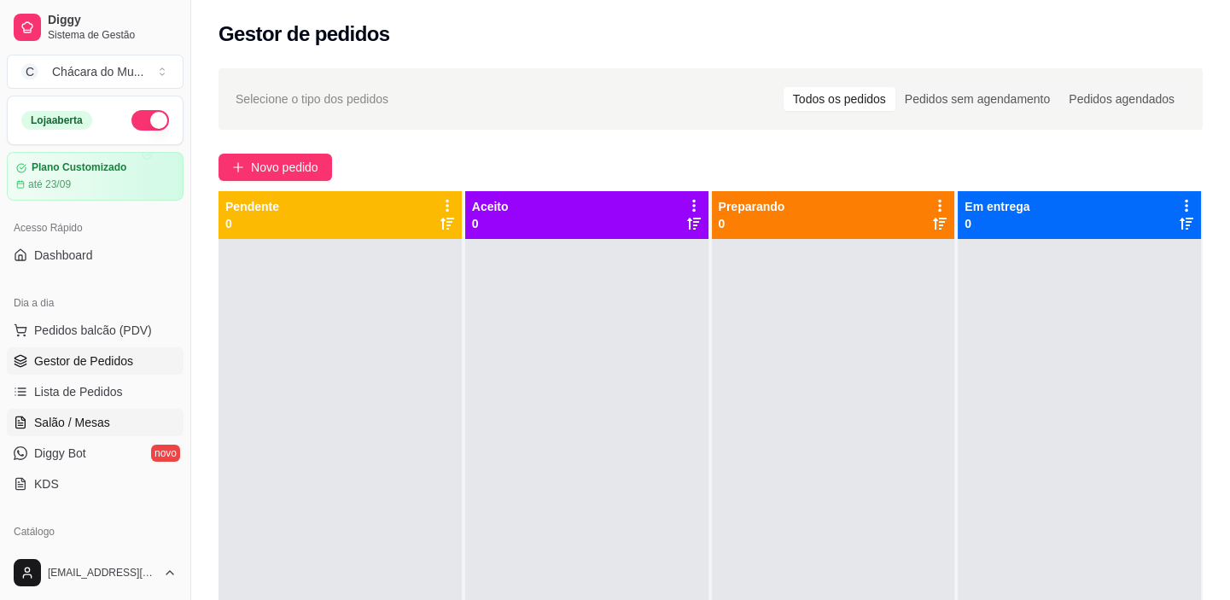
click at [61, 414] on span "Salão / Mesas" at bounding box center [72, 422] width 76 height 17
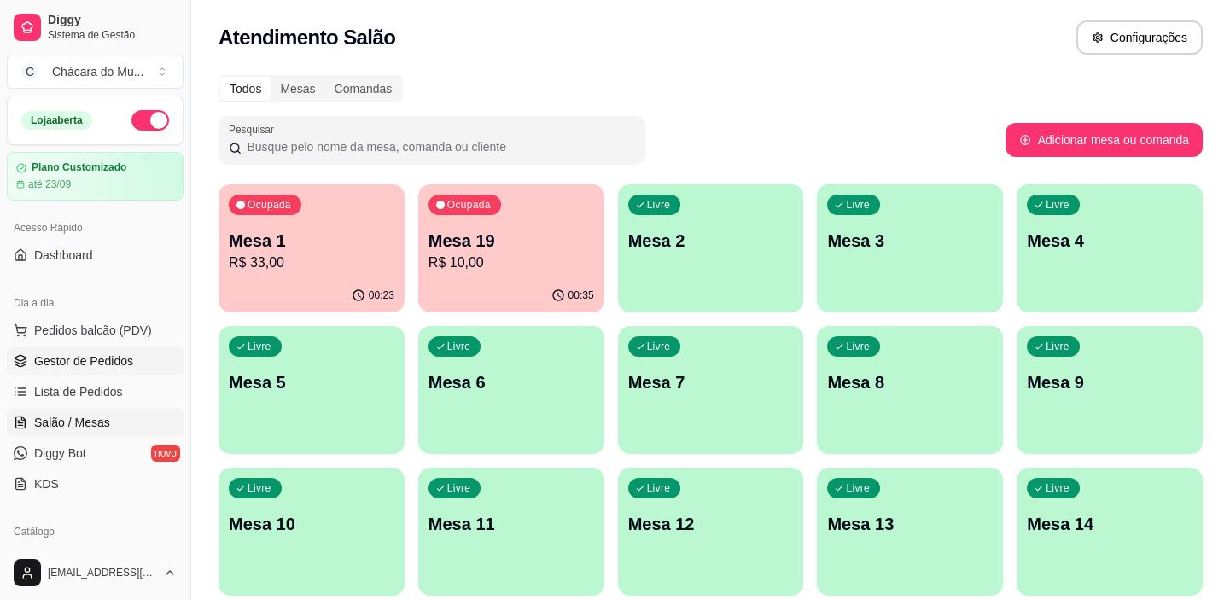
click at [84, 357] on span "Gestor de Pedidos" at bounding box center [83, 361] width 99 height 17
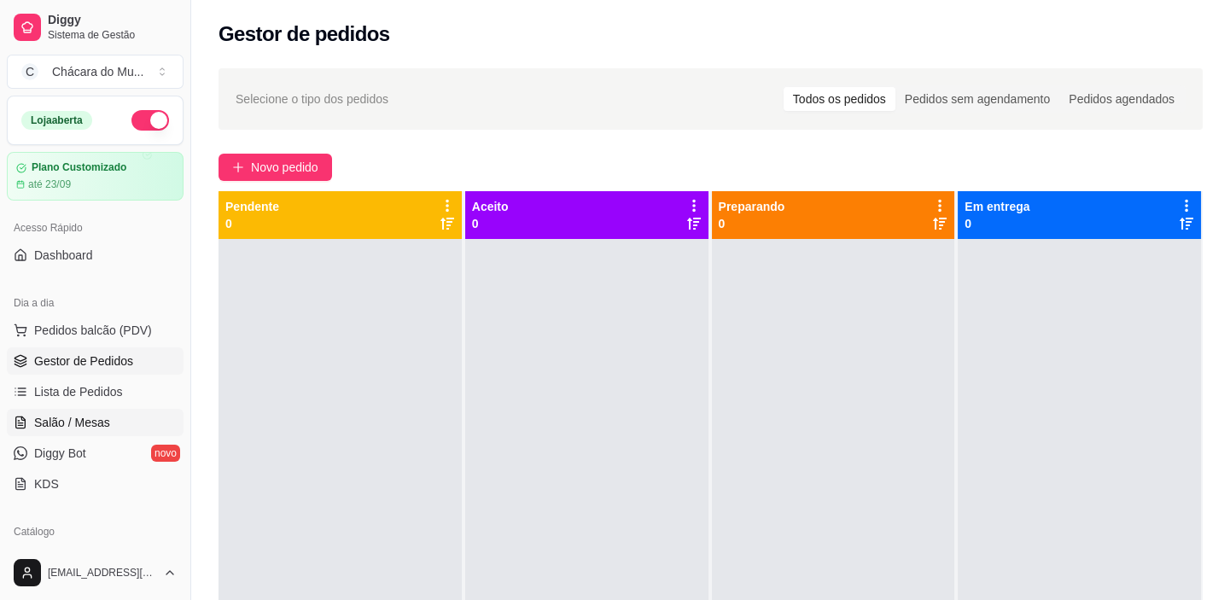
click at [91, 419] on span "Salão / Mesas" at bounding box center [72, 422] width 76 height 17
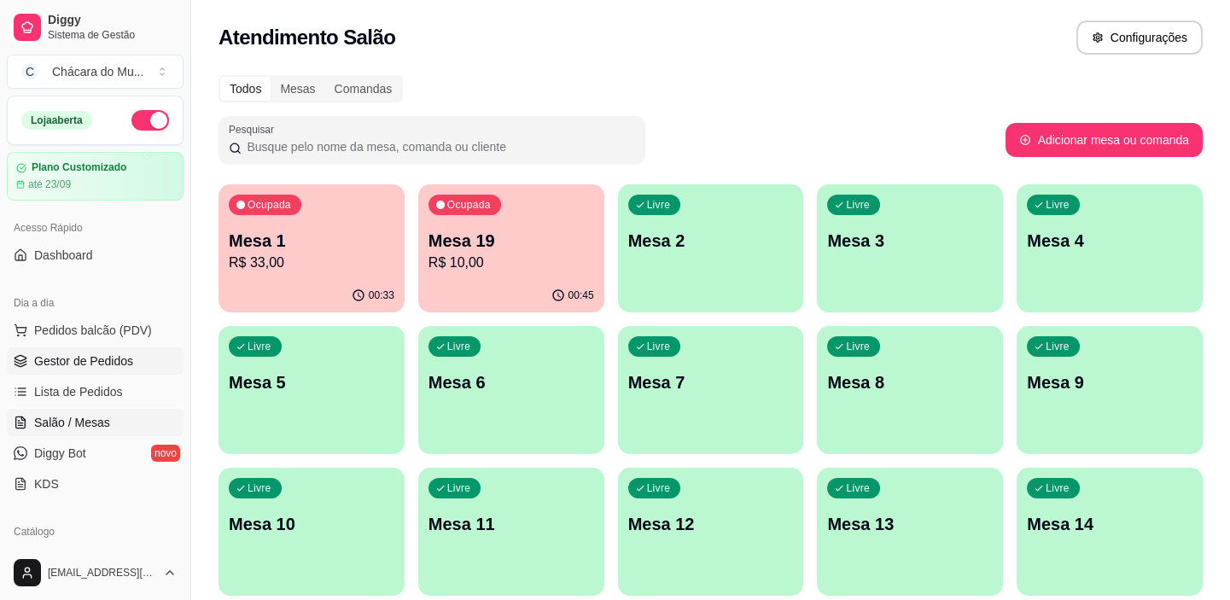
click at [86, 369] on link "Gestor de Pedidos" at bounding box center [95, 360] width 177 height 27
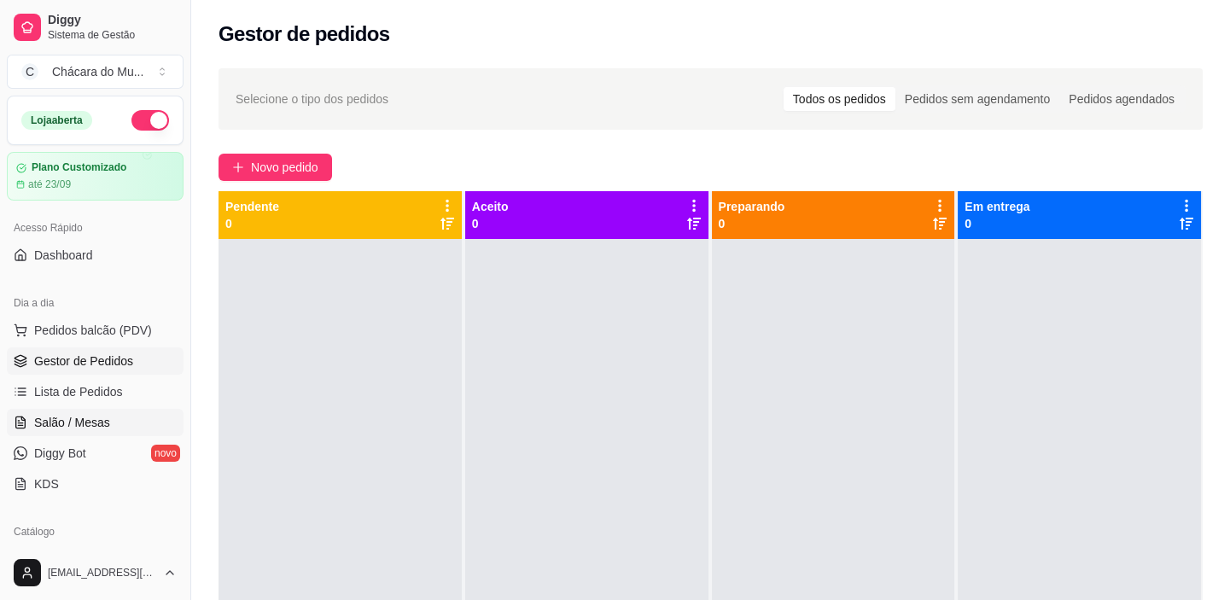
click at [101, 426] on span "Salão / Mesas" at bounding box center [72, 422] width 76 height 17
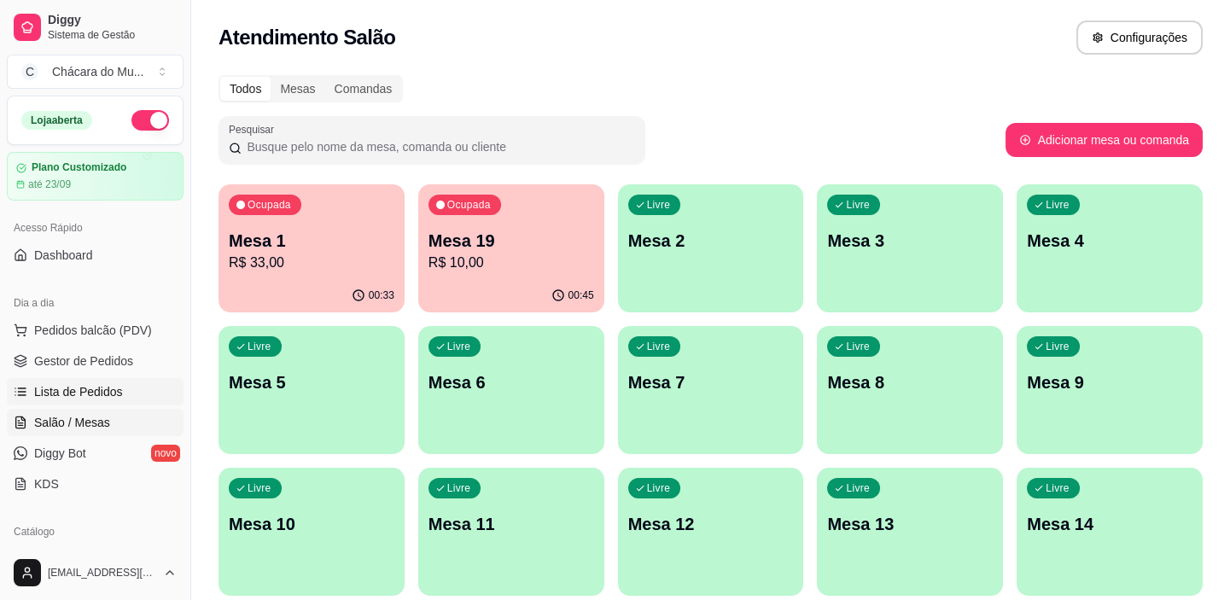
click at [67, 383] on span "Lista de Pedidos" at bounding box center [78, 391] width 89 height 17
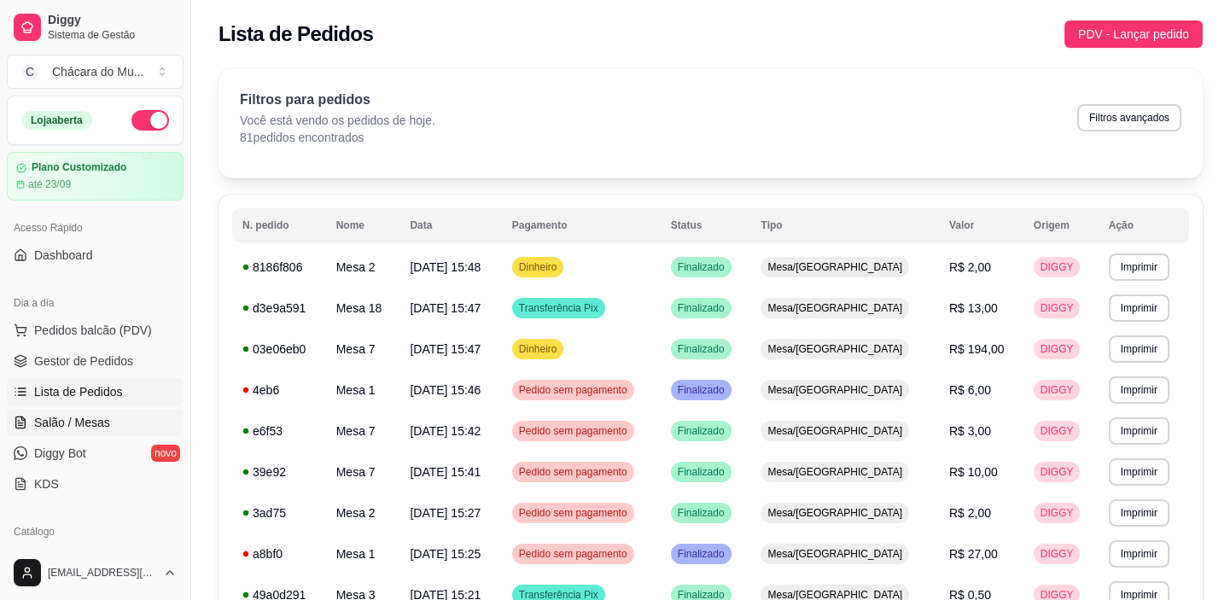
click at [78, 418] on span "Salão / Mesas" at bounding box center [72, 422] width 76 height 17
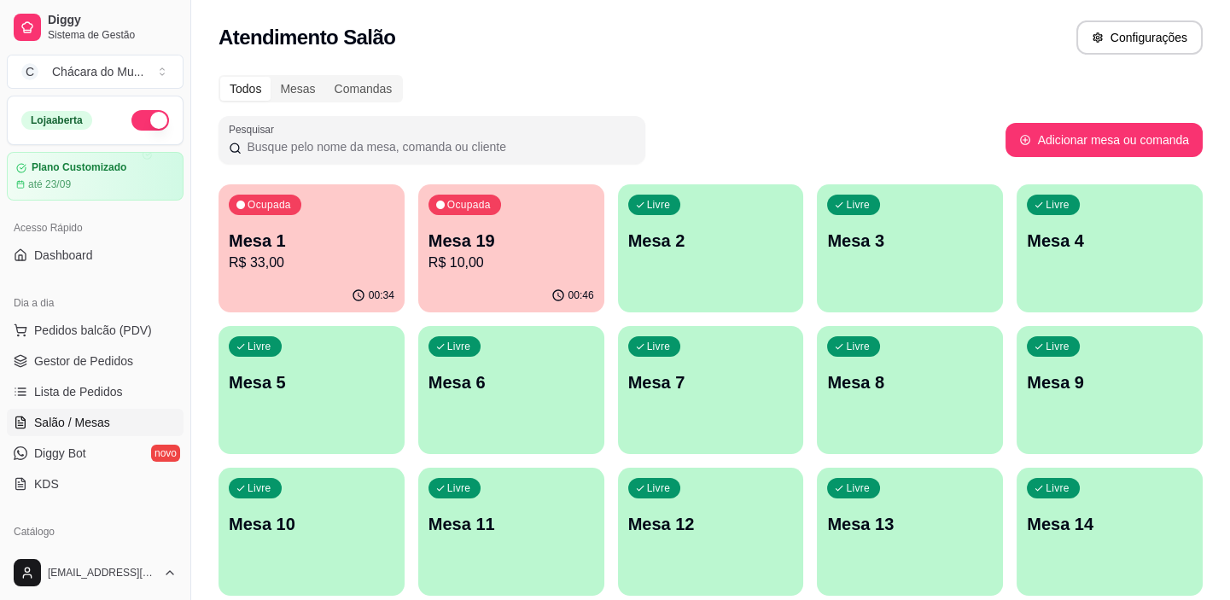
click at [78, 418] on span "Salão / Mesas" at bounding box center [72, 422] width 76 height 17
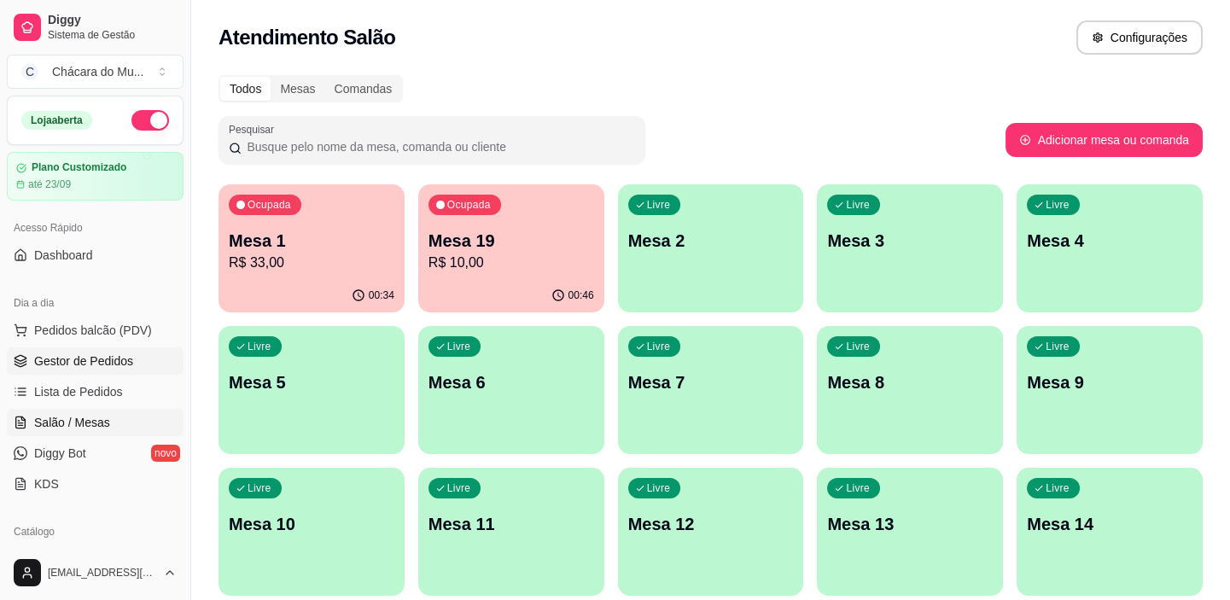
click at [114, 358] on span "Gestor de Pedidos" at bounding box center [83, 361] width 99 height 17
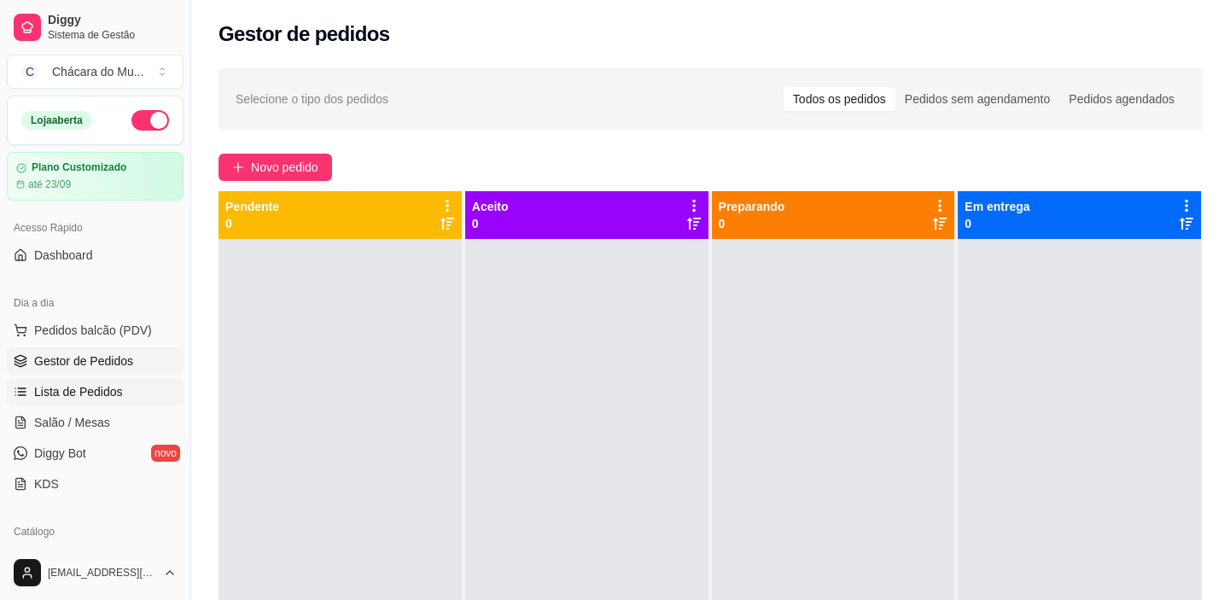
click at [93, 385] on span "Lista de Pedidos" at bounding box center [78, 391] width 89 height 17
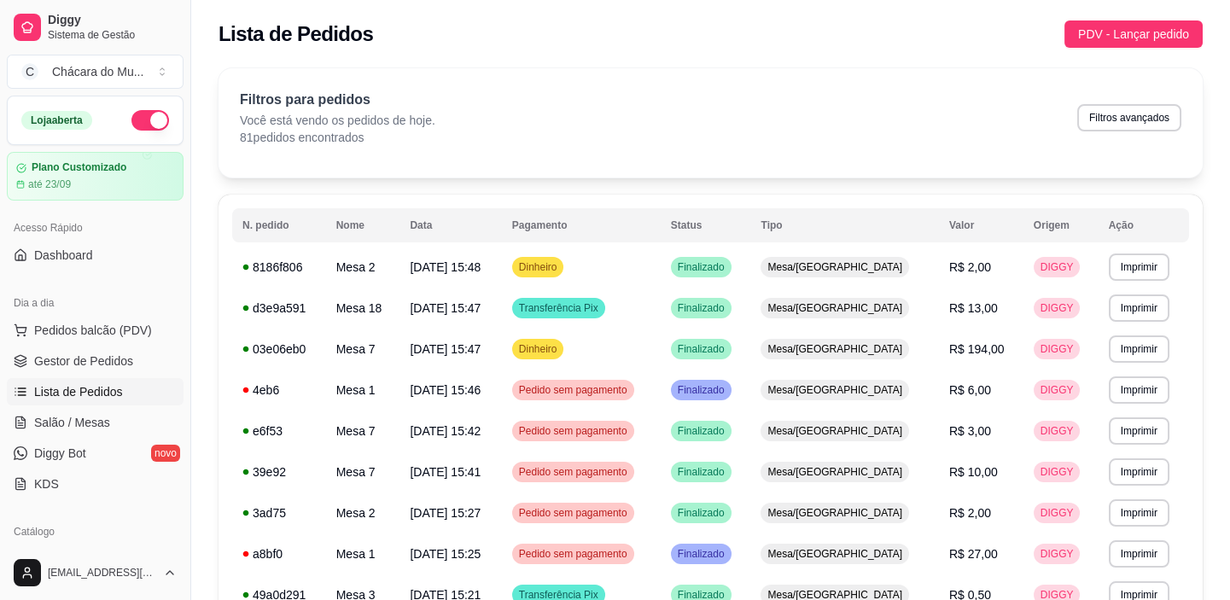
click at [60, 436] on ul "Pedidos balcão (PDV) Gestor de Pedidos Lista de Pedidos Salão / Mesas Diggy Bot…" at bounding box center [95, 407] width 177 height 181
click at [93, 417] on span "Salão / Mesas" at bounding box center [72, 422] width 76 height 17
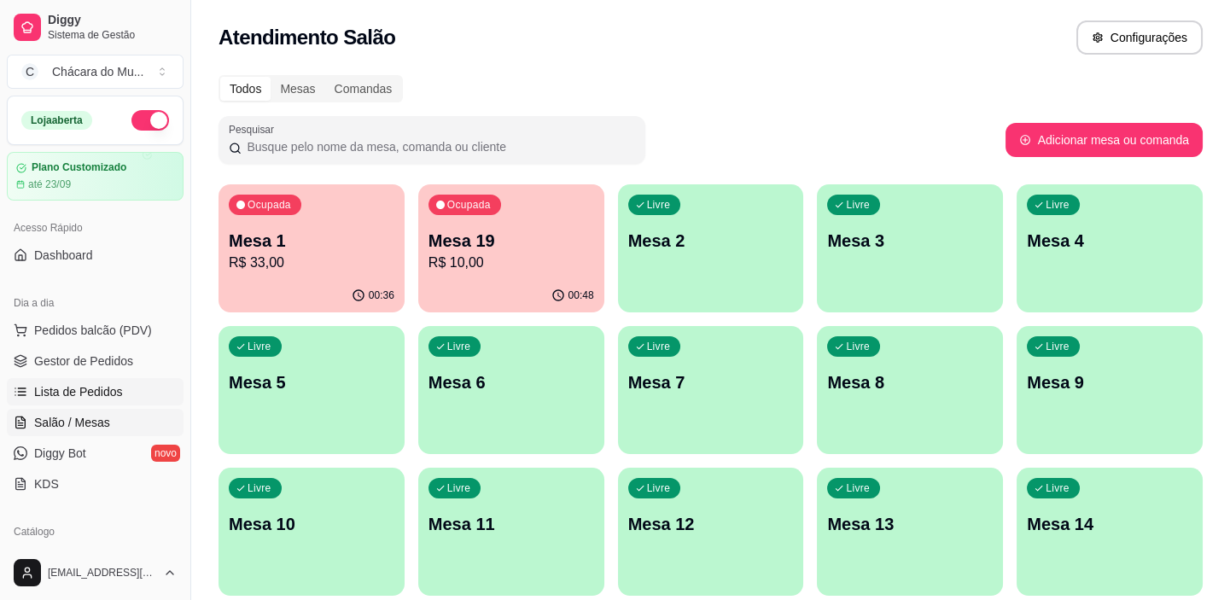
click at [85, 391] on span "Lista de Pedidos" at bounding box center [78, 391] width 89 height 17
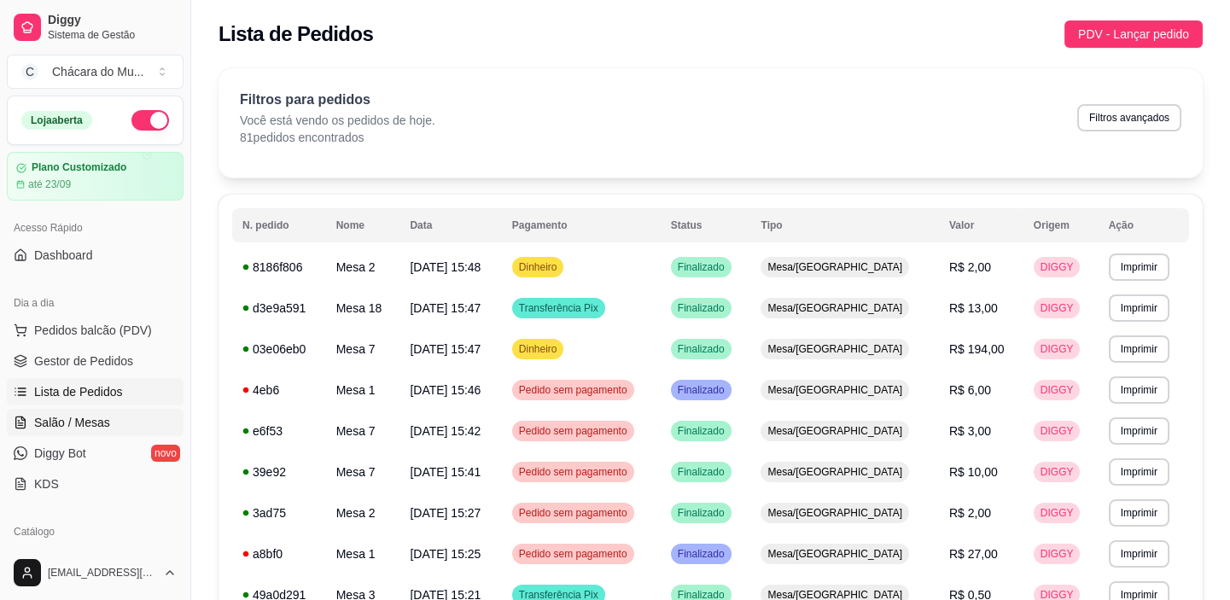
click at [79, 414] on span "Salão / Mesas" at bounding box center [72, 422] width 76 height 17
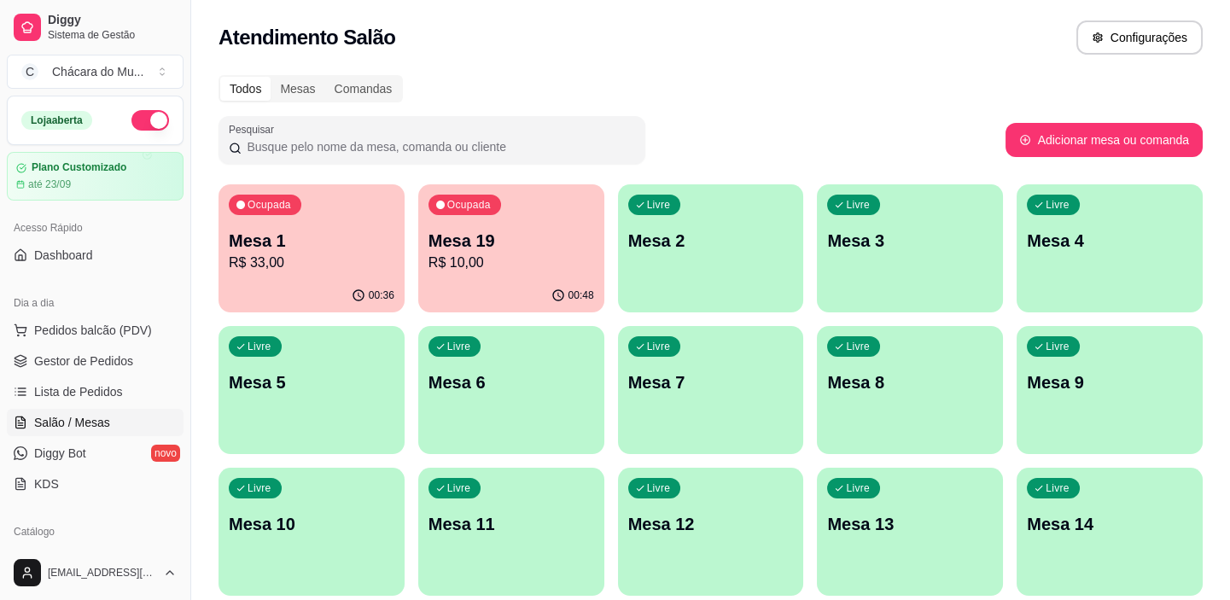
click at [498, 239] on p "Mesa 19" at bounding box center [512, 241] width 166 height 24
click at [352, 248] on p "Mesa 1" at bounding box center [312, 241] width 166 height 24
click at [92, 362] on span "Gestor de Pedidos" at bounding box center [83, 361] width 99 height 17
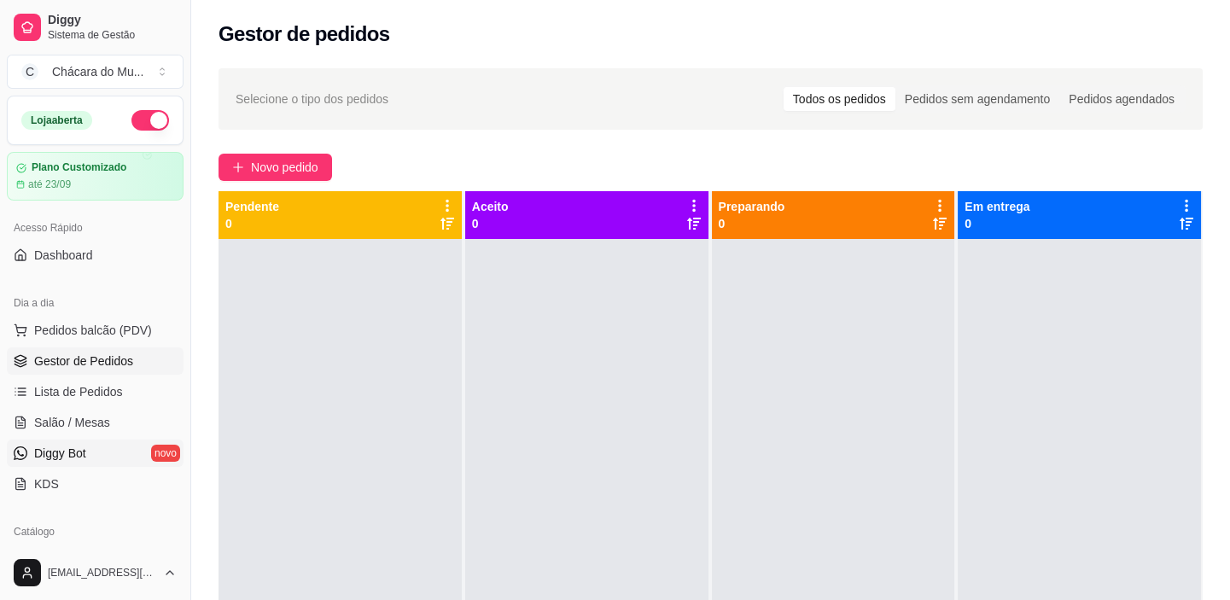
click at [70, 452] on span "Diggy Bot" at bounding box center [60, 453] width 52 height 17
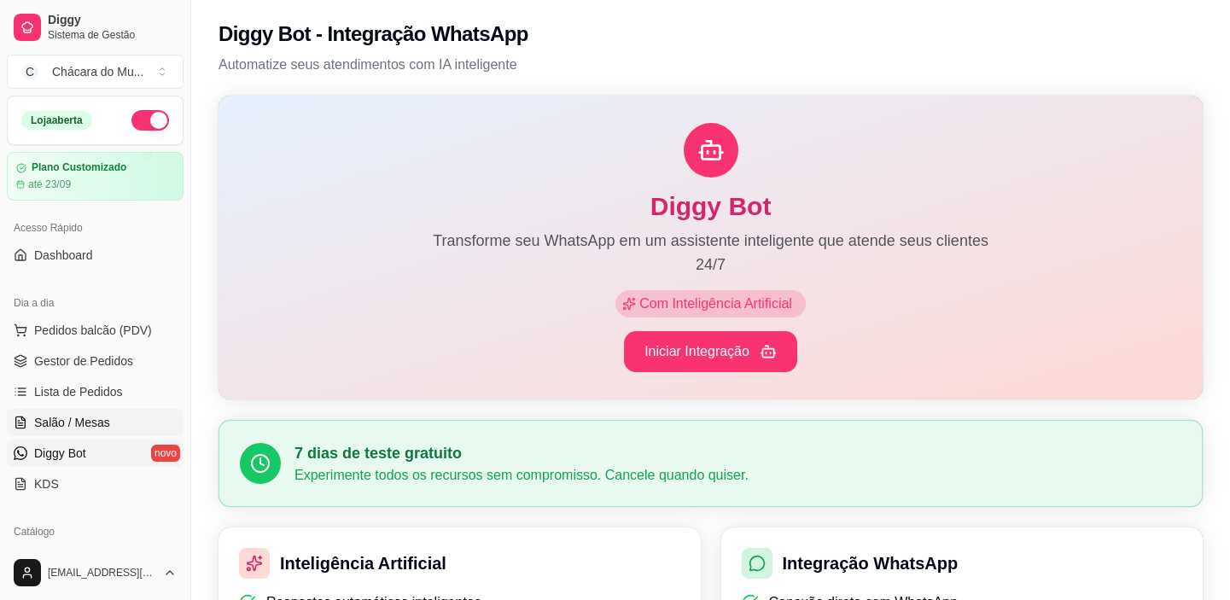
click at [99, 421] on span "Salão / Mesas" at bounding box center [72, 422] width 76 height 17
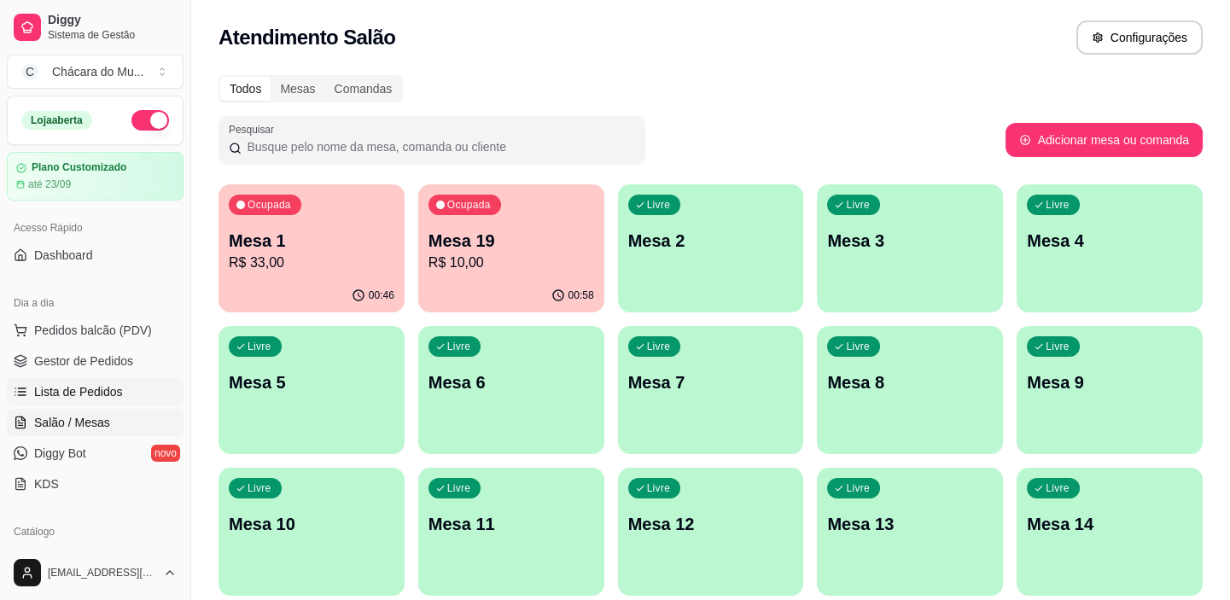
click at [111, 390] on span "Lista de Pedidos" at bounding box center [78, 391] width 89 height 17
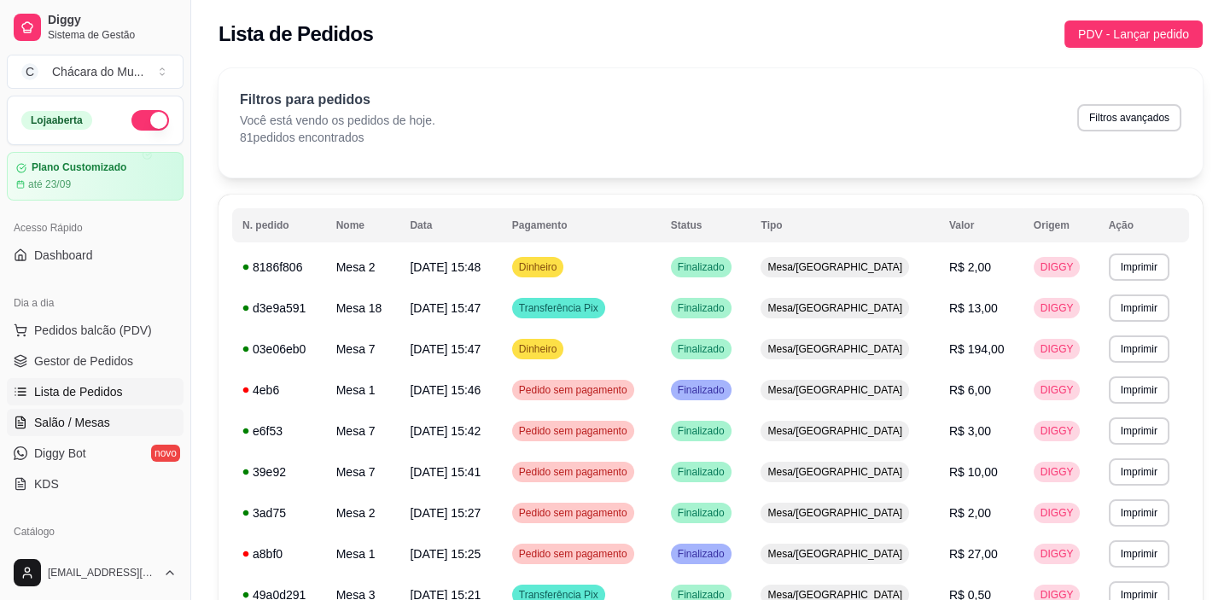
click at [88, 433] on link "Salão / Mesas" at bounding box center [95, 422] width 177 height 27
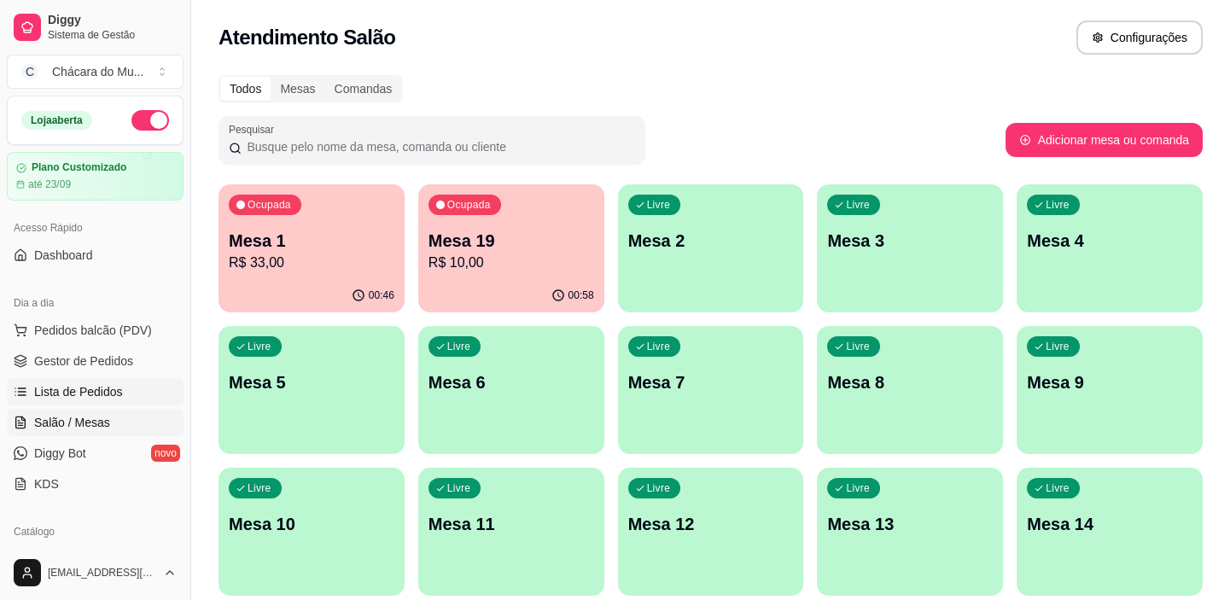
click at [96, 393] on span "Lista de Pedidos" at bounding box center [78, 391] width 89 height 17
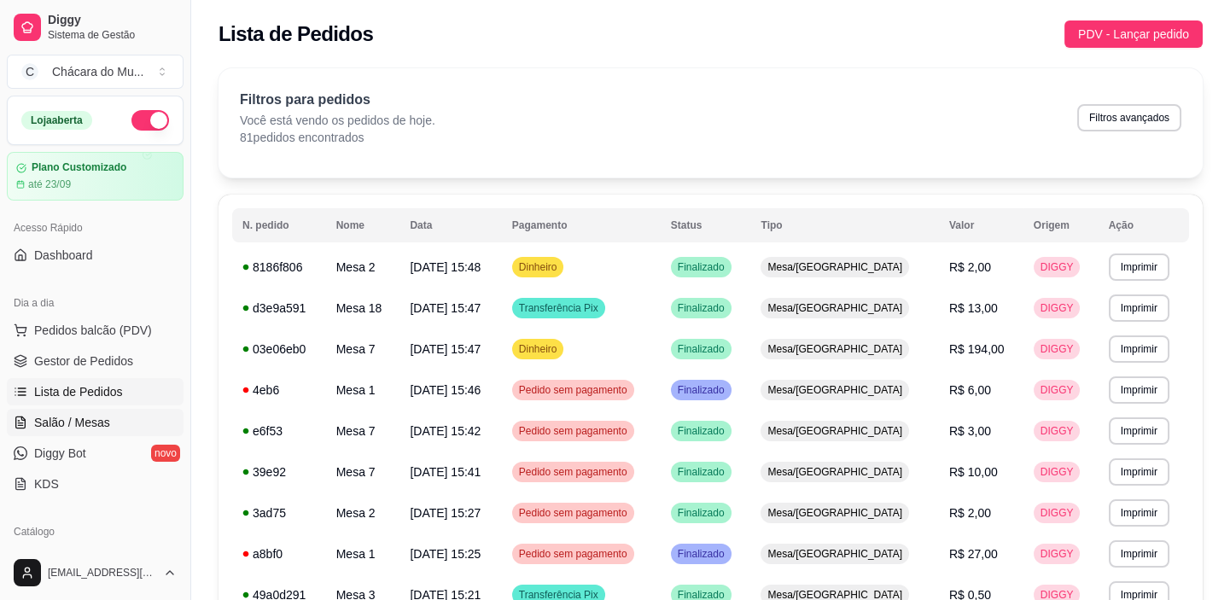
click at [84, 418] on span "Salão / Mesas" at bounding box center [72, 422] width 76 height 17
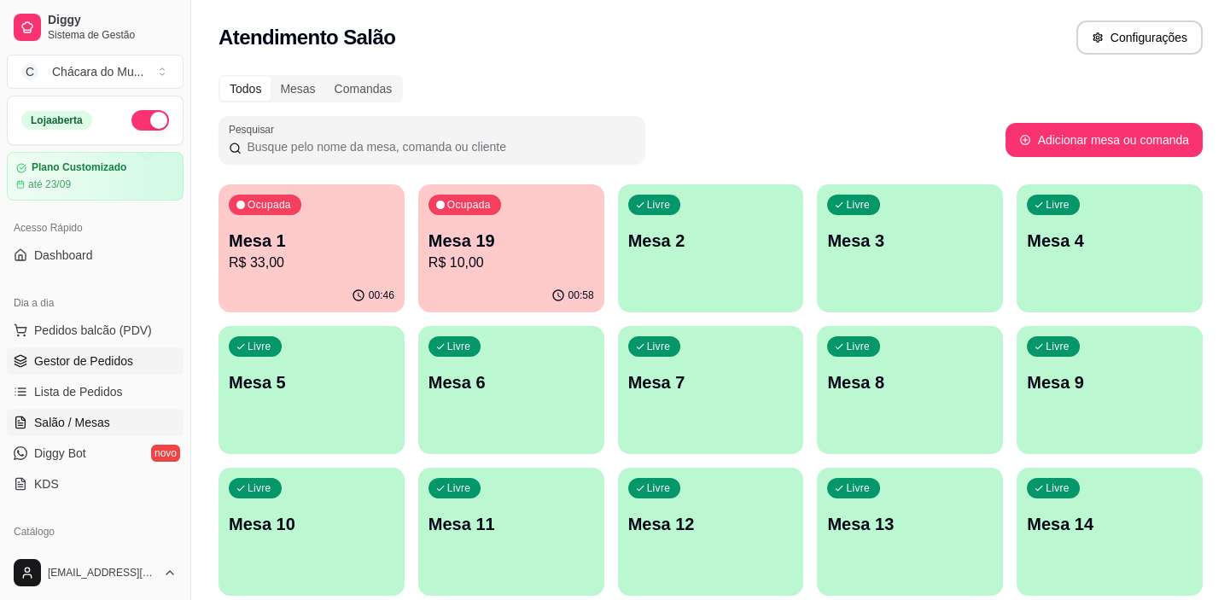
click at [107, 360] on span "Gestor de Pedidos" at bounding box center [83, 361] width 99 height 17
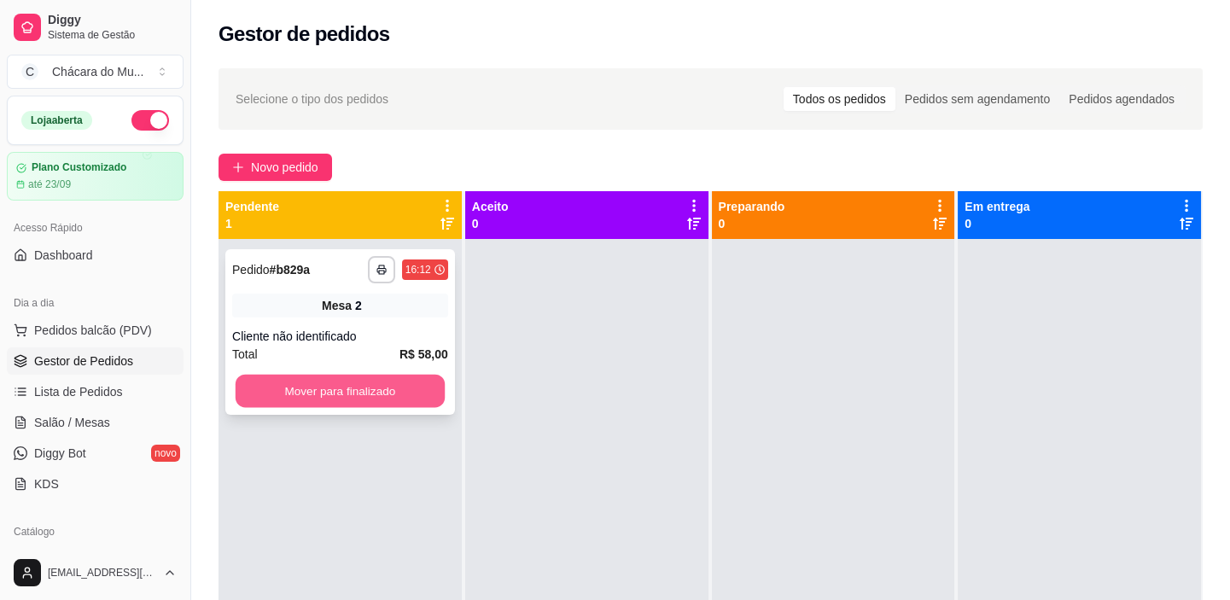
click at [372, 377] on button "Mover para finalizado" at bounding box center [340, 391] width 209 height 33
click at [372, 377] on button "Mover para finalizado" at bounding box center [340, 391] width 216 height 34
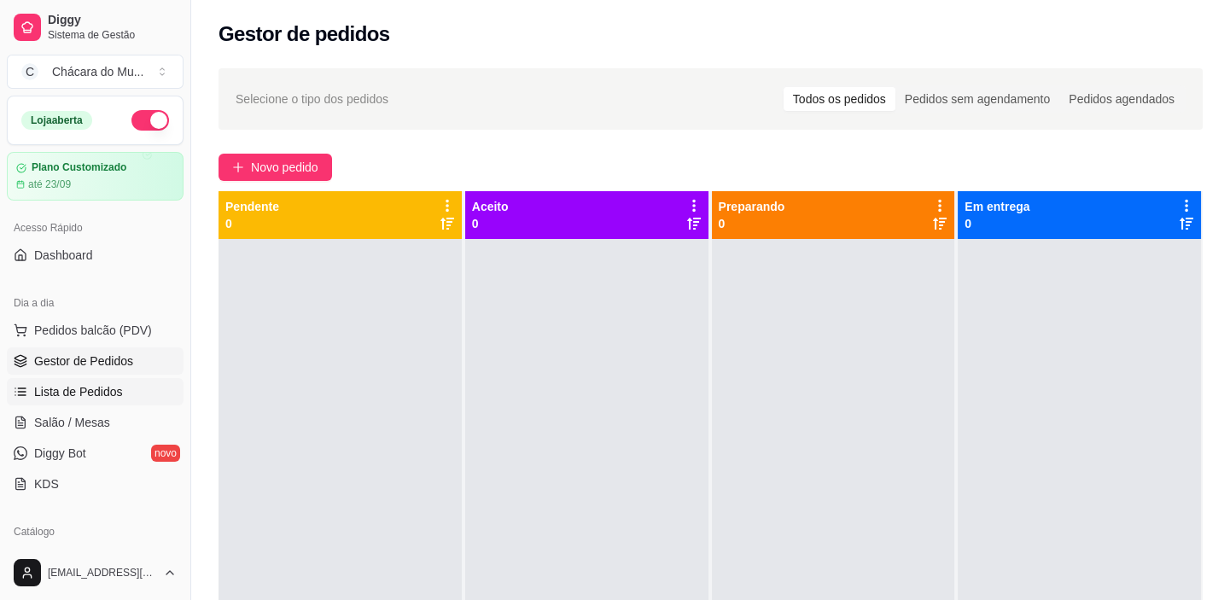
click at [67, 398] on span "Lista de Pedidos" at bounding box center [78, 391] width 89 height 17
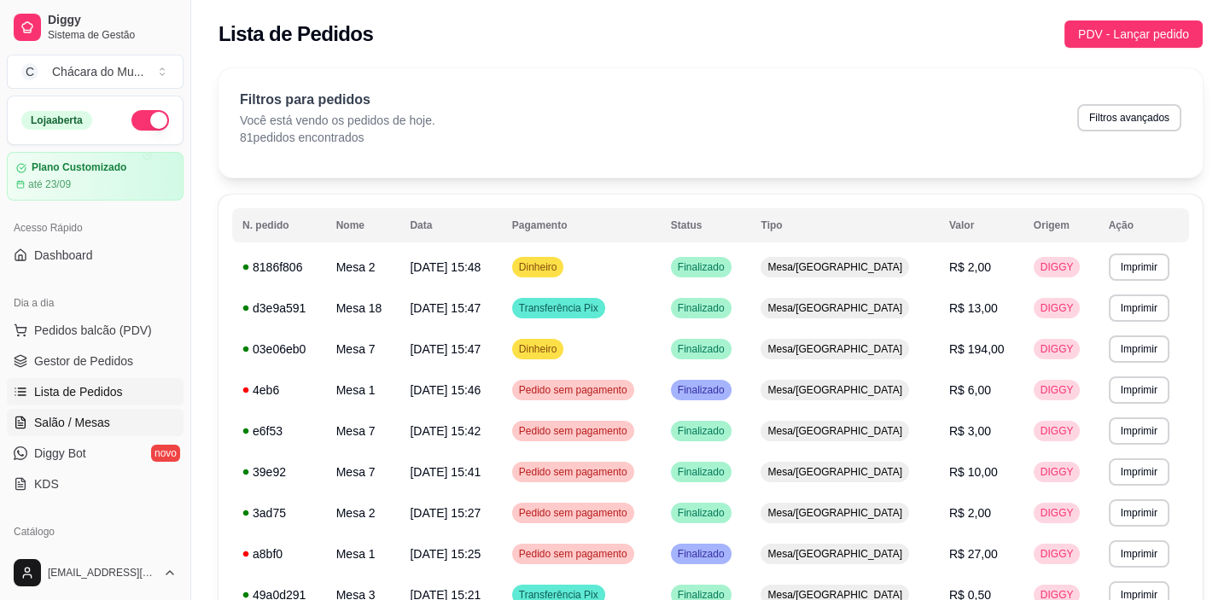
click at [60, 420] on span "Salão / Mesas" at bounding box center [72, 422] width 76 height 17
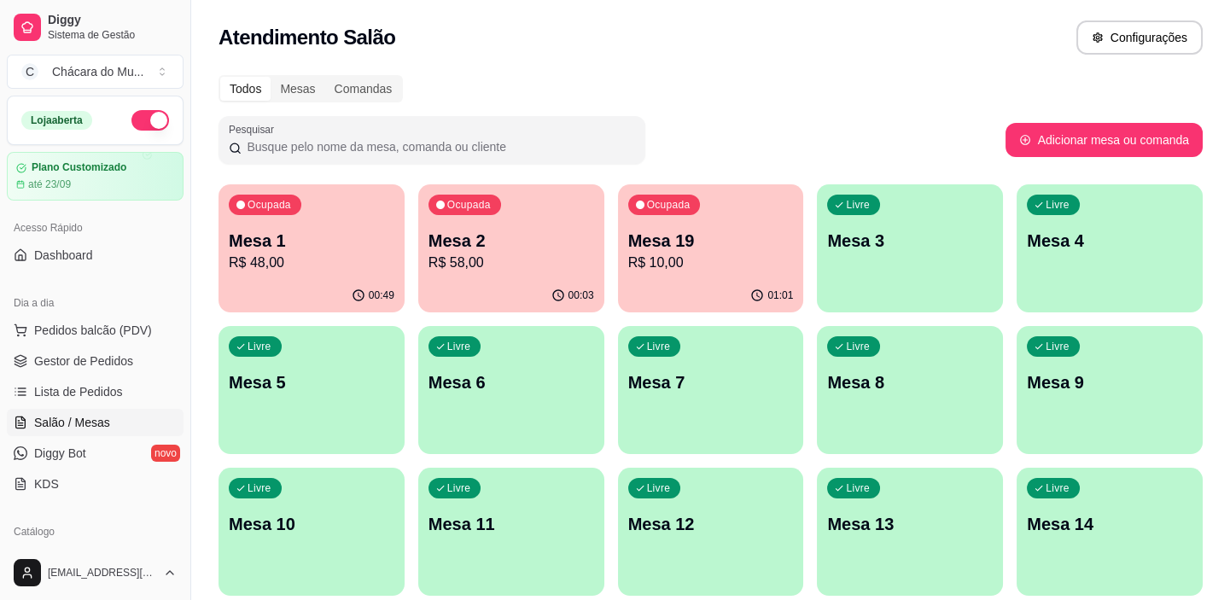
click at [92, 375] on ul "Pedidos balcão (PDV) Gestor de Pedidos Lista de Pedidos Salão / Mesas Diggy Bot…" at bounding box center [95, 407] width 177 height 181
click at [76, 395] on span "Lista de Pedidos" at bounding box center [78, 391] width 89 height 17
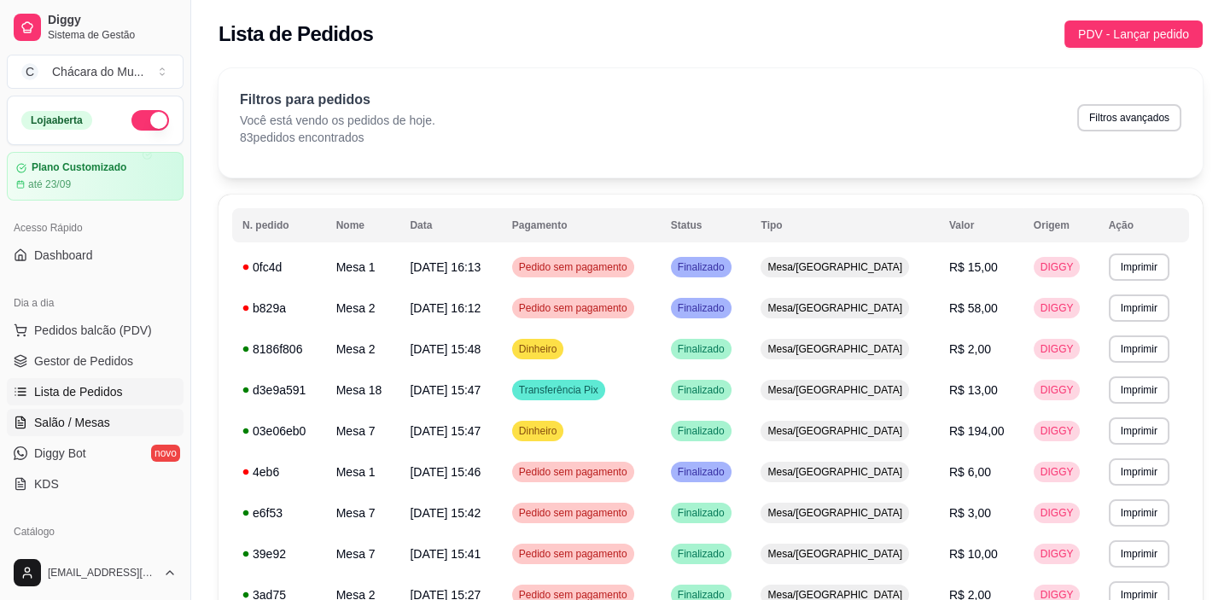
click at [74, 418] on span "Salão / Mesas" at bounding box center [72, 422] width 76 height 17
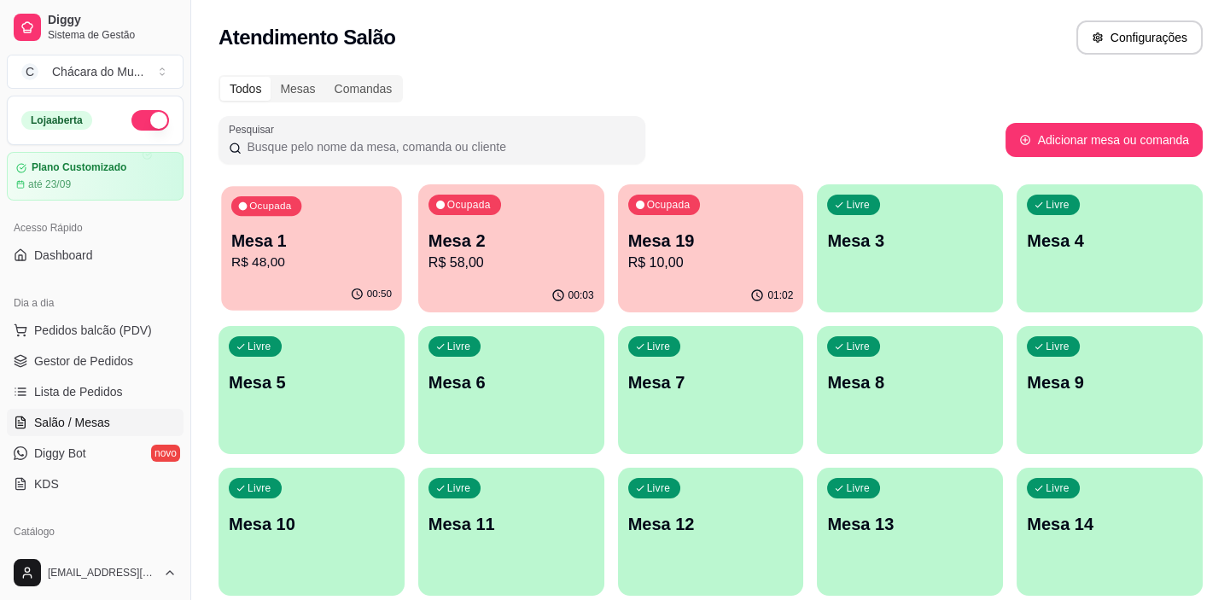
click at [281, 275] on div "Ocupada Mesa 1 R$ 48,00" at bounding box center [311, 232] width 180 height 92
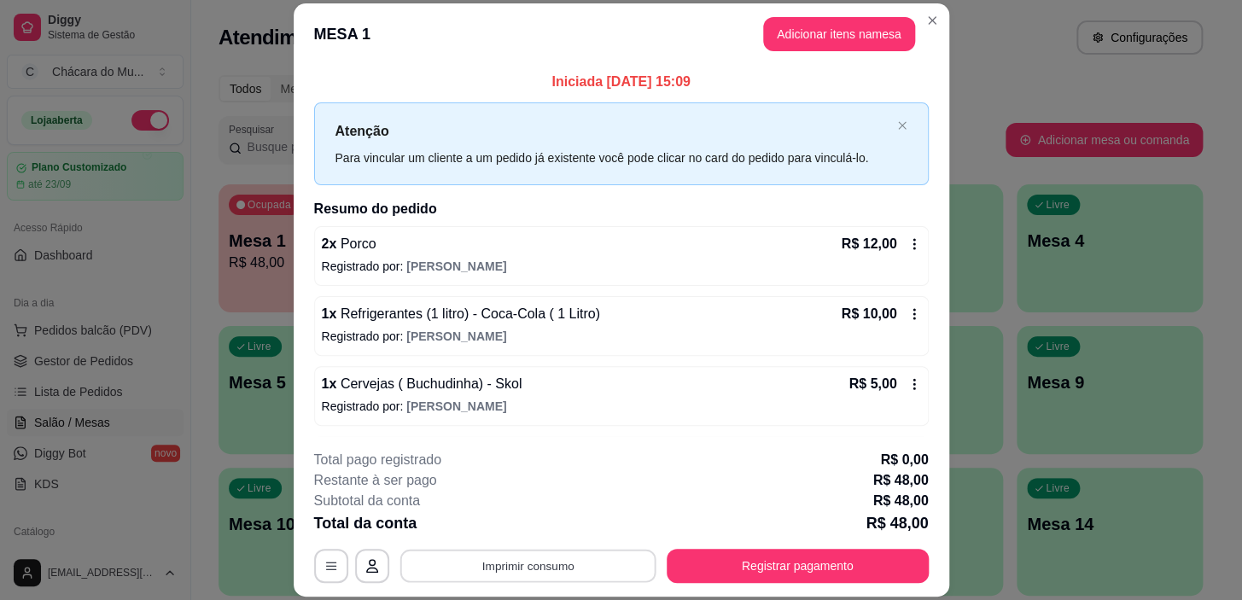
click at [463, 555] on button "Imprimir consumo" at bounding box center [528, 566] width 256 height 33
click at [504, 531] on button "IMPRESSORA" at bounding box center [527, 526] width 120 height 26
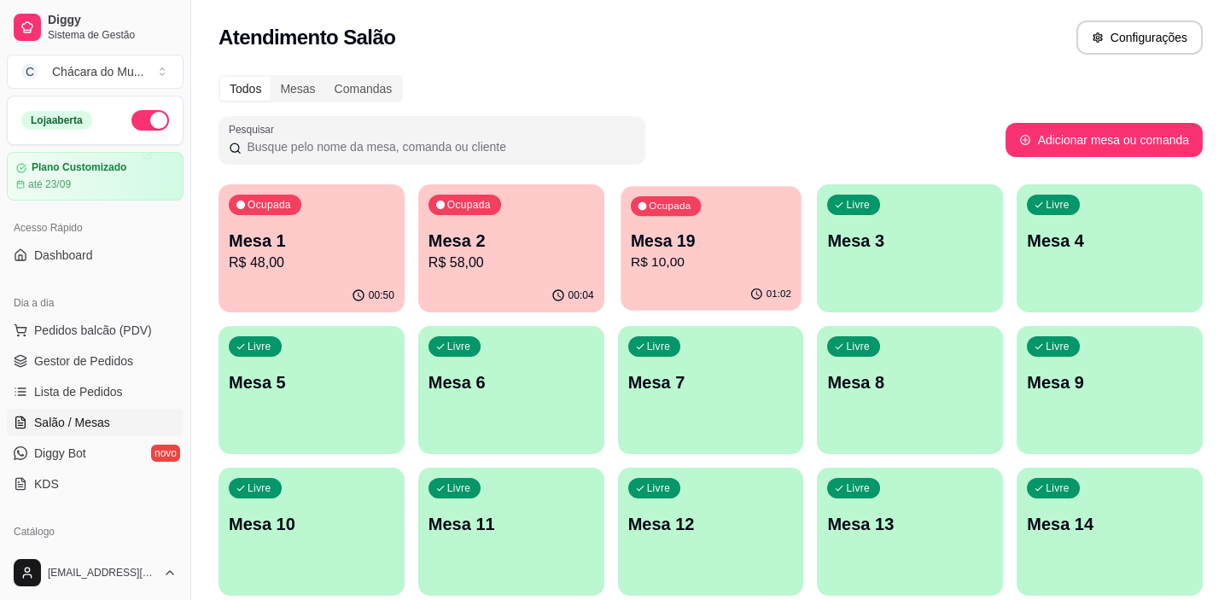
click at [685, 273] on div "Ocupada Mesa 19 R$ 10,00" at bounding box center [711, 232] width 180 height 92
click at [311, 232] on p "Mesa 1" at bounding box center [312, 241] width 166 height 24
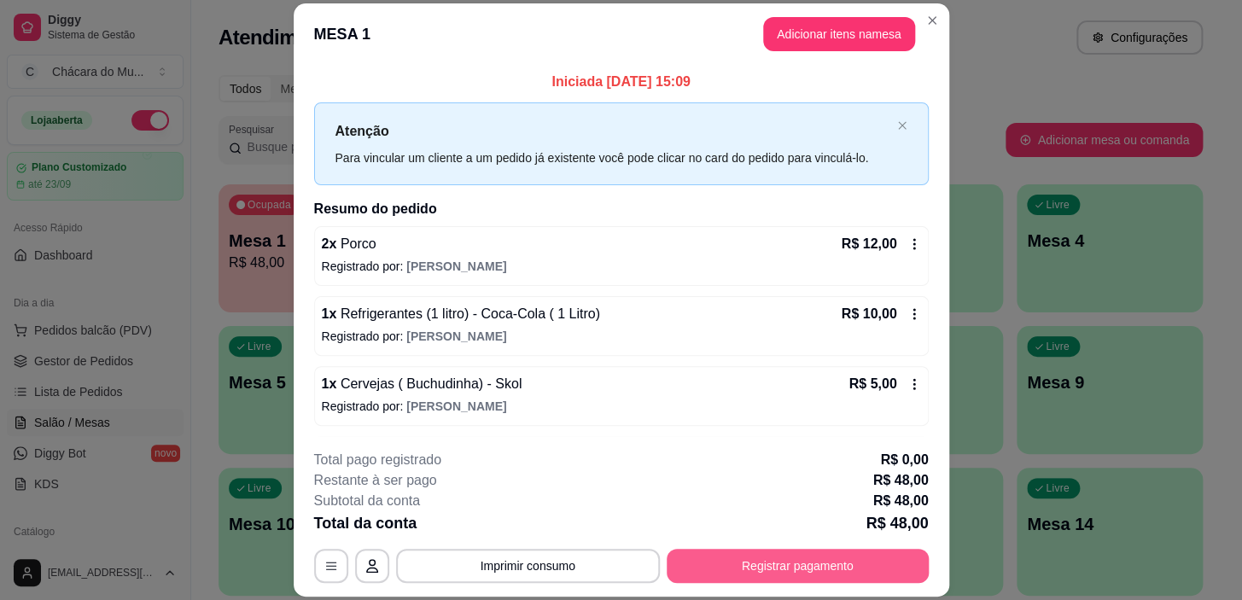
click at [776, 565] on button "Registrar pagamento" at bounding box center [798, 566] width 262 height 34
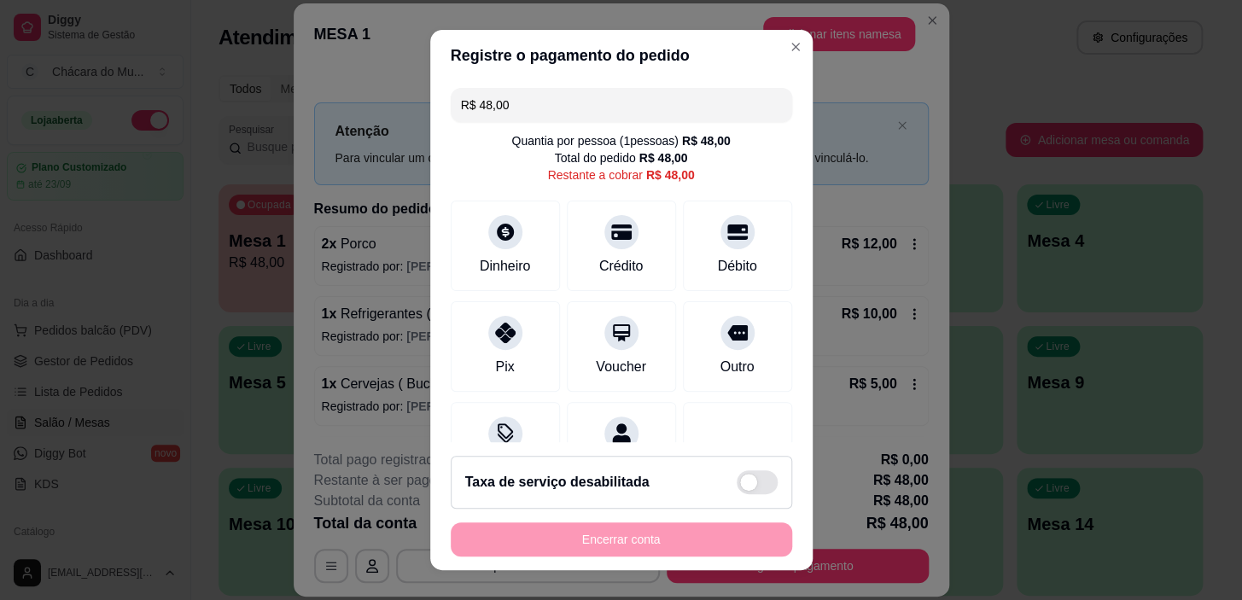
drag, startPoint x: 569, startPoint y: 88, endPoint x: 459, endPoint y: 82, distance: 109.4
click at [459, 82] on div "R$ 48,00 Quantia por pessoa ( 1 pessoas) R$ 48,00 Total do pedido R$ 48,00 Rest…" at bounding box center [621, 261] width 382 height 361
click at [503, 241] on div at bounding box center [506, 228] width 38 height 38
type input "R$ 36,00"
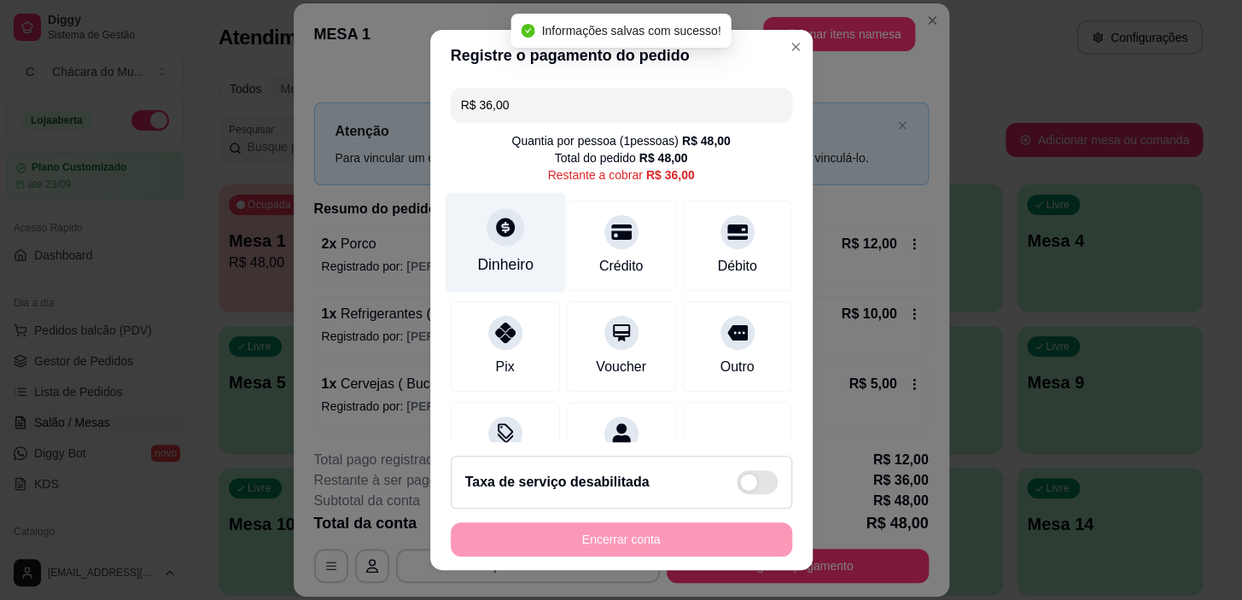
click at [493, 236] on icon at bounding box center [504, 227] width 22 height 22
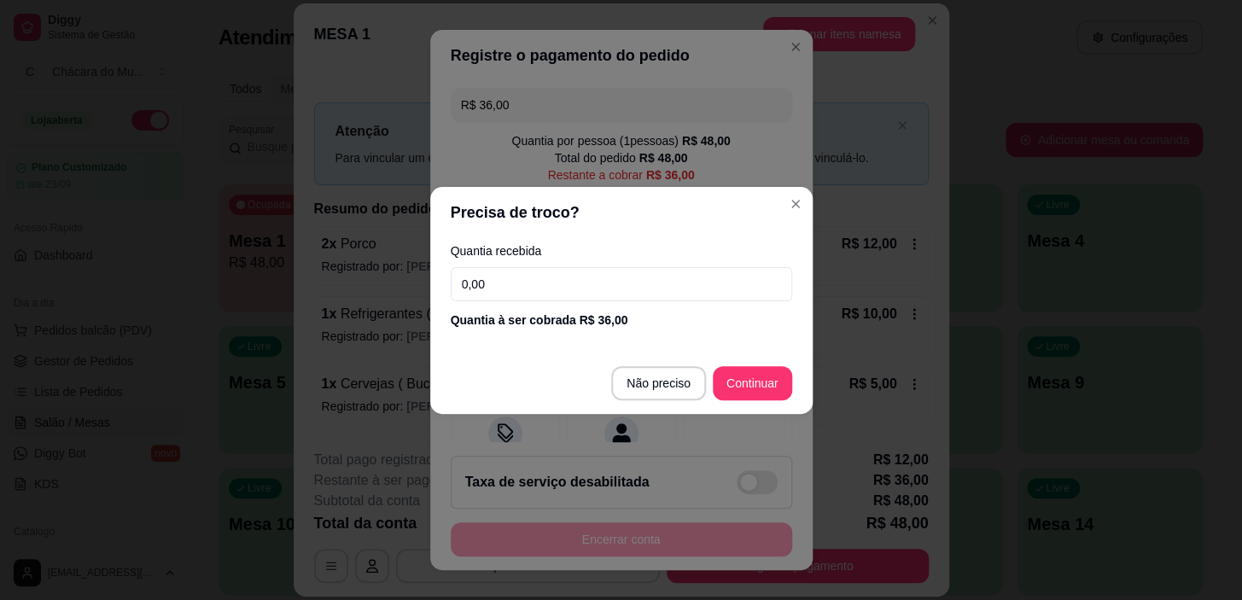
click at [563, 290] on input "0,00" at bounding box center [621, 284] width 341 height 34
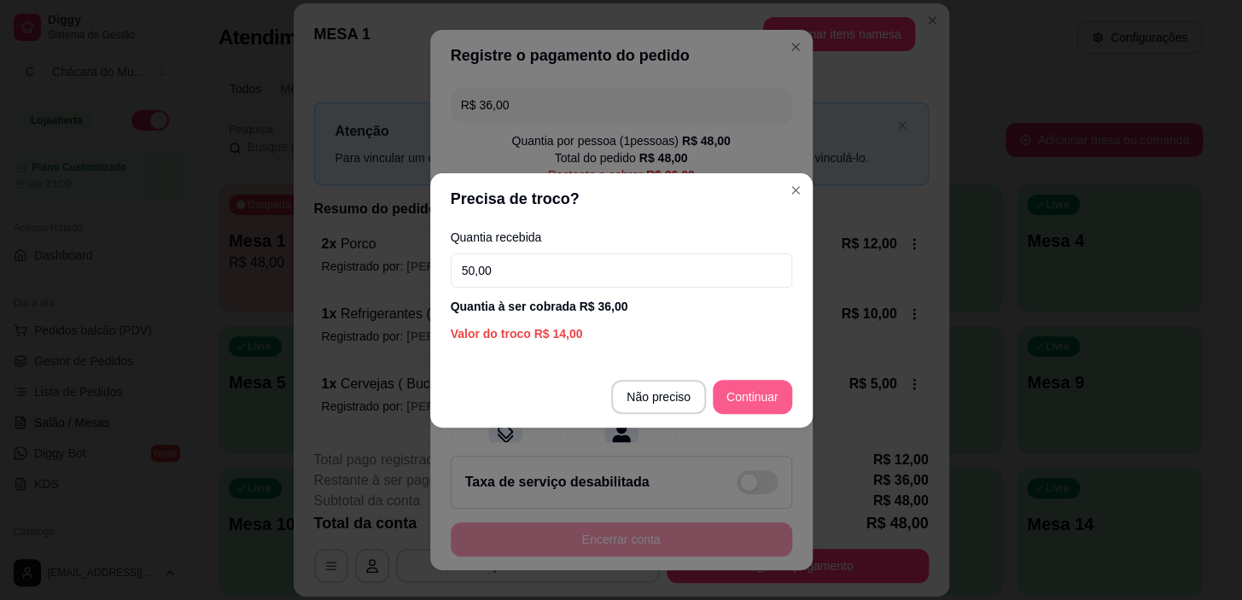
type input "50,00"
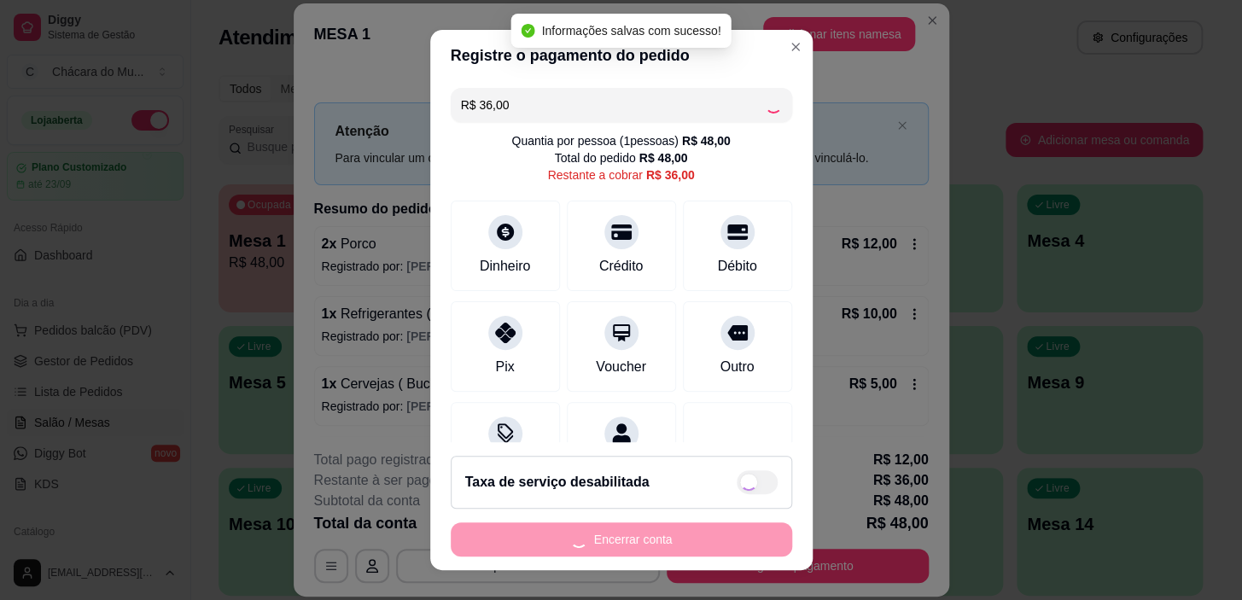
type input "R$ 0,00"
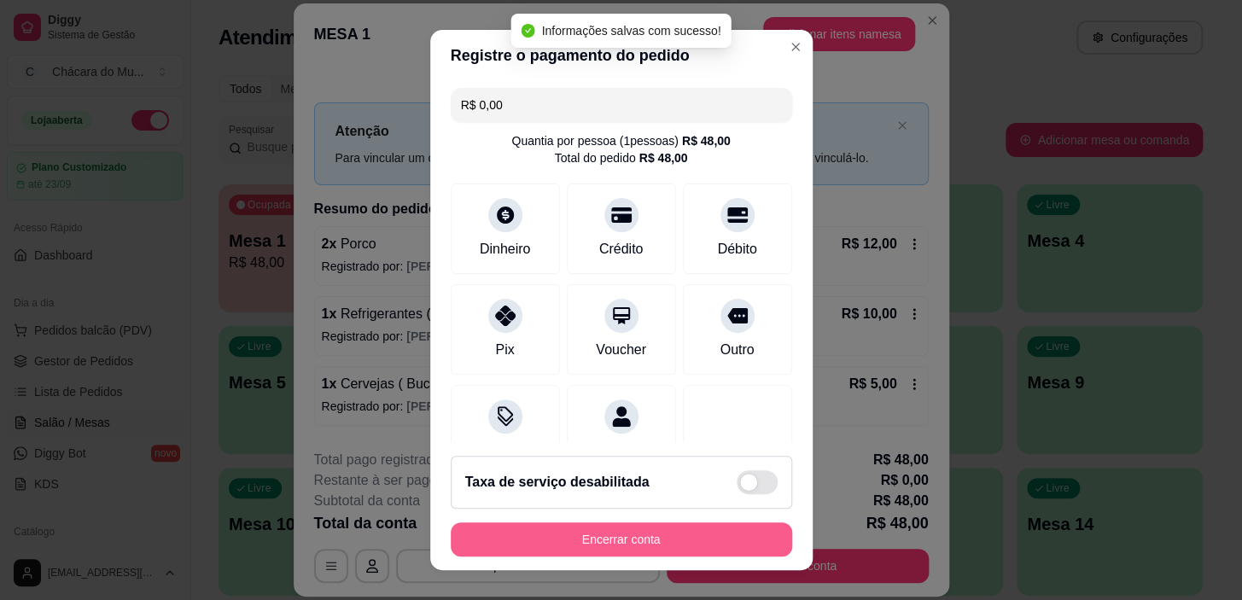
click at [621, 546] on button "Encerrar conta" at bounding box center [621, 539] width 341 height 34
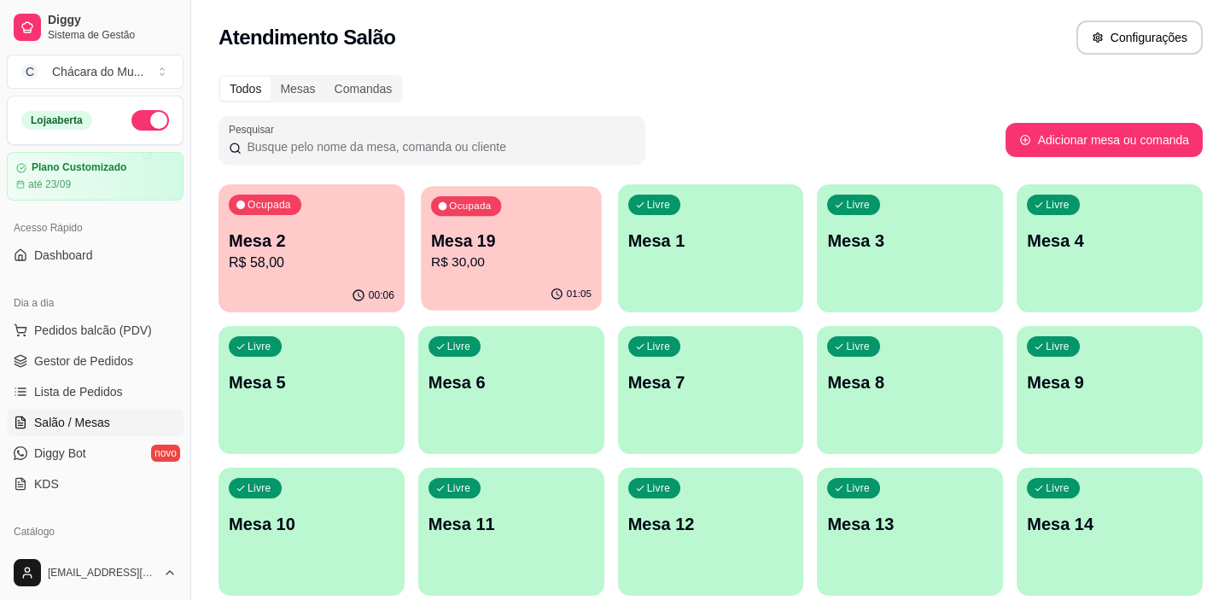
click at [478, 246] on p "Mesa 19" at bounding box center [511, 241] width 160 height 23
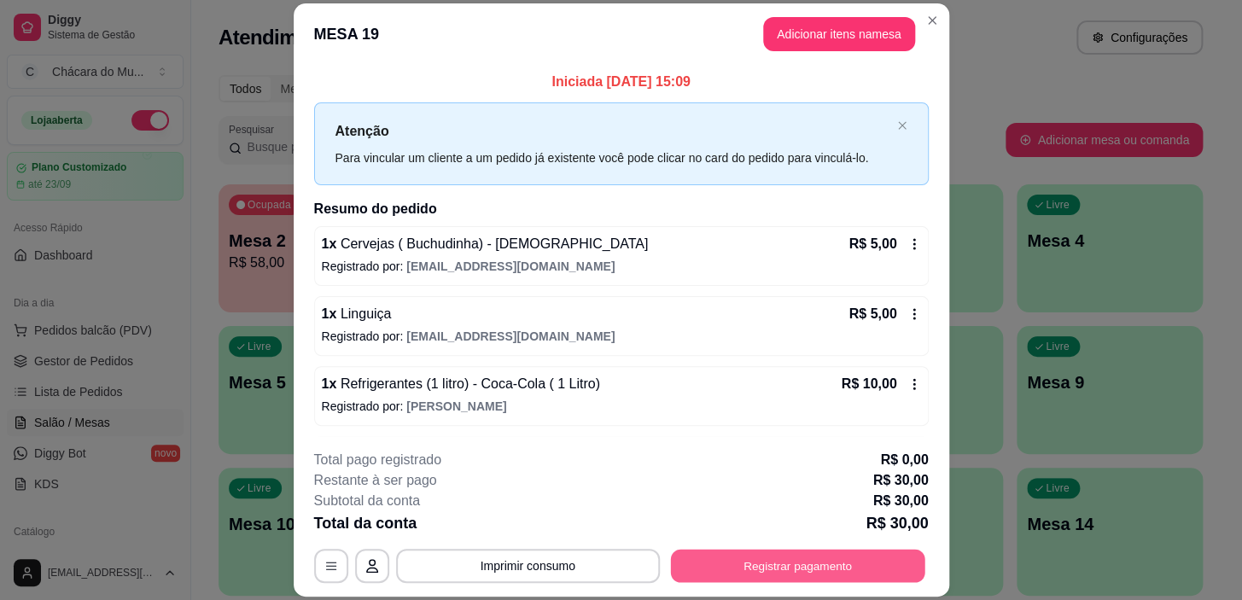
click at [766, 550] on button "Registrar pagamento" at bounding box center [797, 566] width 254 height 33
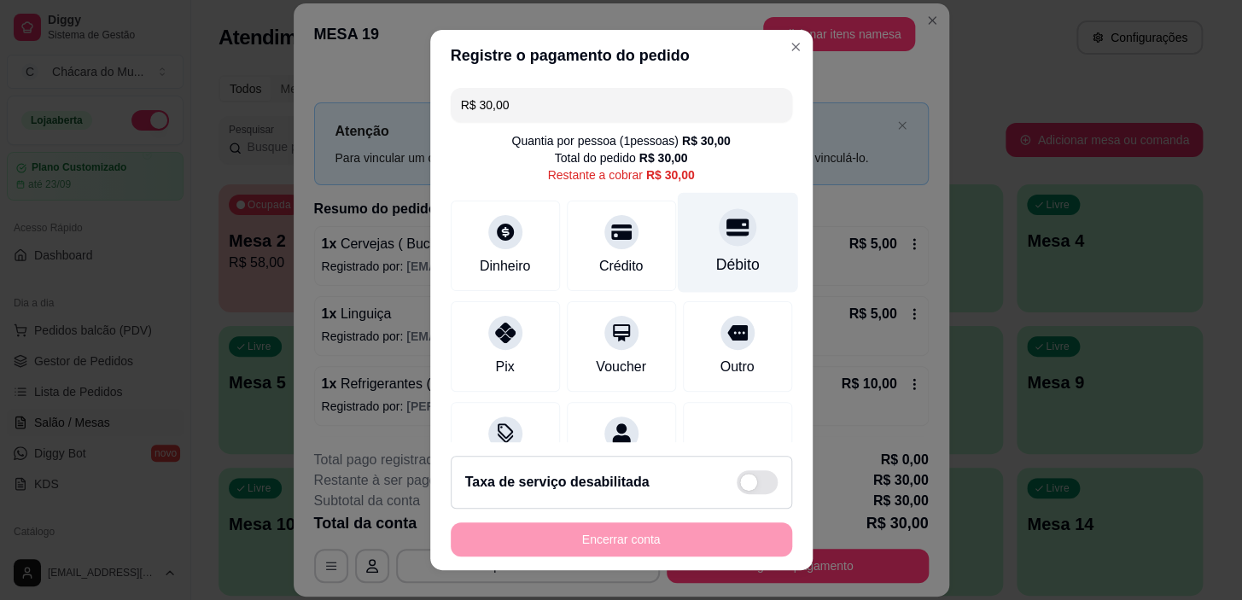
click at [726, 236] on icon at bounding box center [737, 227] width 22 height 17
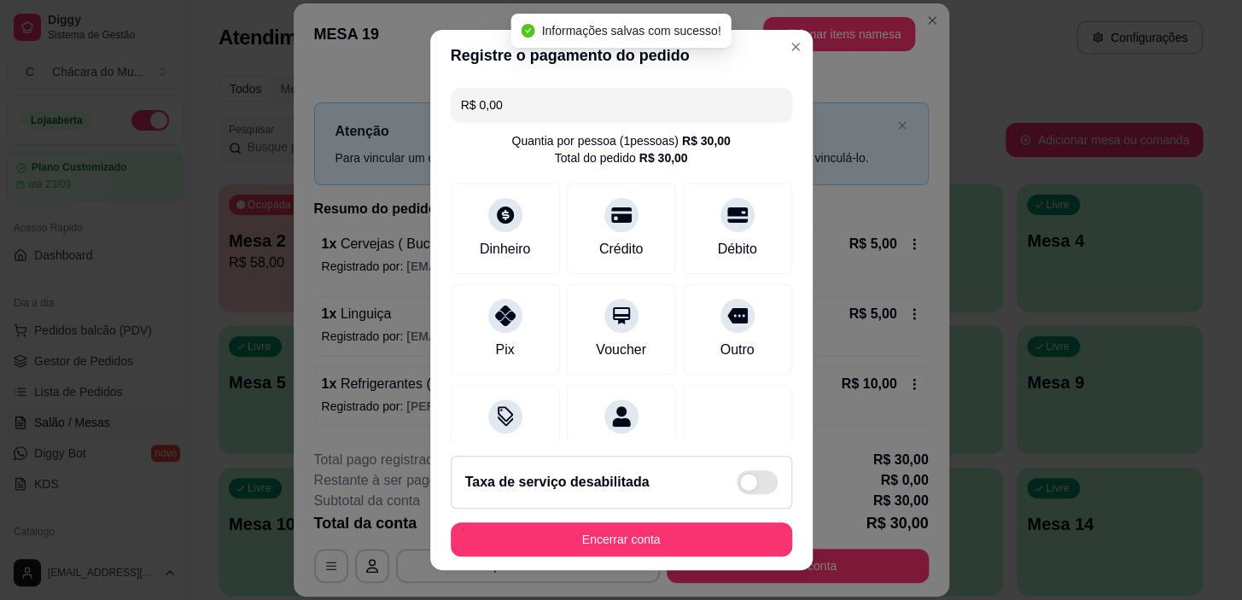
type input "R$ 0,00"
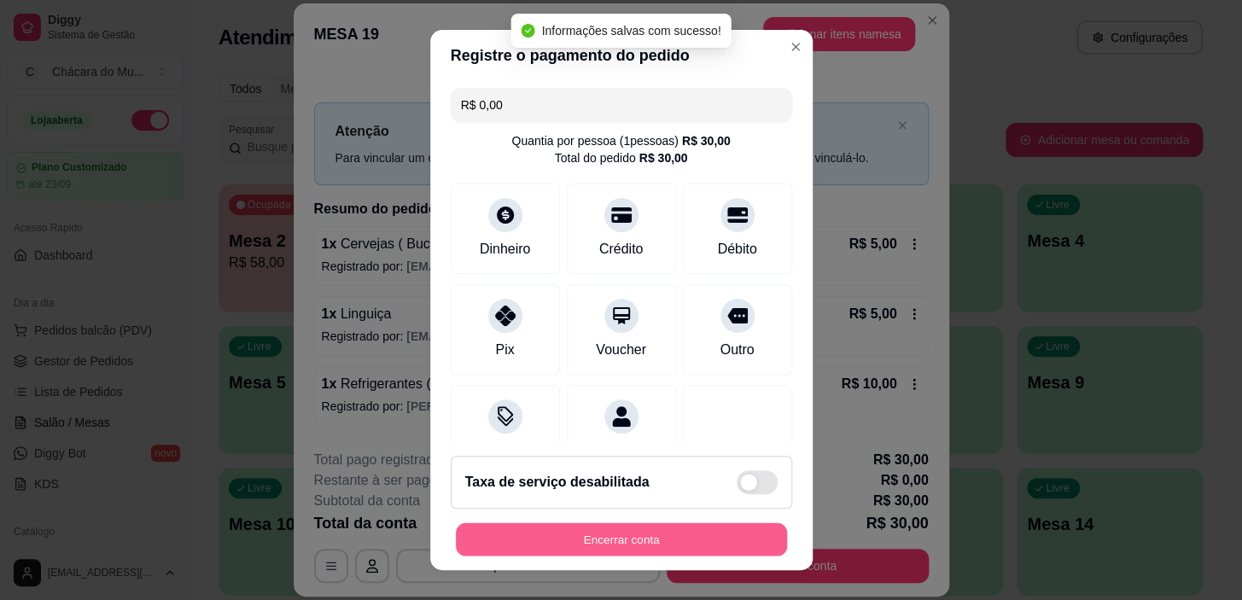
click at [586, 536] on button "Encerrar conta" at bounding box center [621, 538] width 331 height 33
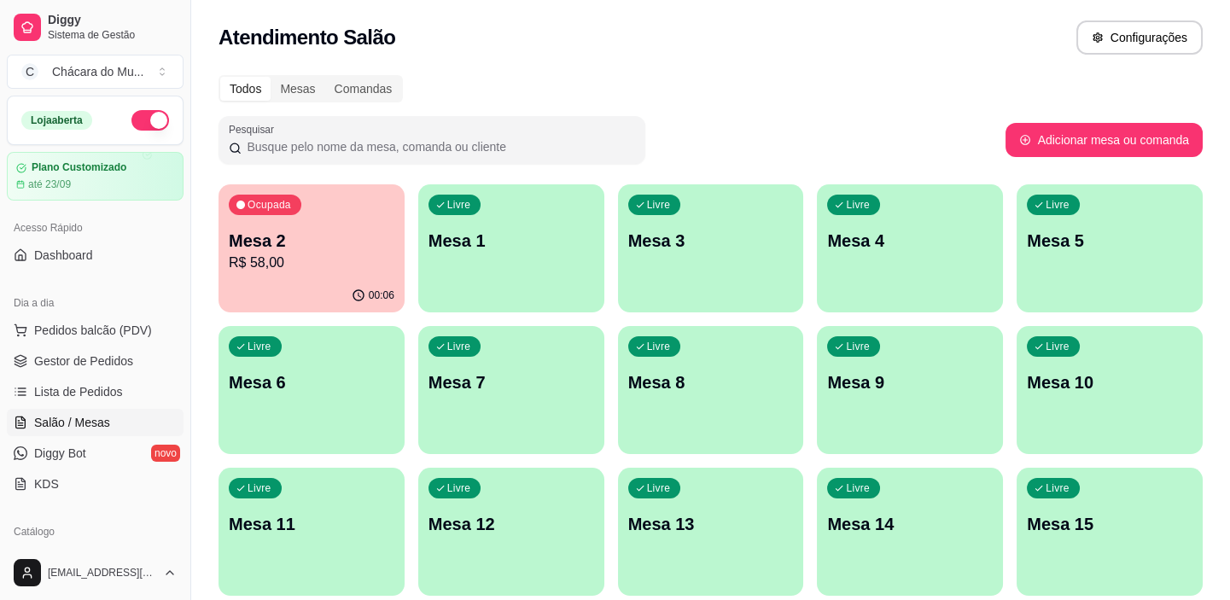
click at [334, 243] on p "Mesa 2" at bounding box center [312, 241] width 166 height 24
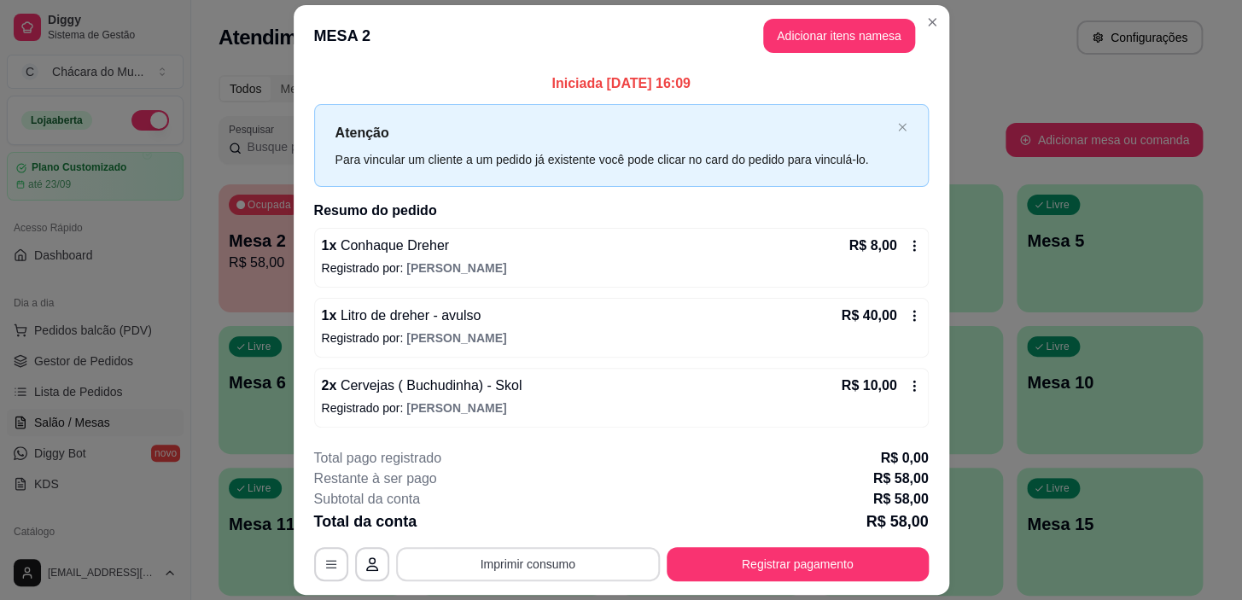
click at [547, 555] on button "Imprimir consumo" at bounding box center [528, 564] width 264 height 34
click at [540, 526] on button "IMPRESSORA" at bounding box center [527, 524] width 124 height 27
click at [493, 258] on div "1 x Conhaque Dreher R$ 8,00 Registrado por: [PERSON_NAME]" at bounding box center [621, 258] width 615 height 60
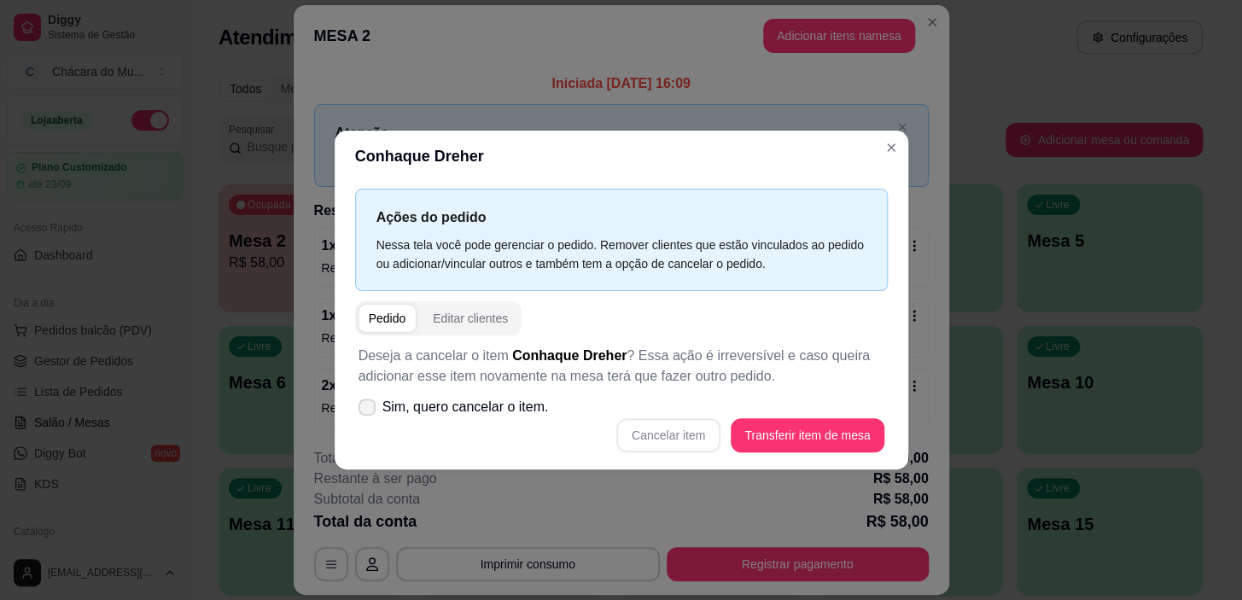
click at [364, 412] on span at bounding box center [367, 407] width 17 height 17
click at [364, 412] on input "Sim, quero cancelar o item." at bounding box center [363, 415] width 11 height 11
checkbox input "true"
click at [696, 436] on button "Cancelar item" at bounding box center [668, 435] width 104 height 34
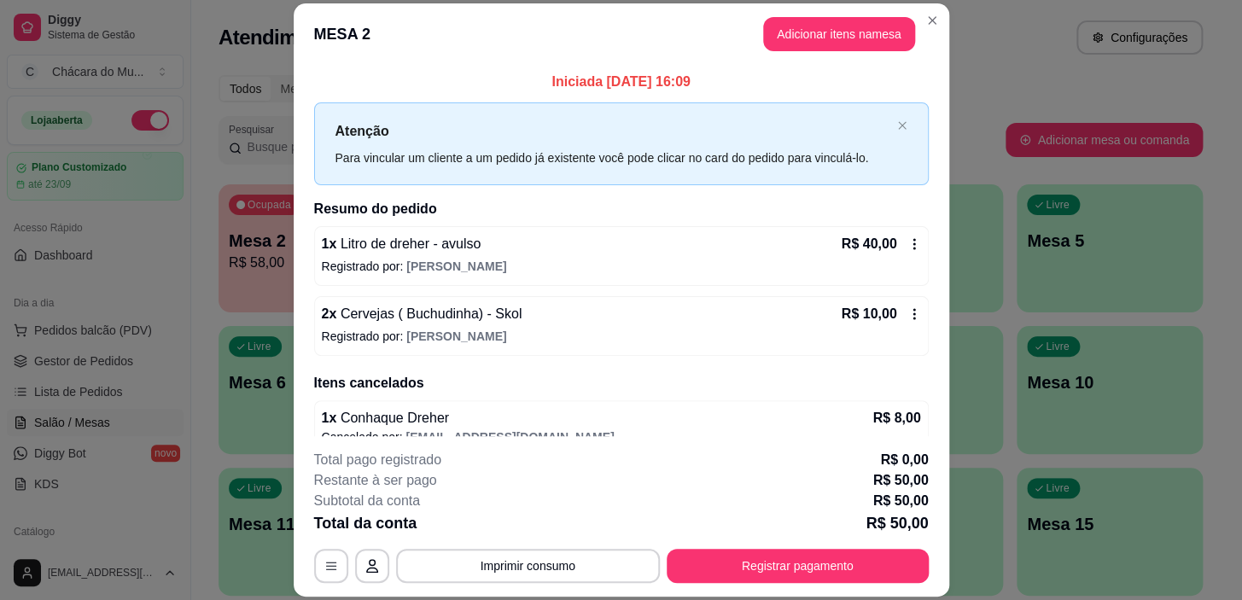
click at [402, 246] on span "Litro de dreher - avulso" at bounding box center [408, 243] width 144 height 15
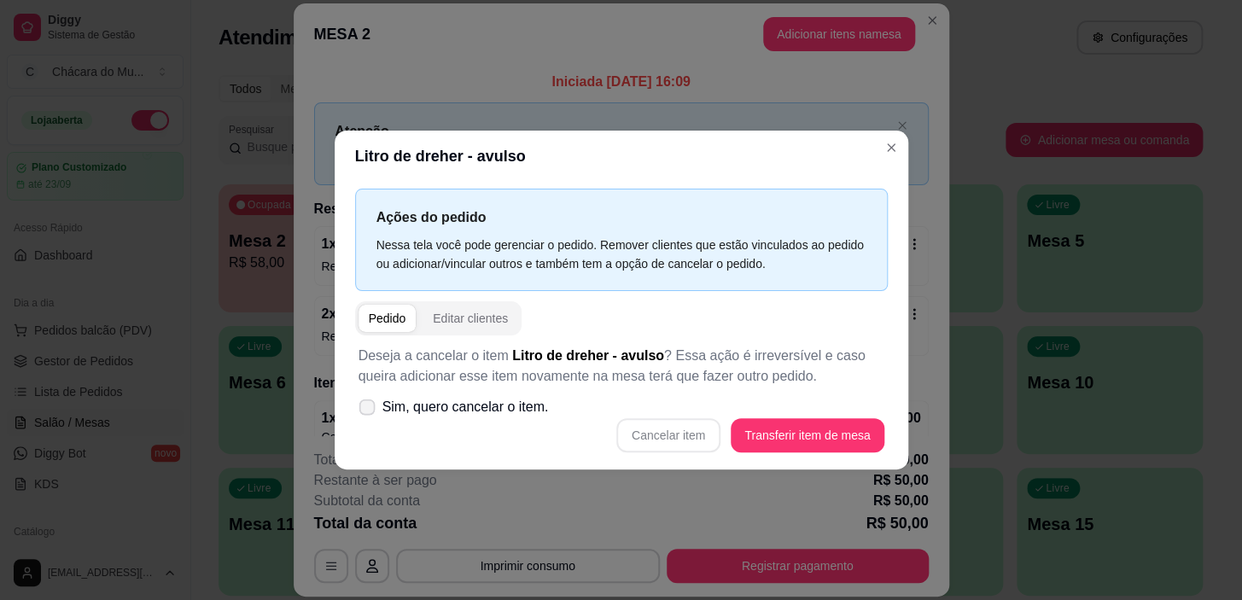
click at [366, 408] on icon at bounding box center [366, 406] width 13 height 9
click at [366, 410] on input "Sim, quero cancelar o item." at bounding box center [363, 415] width 11 height 11
checkbox input "true"
click at [667, 429] on button "Cancelar item" at bounding box center [669, 434] width 102 height 33
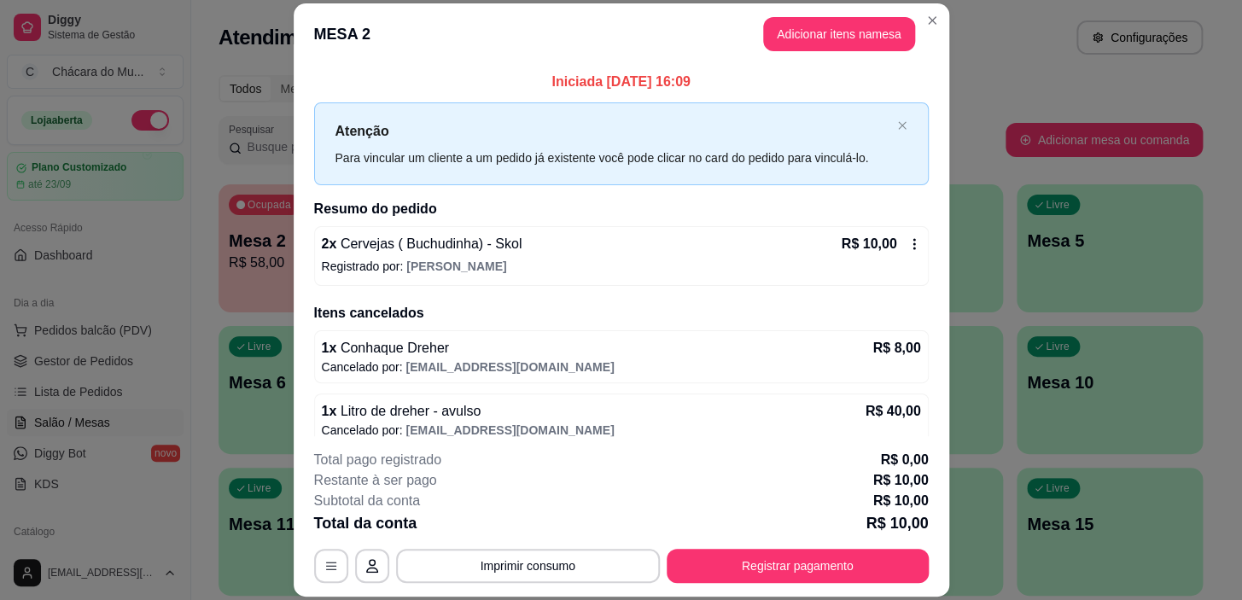
click at [455, 249] on span "Cervejas ( Buchudinha) - Skol" at bounding box center [428, 243] width 185 height 15
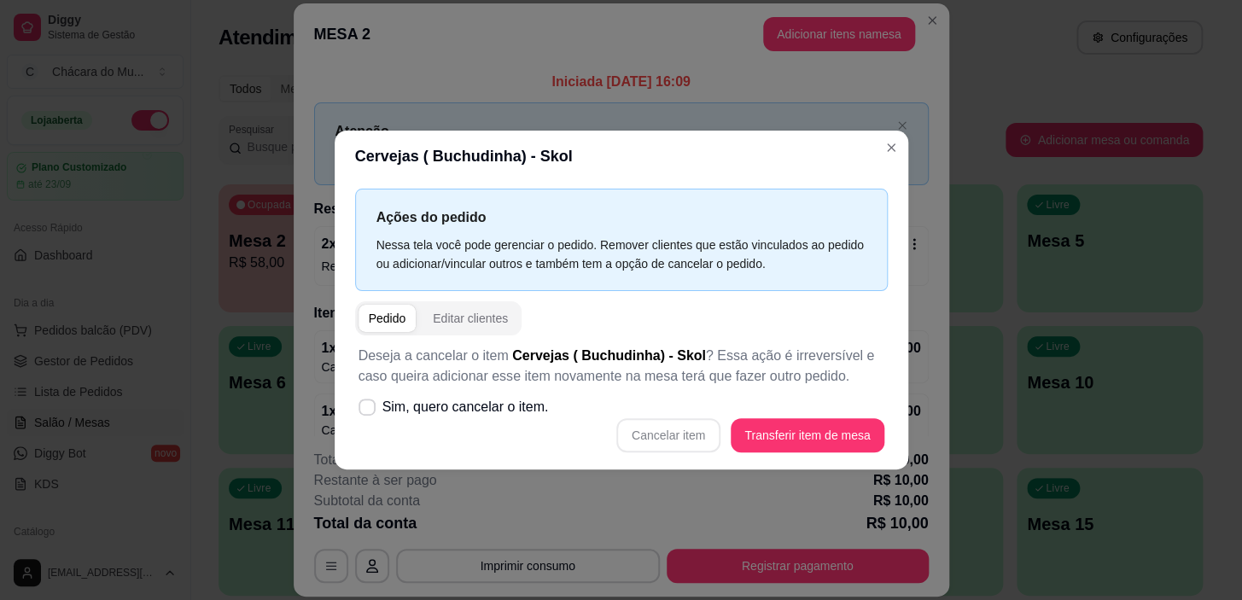
click at [361, 316] on span "button" at bounding box center [388, 318] width 58 height 27
click at [365, 406] on icon at bounding box center [367, 407] width 14 height 10
click at [365, 410] on input "Sim, quero cancelar o item." at bounding box center [363, 415] width 11 height 11
checkbox input "true"
click at [679, 435] on button "Cancelar item" at bounding box center [668, 435] width 104 height 34
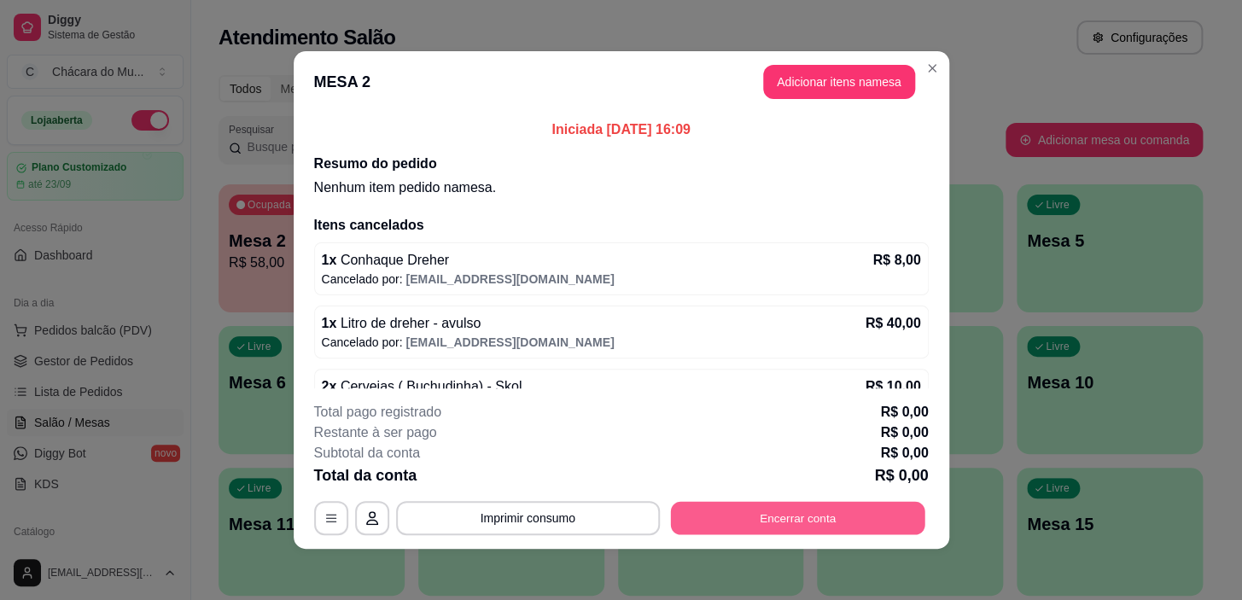
click at [800, 513] on button "Encerrar conta" at bounding box center [797, 518] width 254 height 33
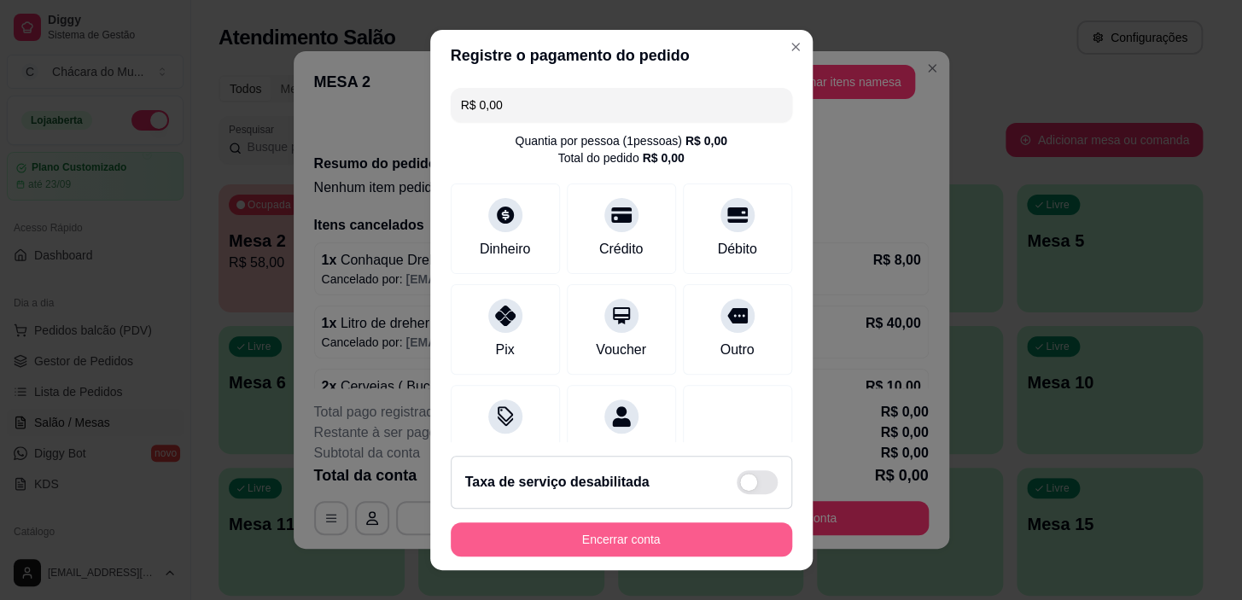
click at [589, 534] on button "Encerrar conta" at bounding box center [621, 539] width 341 height 34
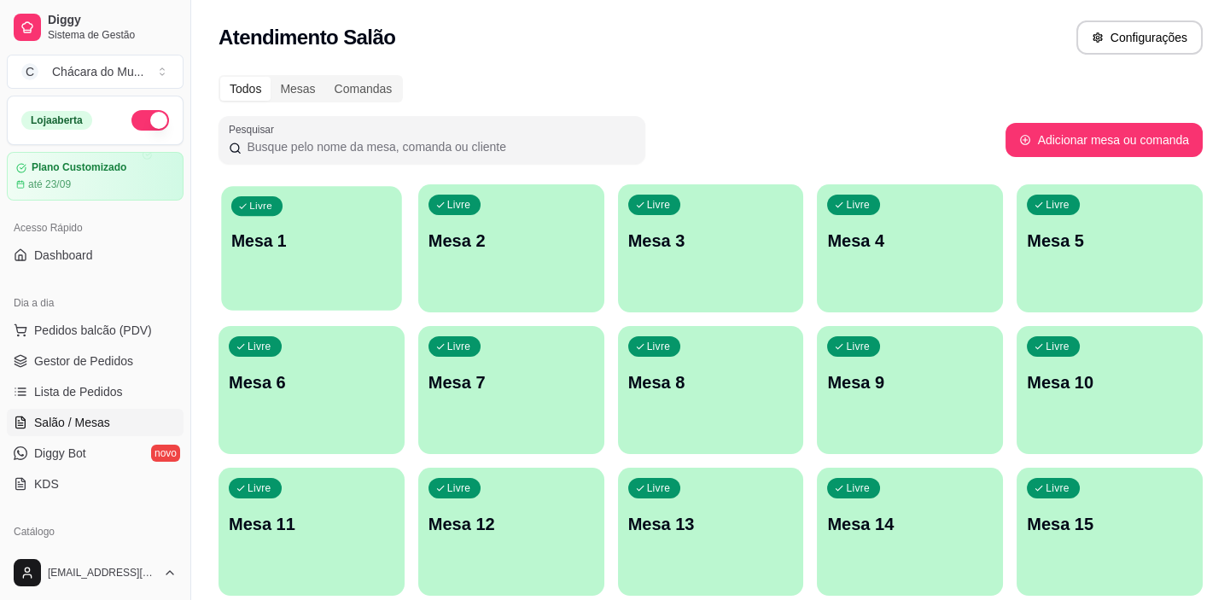
click at [322, 253] on div "Livre Mesa 1" at bounding box center [311, 238] width 180 height 104
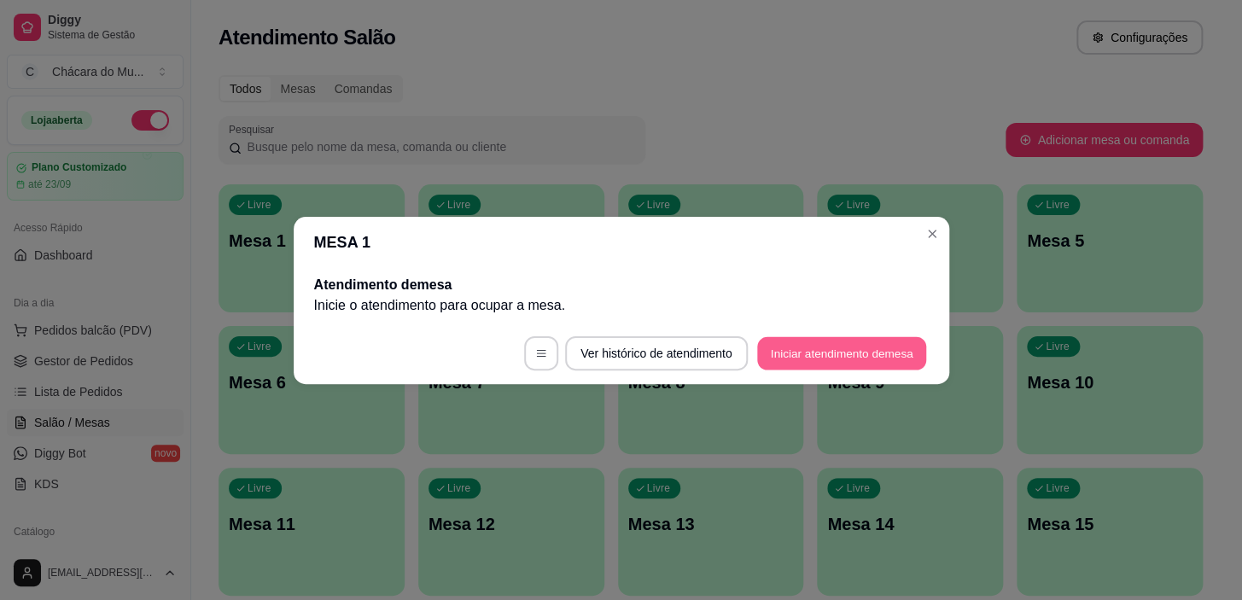
click at [793, 347] on button "Iniciar atendimento de mesa" at bounding box center [841, 352] width 169 height 33
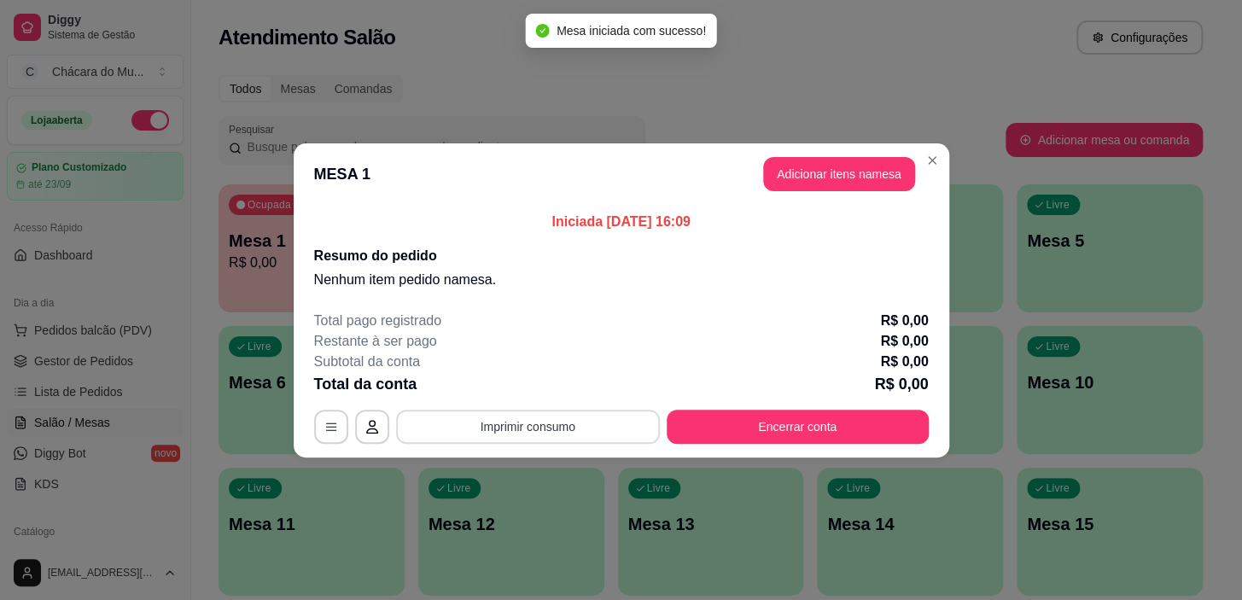
click at [572, 421] on button "Imprimir consumo" at bounding box center [528, 427] width 264 height 34
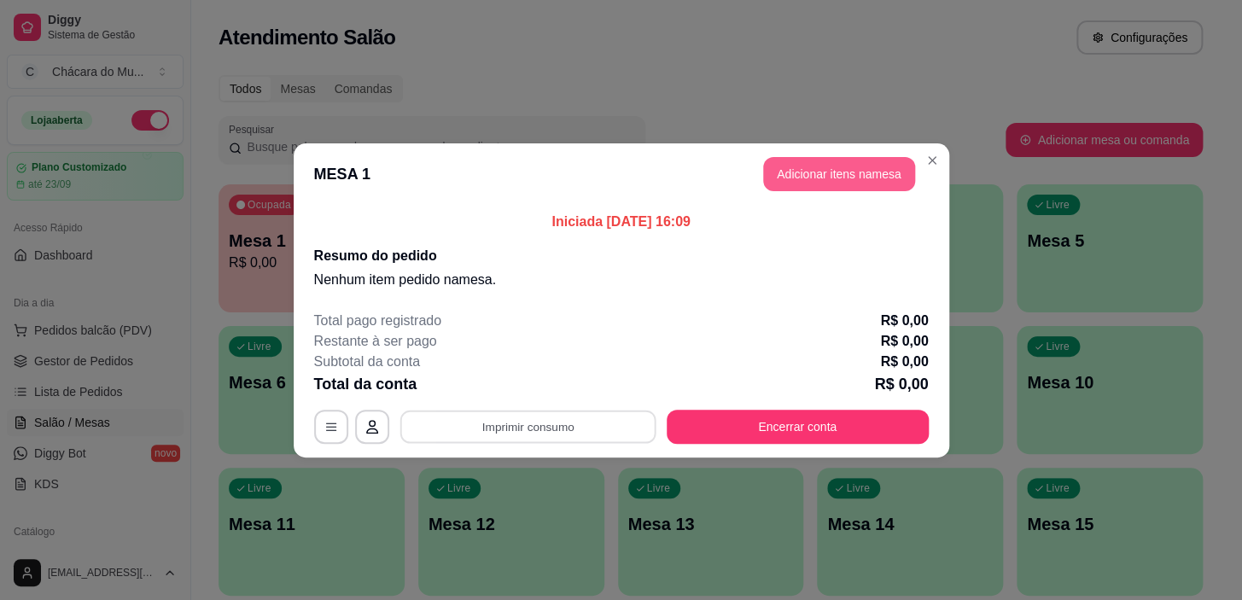
click at [794, 162] on button "Adicionar itens na mesa" at bounding box center [839, 174] width 152 height 34
click at [815, 172] on button "Adicionar itens na mesa" at bounding box center [839, 173] width 147 height 33
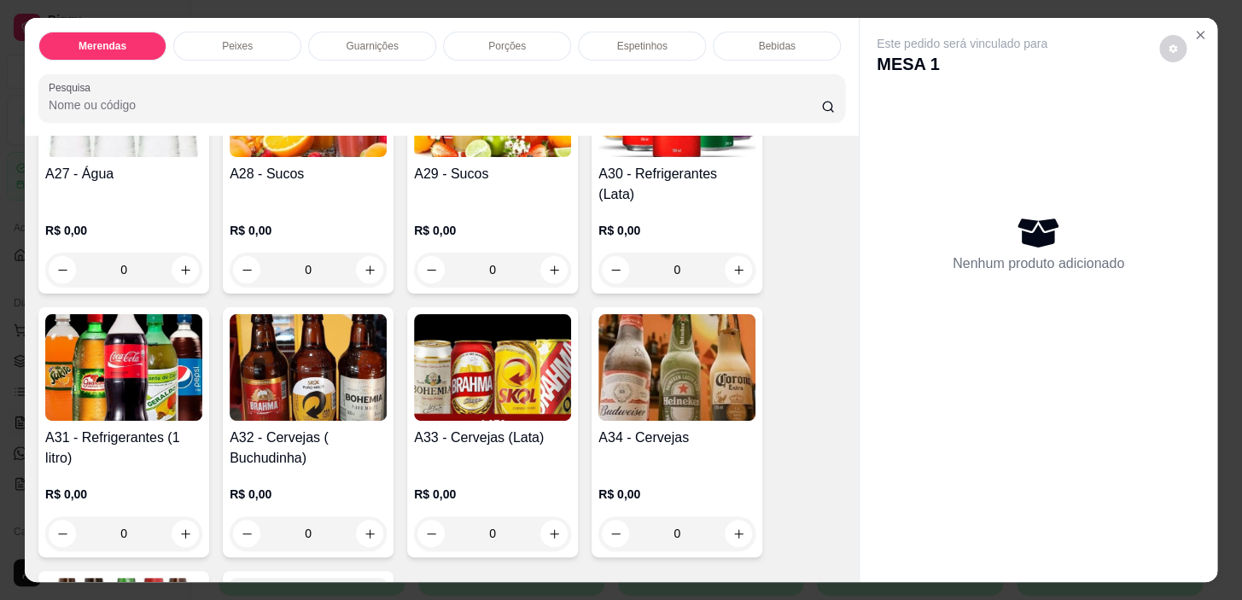
scroll to position [2250, 0]
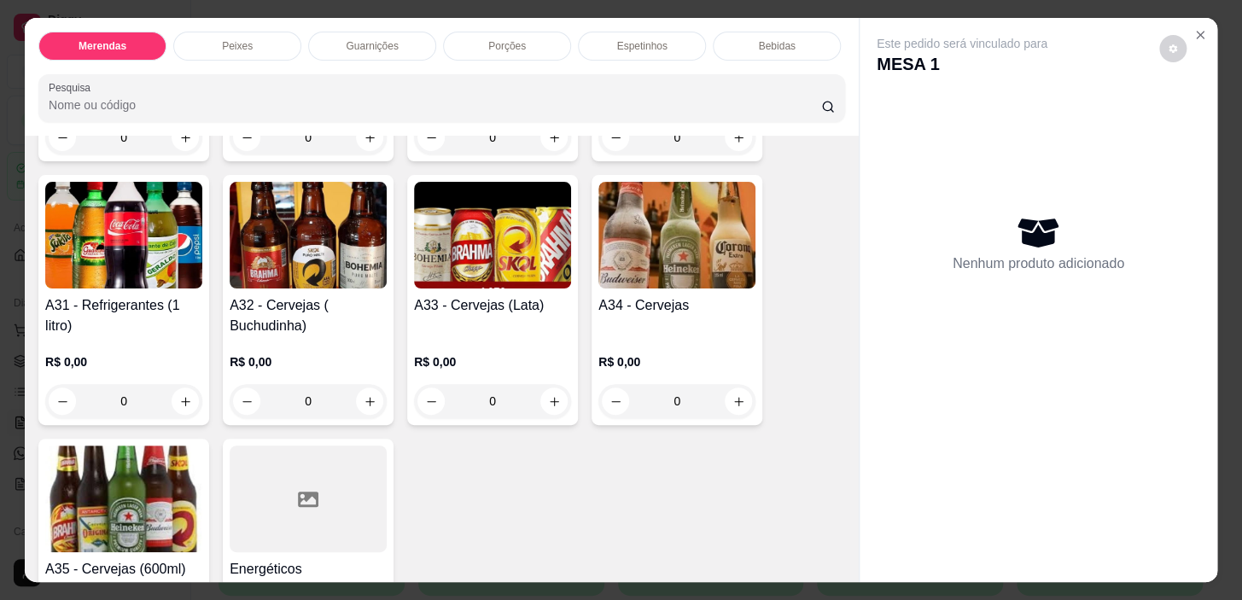
click at [365, 384] on div "0" at bounding box center [308, 401] width 157 height 34
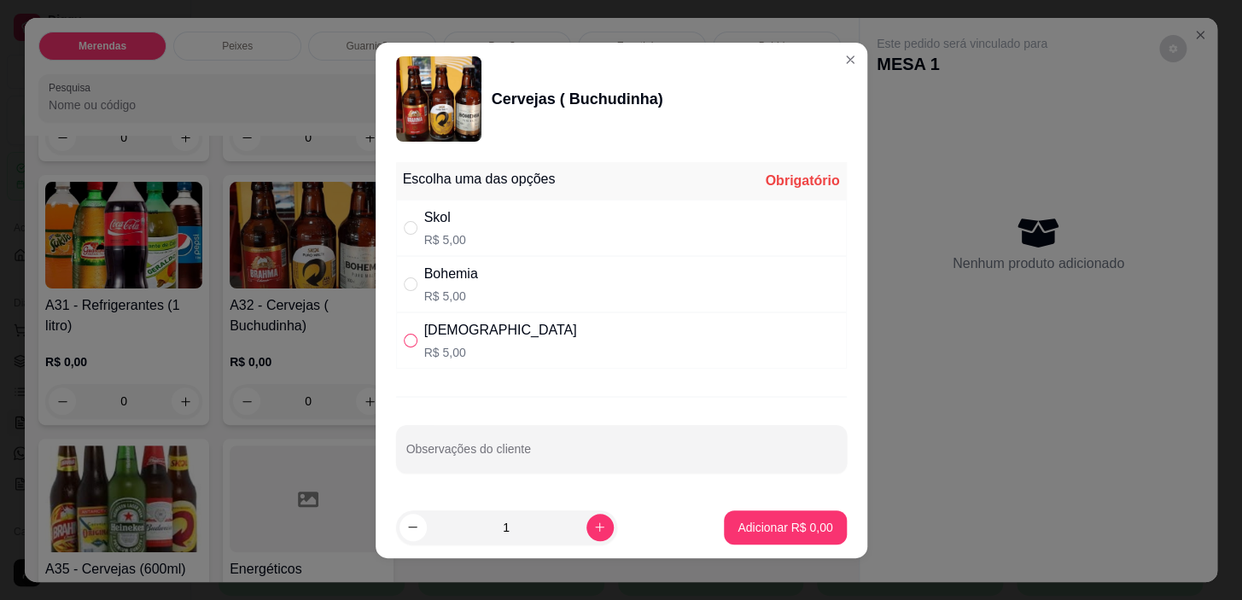
click at [404, 331] on label "" at bounding box center [411, 340] width 14 height 19
click at [404, 334] on input "" at bounding box center [411, 341] width 14 height 14
radio input "true"
click at [802, 528] on p "Adicionar R$ 5,00" at bounding box center [785, 527] width 92 height 16
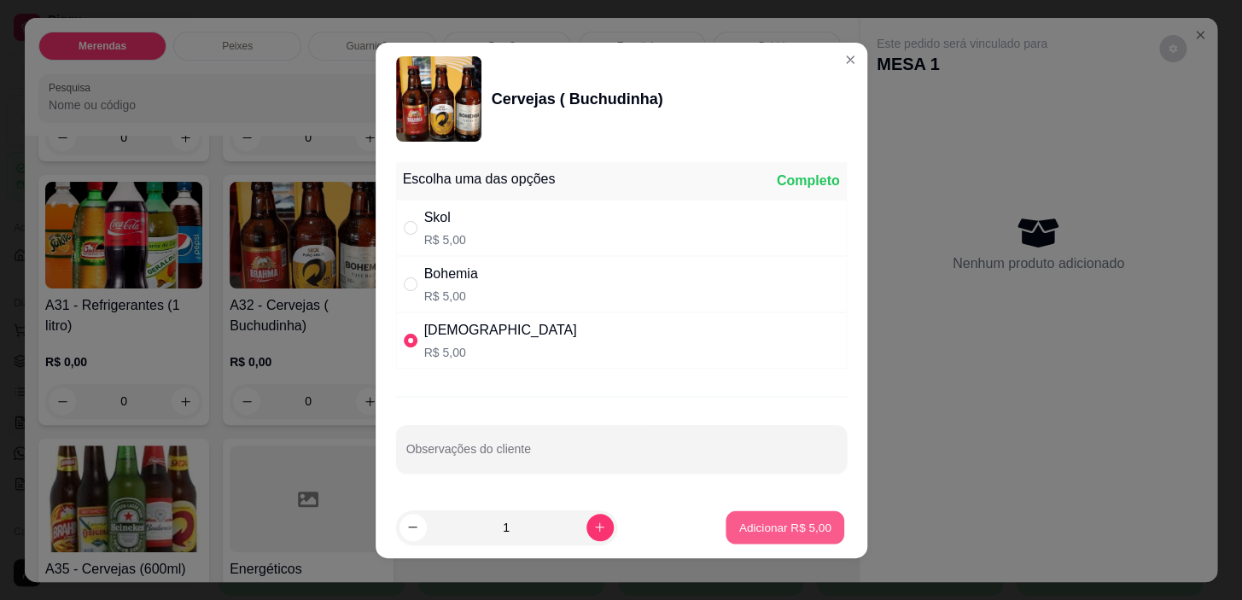
type input "1"
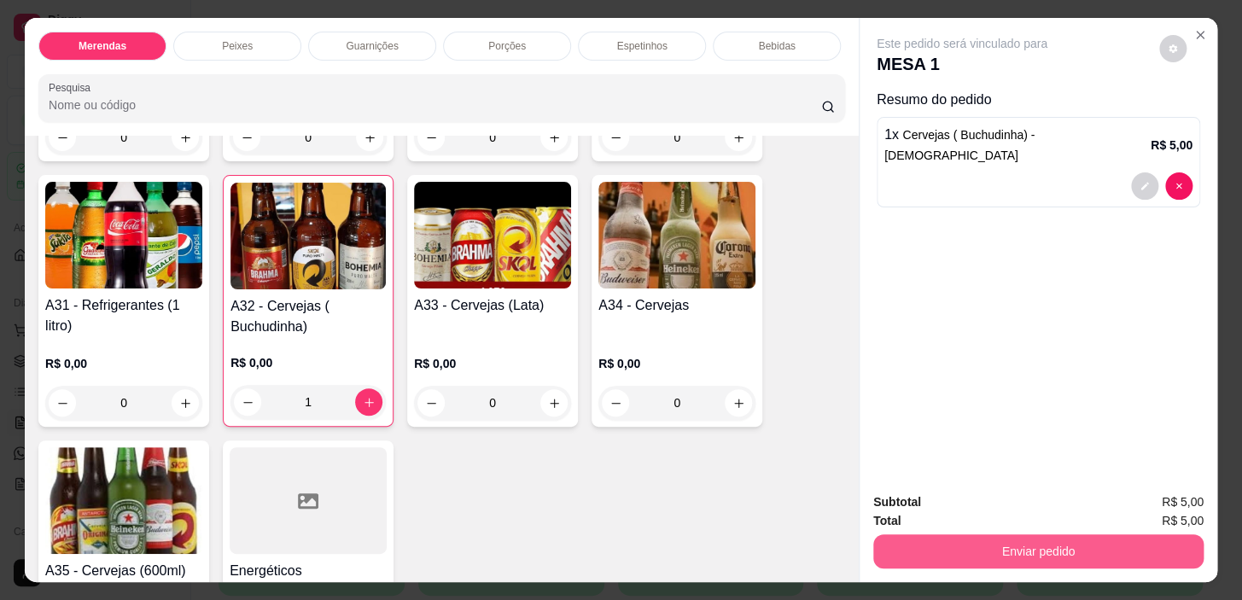
click at [1048, 542] on button "Enviar pedido" at bounding box center [1038, 551] width 330 height 34
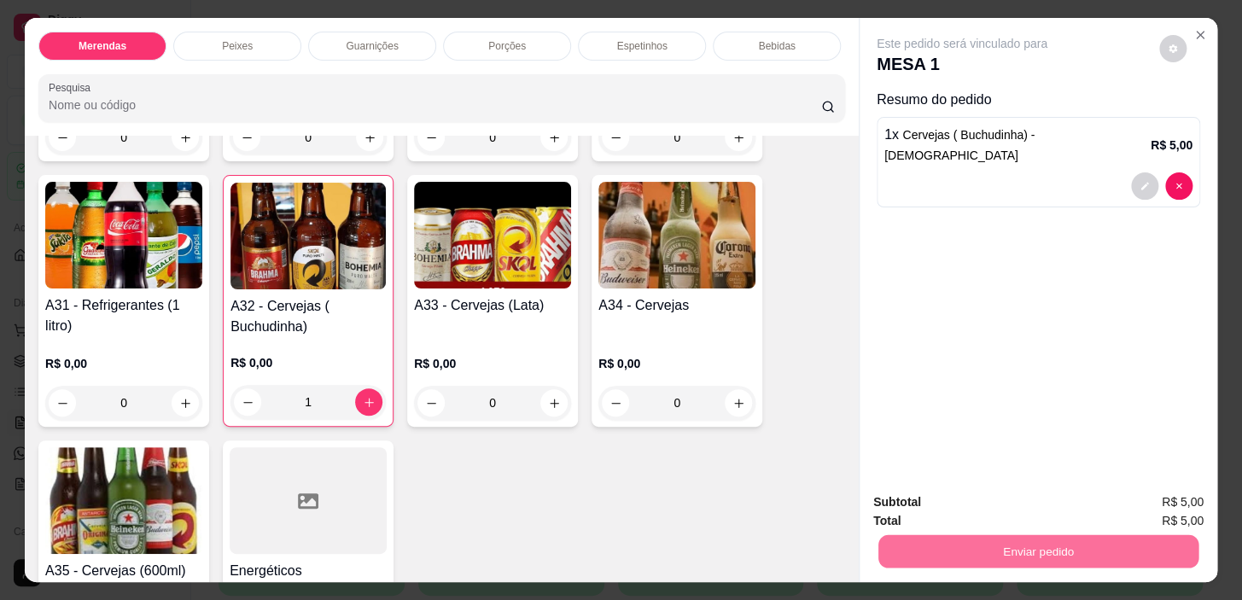
click at [1003, 503] on button "Não registrar e enviar pedido" at bounding box center [982, 503] width 178 height 32
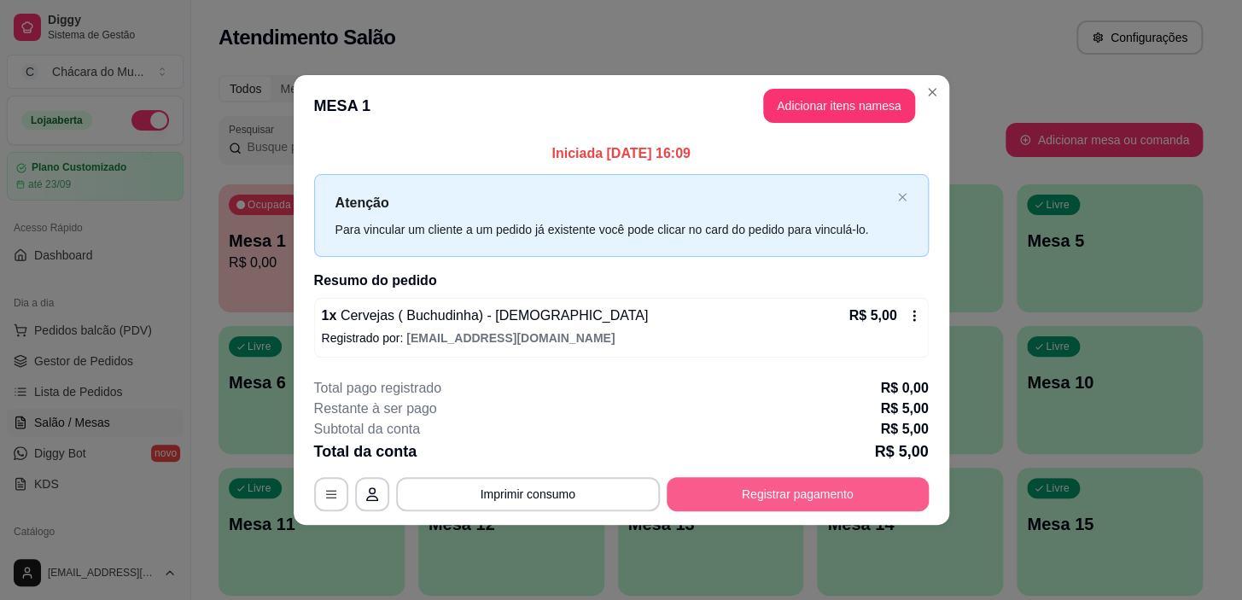
click at [786, 484] on button "Registrar pagamento" at bounding box center [798, 494] width 262 height 34
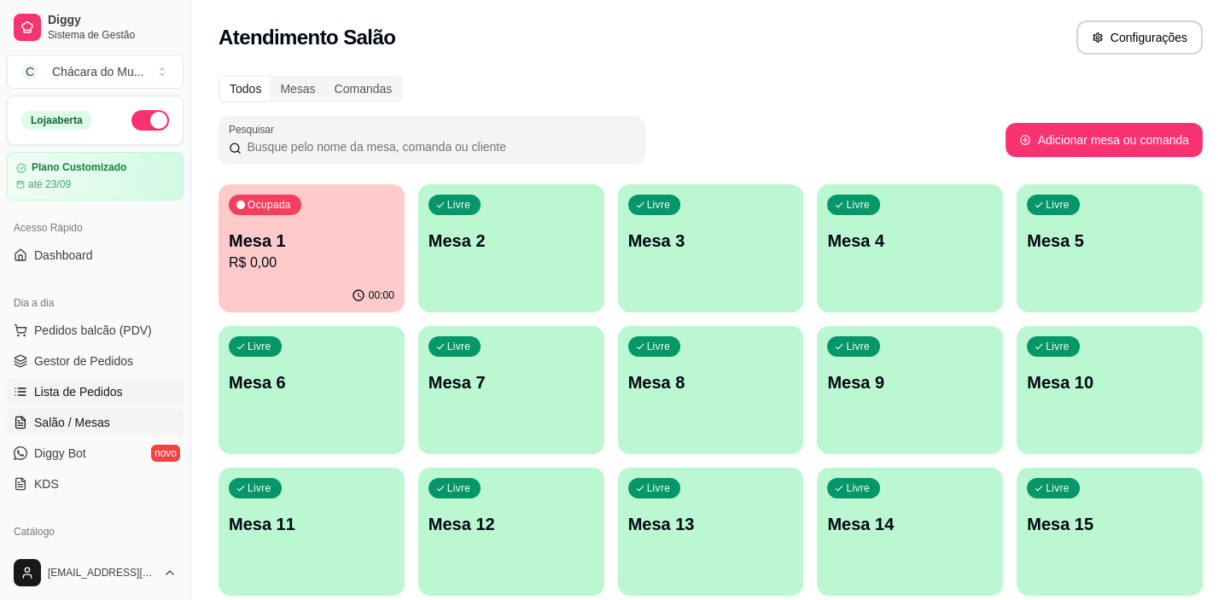
click at [66, 393] on span "Lista de Pedidos" at bounding box center [78, 391] width 89 height 17
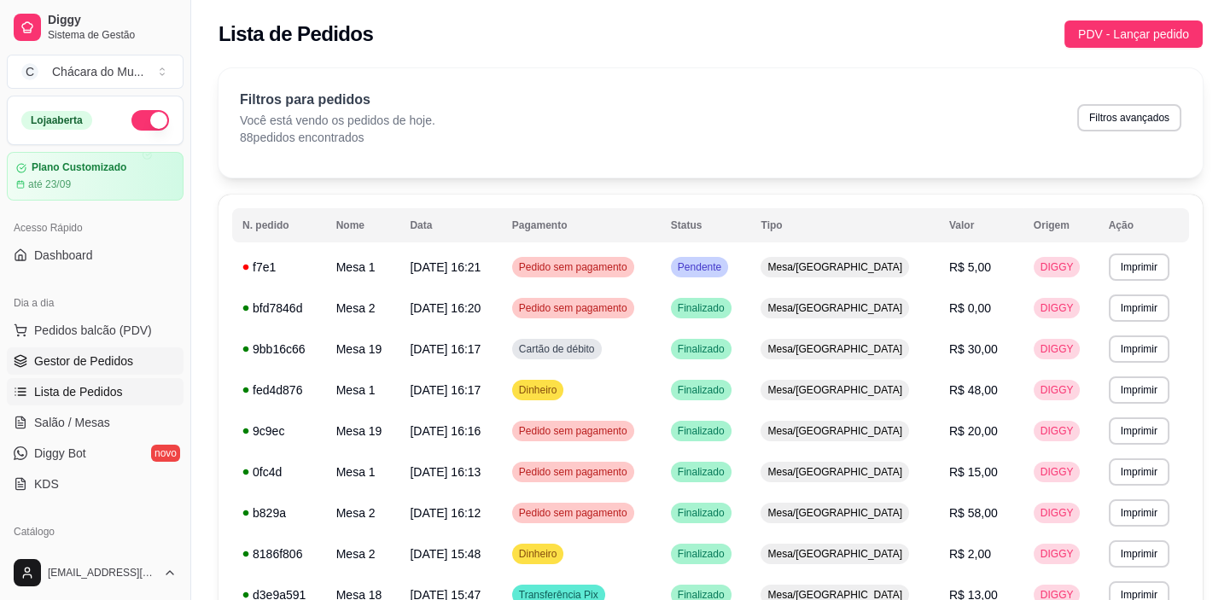
click at [135, 359] on link "Gestor de Pedidos" at bounding box center [95, 360] width 177 height 27
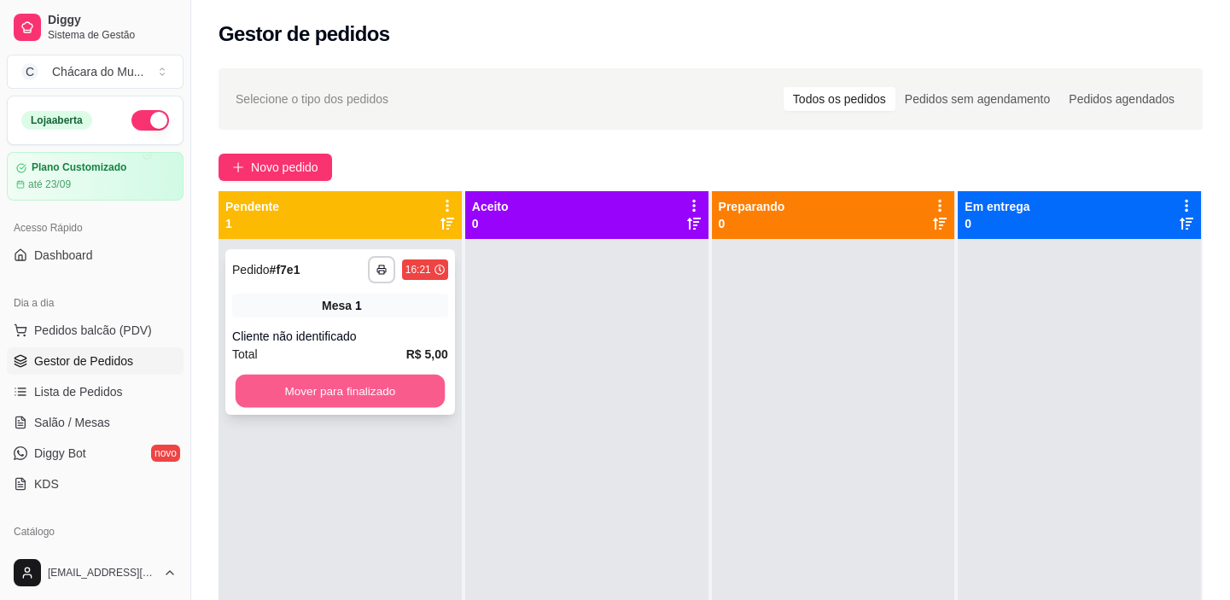
click at [342, 384] on button "Mover para finalizado" at bounding box center [340, 391] width 209 height 33
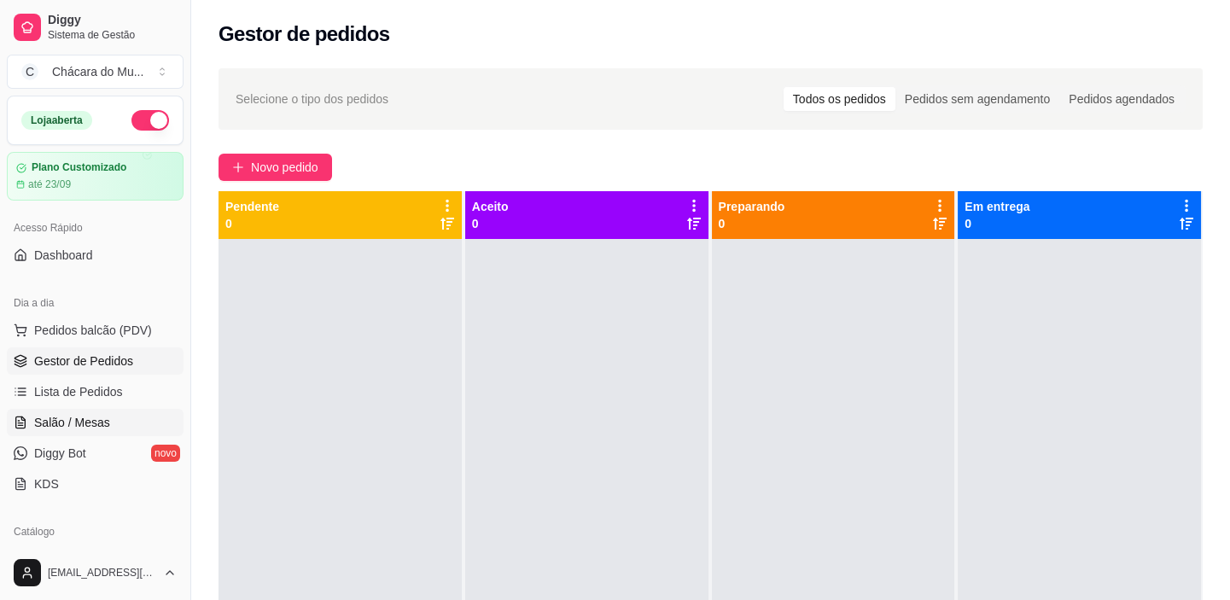
click at [98, 415] on span "Salão / Mesas" at bounding box center [72, 422] width 76 height 17
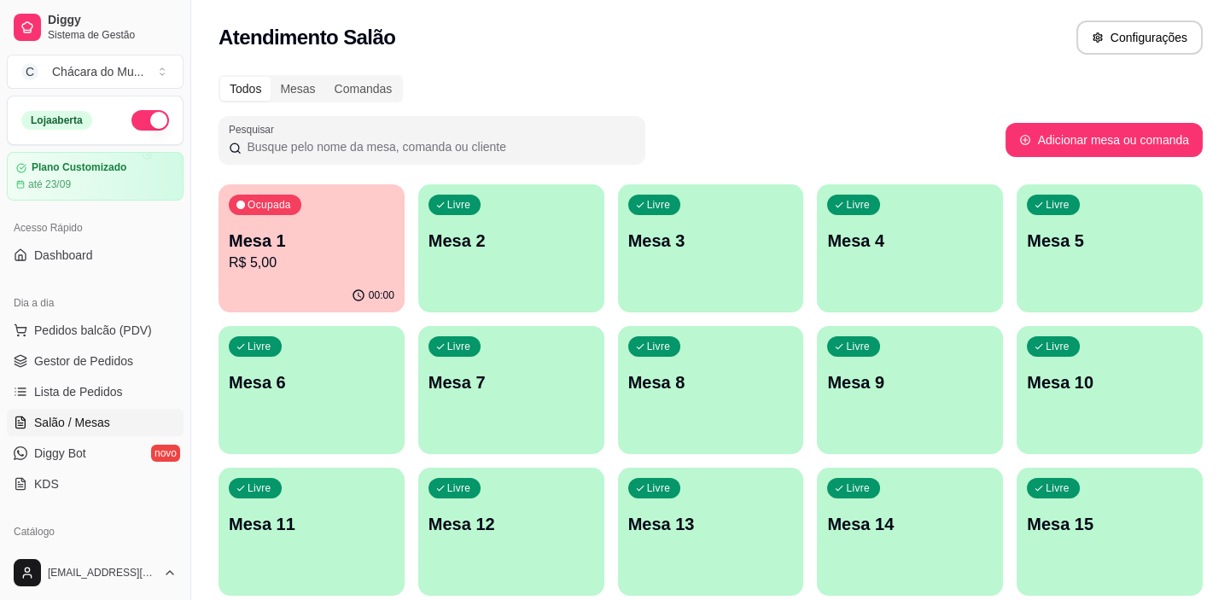
click at [323, 265] on p "R$ 5,00" at bounding box center [312, 263] width 166 height 20
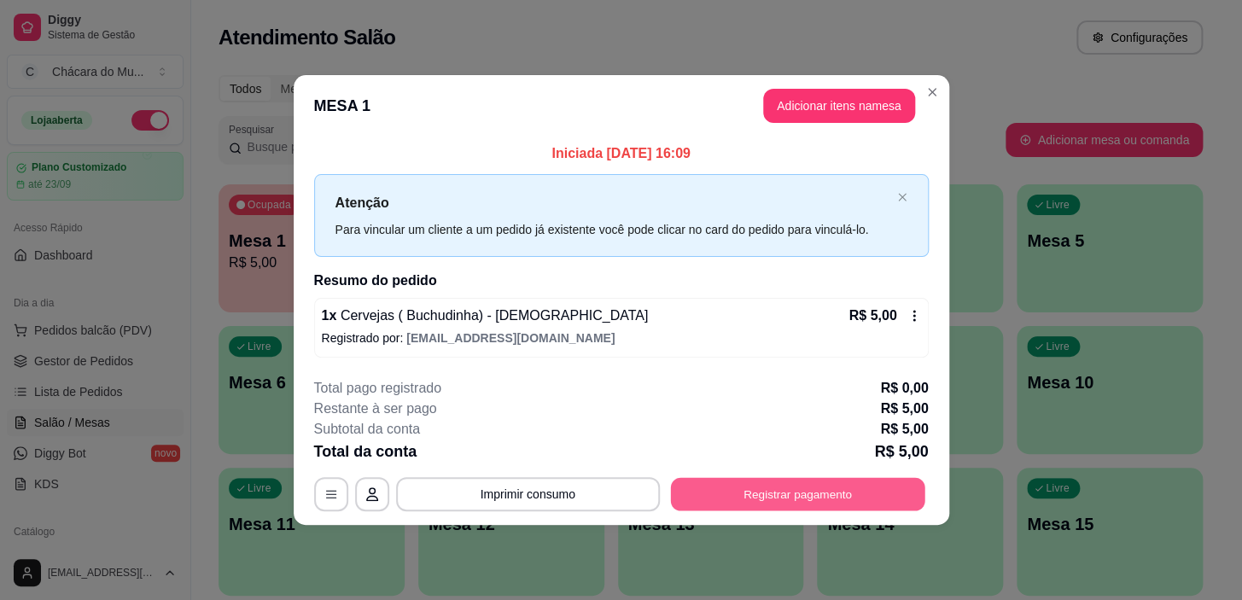
click at [833, 494] on button "Registrar pagamento" at bounding box center [797, 494] width 254 height 33
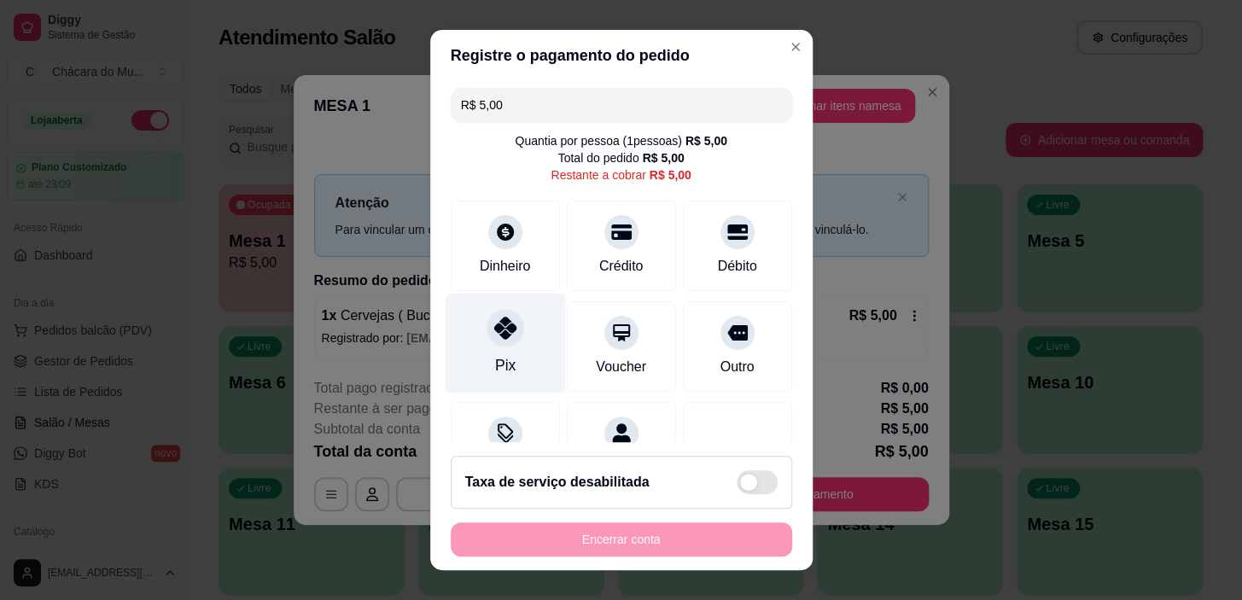
click at [472, 330] on div "Pix" at bounding box center [505, 344] width 120 height 100
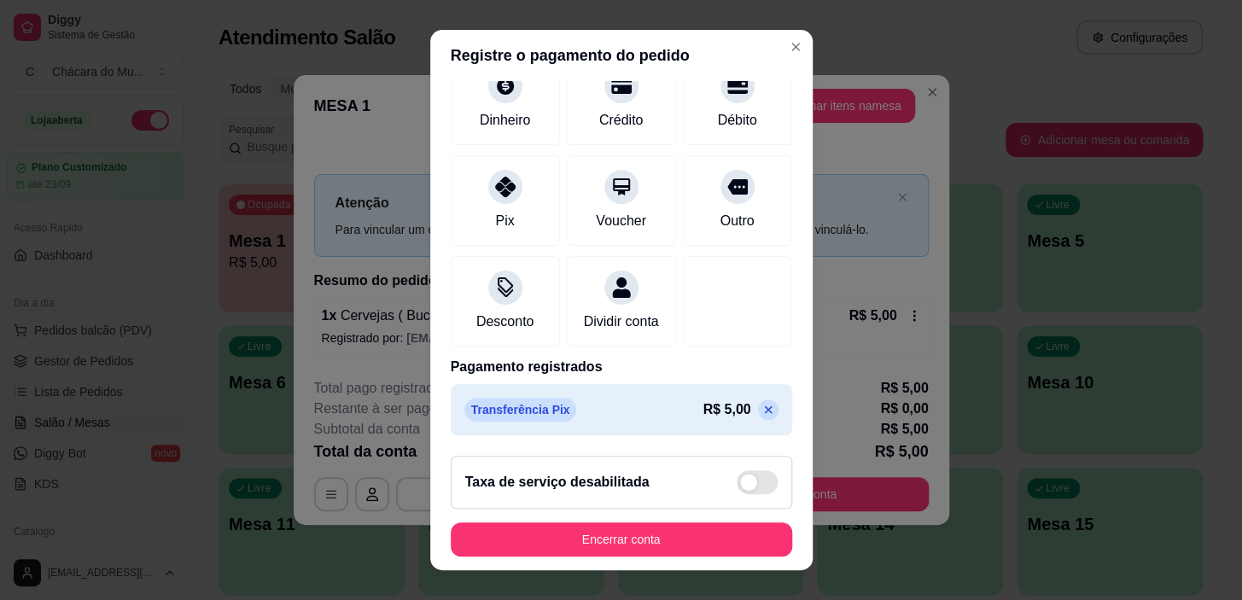
scroll to position [149, 0]
click at [764, 409] on icon at bounding box center [768, 410] width 8 height 8
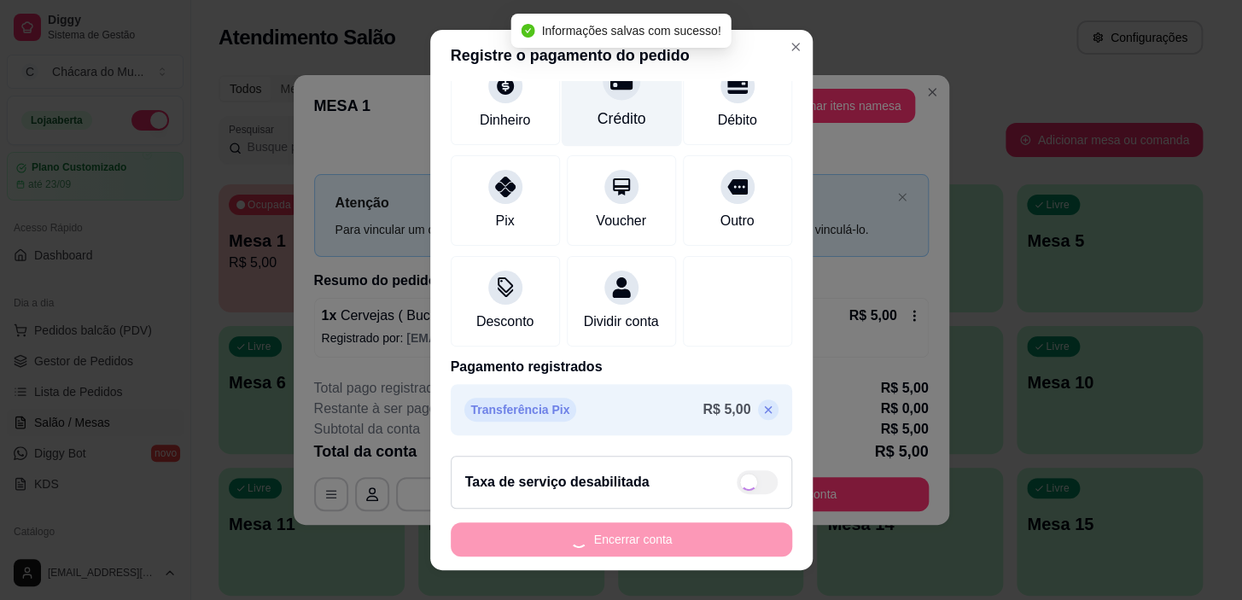
type input "R$ 5,00"
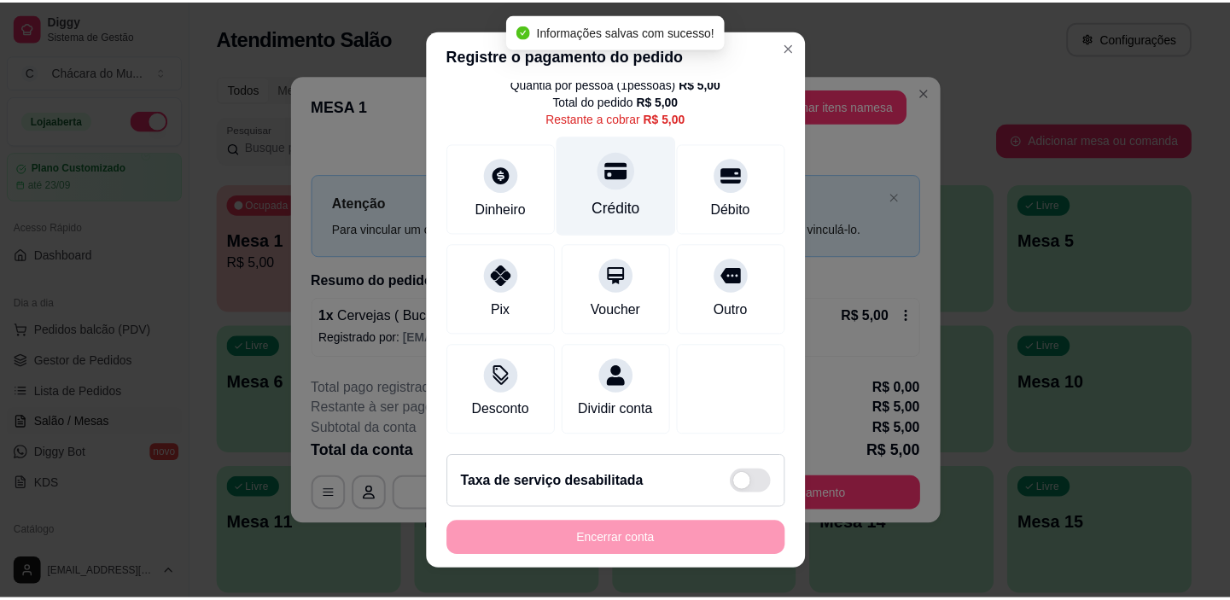
scroll to position [77, 0]
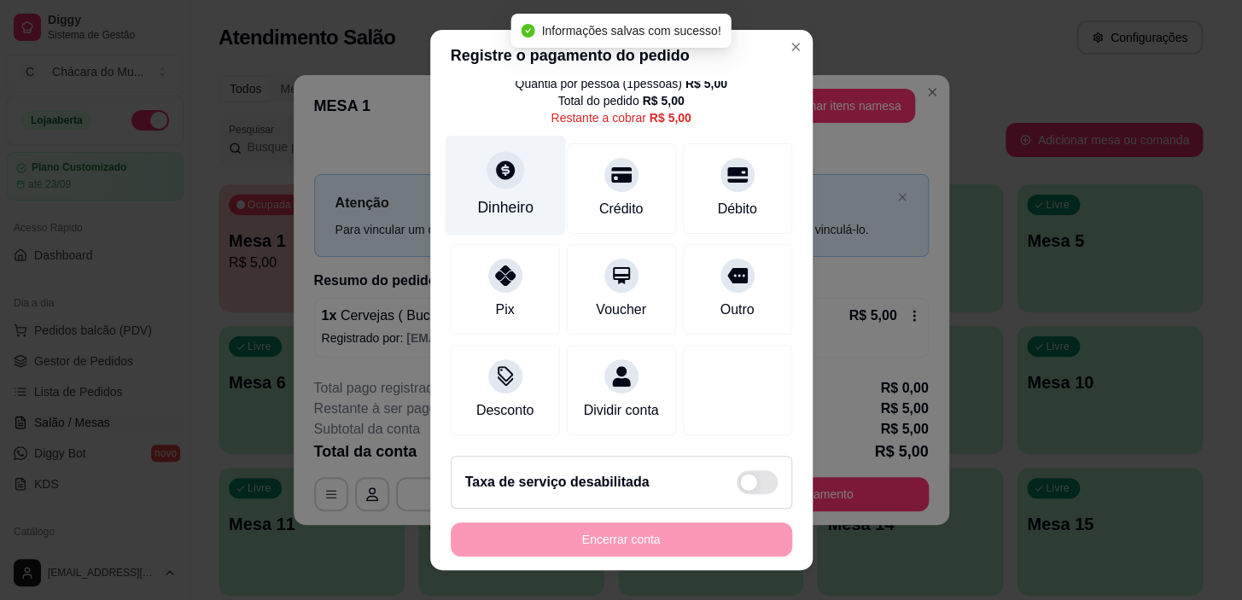
click at [493, 165] on div at bounding box center [506, 171] width 38 height 38
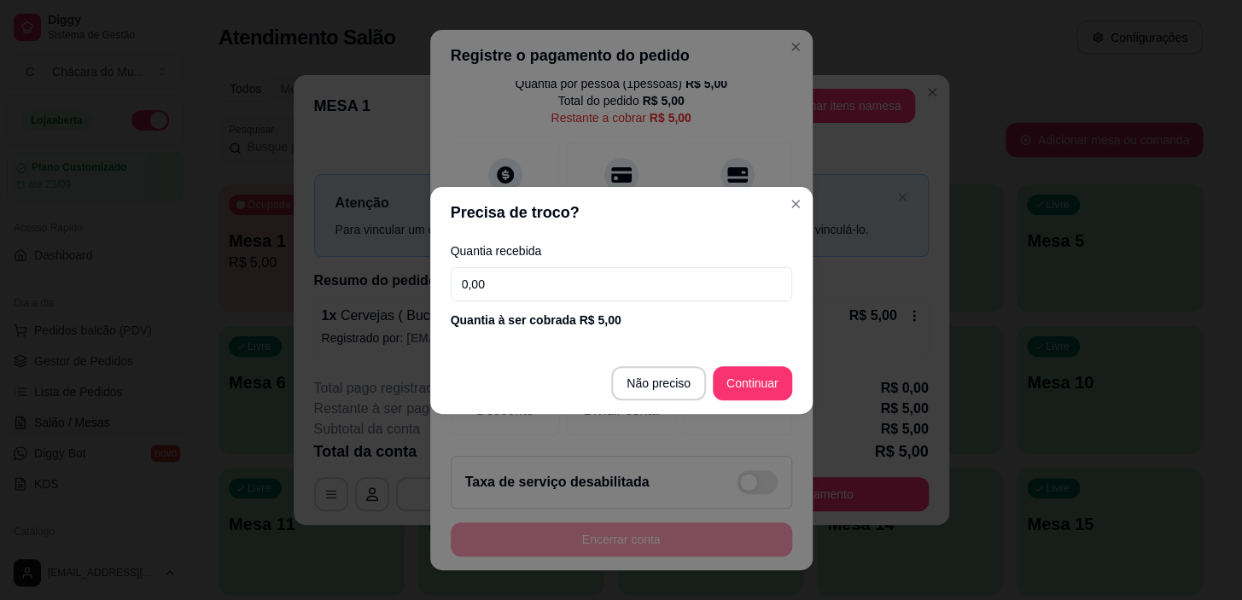
click at [563, 289] on input "0,00" at bounding box center [621, 284] width 341 height 34
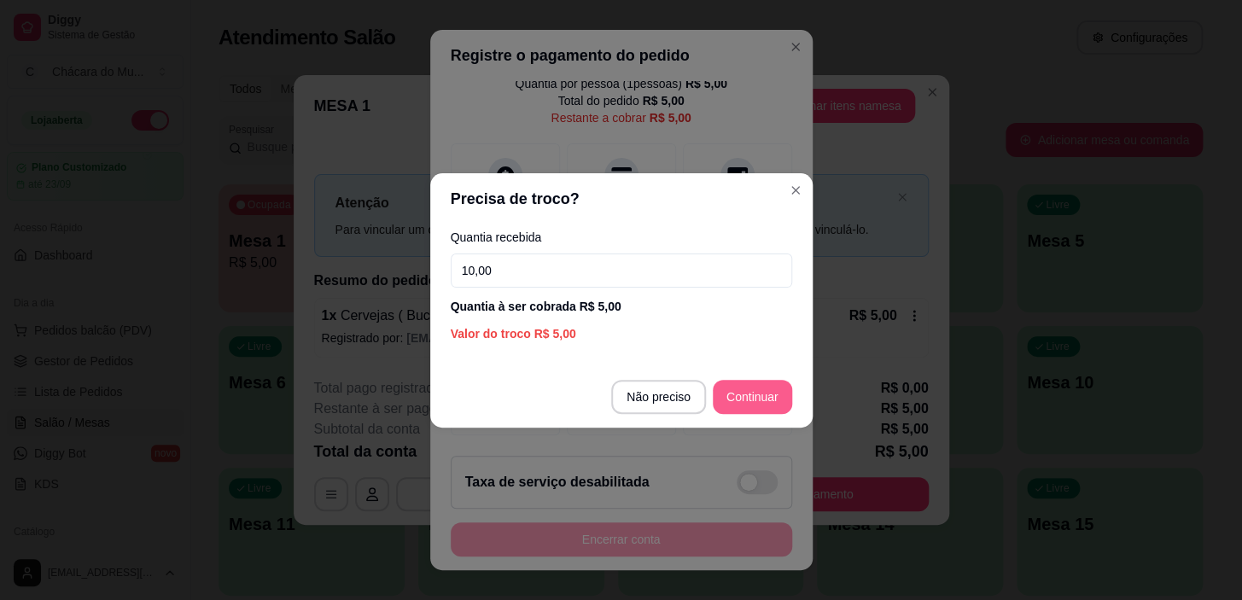
type input "10,00"
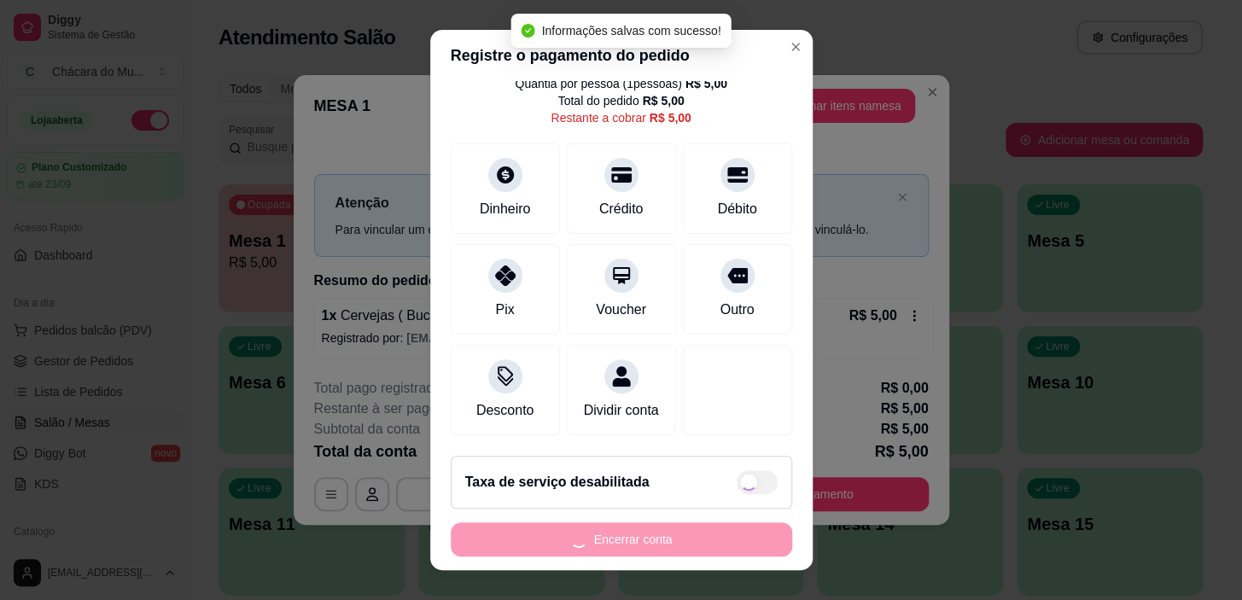
type input "R$ 0,00"
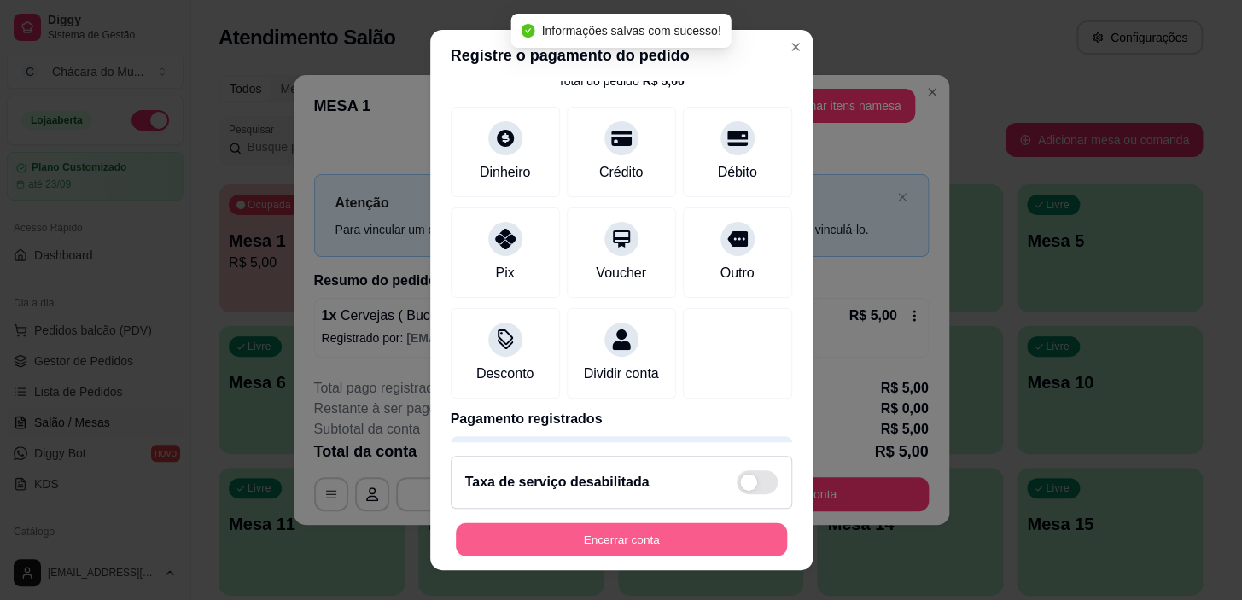
click at [540, 539] on button "Encerrar conta" at bounding box center [621, 538] width 331 height 33
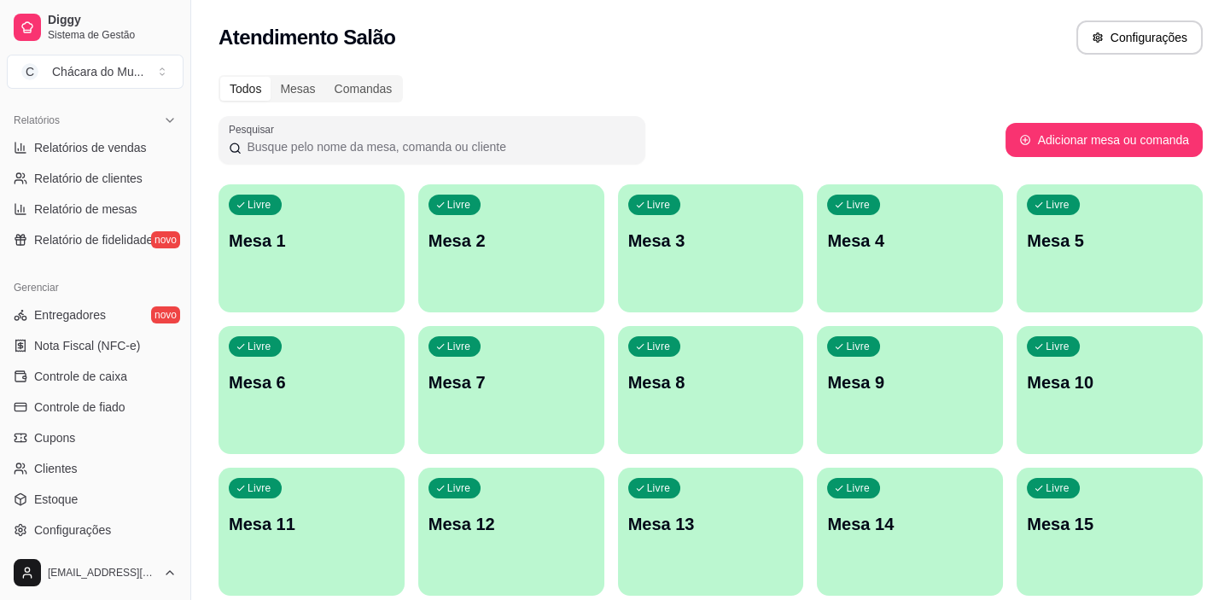
scroll to position [543, 0]
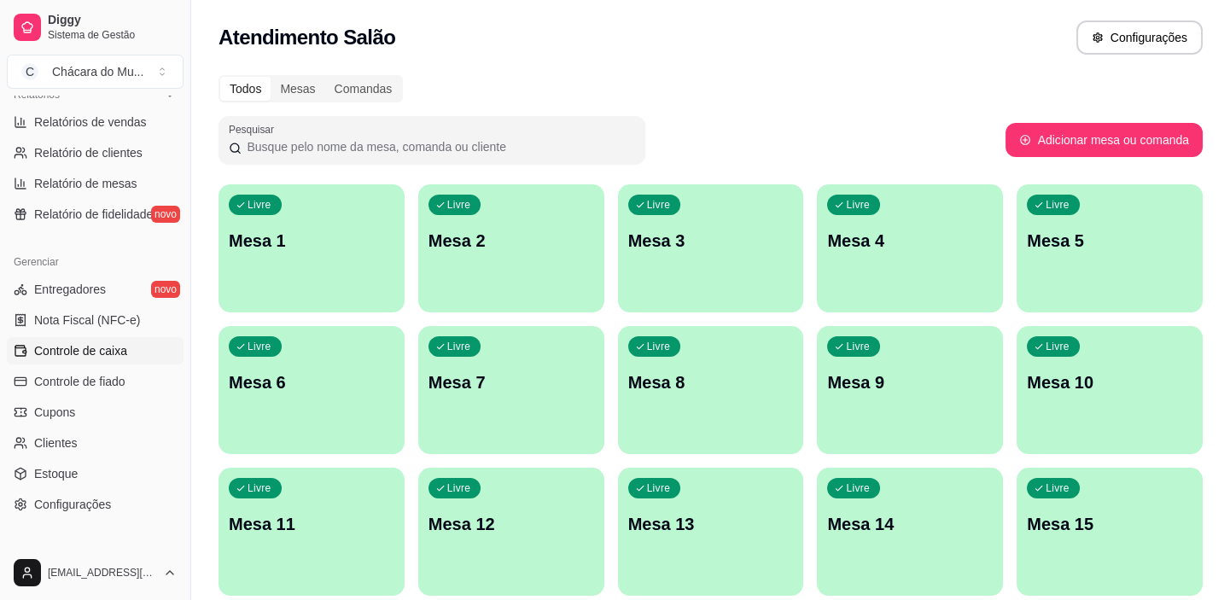
click at [128, 361] on link "Controle de caixa" at bounding box center [95, 350] width 177 height 27
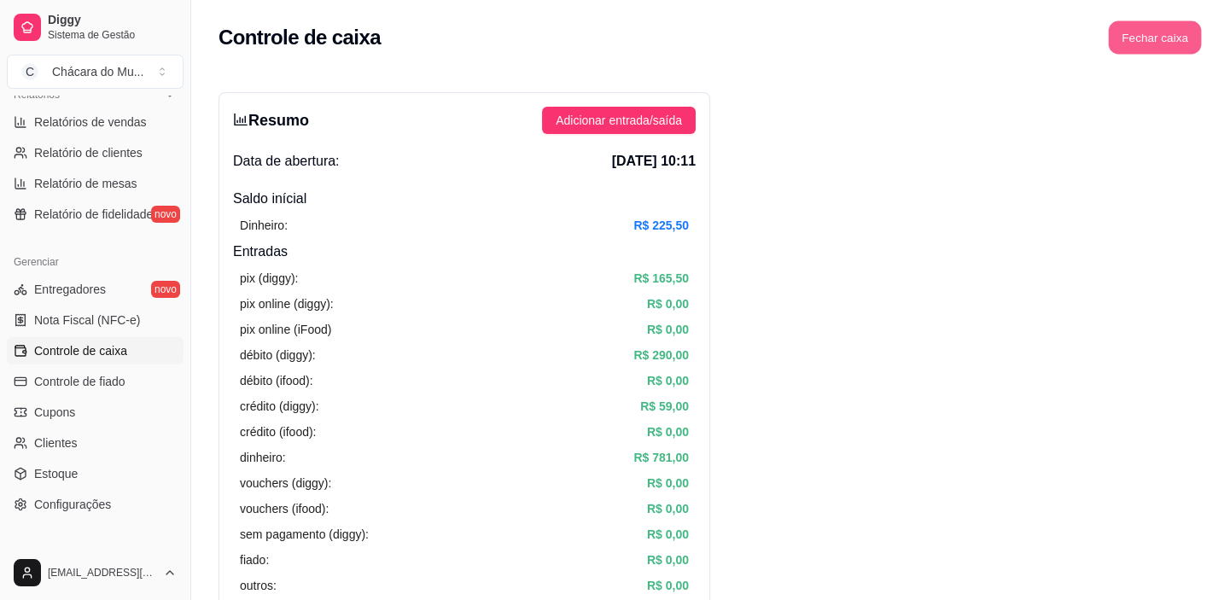
click at [1169, 38] on button "Fechar caixa" at bounding box center [1155, 37] width 93 height 33
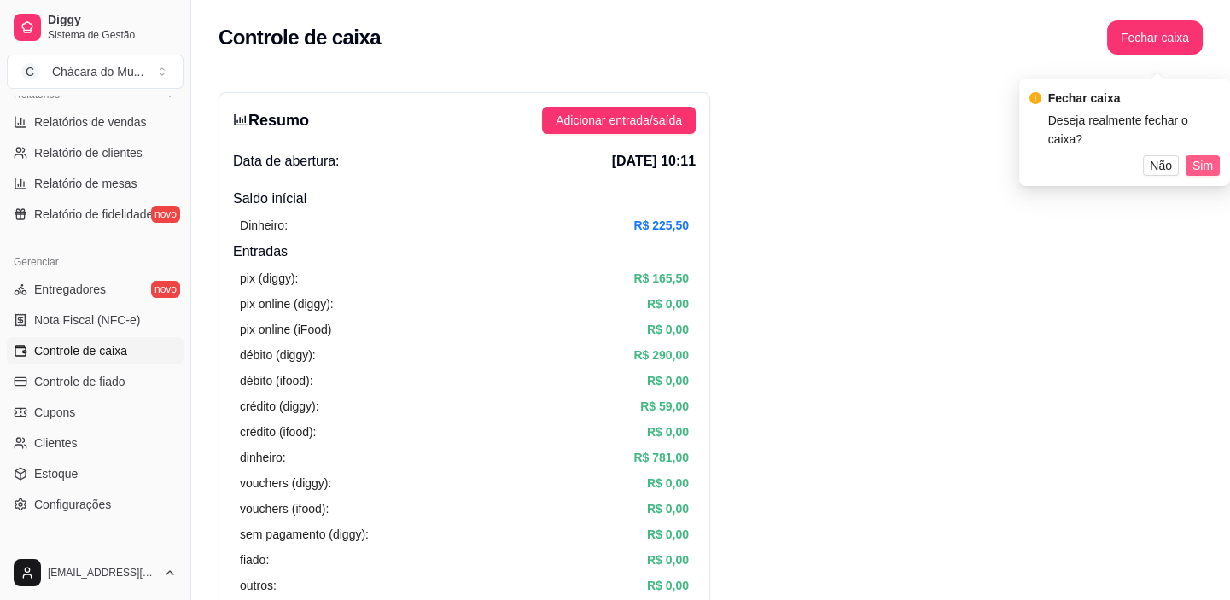
click at [1215, 161] on button "Sim" at bounding box center [1203, 165] width 34 height 20
